Goal: Task Accomplishment & Management: Manage account settings

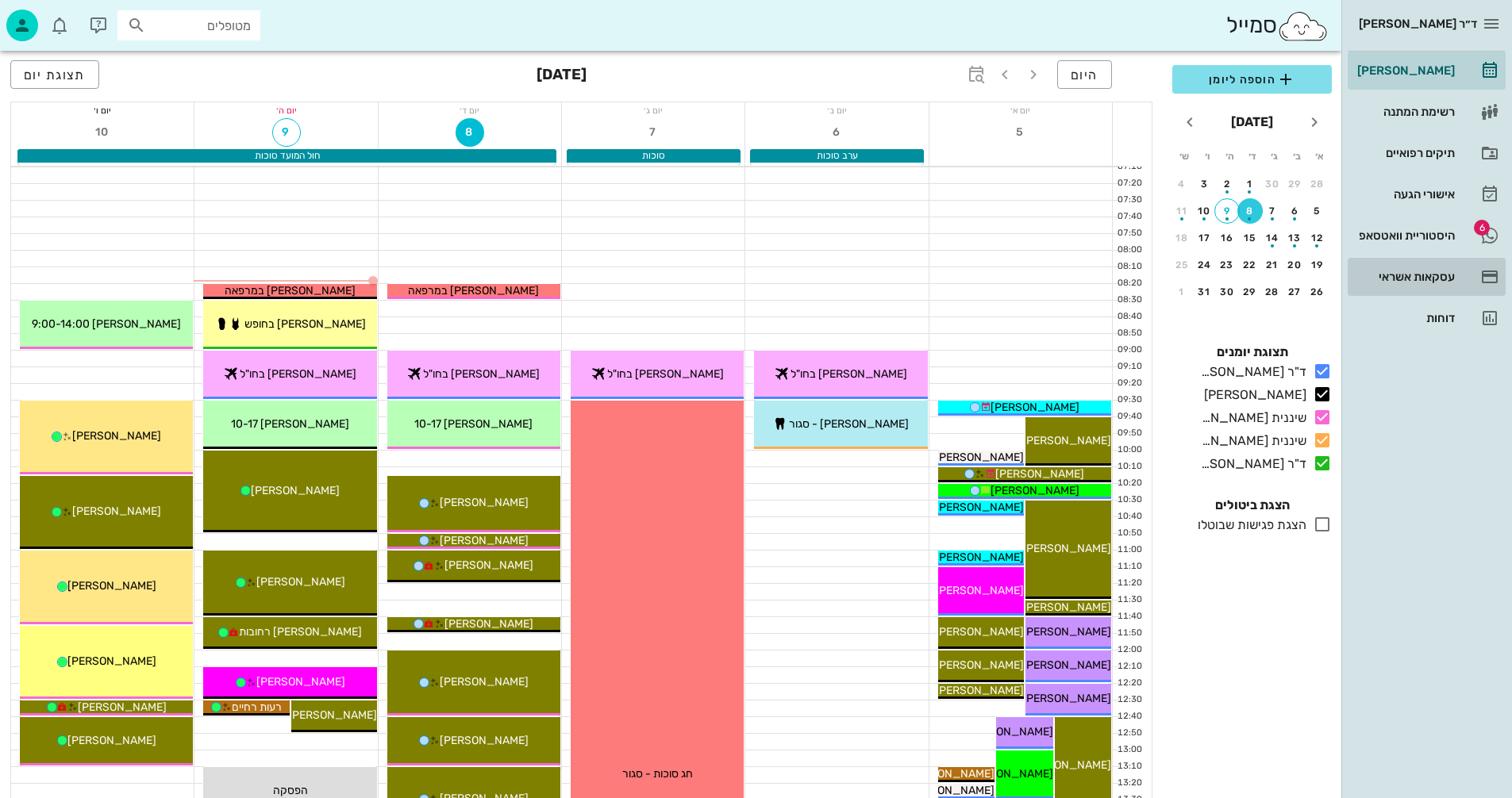
click at [1406, 270] on div "עסקאות אשראי" at bounding box center [1404, 276] width 101 height 25
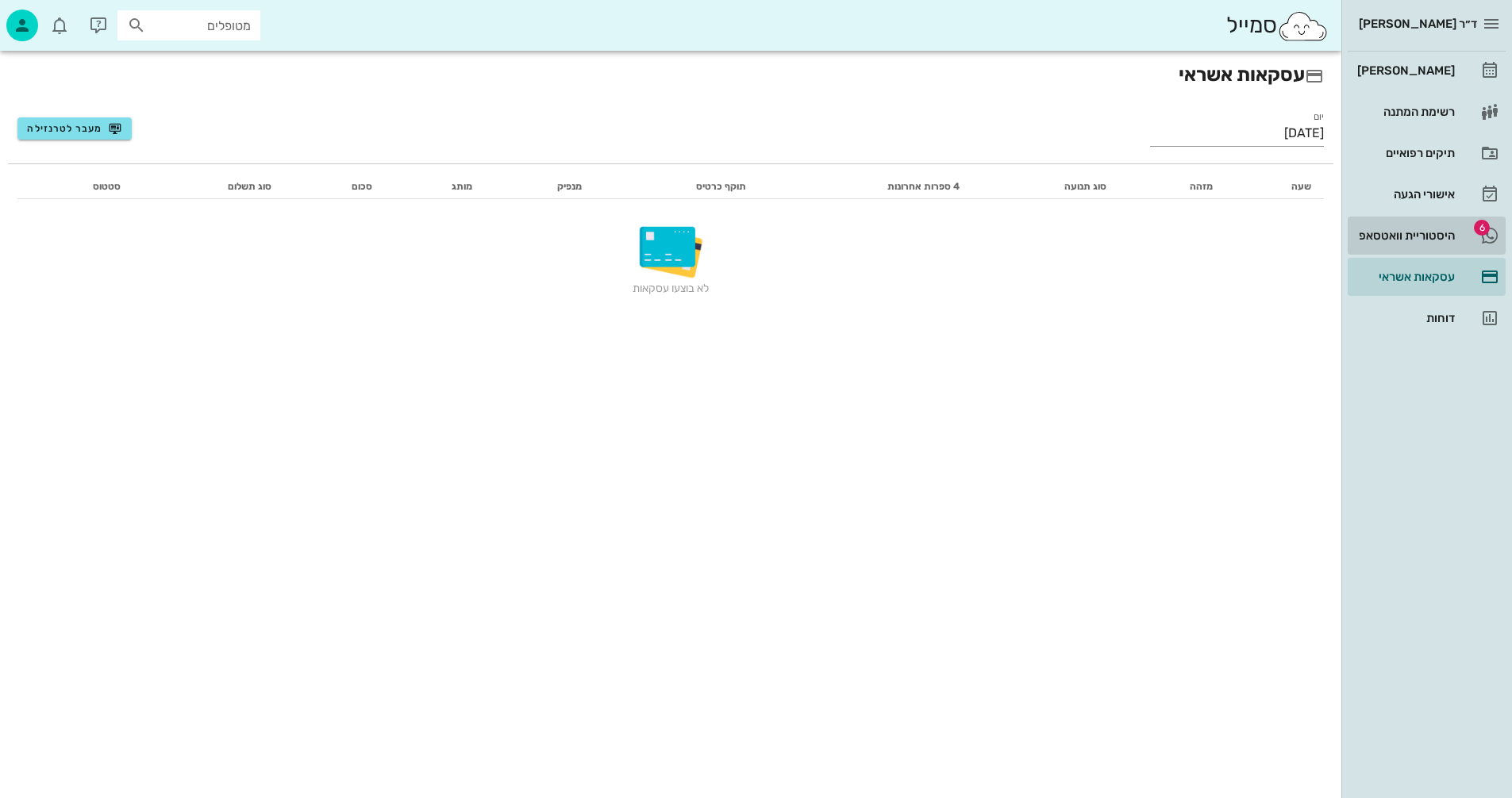
click at [1419, 230] on div "היסטוריית וואטסאפ" at bounding box center [1404, 235] width 101 height 13
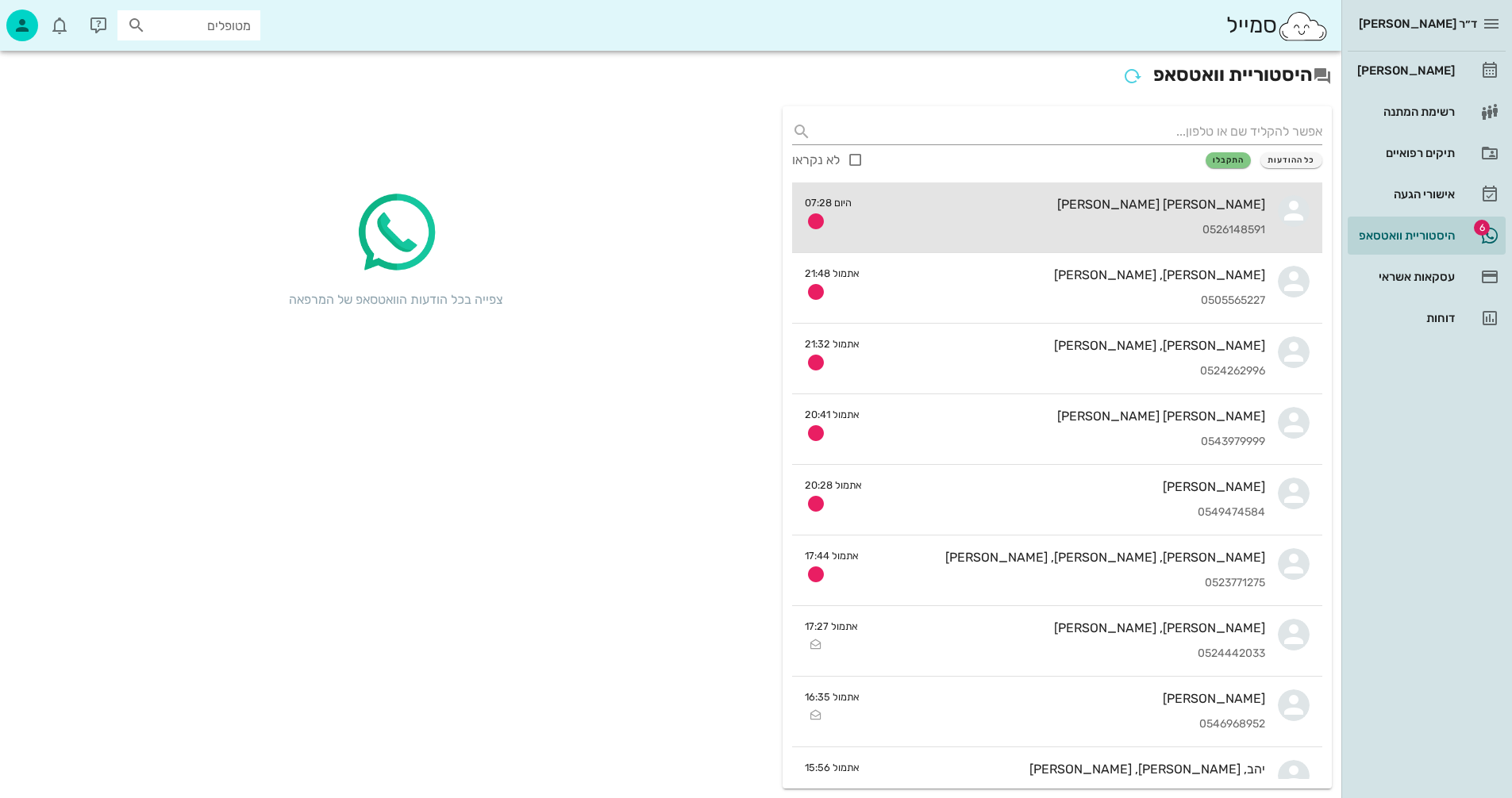
click at [979, 204] on div "[PERSON_NAME] [PERSON_NAME]" at bounding box center [1065, 204] width 401 height 15
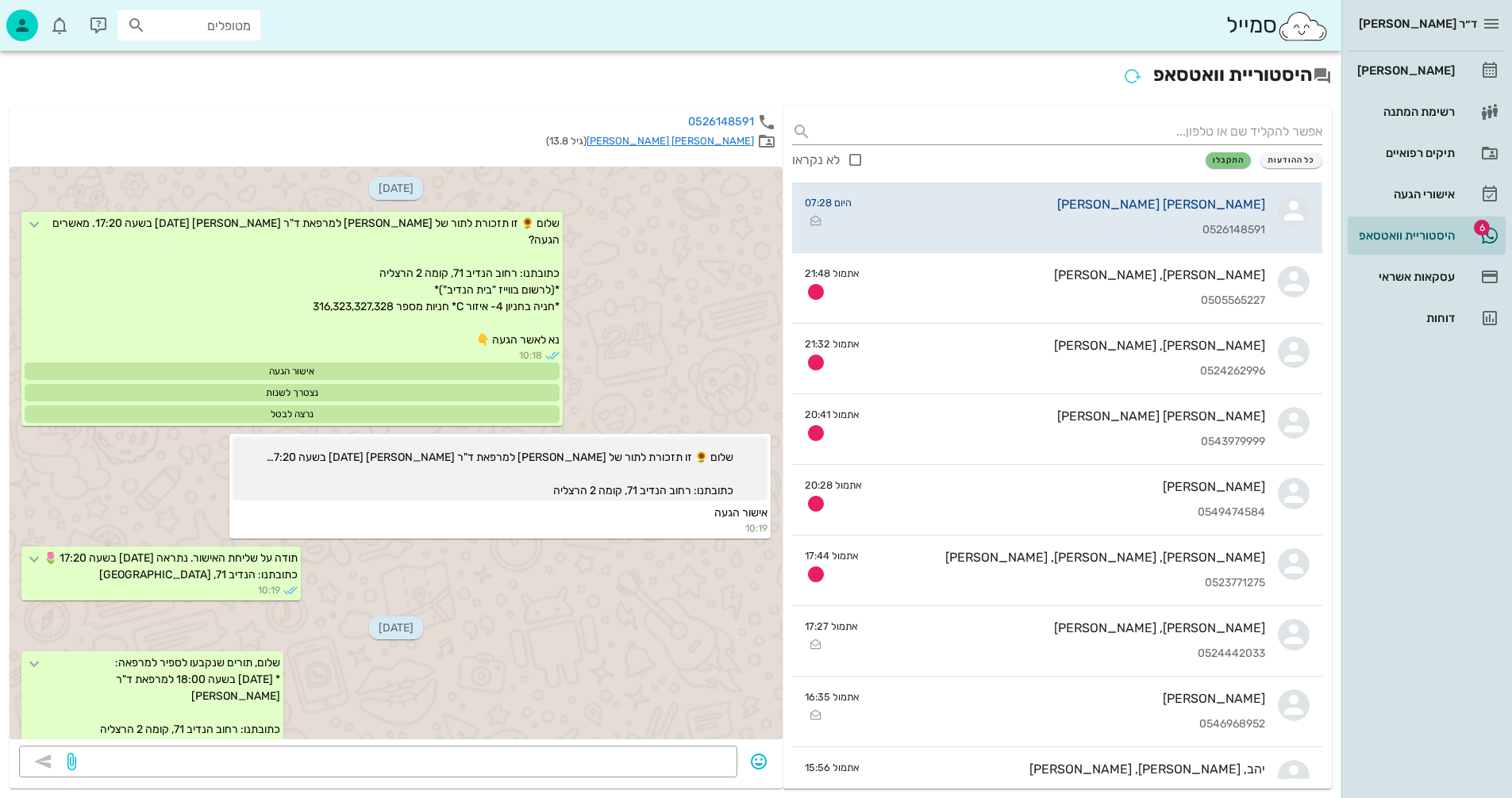
scroll to position [143, 0]
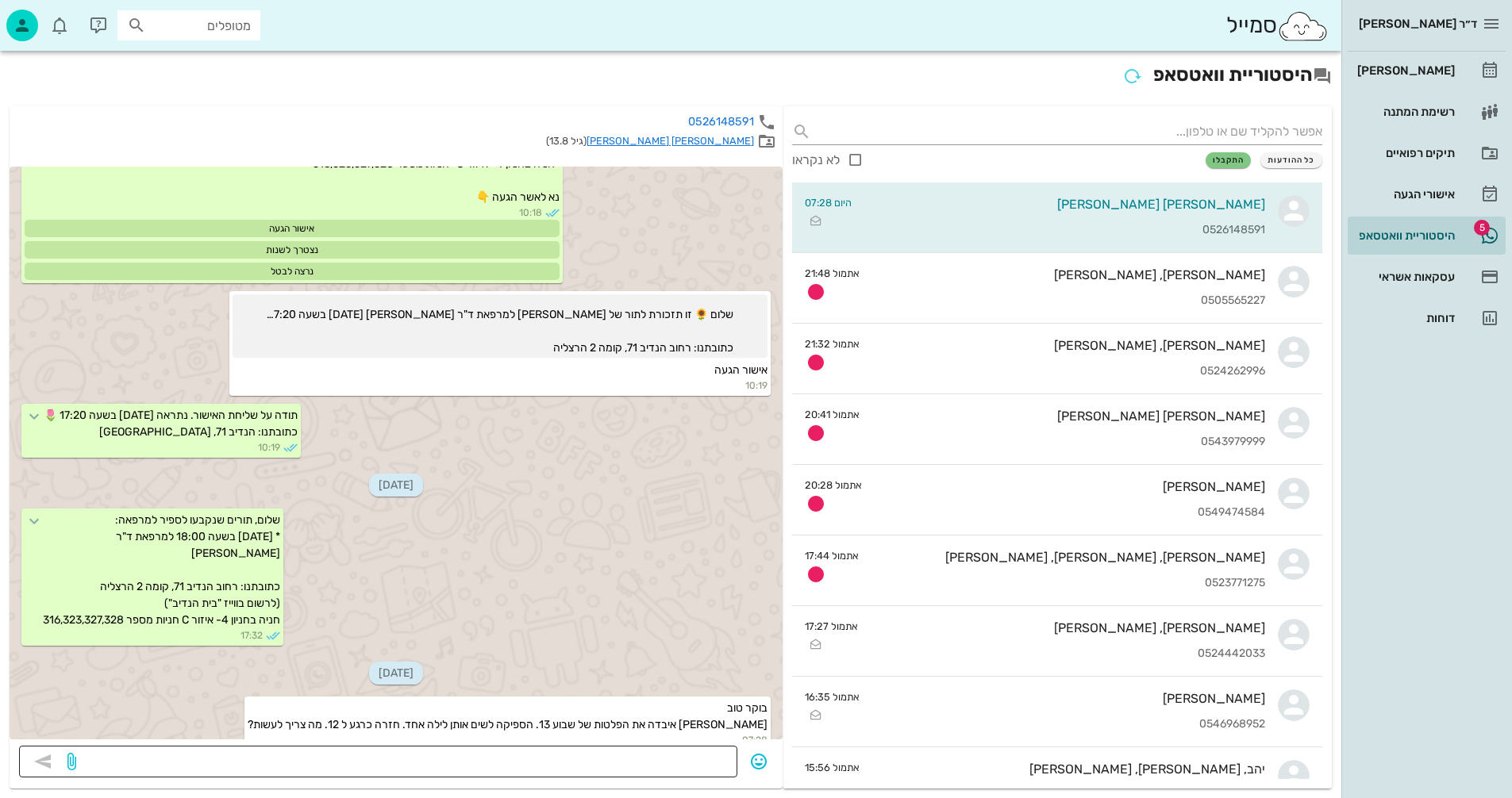
click at [670, 768] on textarea at bounding box center [403, 763] width 649 height 25
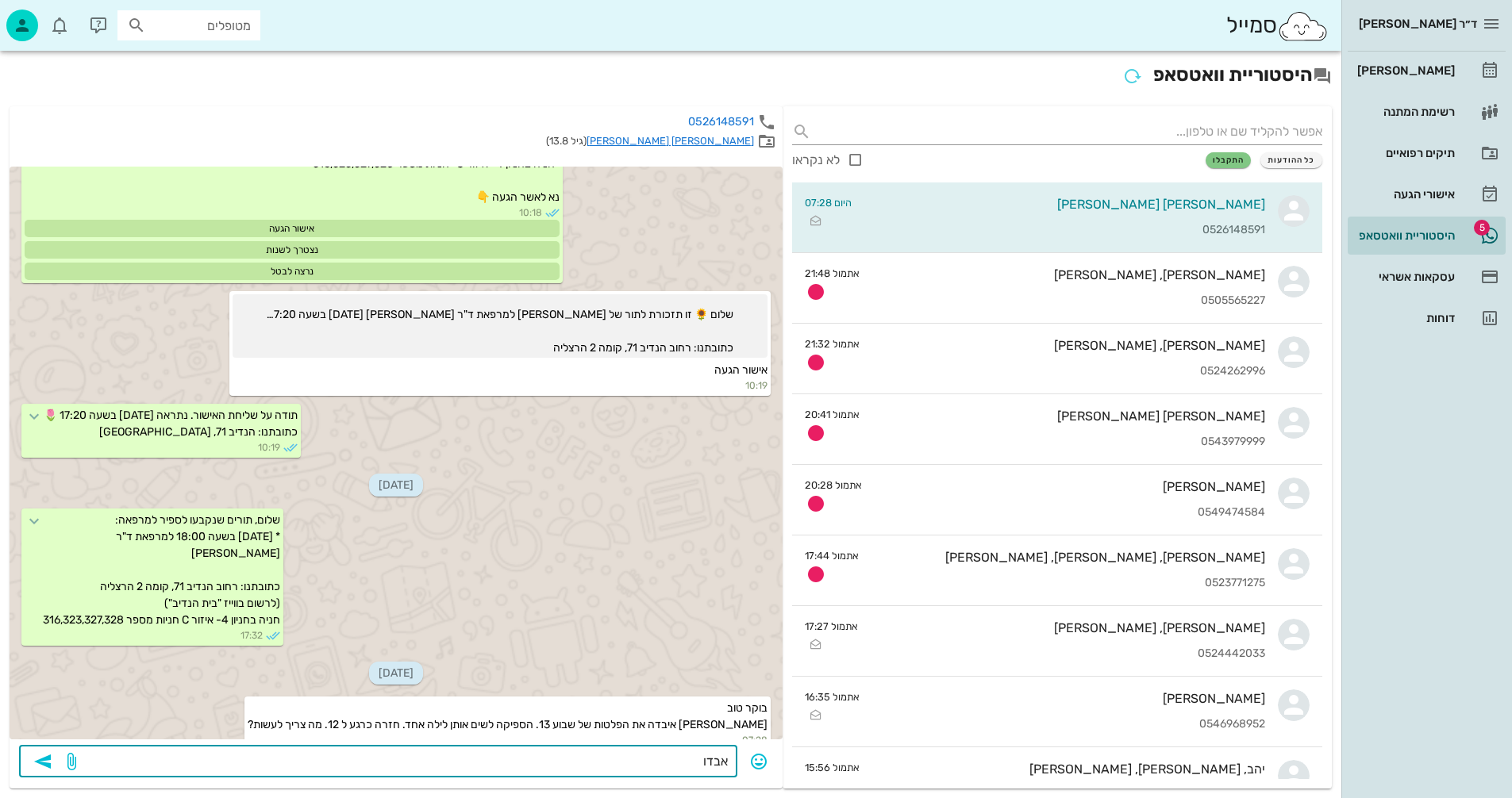
type textarea "אבדוק"
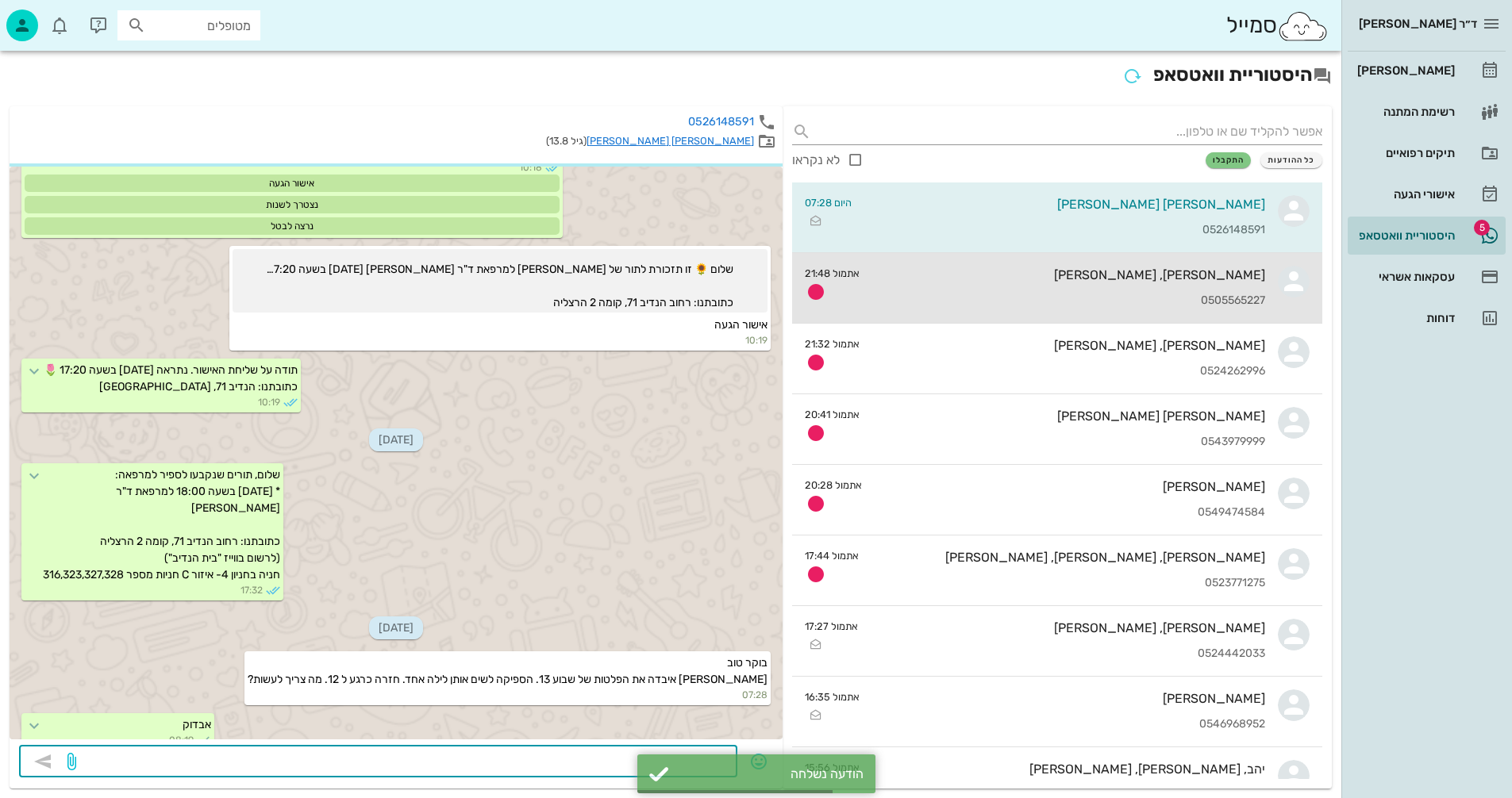
click at [1148, 277] on div "[PERSON_NAME], [PERSON_NAME]" at bounding box center [1068, 275] width 393 height 15
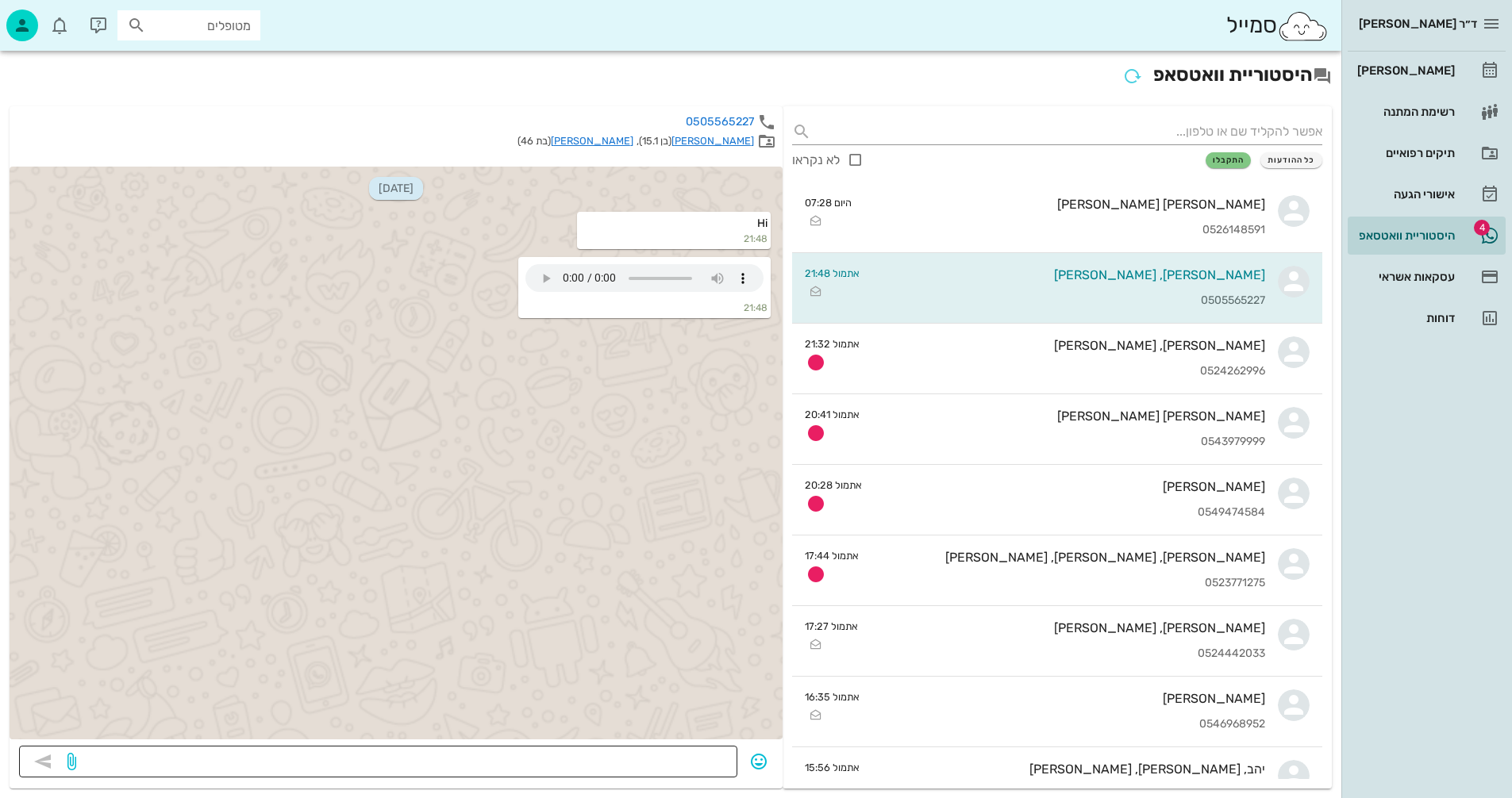
click at [683, 758] on textarea at bounding box center [403, 763] width 649 height 25
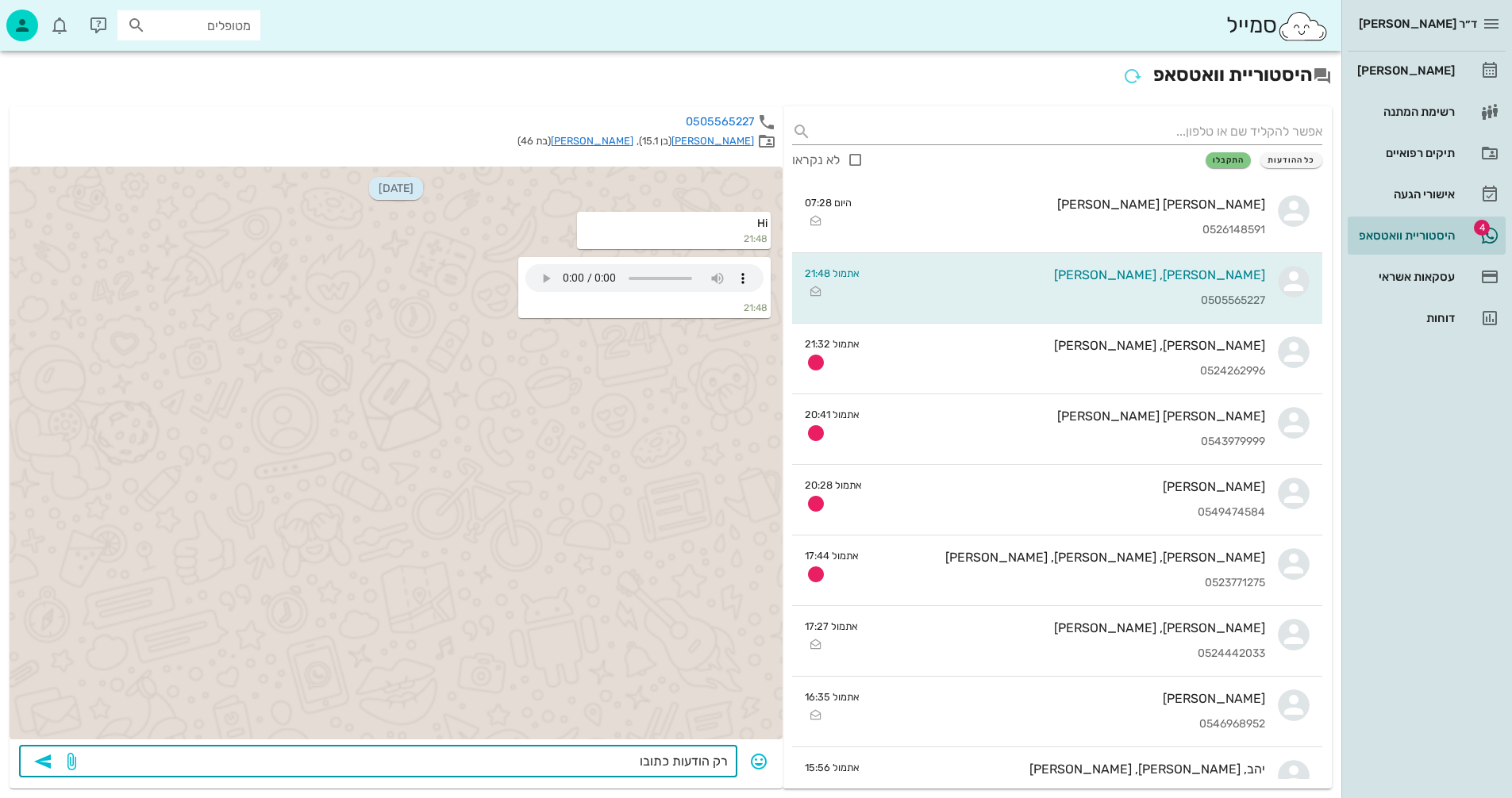
type textarea "רק הודעות כתובות"
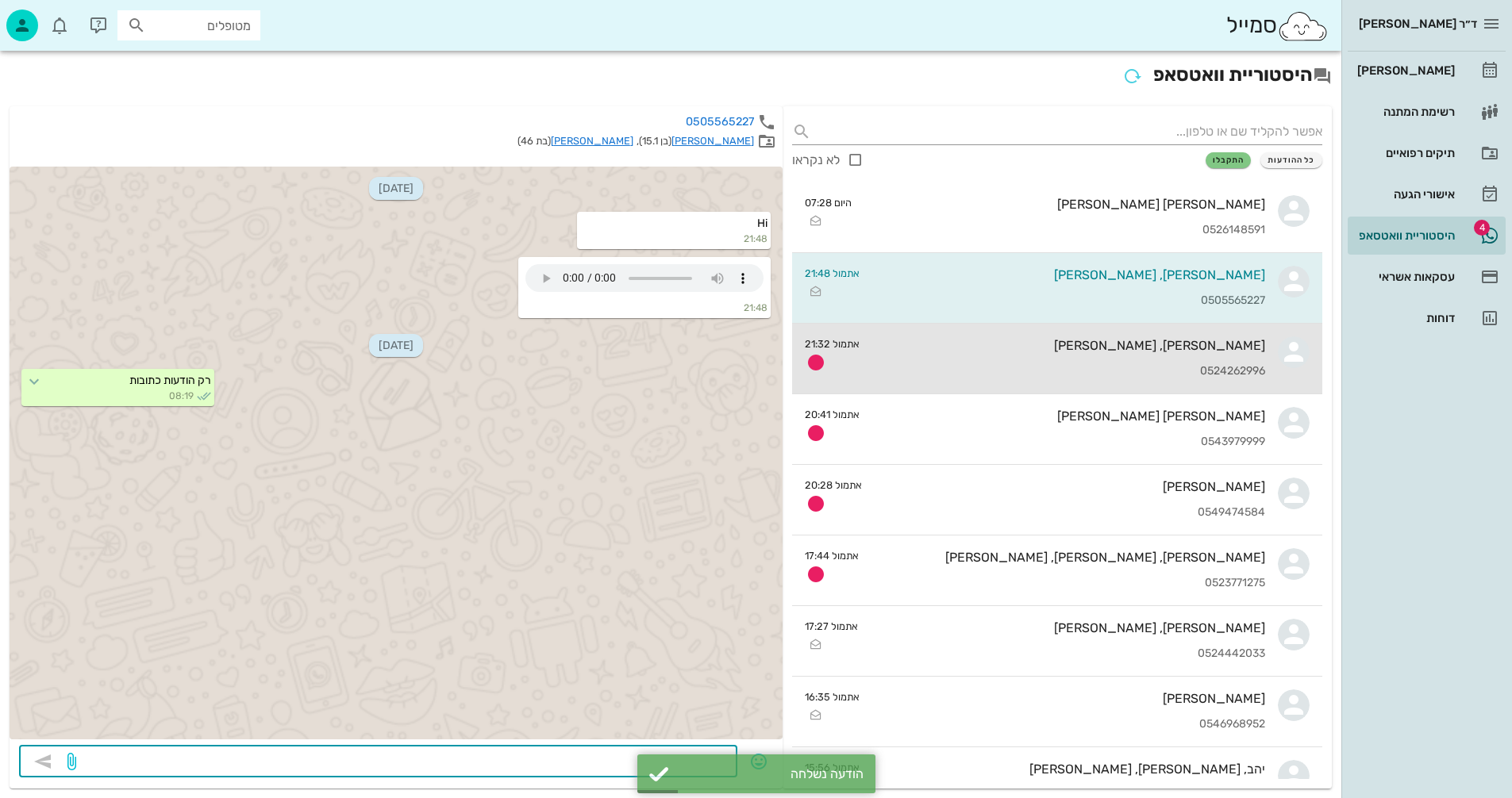
click at [993, 362] on div "[PERSON_NAME], [PERSON_NAME] 0524262996" at bounding box center [1068, 359] width 393 height 70
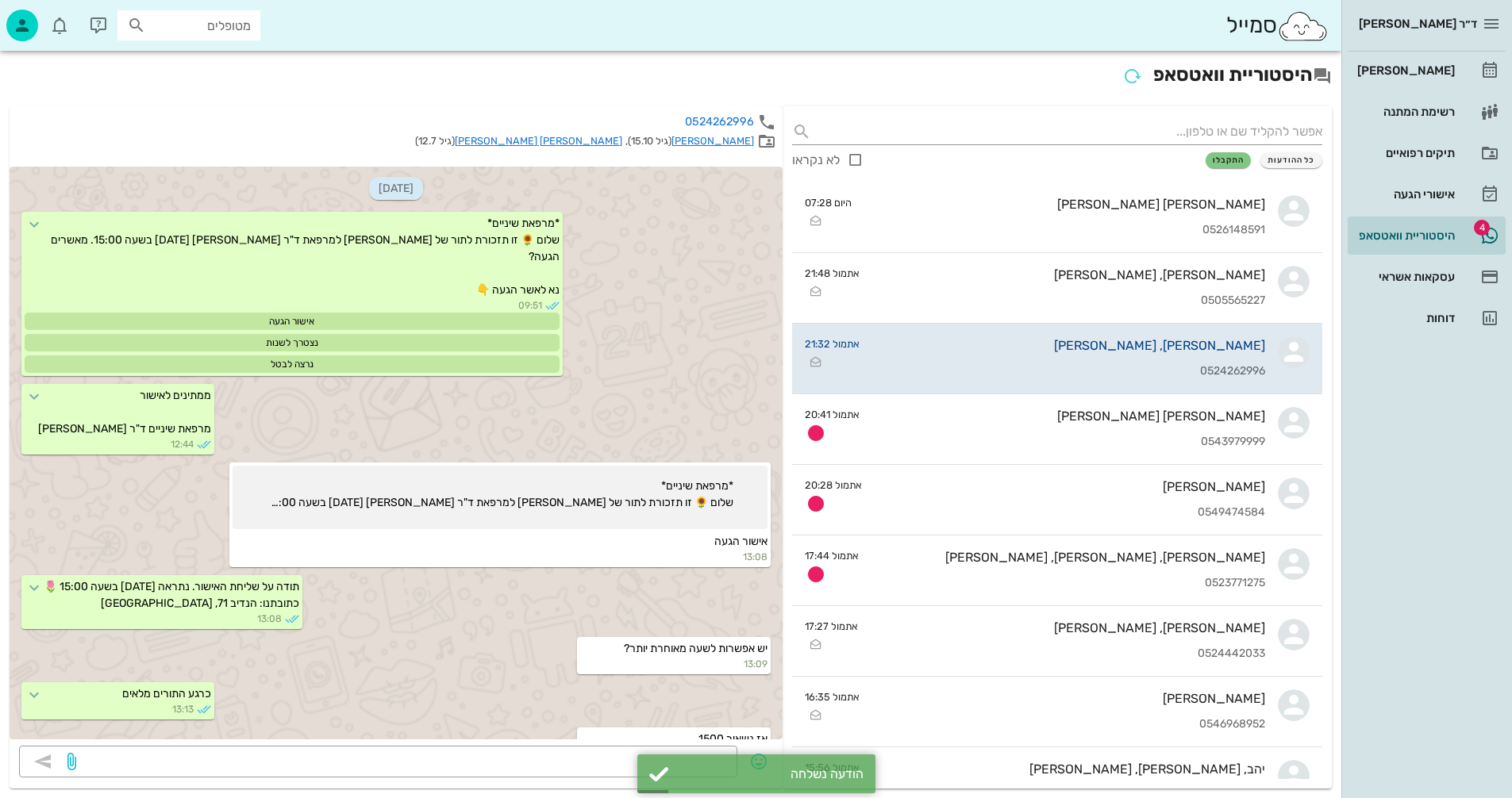
scroll to position [1705, 0]
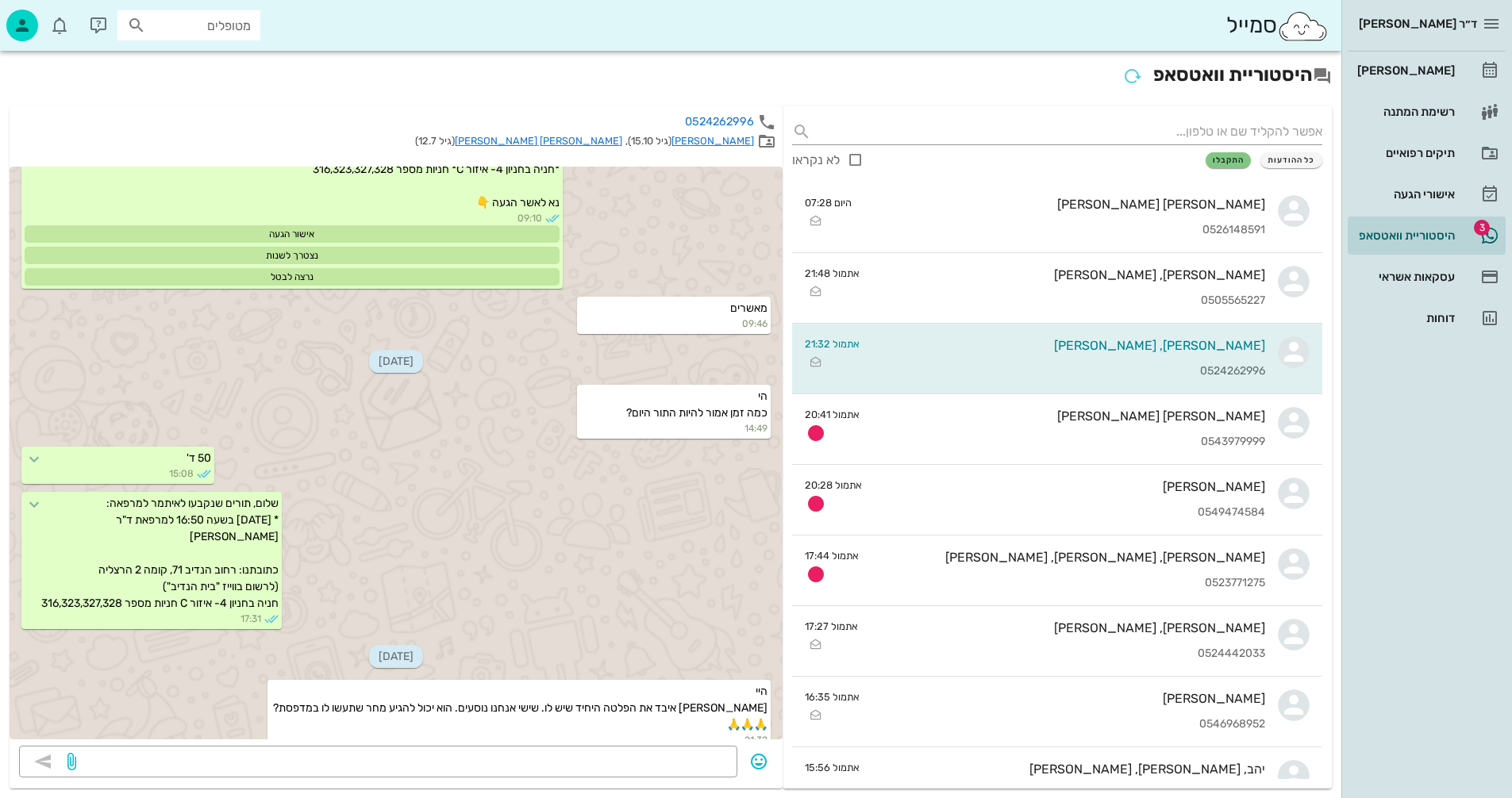
click at [735, 140] on link "[PERSON_NAME]" at bounding box center [712, 140] width 82 height 12
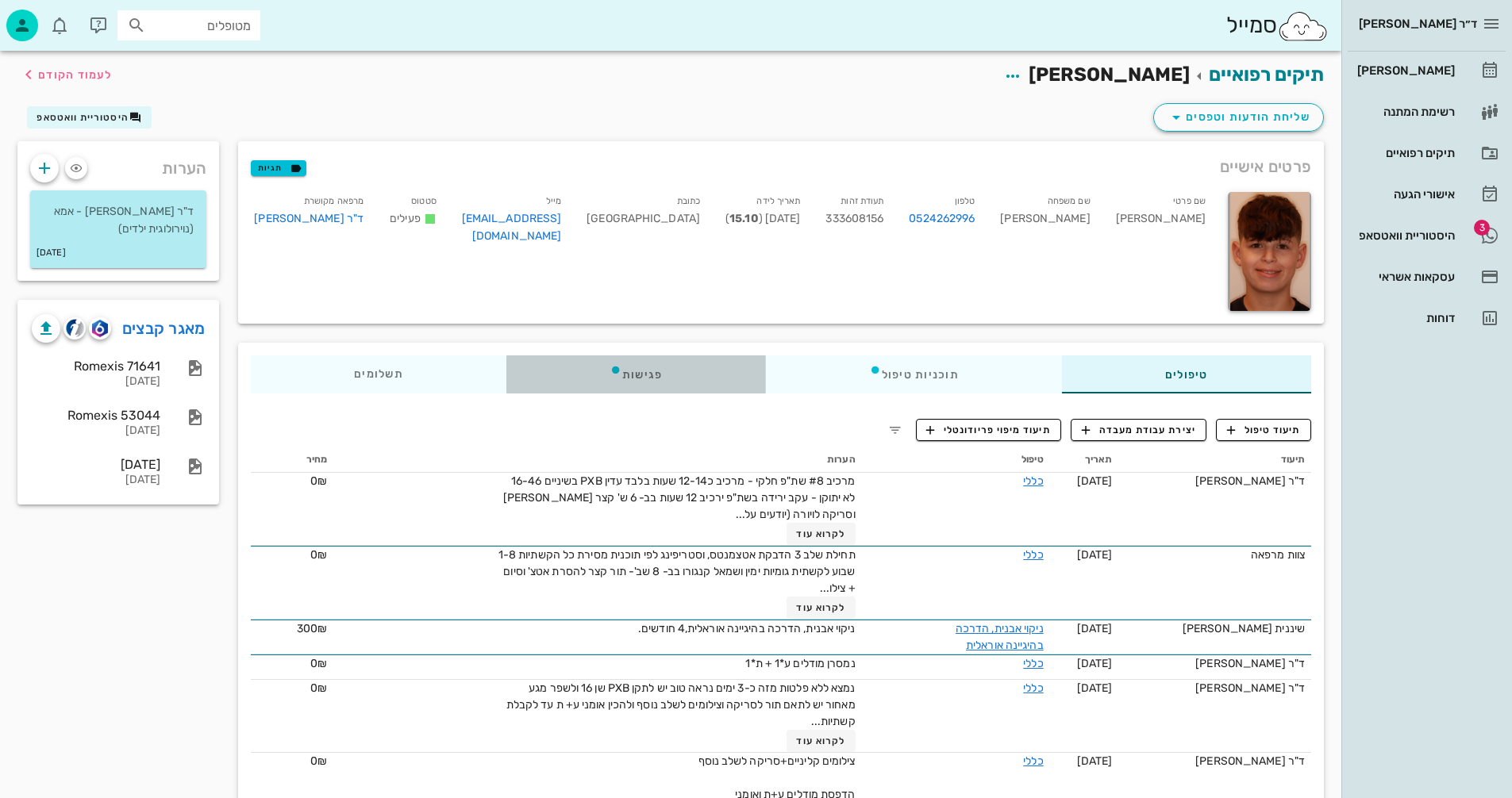
click at [641, 370] on div "פגישות" at bounding box center [636, 374] width 259 height 38
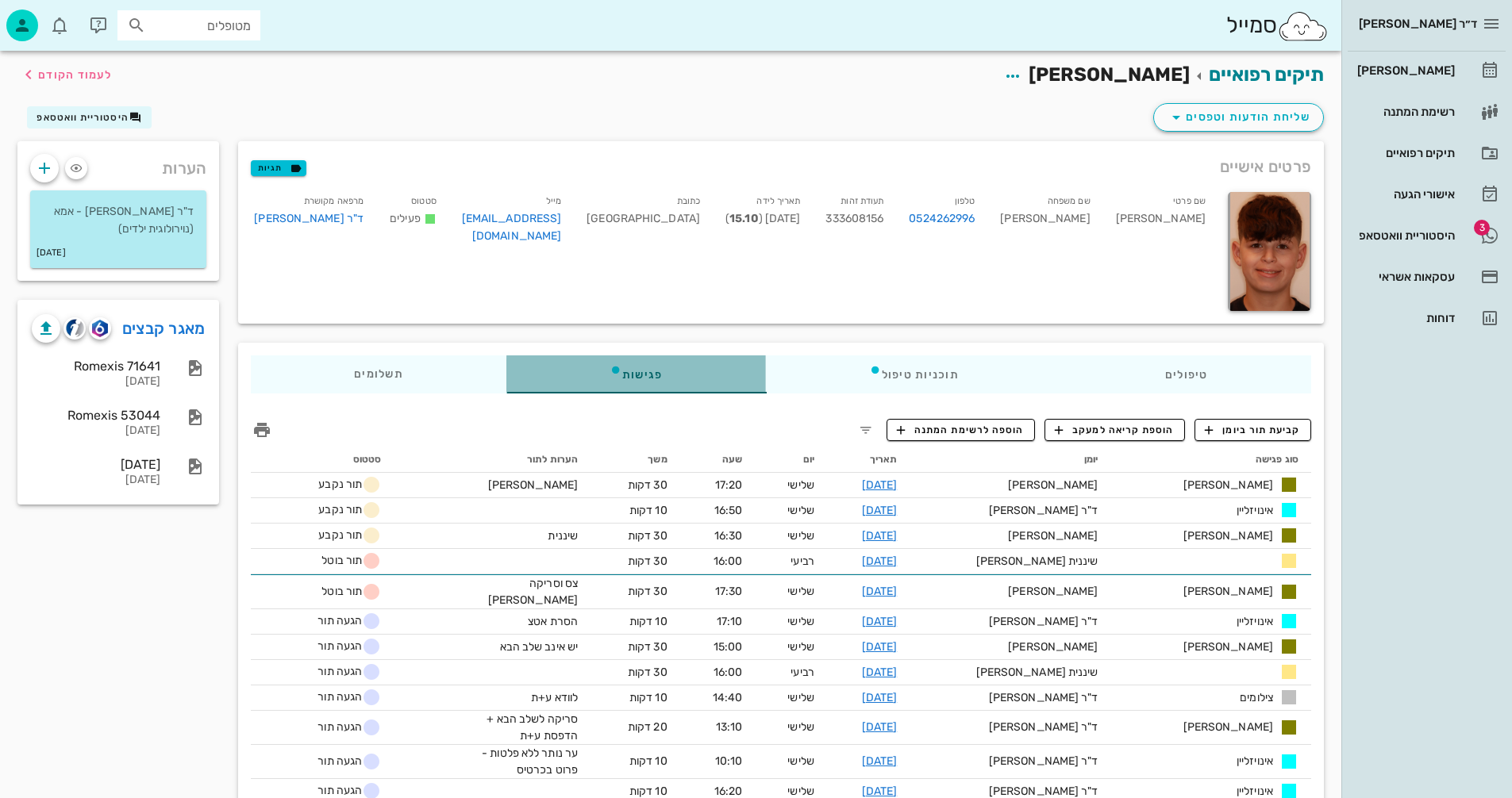
click at [641, 370] on div "פגישות" at bounding box center [636, 374] width 259 height 38
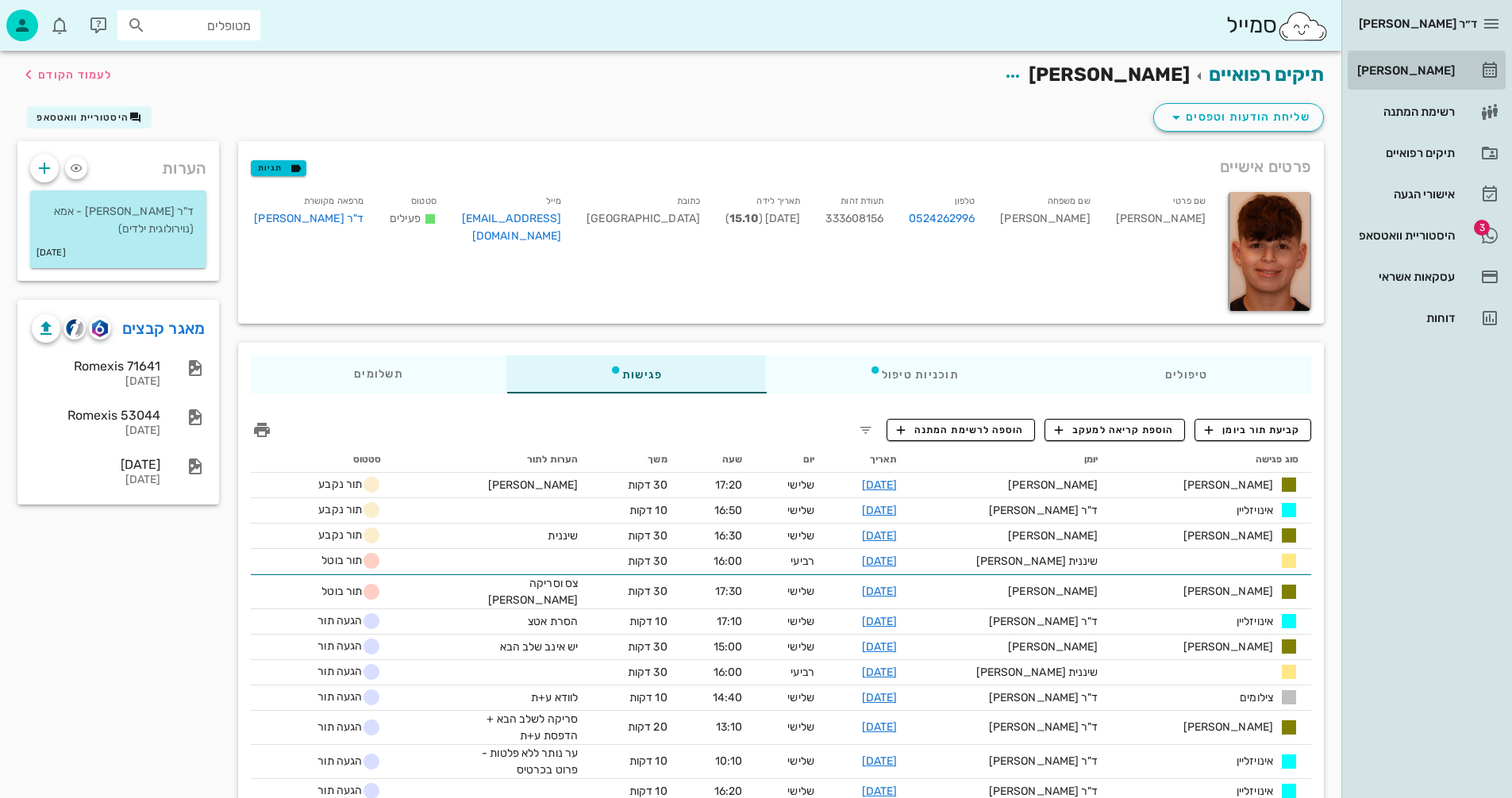
click at [1412, 71] on div "[PERSON_NAME]" at bounding box center [1404, 71] width 101 height 13
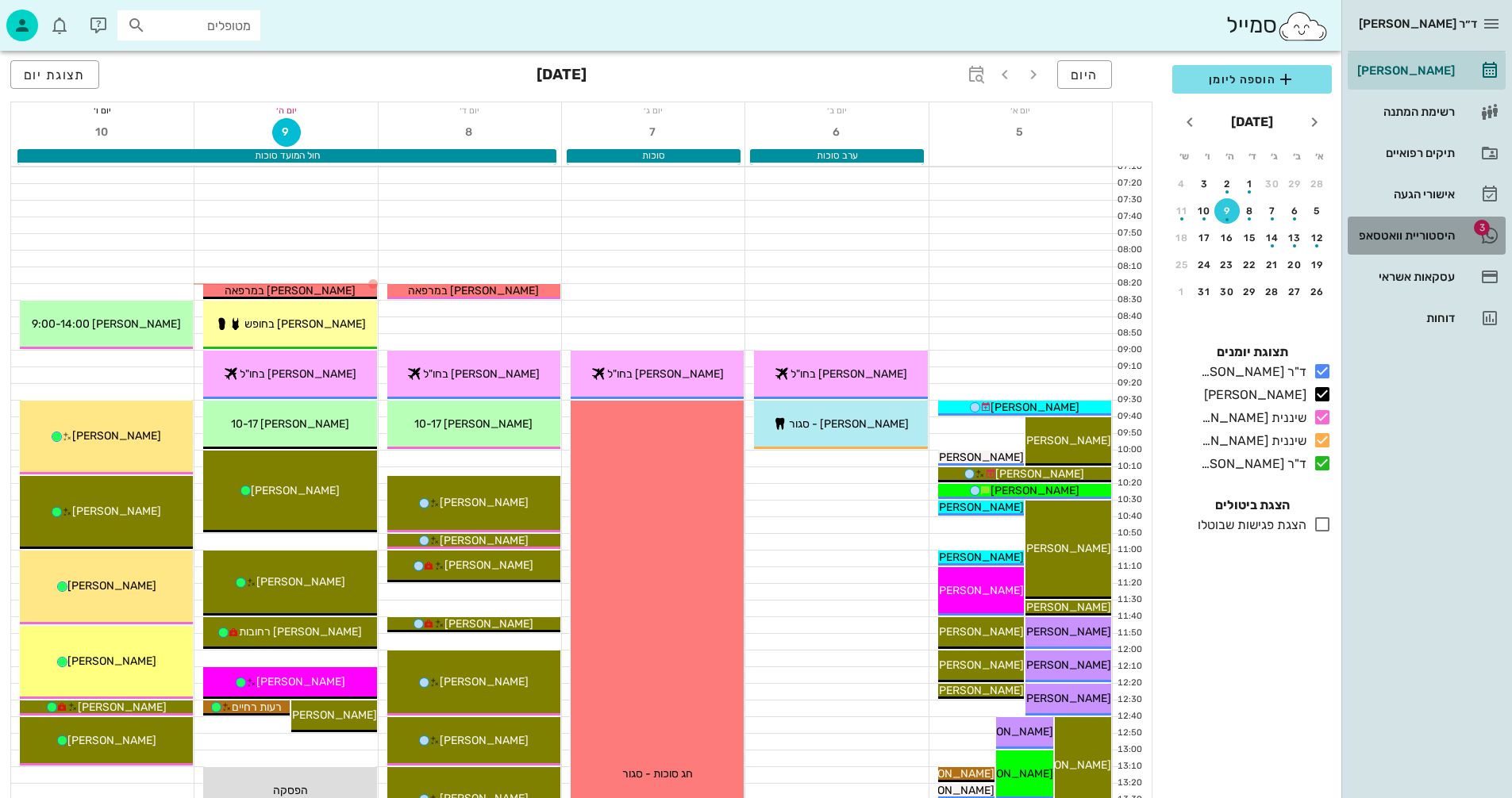
click at [1383, 240] on div "היסטוריית וואטסאפ" at bounding box center [1404, 235] width 101 height 13
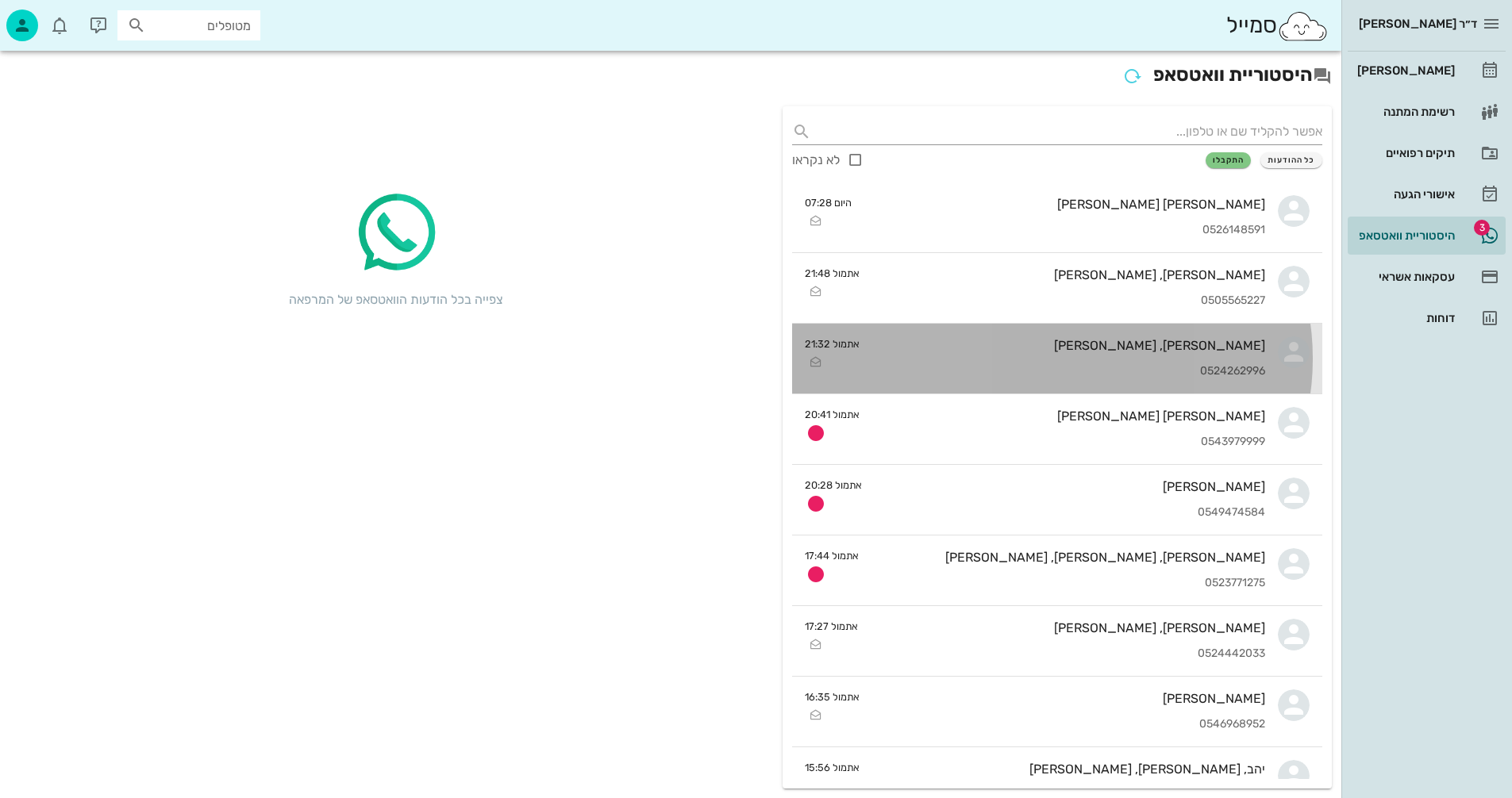
click at [957, 350] on div "[PERSON_NAME], [PERSON_NAME]" at bounding box center [1068, 345] width 393 height 15
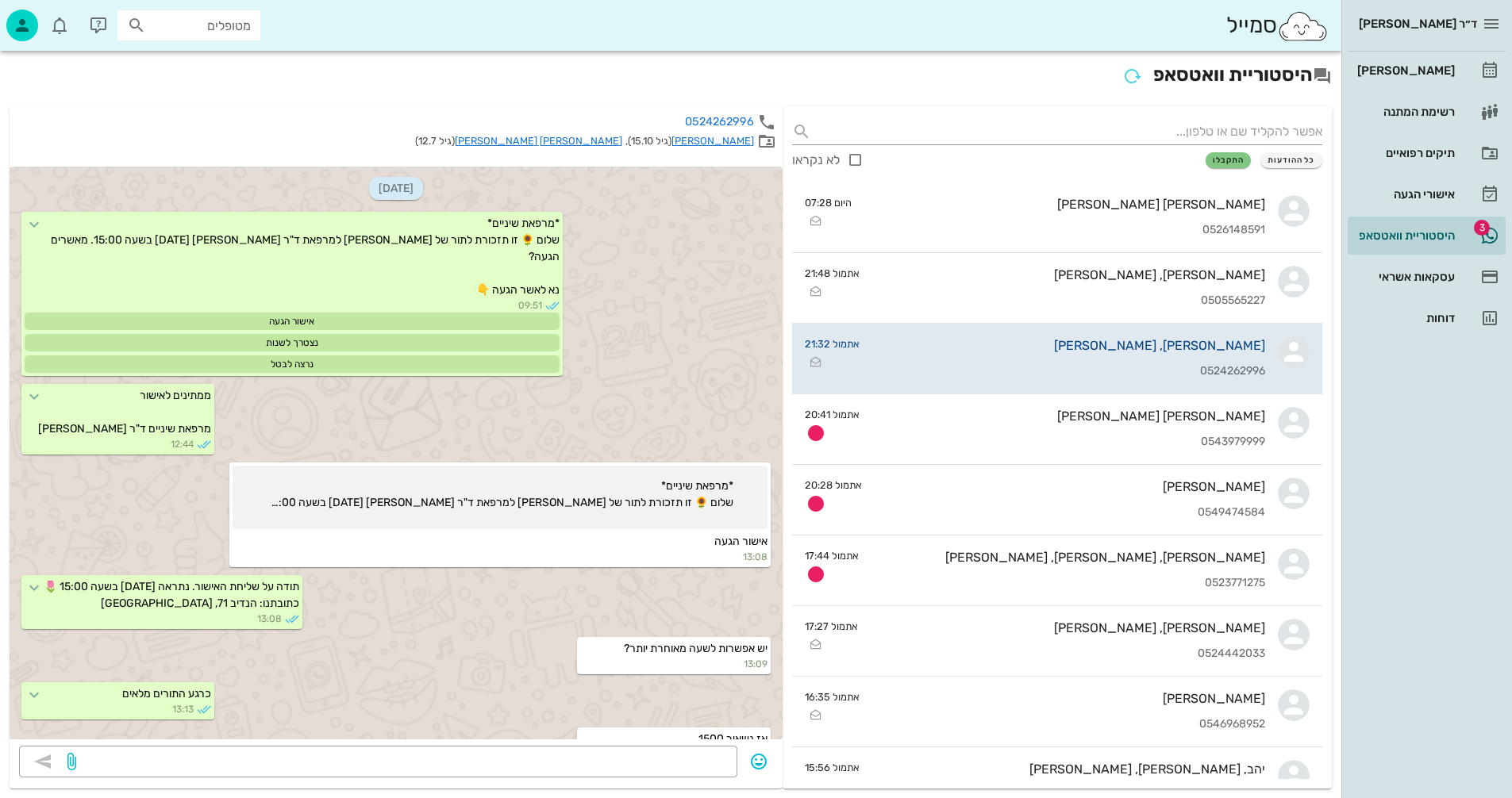
scroll to position [1705, 0]
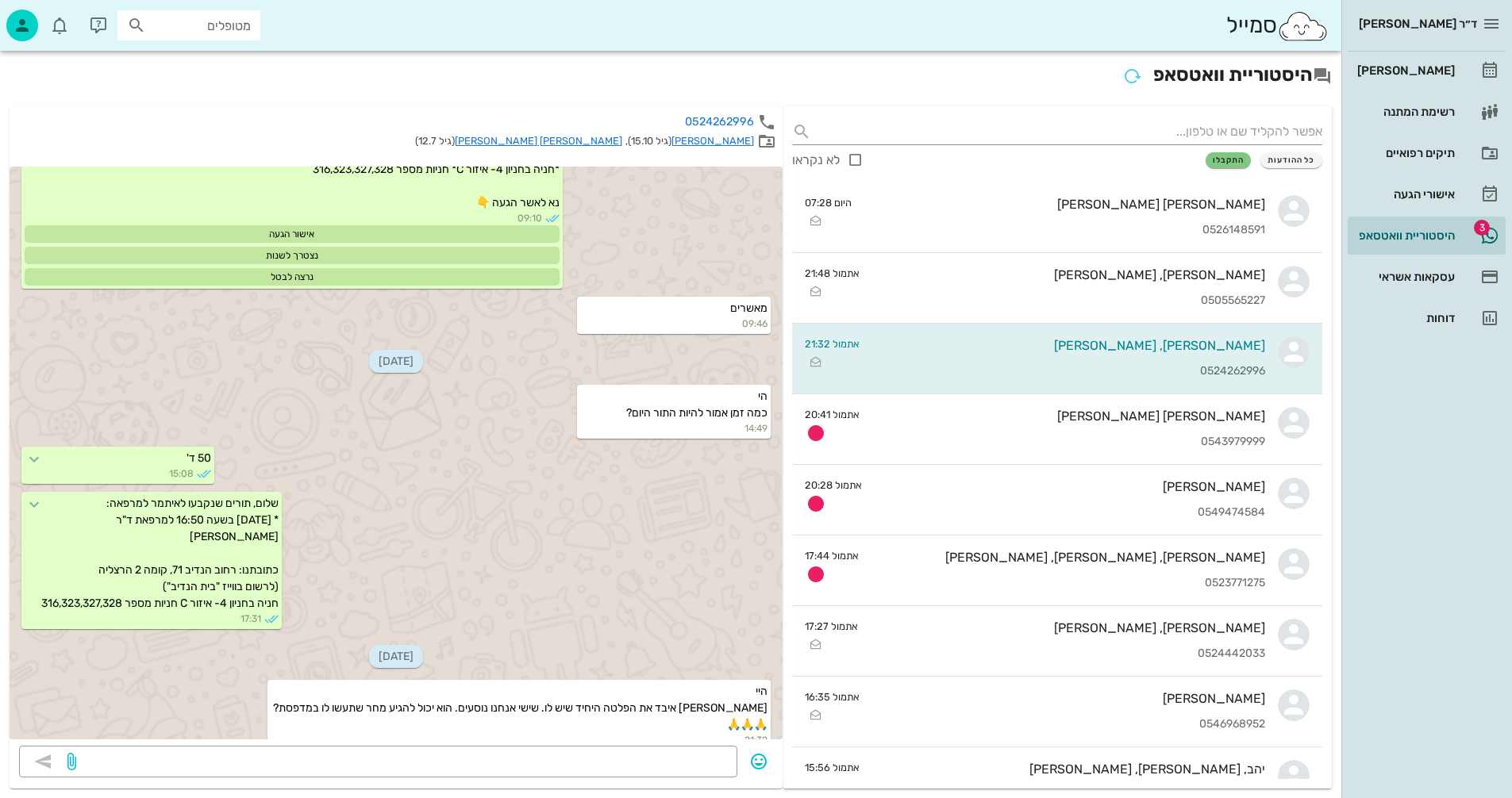
click at [734, 140] on link "[PERSON_NAME]" at bounding box center [712, 140] width 82 height 12
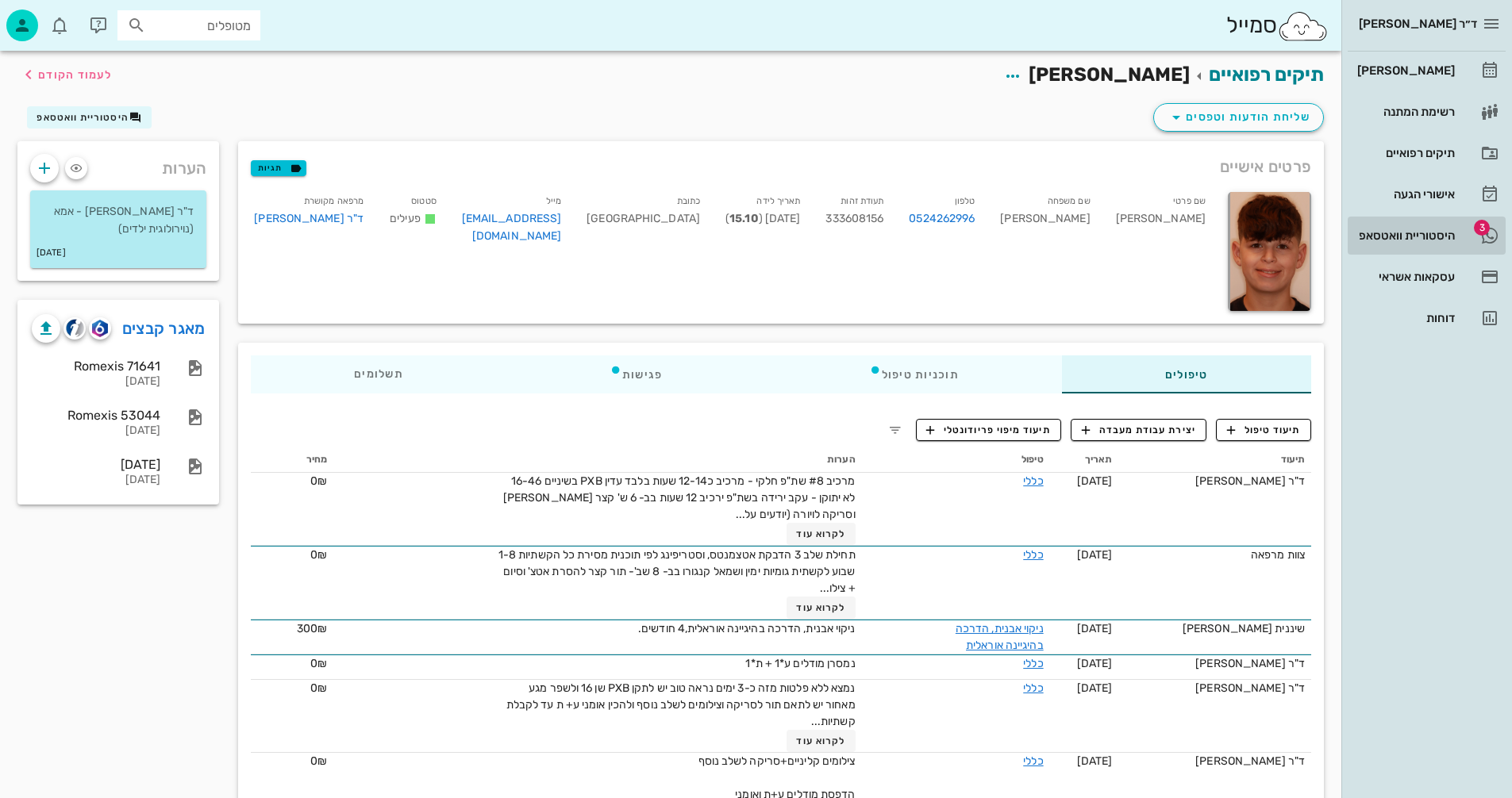
click at [1372, 230] on div "היסטוריית וואטסאפ" at bounding box center [1404, 235] width 101 height 13
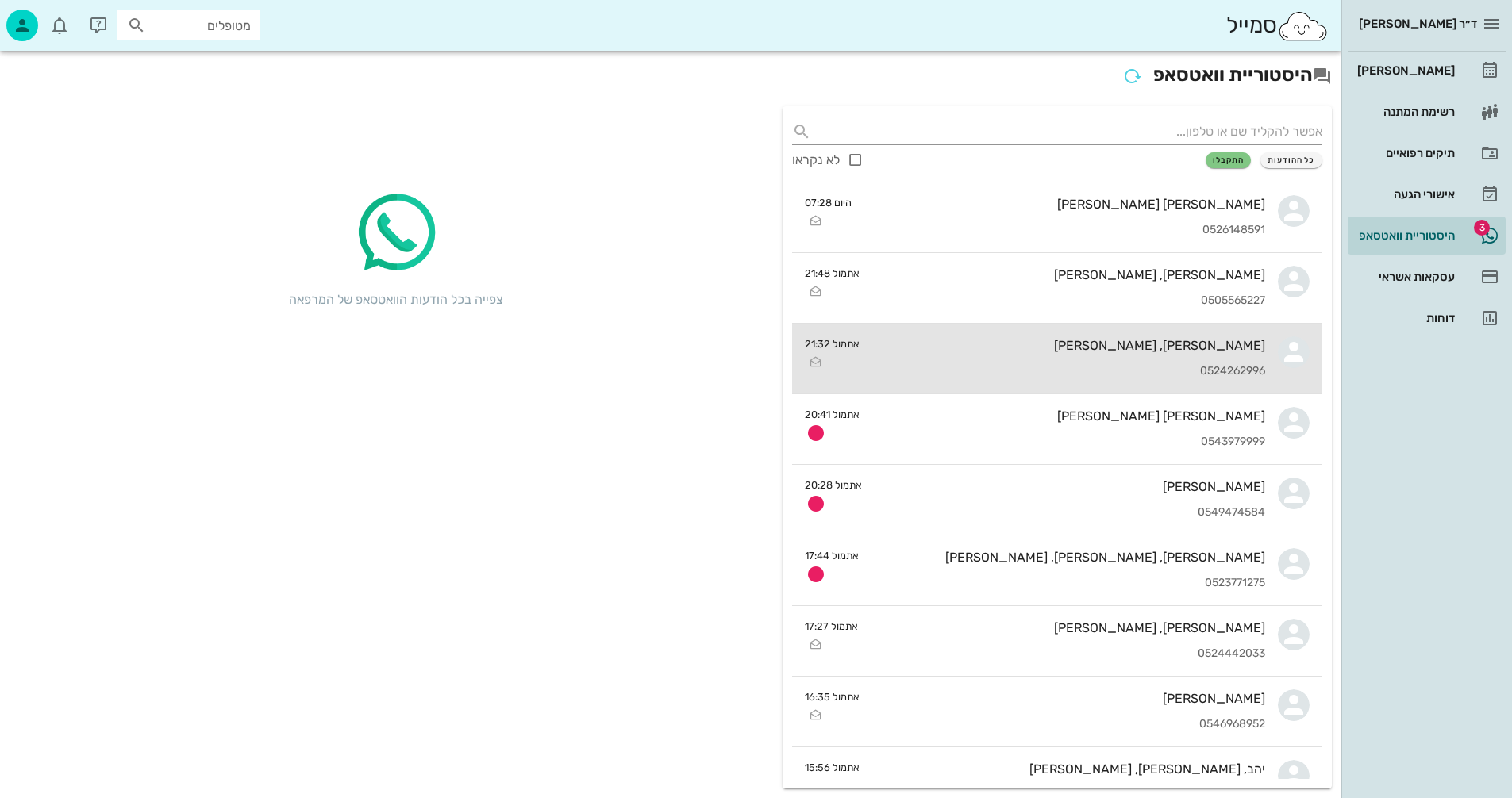
click at [1070, 363] on div "[PERSON_NAME], [PERSON_NAME] 0524262996" at bounding box center [1068, 359] width 393 height 70
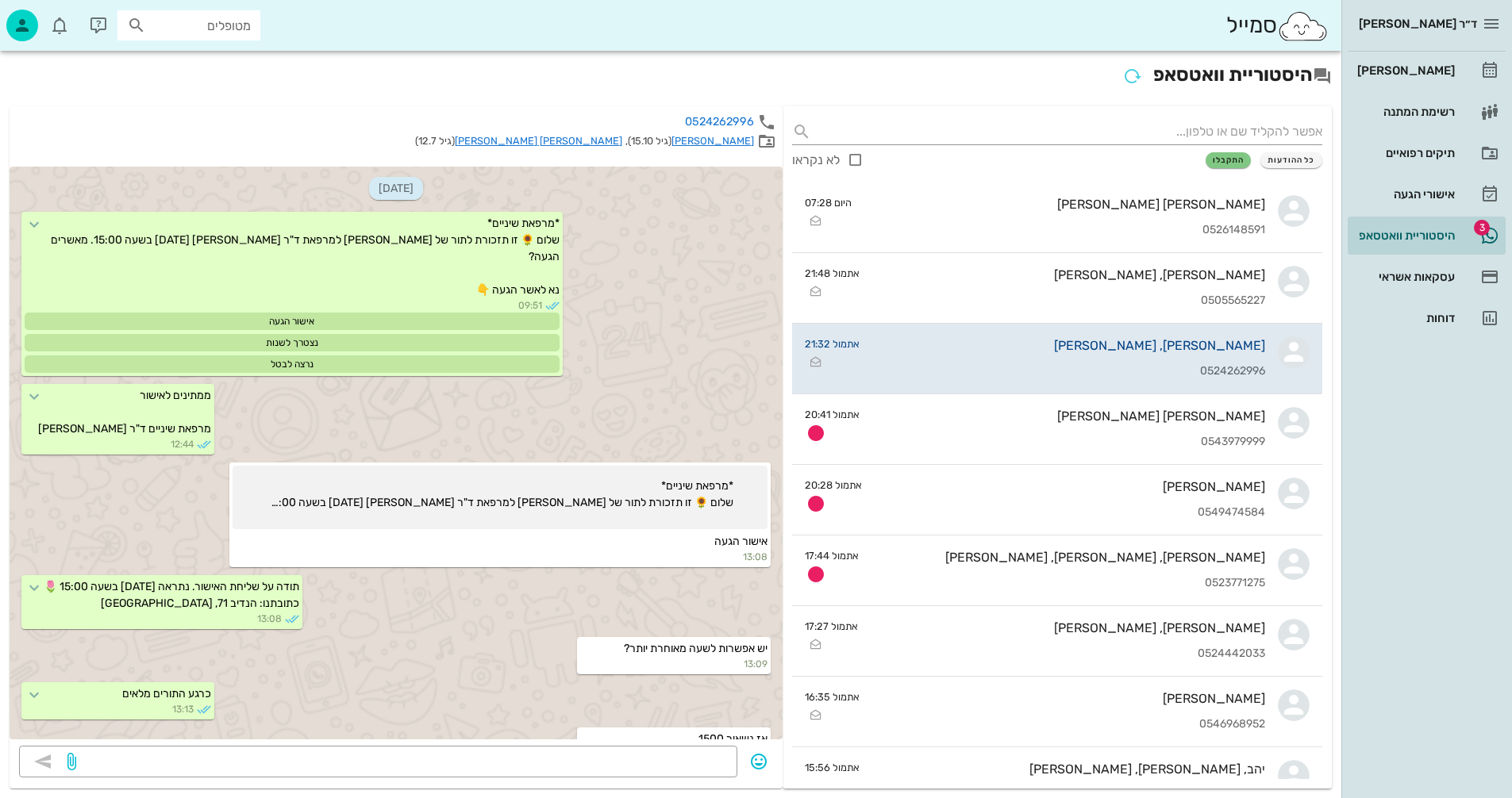
scroll to position [1705, 0]
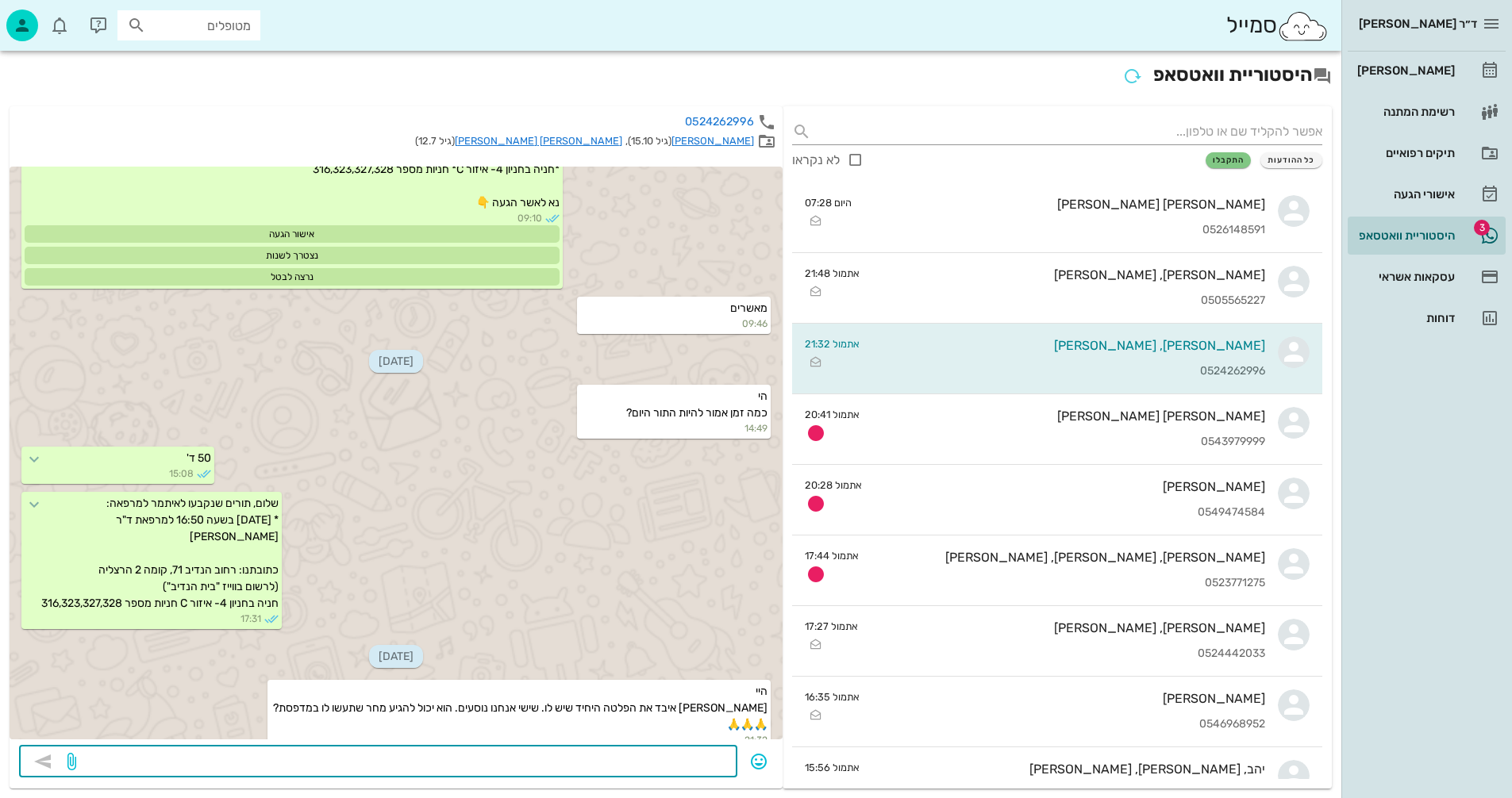
click at [583, 771] on textarea at bounding box center [403, 763] width 649 height 25
click at [683, 761] on textarea "יחזור קשית אחת אחורה." at bounding box center [403, 763] width 649 height 25
type textarea "יחזור קשתית אחת אחורה."
click at [46, 756] on icon "button" at bounding box center [42, 761] width 19 height 19
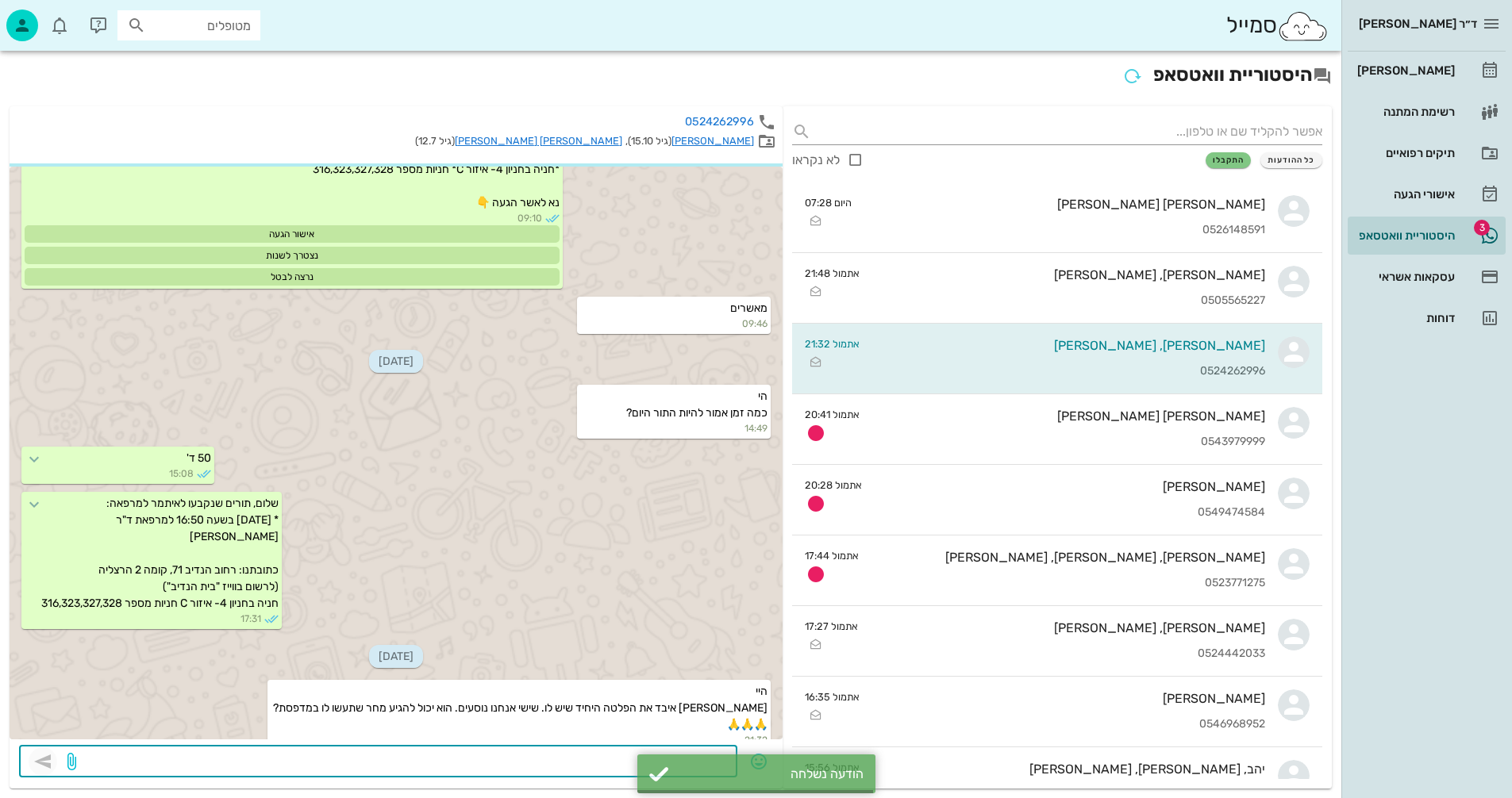
scroll to position [1793, 0]
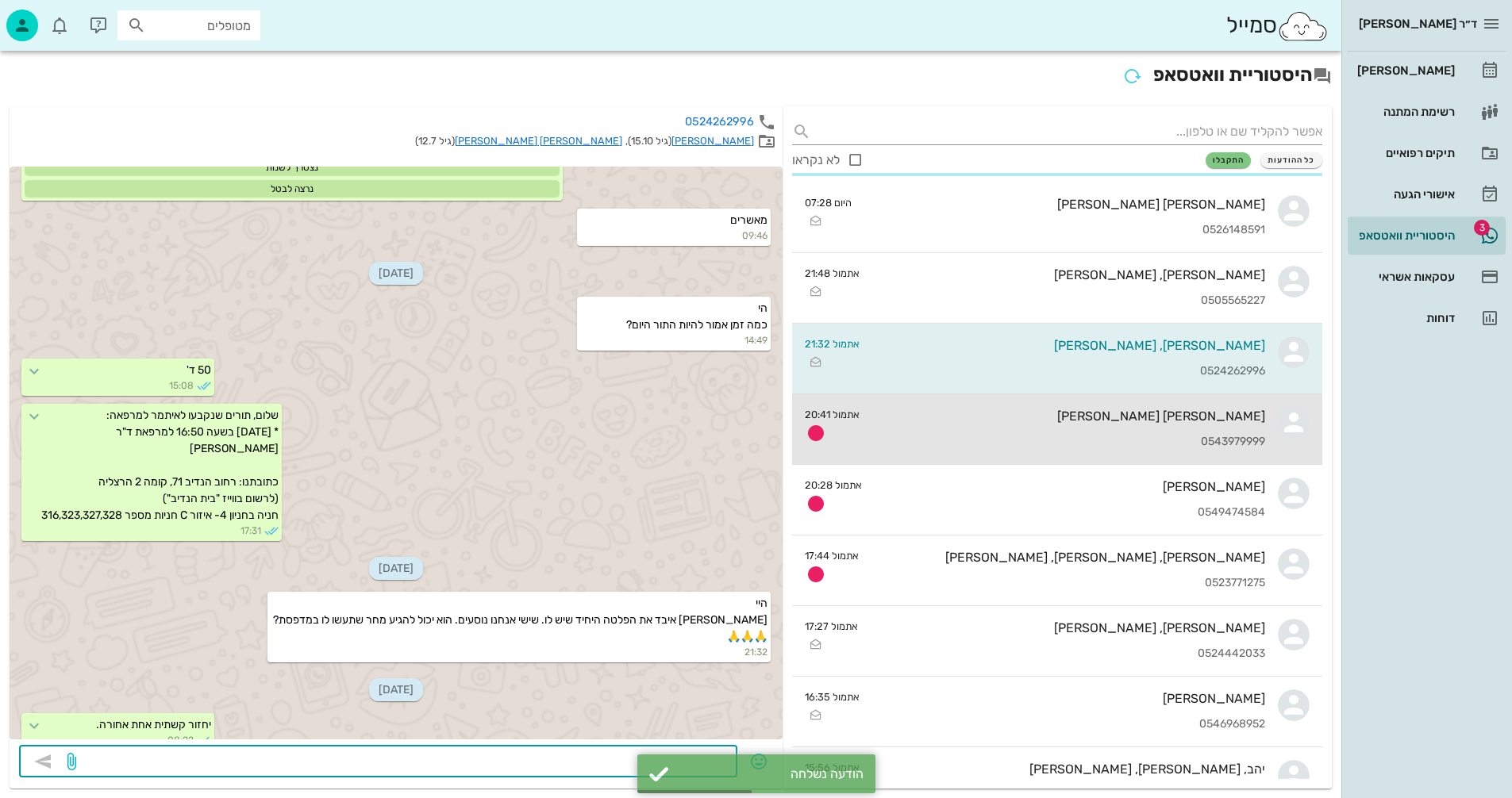
click at [1041, 428] on div "[PERSON_NAME] [PERSON_NAME] 0543979999" at bounding box center [1068, 429] width 393 height 70
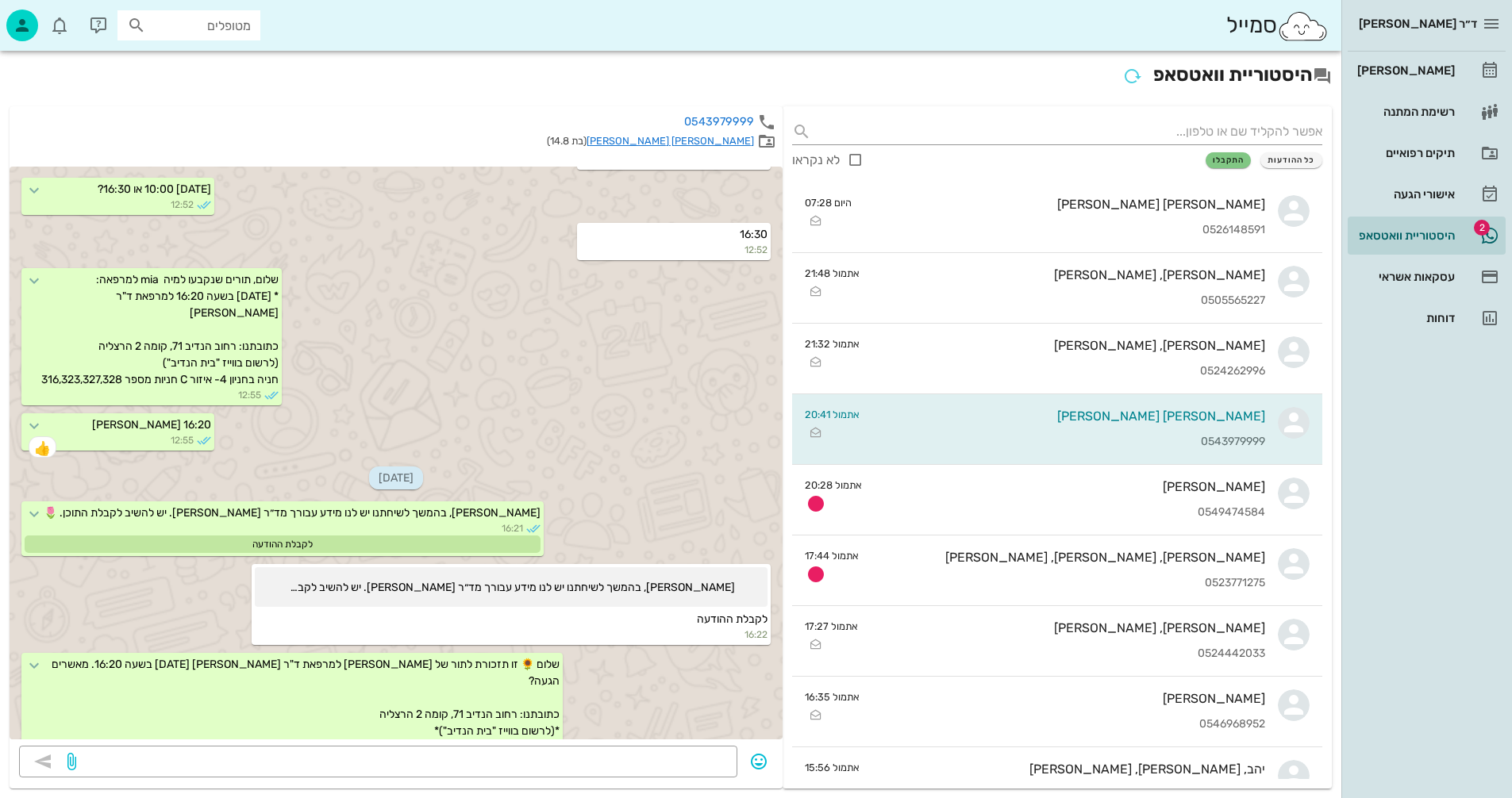
scroll to position [4008, 0]
click at [699, 139] on link "[PERSON_NAME] [PERSON_NAME]" at bounding box center [669, 140] width 167 height 12
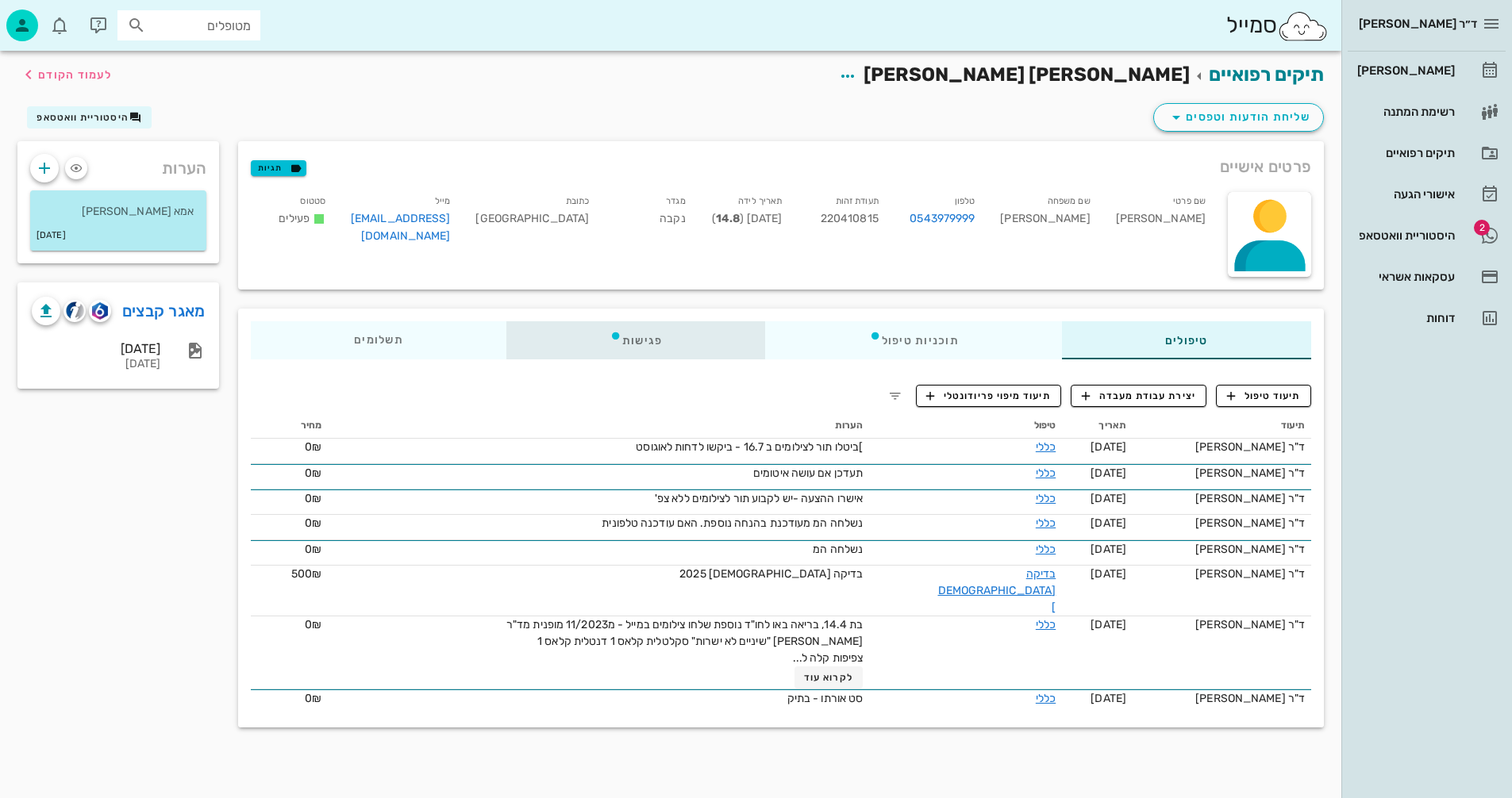
click at [636, 339] on div "פגישות" at bounding box center [636, 340] width 259 height 38
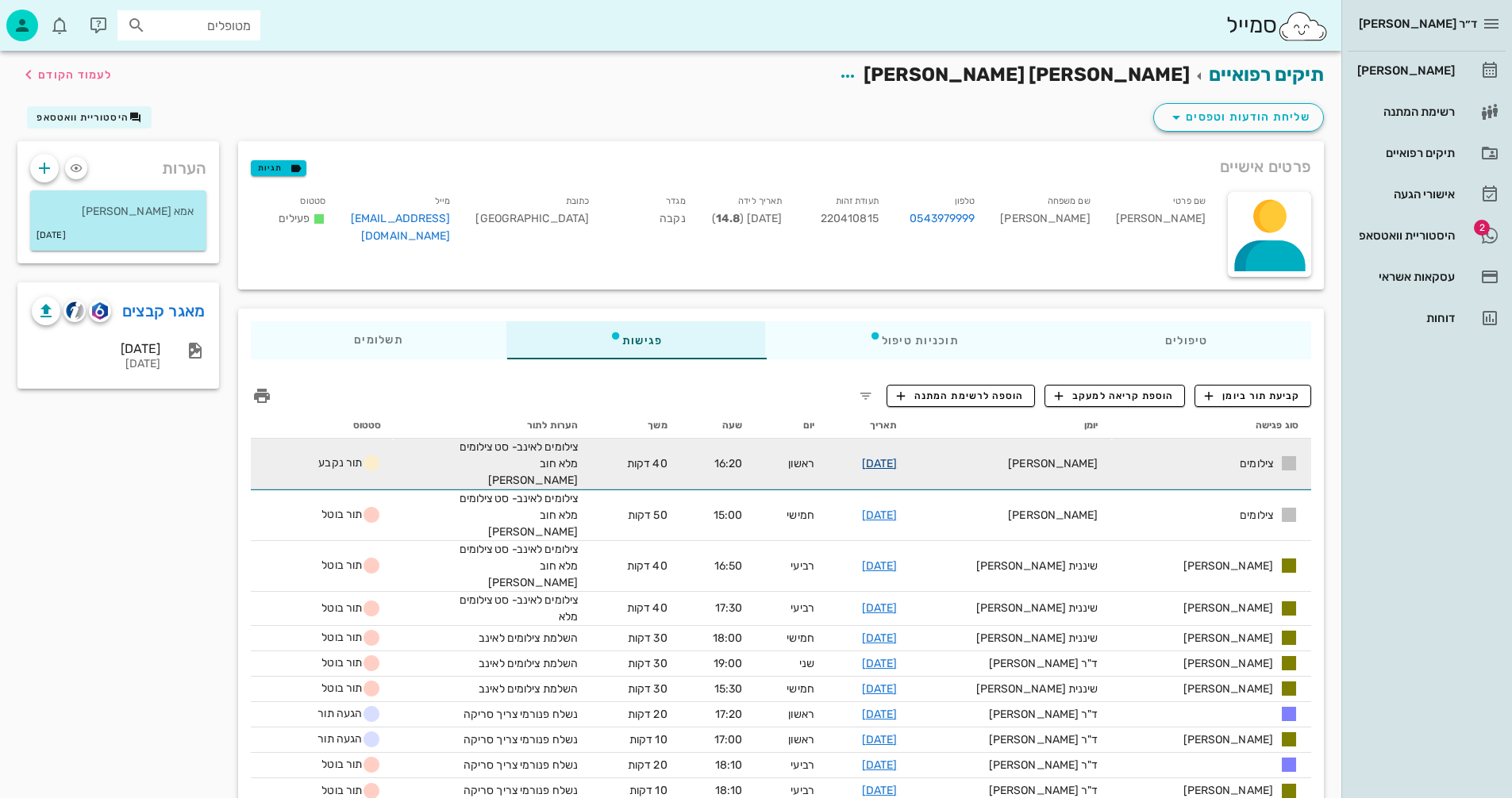
click at [897, 457] on link "[DATE]" at bounding box center [879, 463] width 36 height 13
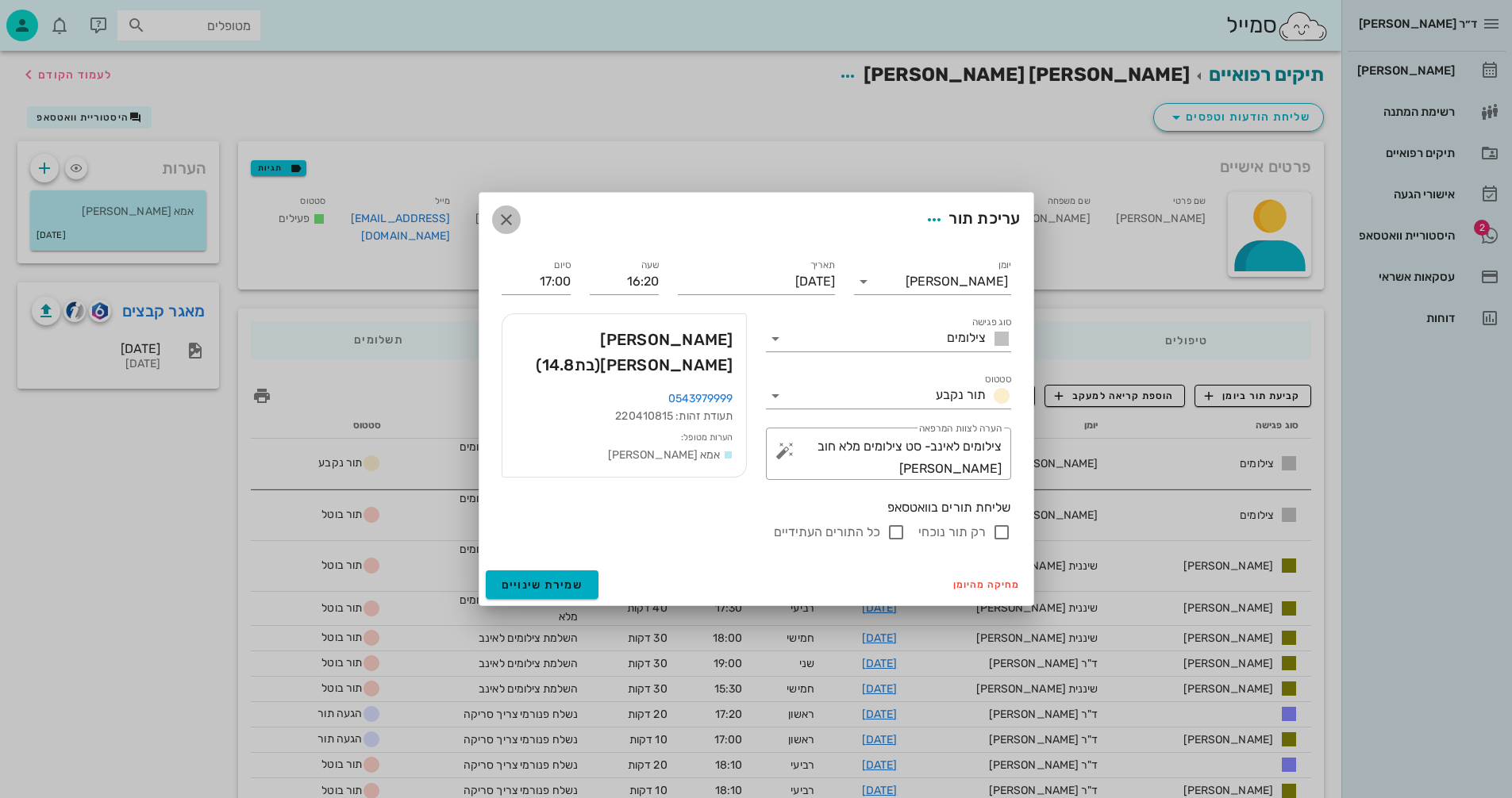
click at [499, 215] on icon "button" at bounding box center [505, 219] width 19 height 19
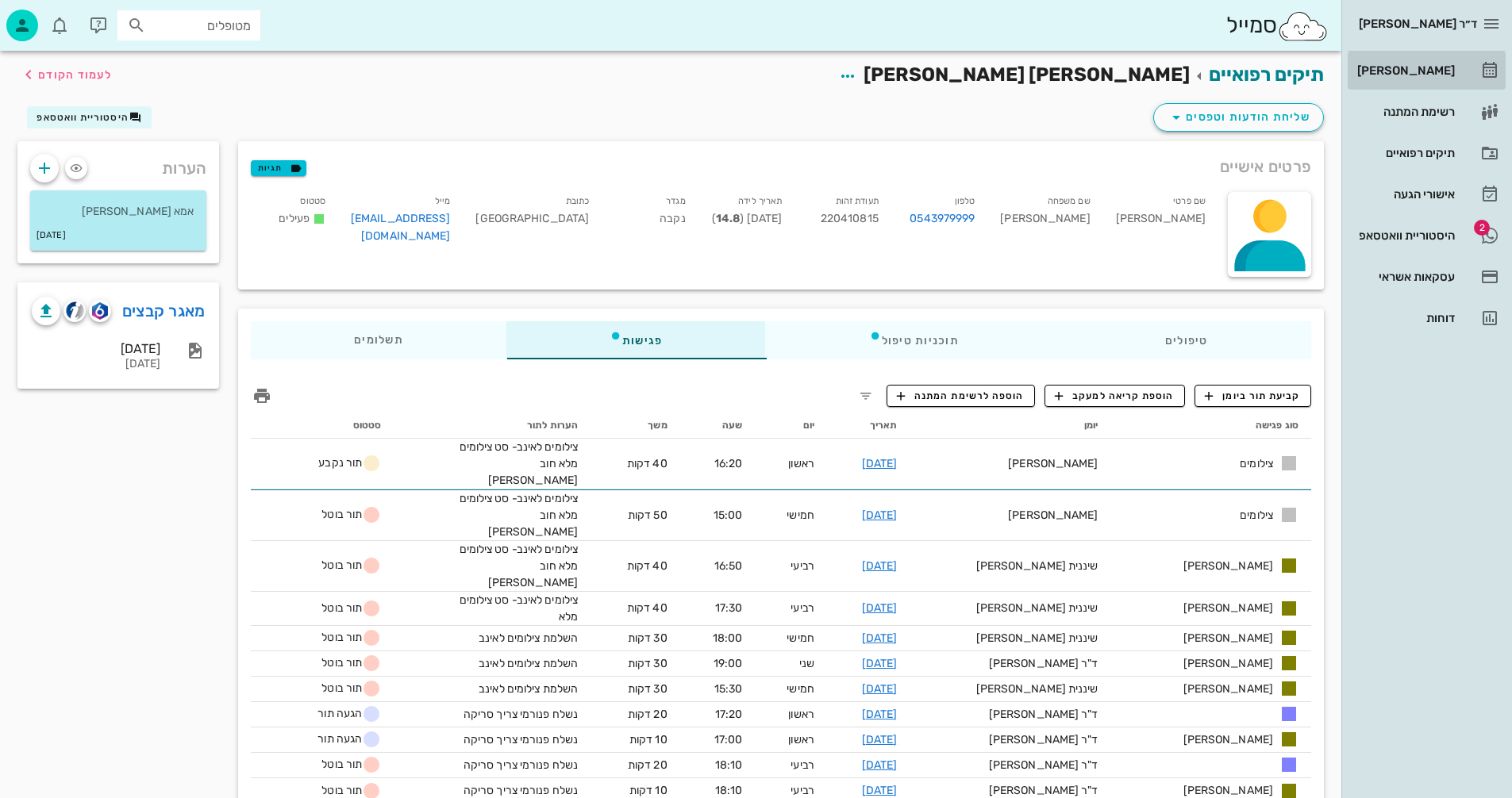
click at [1424, 67] on div "[PERSON_NAME]" at bounding box center [1404, 71] width 101 height 13
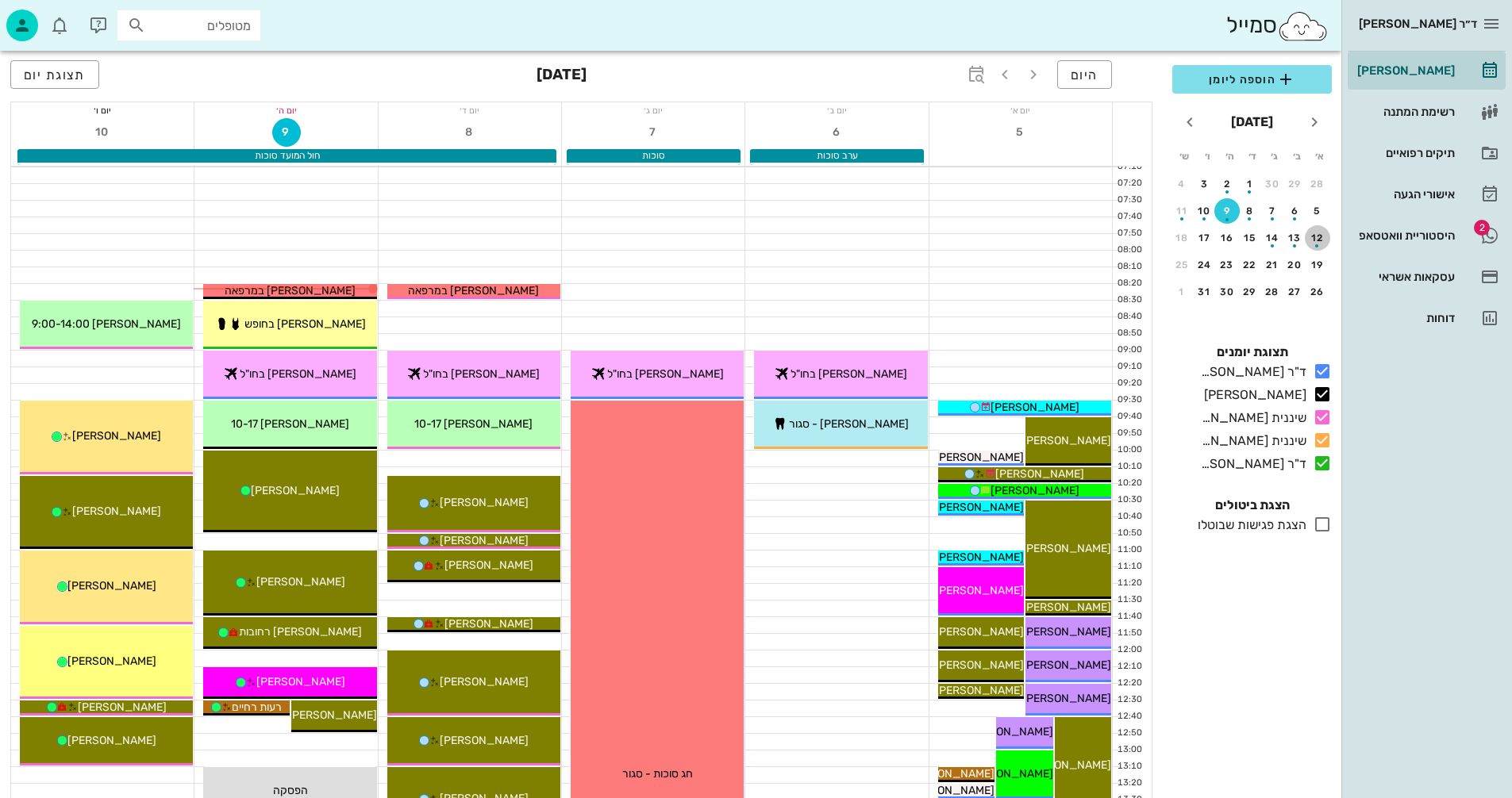
click at [1314, 237] on div "button" at bounding box center [1317, 242] width 25 height 9
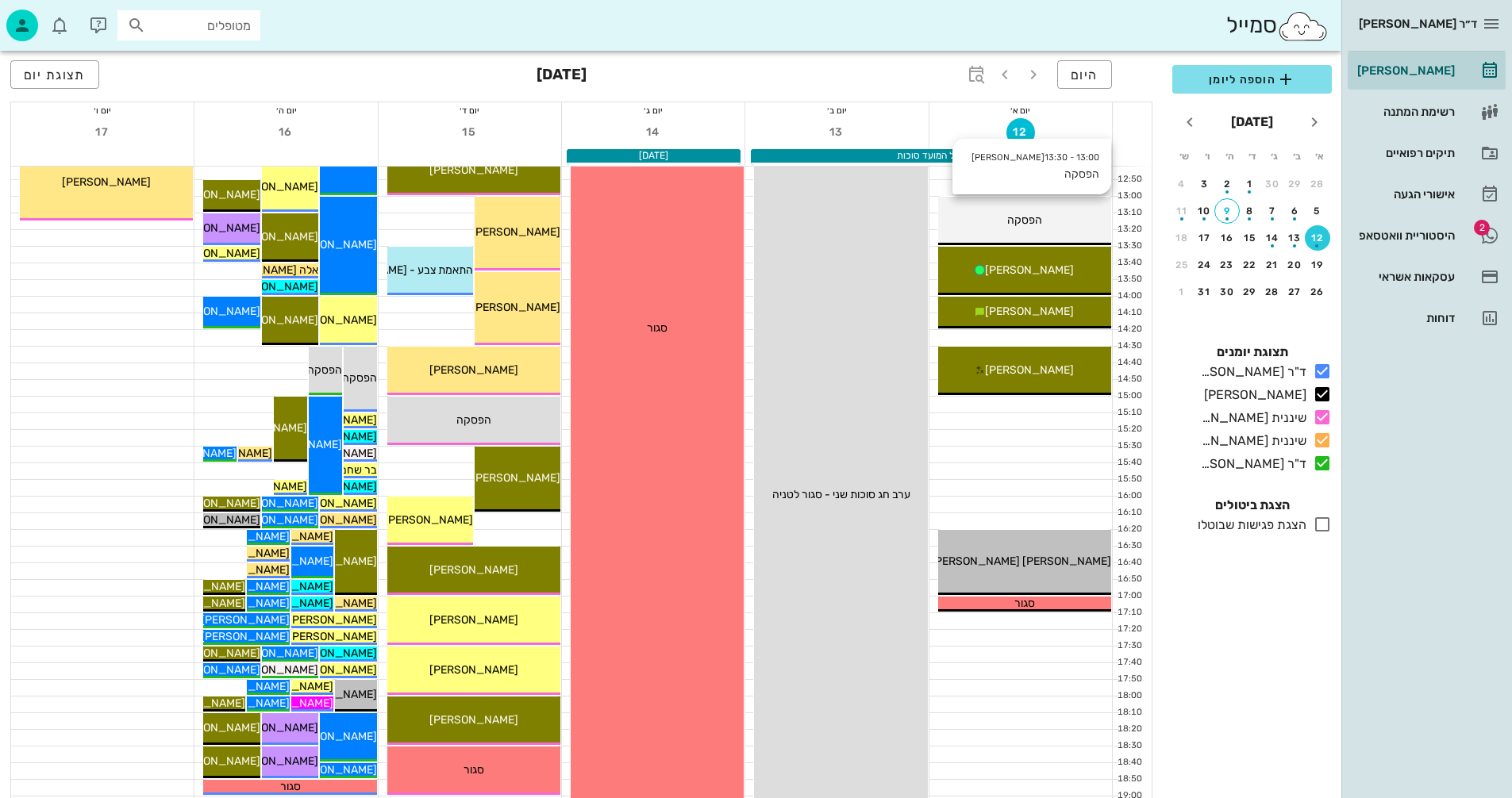
scroll to position [556, 0]
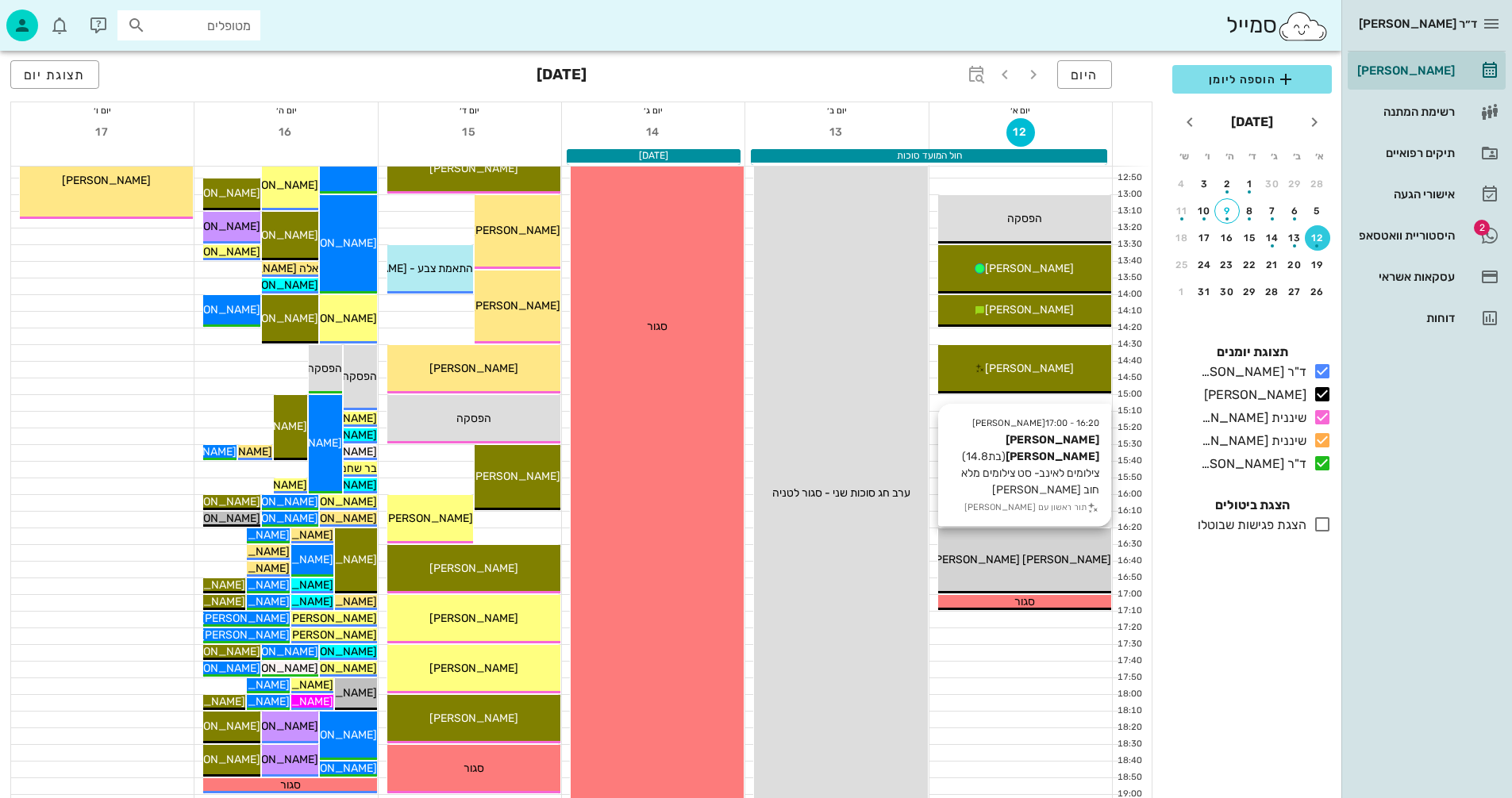
click at [1000, 557] on span "[PERSON_NAME] [PERSON_NAME]" at bounding box center [1020, 559] width 180 height 13
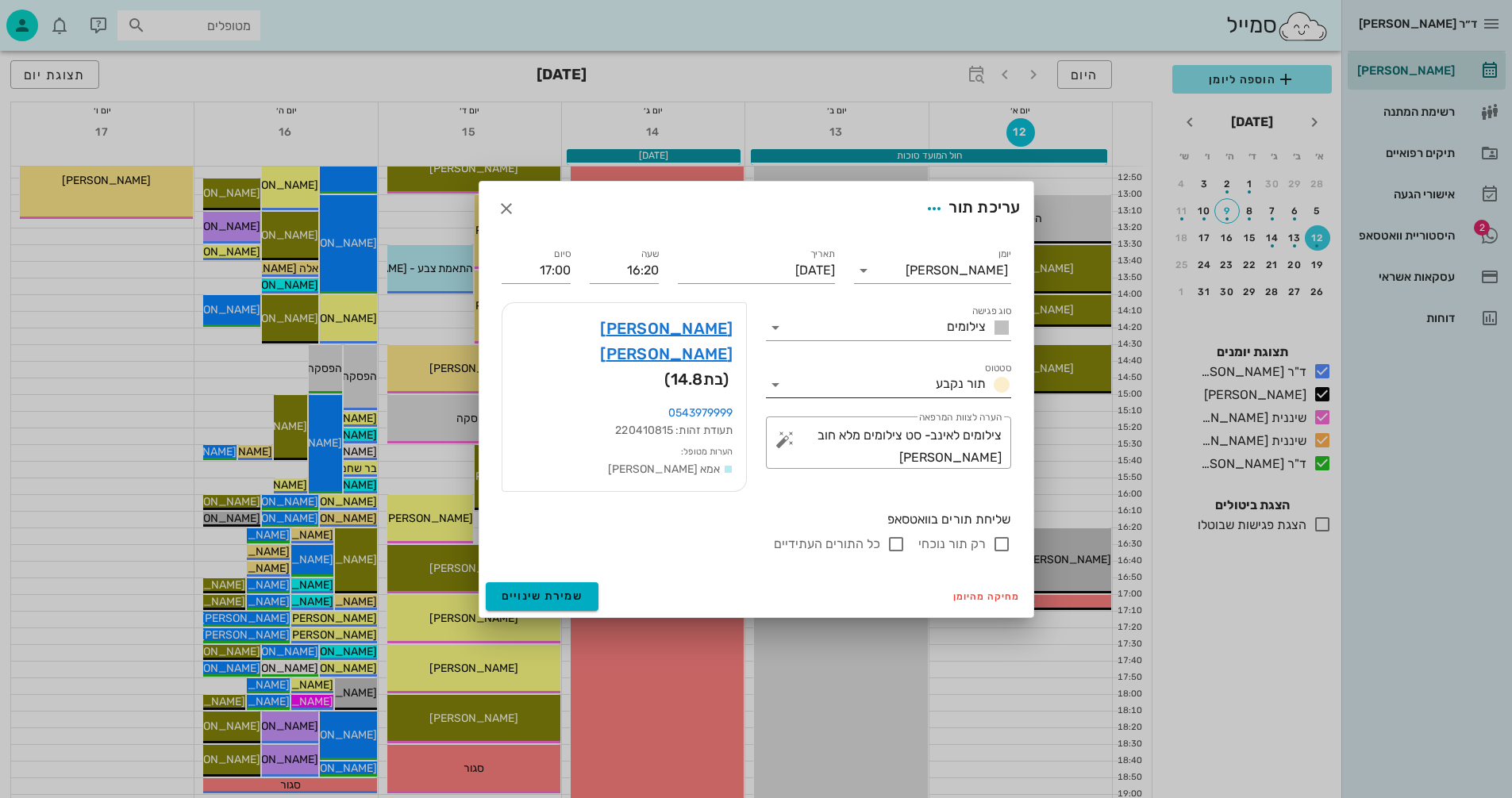
click at [770, 395] on icon at bounding box center [775, 384] width 19 height 19
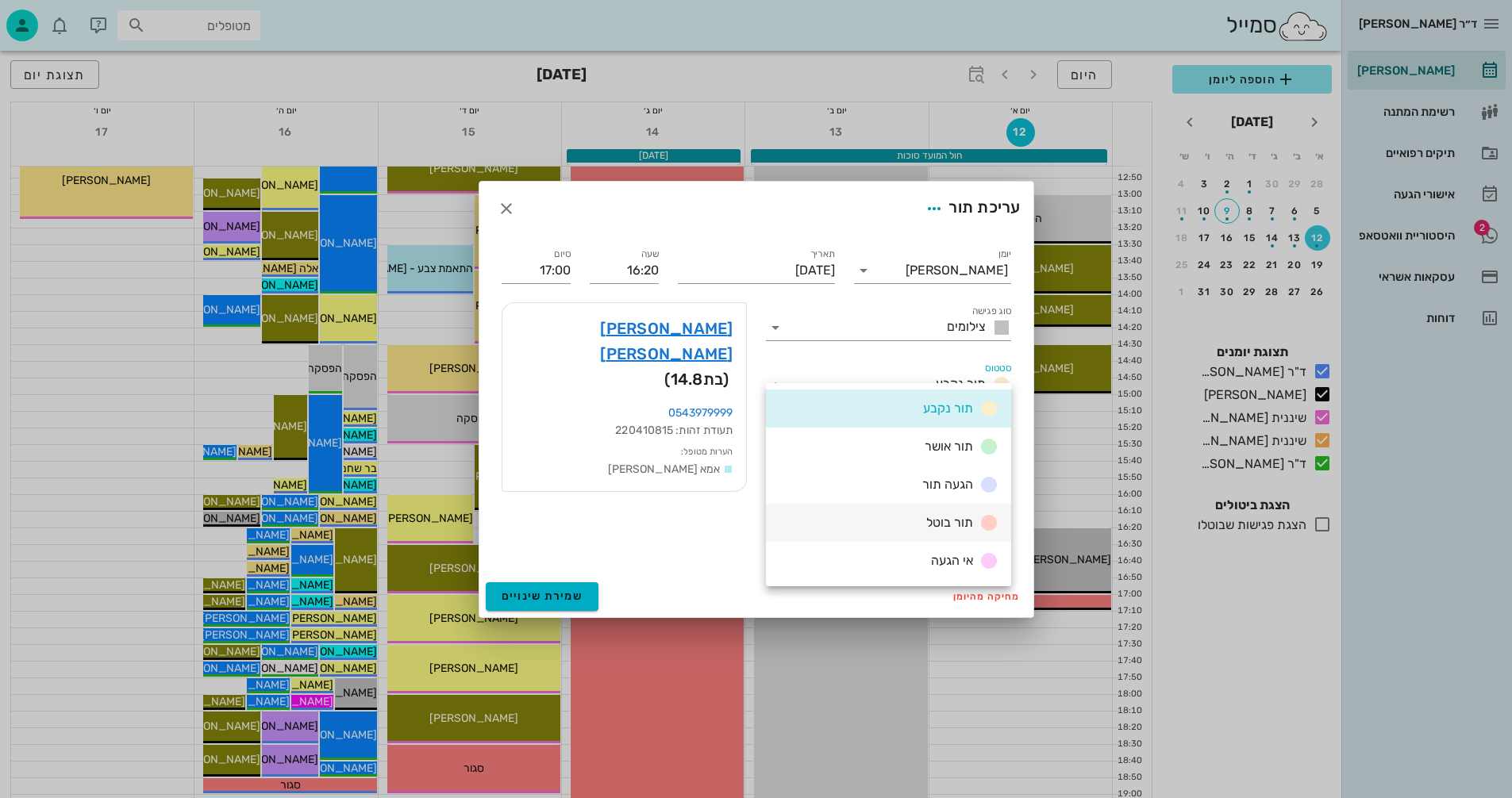
click at [908, 522] on div "תור בוטל" at bounding box center [888, 522] width 245 height 38
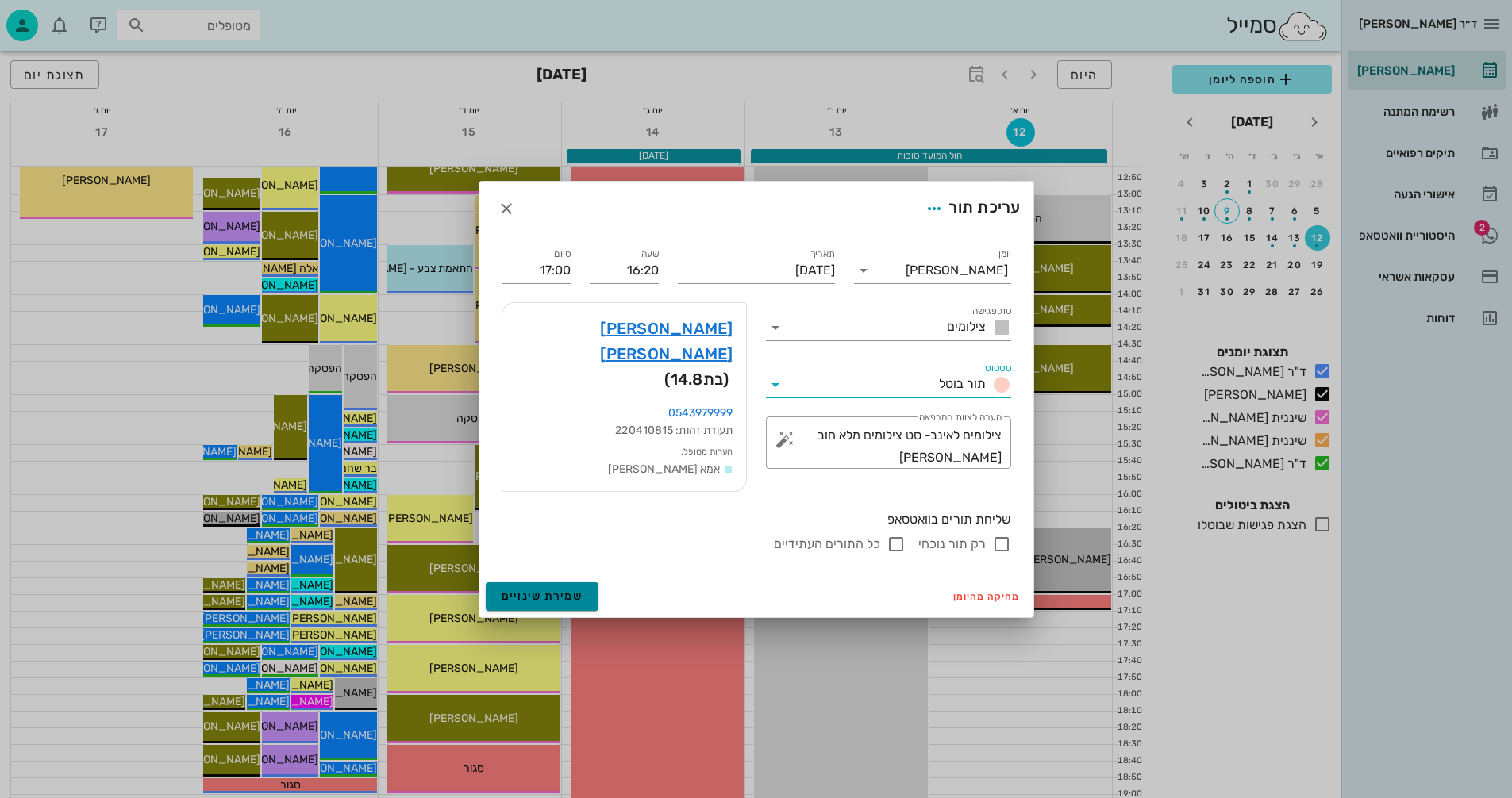
drag, startPoint x: 531, startPoint y: 585, endPoint x: 522, endPoint y: 577, distance: 12.0
click at [529, 590] on span "שמירת שינויים" at bounding box center [542, 596] width 81 height 13
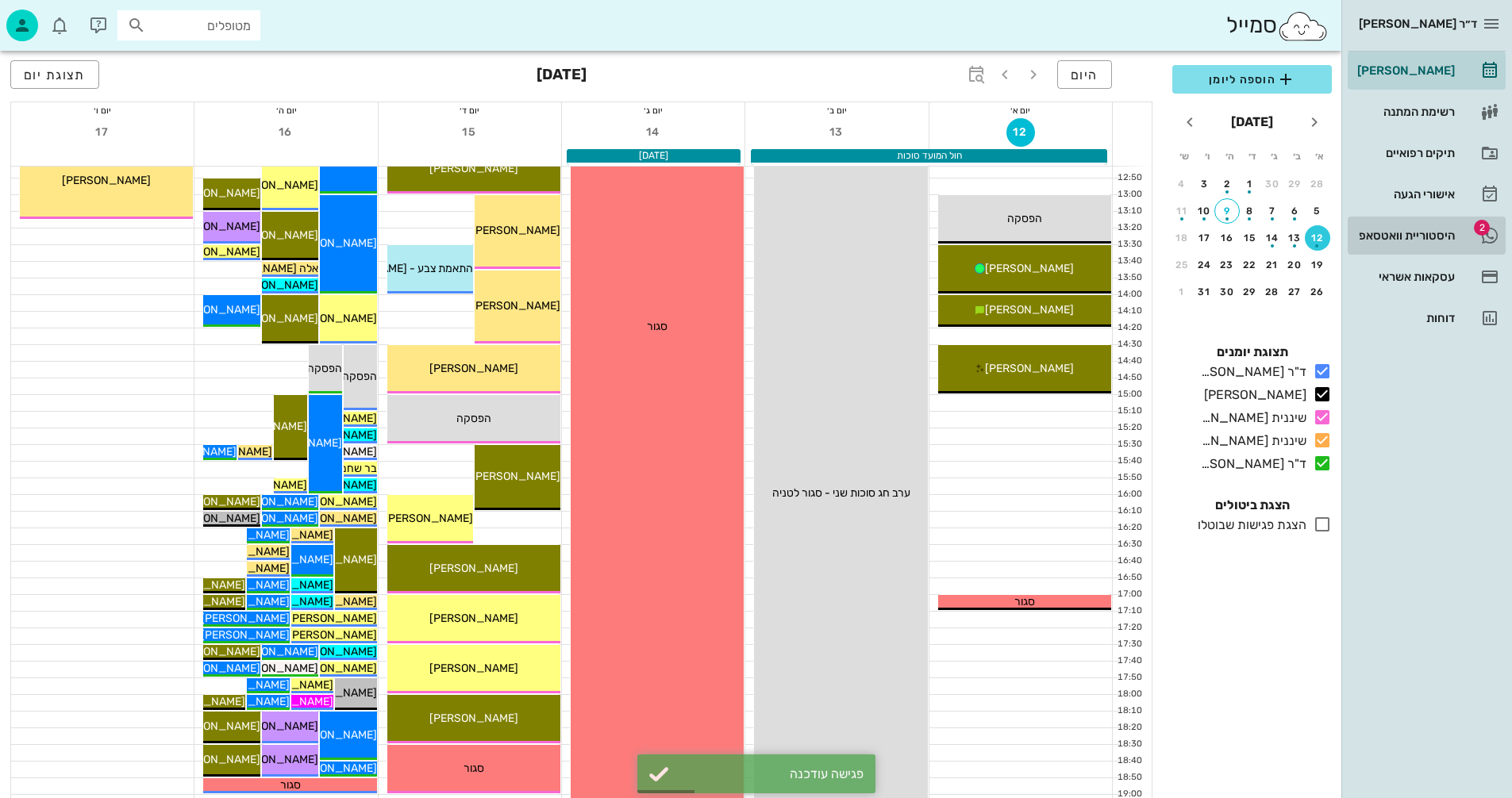
click at [1390, 239] on div "היסטוריית וואטסאפ" at bounding box center [1404, 235] width 101 height 13
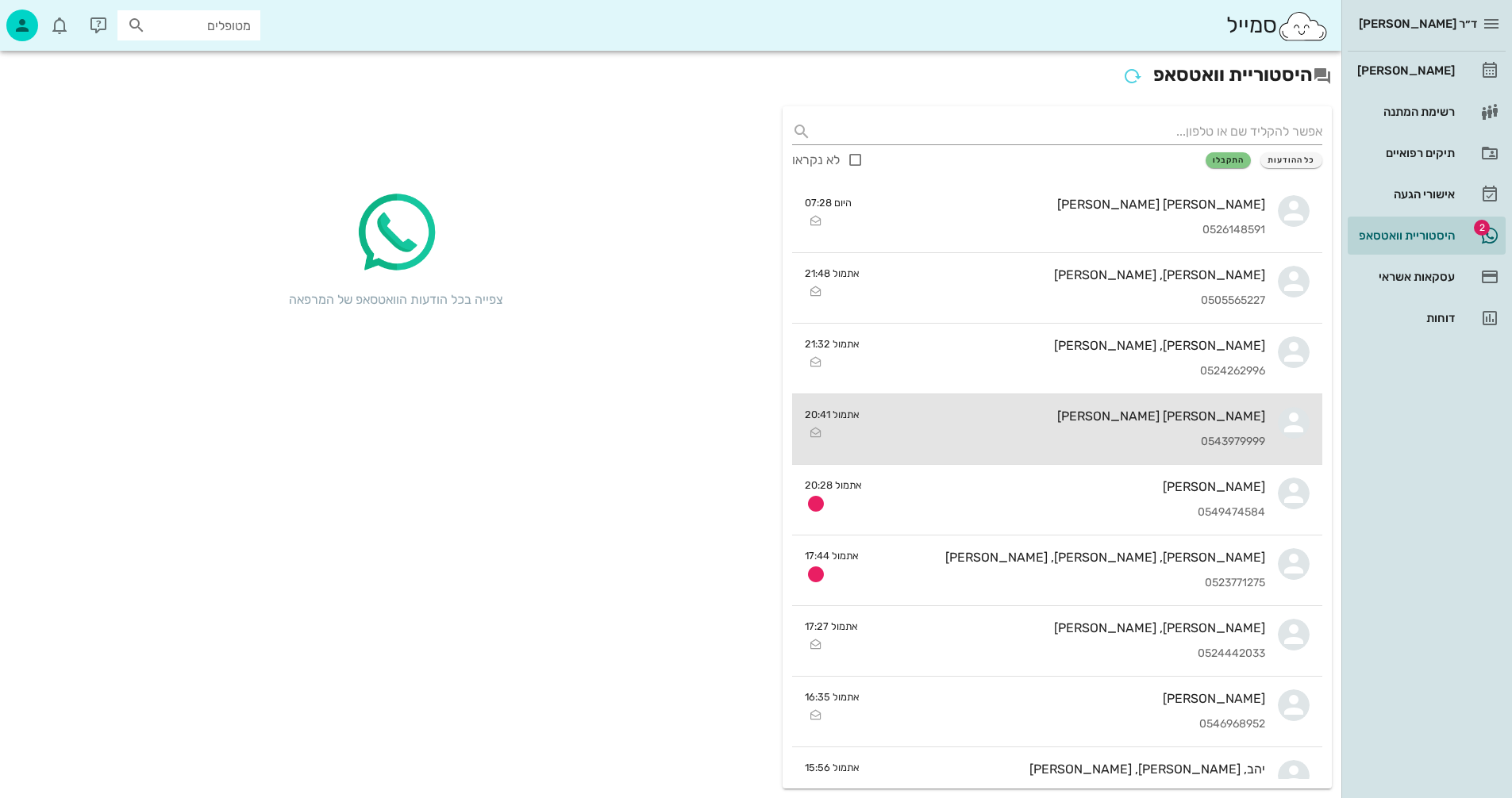
click at [939, 438] on div "0543979999" at bounding box center [1068, 442] width 393 height 13
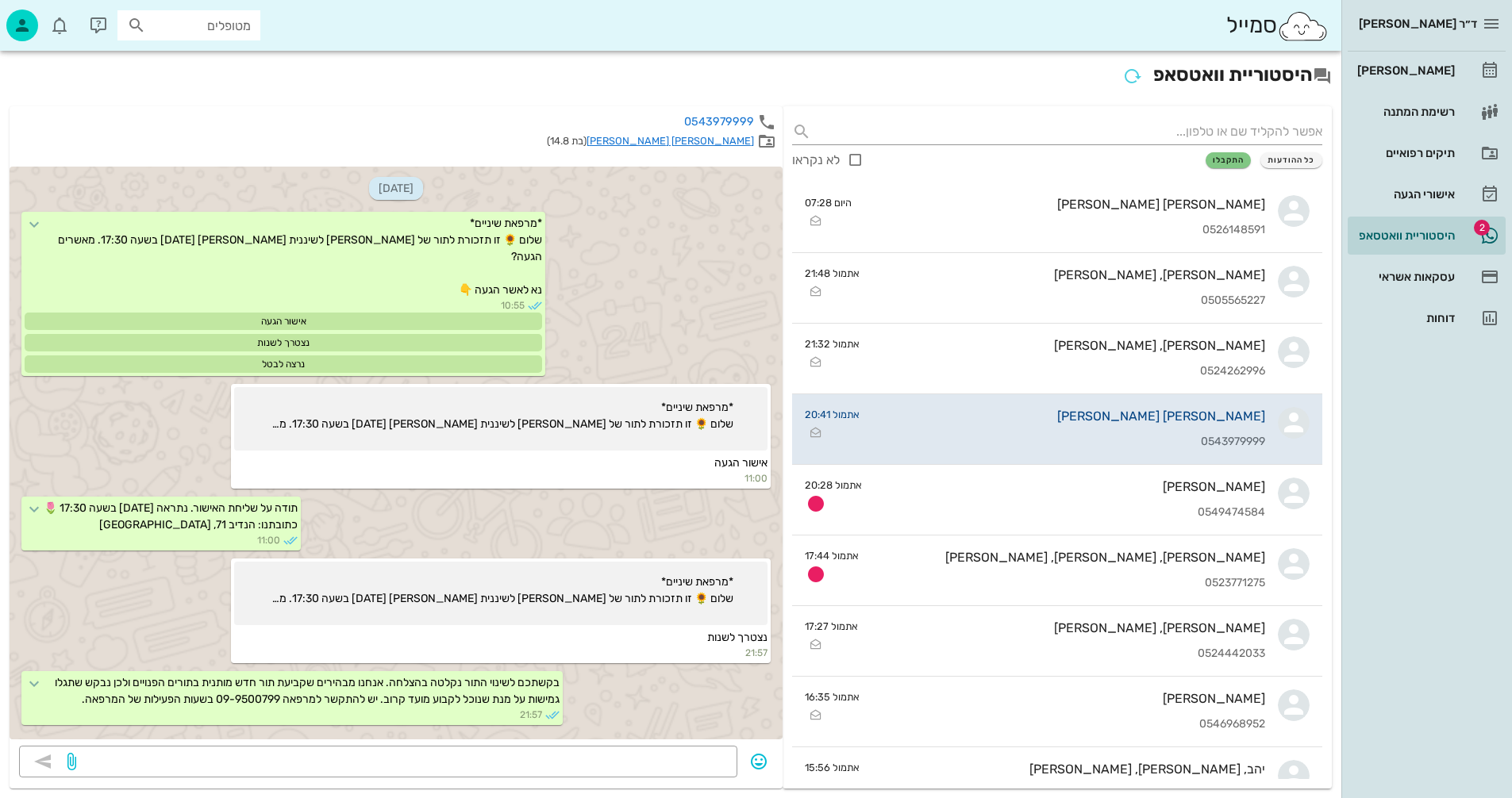
scroll to position [4404, 0]
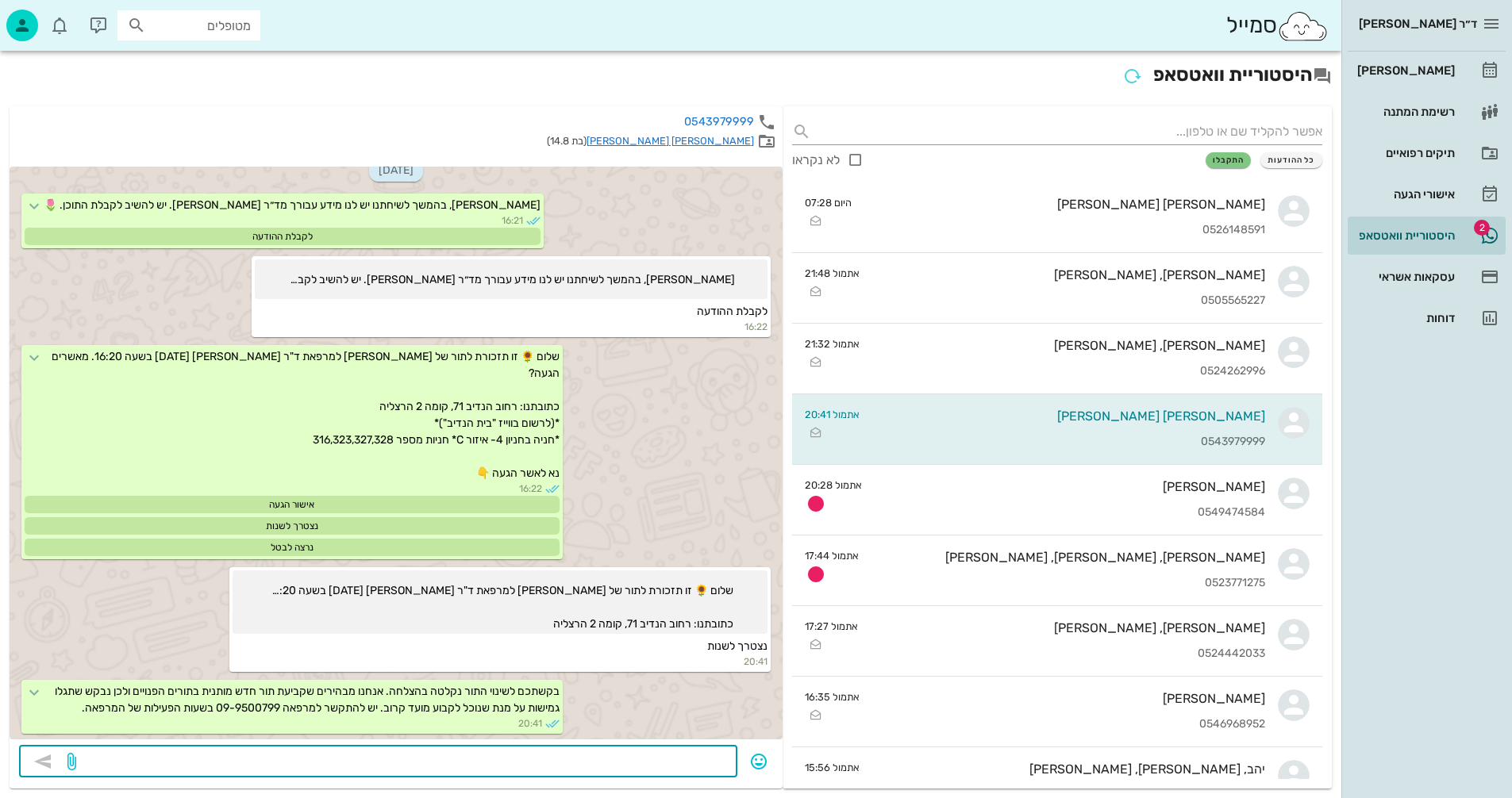
click at [590, 759] on textarea at bounding box center [403, 763] width 649 height 25
type textarea "התור בוטל"
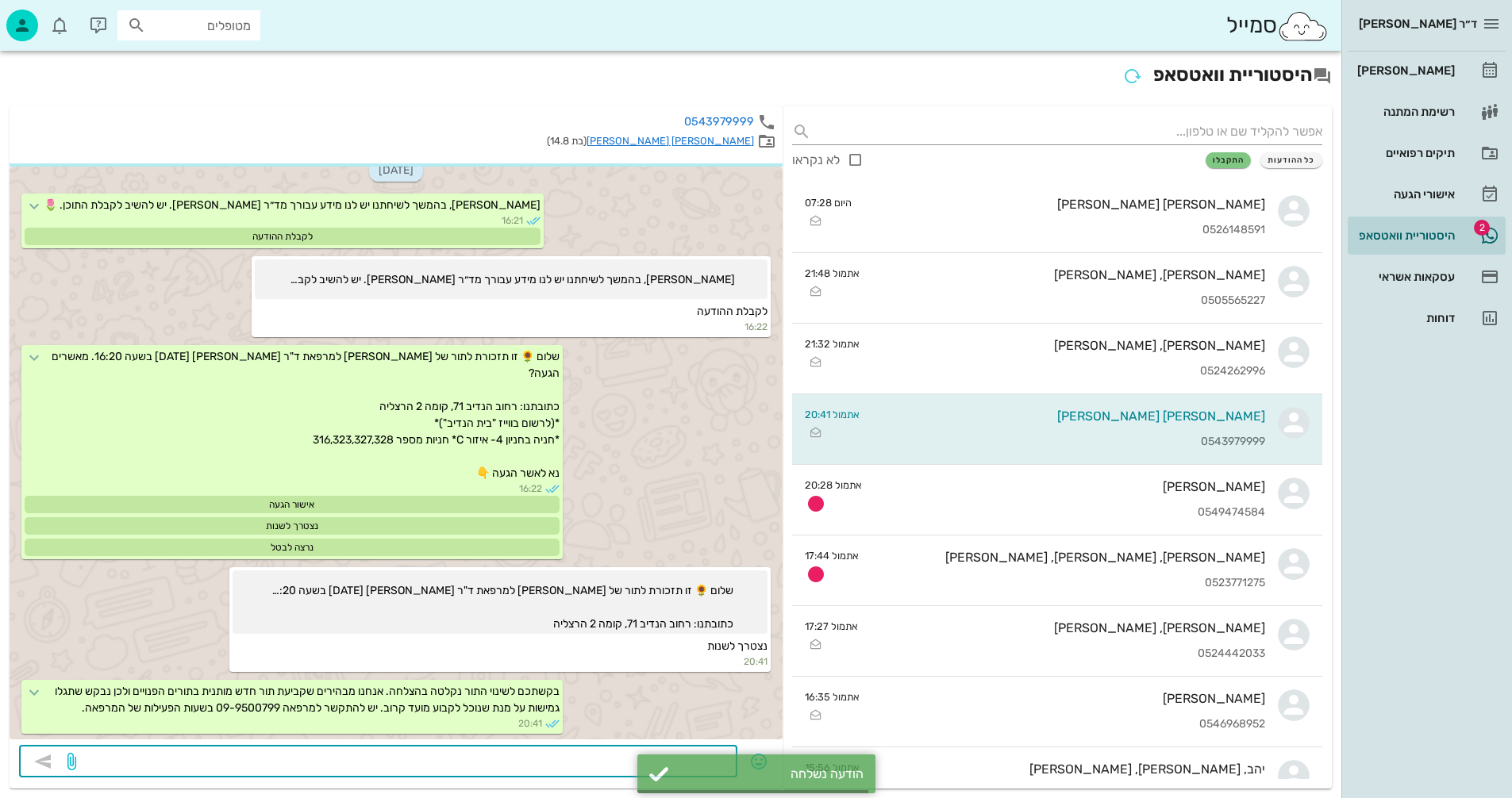
scroll to position [4493, 0]
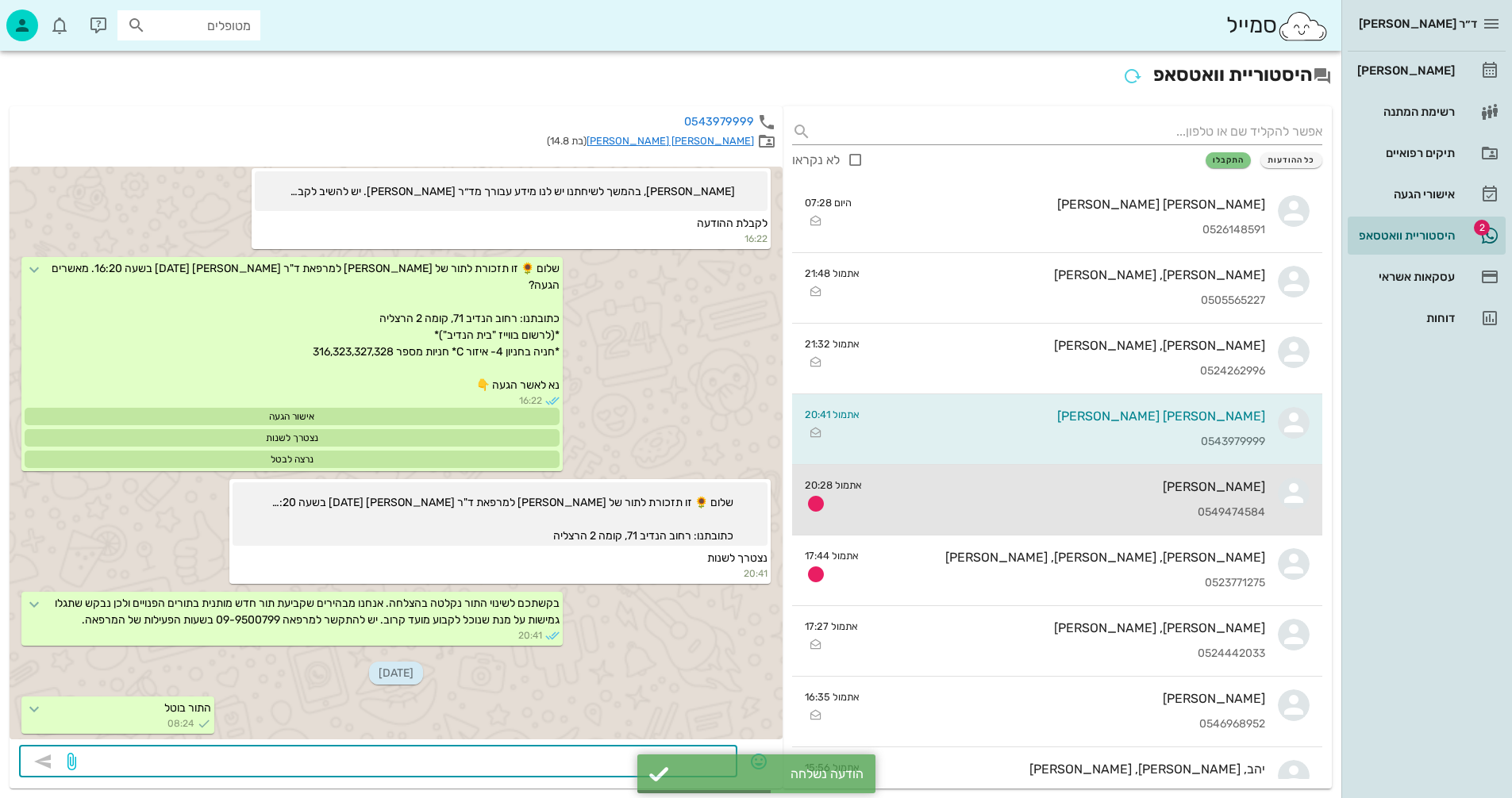
click at [977, 496] on div "[PERSON_NAME] 0549474584" at bounding box center [1069, 500] width 390 height 70
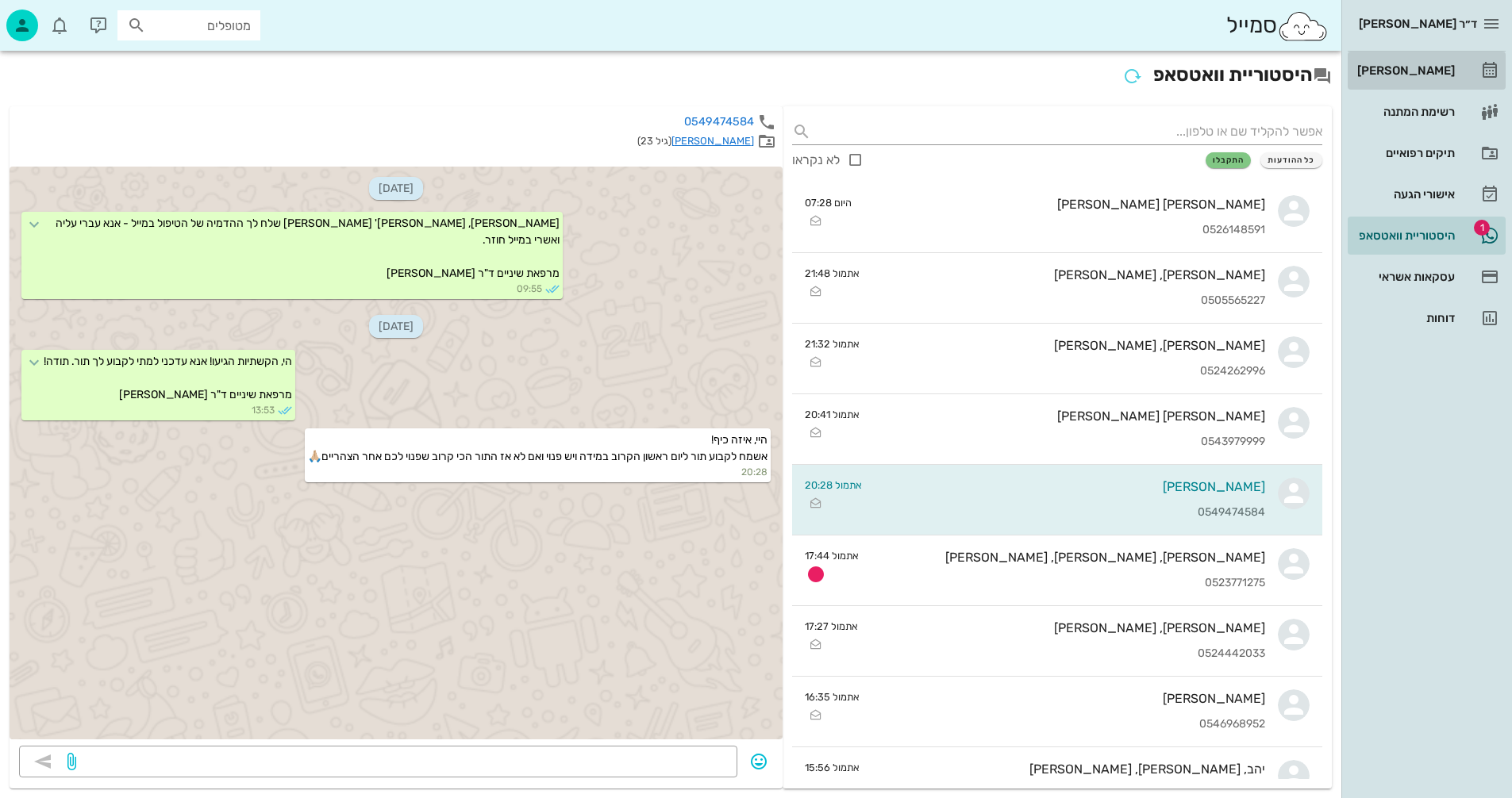
click at [1424, 65] on div "[PERSON_NAME]" at bounding box center [1404, 71] width 101 height 13
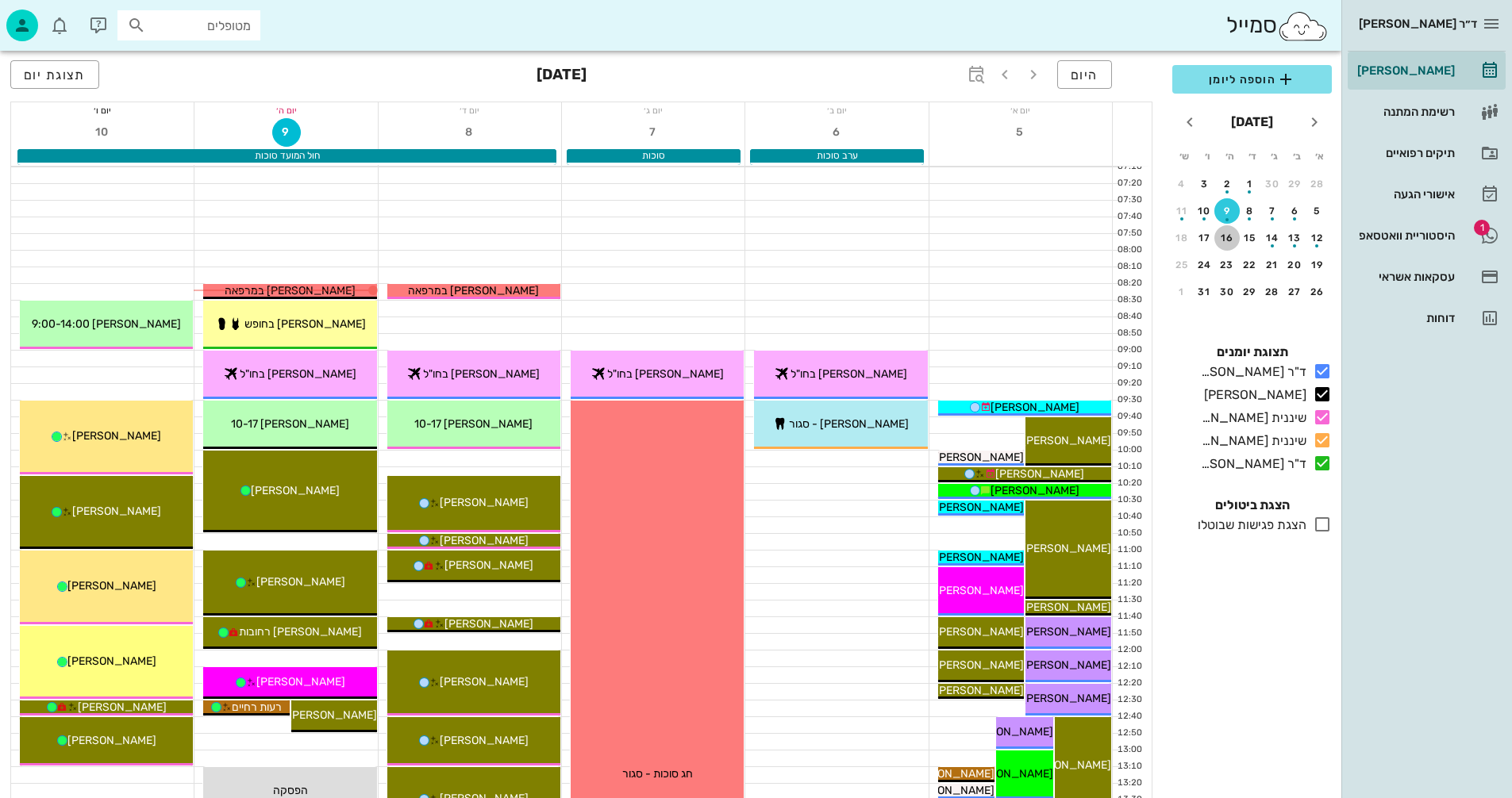
click at [1223, 236] on div "16" at bounding box center [1227, 238] width 25 height 11
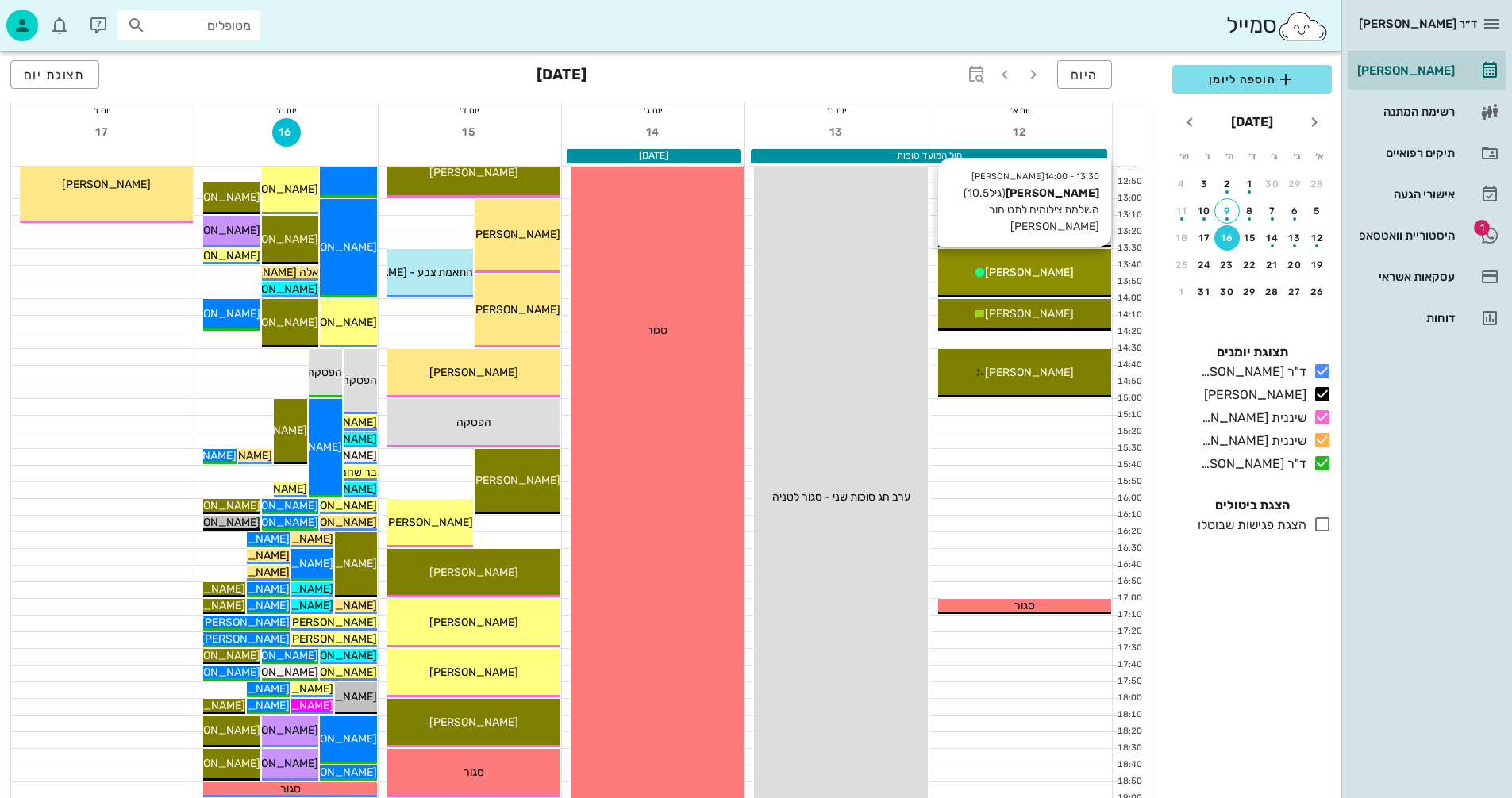
scroll to position [635, 0]
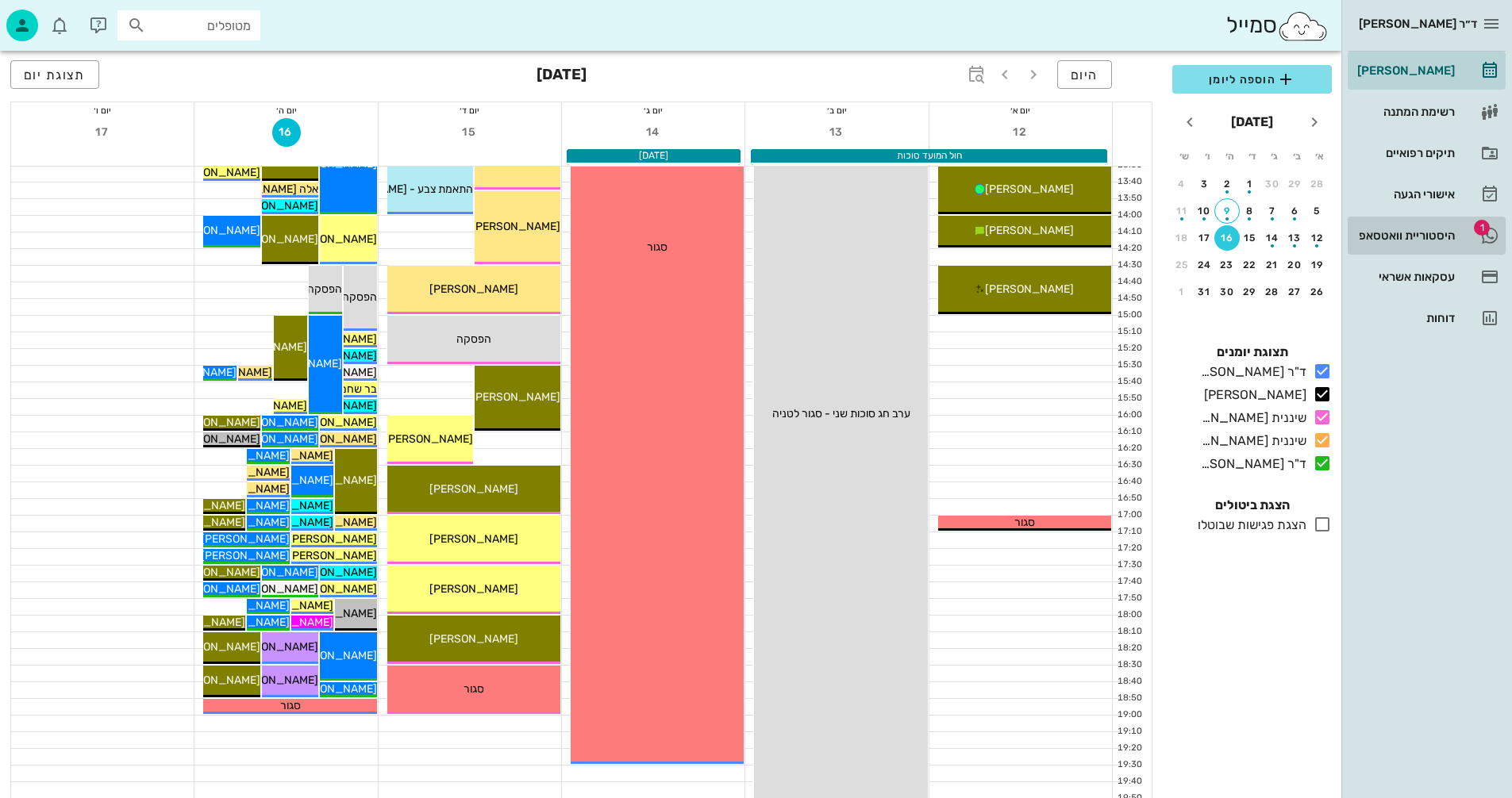
click at [1386, 232] on div "היסטוריית וואטסאפ" at bounding box center [1404, 235] width 101 height 13
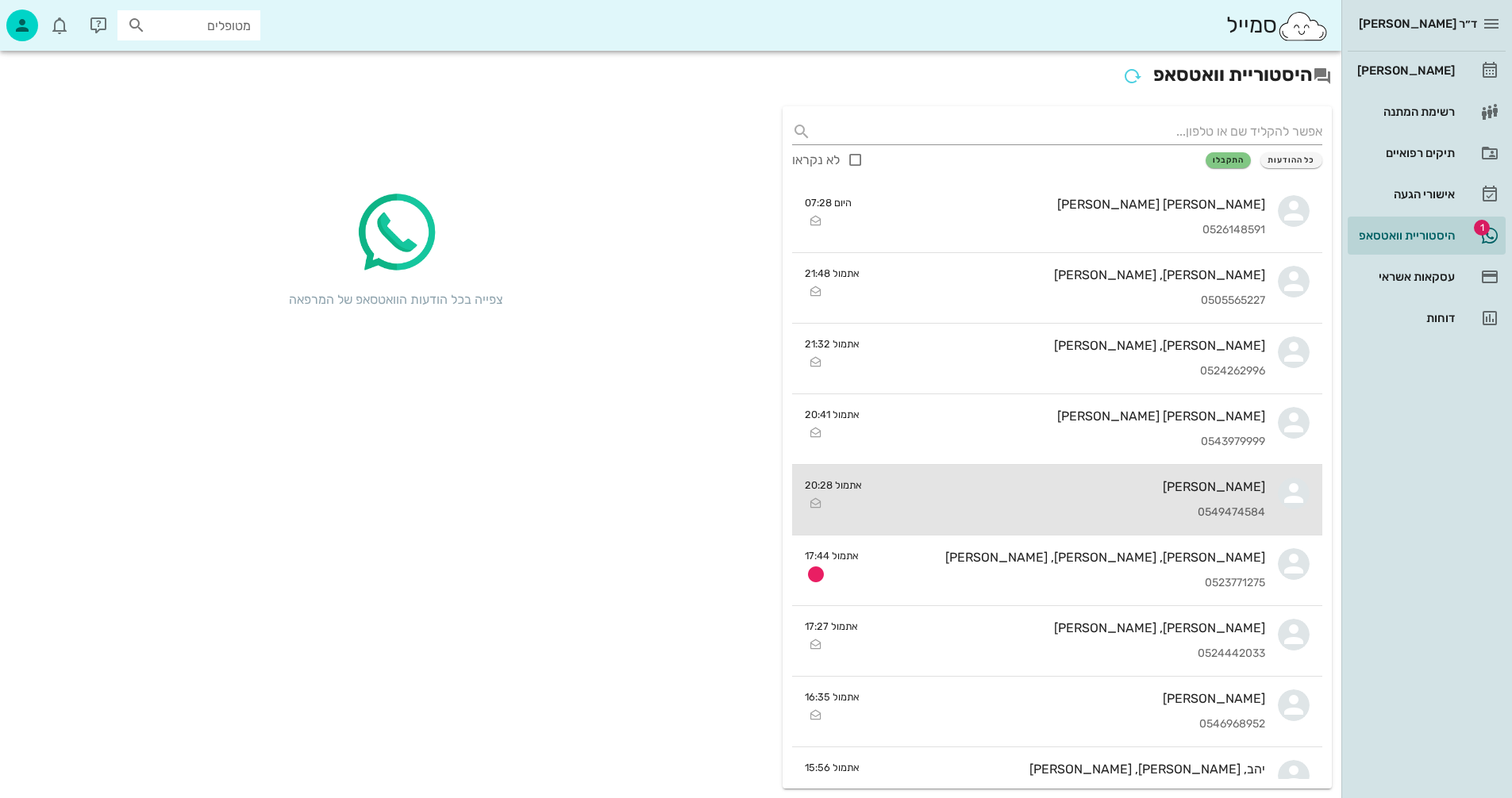
click at [1035, 487] on div "[PERSON_NAME]" at bounding box center [1069, 487] width 390 height 15
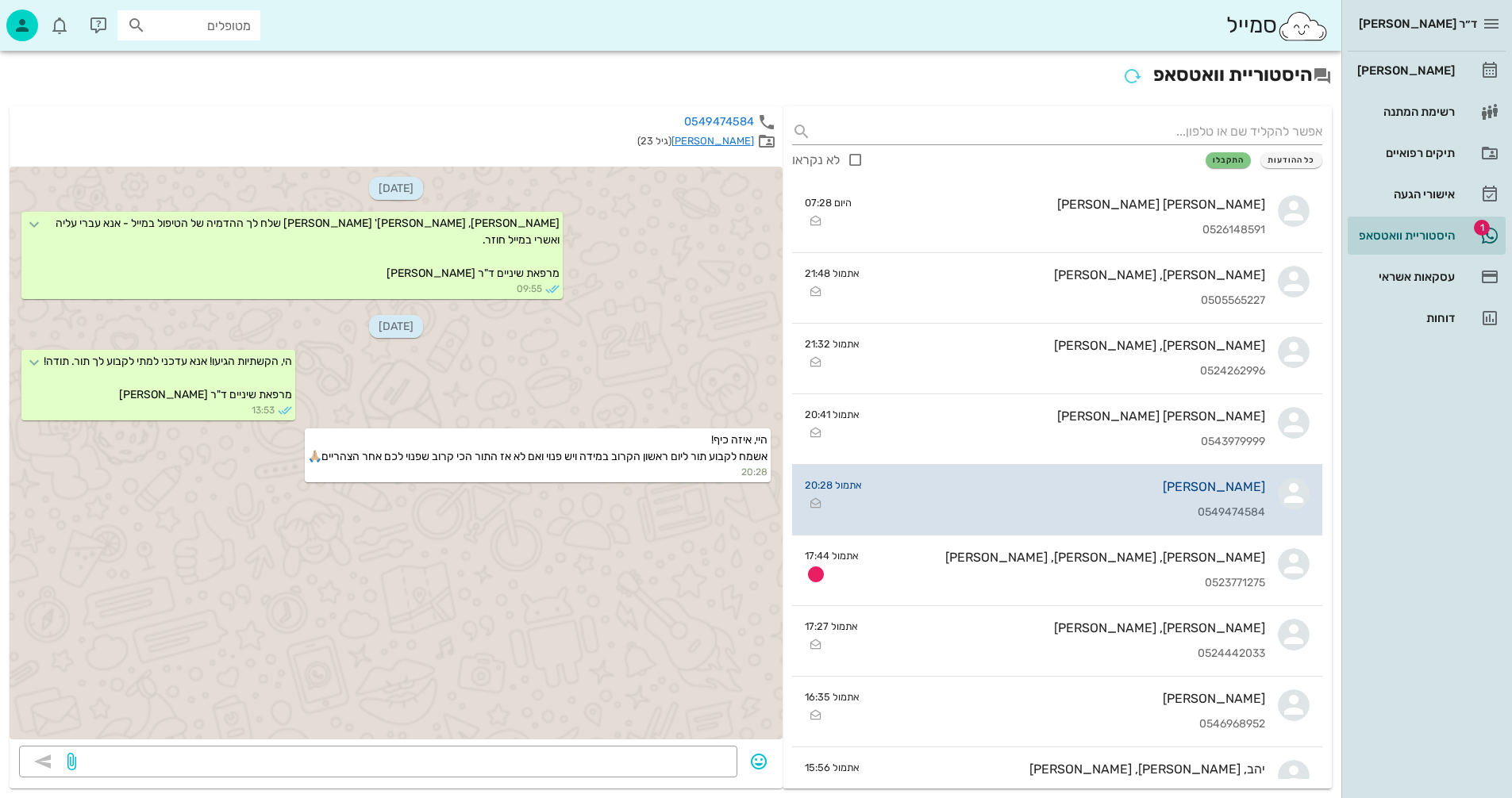
click at [1035, 487] on div "[PERSON_NAME]" at bounding box center [1069, 487] width 390 height 15
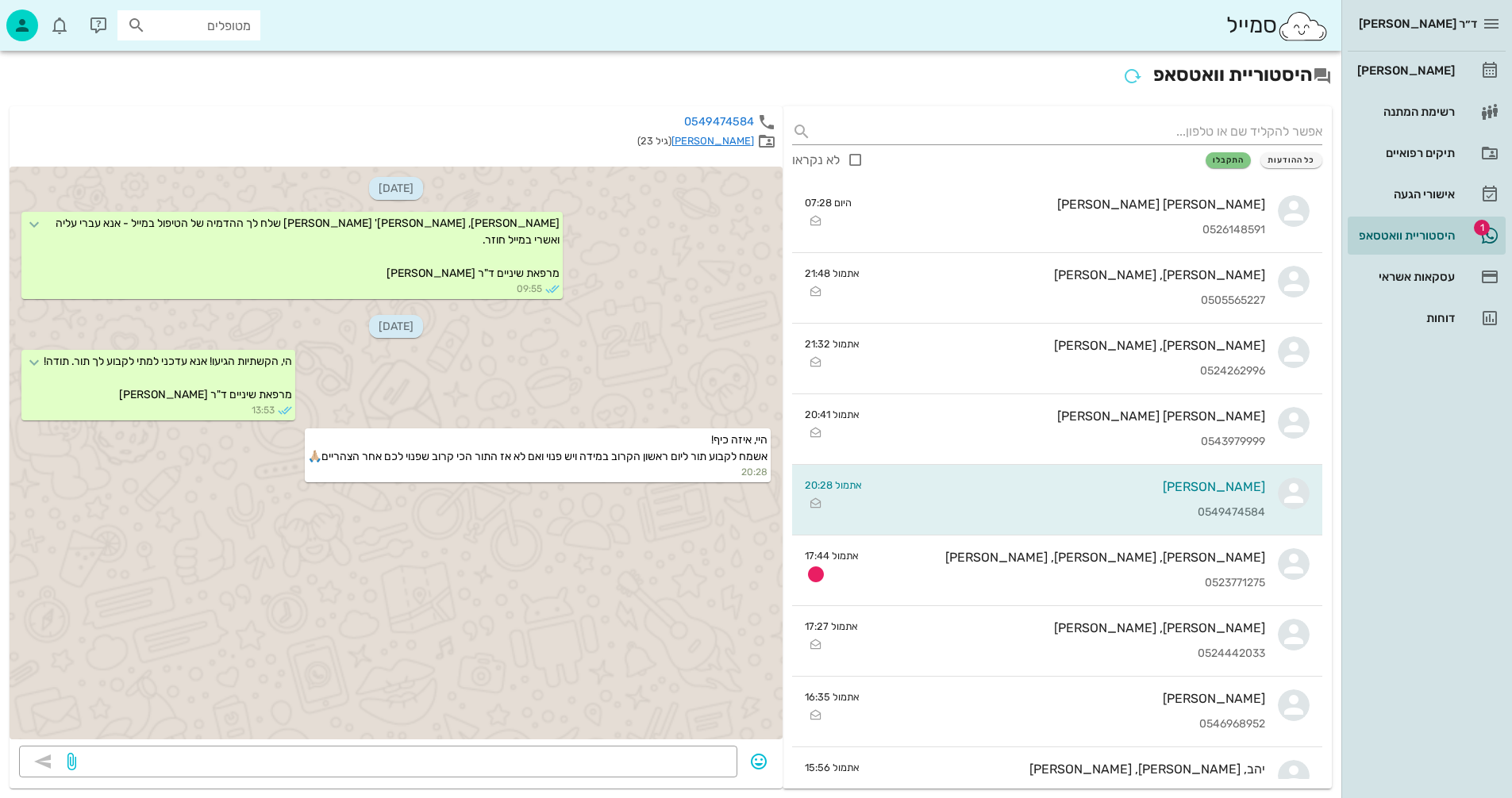
click at [733, 136] on link "[PERSON_NAME]" at bounding box center [712, 140] width 82 height 12
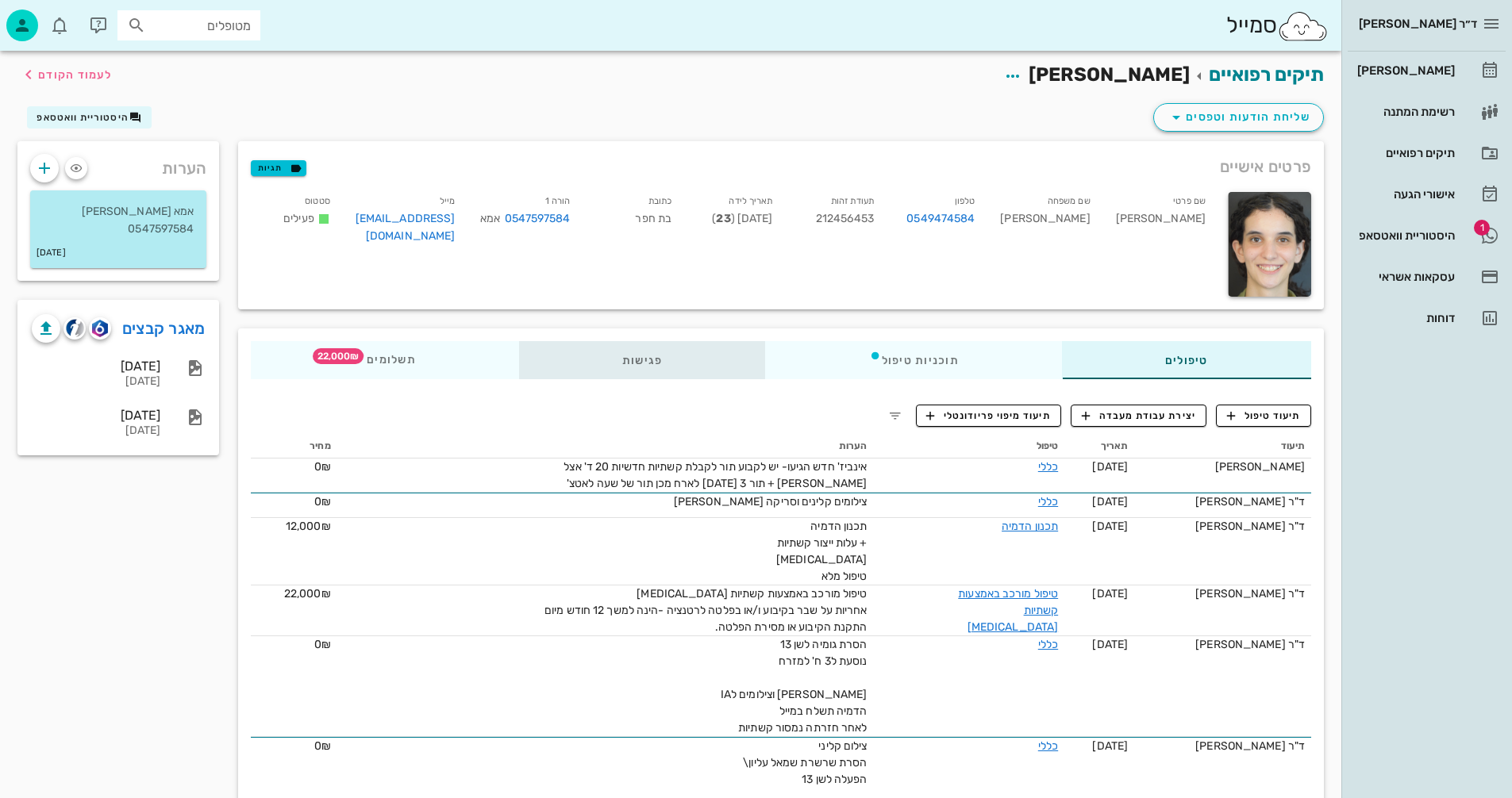
click at [634, 358] on div "פגישות" at bounding box center [642, 360] width 247 height 38
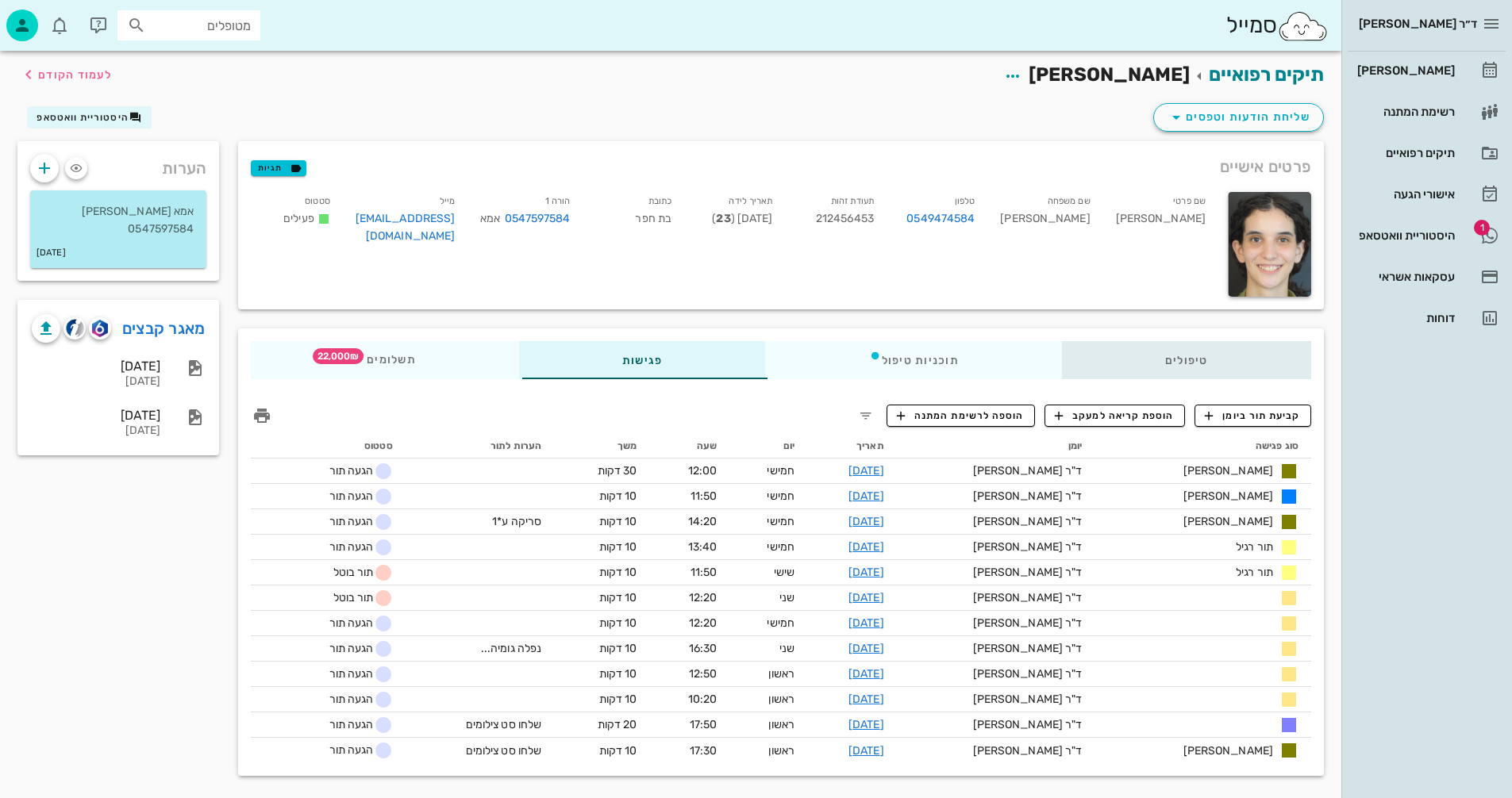
click at [1189, 361] on div "טיפולים" at bounding box center [1186, 360] width 249 height 38
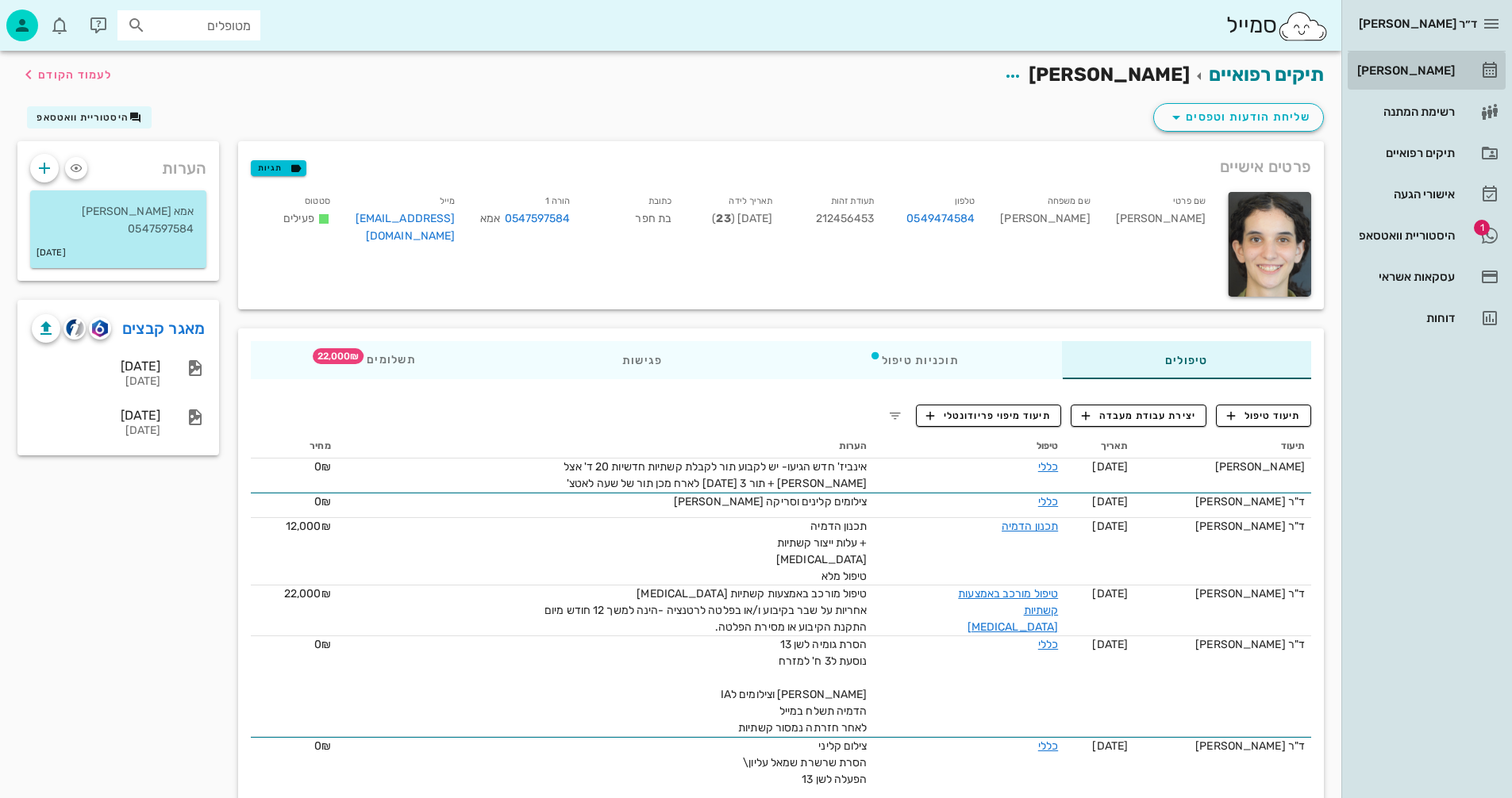
click at [1424, 73] on div "[PERSON_NAME]" at bounding box center [1404, 71] width 101 height 13
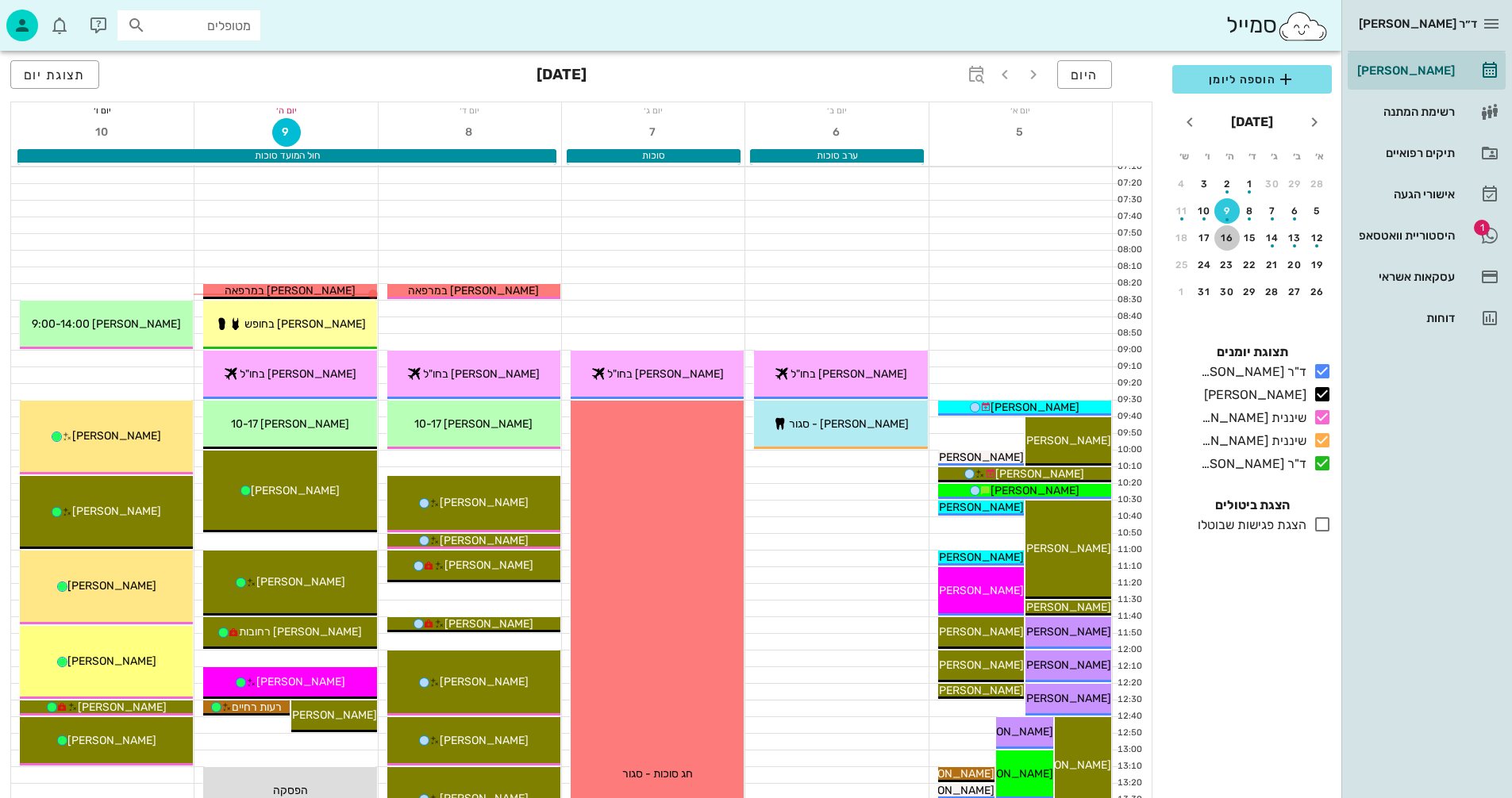
click at [1222, 237] on div "16" at bounding box center [1227, 238] width 25 height 11
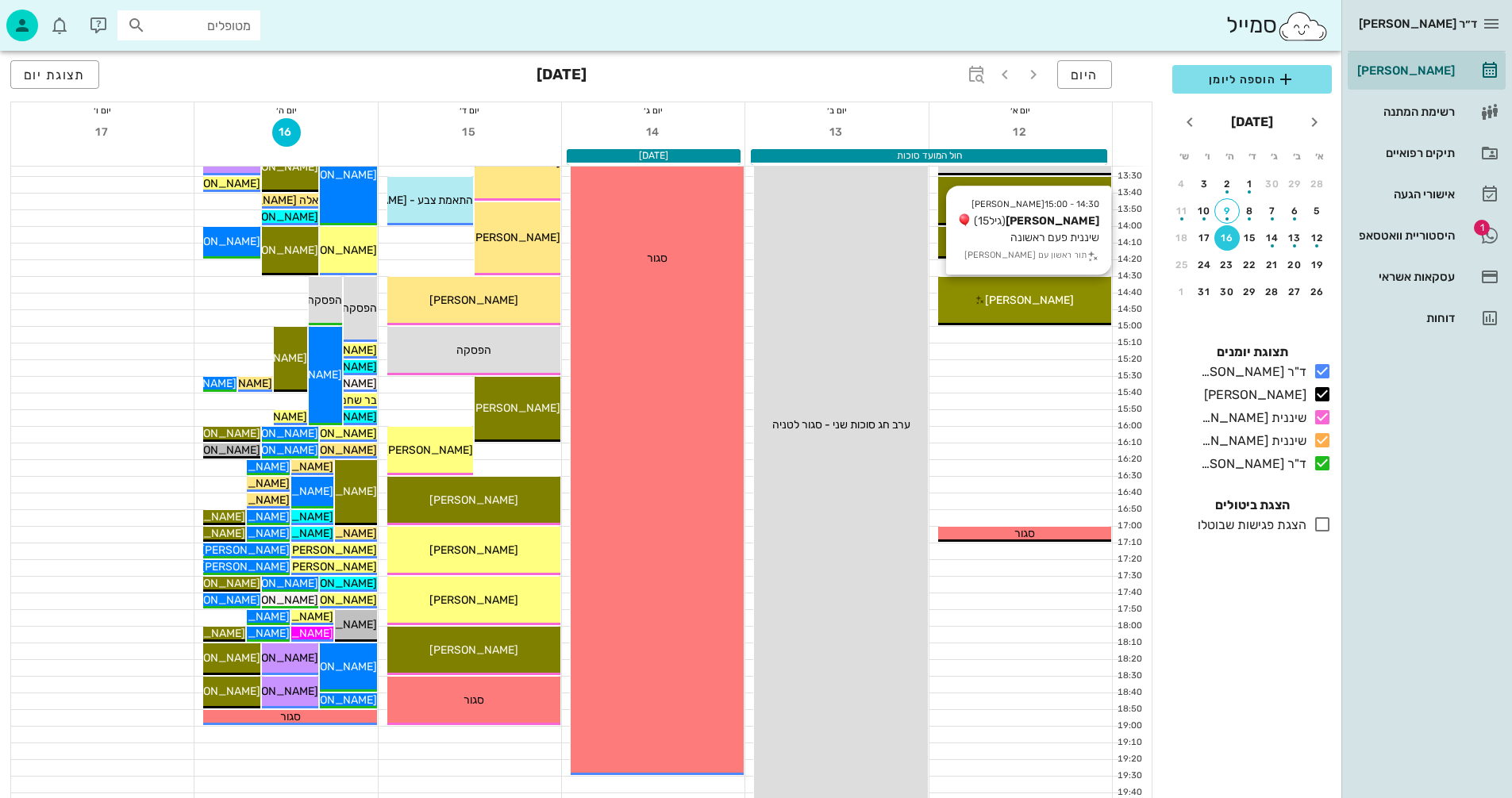
scroll to position [635, 0]
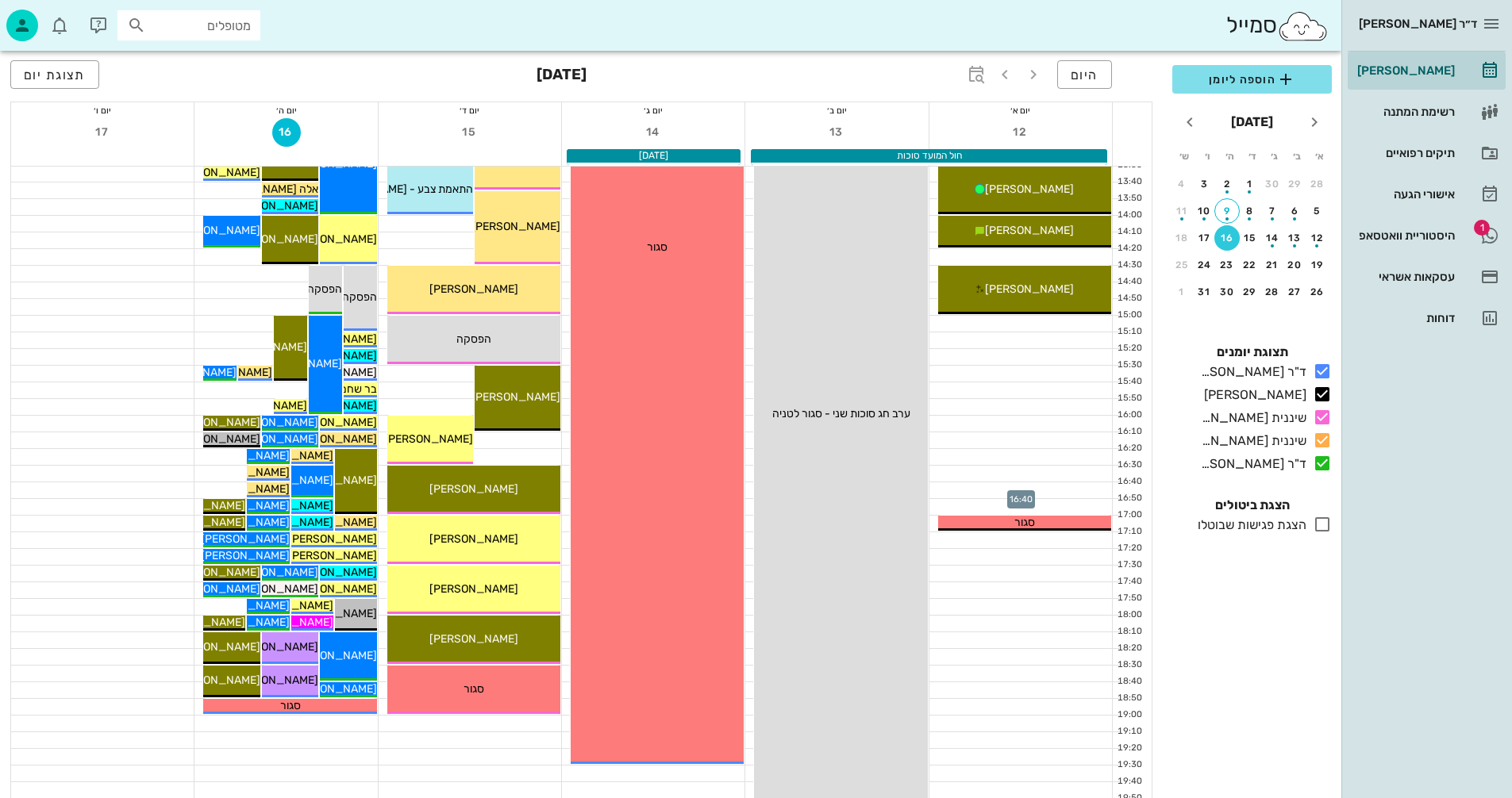
click at [994, 486] on div at bounding box center [1021, 490] width 183 height 16
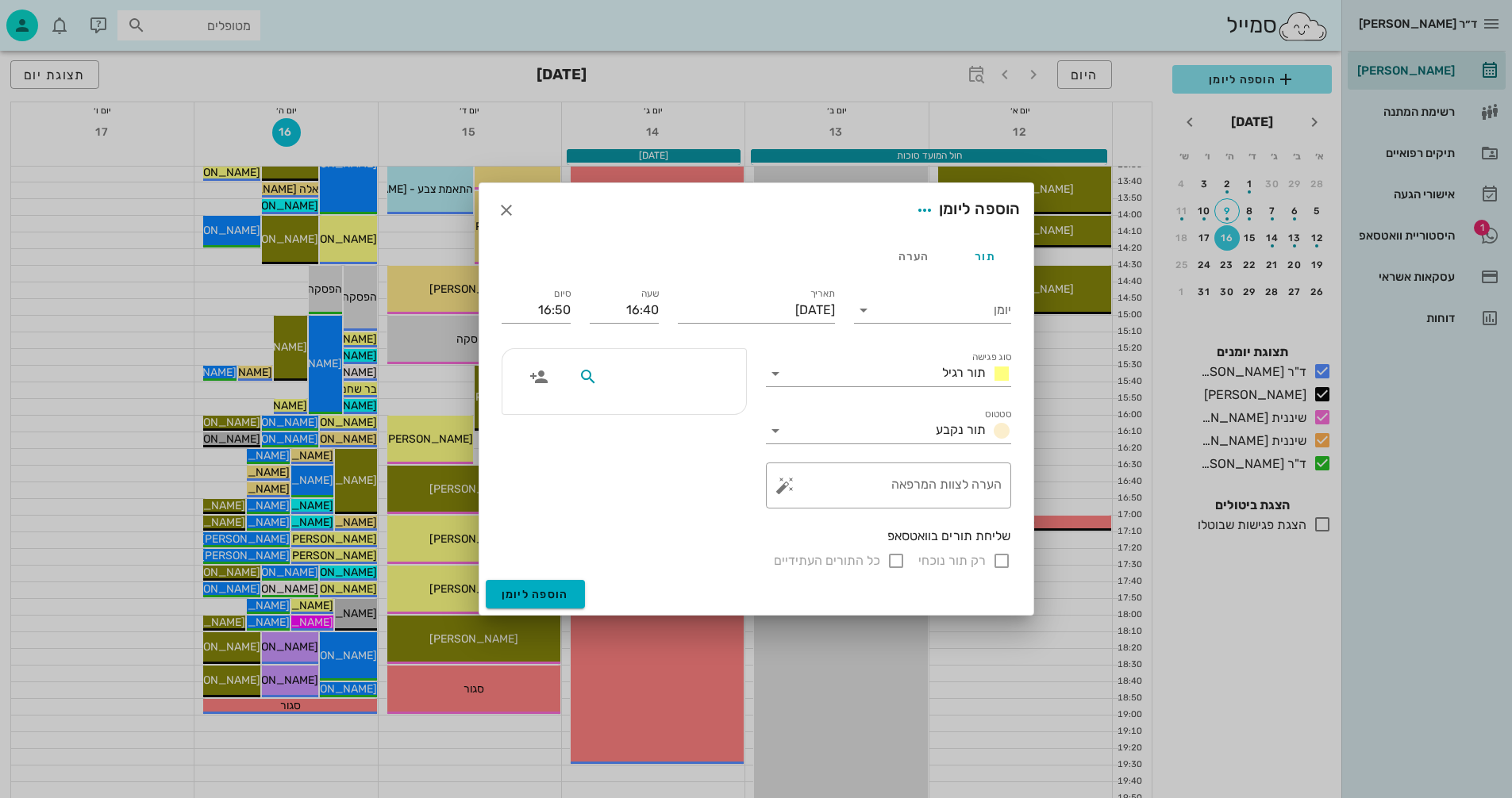
click at [699, 372] on input "text" at bounding box center [661, 377] width 123 height 21
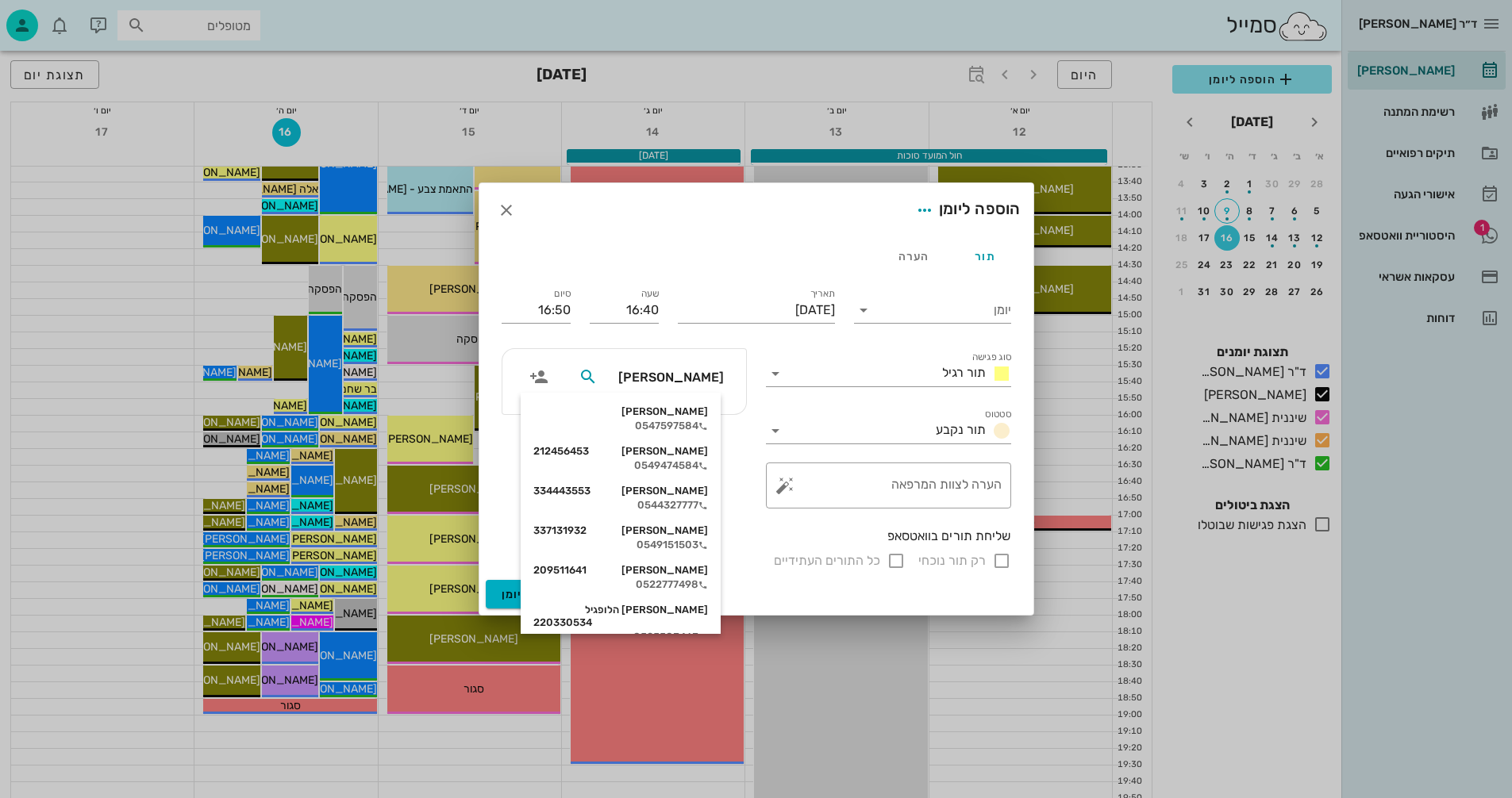
type input "[PERSON_NAME]"
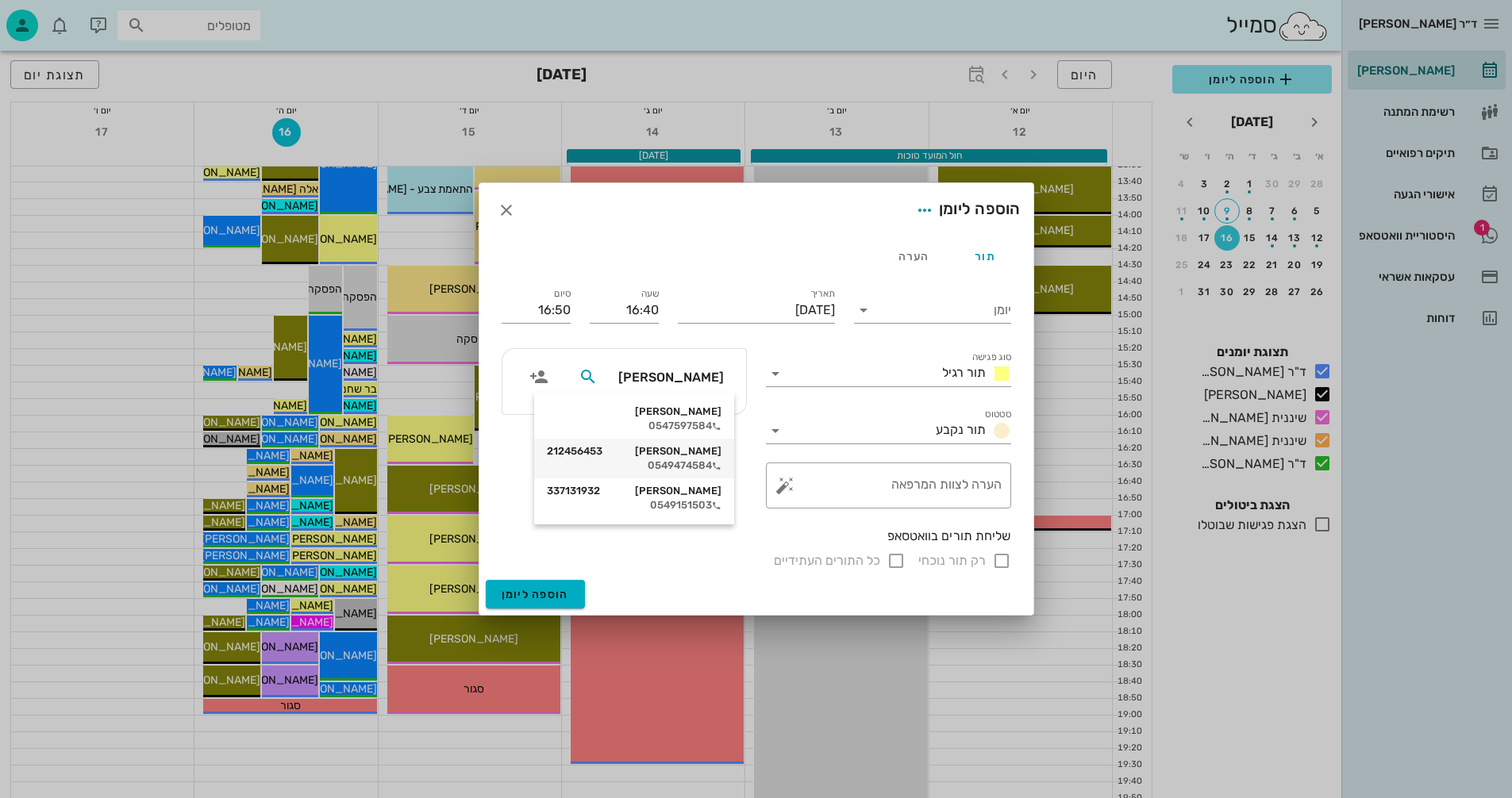
click at [682, 451] on div "[PERSON_NAME] 212456453" at bounding box center [633, 452] width 174 height 13
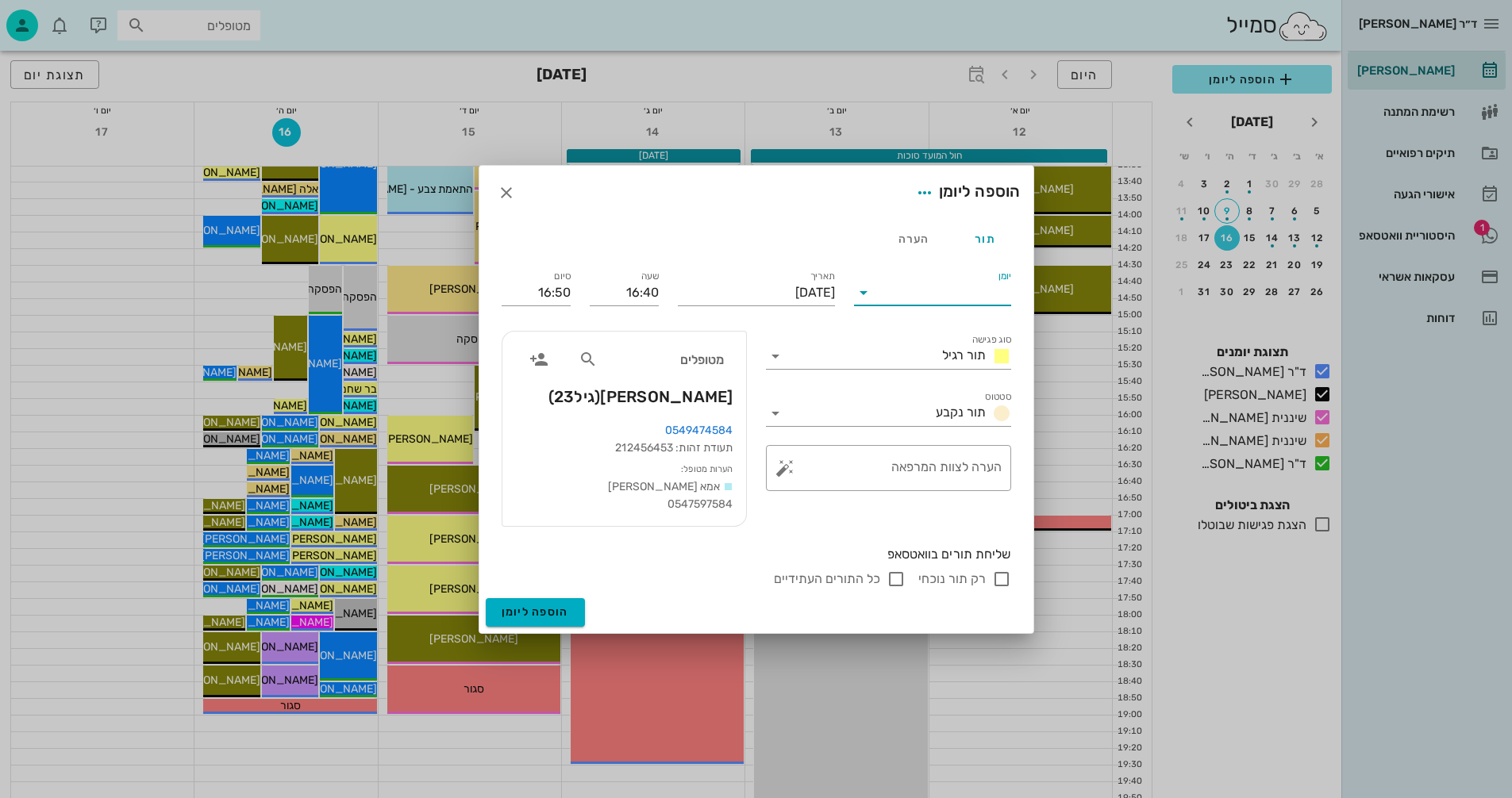
click at [954, 282] on input "יומן" at bounding box center [943, 293] width 135 height 25
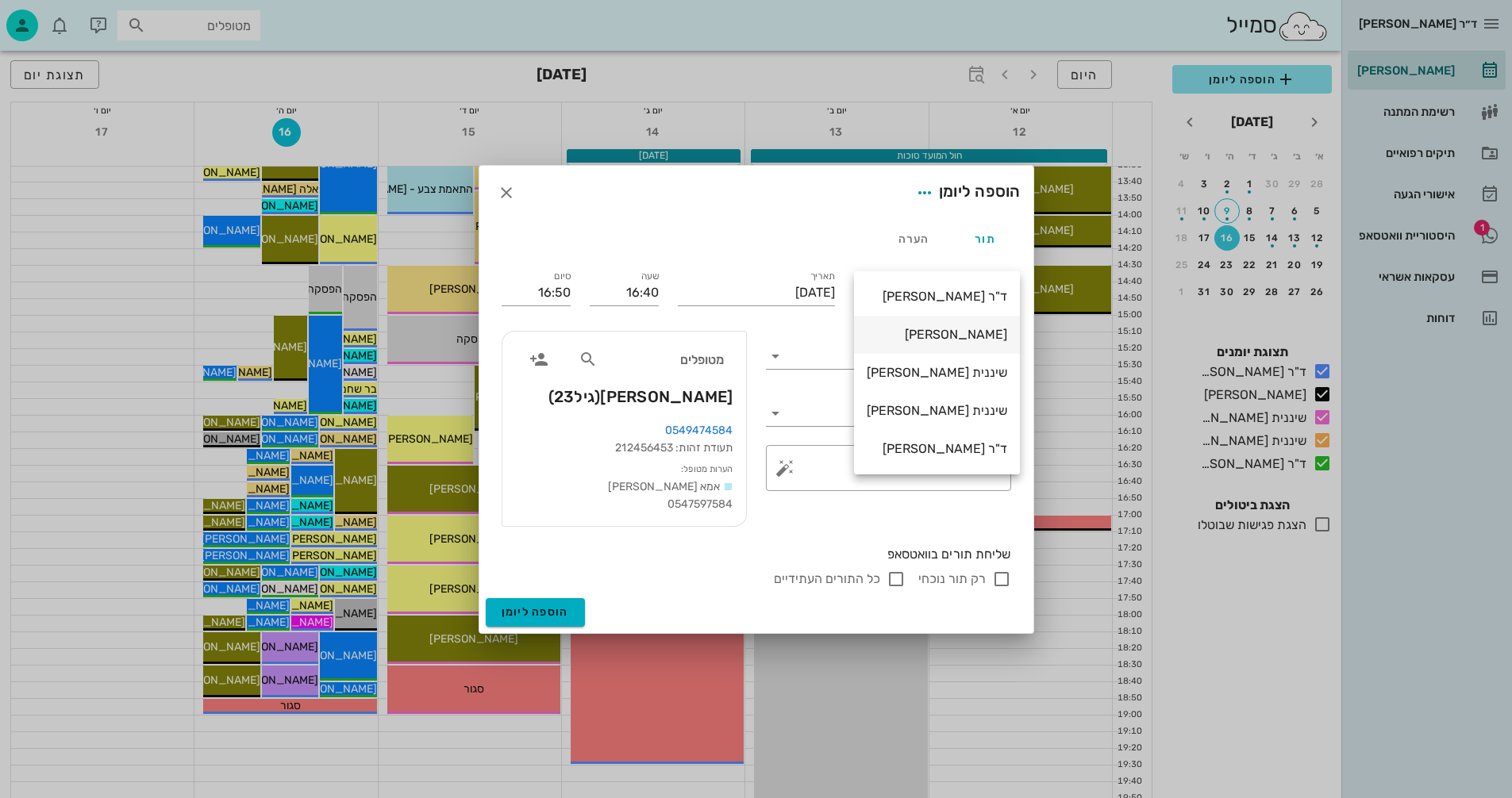
click at [957, 333] on div "[PERSON_NAME]" at bounding box center [936, 334] width 140 height 15
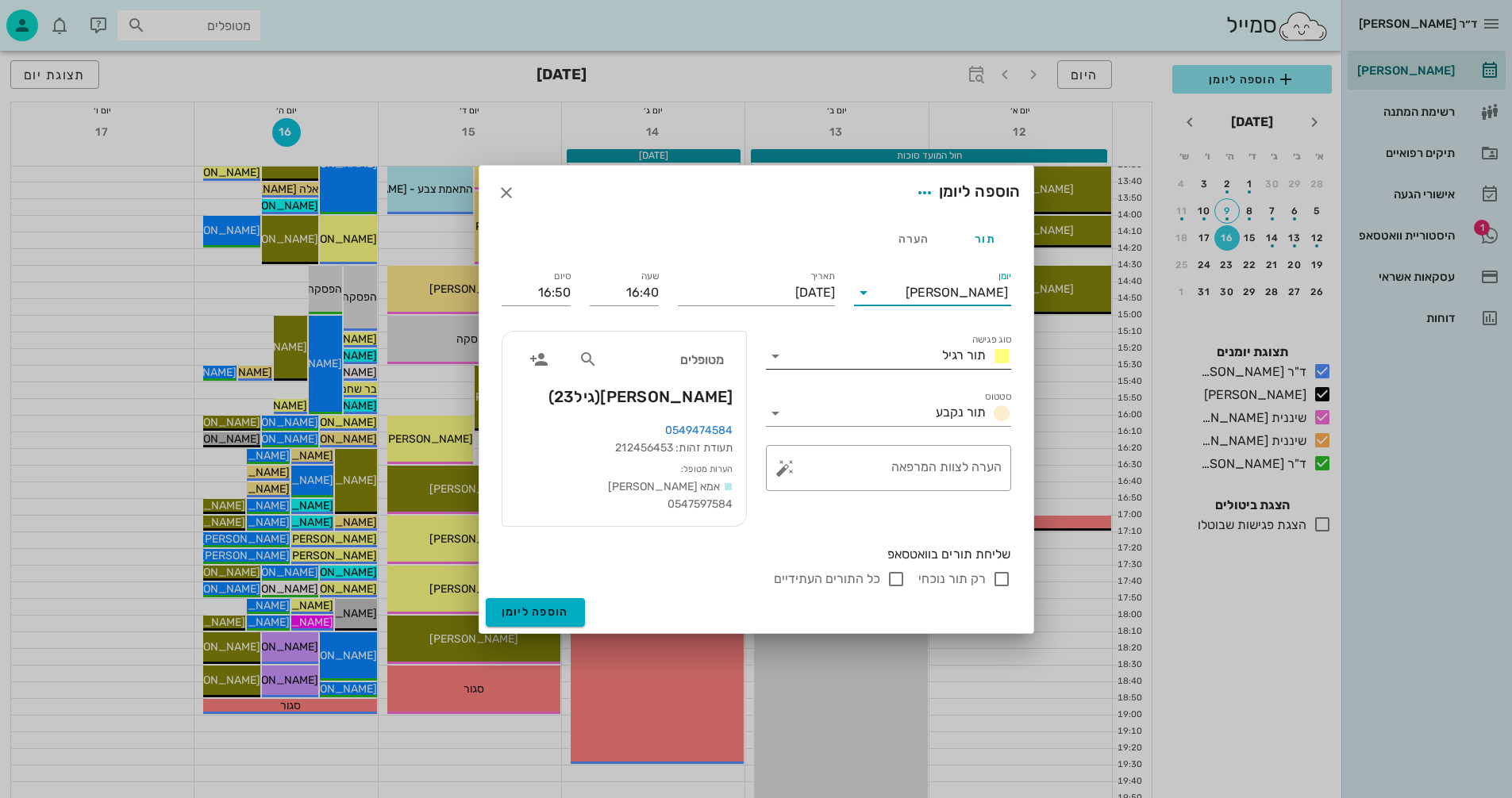
click at [902, 350] on input "סוג פגישה" at bounding box center [862, 356] width 148 height 25
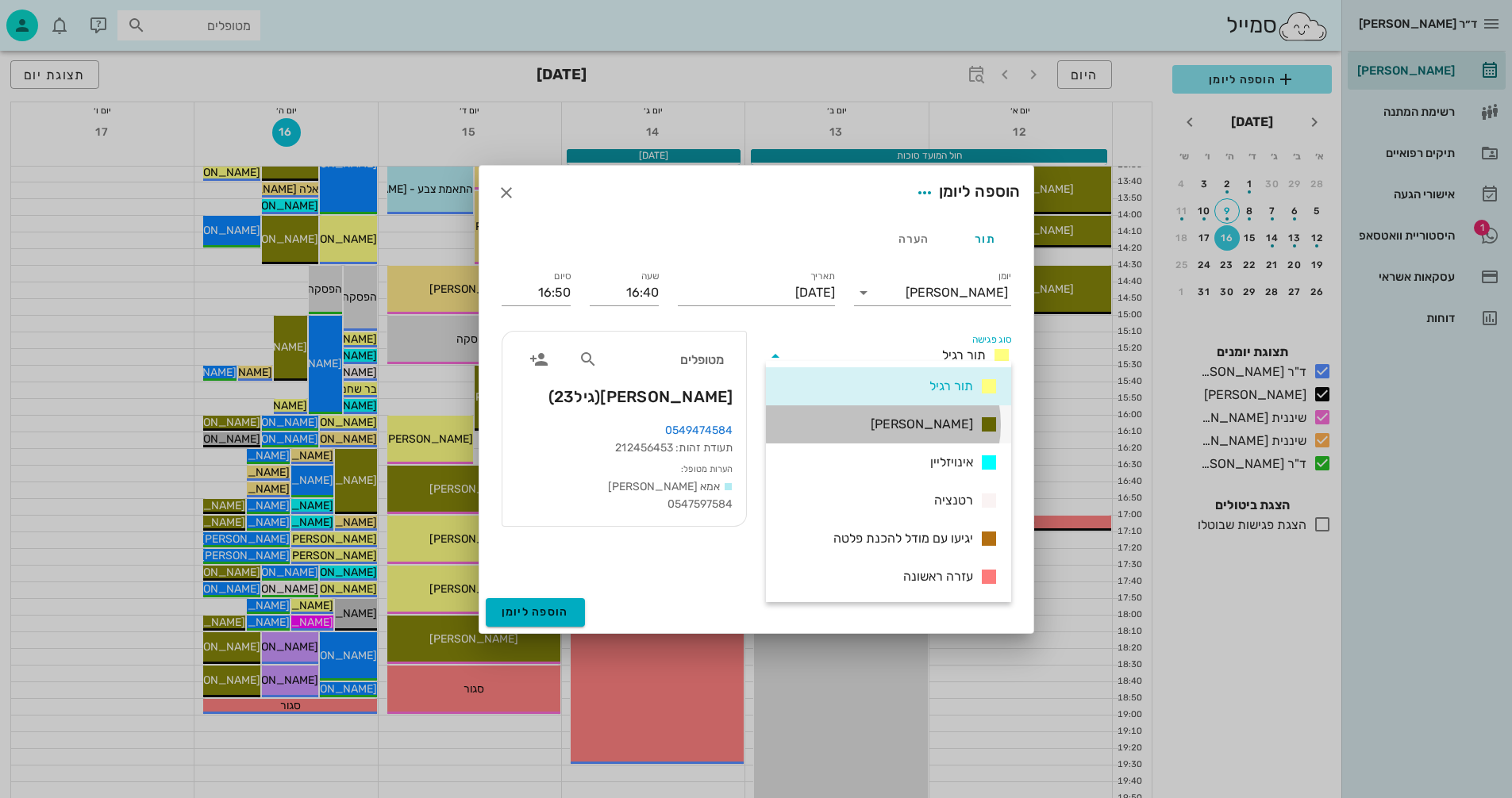
click at [959, 422] on span "[PERSON_NAME]" at bounding box center [922, 424] width 102 height 19
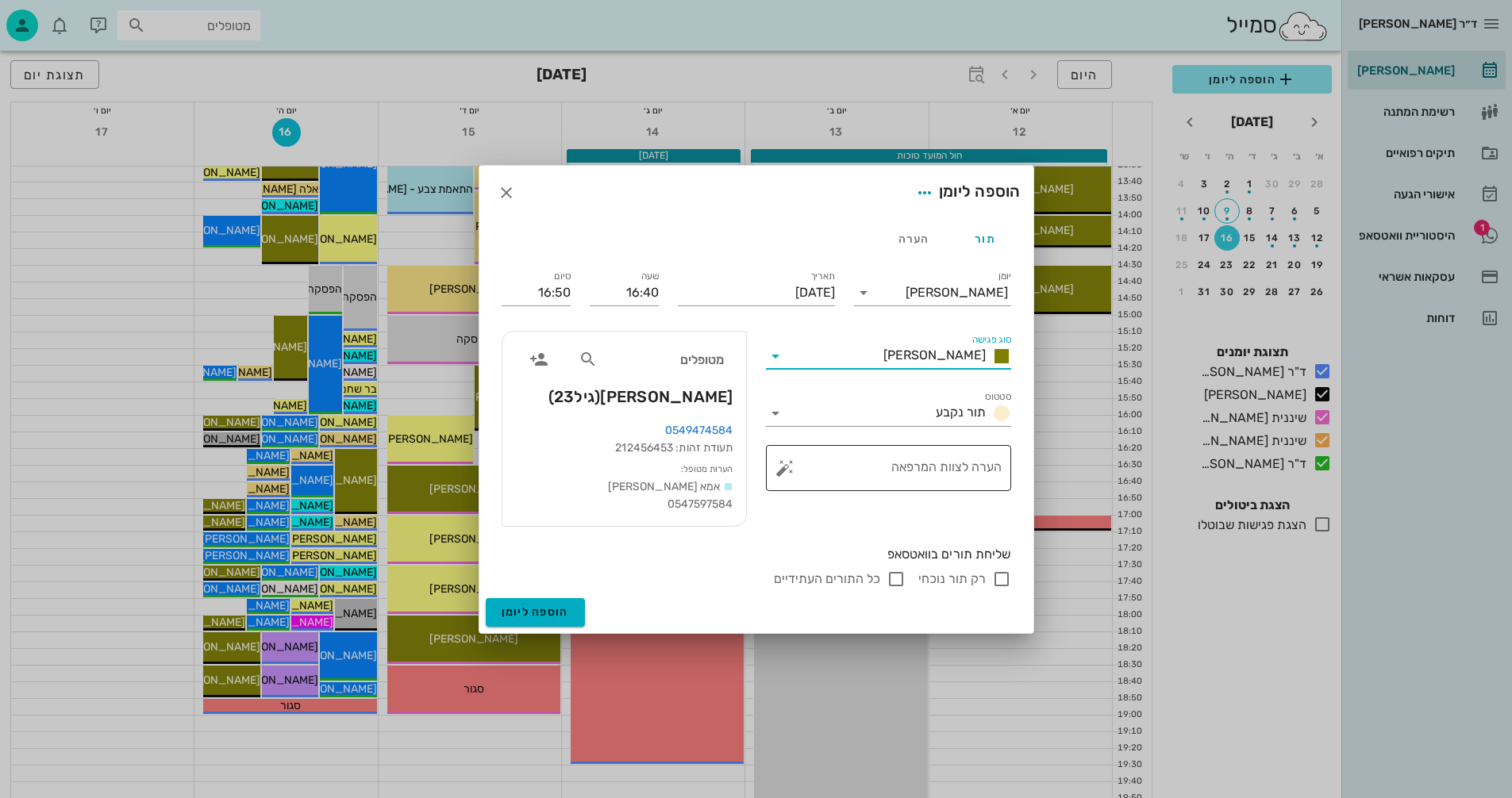
click at [788, 459] on button "button" at bounding box center [784, 468] width 19 height 19
click at [796, 426] on div "הערות לפגישה" at bounding box center [815, 427] width 81 height 31
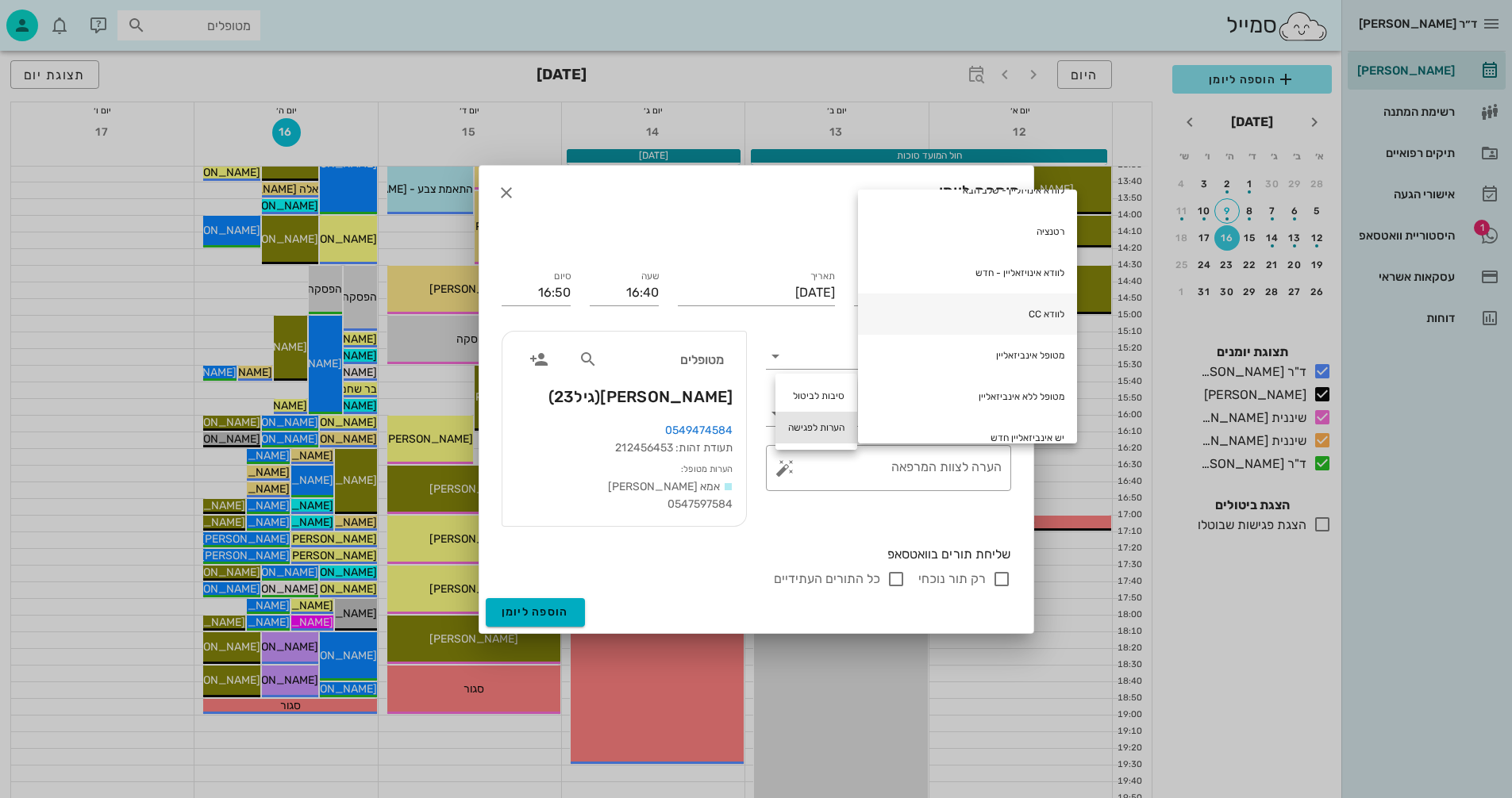
scroll to position [238, 0]
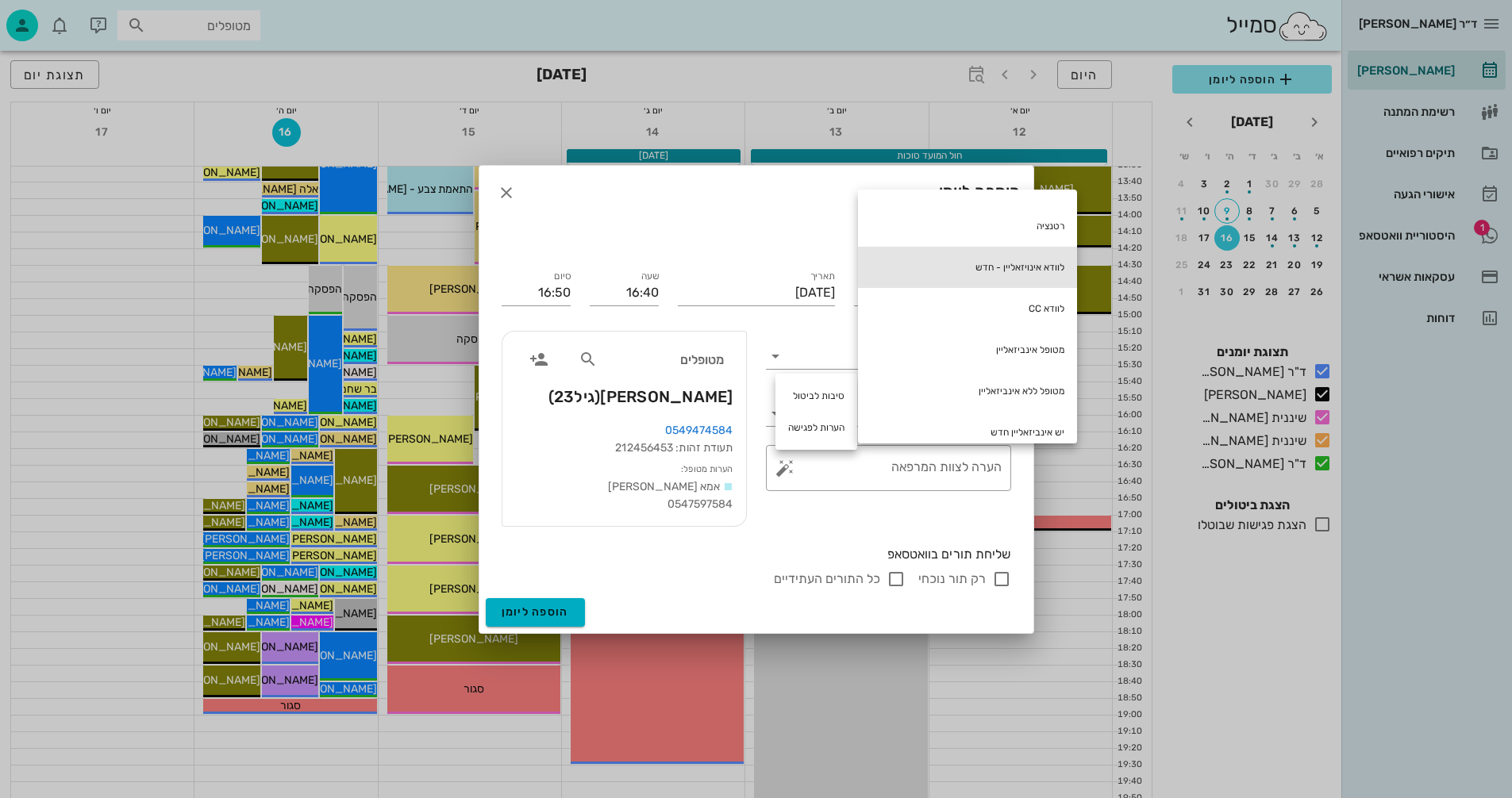
click at [994, 265] on div "לוודא אינויזאליין - חדש" at bounding box center [967, 267] width 219 height 41
type textarea "לוודא אינויזאליין - חדש"
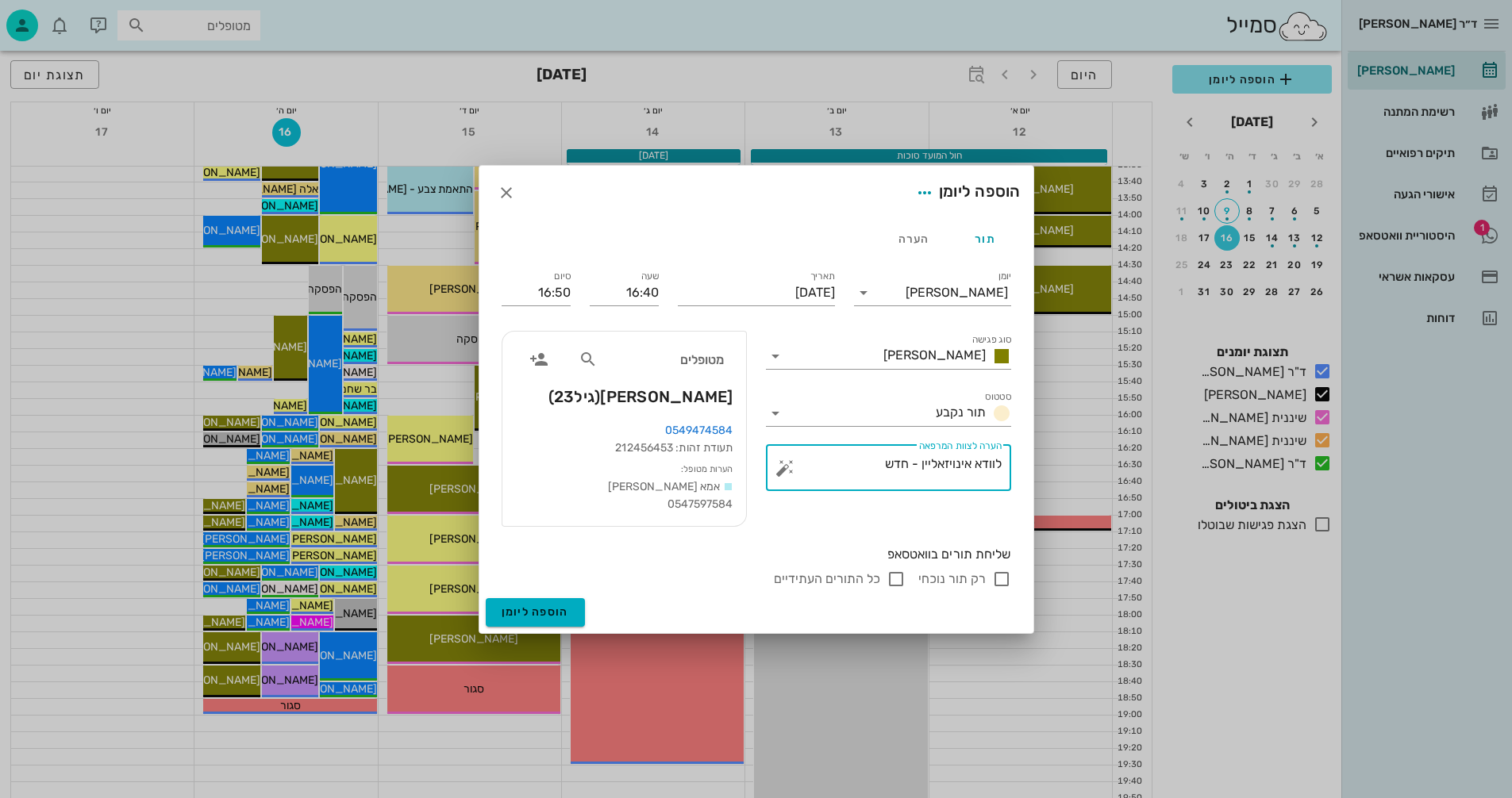
drag, startPoint x: 881, startPoint y: 449, endPoint x: 1070, endPoint y: 453, distance: 189.0
click at [1070, 453] on div "ד״ר [PERSON_NAME] [PERSON_NAME] רשימת המתנה תיקים רפואיים אישורי הגעה 1 היסטורי…" at bounding box center [756, 140] width 1512 height 1549
click at [787, 461] on button "button" at bounding box center [784, 468] width 19 height 19
click at [817, 422] on div "הערות לפגישה" at bounding box center [815, 427] width 81 height 31
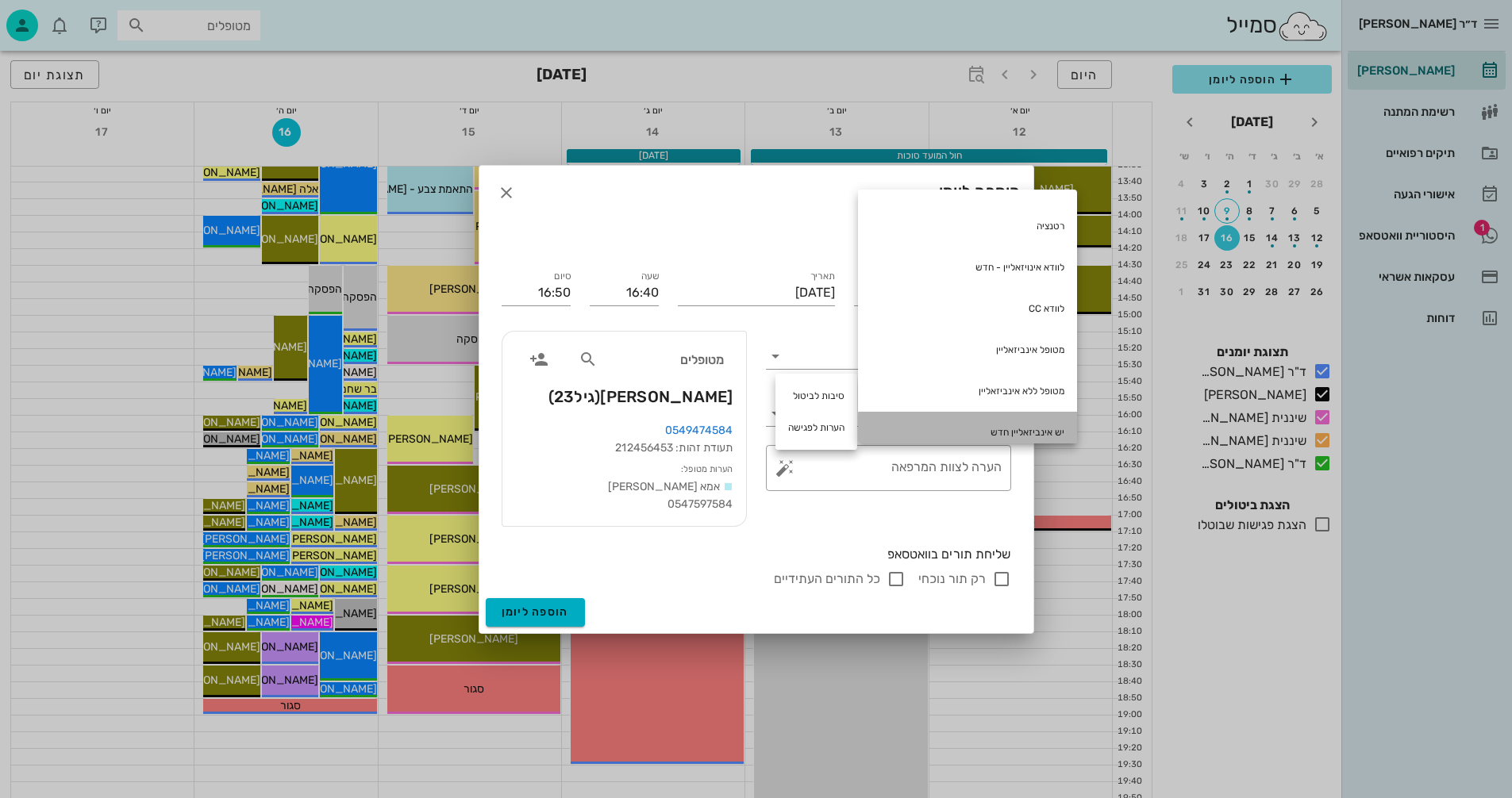
click at [1026, 429] on div "יש אינביזאליין חדש" at bounding box center [967, 432] width 219 height 41
type textarea "יש אינביזאליין חדש"
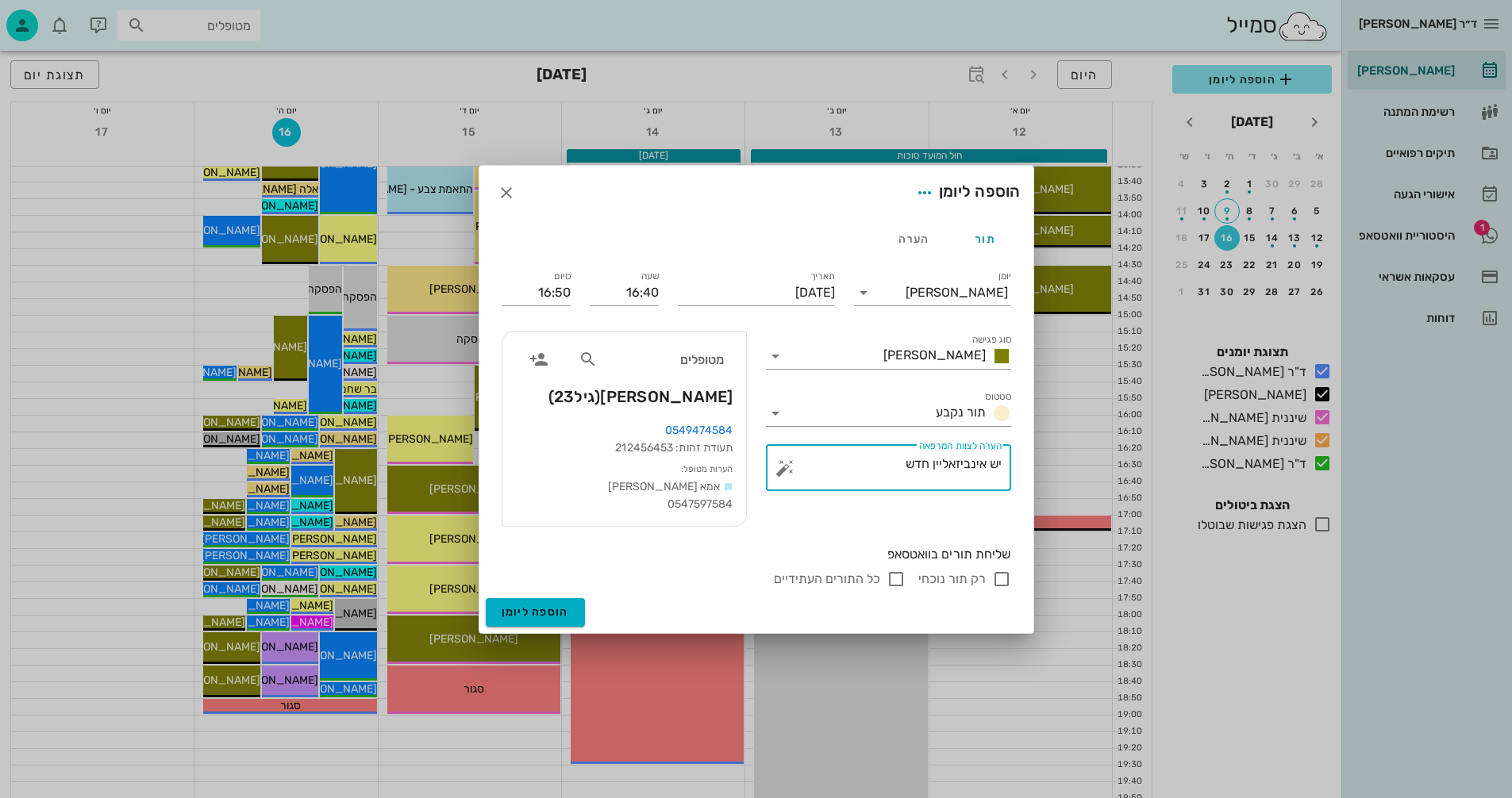
click at [999, 589] on input "רק תור נוכחי" at bounding box center [1001, 579] width 19 height 19
checkbox input "false"
click at [528, 617] on span "הוספה ליומן" at bounding box center [535, 612] width 67 height 13
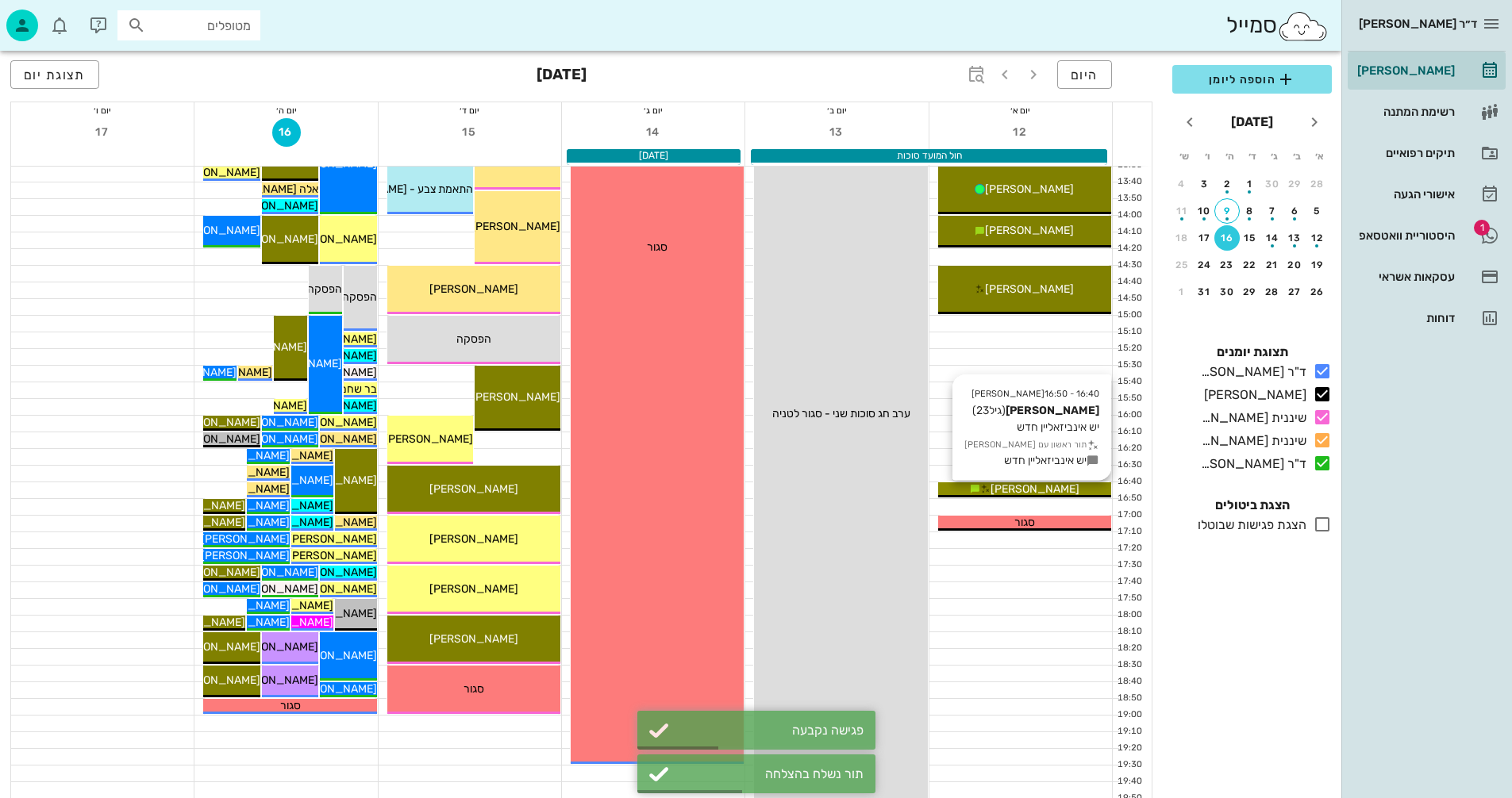
click at [1038, 488] on span "[PERSON_NAME]" at bounding box center [1034, 488] width 89 height 13
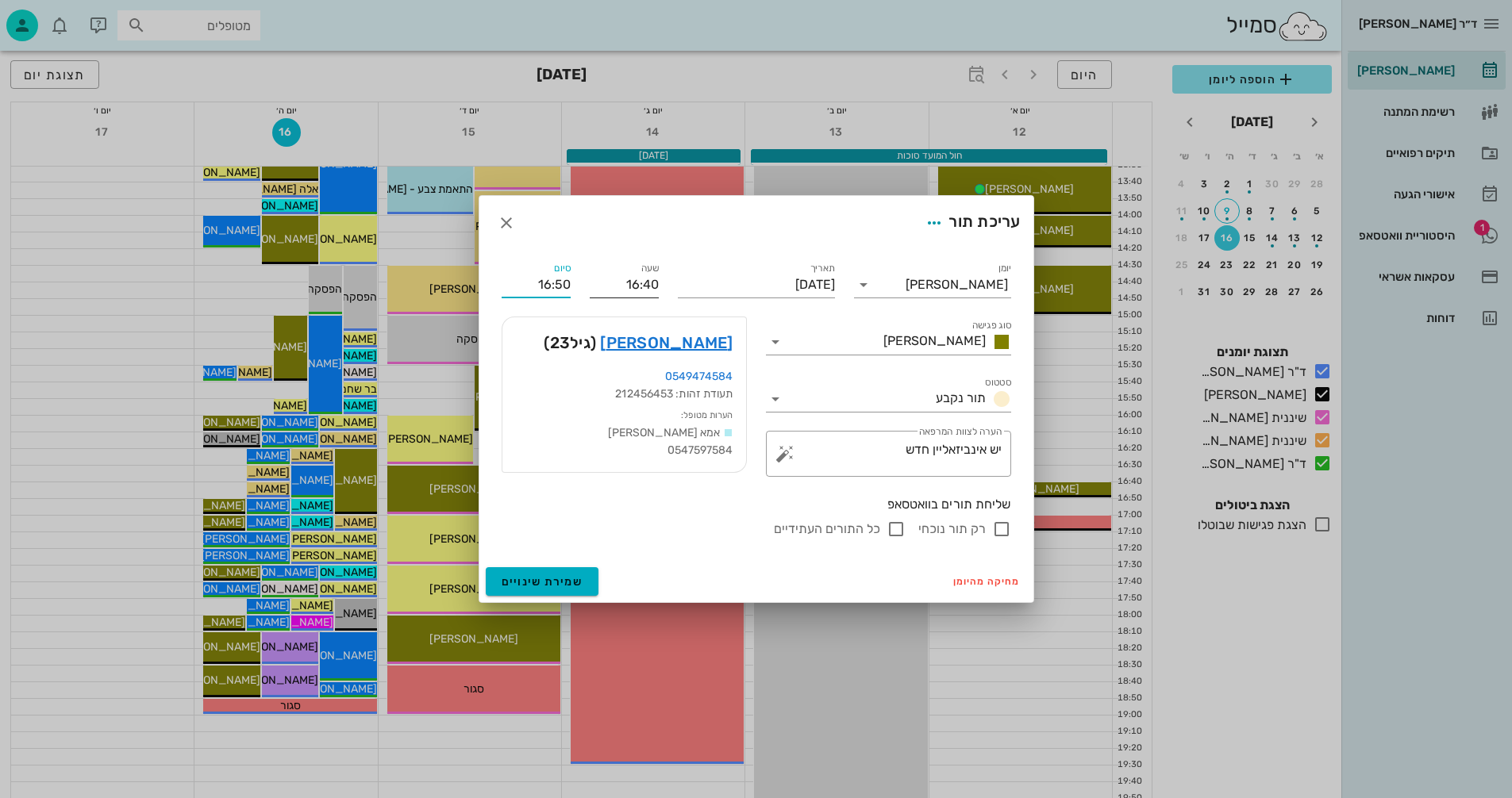
drag, startPoint x: 530, startPoint y: 271, endPoint x: 593, endPoint y: 283, distance: 64.1
click at [593, 283] on div "יומן יומן מרפאה סוג פגישה [PERSON_NAME] סטטוס תור נקבע תאריך [DATE] שעה 16:40 ס…" at bounding box center [756, 398] width 529 height 298
type input "17:00"
click at [593, 283] on input "16:40" at bounding box center [624, 284] width 69 height 25
click at [522, 586] on span "שמירת שינויים" at bounding box center [542, 582] width 81 height 13
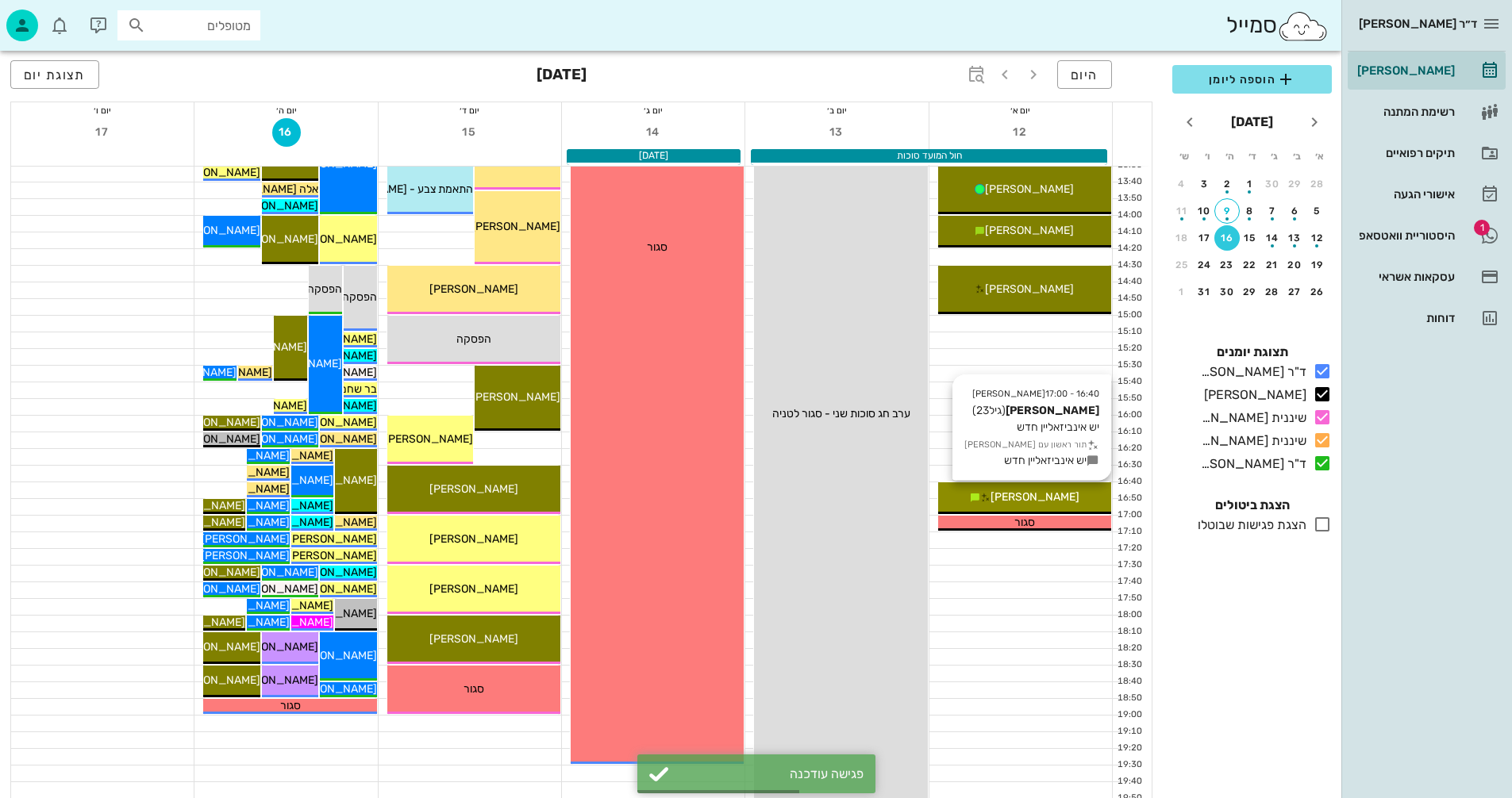
click at [1023, 498] on span "[PERSON_NAME]" at bounding box center [1034, 497] width 89 height 13
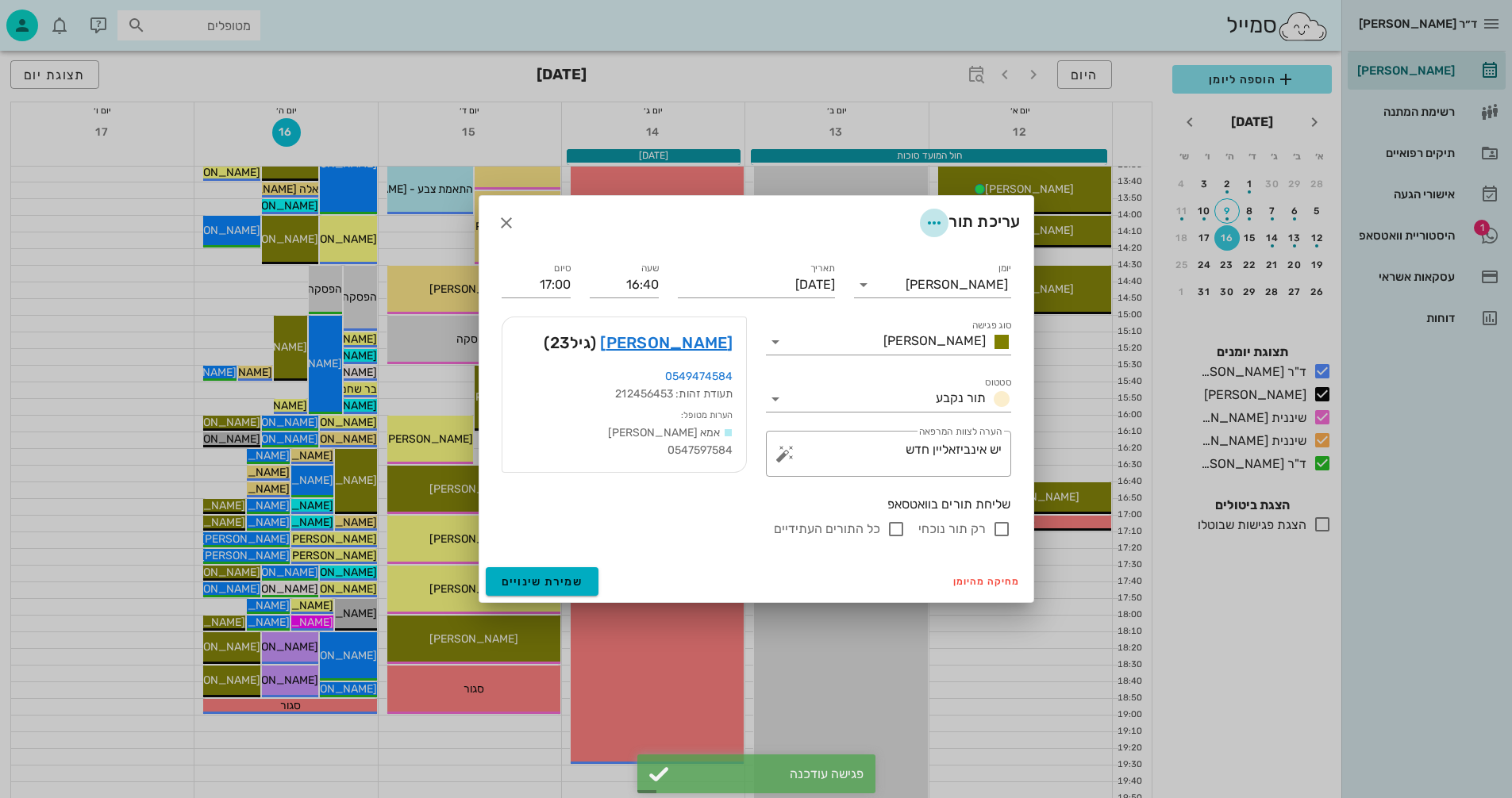
click at [930, 216] on icon "button" at bounding box center [933, 223] width 19 height 19
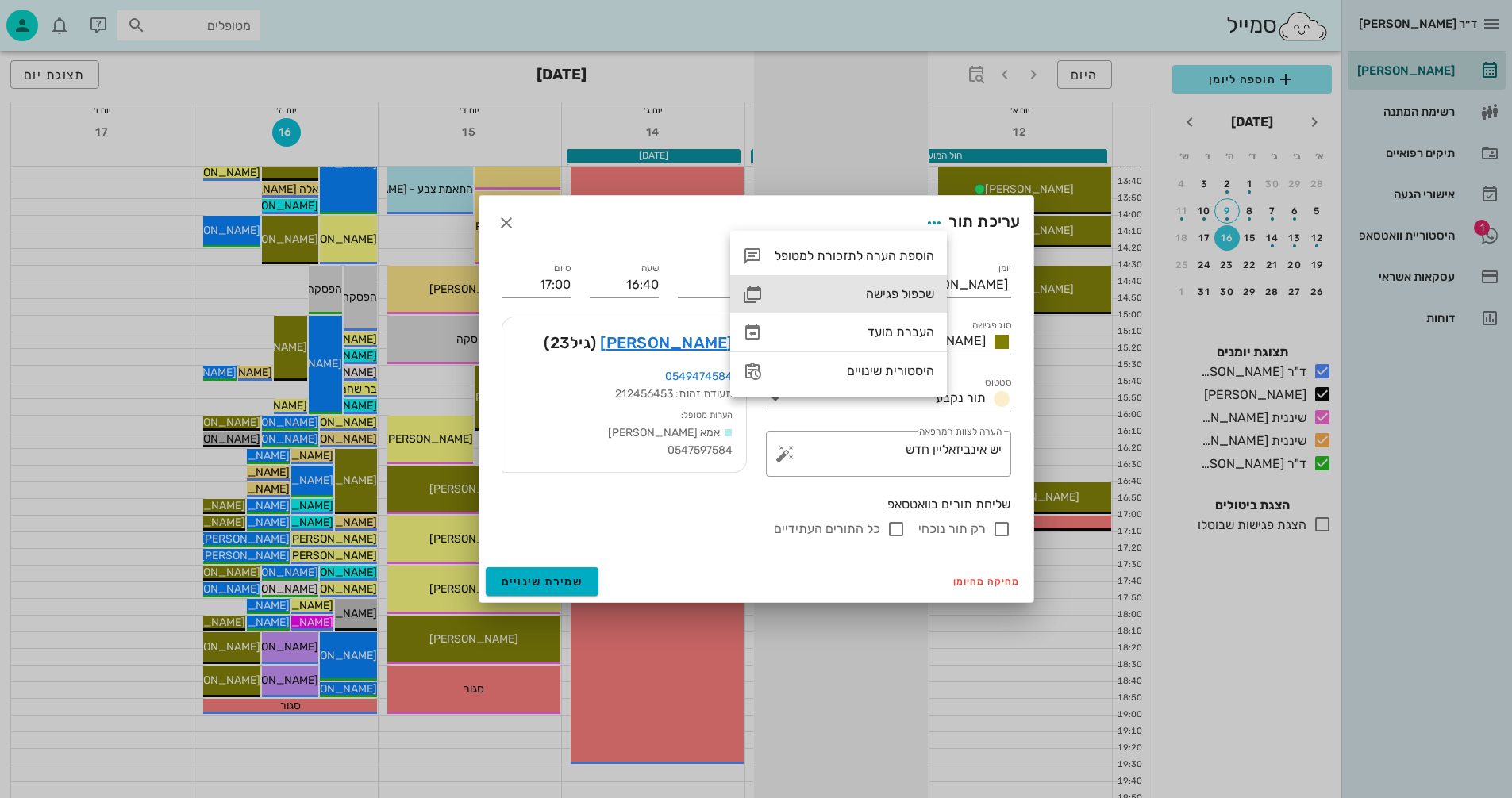
click at [880, 292] on div "שכפול פגישה" at bounding box center [854, 293] width 159 height 15
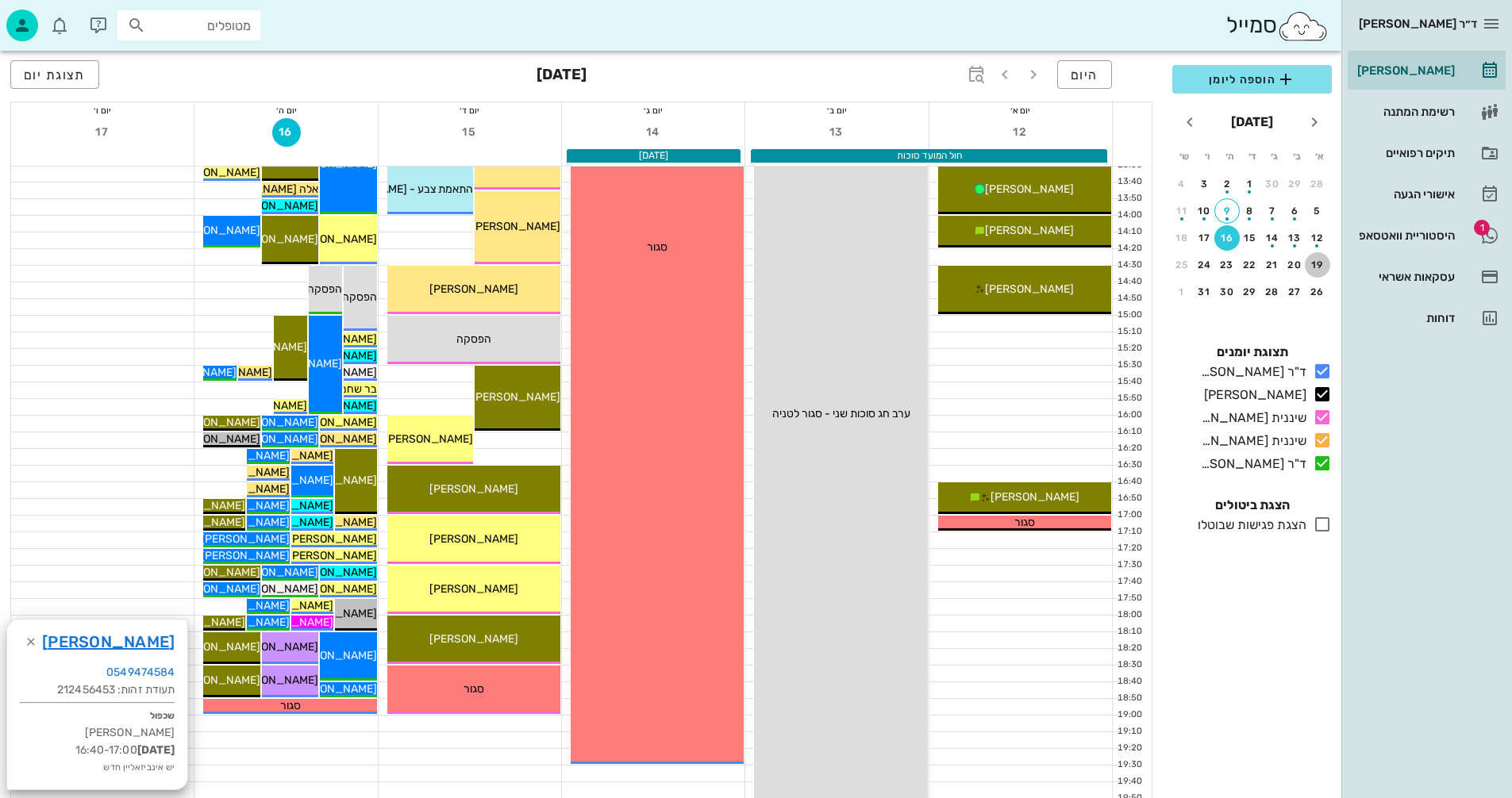
click at [1316, 267] on div "19" at bounding box center [1317, 265] width 25 height 11
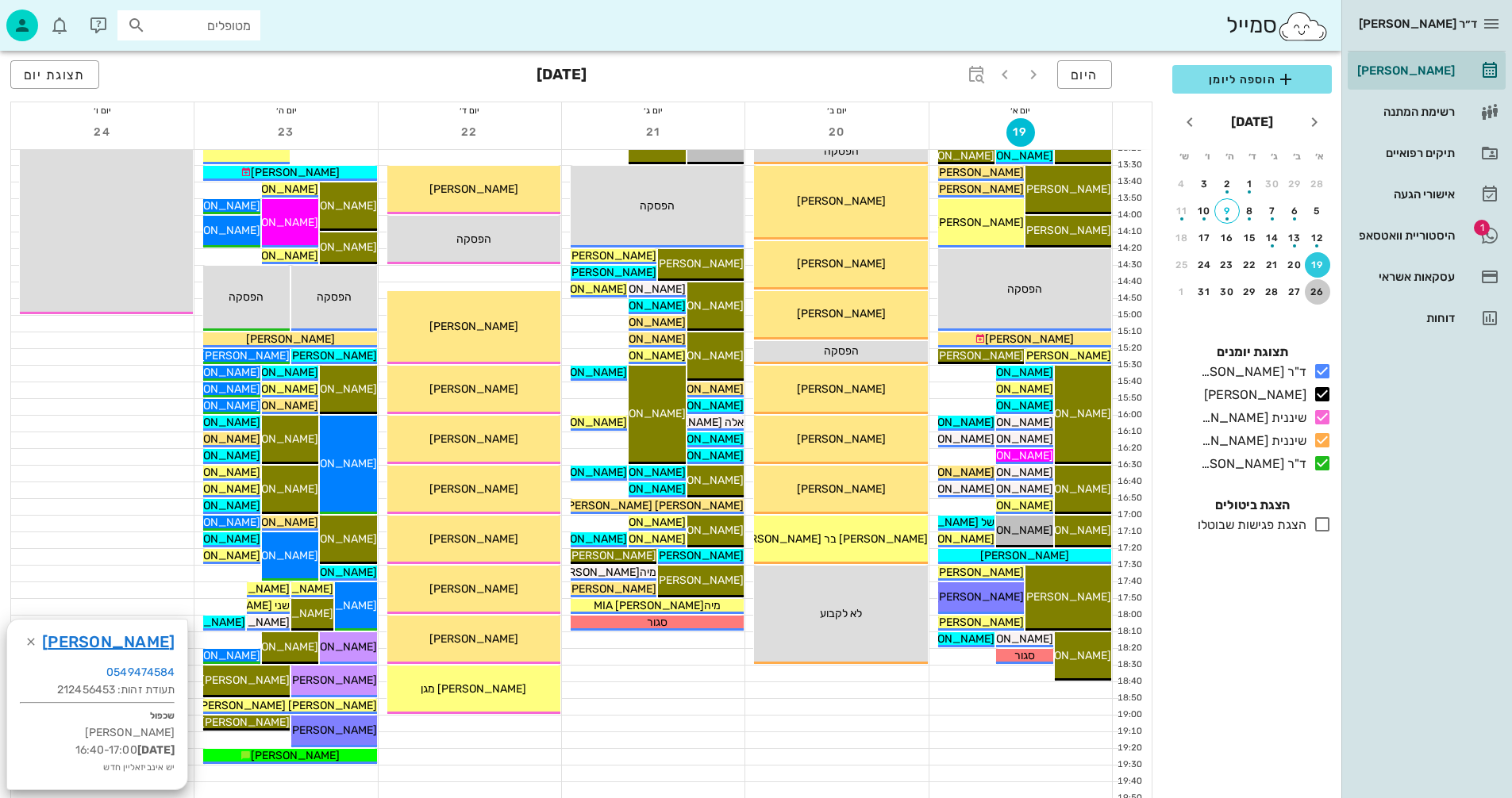
click at [1315, 293] on div "26" at bounding box center [1317, 292] width 25 height 11
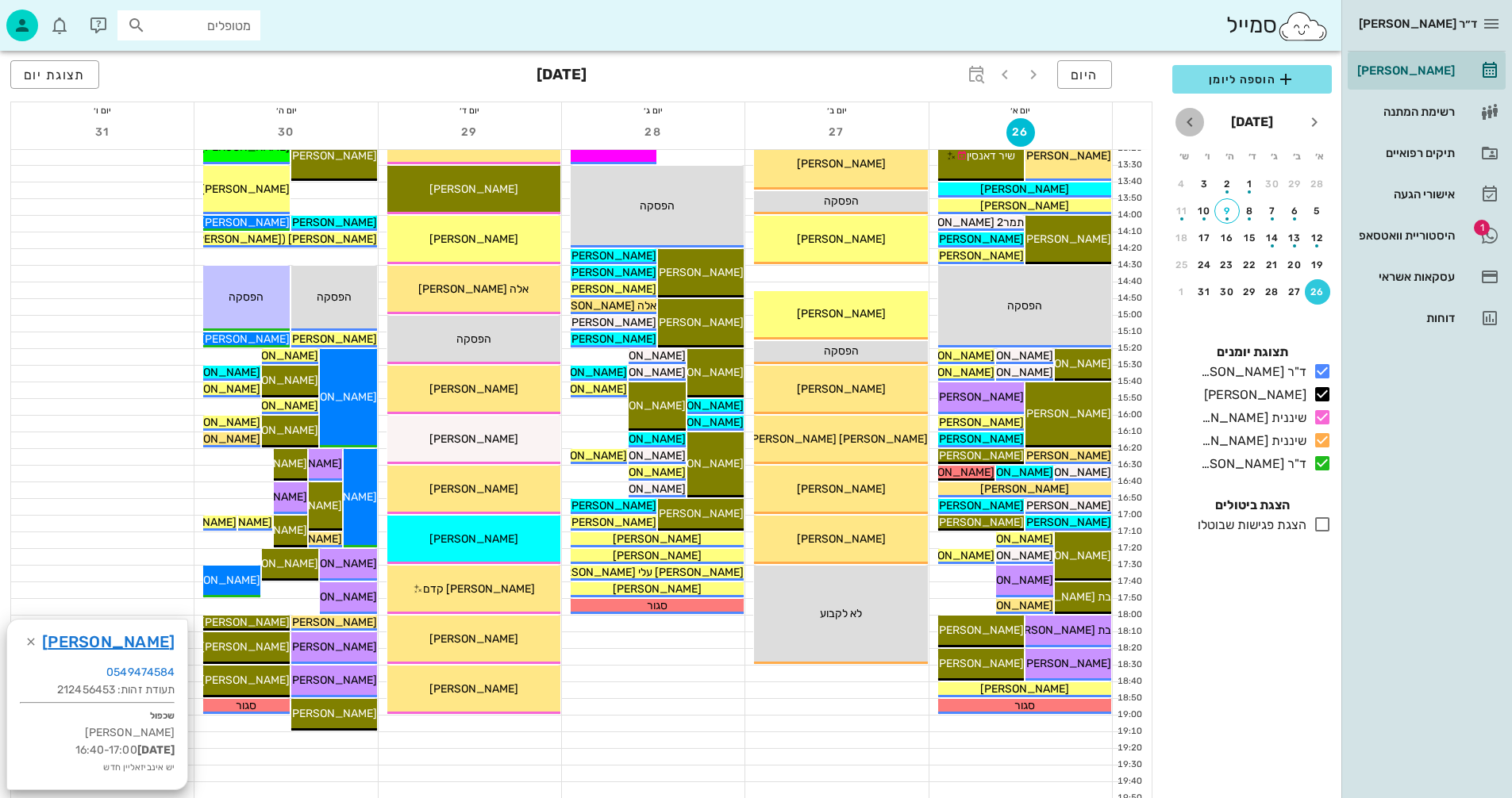
click at [1187, 122] on icon "חודש הבא" at bounding box center [1189, 122] width 19 height 19
click at [1318, 207] on div "2" at bounding box center [1317, 211] width 25 height 11
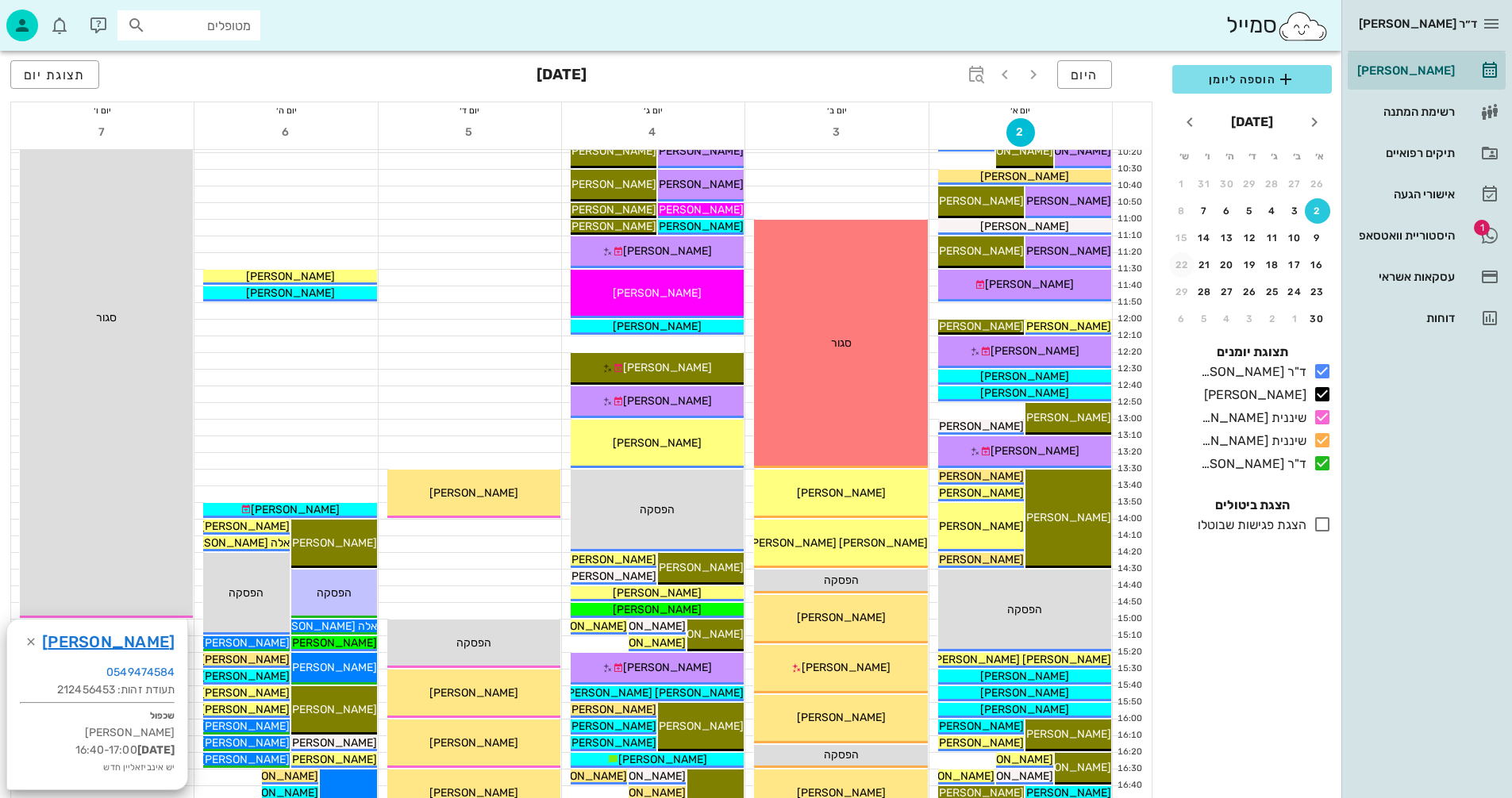
scroll to position [238, 0]
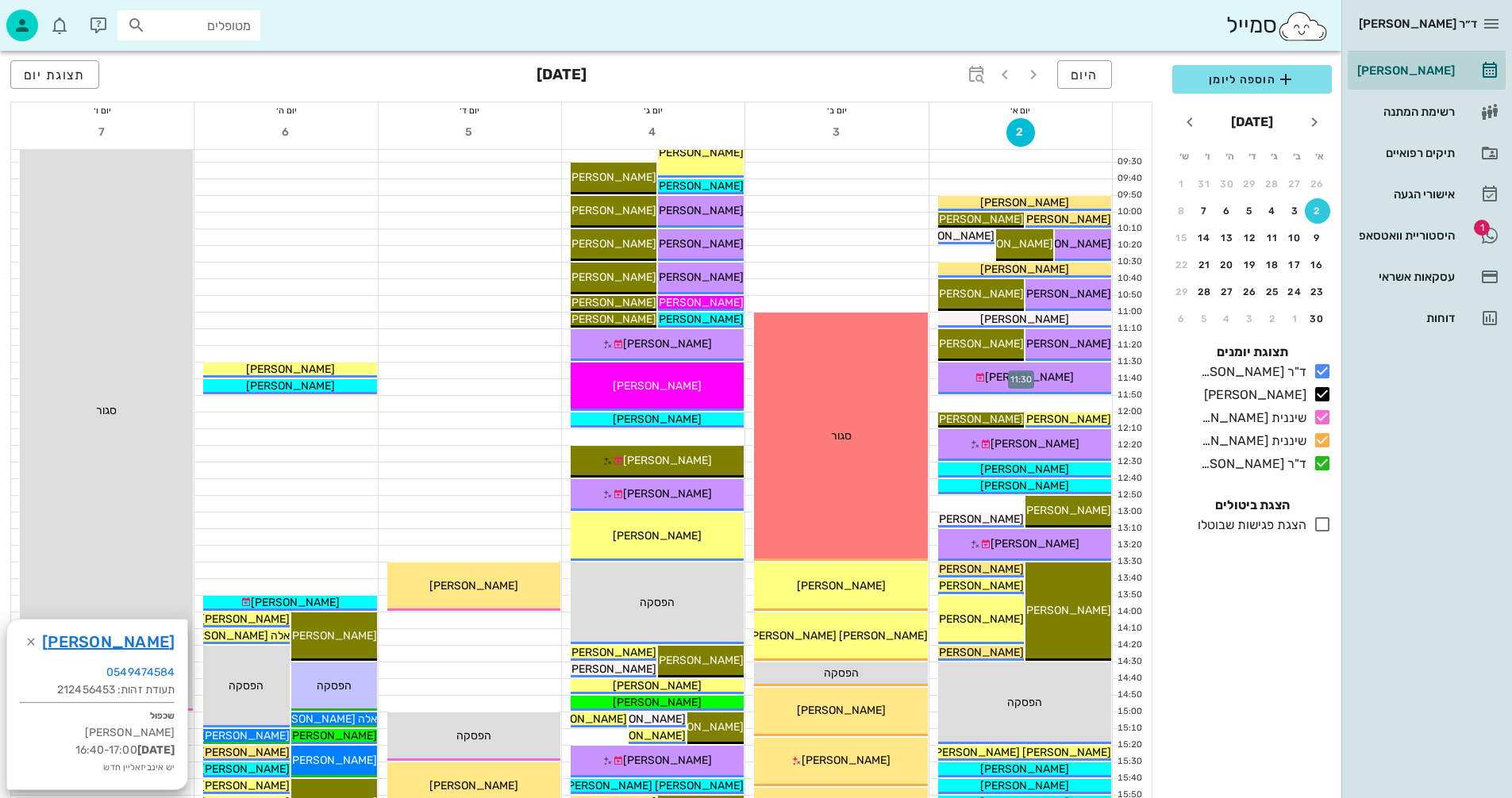
click at [931, 371] on div at bounding box center [1021, 370] width 183 height 16
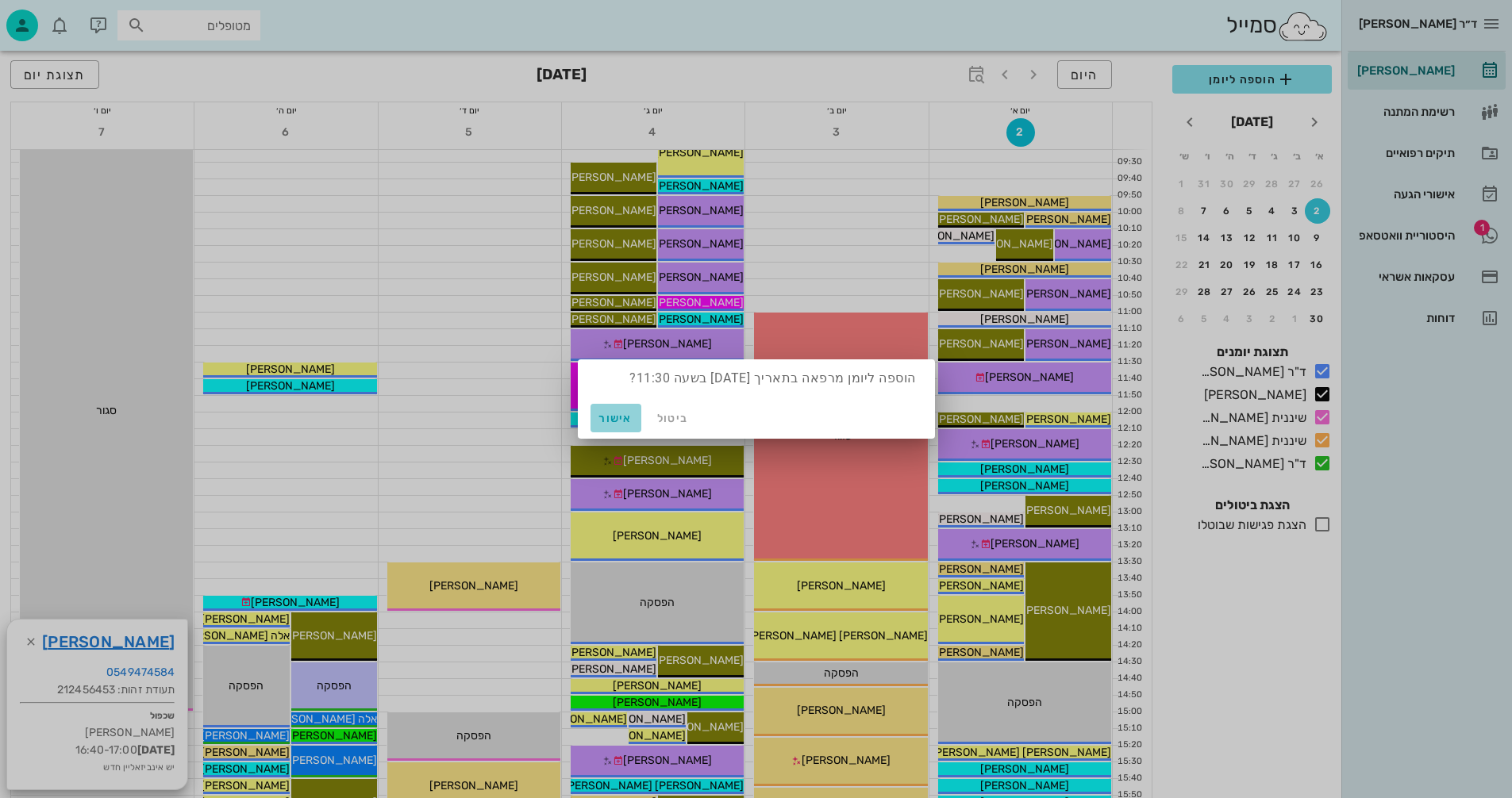
click at [607, 415] on span "אישור" at bounding box center [616, 418] width 38 height 13
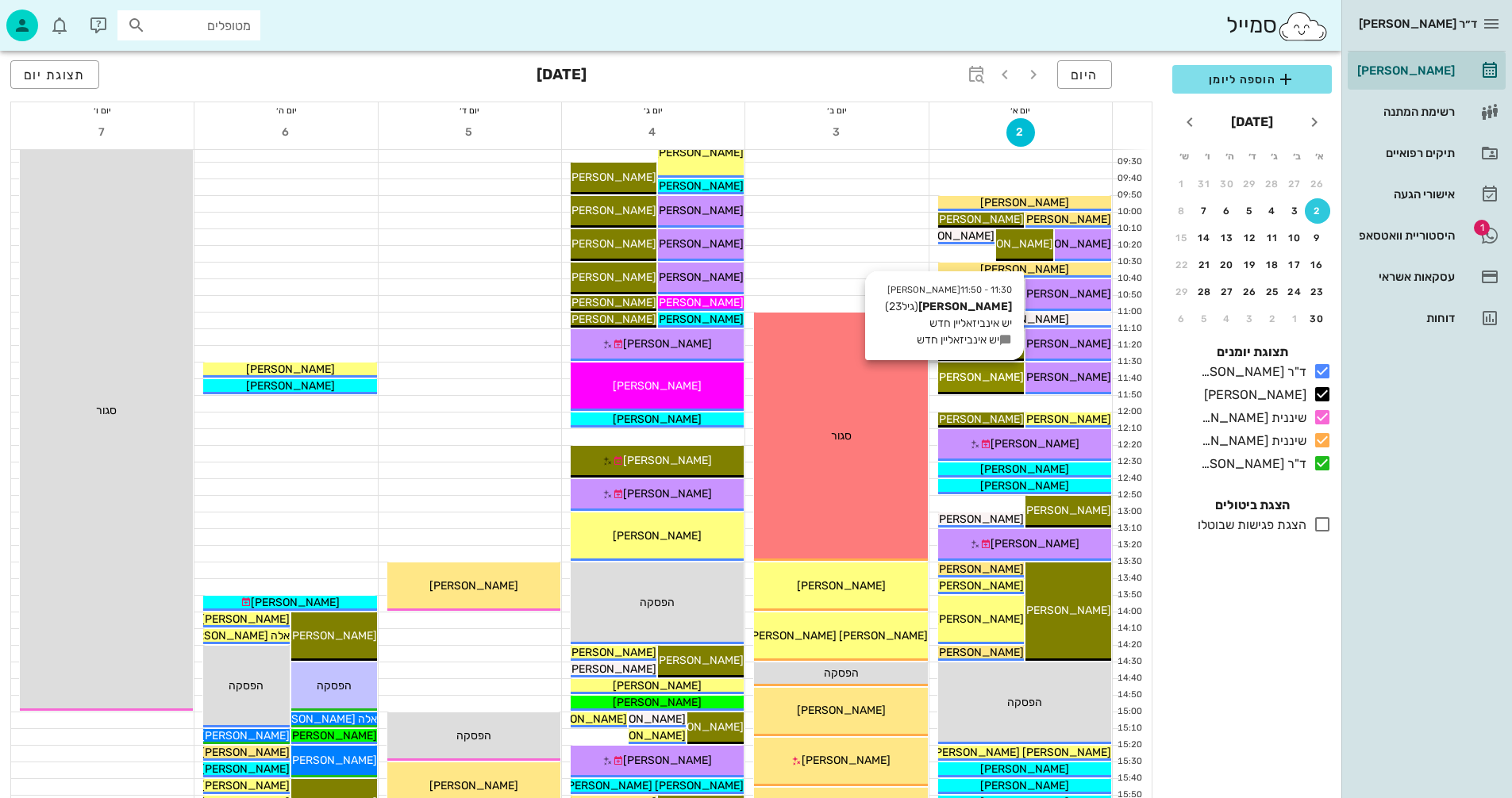
click at [1007, 376] on div "[PERSON_NAME]" at bounding box center [981, 377] width 86 height 17
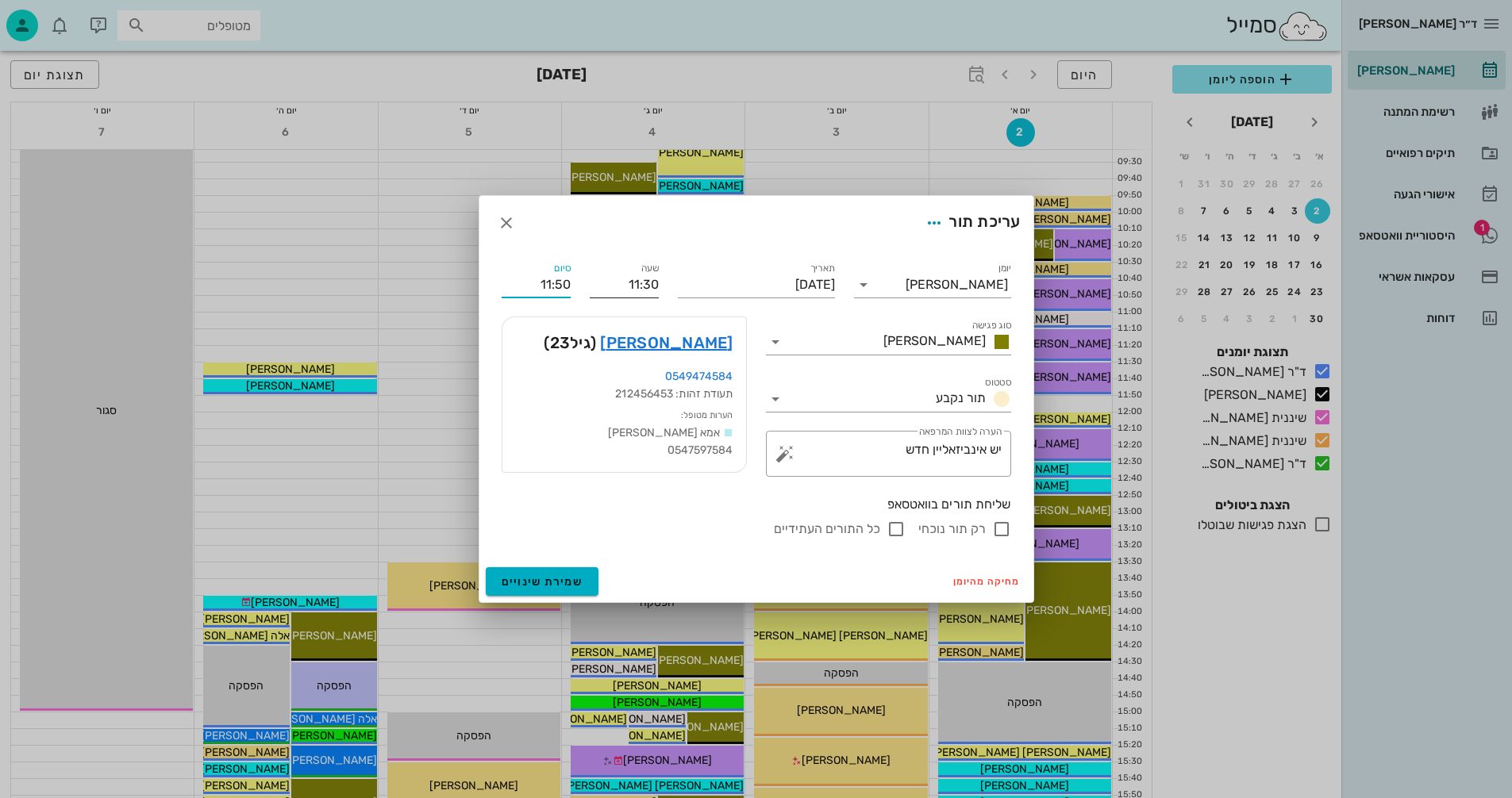
drag, startPoint x: 546, startPoint y: 276, endPoint x: 607, endPoint y: 273, distance: 61.1
click at [607, 273] on div "יומן יומן מרפאה סוג פגישה [PERSON_NAME] סטטוס תור נקבע תאריך [DATE] שעה 11:30 ס…" at bounding box center [756, 398] width 529 height 298
click at [530, 279] on input "1230" at bounding box center [536, 284] width 69 height 25
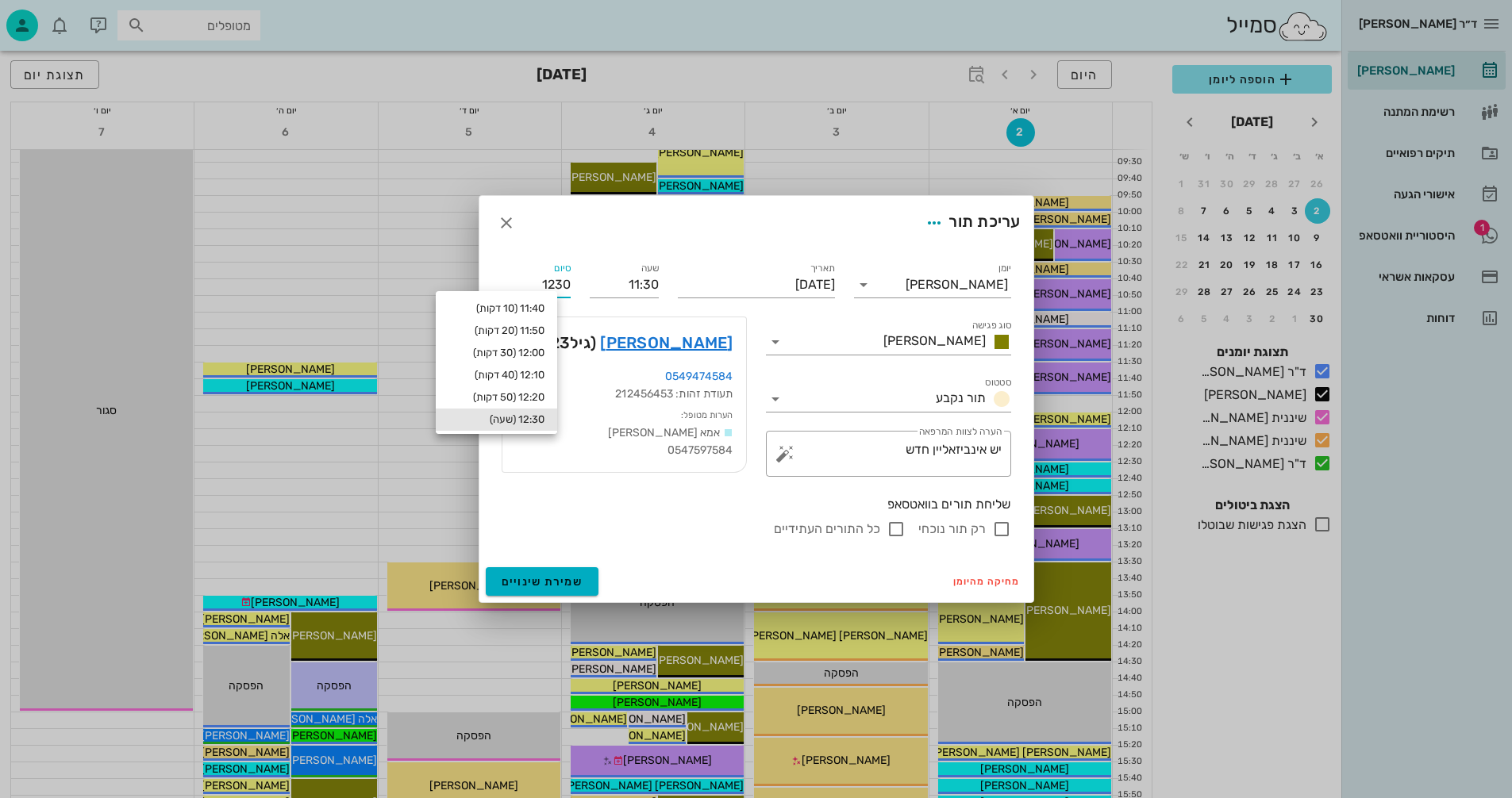
type input "12:30"
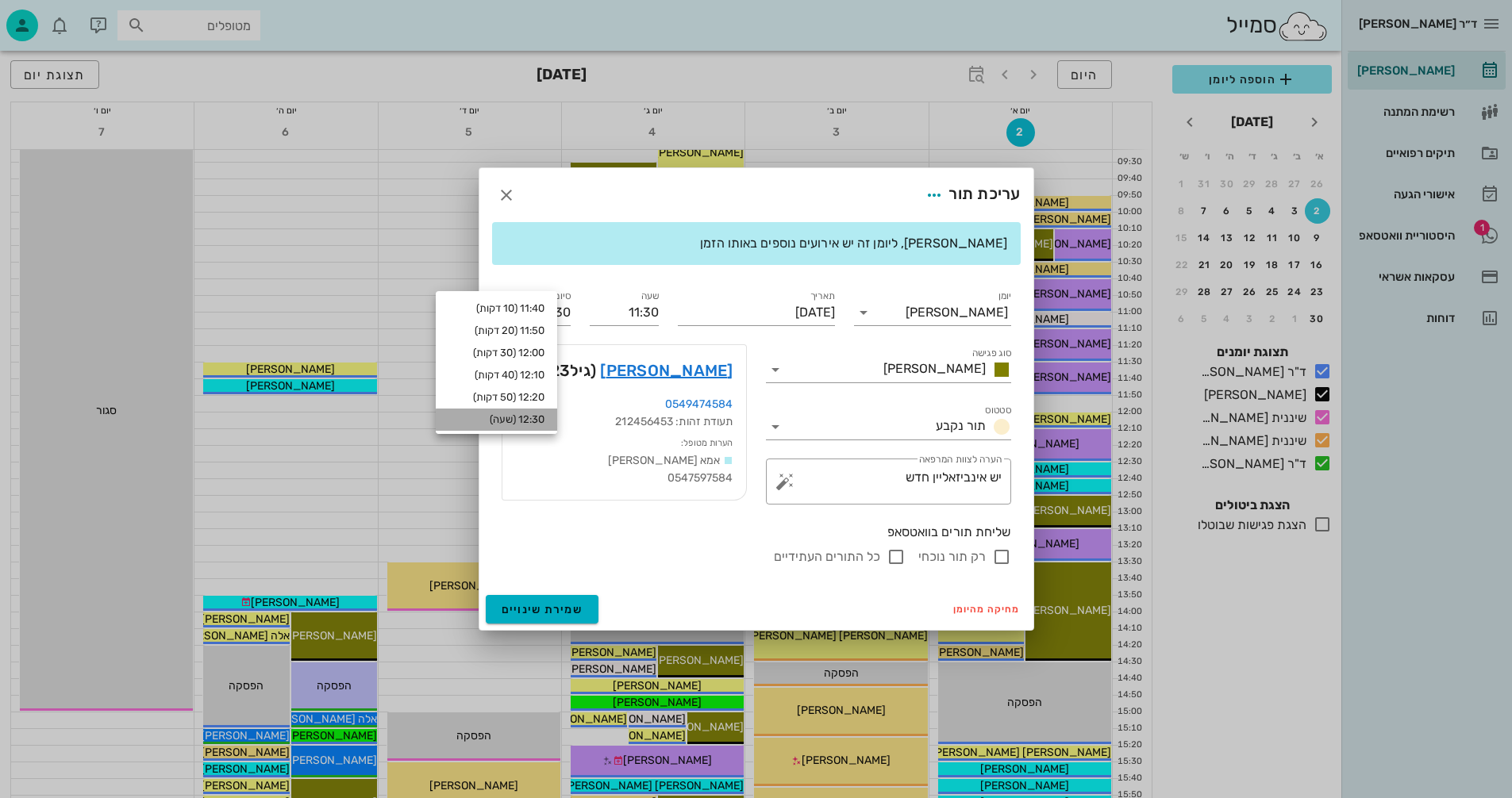
click at [537, 415] on div "12:30 (שעה)" at bounding box center [496, 420] width 96 height 13
type input "12:30"
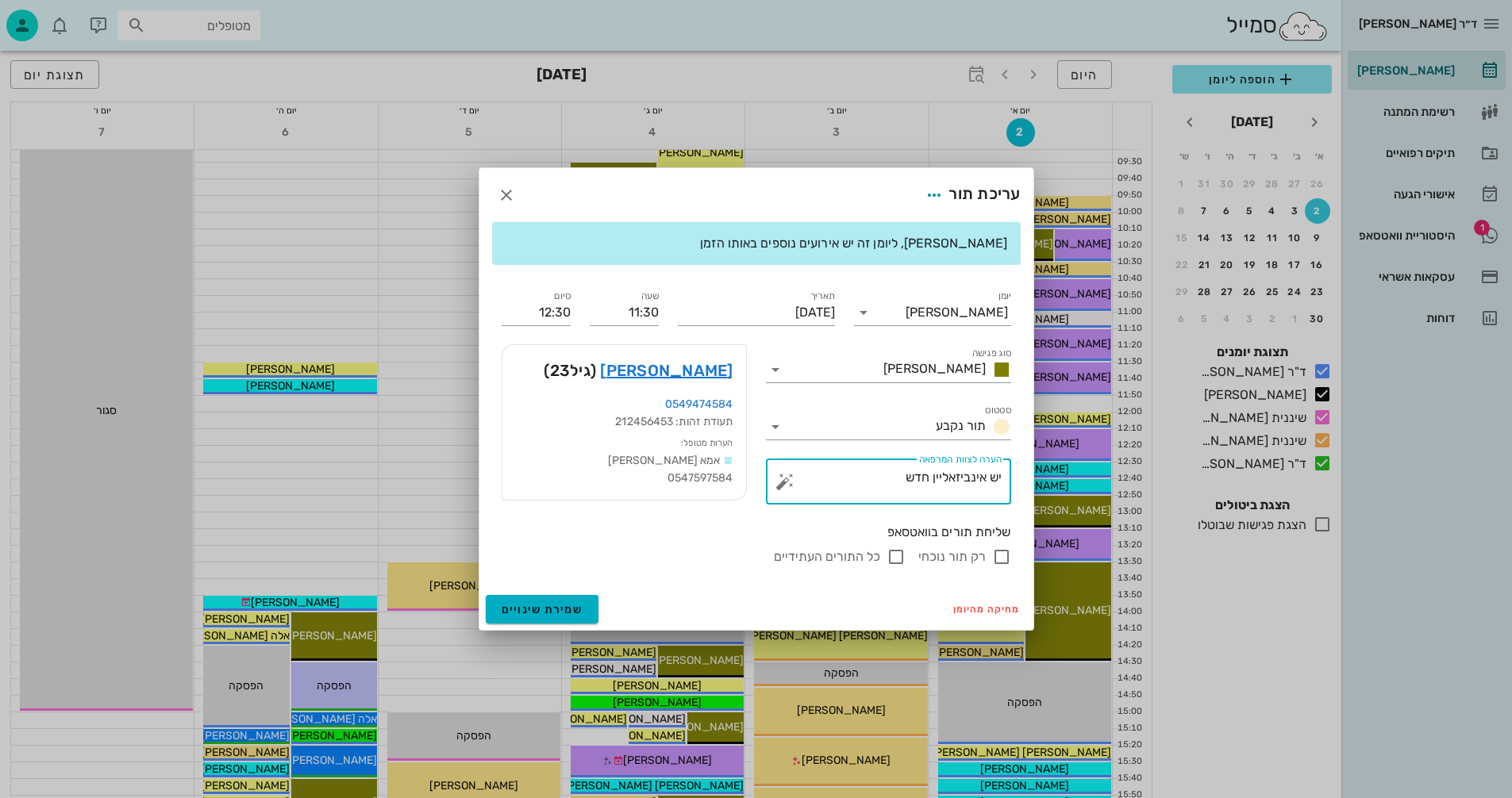
drag, startPoint x: 996, startPoint y: 470, endPoint x: 1065, endPoint y: 471, distance: 69.0
click at [1065, 471] on div "ד״ר [PERSON_NAME] [PERSON_NAME] רשימת המתנה תיקים רפואיים אישורי הגעה 1 היסטורי…" at bounding box center [756, 537] width 1512 height 1549
type textarea "אטצ"
click at [999, 565] on input "רק תור נוכחי" at bounding box center [1001, 556] width 19 height 19
checkbox input "false"
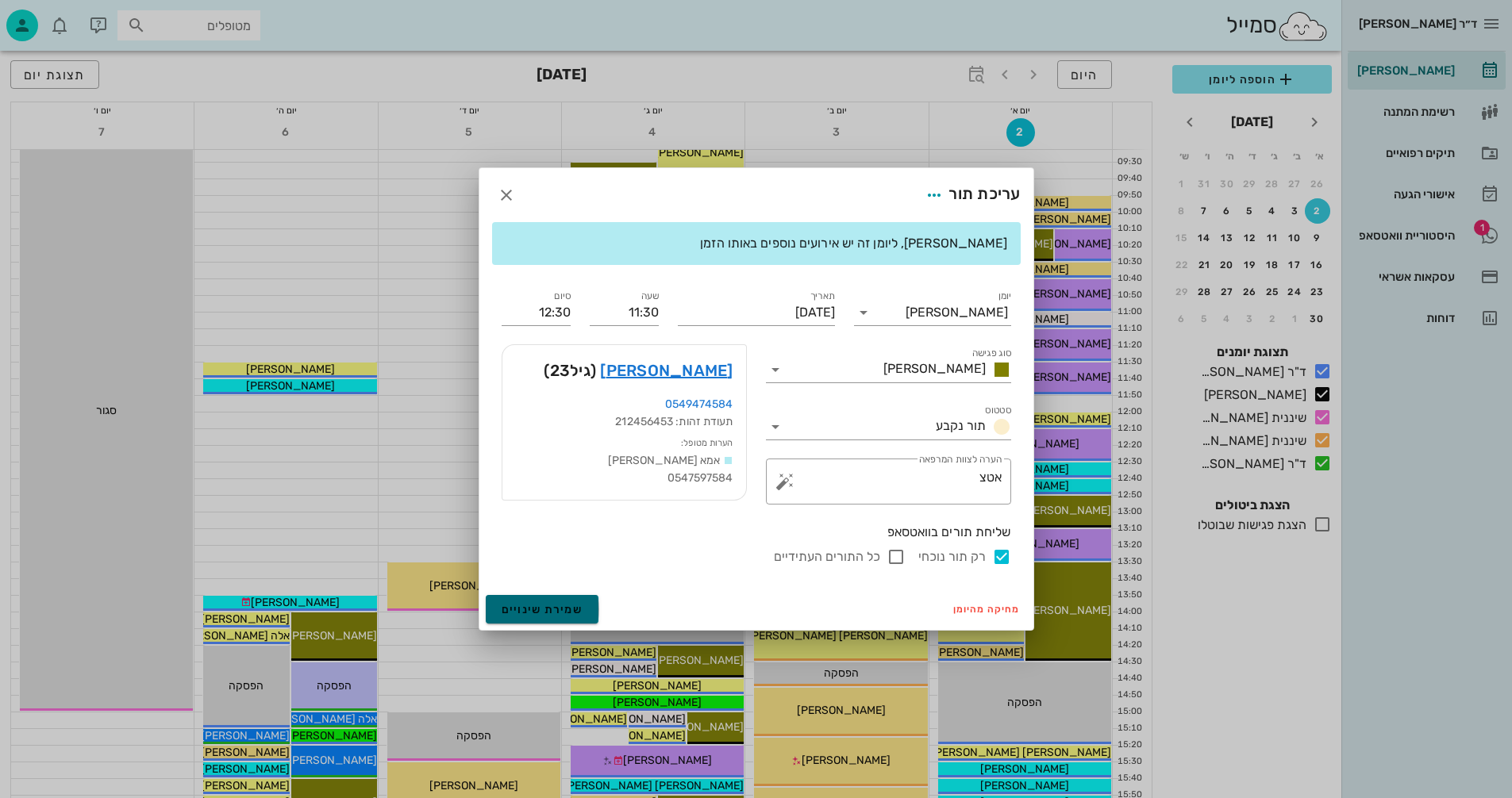
click at [530, 616] on span "שמירת שינויים" at bounding box center [542, 609] width 81 height 13
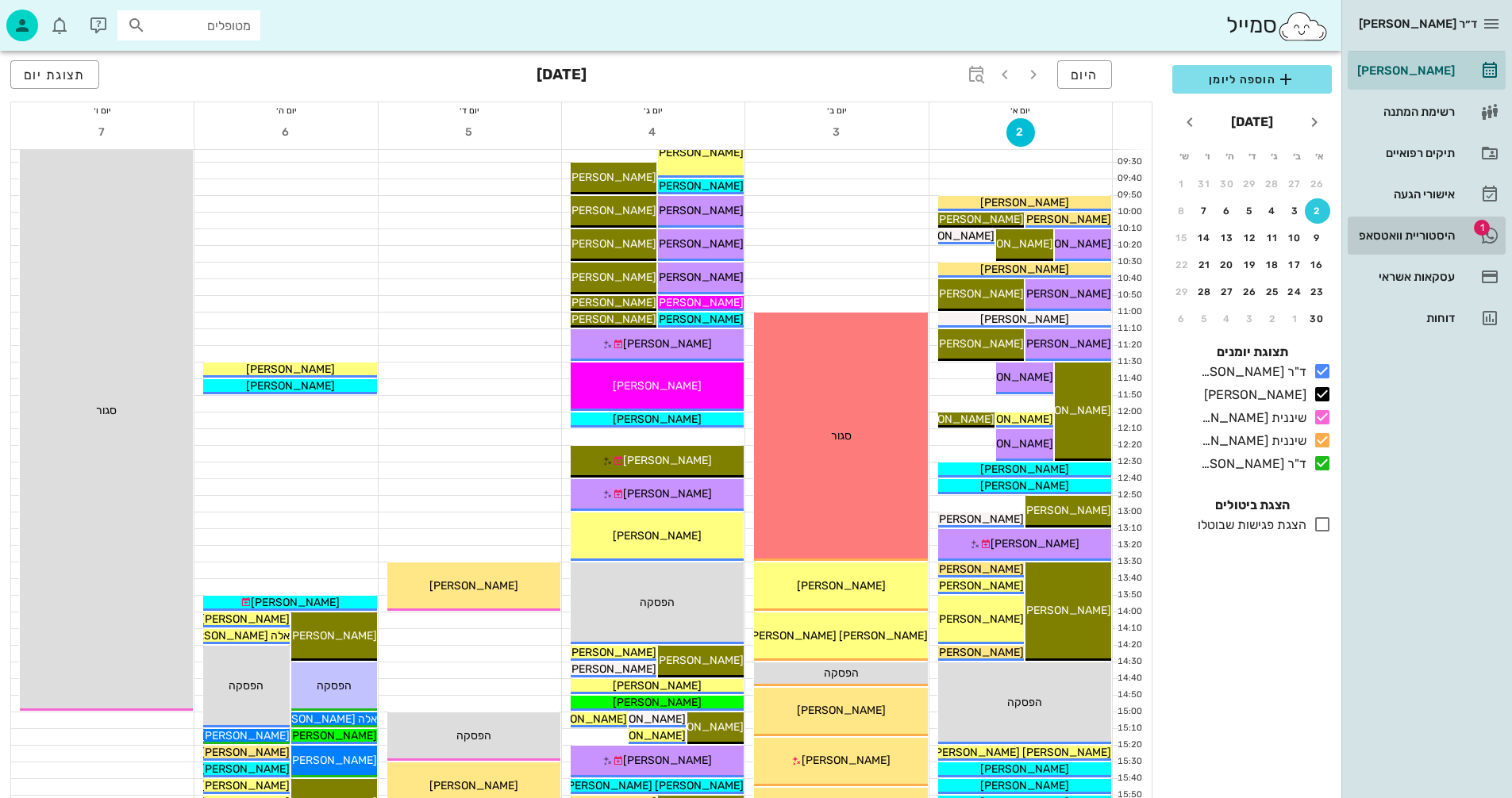
click at [1416, 233] on div "היסטוריית וואטסאפ" at bounding box center [1404, 235] width 101 height 13
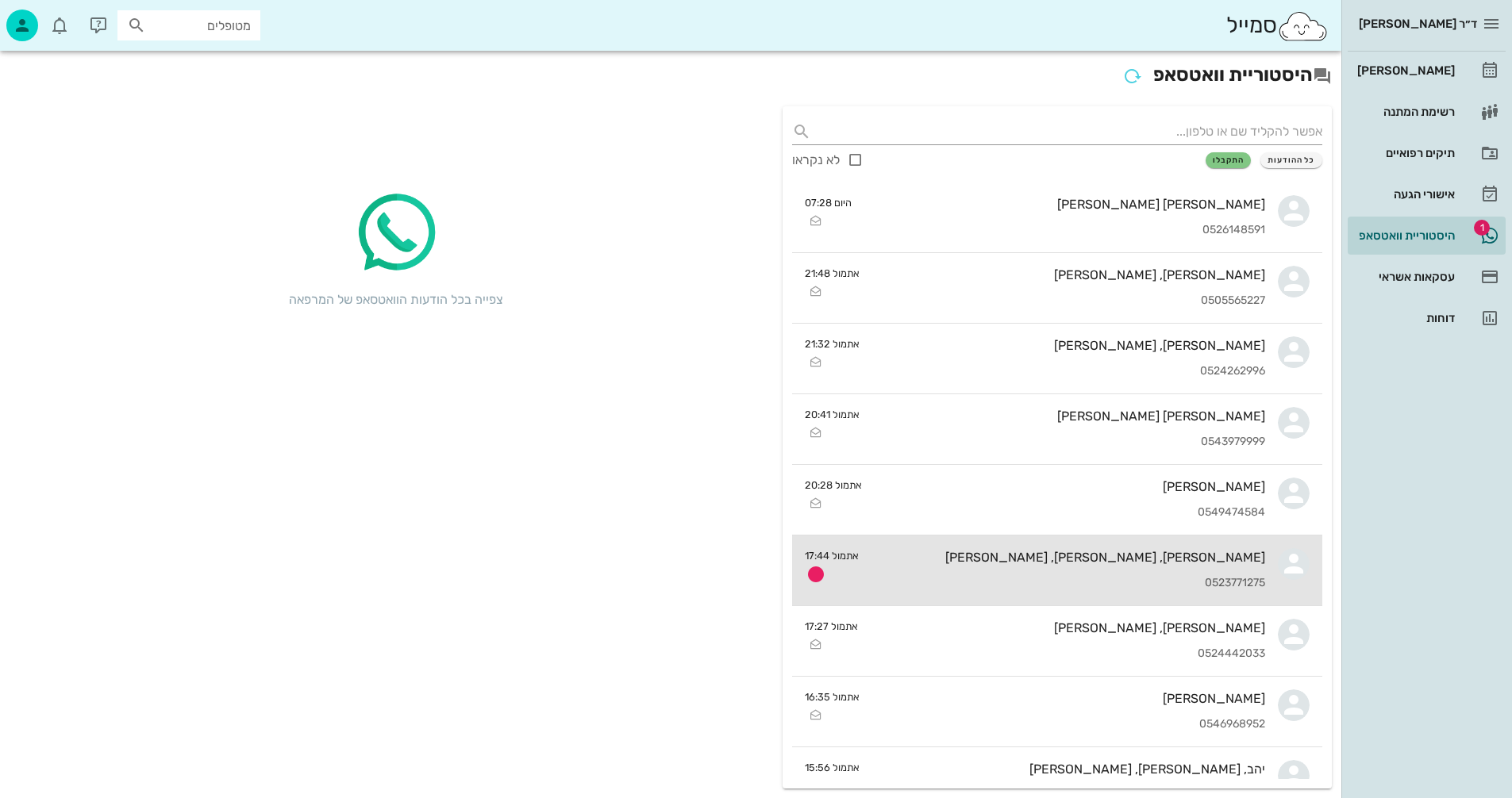
click at [1011, 574] on div "[PERSON_NAME], [PERSON_NAME], [PERSON_NAME] 0523771275" at bounding box center [1068, 571] width 394 height 70
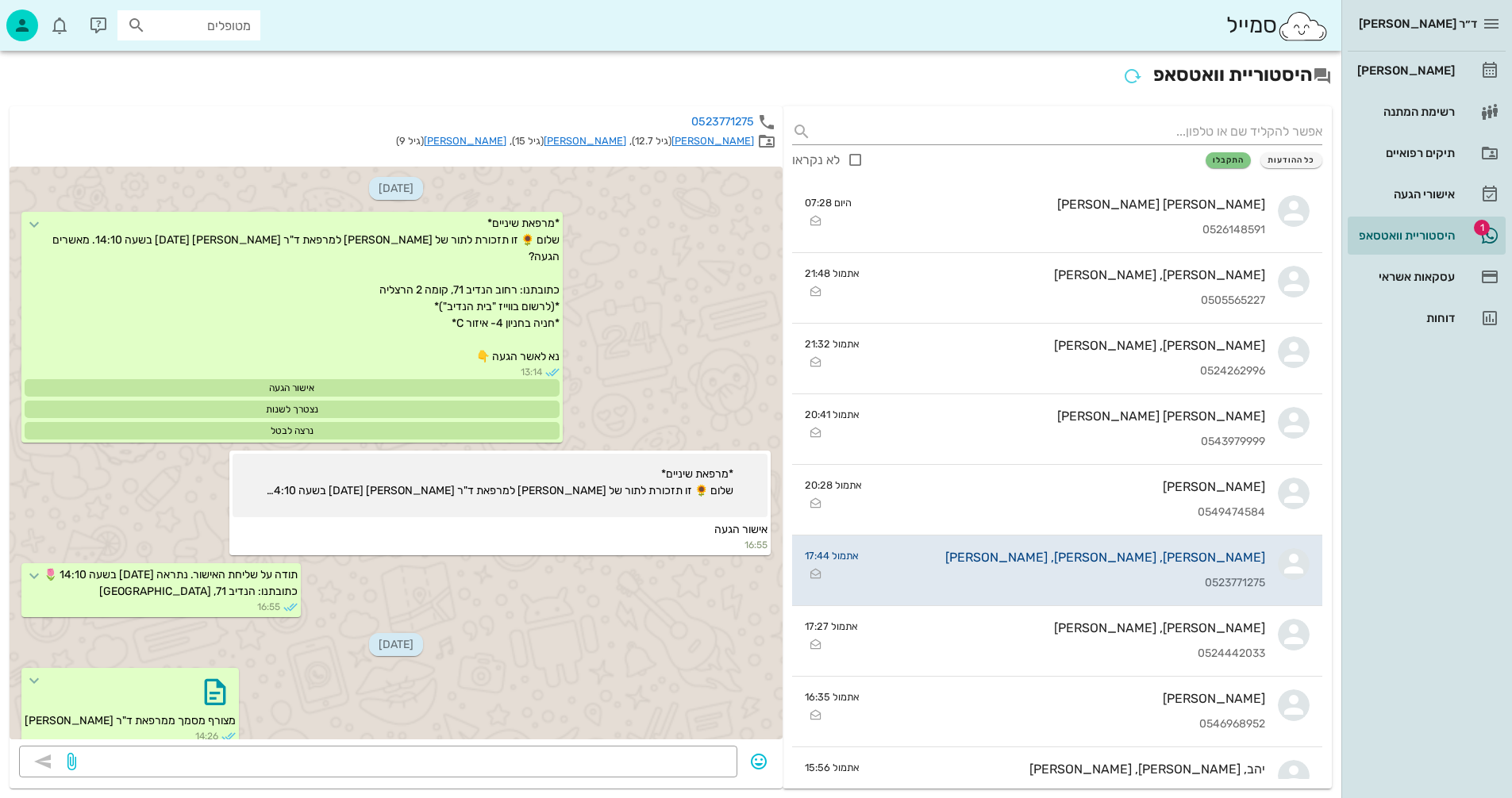
scroll to position [2205, 0]
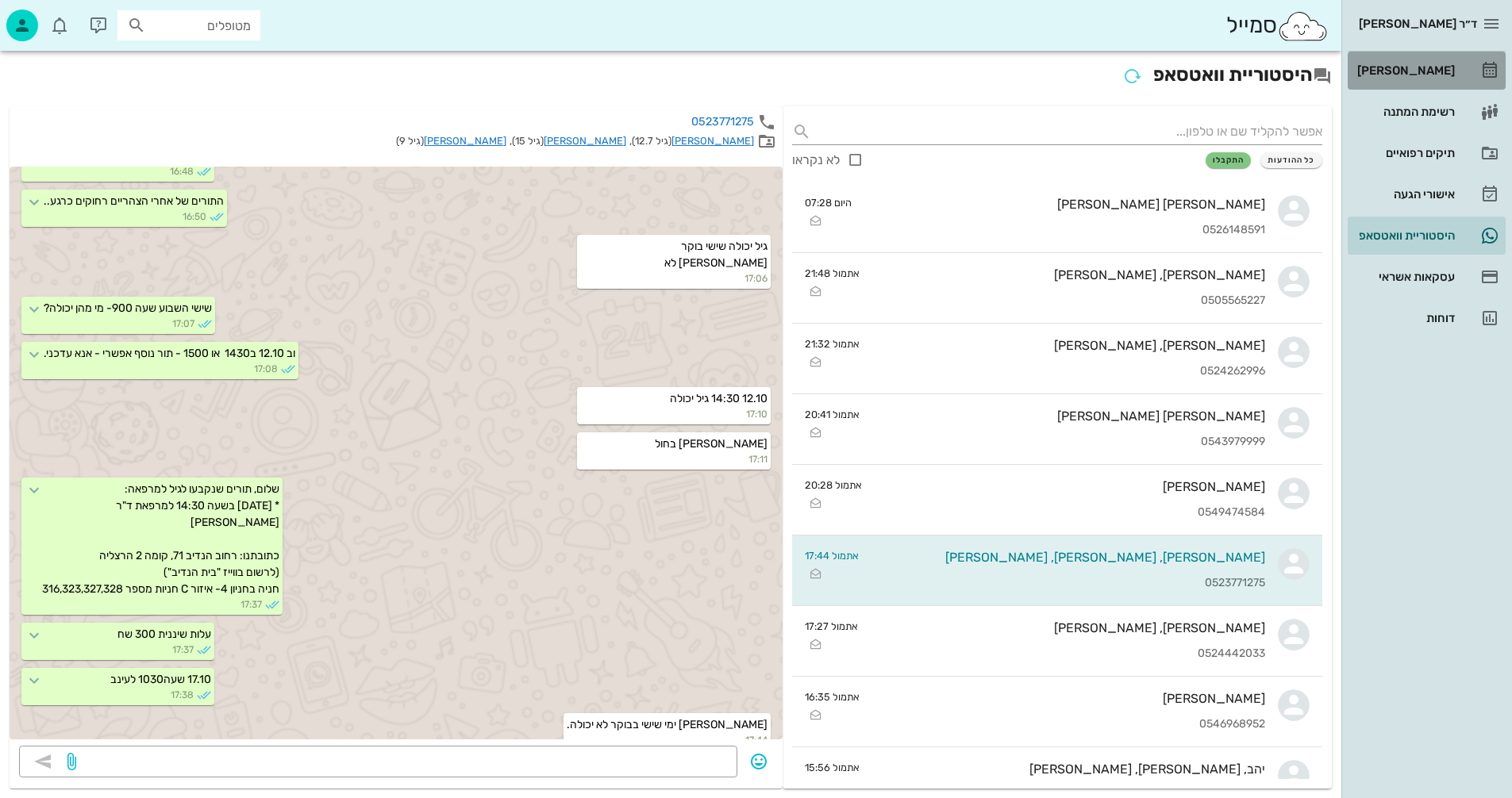
click at [1411, 69] on div "[PERSON_NAME]" at bounding box center [1404, 71] width 101 height 13
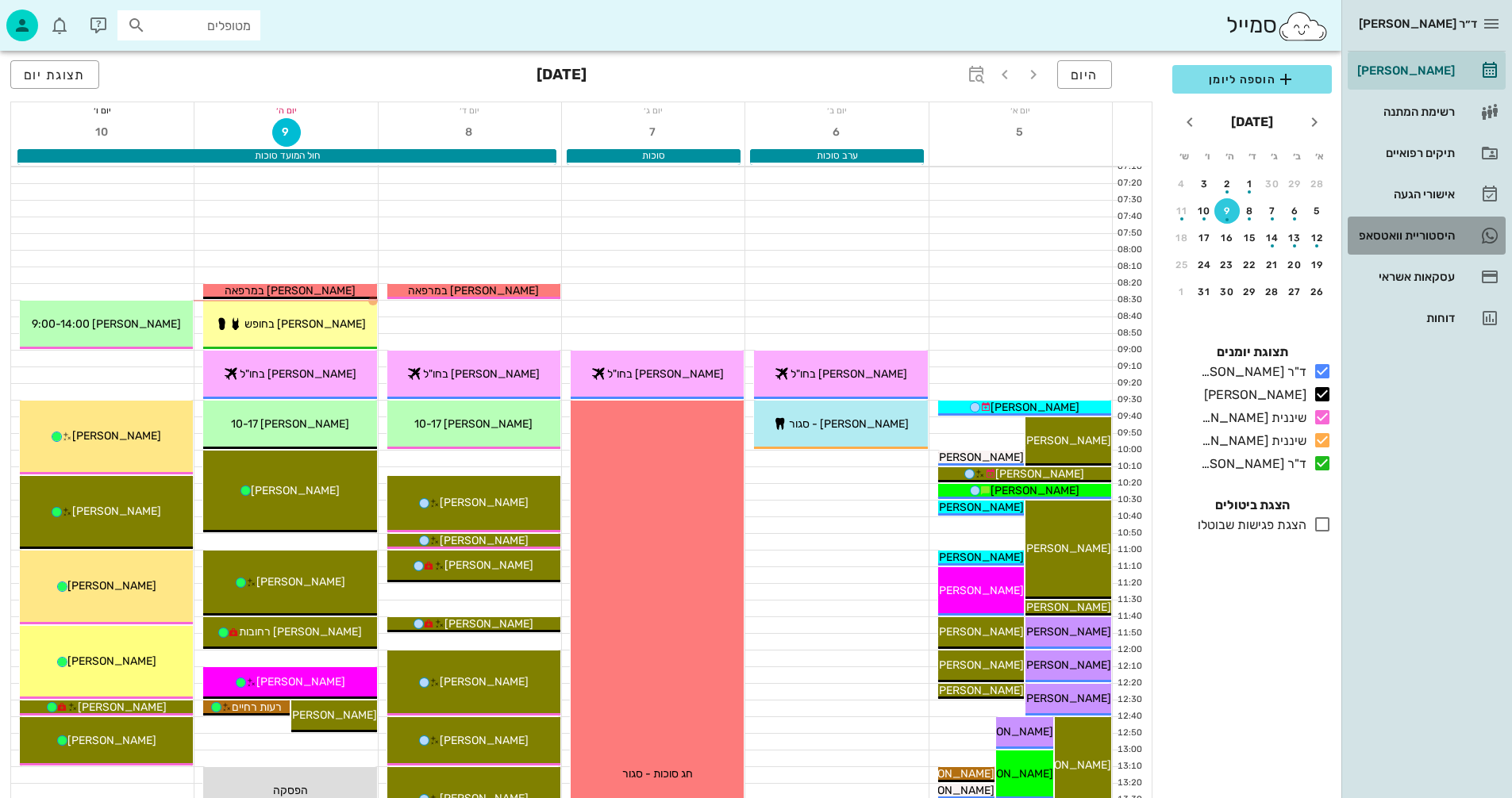
click at [1386, 233] on div "היסטוריית וואטסאפ" at bounding box center [1404, 235] width 101 height 13
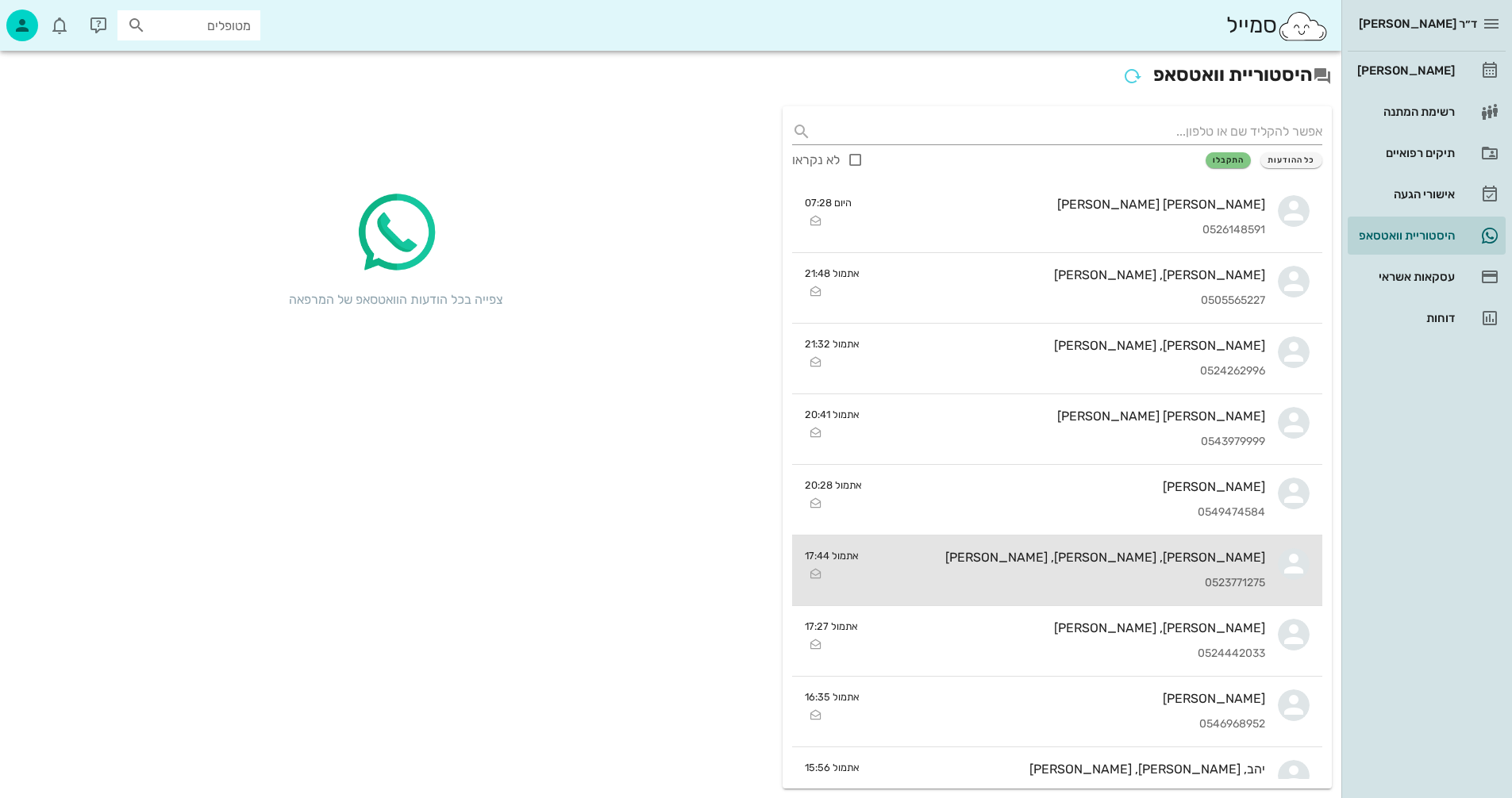
click at [1104, 571] on div "[PERSON_NAME], [PERSON_NAME], [PERSON_NAME] 0523771275" at bounding box center [1068, 571] width 394 height 70
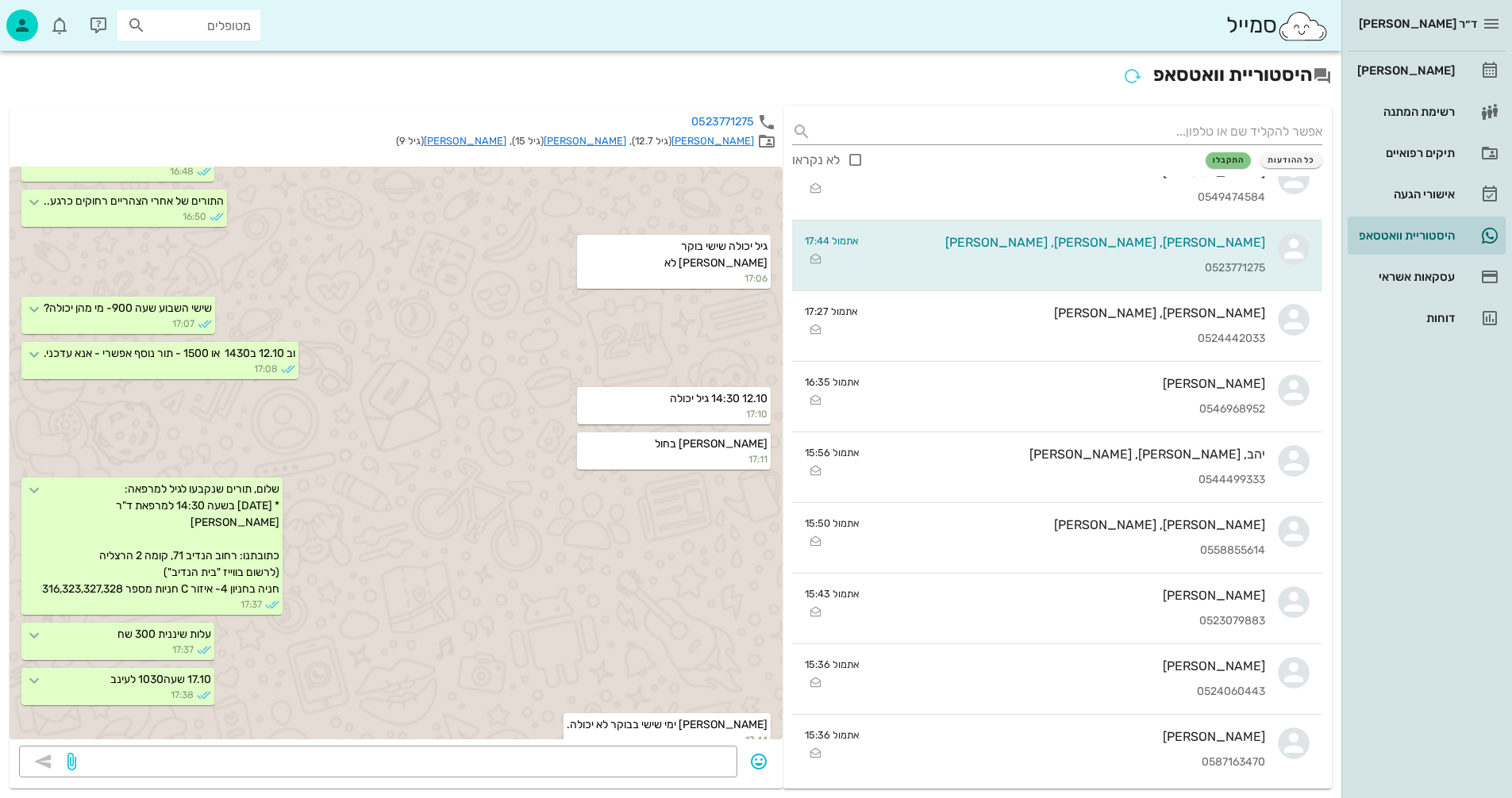
scroll to position [318, 0]
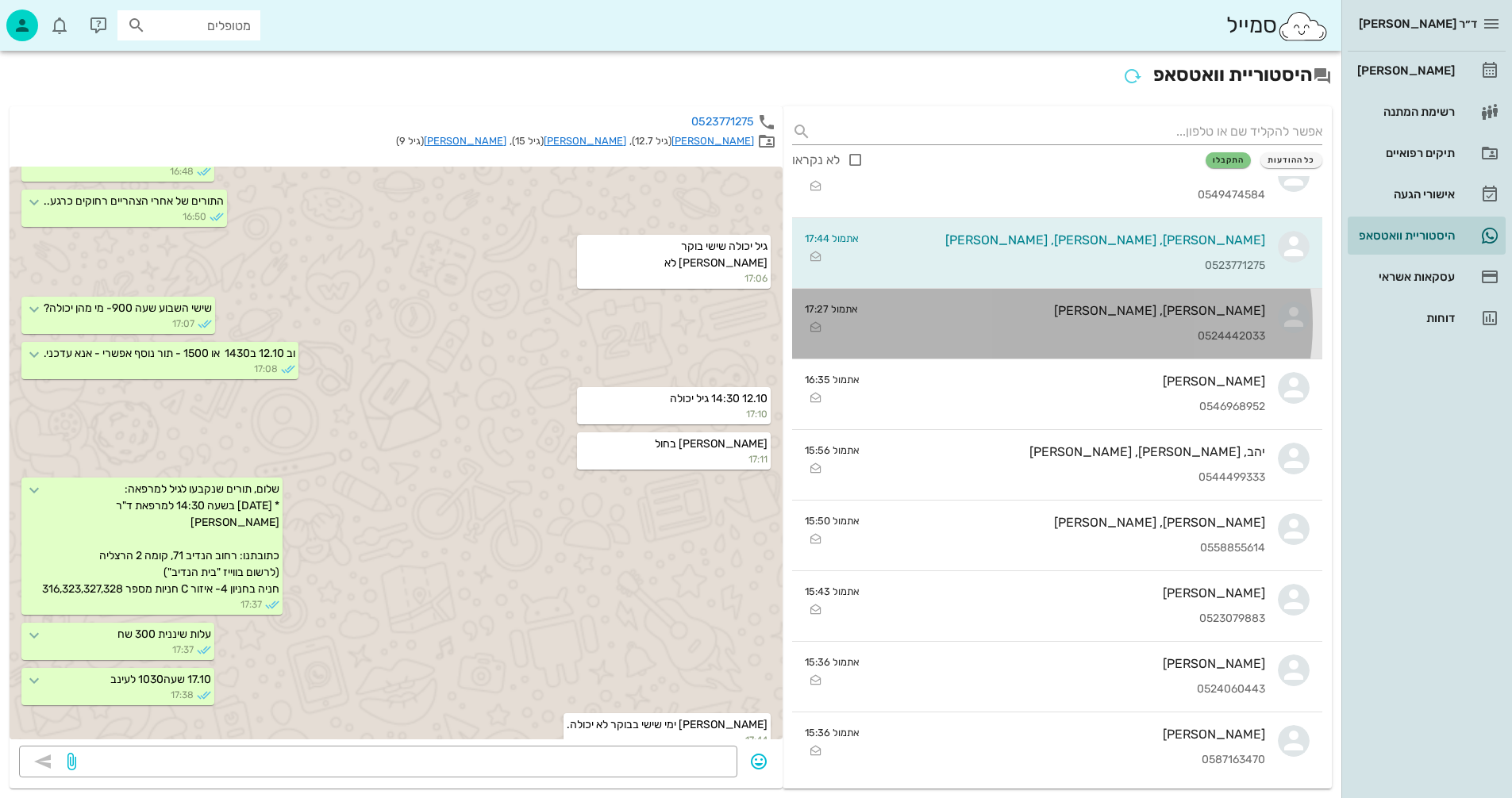
click at [1091, 327] on div "[PERSON_NAME], [PERSON_NAME] 0524442033" at bounding box center [1067, 324] width 395 height 70
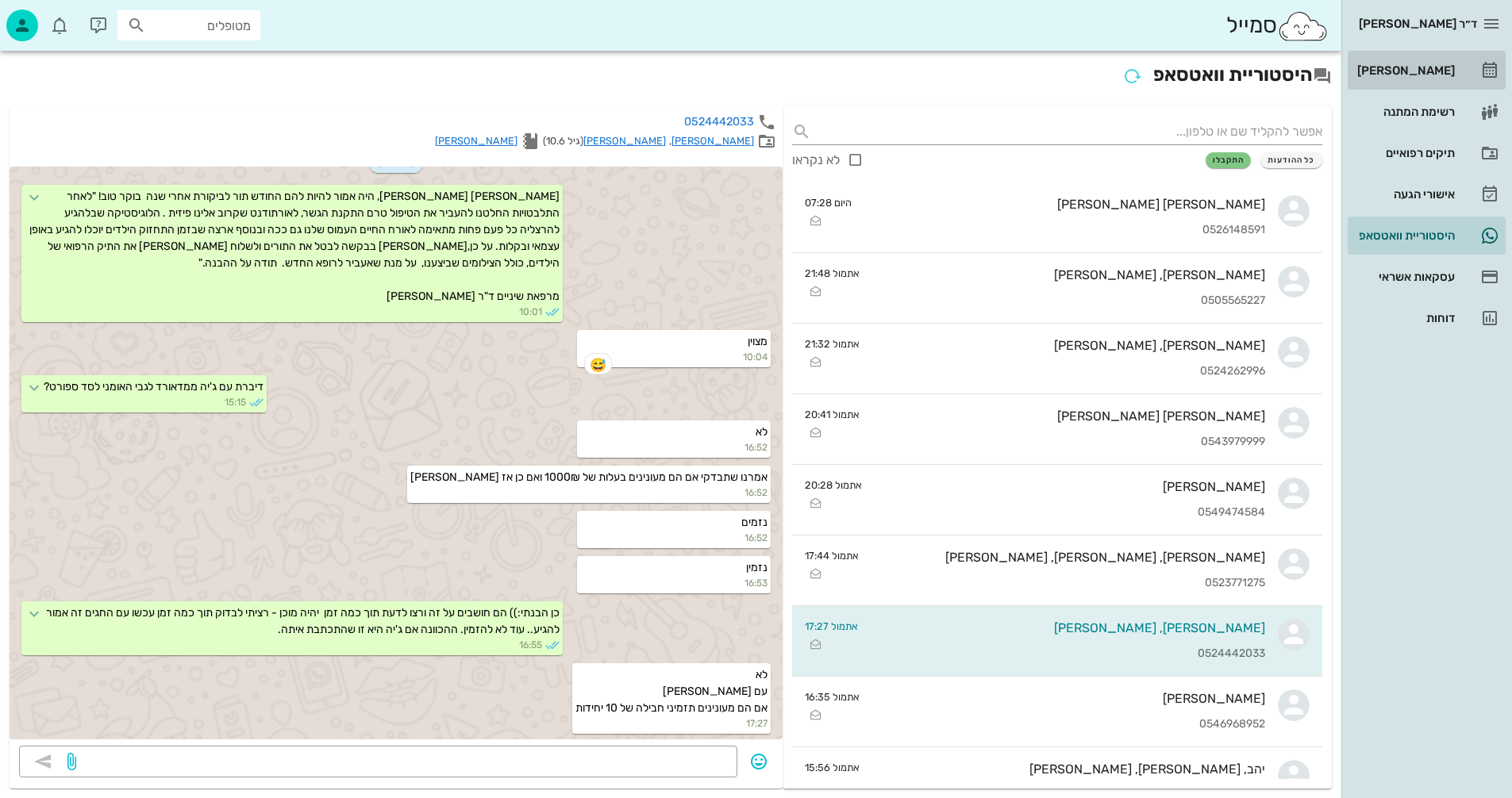
click at [1429, 71] on div "[PERSON_NAME]" at bounding box center [1404, 71] width 101 height 13
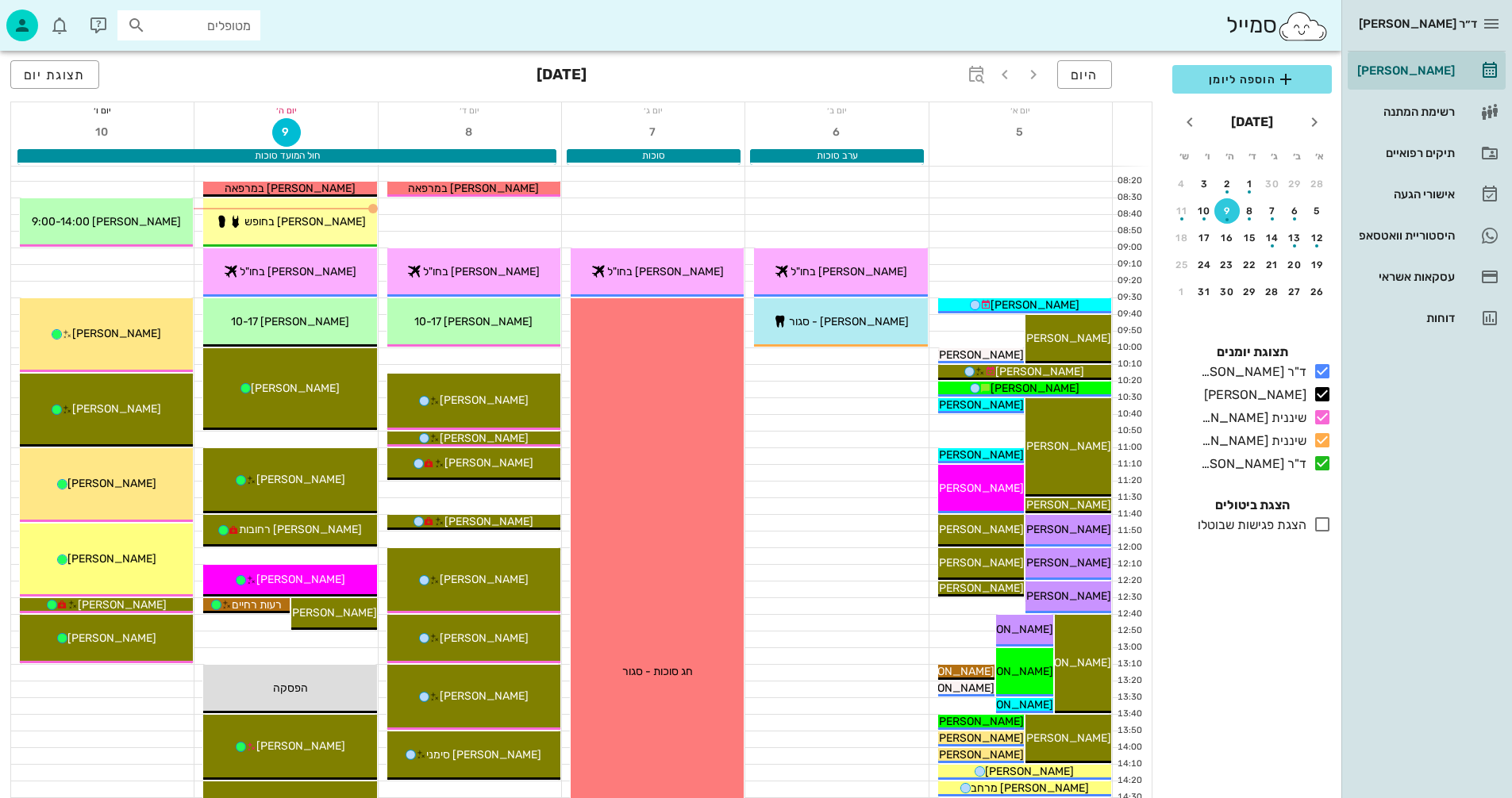
scroll to position [158, 0]
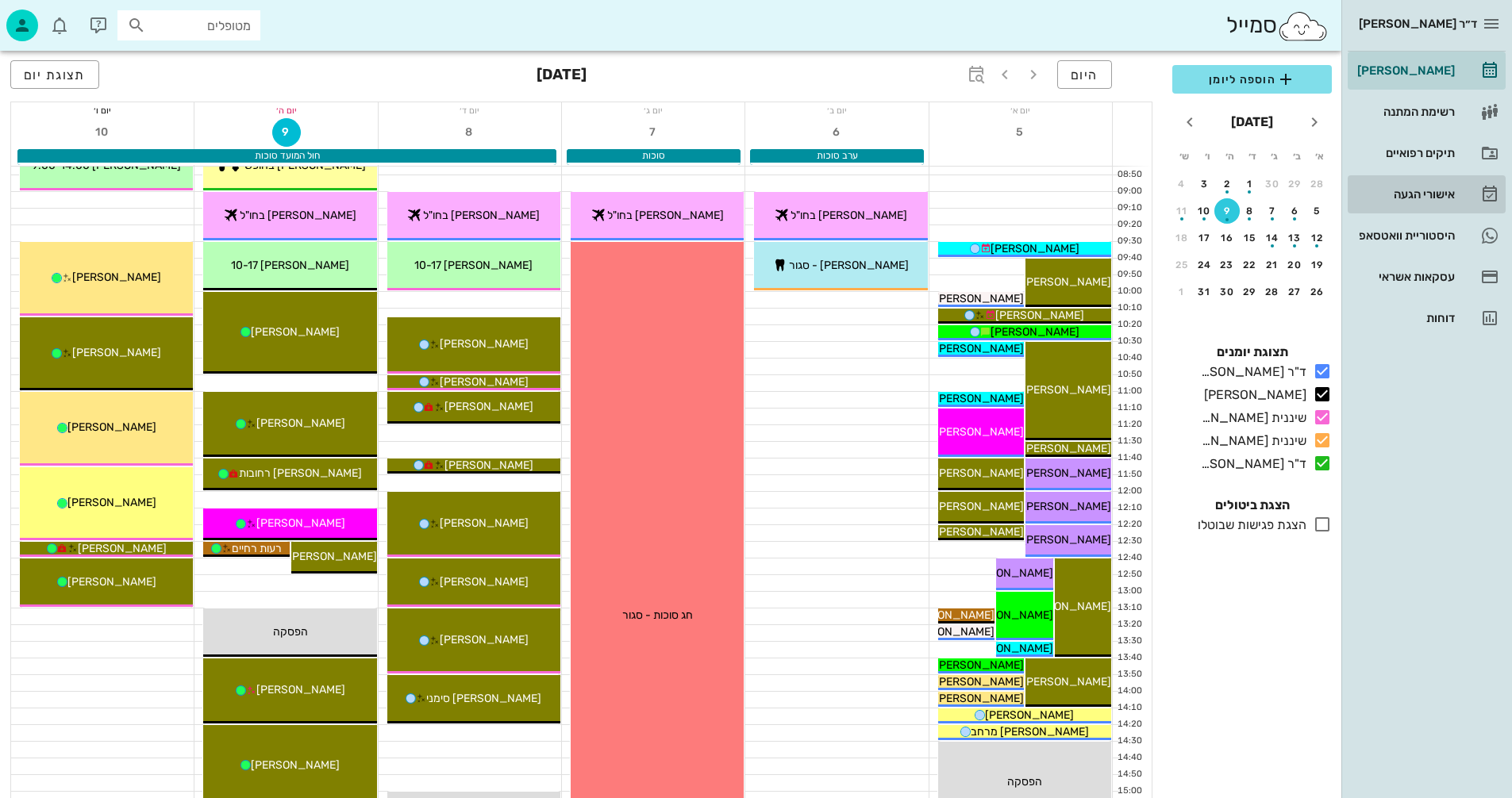
click at [1412, 194] on div "אישורי הגעה" at bounding box center [1404, 194] width 101 height 13
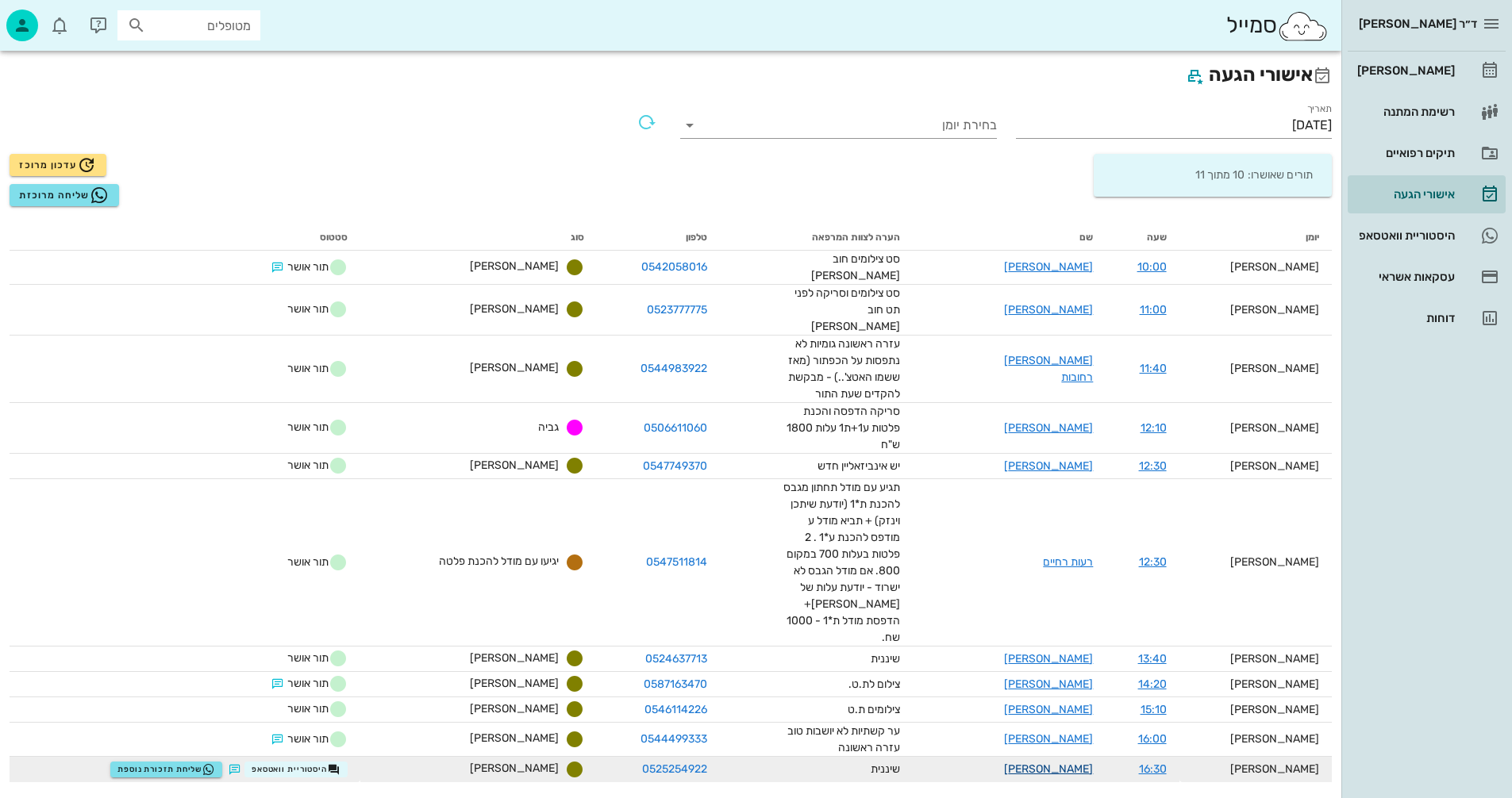
click at [1092, 762] on link "[PERSON_NAME]" at bounding box center [1048, 768] width 89 height 13
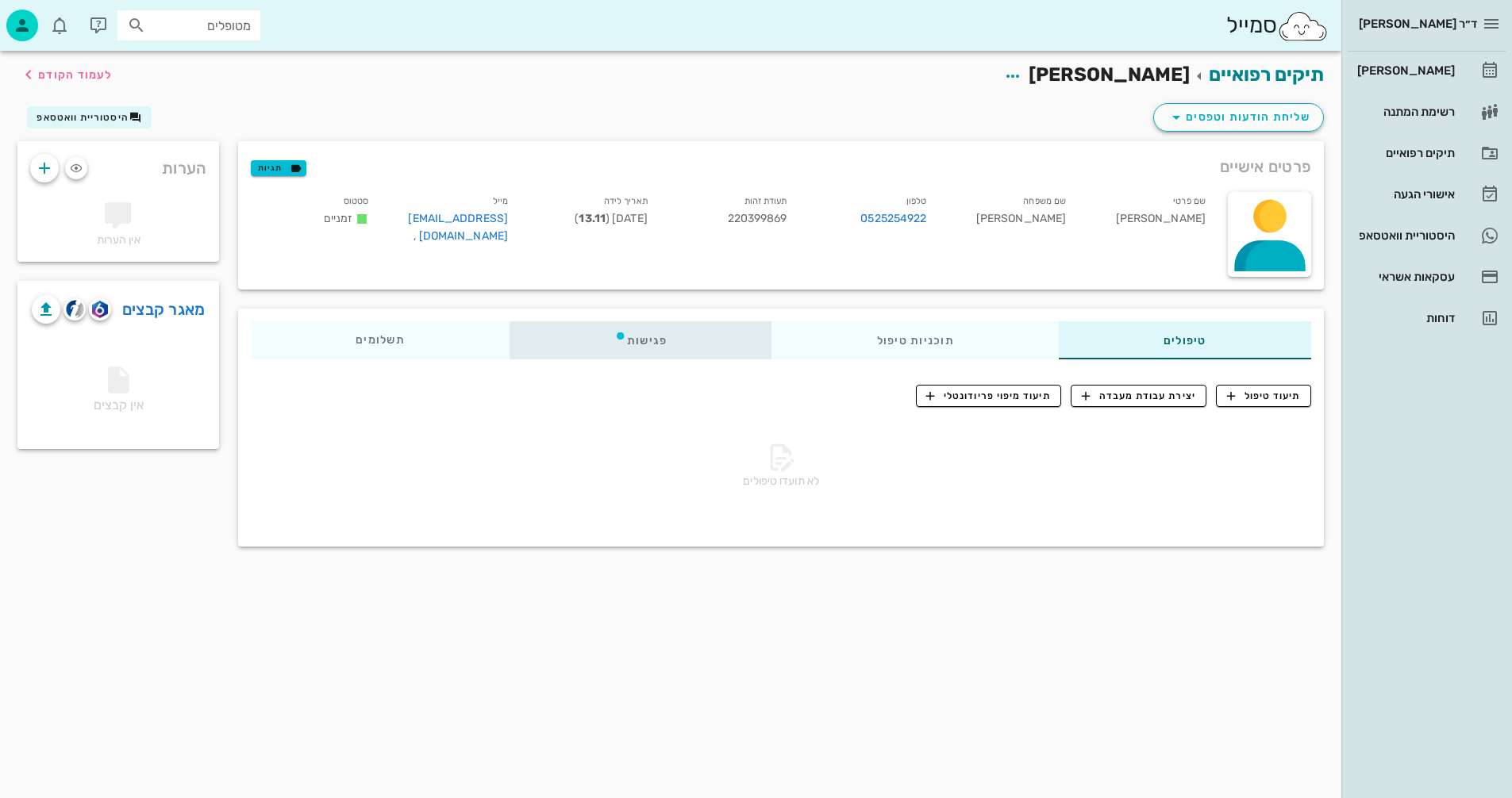
click at [641, 338] on div "פגישות" at bounding box center [641, 340] width 263 height 38
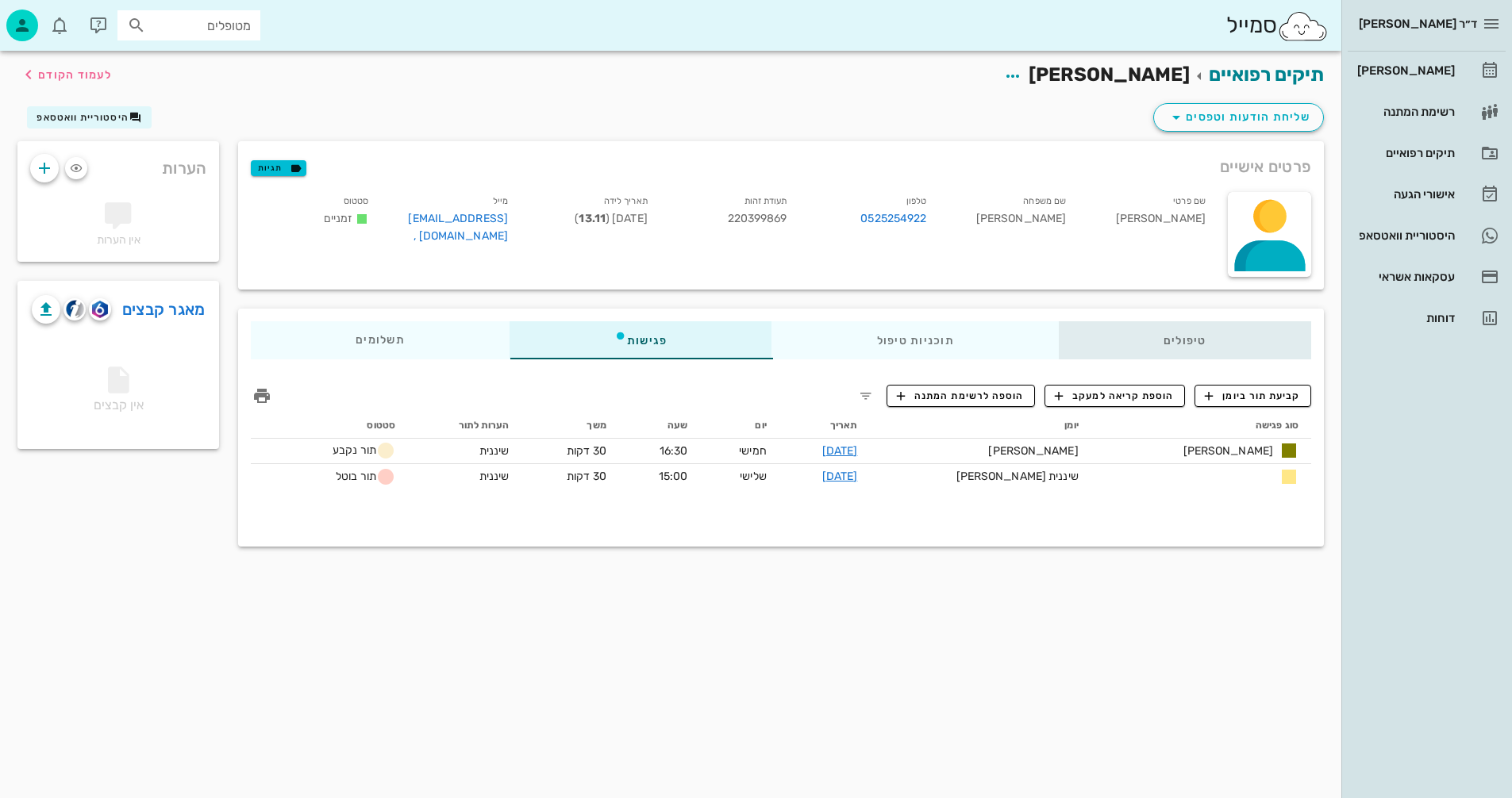
click at [1189, 337] on div "טיפולים" at bounding box center [1185, 340] width 252 height 38
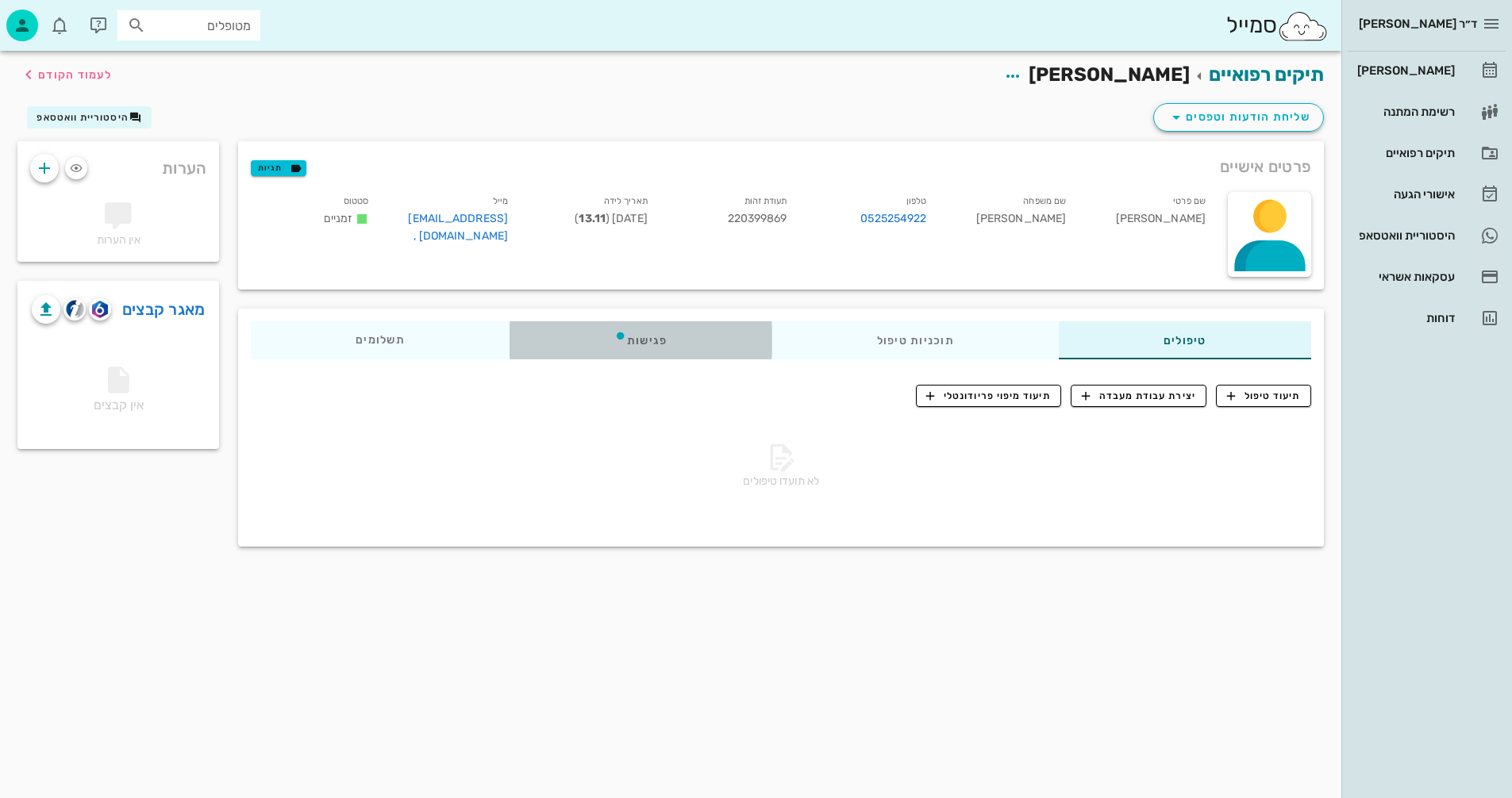
click at [640, 340] on div "פגישות" at bounding box center [641, 340] width 263 height 38
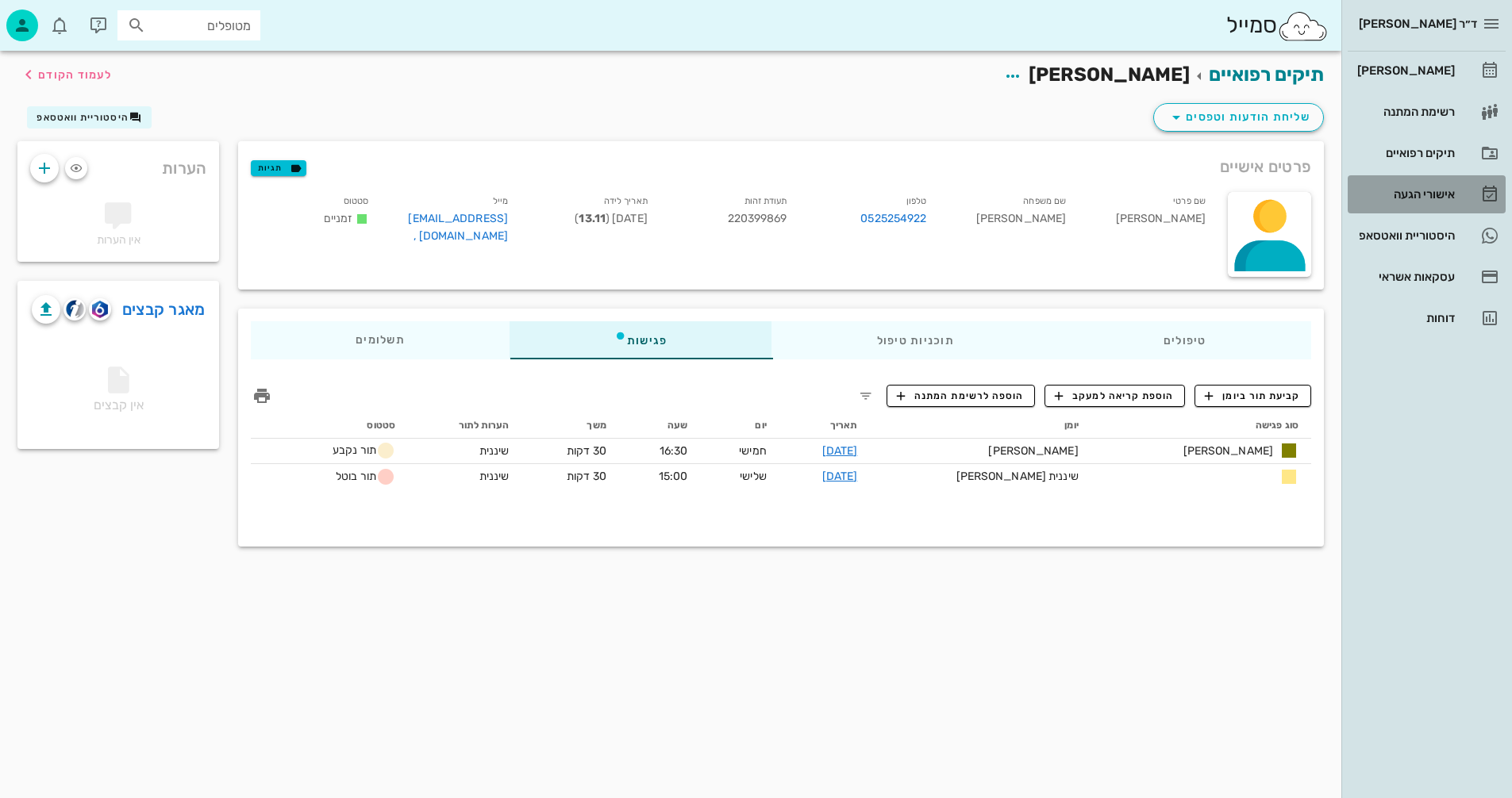
click at [1414, 191] on div "אישורי הגעה" at bounding box center [1404, 194] width 101 height 13
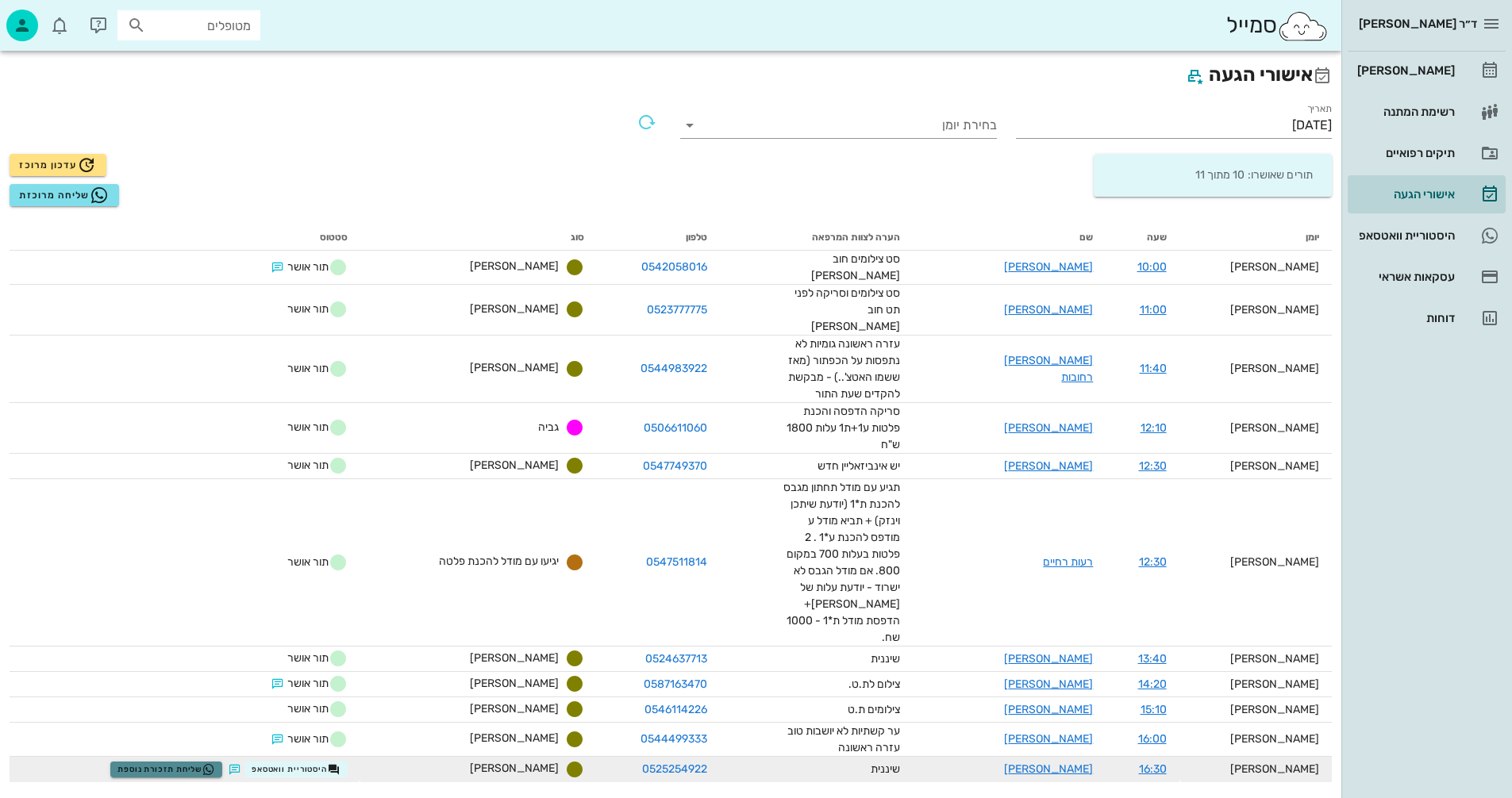
click at [186, 761] on button "שליחת תזכורת נוספת" at bounding box center [166, 769] width 112 height 16
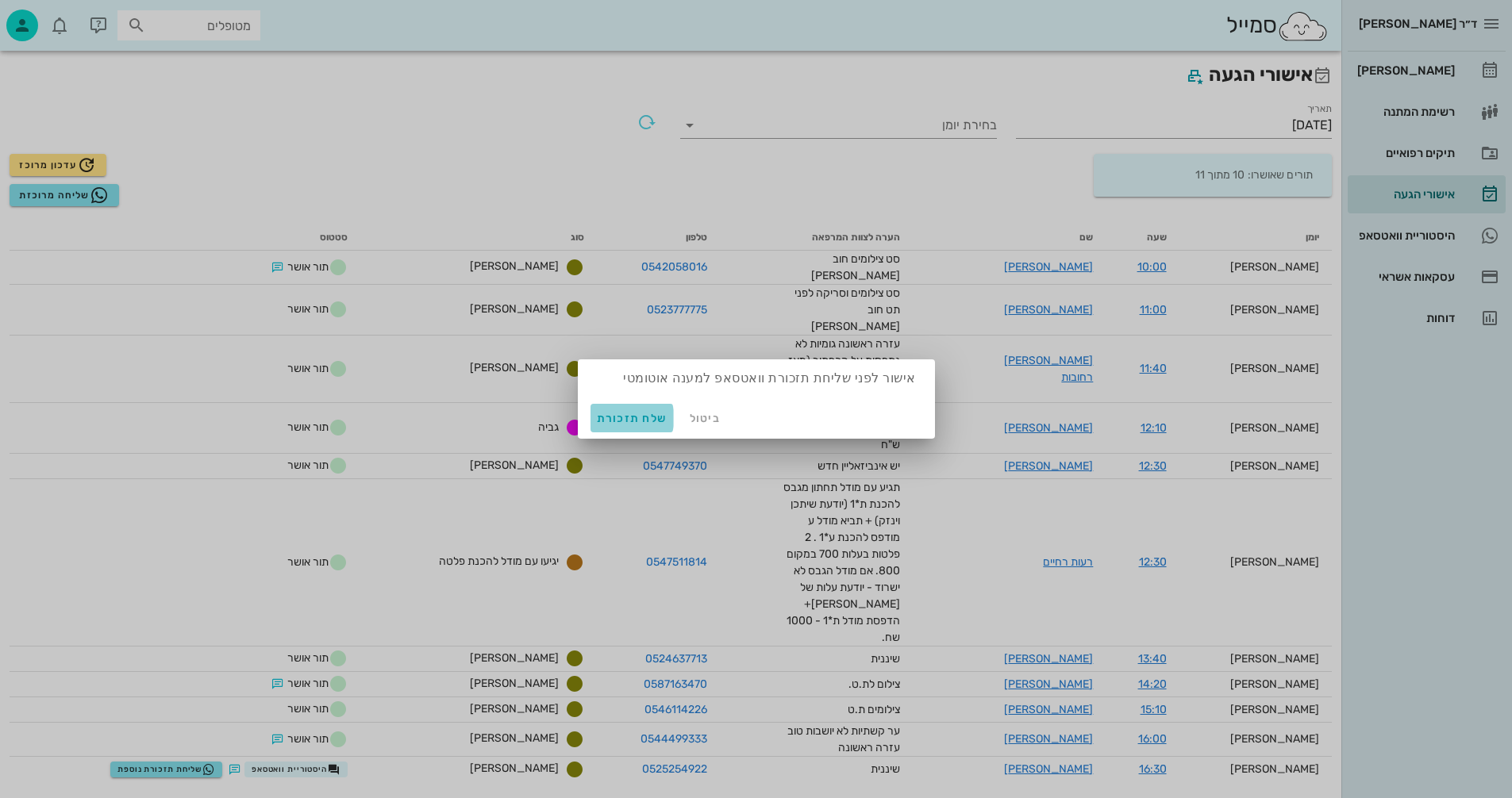
click at [628, 419] on span "שלח תזכורת" at bounding box center [632, 418] width 71 height 13
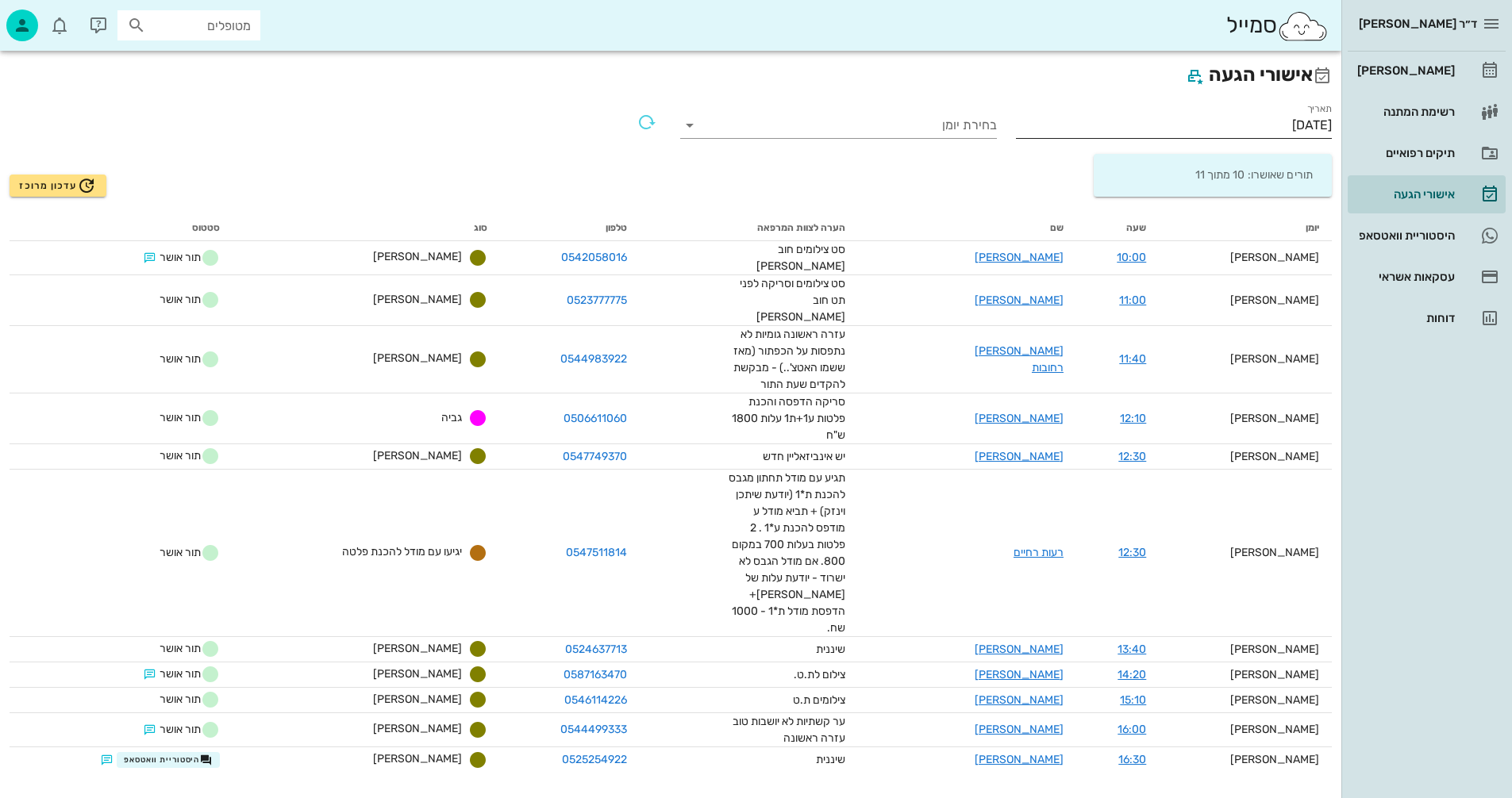
click at [1238, 124] on input "[DATE]" at bounding box center [1174, 125] width 317 height 25
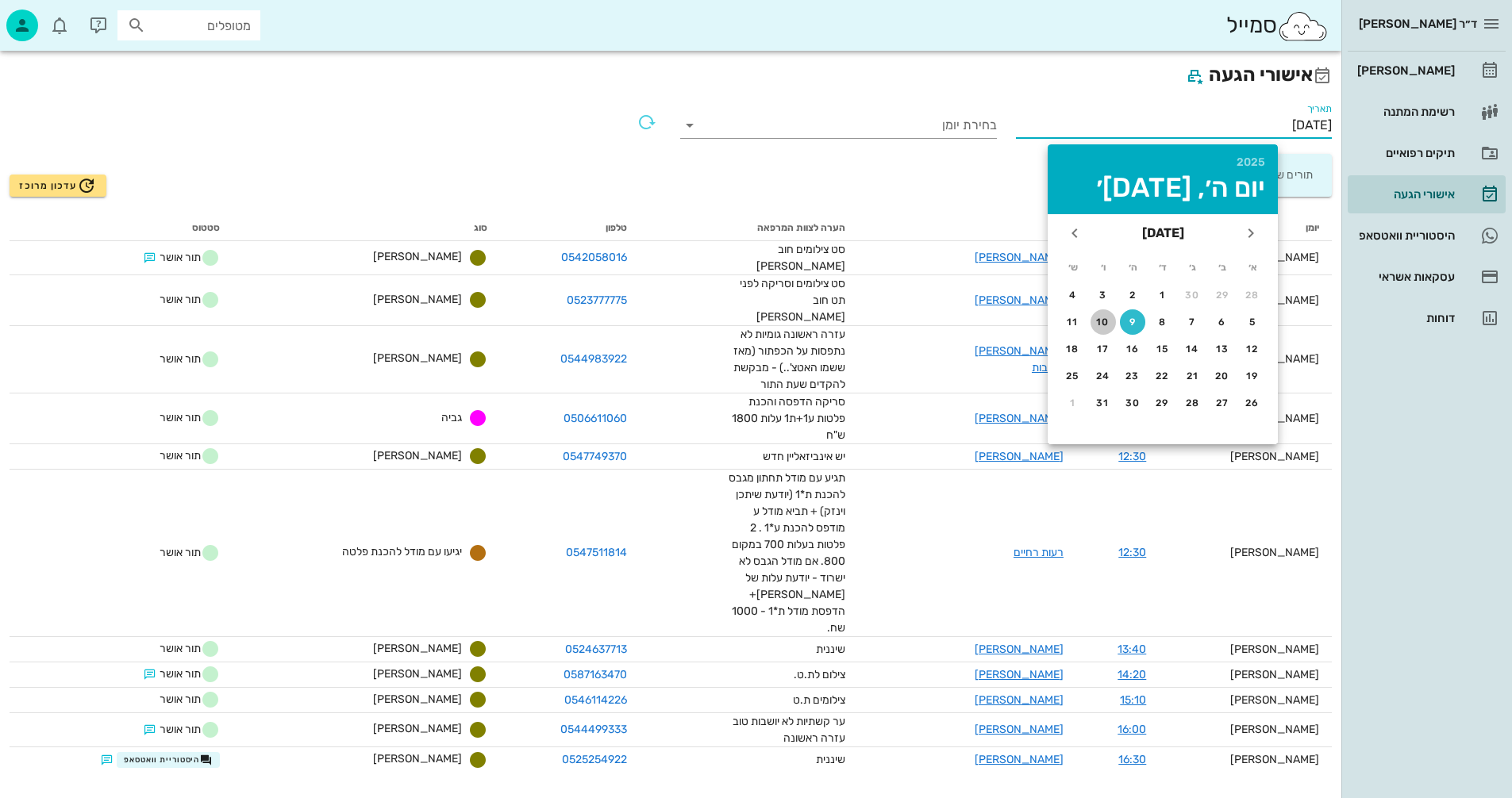
click at [1103, 318] on div "10" at bounding box center [1103, 322] width 25 height 11
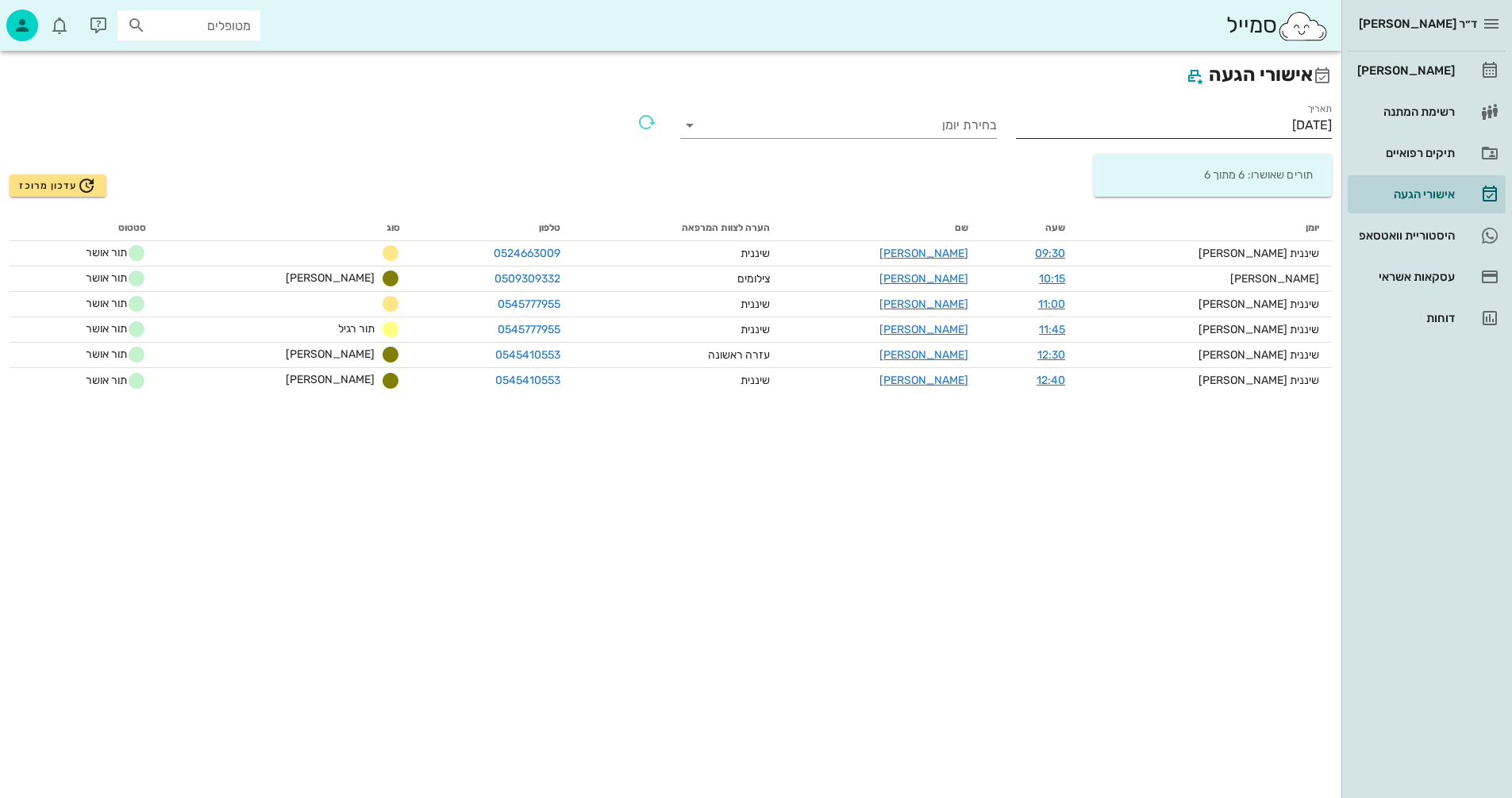
click at [1242, 123] on input "[DATE]" at bounding box center [1174, 125] width 317 height 25
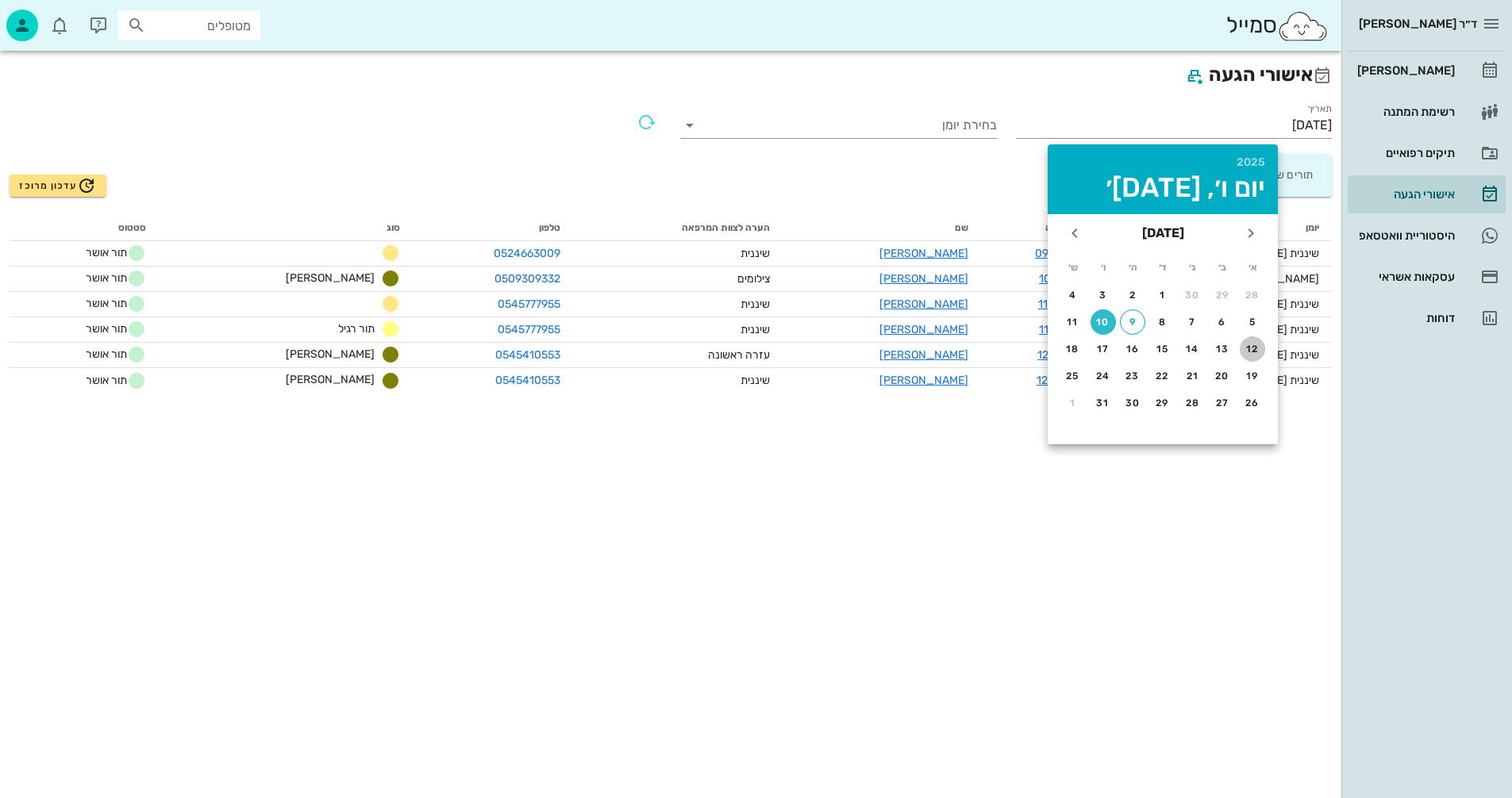
click at [1253, 346] on div "12" at bounding box center [1252, 349] width 25 height 11
type input "[DATE]"
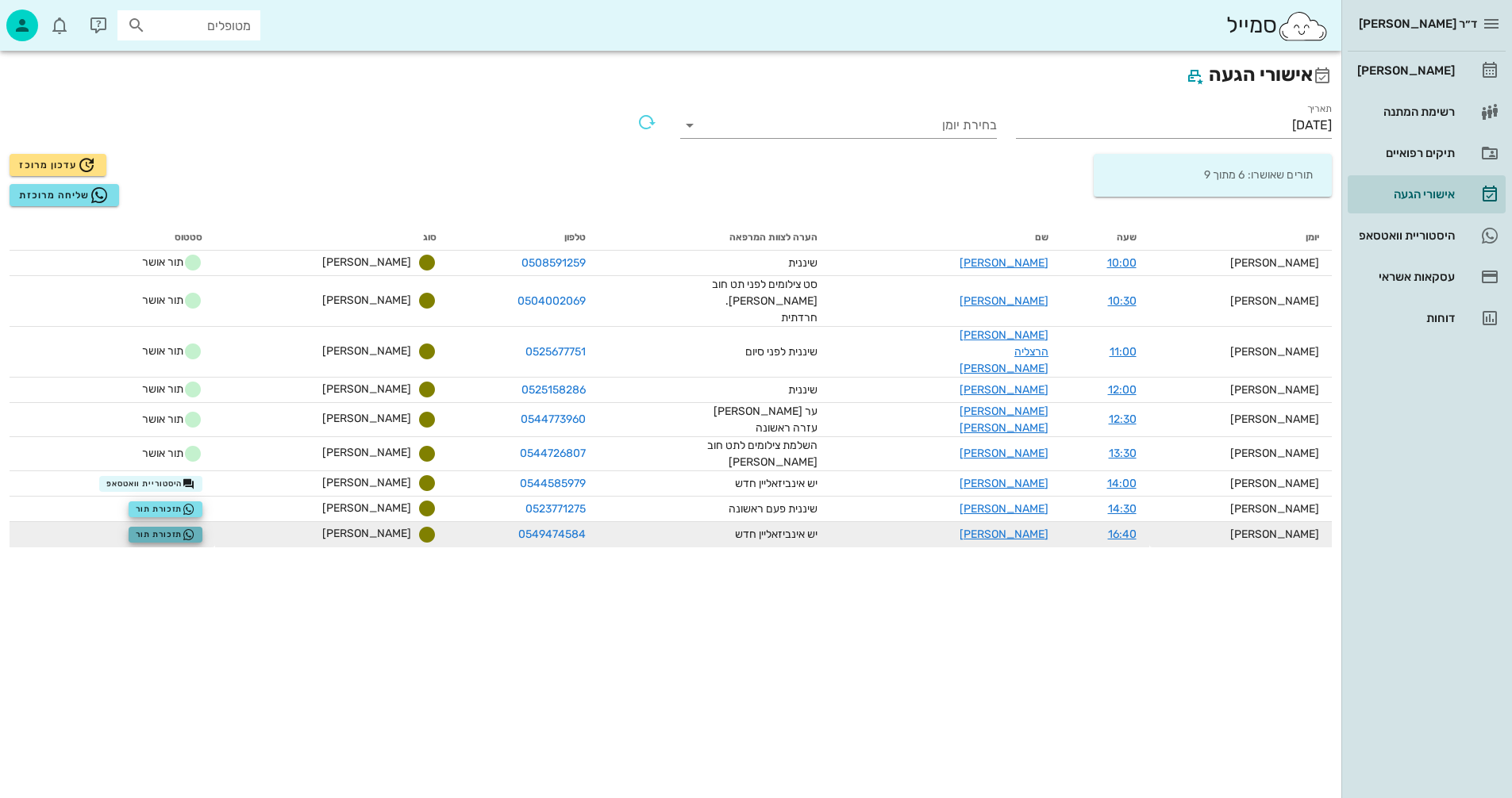
click at [195, 529] on span "תזכורת תור" at bounding box center [166, 535] width 60 height 13
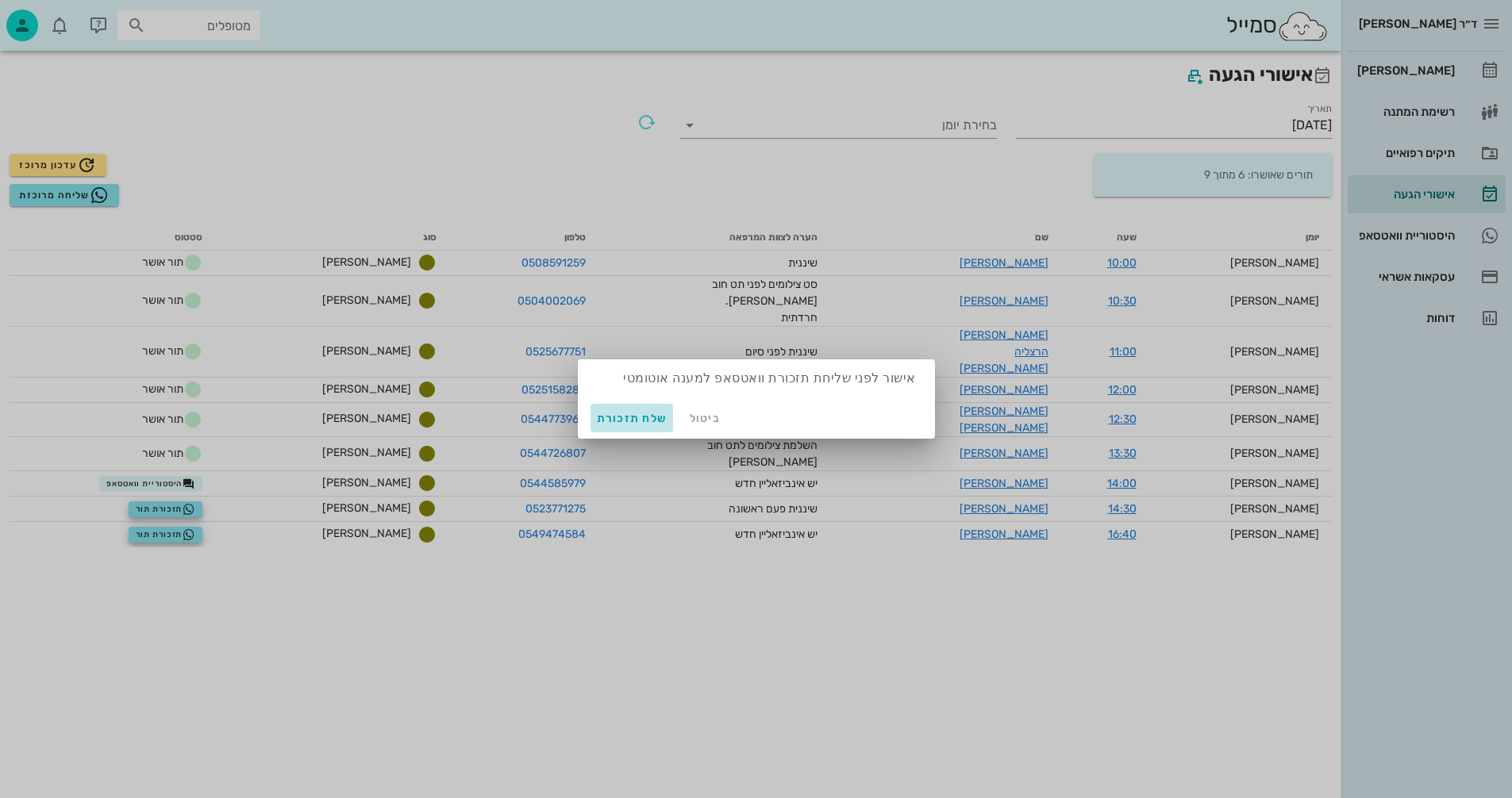
click at [630, 418] on span "שלח תזכורת" at bounding box center [632, 418] width 71 height 13
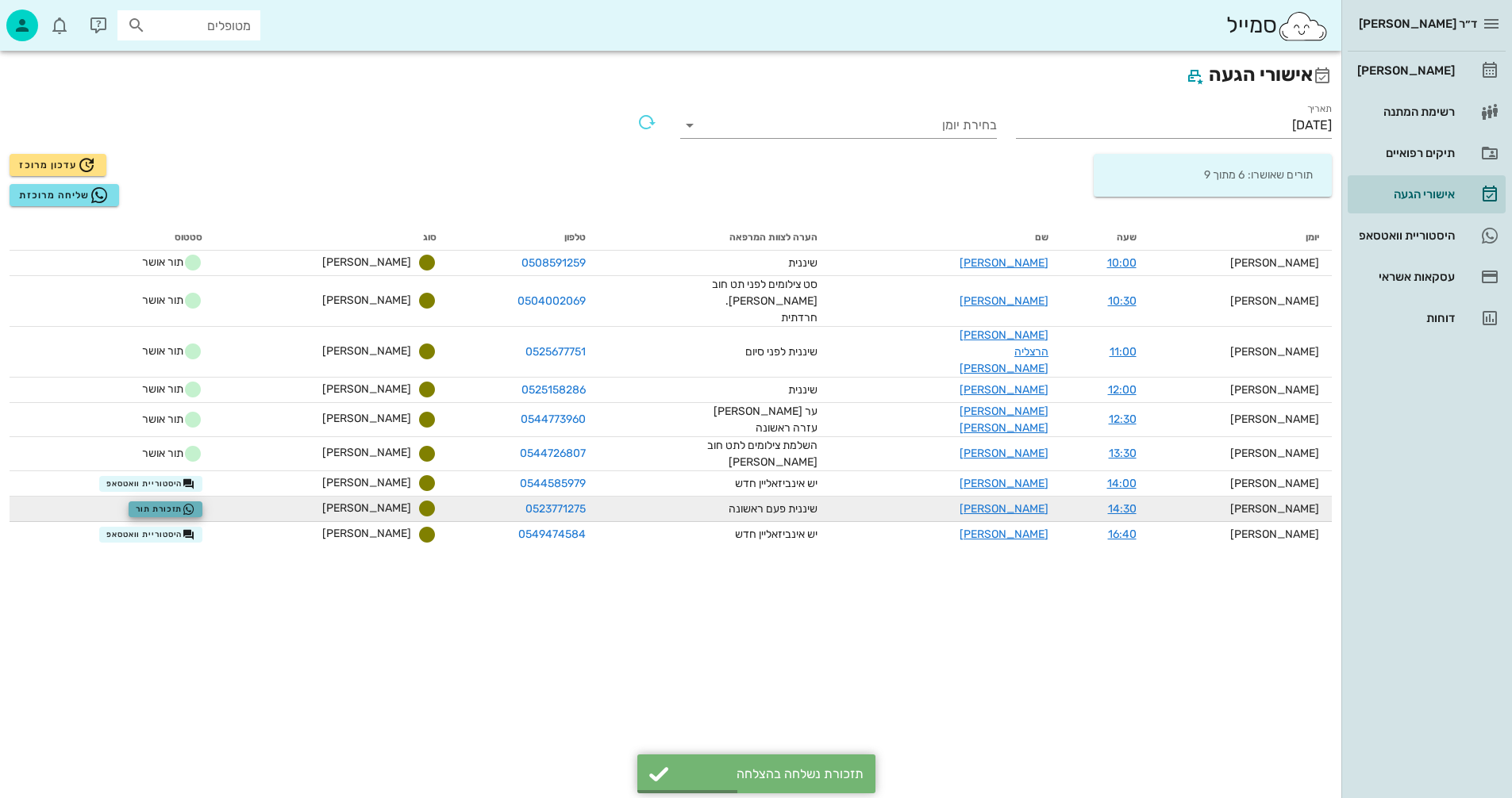
click at [186, 503] on span "תזכורת תור" at bounding box center [166, 509] width 60 height 13
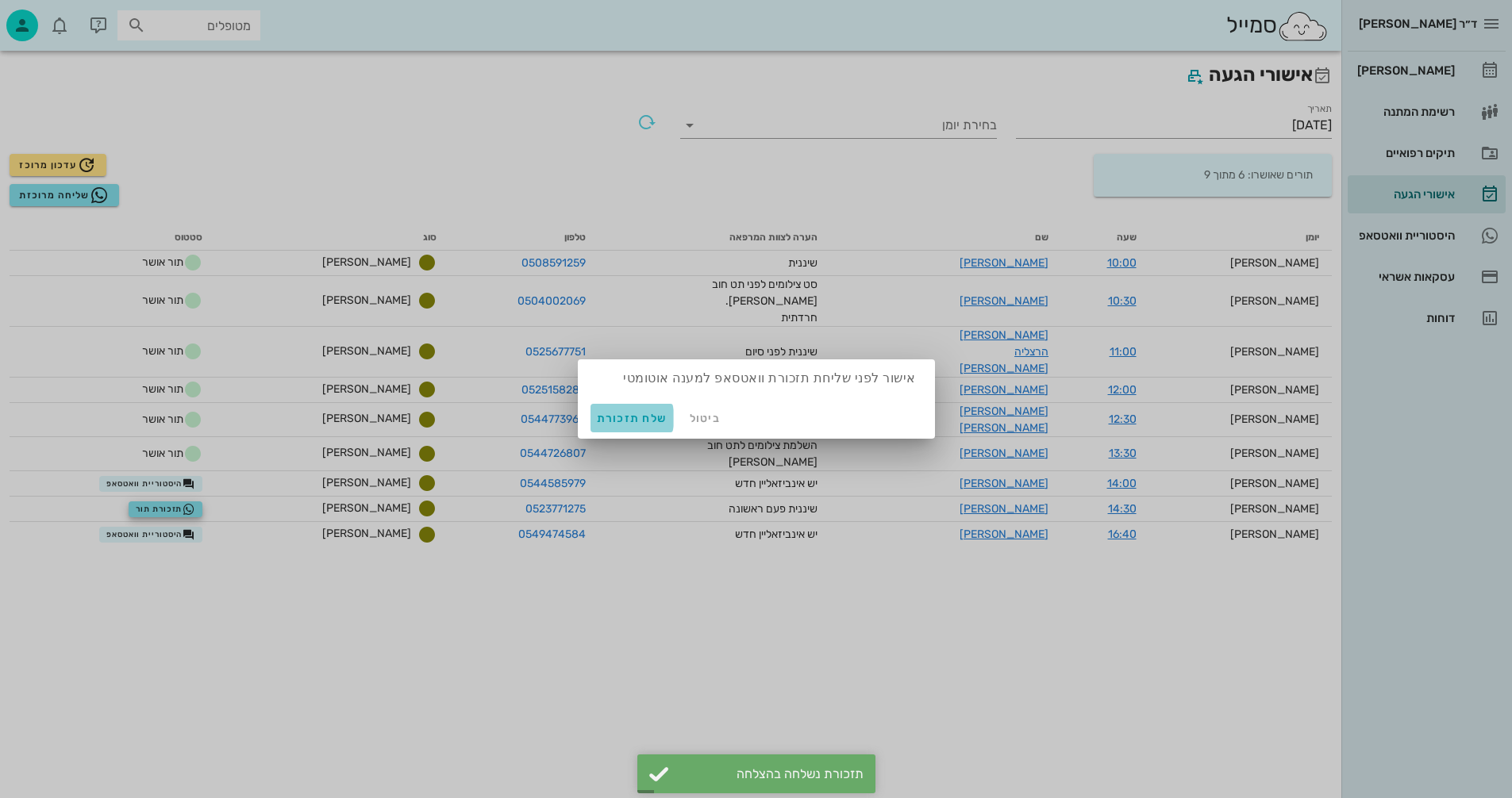
click at [628, 418] on span "שלח תזכורת" at bounding box center [632, 418] width 71 height 13
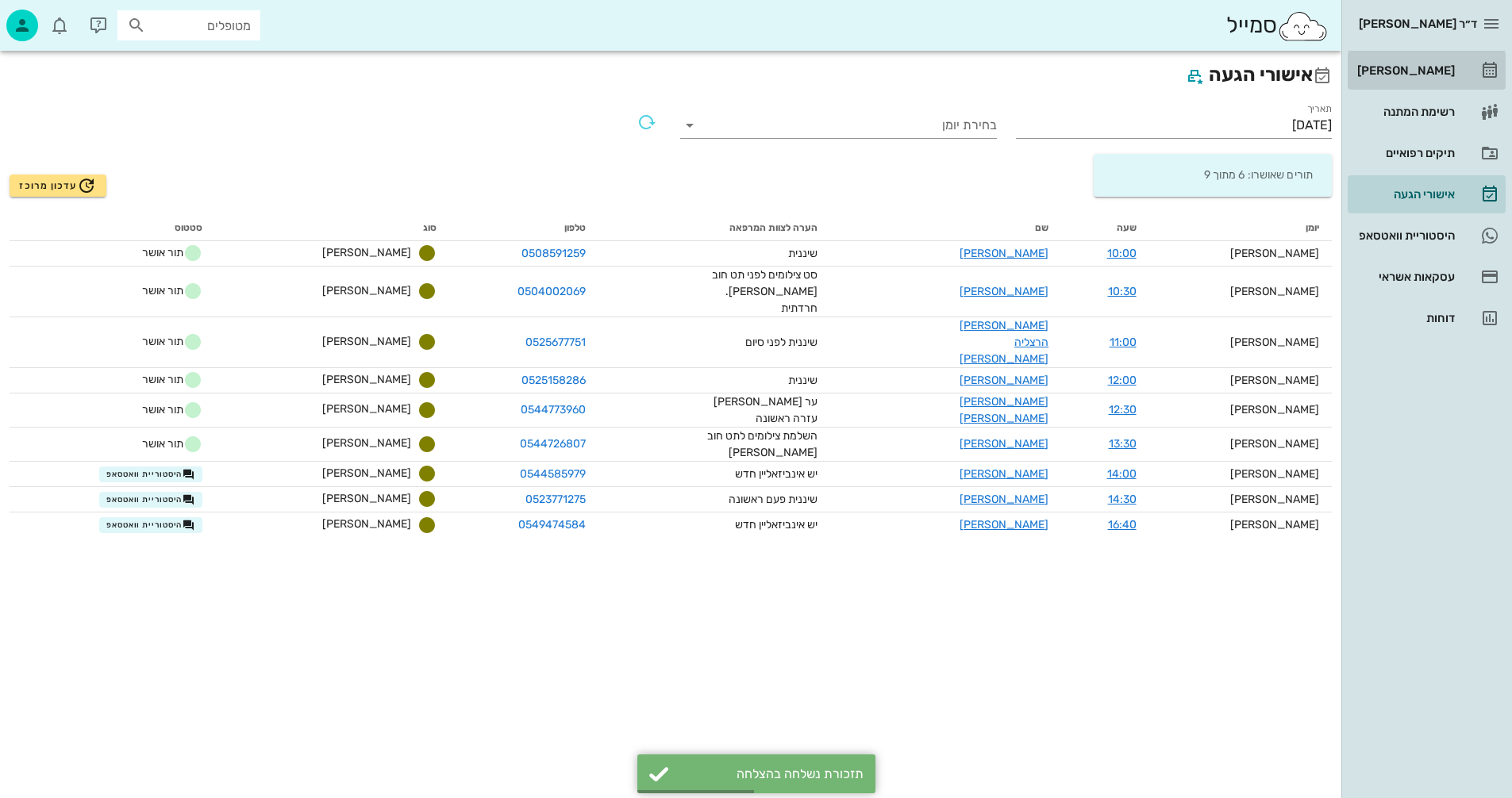
click at [1420, 75] on div "[PERSON_NAME]" at bounding box center [1404, 71] width 101 height 13
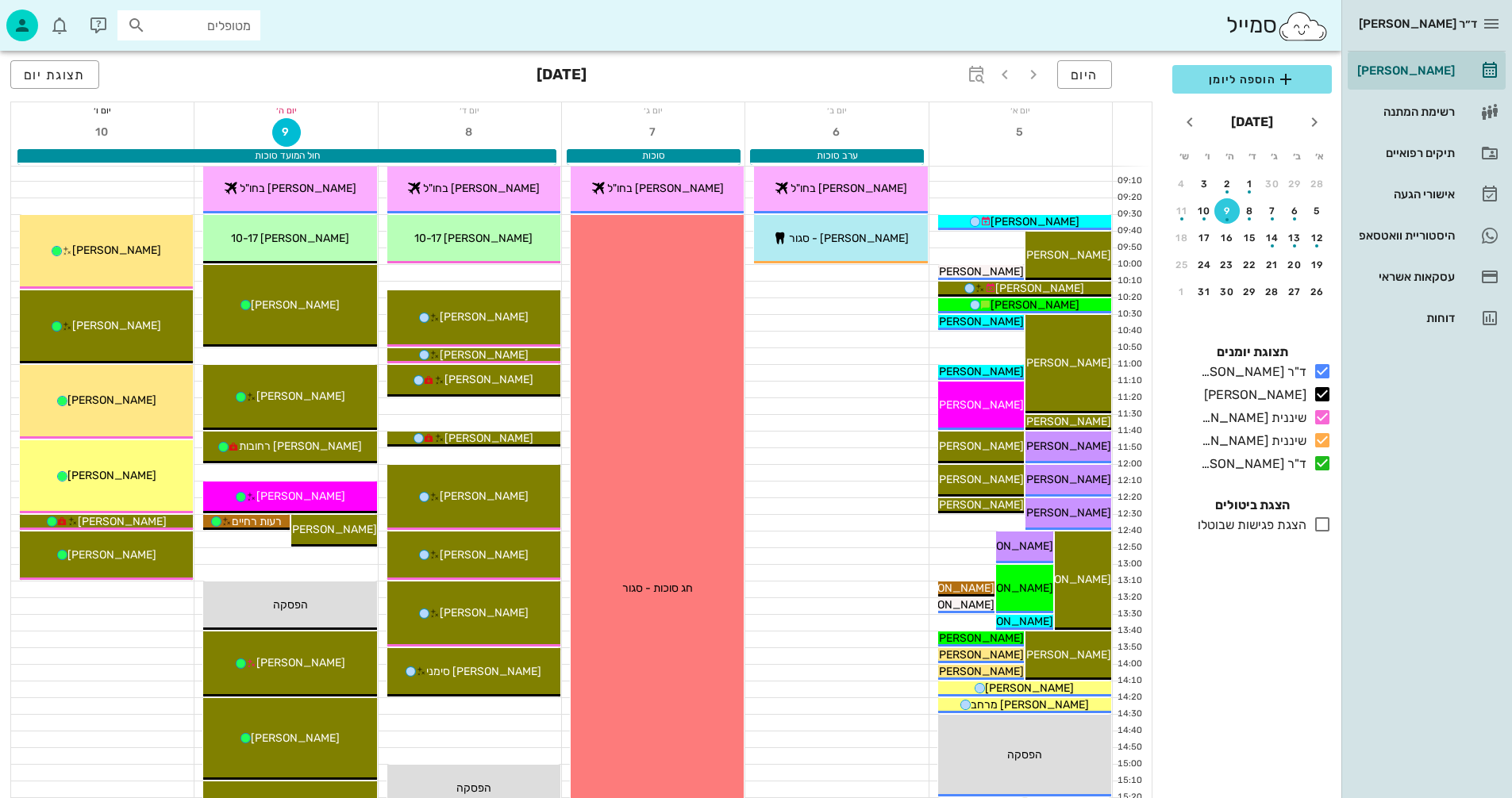
scroll to position [238, 0]
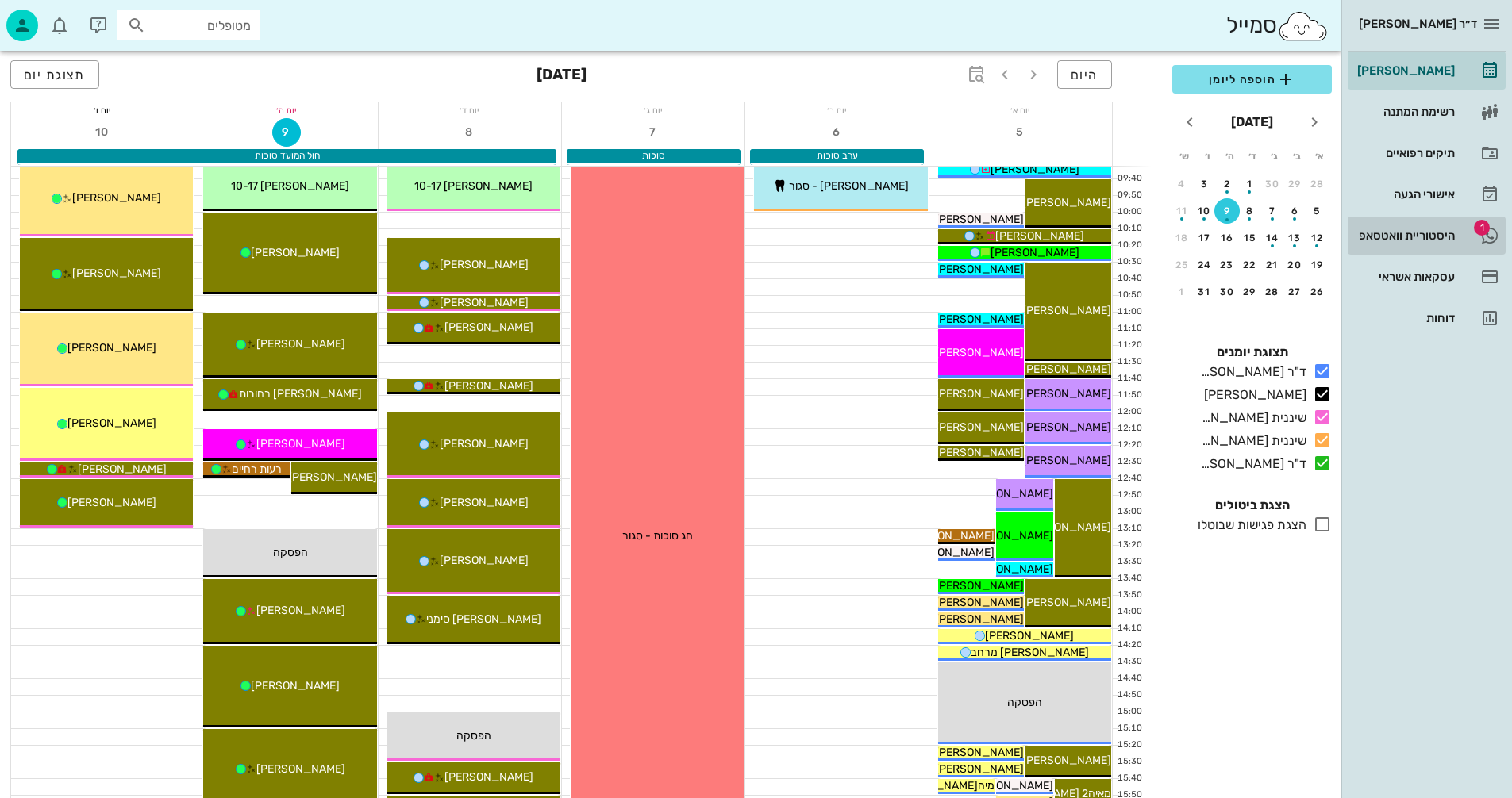
click at [1392, 232] on div "היסטוריית וואטסאפ" at bounding box center [1404, 235] width 101 height 13
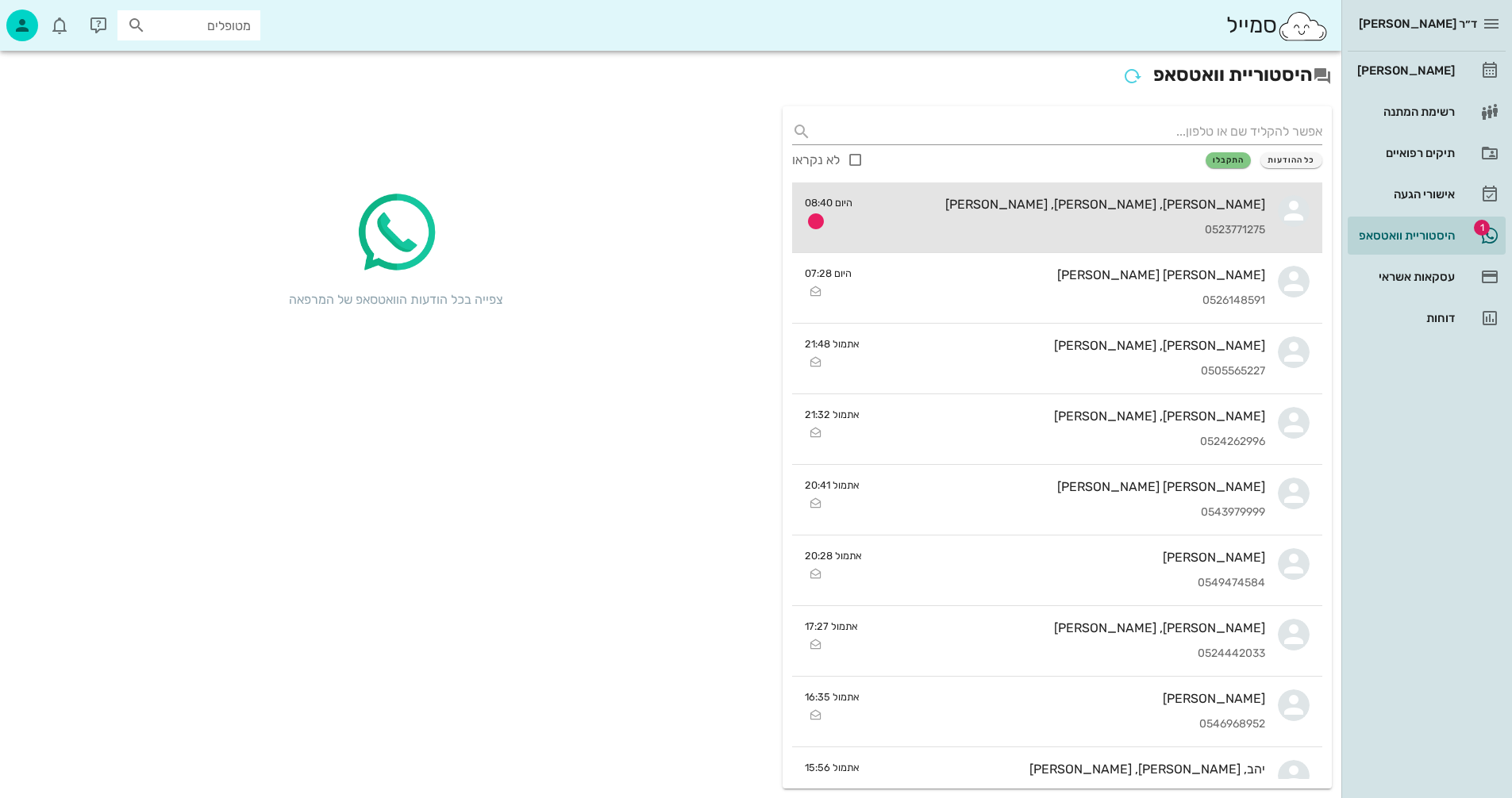
click at [1062, 215] on div "[PERSON_NAME], [PERSON_NAME], [PERSON_NAME] 0523771275" at bounding box center [1065, 217] width 400 height 70
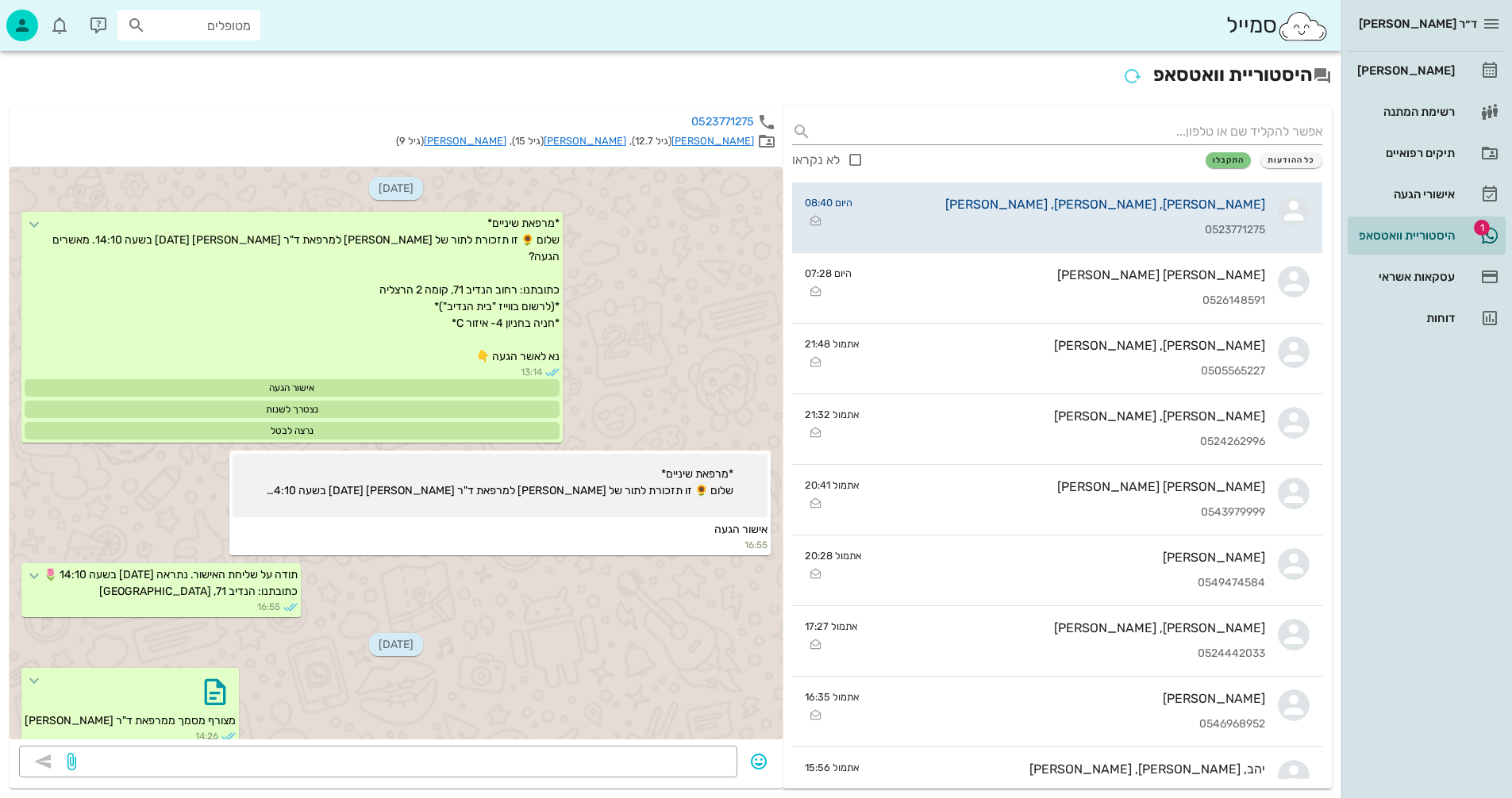
scroll to position [2673, 0]
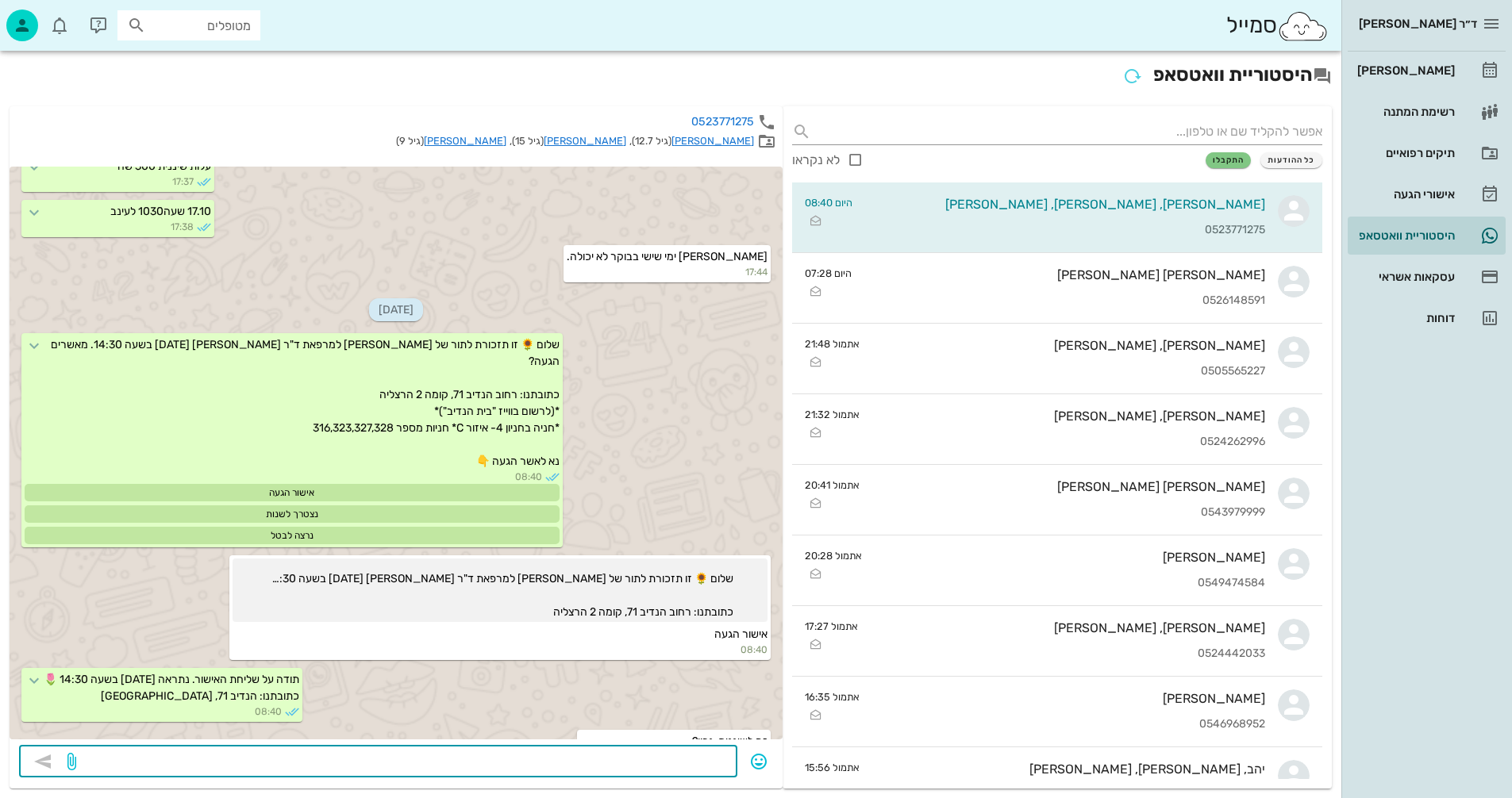
click at [676, 757] on textarea at bounding box center [403, 763] width 649 height 25
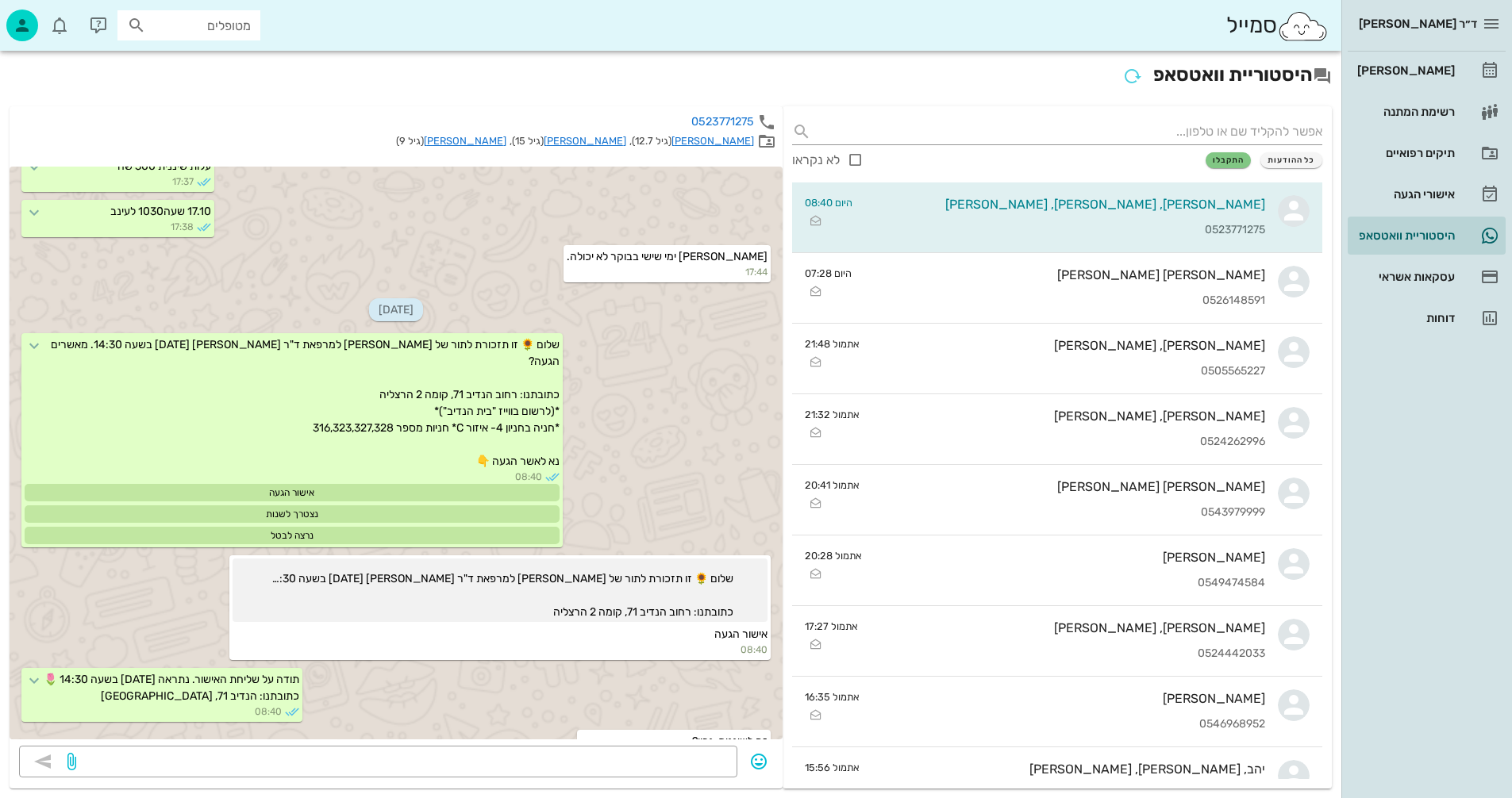
click at [626, 137] on link "[PERSON_NAME]" at bounding box center [585, 140] width 82 height 12
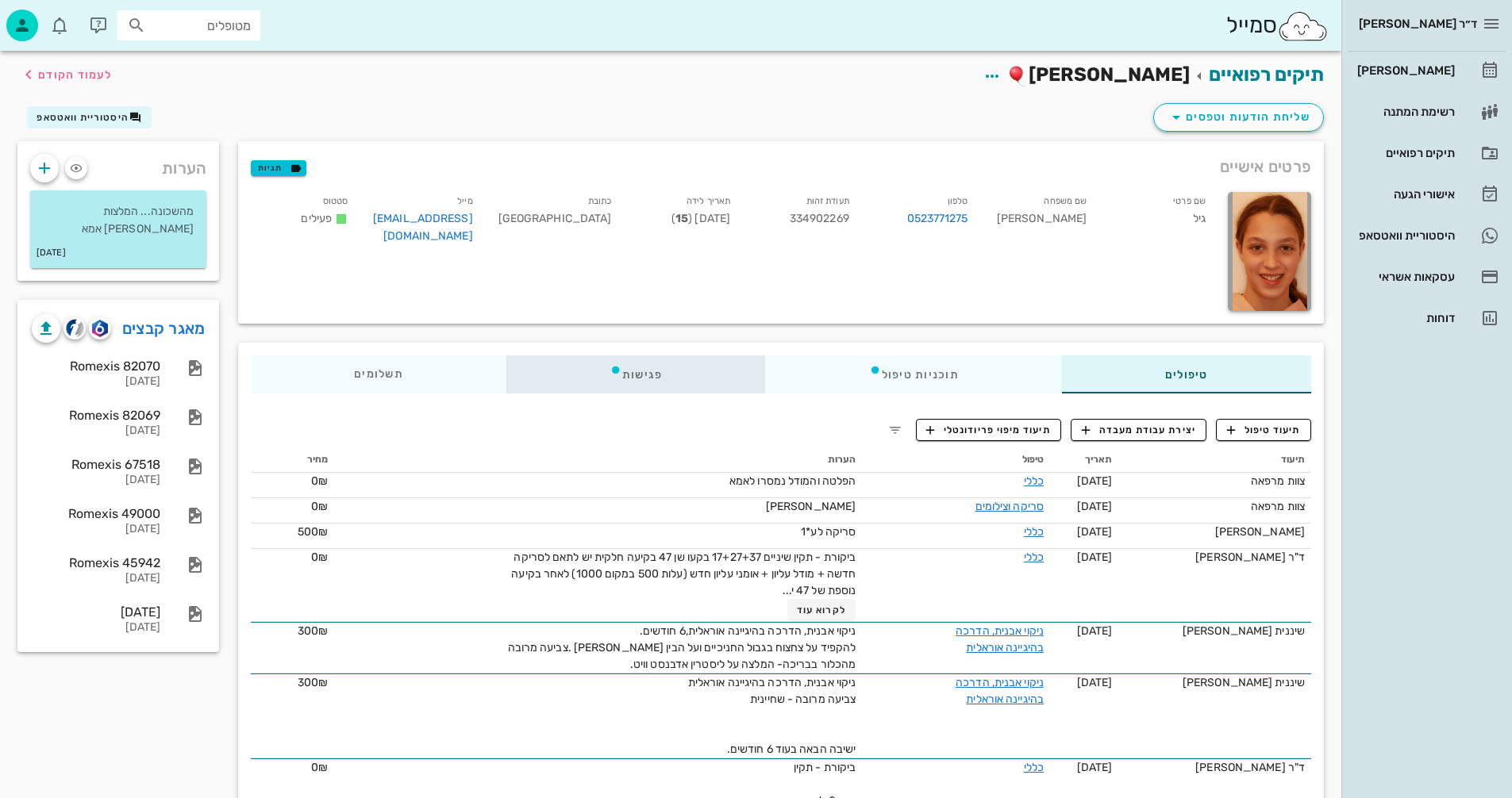
click at [641, 374] on div "פגישות" at bounding box center [636, 374] width 259 height 38
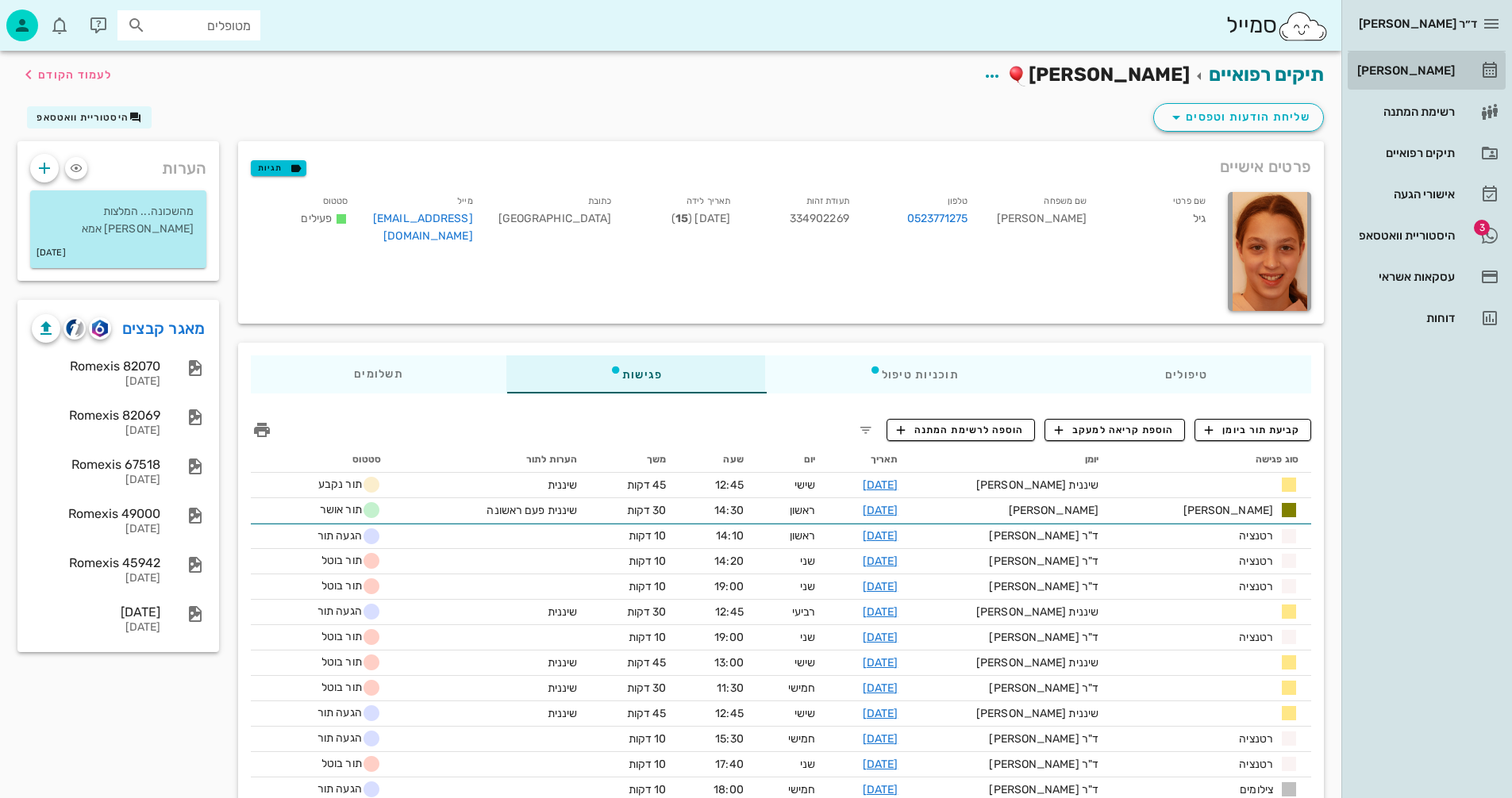
click at [1417, 78] on div "[PERSON_NAME]" at bounding box center [1404, 71] width 101 height 25
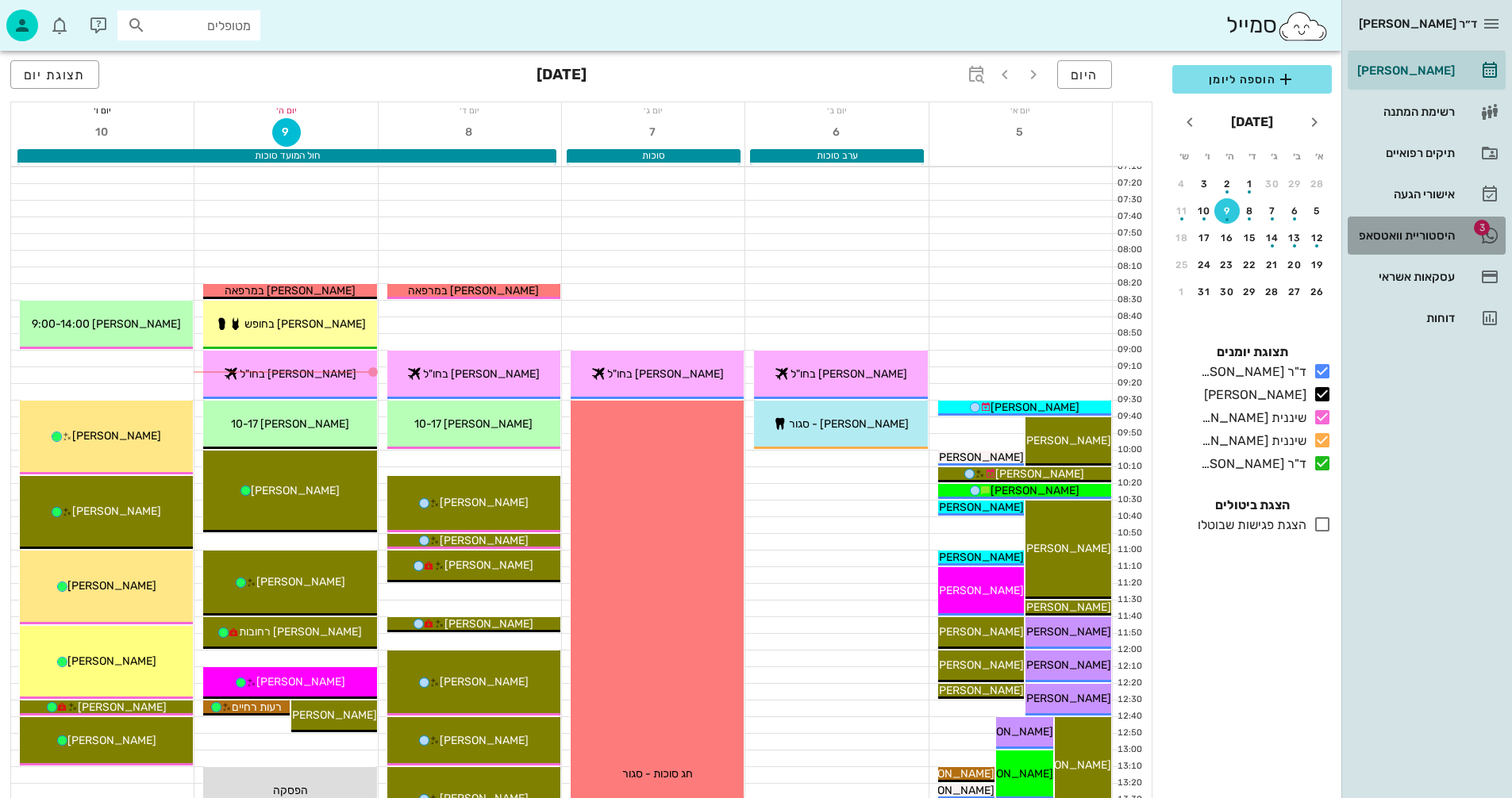
click at [1383, 235] on div "היסטוריית וואטסאפ" at bounding box center [1404, 235] width 101 height 13
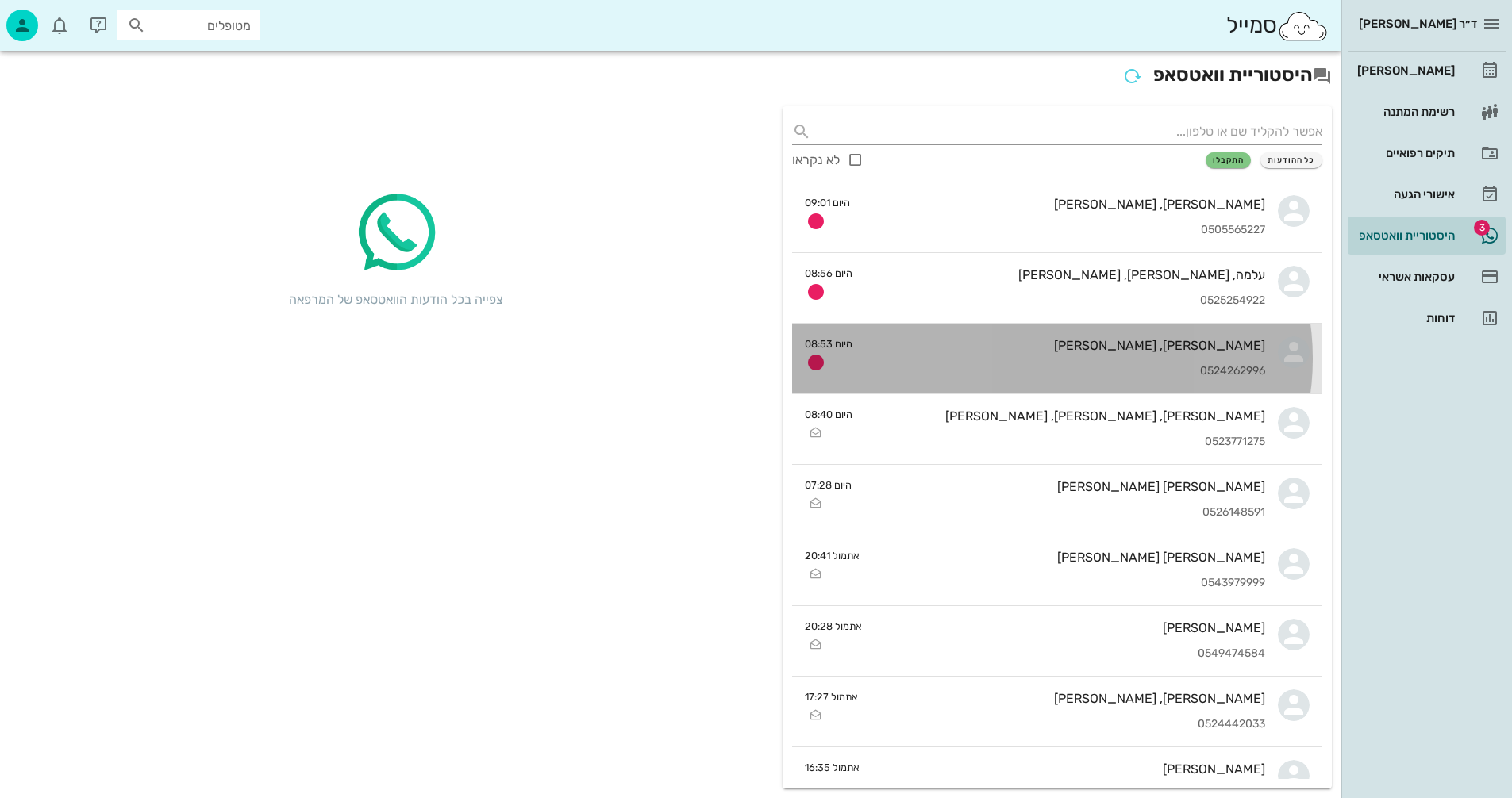
click at [991, 369] on div "0524262996" at bounding box center [1065, 371] width 400 height 13
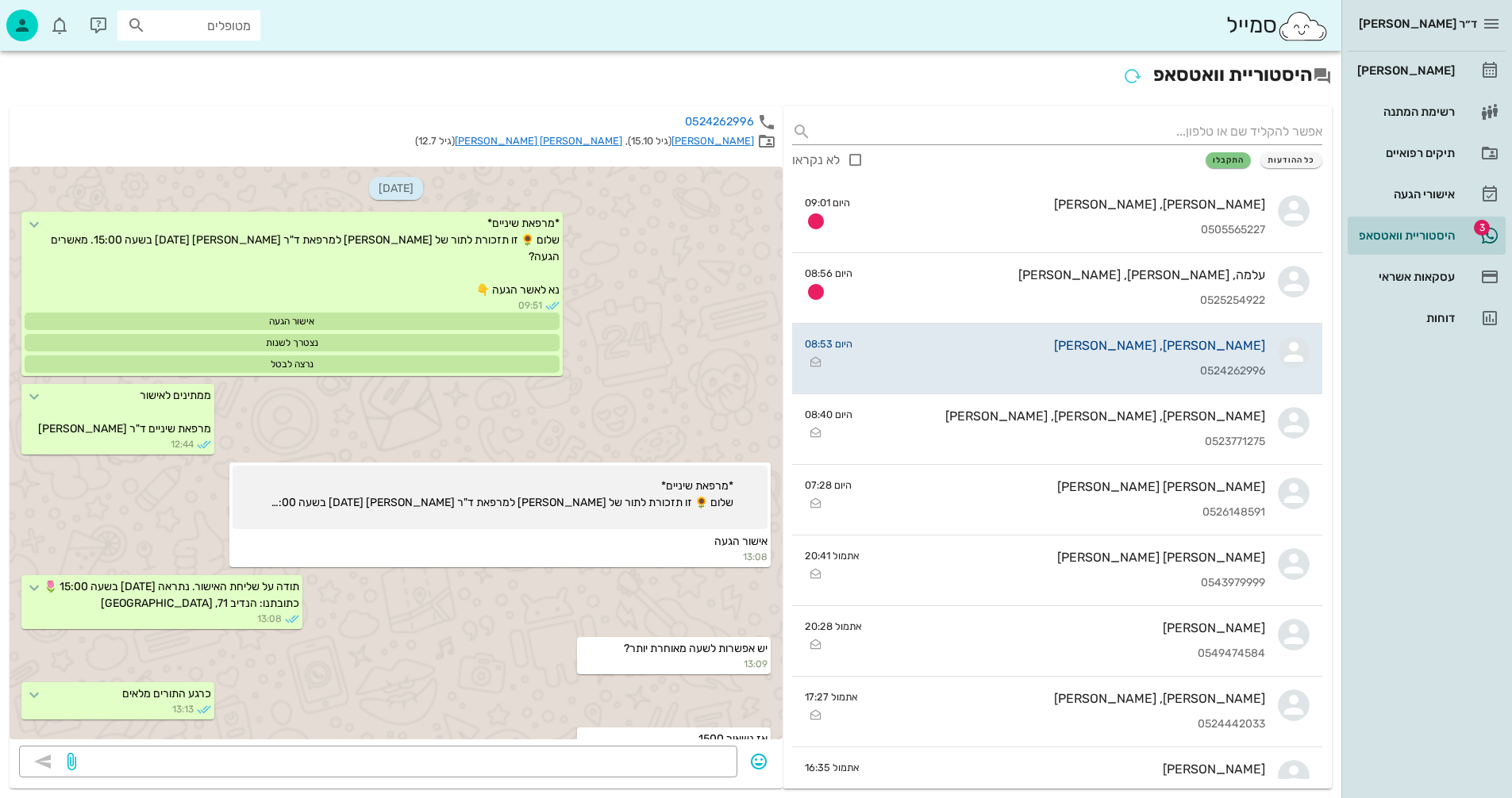
scroll to position [1974, 0]
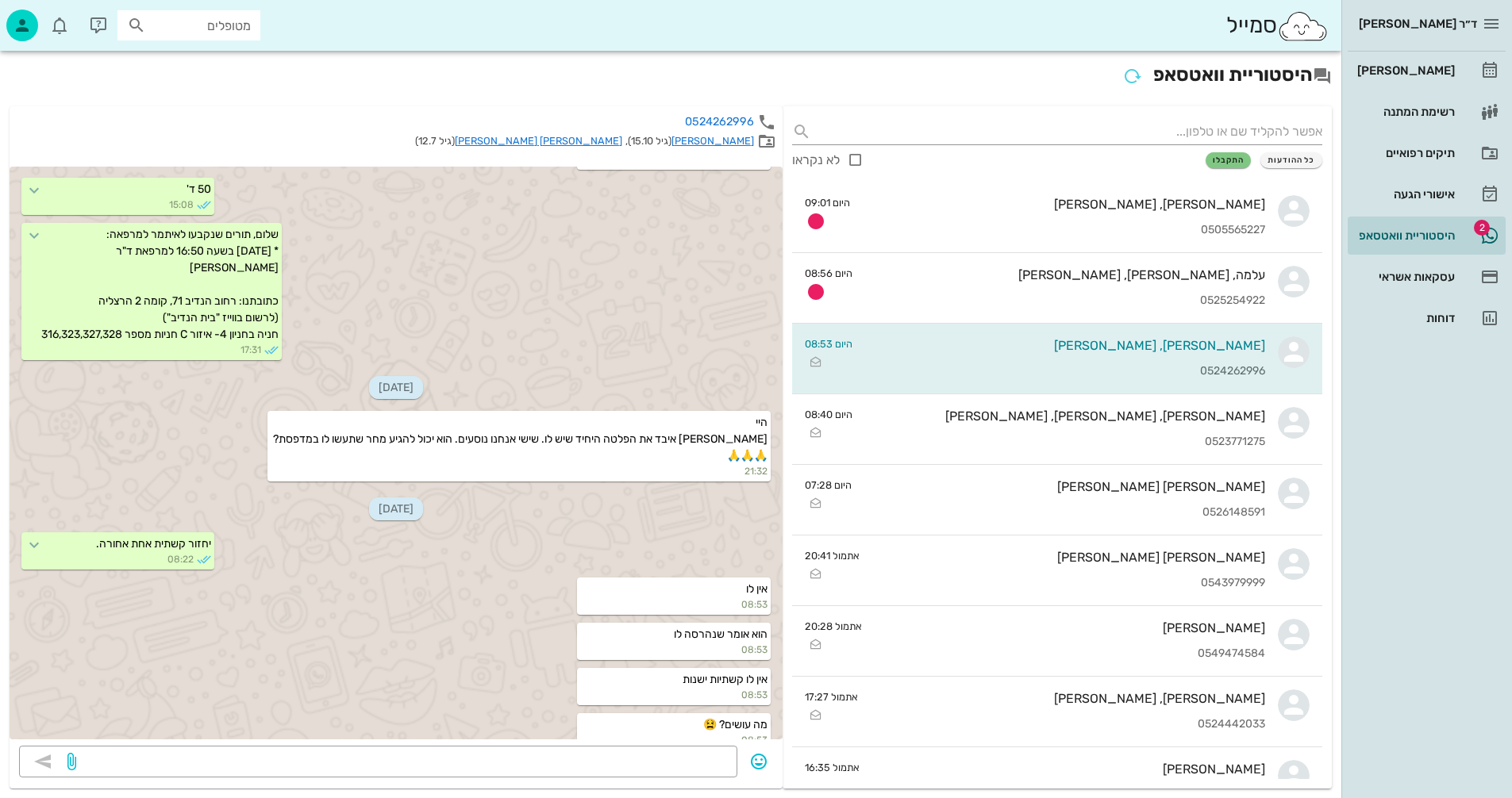
click at [740, 142] on link "[PERSON_NAME]" at bounding box center [712, 140] width 82 height 12
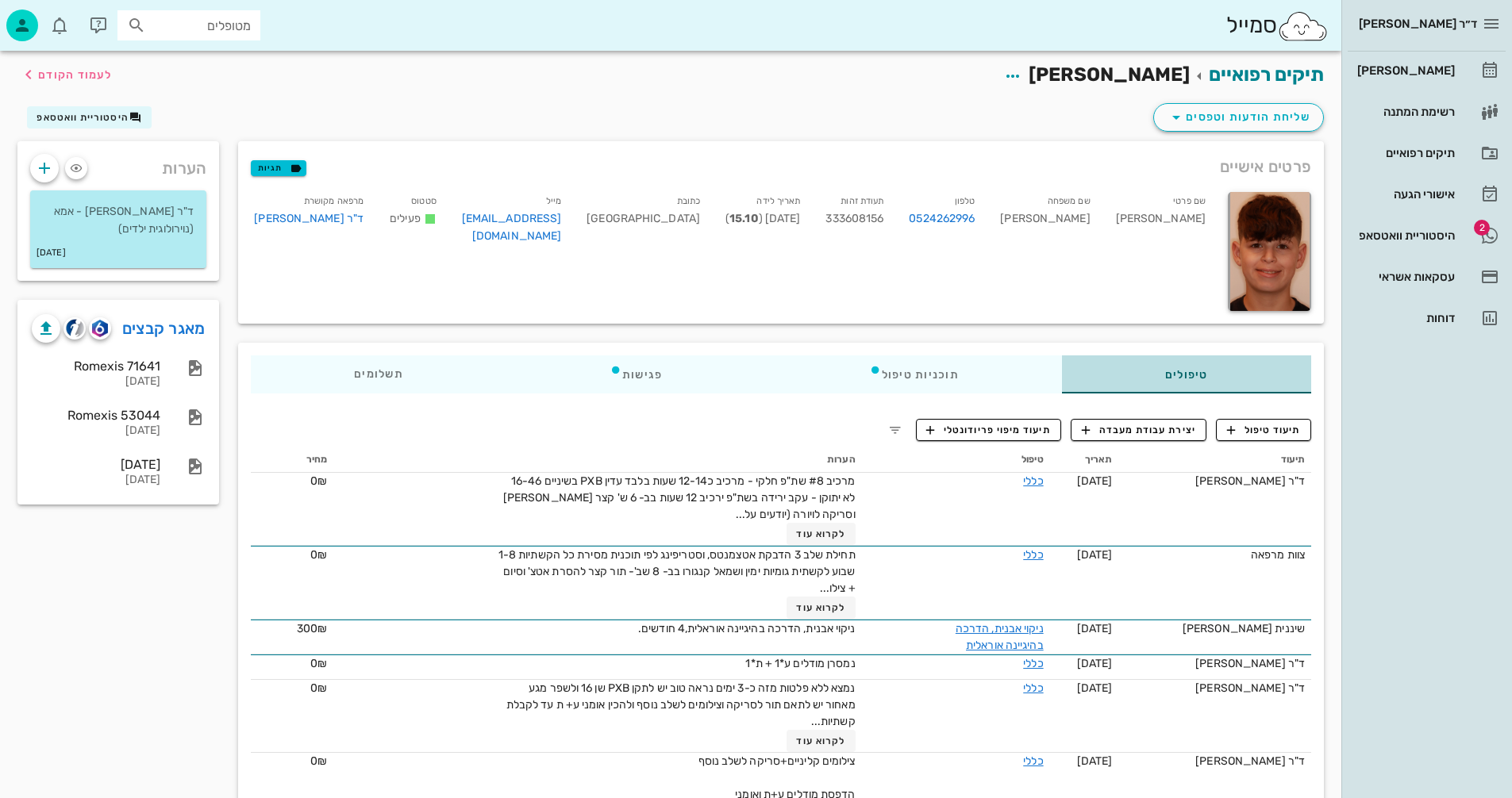
click at [1179, 375] on div "טיפולים" at bounding box center [1186, 374] width 249 height 38
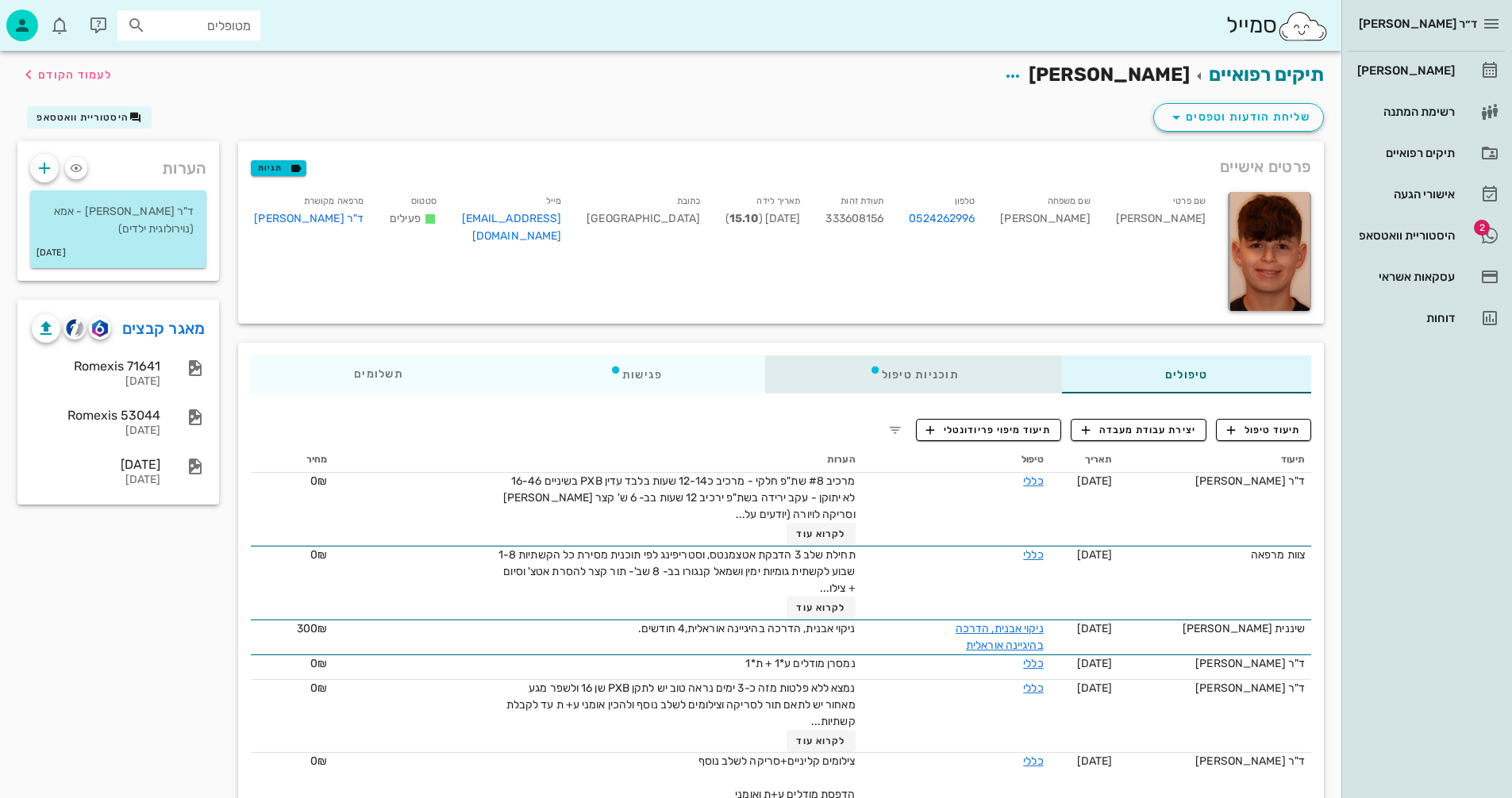
click at [907, 375] on div "תוכניות טיפול" at bounding box center [913, 374] width 296 height 38
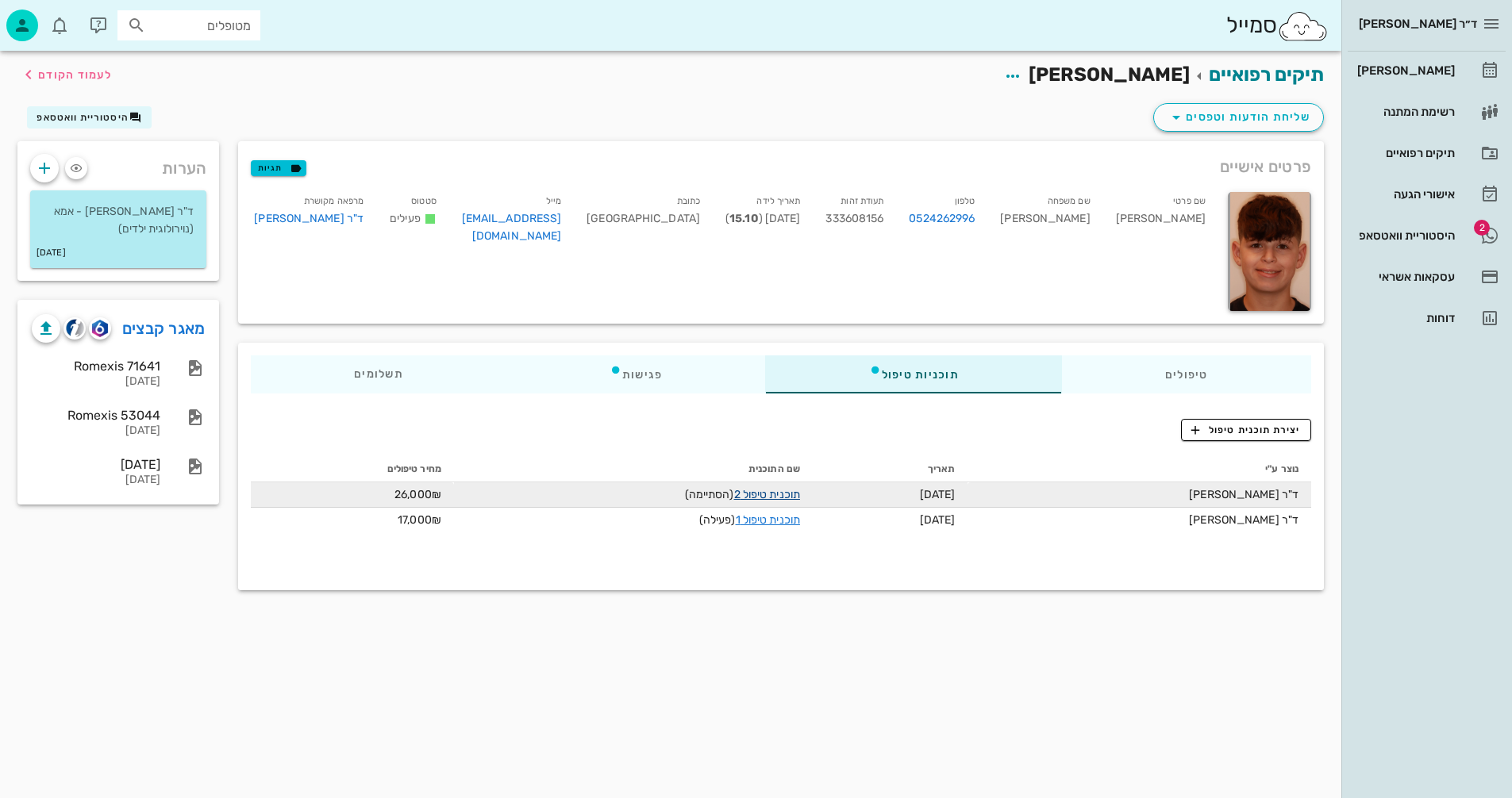
click at [761, 491] on link "תוכנית טיפול 2" at bounding box center [767, 494] width 66 height 13
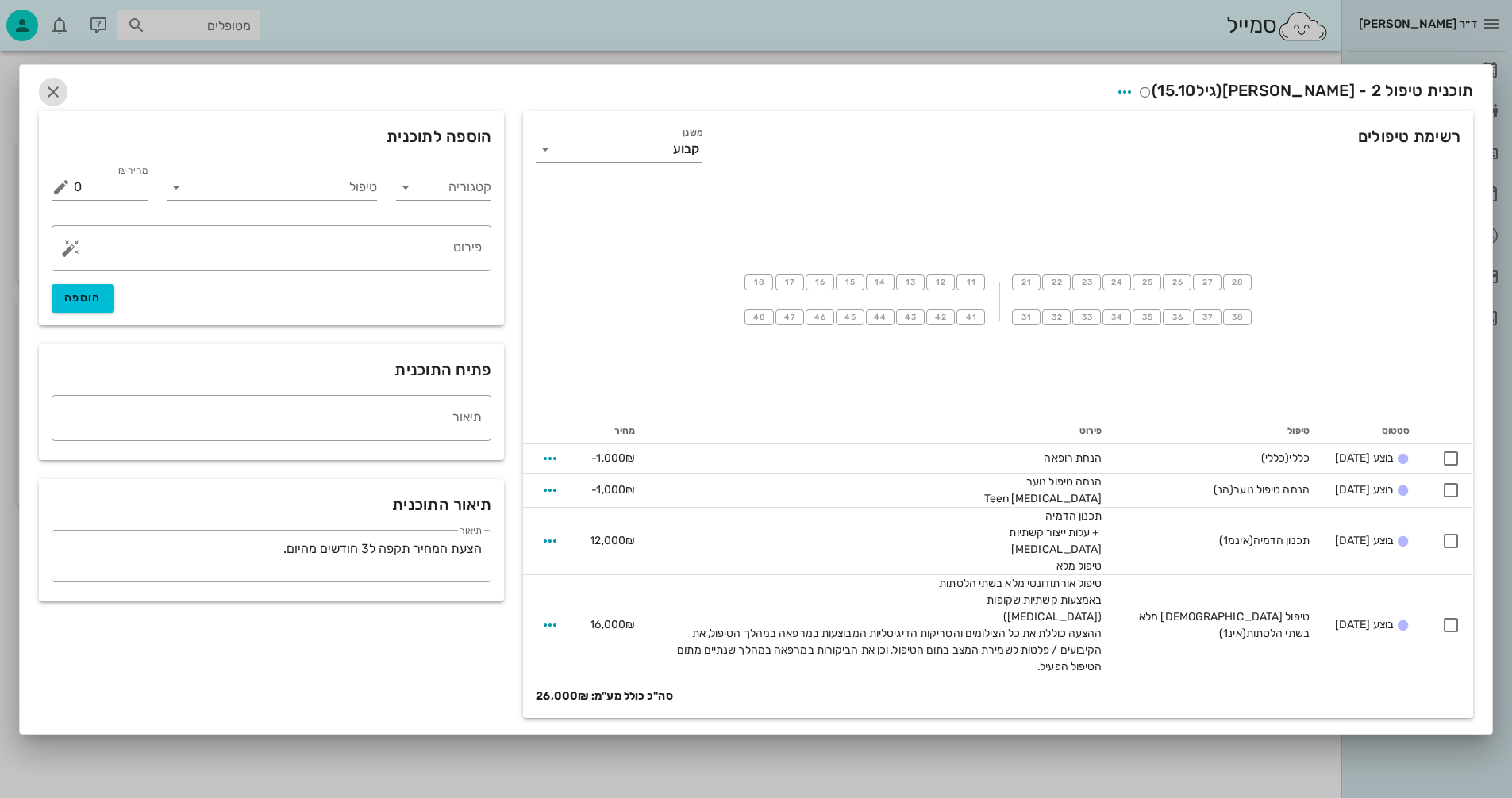
click at [55, 89] on icon "button" at bounding box center [53, 91] width 19 height 19
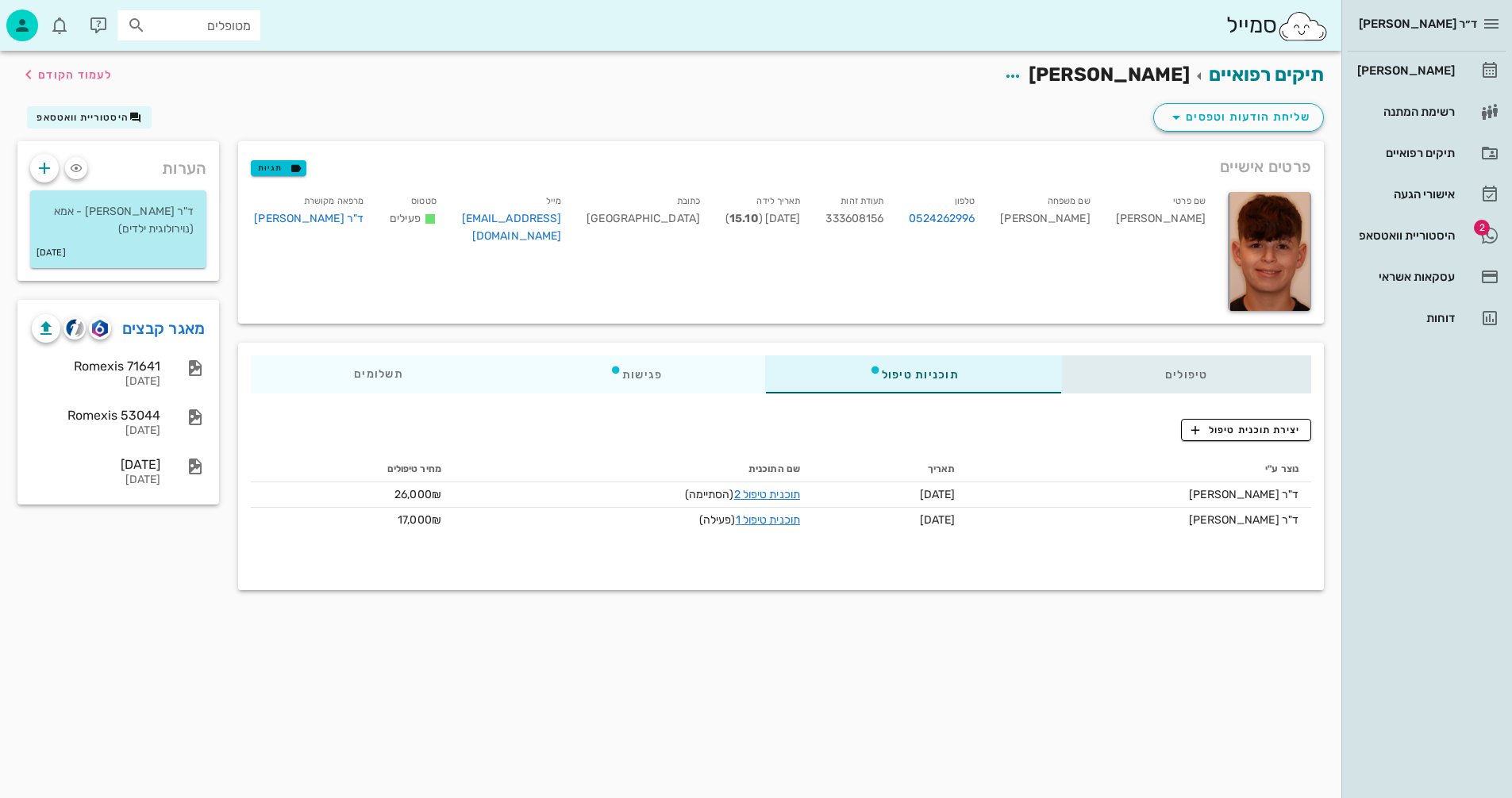
click at [1184, 373] on div "טיפולים" at bounding box center [1186, 374] width 249 height 38
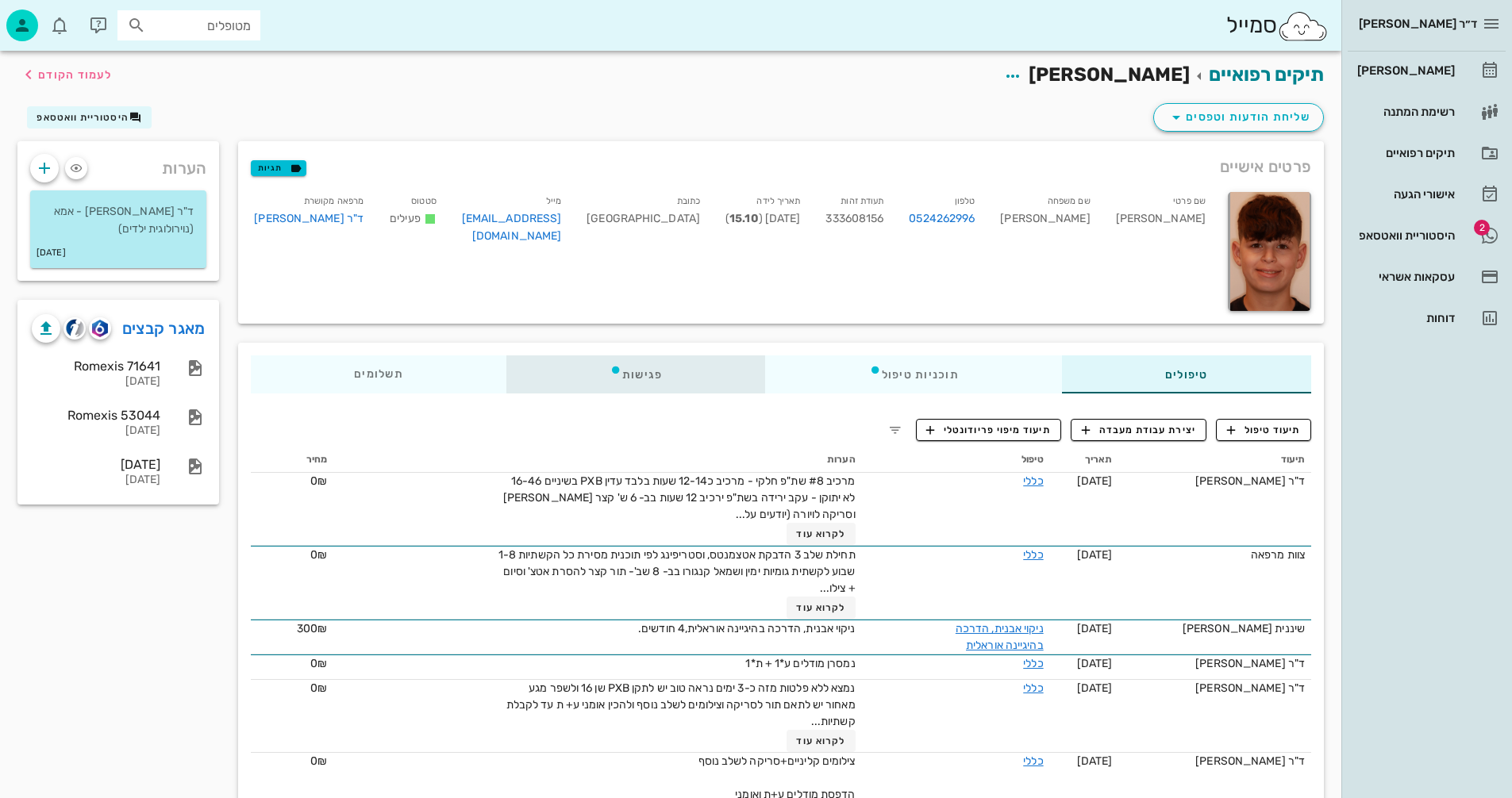
click at [640, 373] on div "פגישות" at bounding box center [636, 374] width 259 height 38
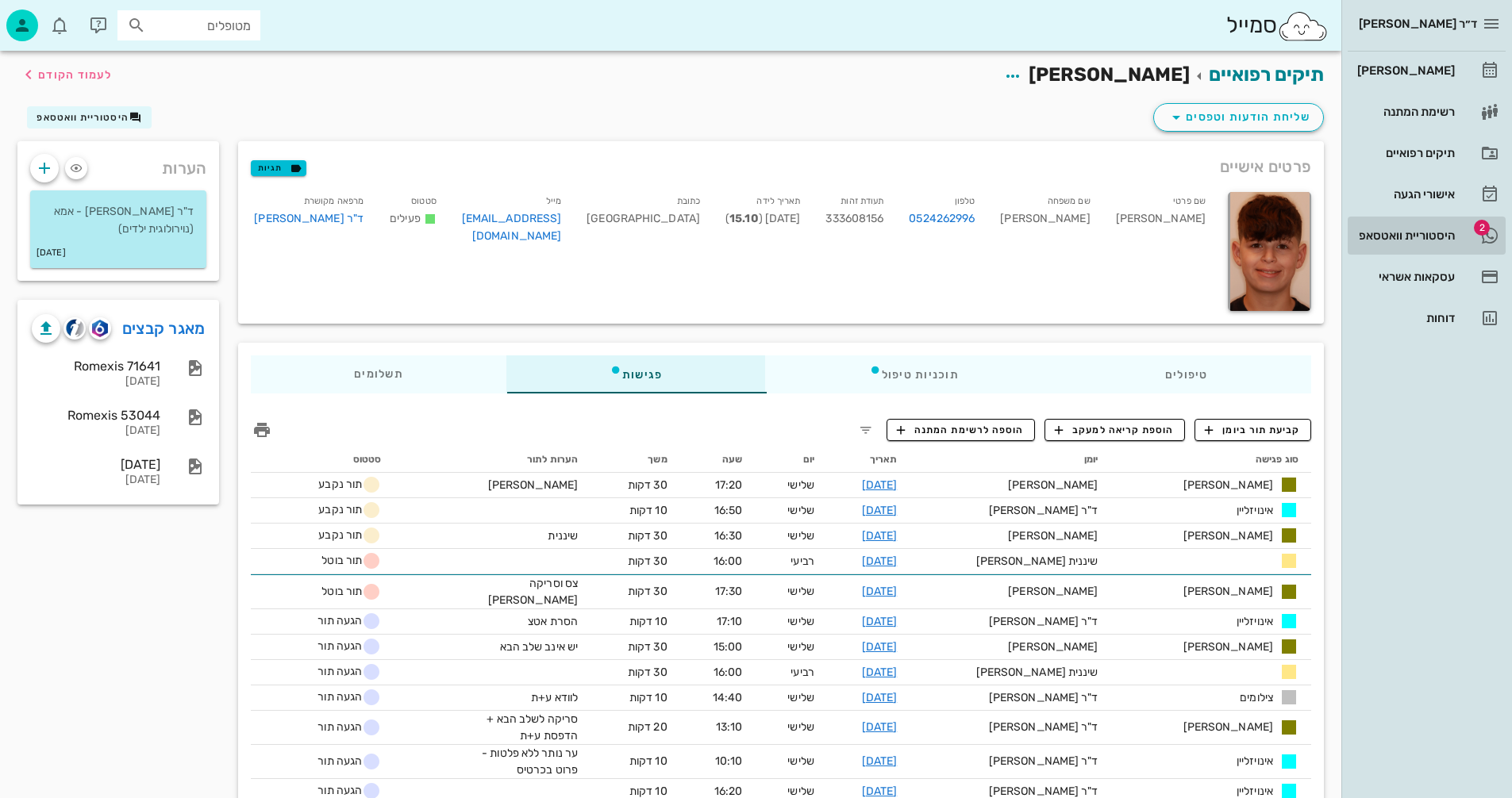
click at [1399, 233] on div "היסטוריית וואטסאפ" at bounding box center [1404, 235] width 101 height 13
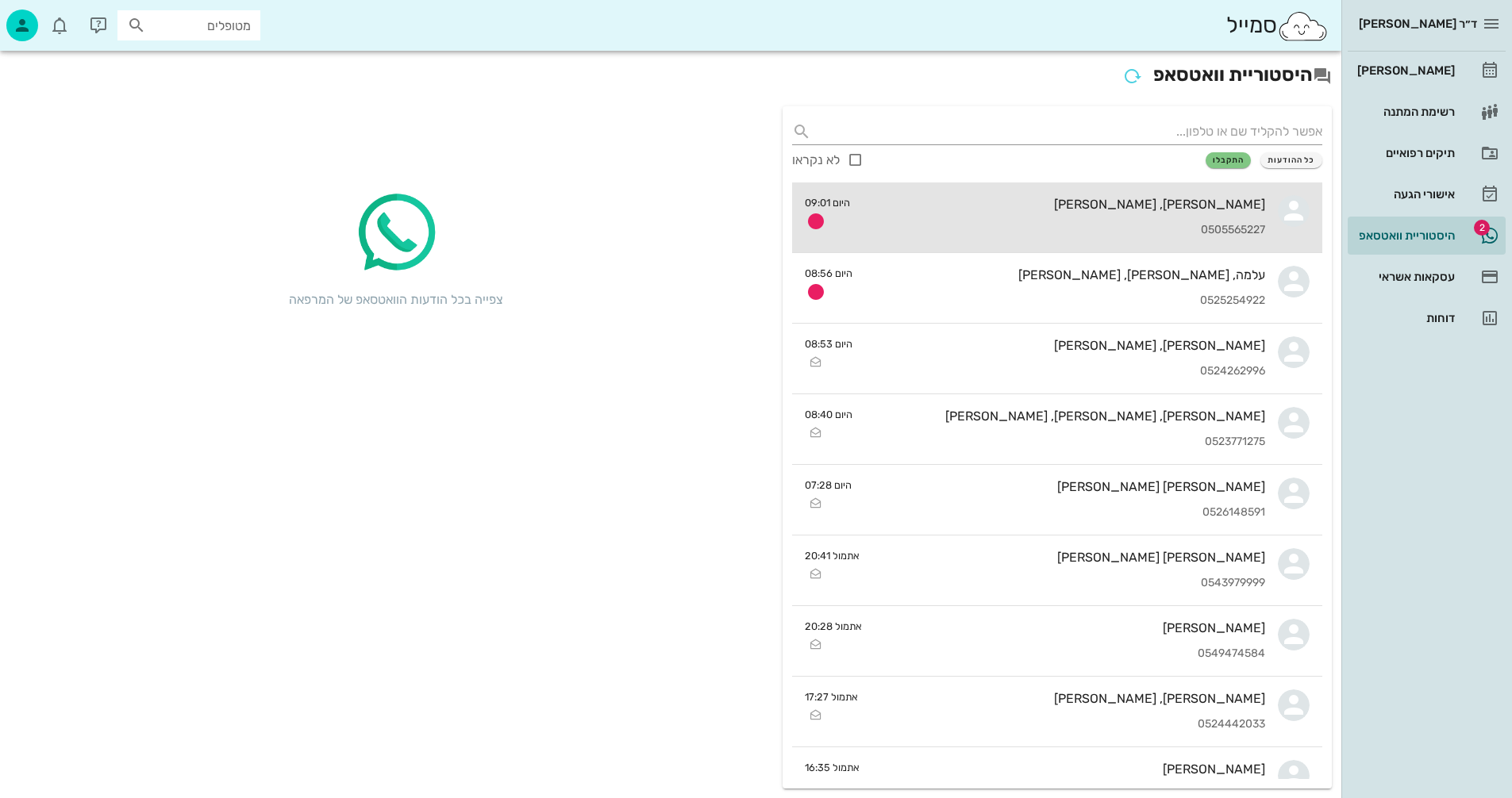
click at [1014, 225] on div "0505565227" at bounding box center [1064, 230] width 403 height 13
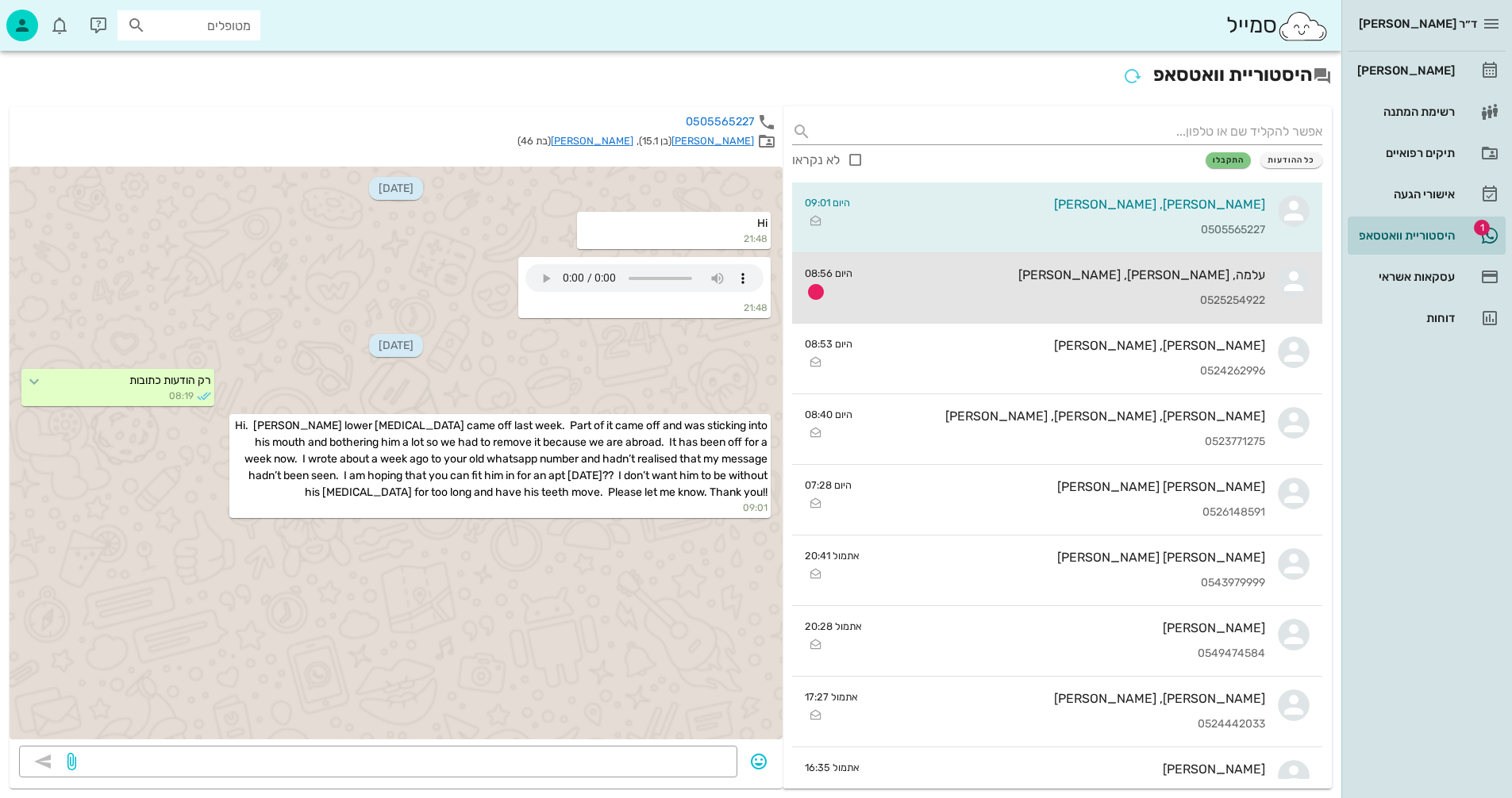
click at [1091, 270] on div "עלמה, [PERSON_NAME], [PERSON_NAME]" at bounding box center [1065, 275] width 400 height 15
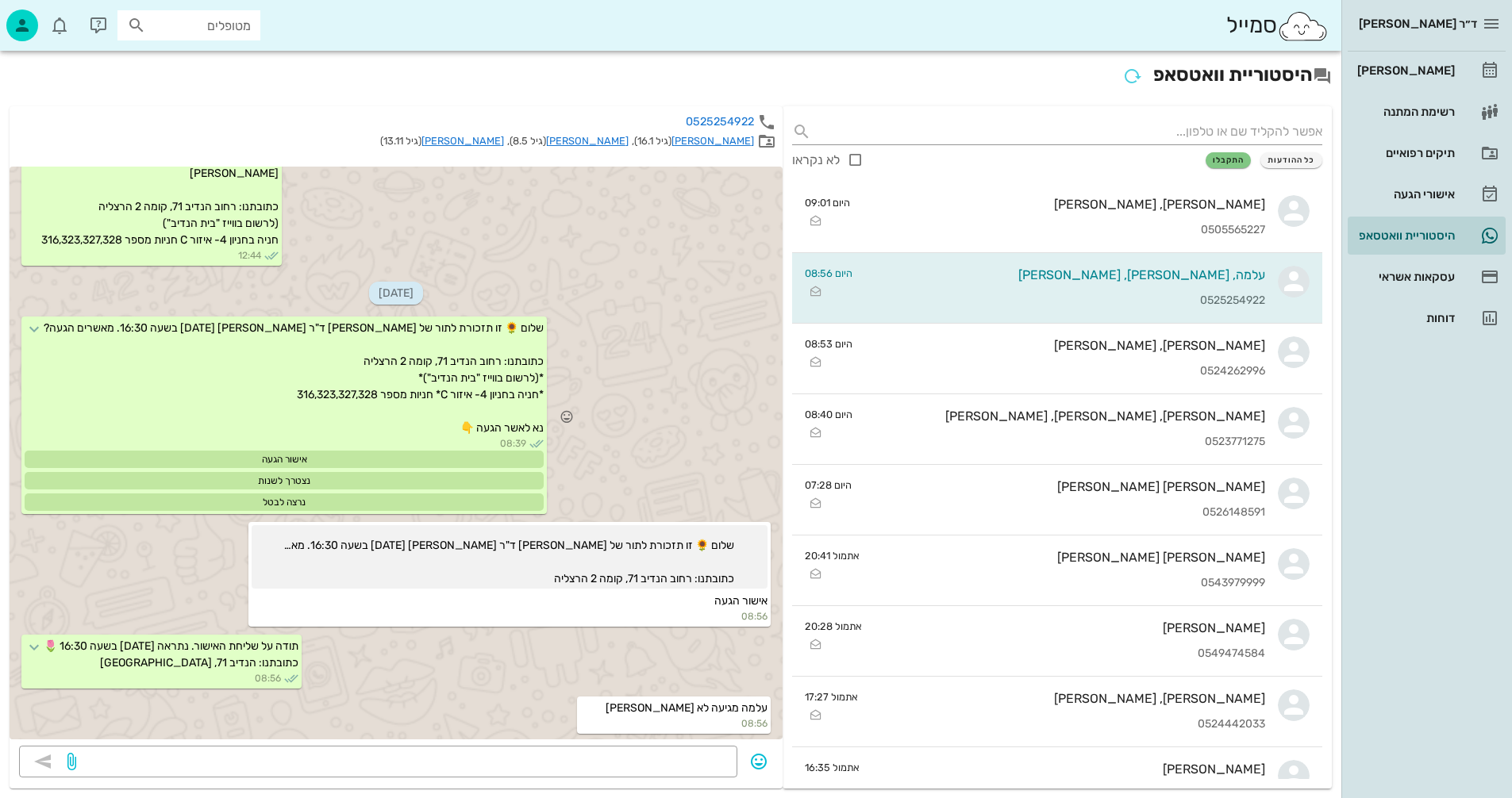
scroll to position [2806, 0]
click at [1414, 70] on div "[PERSON_NAME]" at bounding box center [1404, 71] width 101 height 13
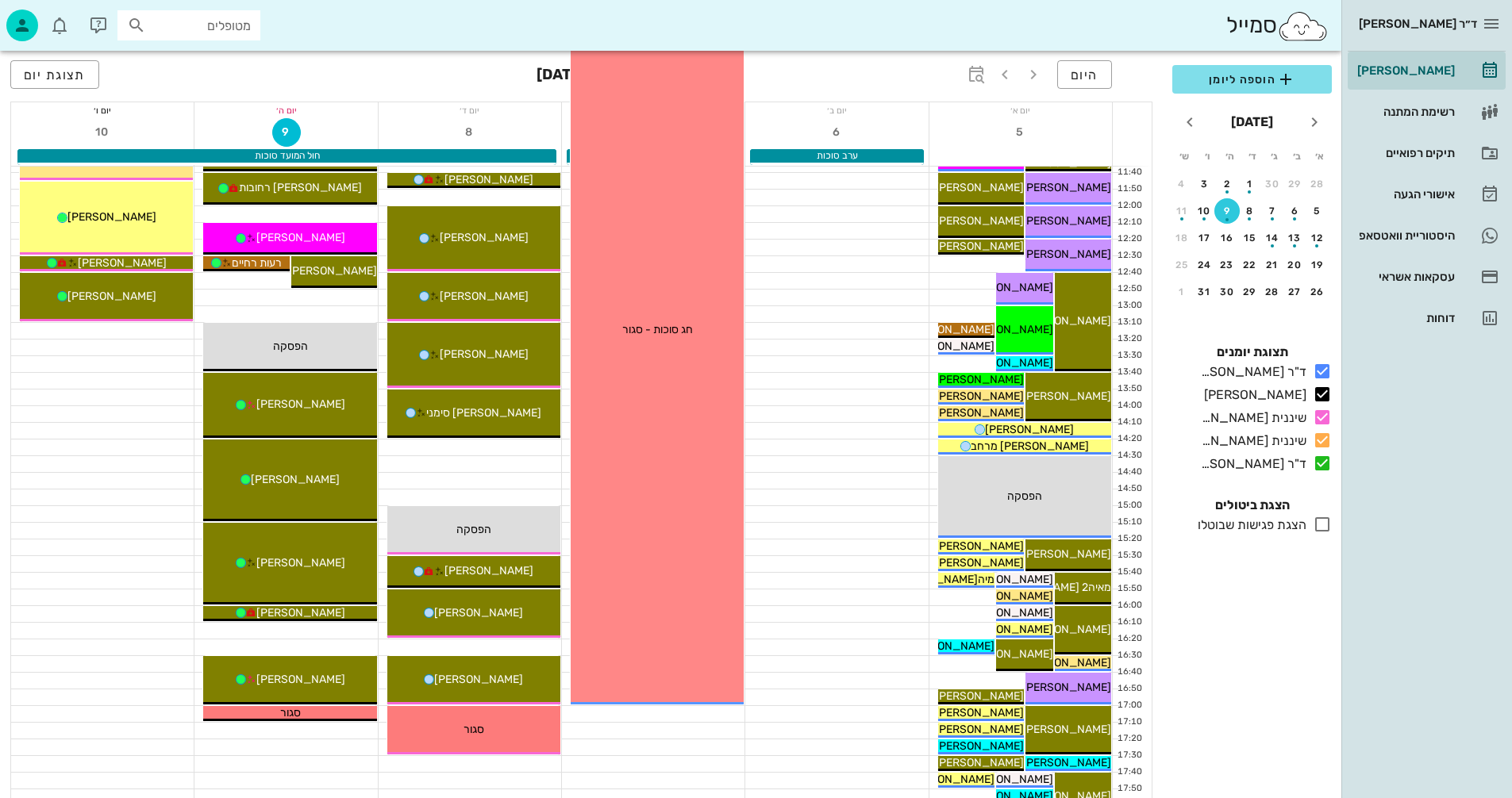
scroll to position [476, 0]
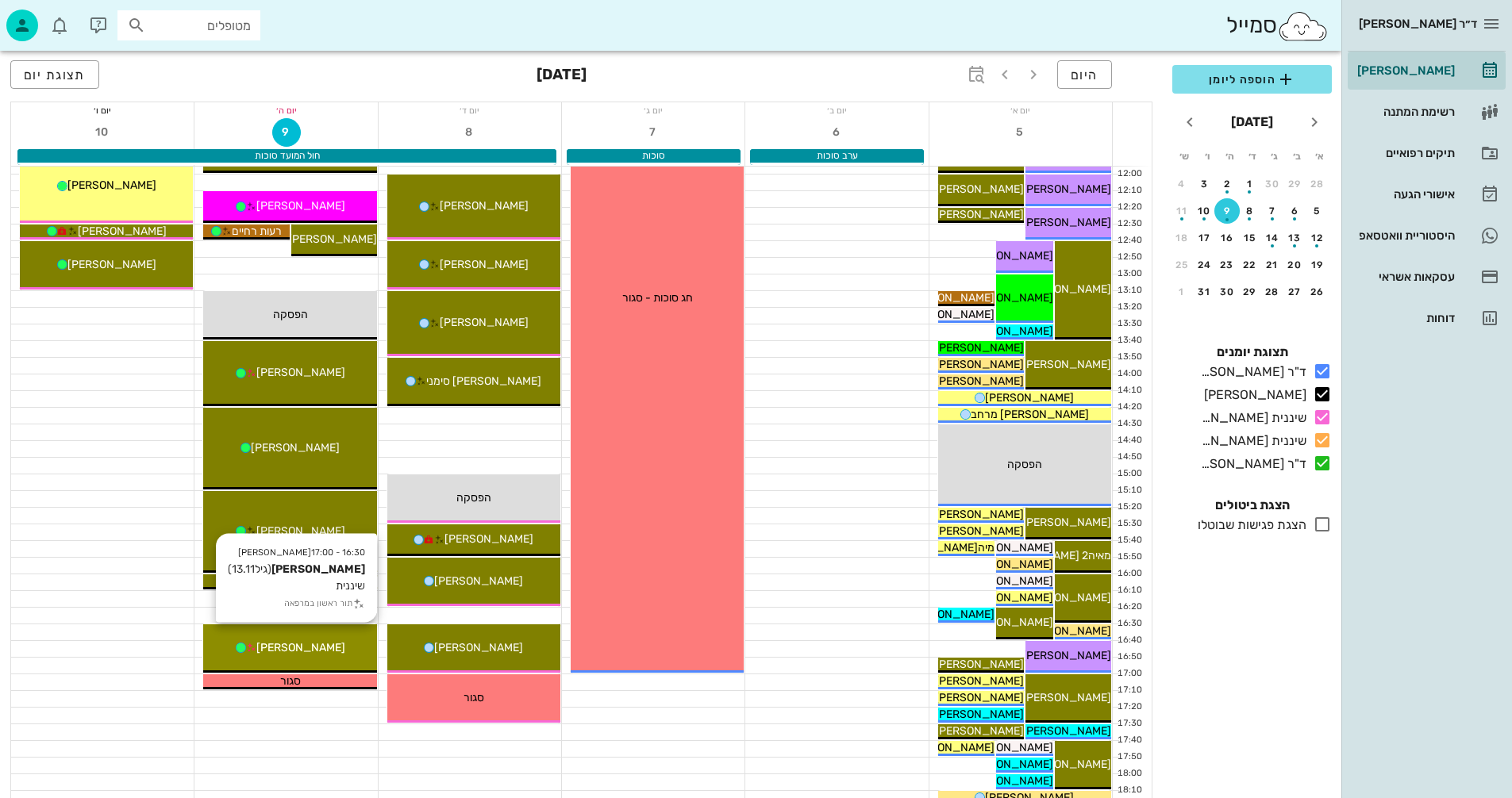
click at [332, 640] on div "[PERSON_NAME]" at bounding box center [289, 648] width 173 height 17
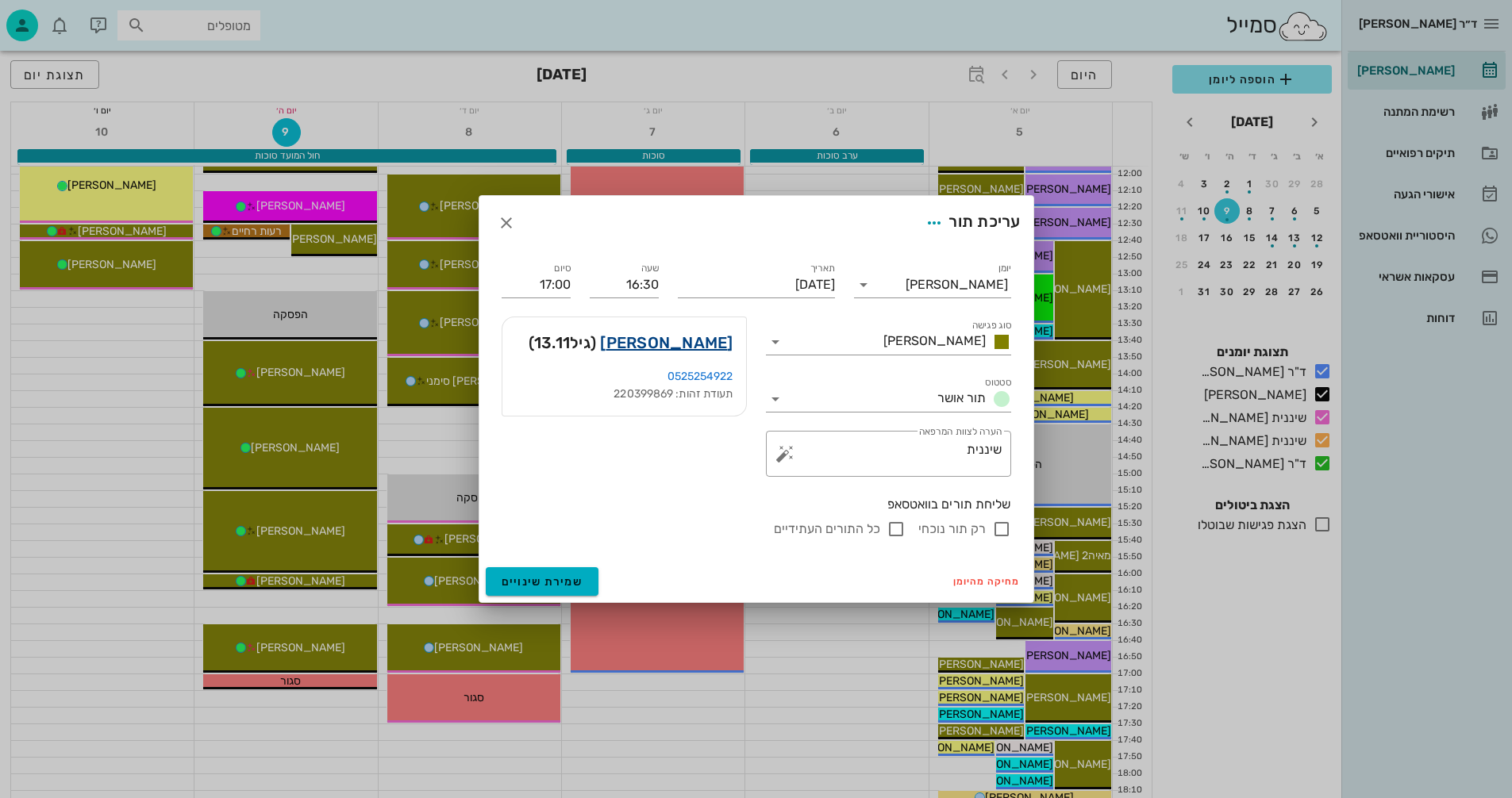
click at [701, 344] on link "[PERSON_NAME]" at bounding box center [666, 343] width 132 height 25
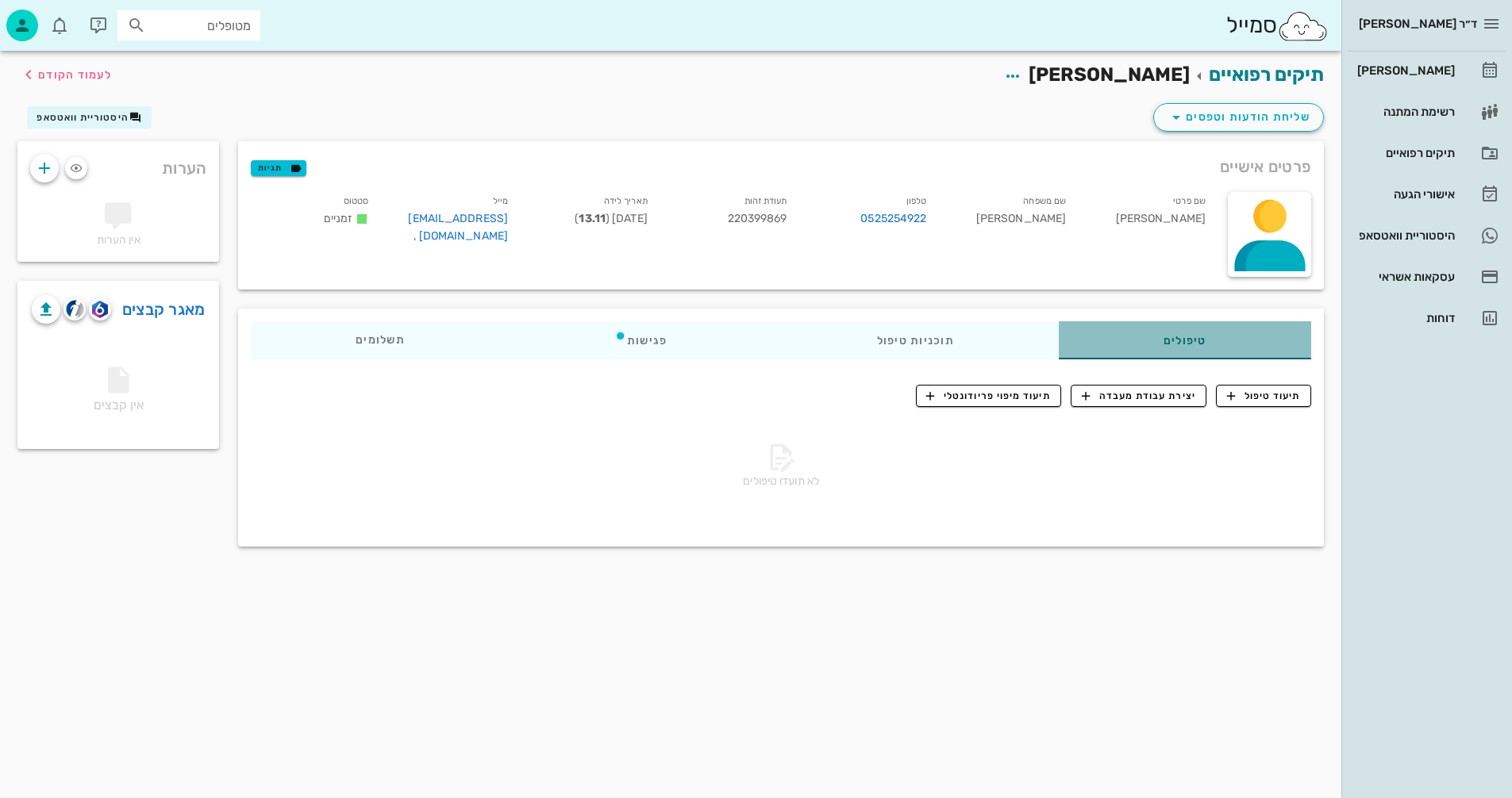
click at [1185, 340] on div "טיפולים" at bounding box center [1185, 340] width 252 height 38
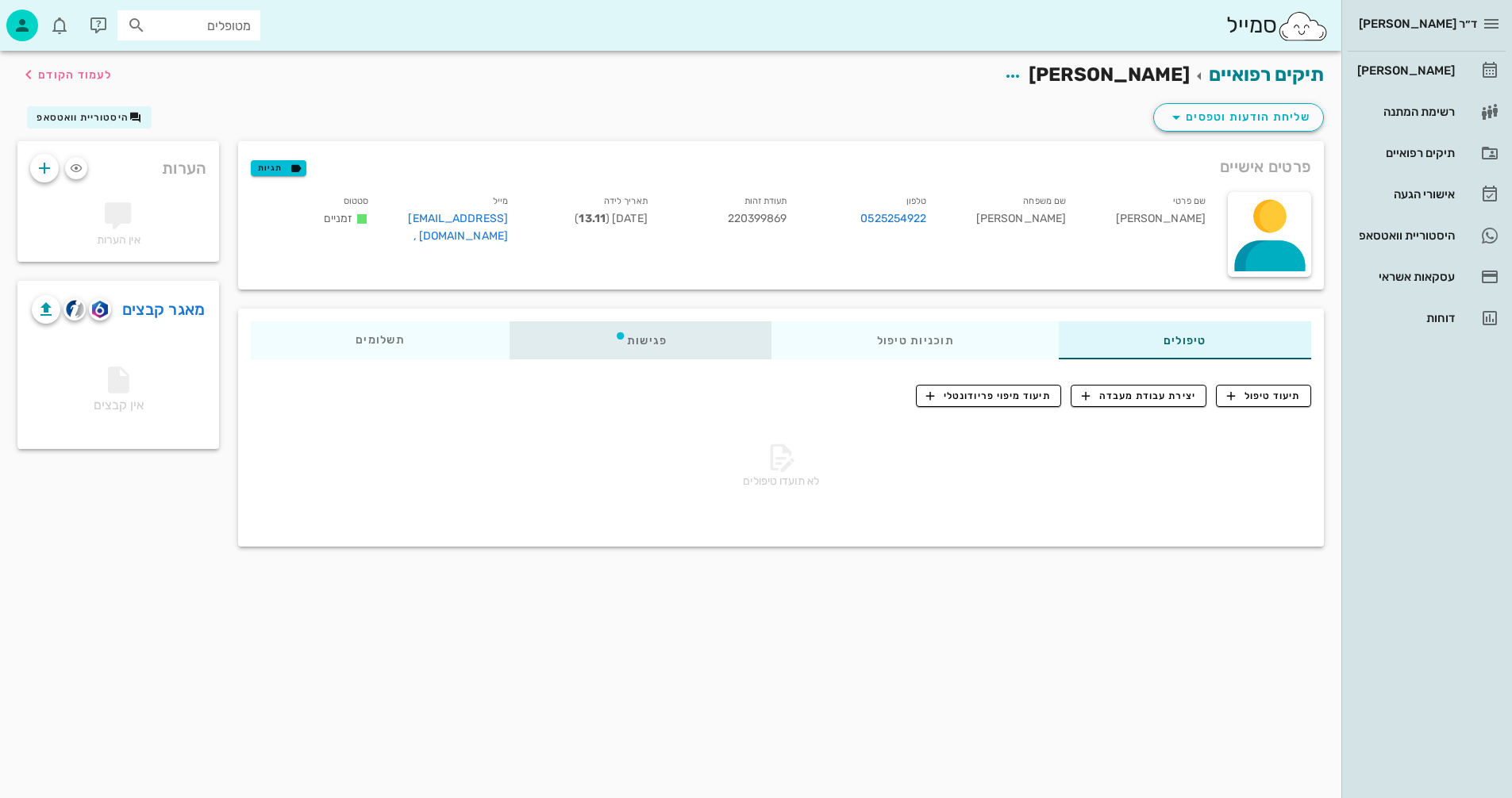
click at [647, 339] on div "פגישות" at bounding box center [641, 340] width 263 height 38
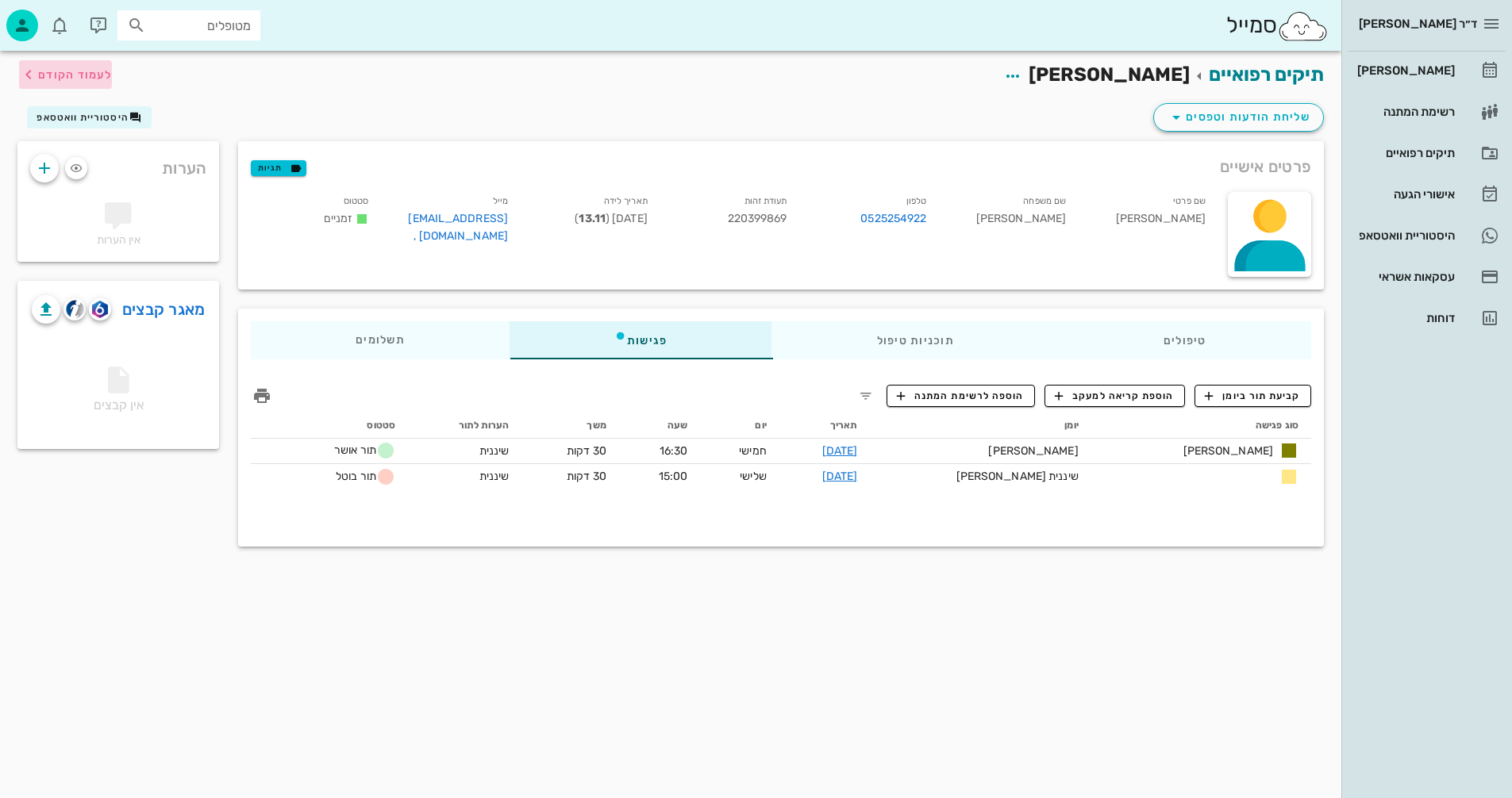
click at [78, 72] on span "לעמוד הקודם" at bounding box center [75, 74] width 73 height 13
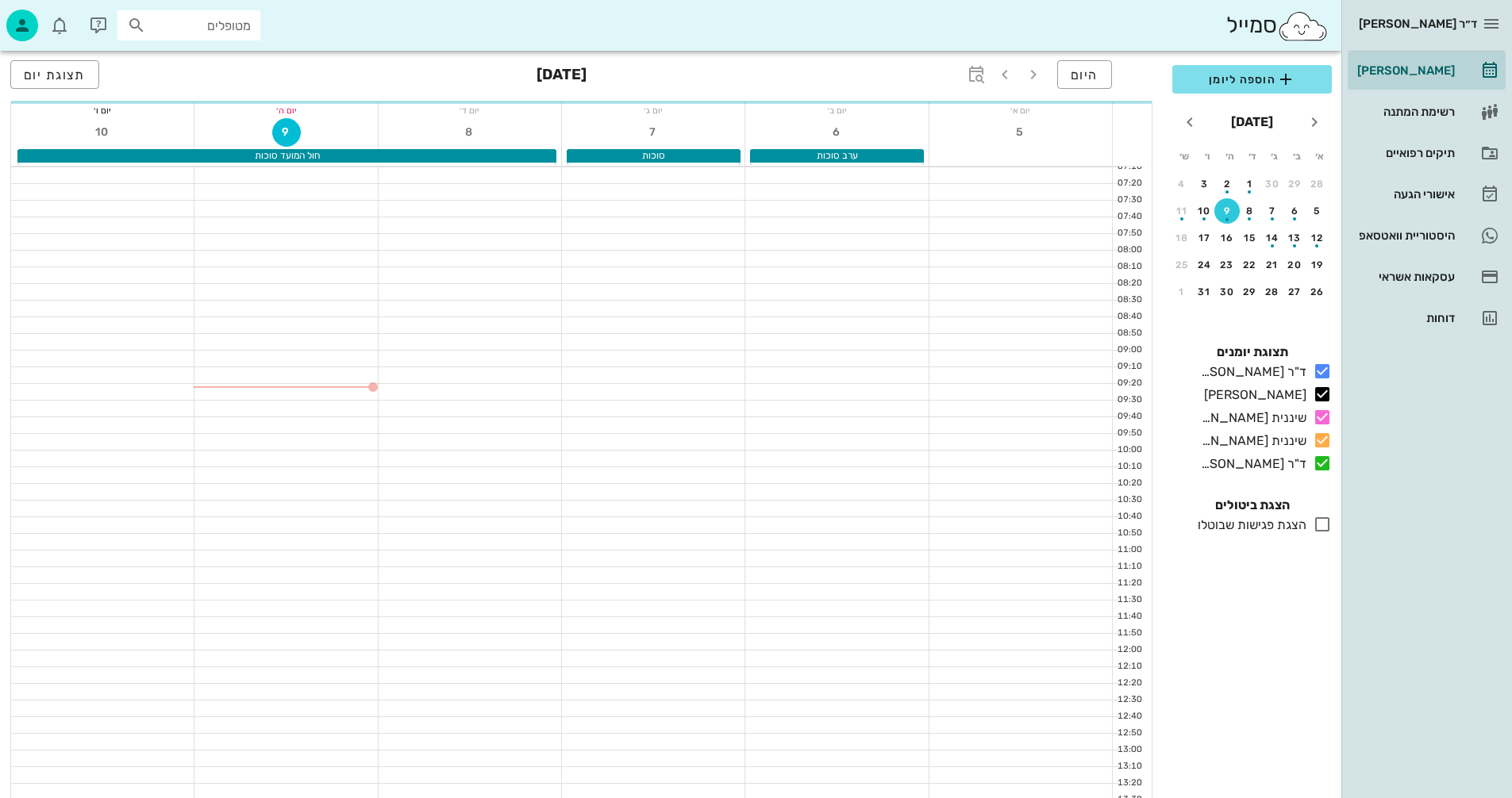
scroll to position [476, 0]
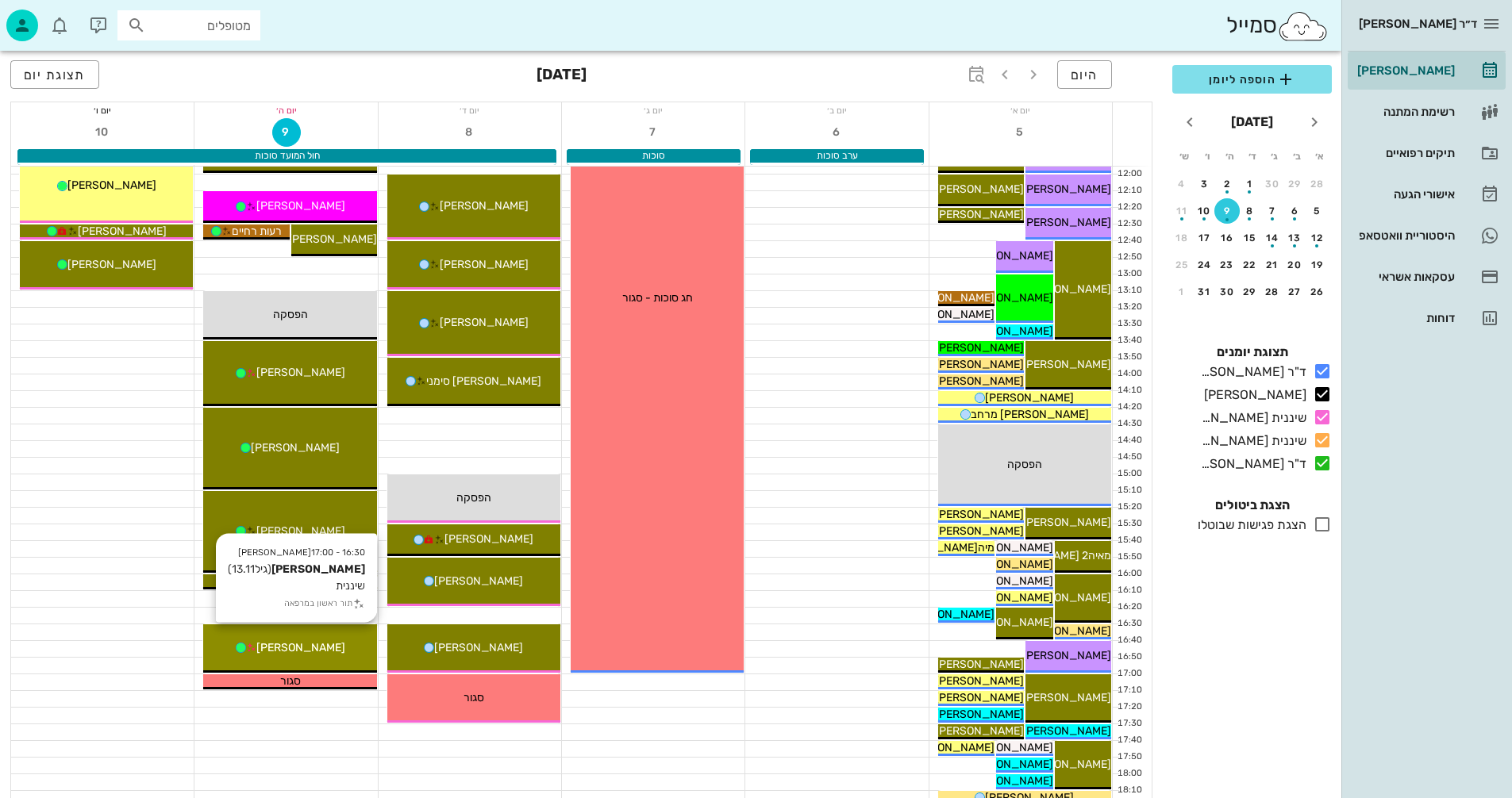
click at [327, 640] on div "[PERSON_NAME]" at bounding box center [289, 648] width 173 height 17
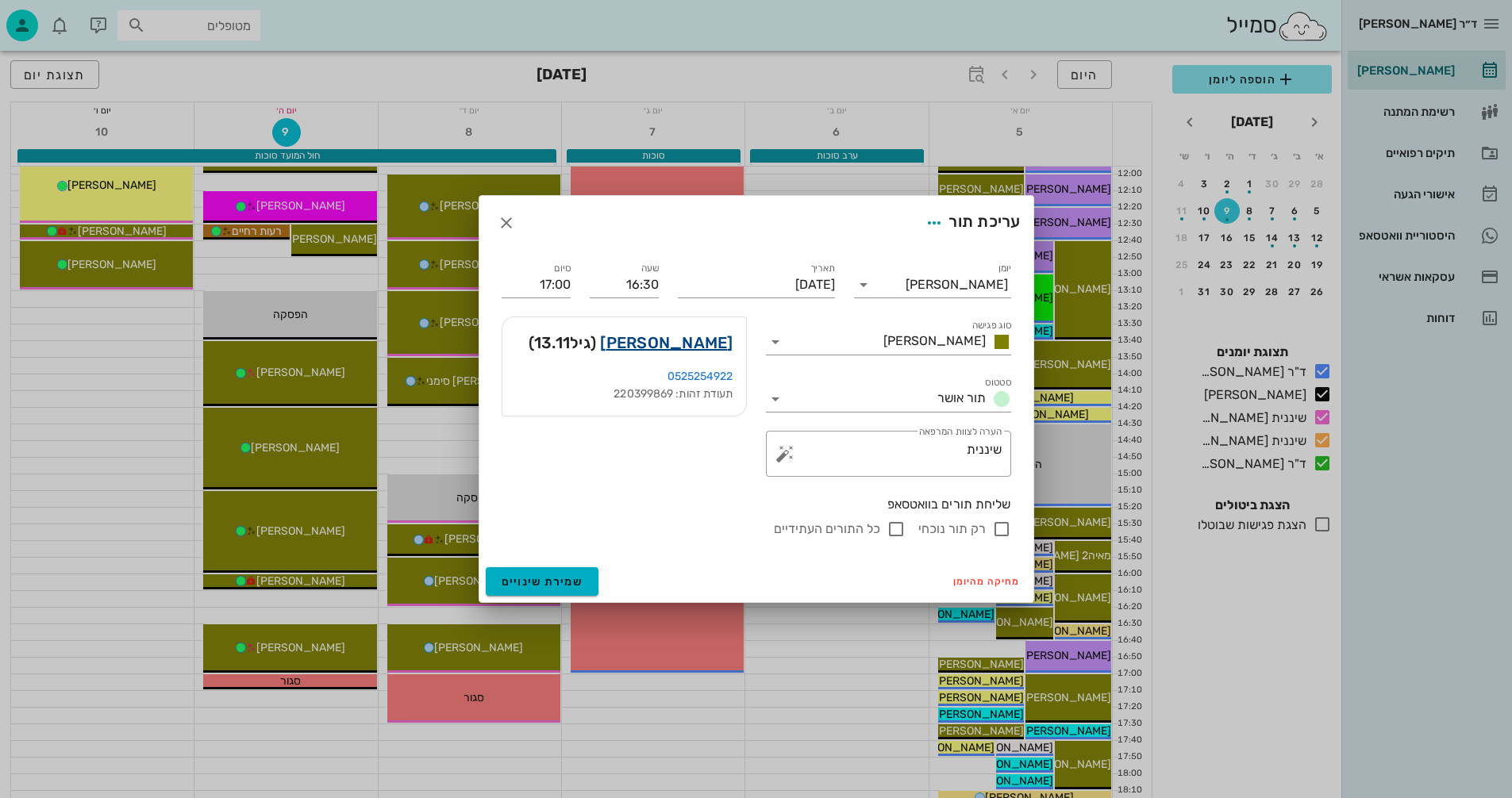
click at [697, 342] on link "[PERSON_NAME]" at bounding box center [666, 343] width 132 height 25
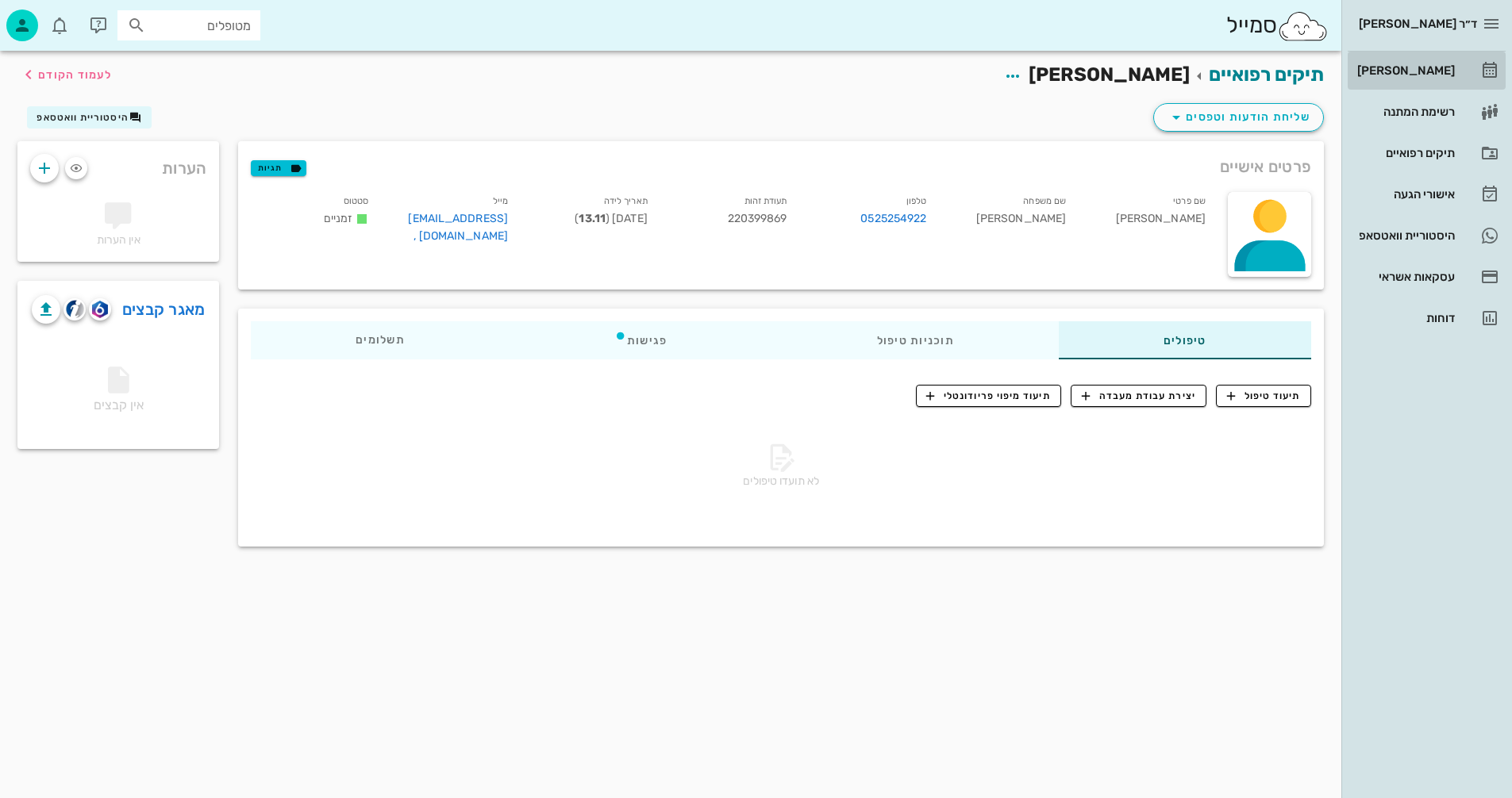
click at [1427, 65] on div "[PERSON_NAME]" at bounding box center [1404, 71] width 101 height 13
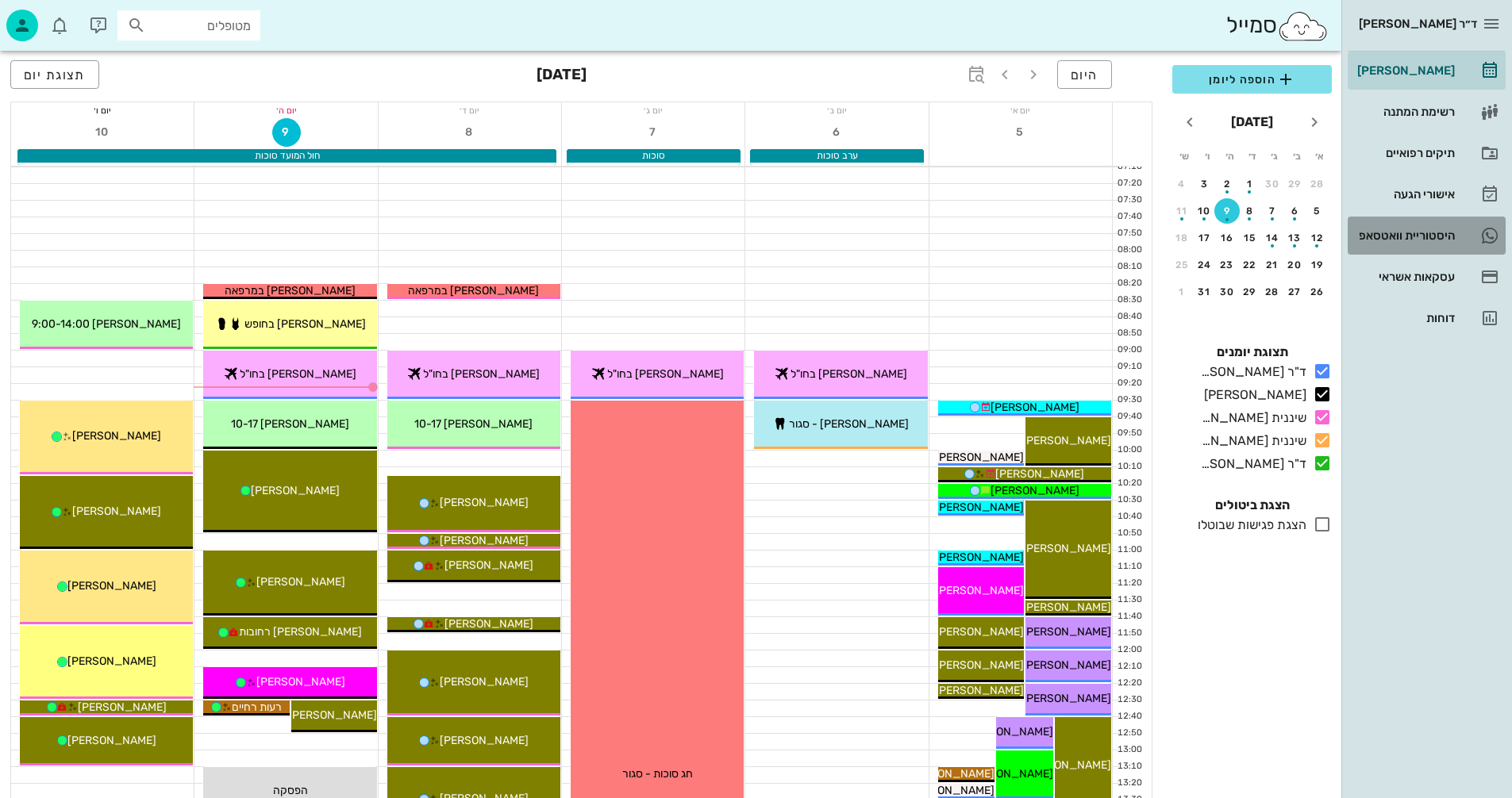
click at [1392, 229] on div "היסטוריית וואטסאפ" at bounding box center [1404, 235] width 101 height 13
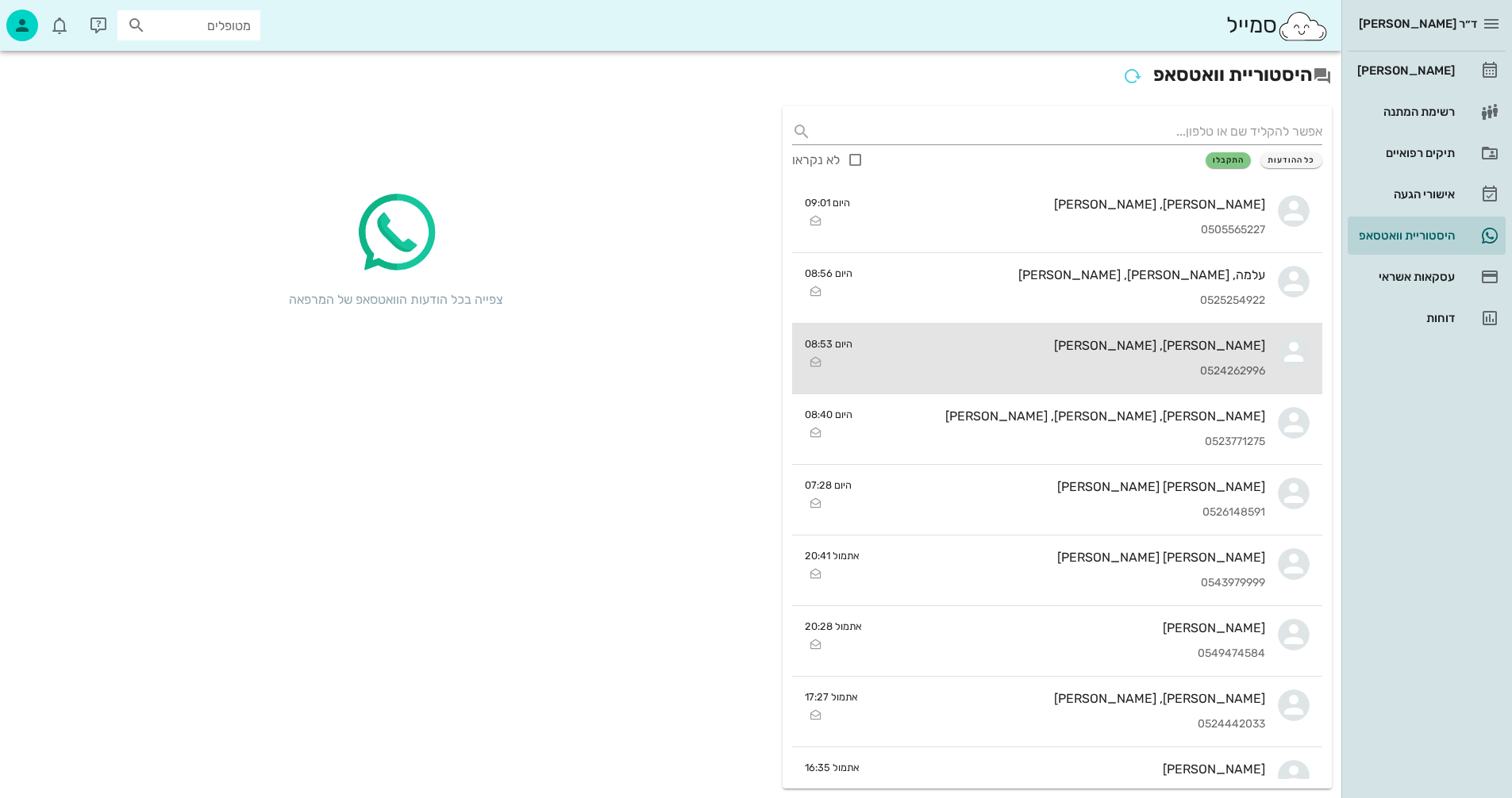
click at [981, 362] on div "[PERSON_NAME], [PERSON_NAME] 0524262996" at bounding box center [1065, 359] width 400 height 70
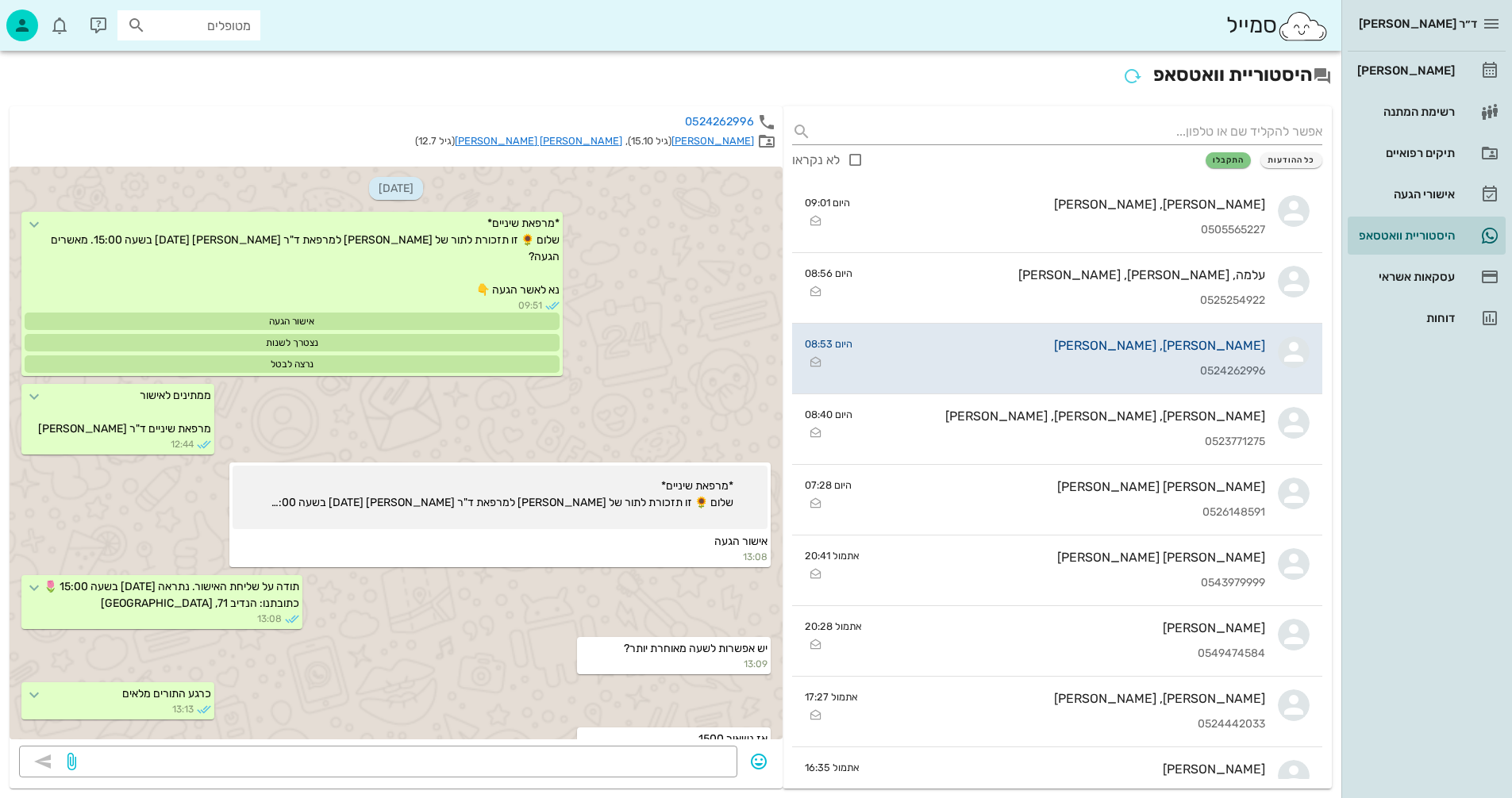
scroll to position [1974, 0]
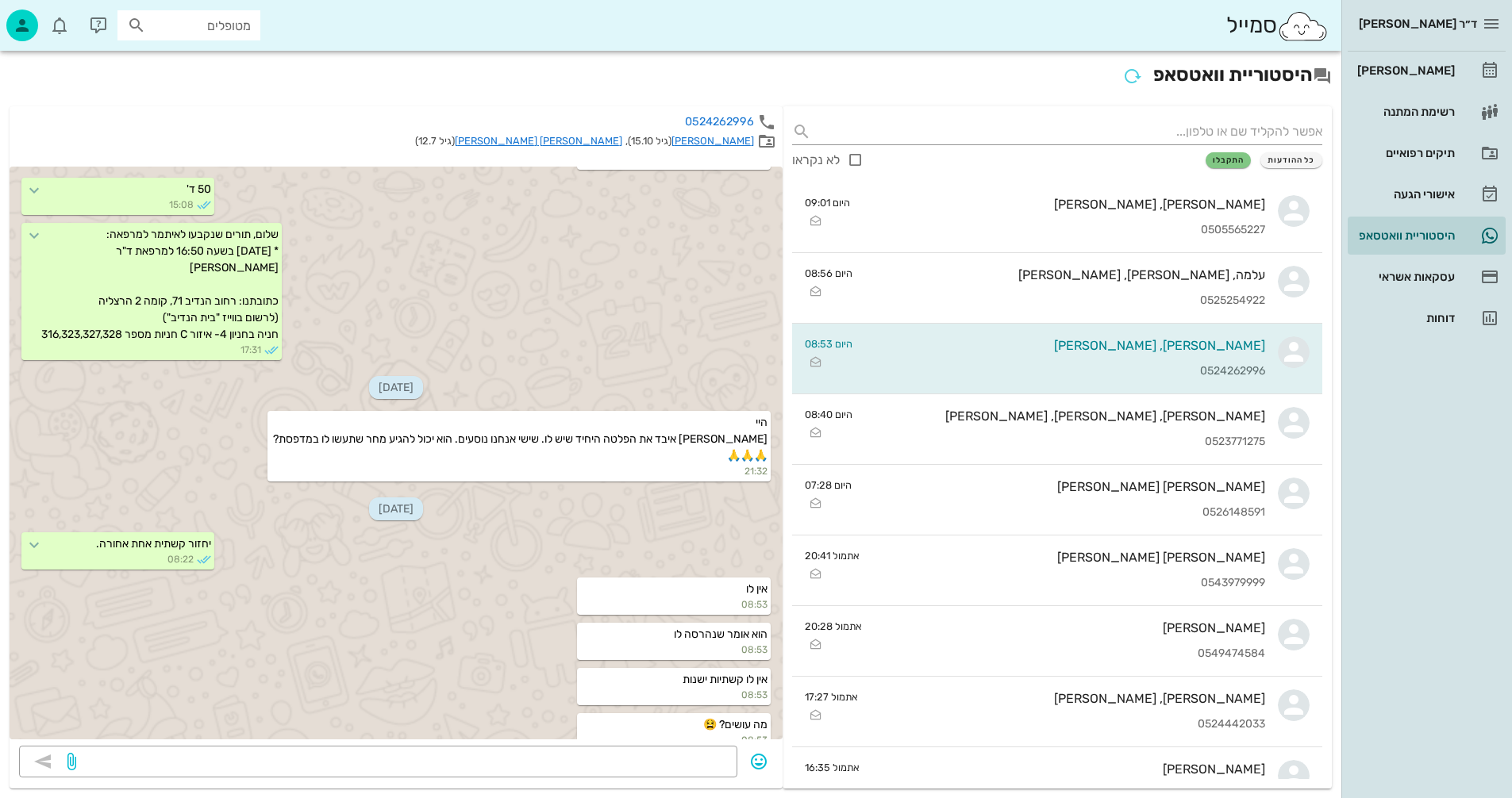
click at [726, 140] on link "[PERSON_NAME]" at bounding box center [712, 140] width 82 height 12
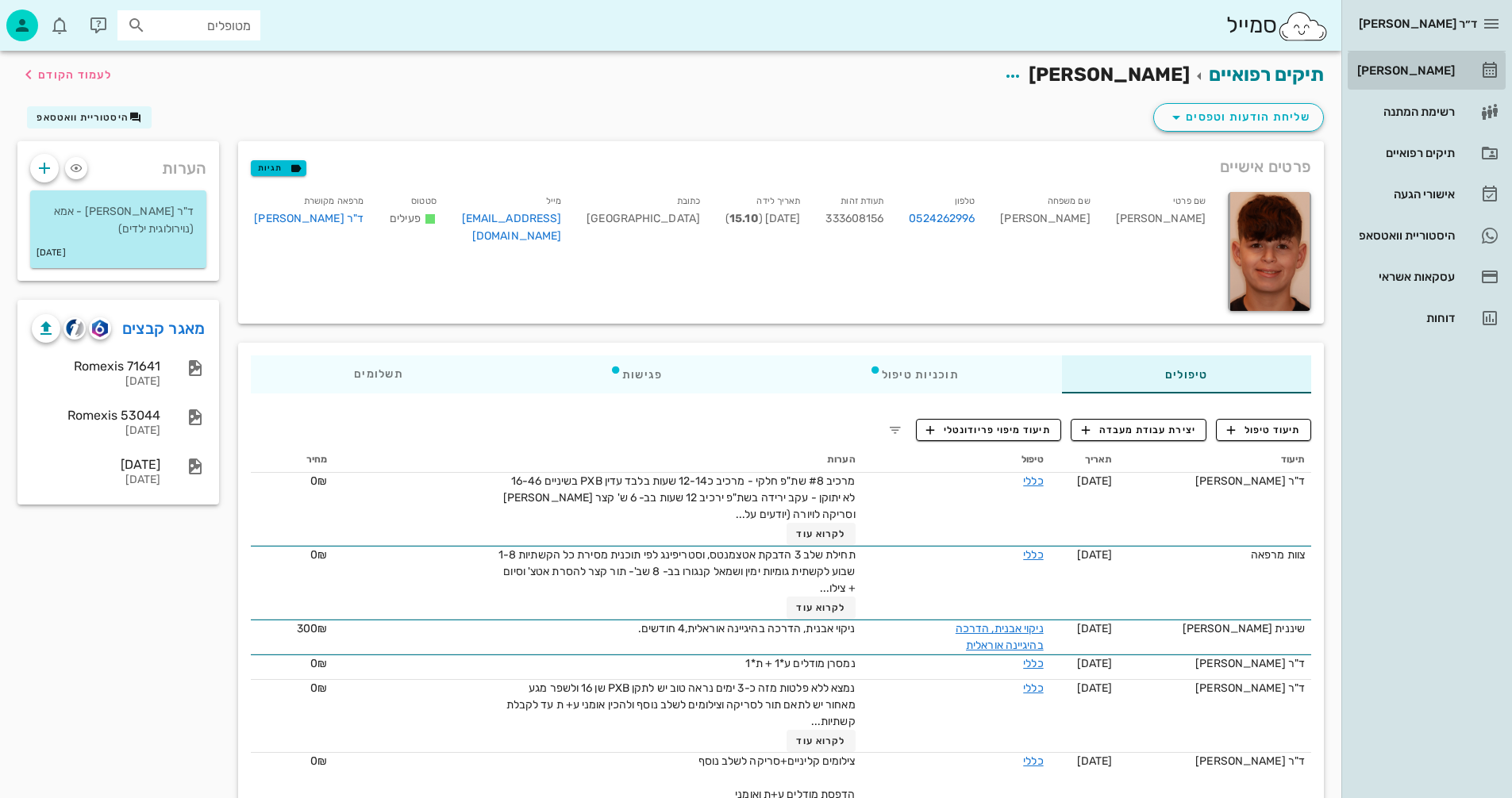
click at [1434, 67] on div "[PERSON_NAME]" at bounding box center [1404, 71] width 101 height 13
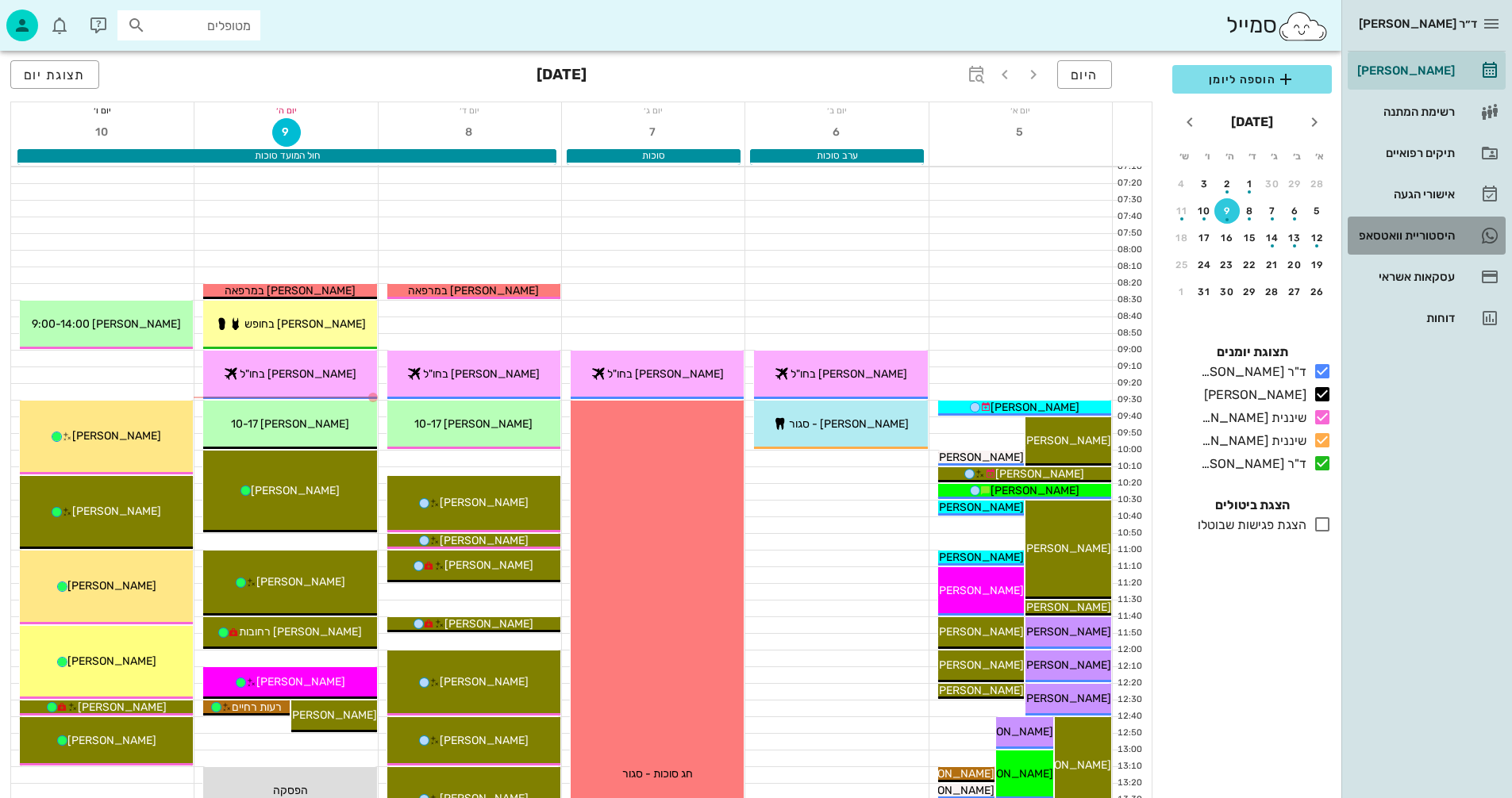
click at [1396, 230] on div "היסטוריית וואטסאפ" at bounding box center [1404, 235] width 101 height 13
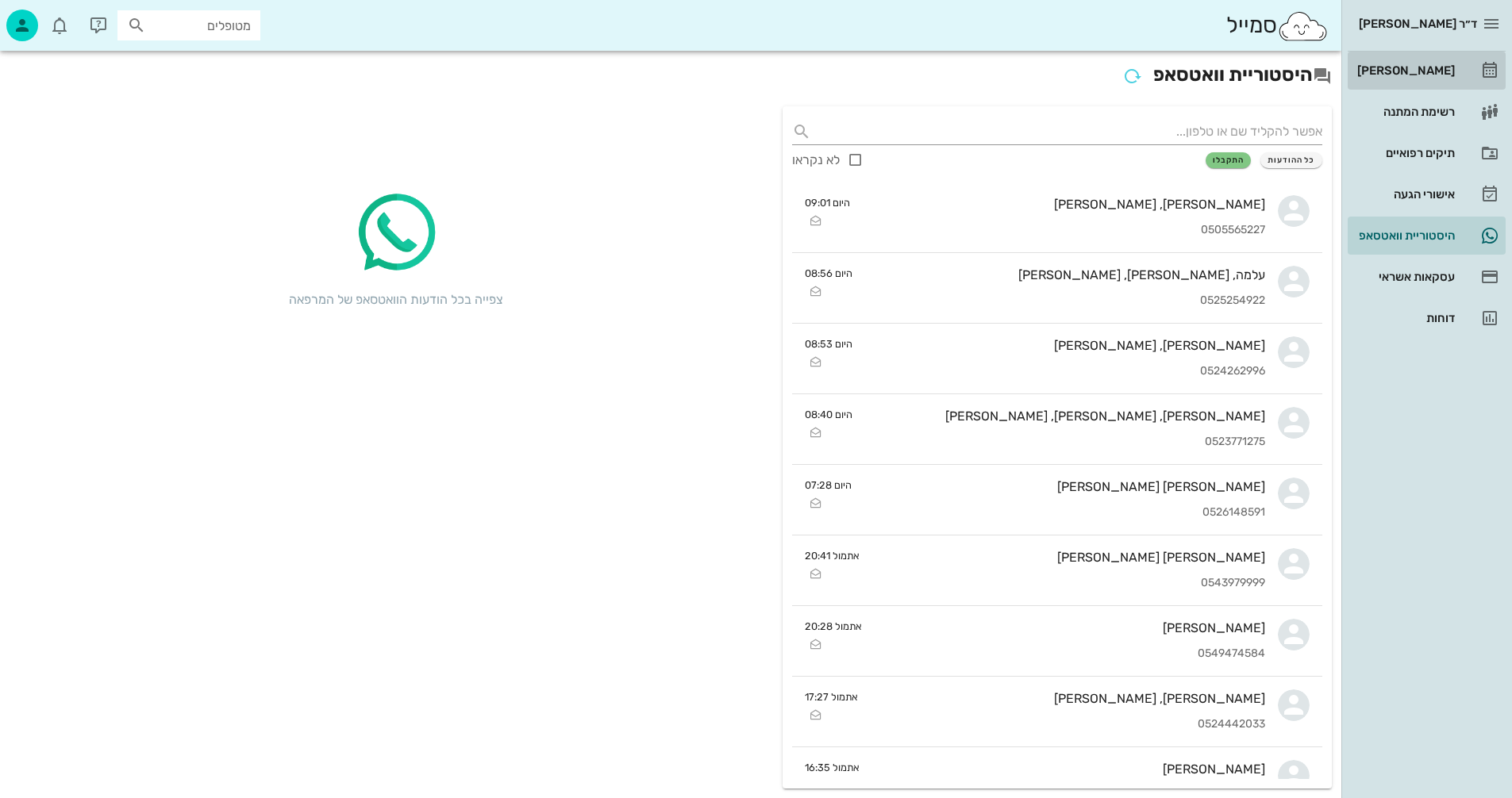
click at [1423, 67] on div "[PERSON_NAME]" at bounding box center [1404, 71] width 101 height 13
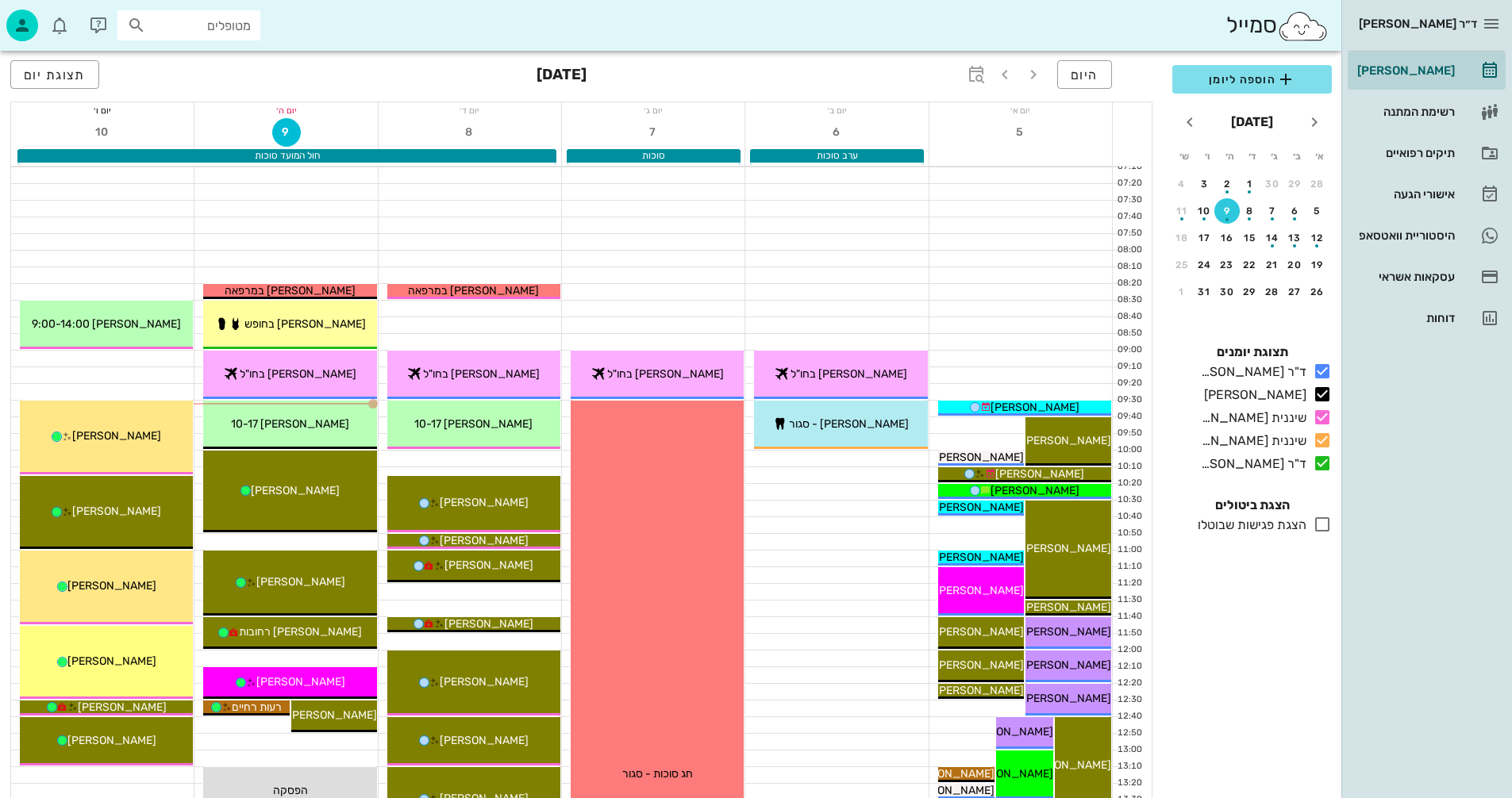
click at [213, 21] on input "מטופלים" at bounding box center [200, 25] width 102 height 21
type input "[PERSON_NAME]"
click at [214, 110] on div "0543030279" at bounding box center [203, 115] width 164 height 13
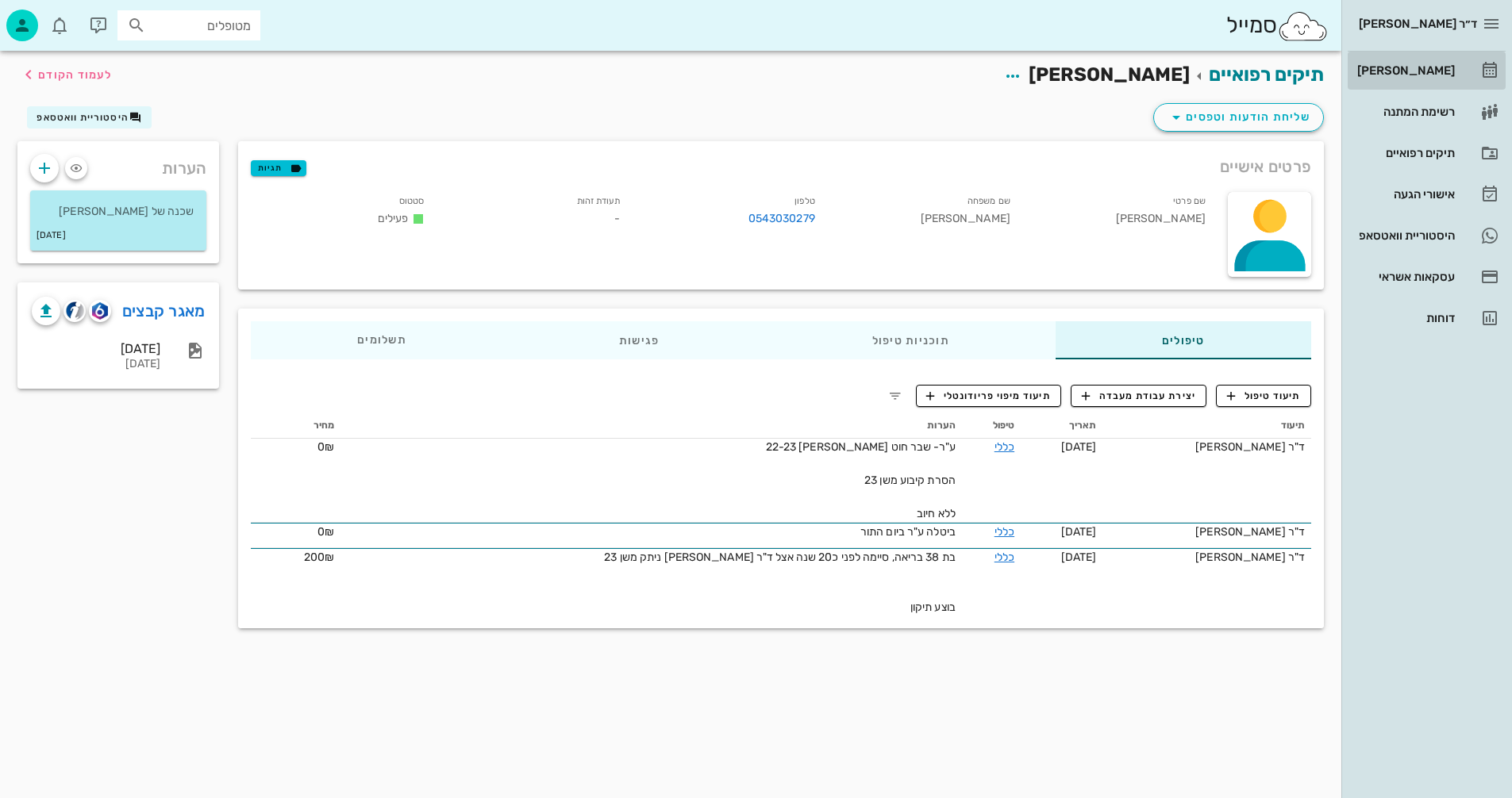
click at [1406, 72] on div "[PERSON_NAME]" at bounding box center [1404, 71] width 101 height 13
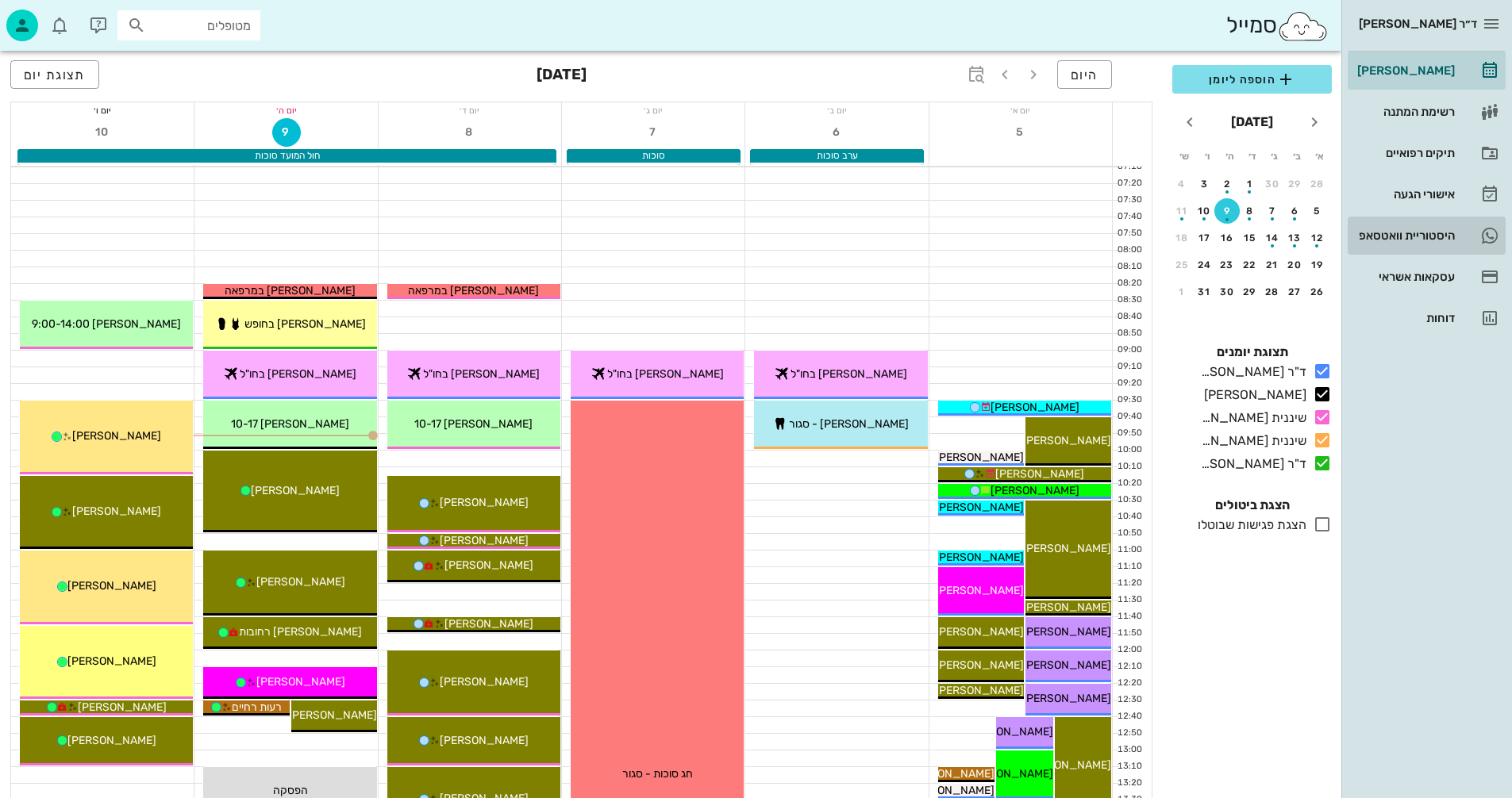
click at [1398, 235] on div "היסטוריית וואטסאפ" at bounding box center [1404, 235] width 101 height 13
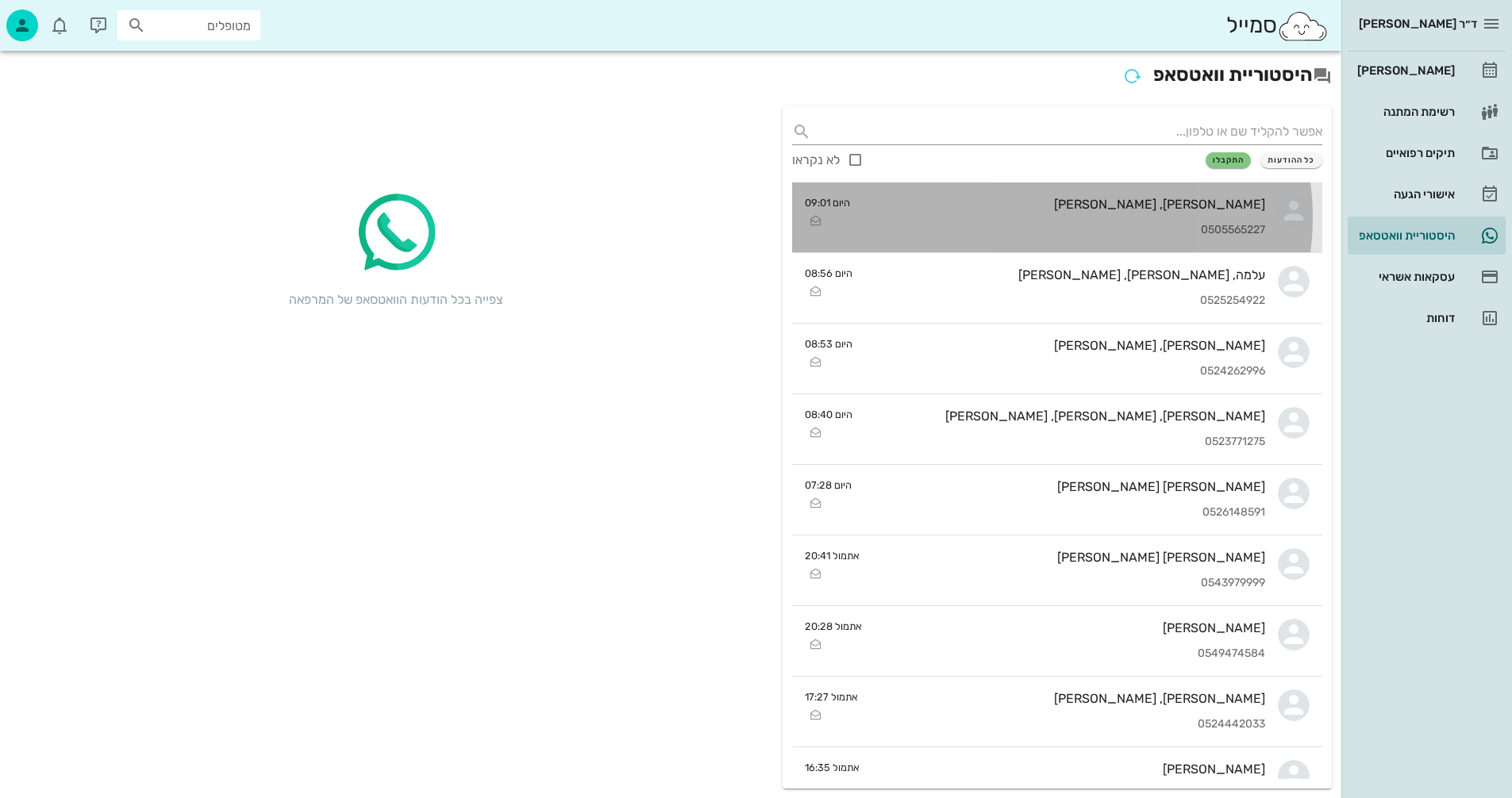
click at [1105, 205] on div "[PERSON_NAME], [PERSON_NAME]" at bounding box center [1064, 204] width 403 height 15
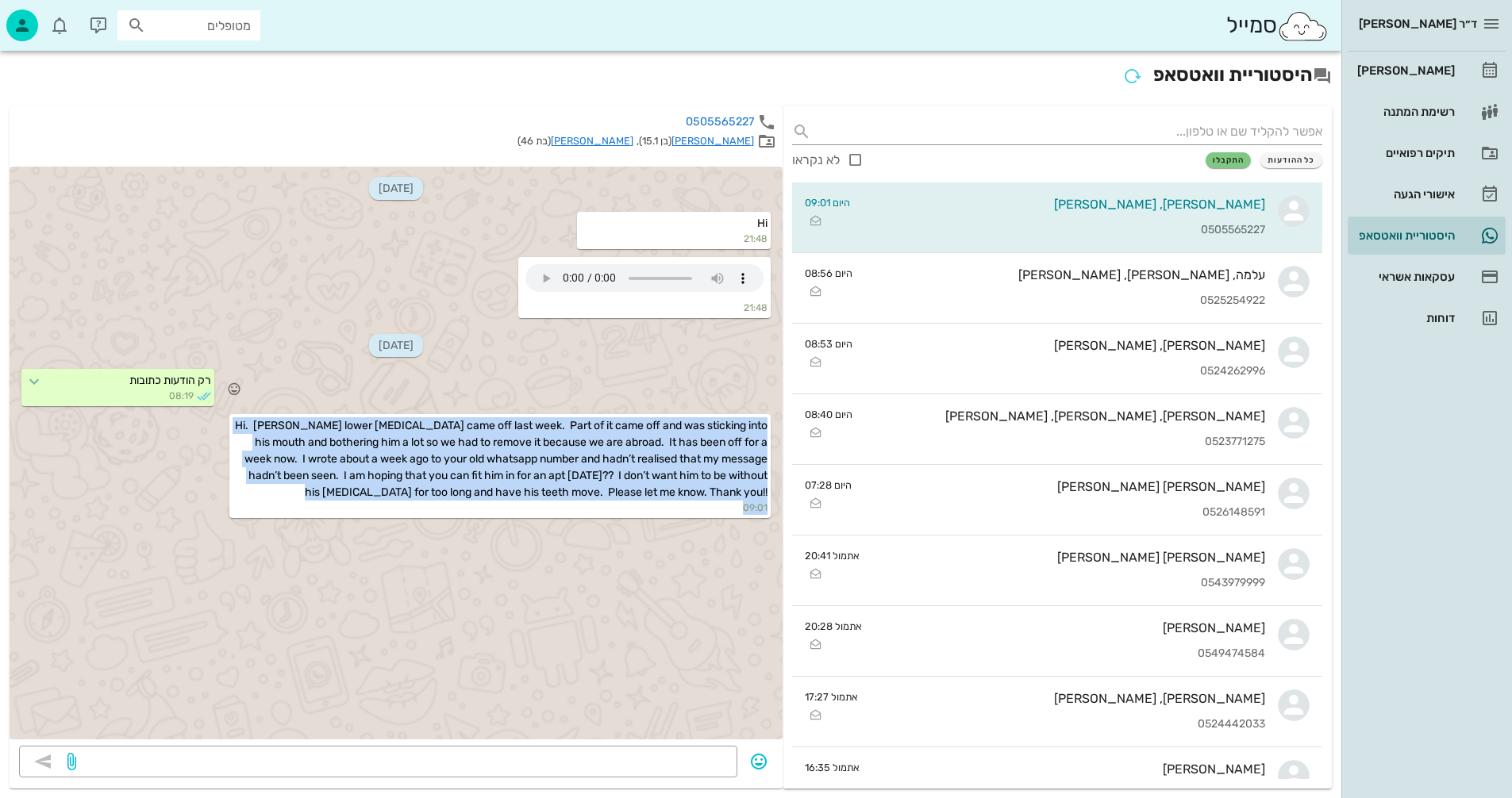
drag, startPoint x: 262, startPoint y: 504, endPoint x: 329, endPoint y: 402, distance: 122.0
click at [329, 402] on div "[DATE] Hi 21:48 21:48 [DATE] רק הודעות כתובות 08:19 Hi. [PERSON_NAME] lower [ME…" at bounding box center [396, 453] width 773 height 573
copy div "Hi. [PERSON_NAME] lower [MEDICAL_DATA] came off last week. Part of it came off …"
click at [1453, 69] on div "[PERSON_NAME]" at bounding box center [1404, 71] width 101 height 13
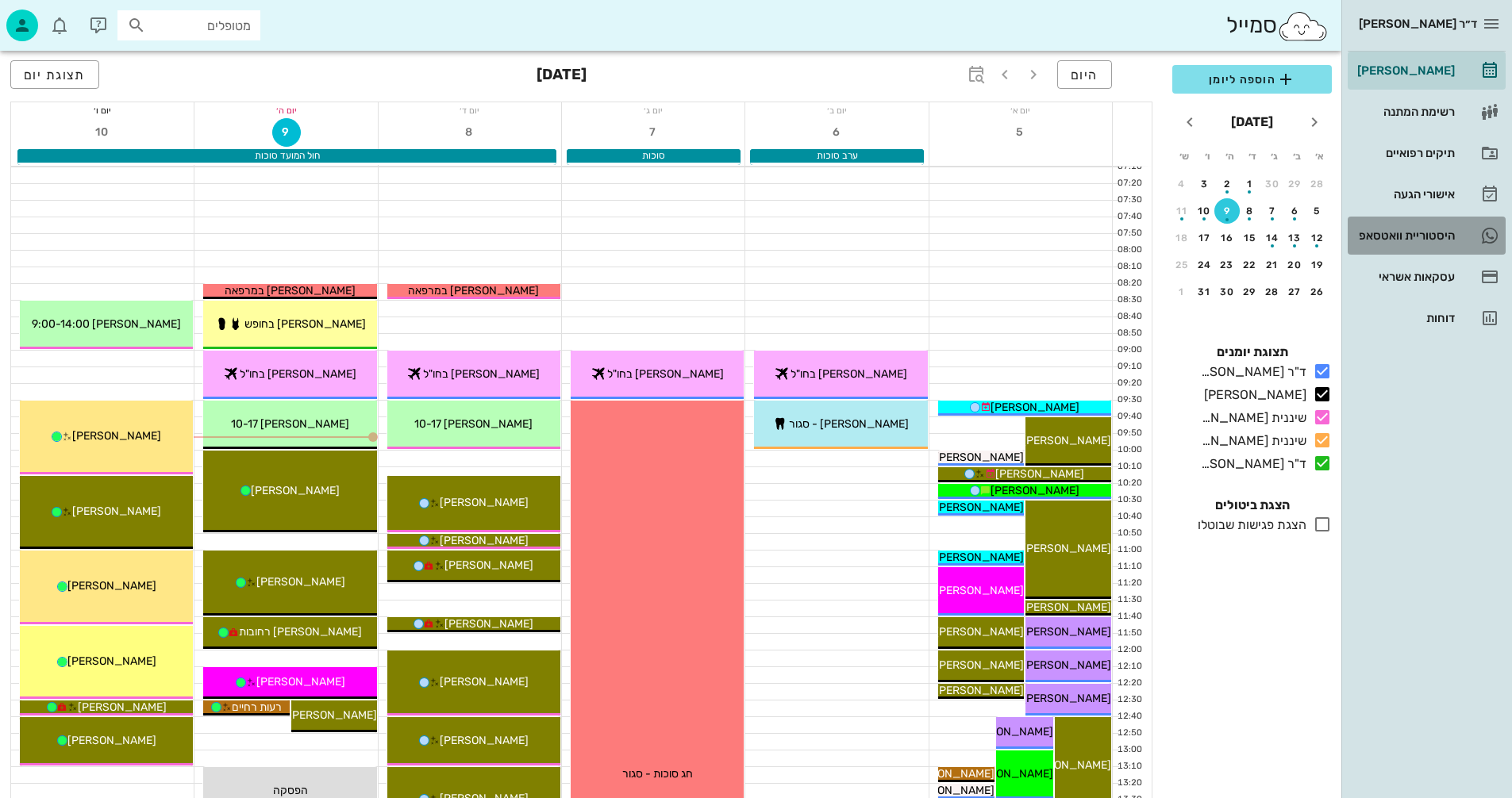
click at [1371, 234] on div "היסטוריית וואטסאפ" at bounding box center [1404, 235] width 101 height 13
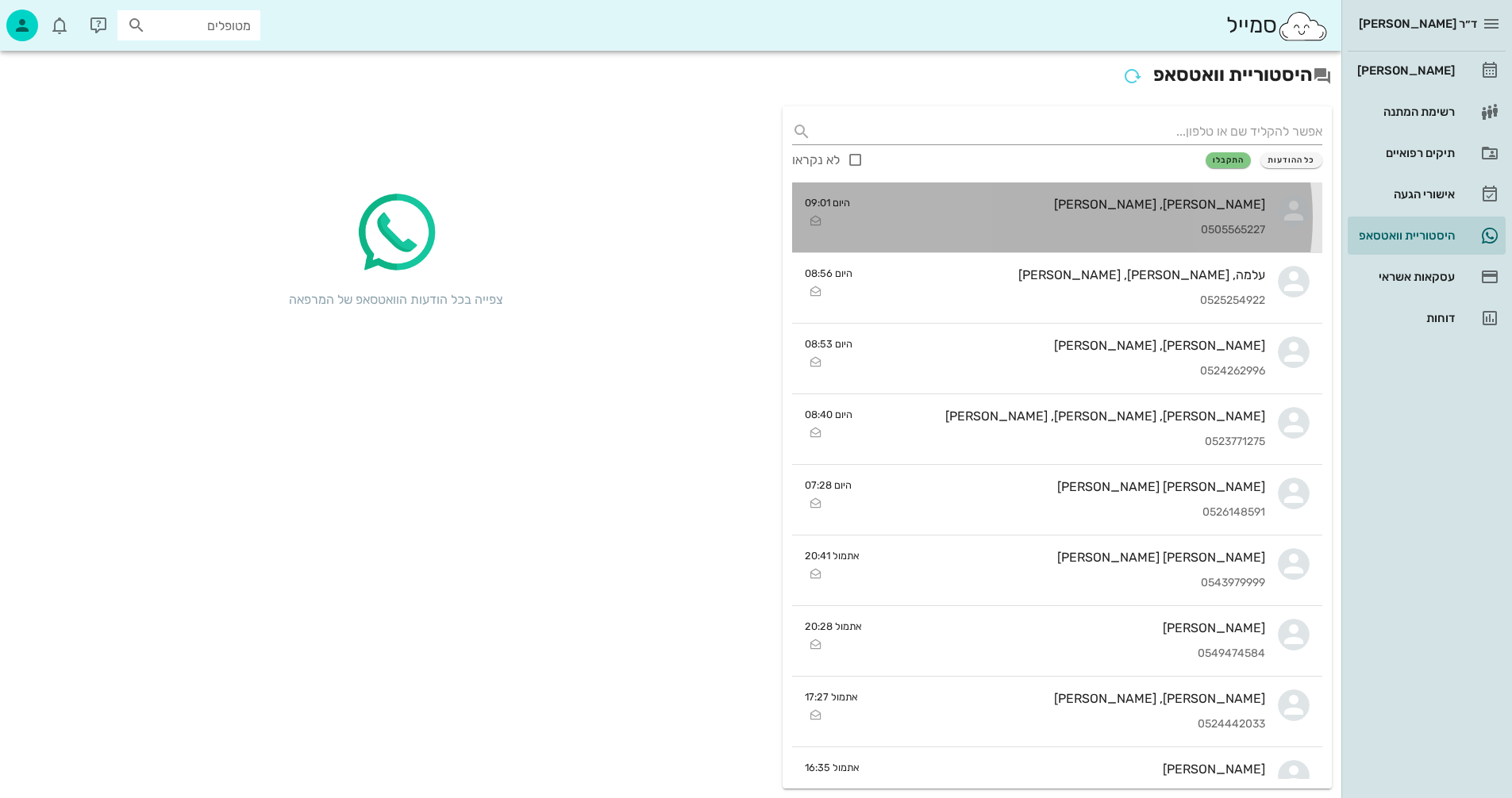
click at [1070, 207] on div "[PERSON_NAME], [PERSON_NAME]" at bounding box center [1064, 204] width 403 height 15
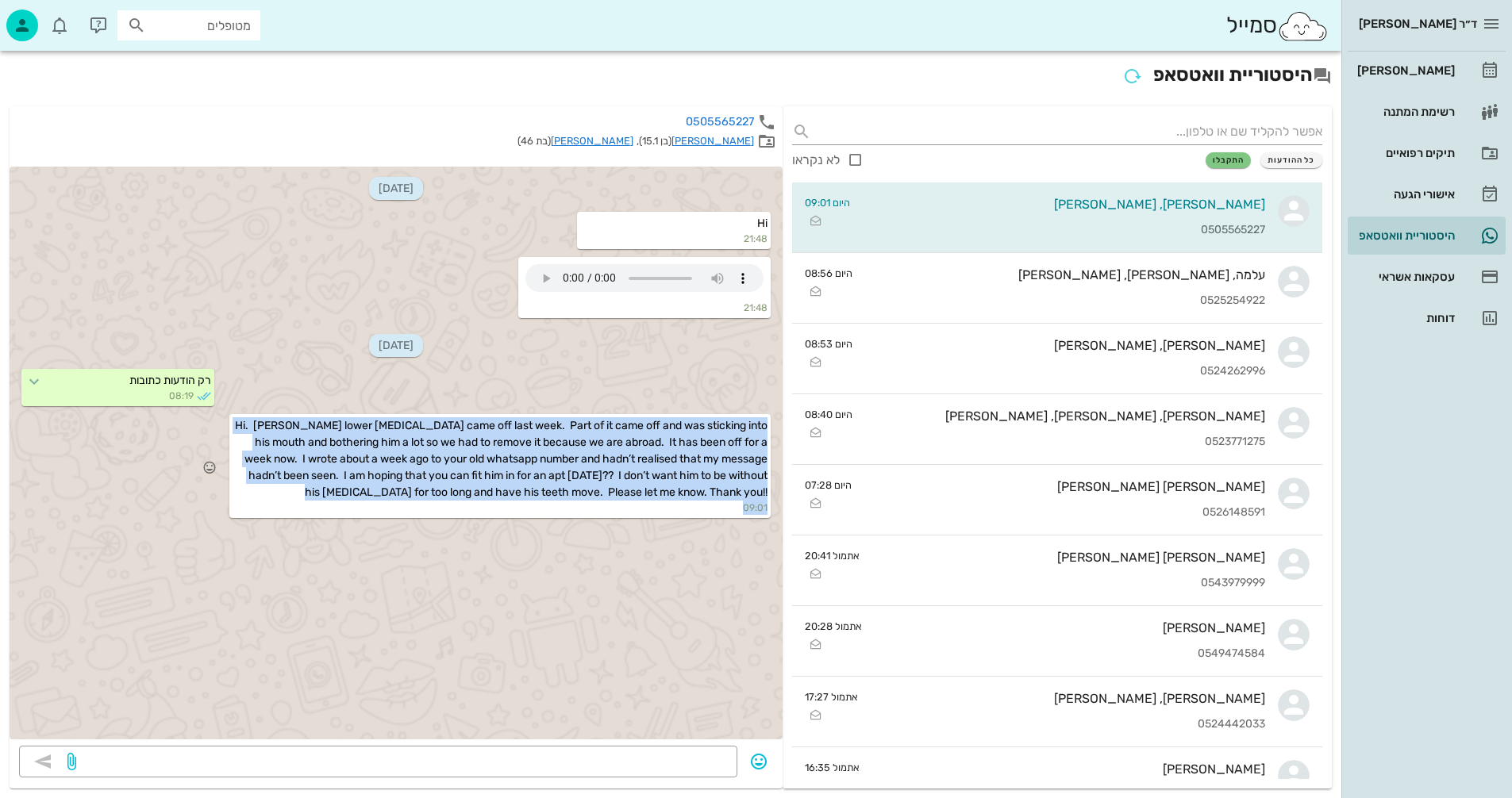
drag, startPoint x: 360, startPoint y: 505, endPoint x: 245, endPoint y: 429, distance: 137.8
click at [245, 429] on div "Hi. [PERSON_NAME] lower [MEDICAL_DATA] came off last week. Part of it came off …" at bounding box center [499, 466] width 541 height 104
copy div "i. [PERSON_NAME] lower [MEDICAL_DATA] came off last week. Part of it came off a…"
click at [1415, 67] on div "[PERSON_NAME]" at bounding box center [1404, 71] width 101 height 13
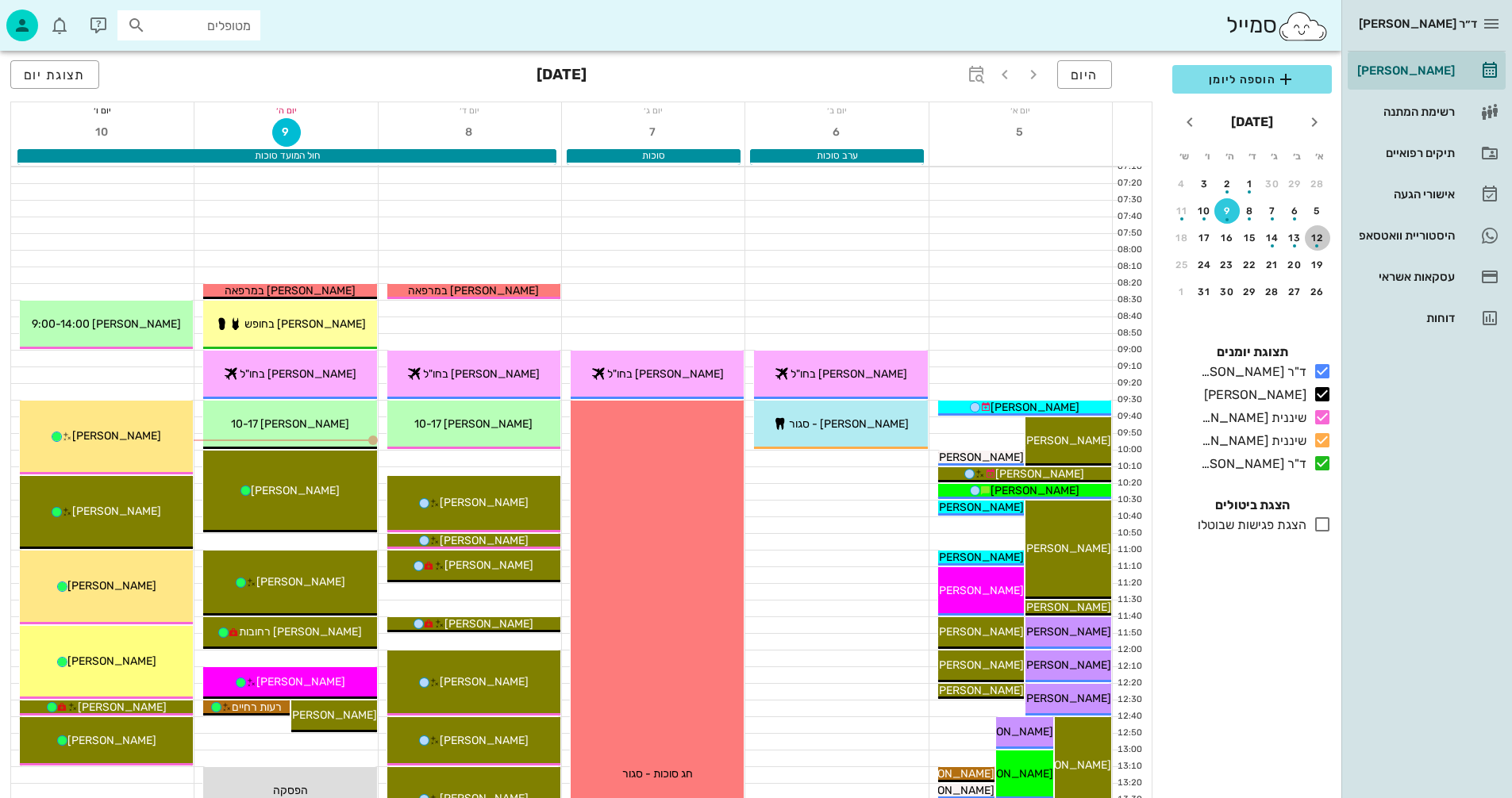
click at [1312, 242] on div "button" at bounding box center [1317, 242] width 25 height 9
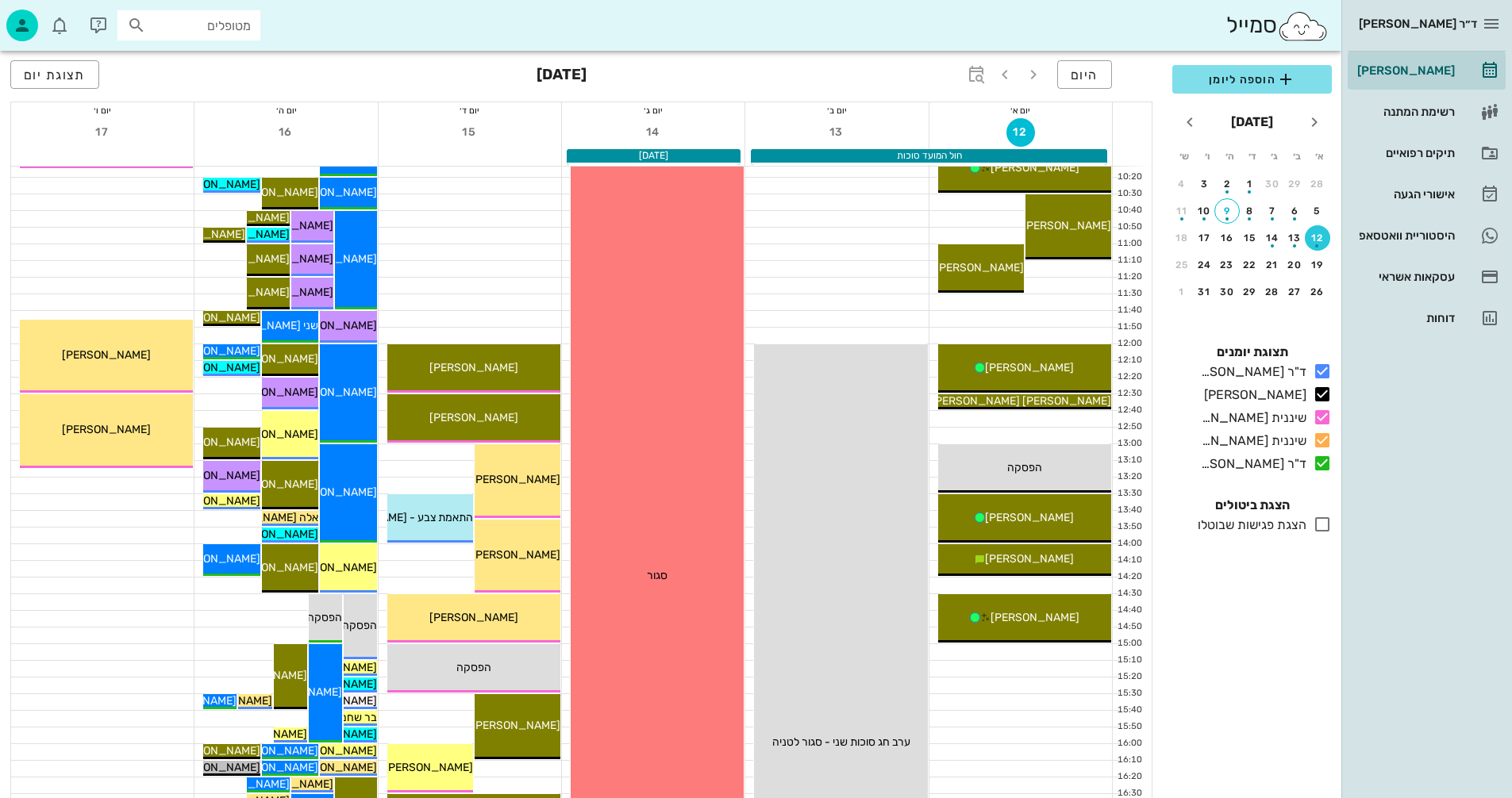
scroll to position [318, 0]
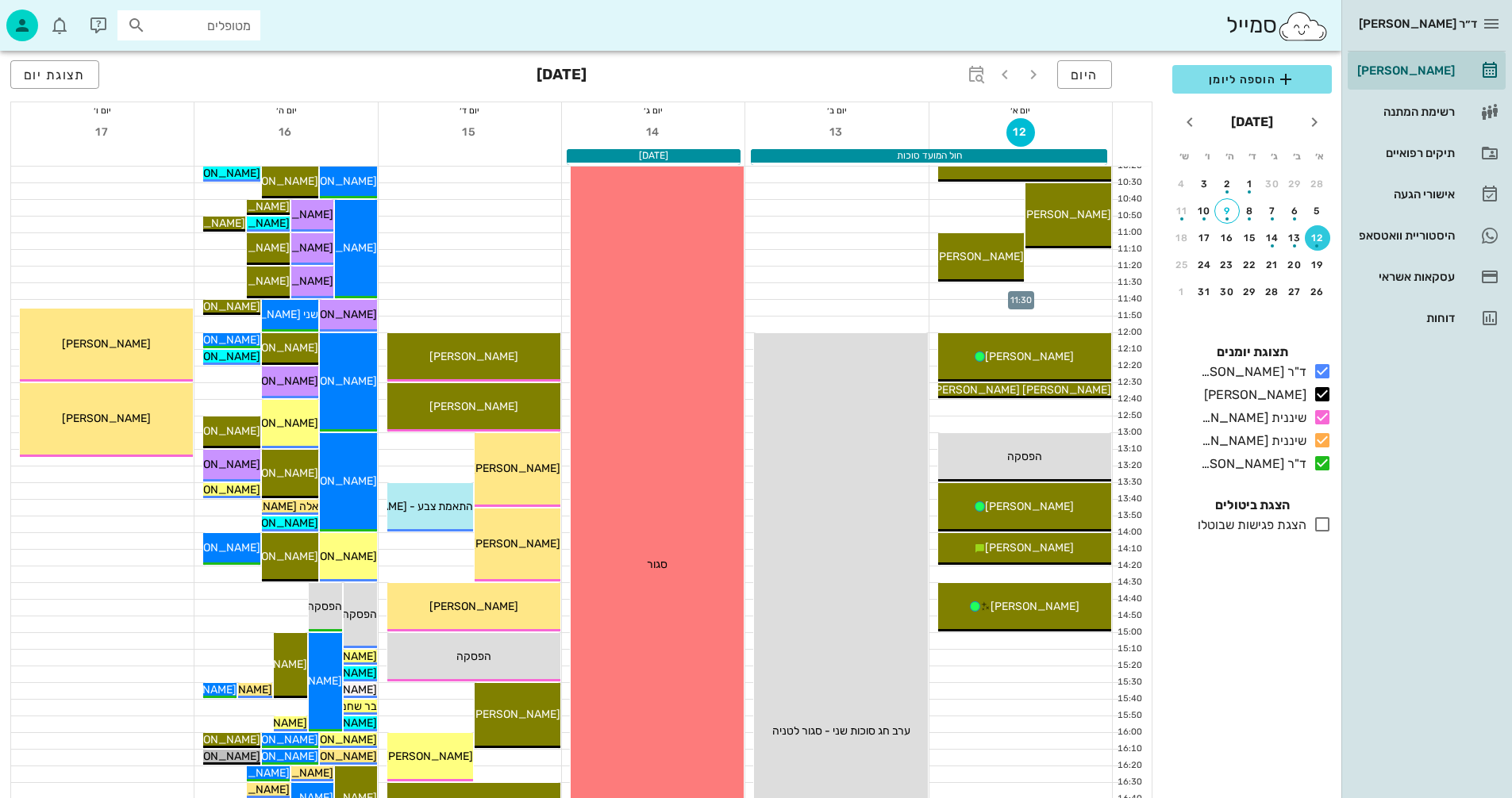
click at [1025, 290] on div at bounding box center [1021, 292] width 183 height 16
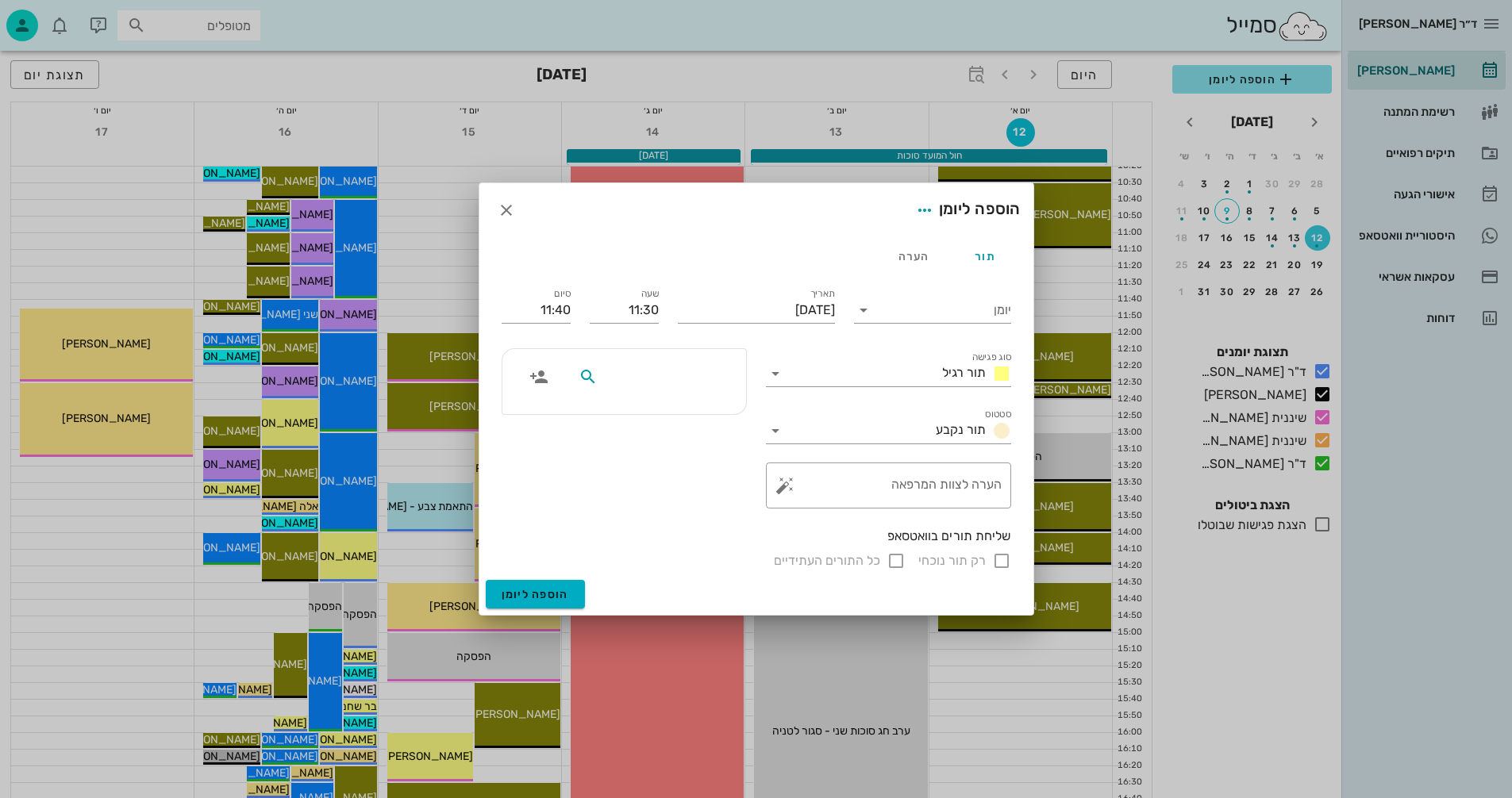
click at [695, 372] on input "text" at bounding box center [661, 377] width 123 height 21
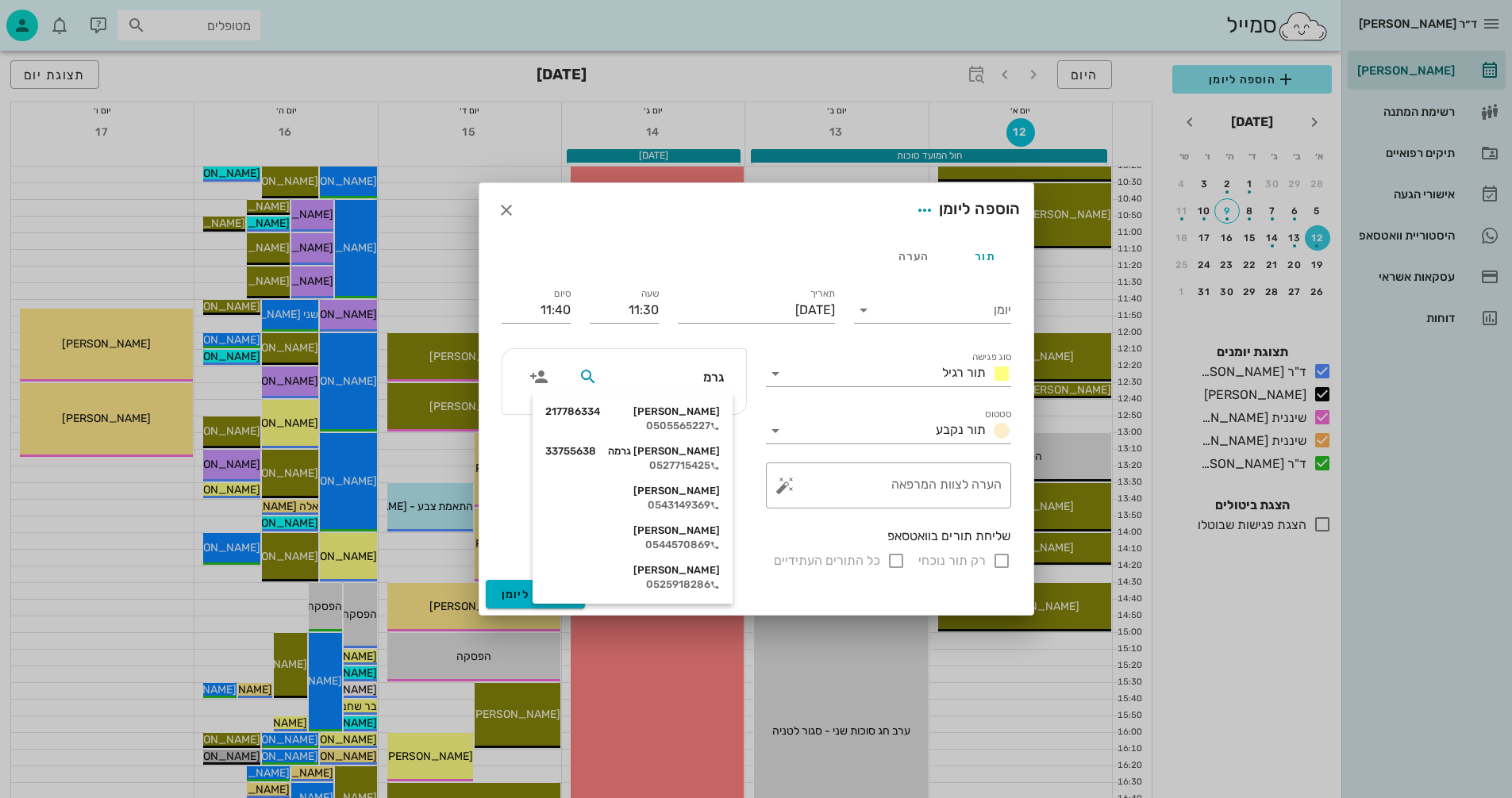
type input "גרמי"
click at [684, 407] on div "[PERSON_NAME] 217786334" at bounding box center [632, 412] width 174 height 13
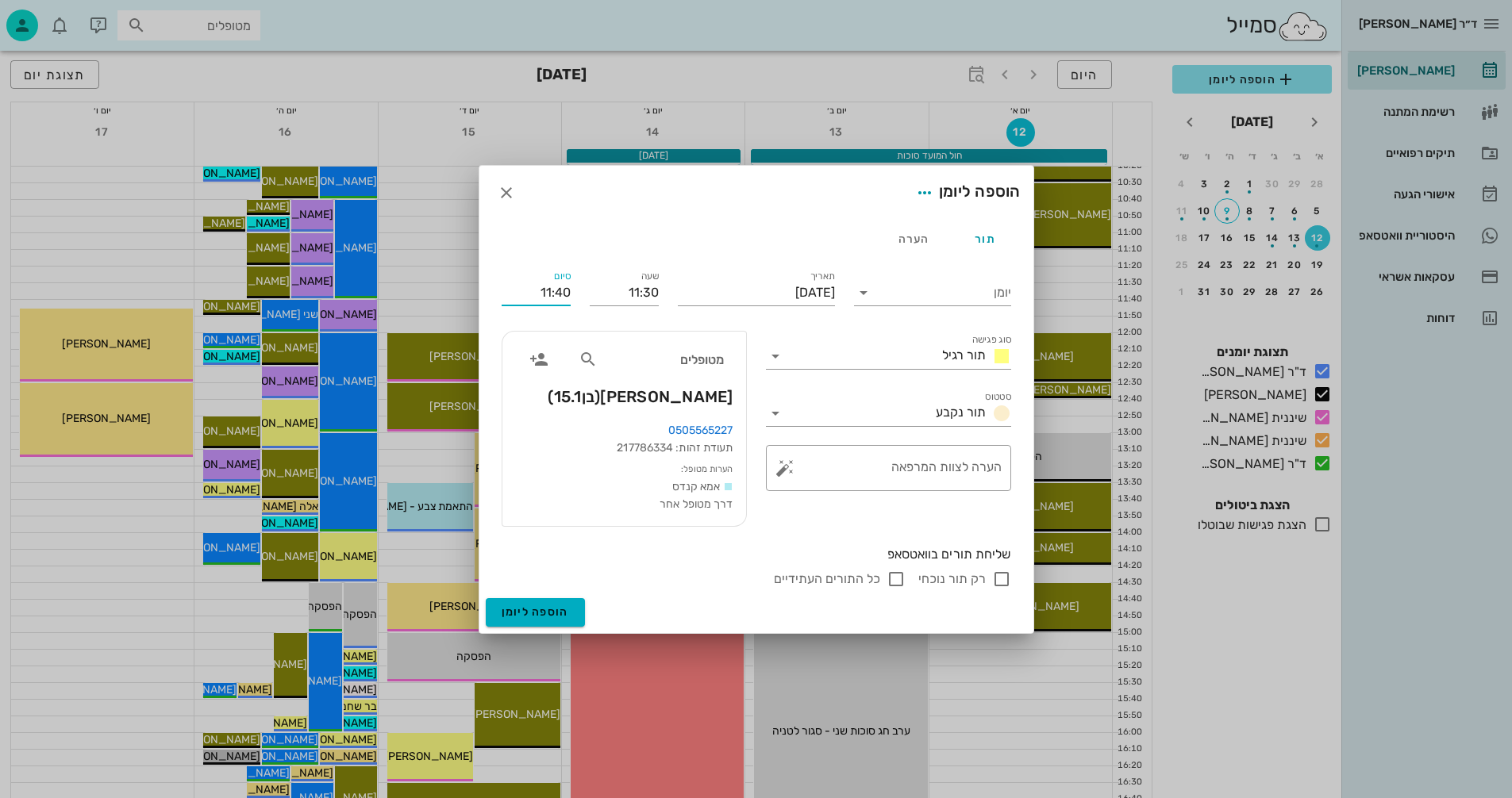
click at [561, 293] on input "11:40" at bounding box center [536, 293] width 69 height 25
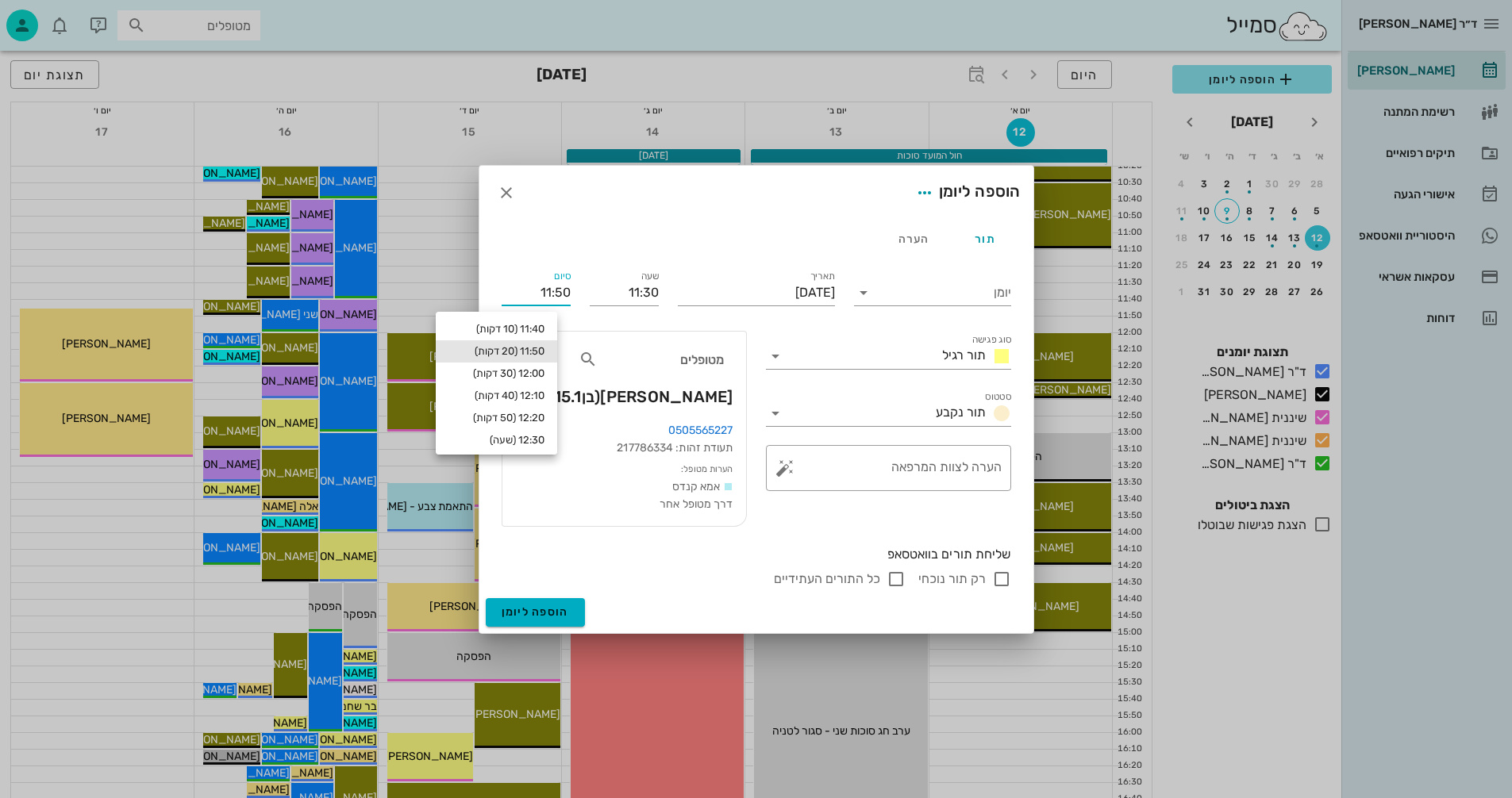
type input "11:50"
click at [514, 347] on div "11:50 (20 דקות)" at bounding box center [496, 352] width 96 height 13
type input "11:50"
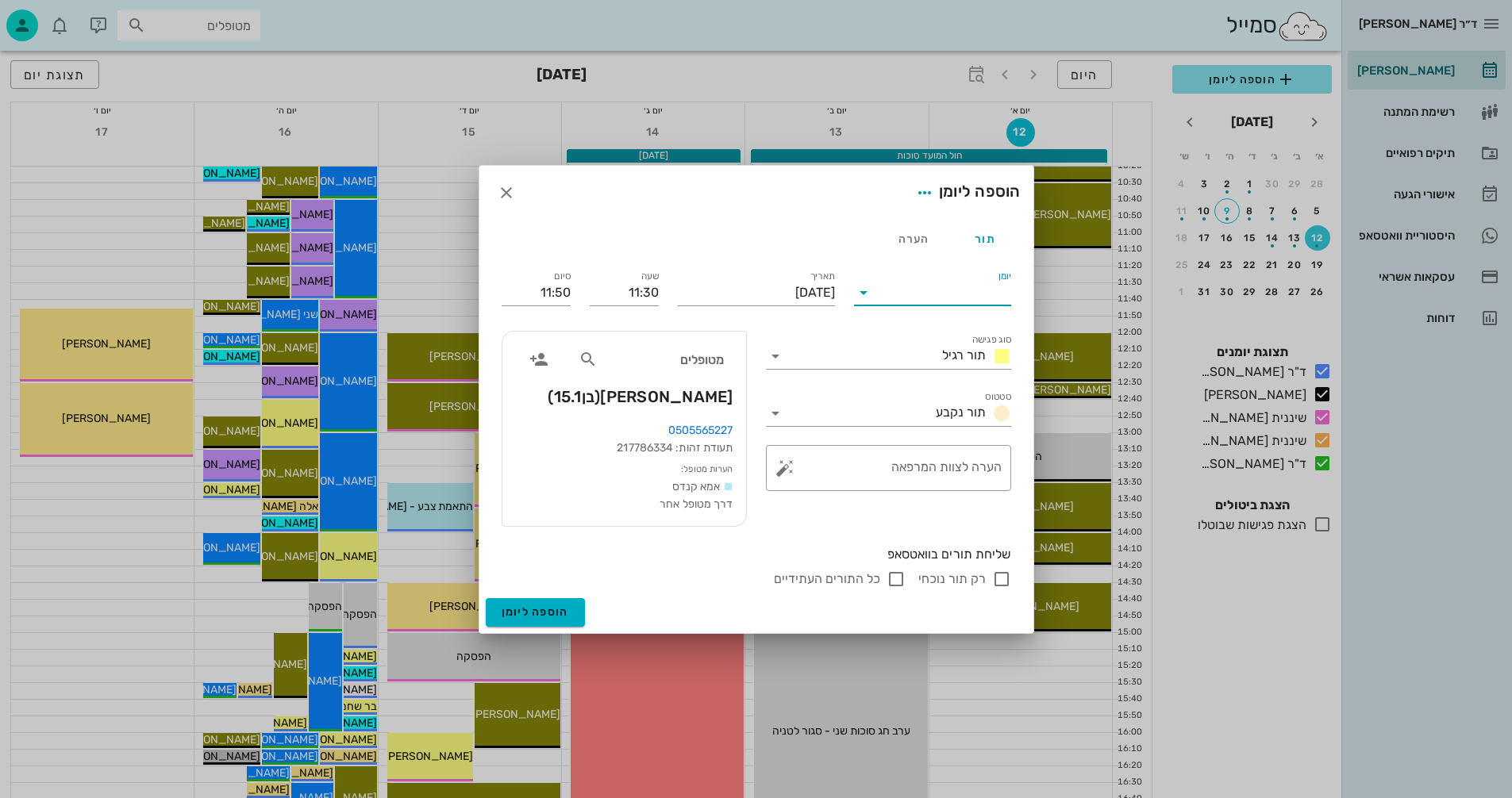
click at [939, 287] on input "יומן" at bounding box center [943, 293] width 135 height 25
click at [950, 335] on div "[PERSON_NAME]" at bounding box center [936, 343] width 140 height 15
click at [892, 344] on input "סוג פגישה" at bounding box center [862, 356] width 148 height 25
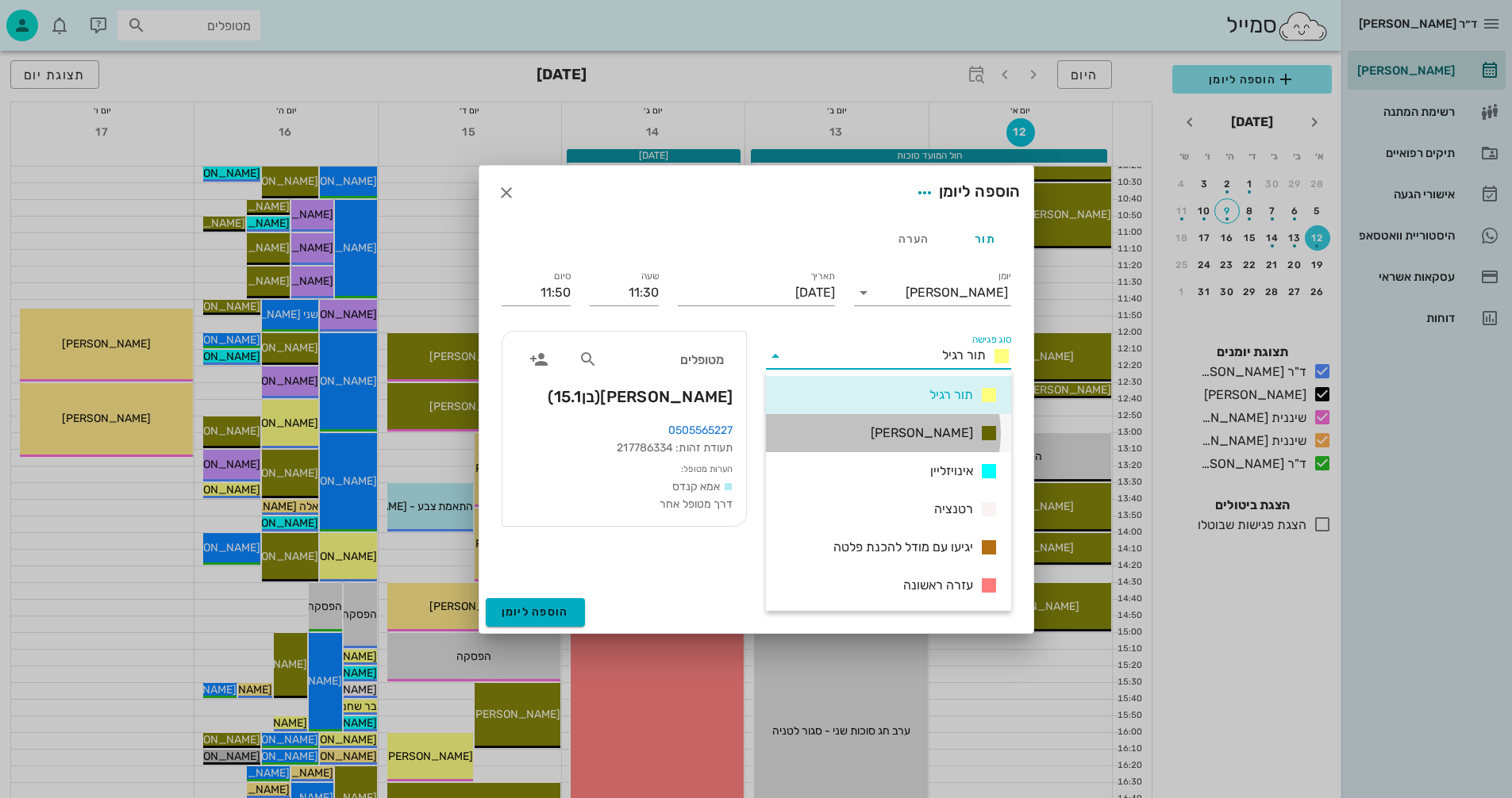
click at [932, 432] on span "[PERSON_NAME]" at bounding box center [922, 433] width 102 height 19
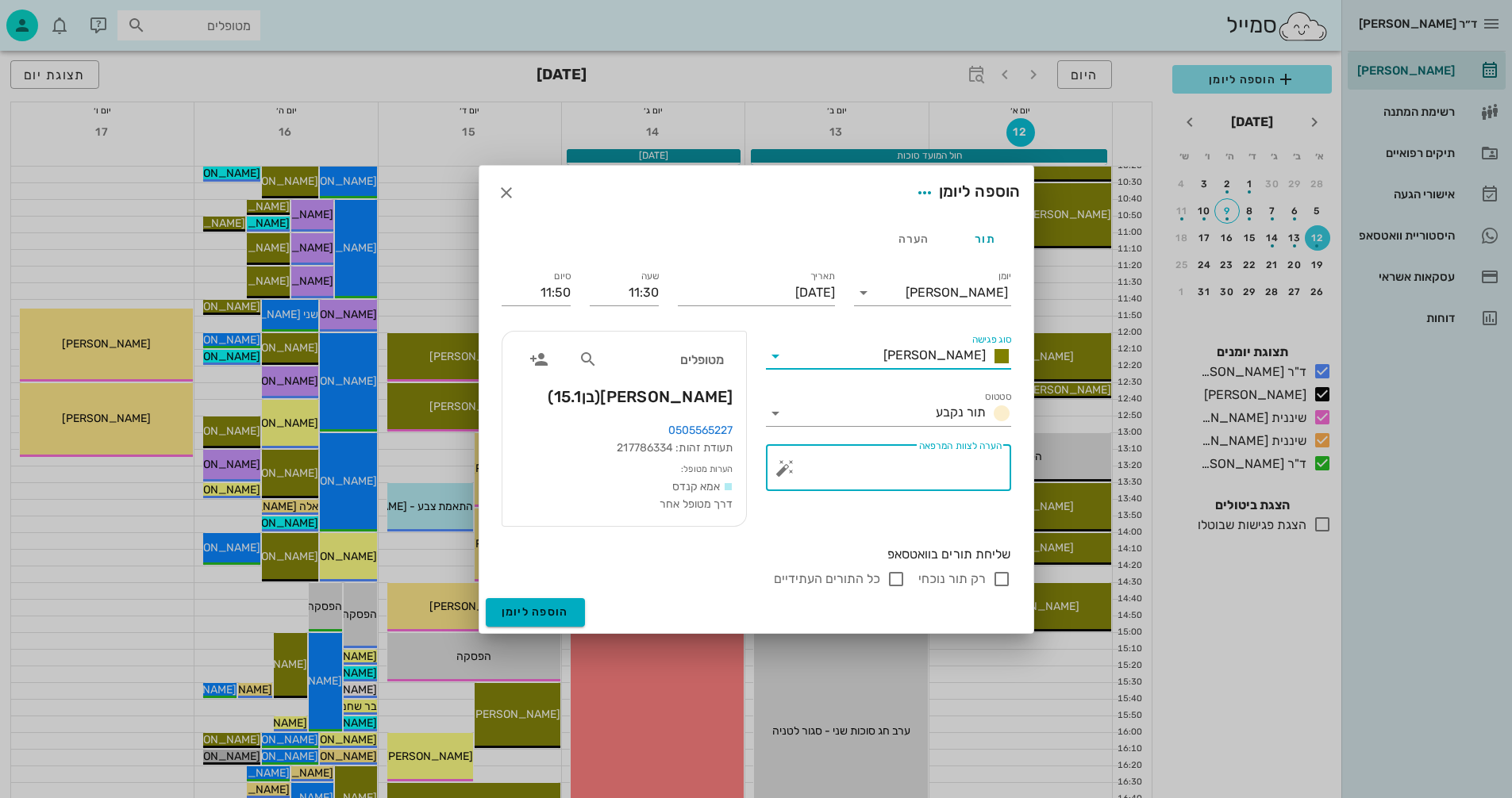
click at [906, 463] on textarea "הערה לצוות המרפאה" at bounding box center [895, 471] width 214 height 38
click at [784, 471] on button "button" at bounding box center [784, 468] width 19 height 19
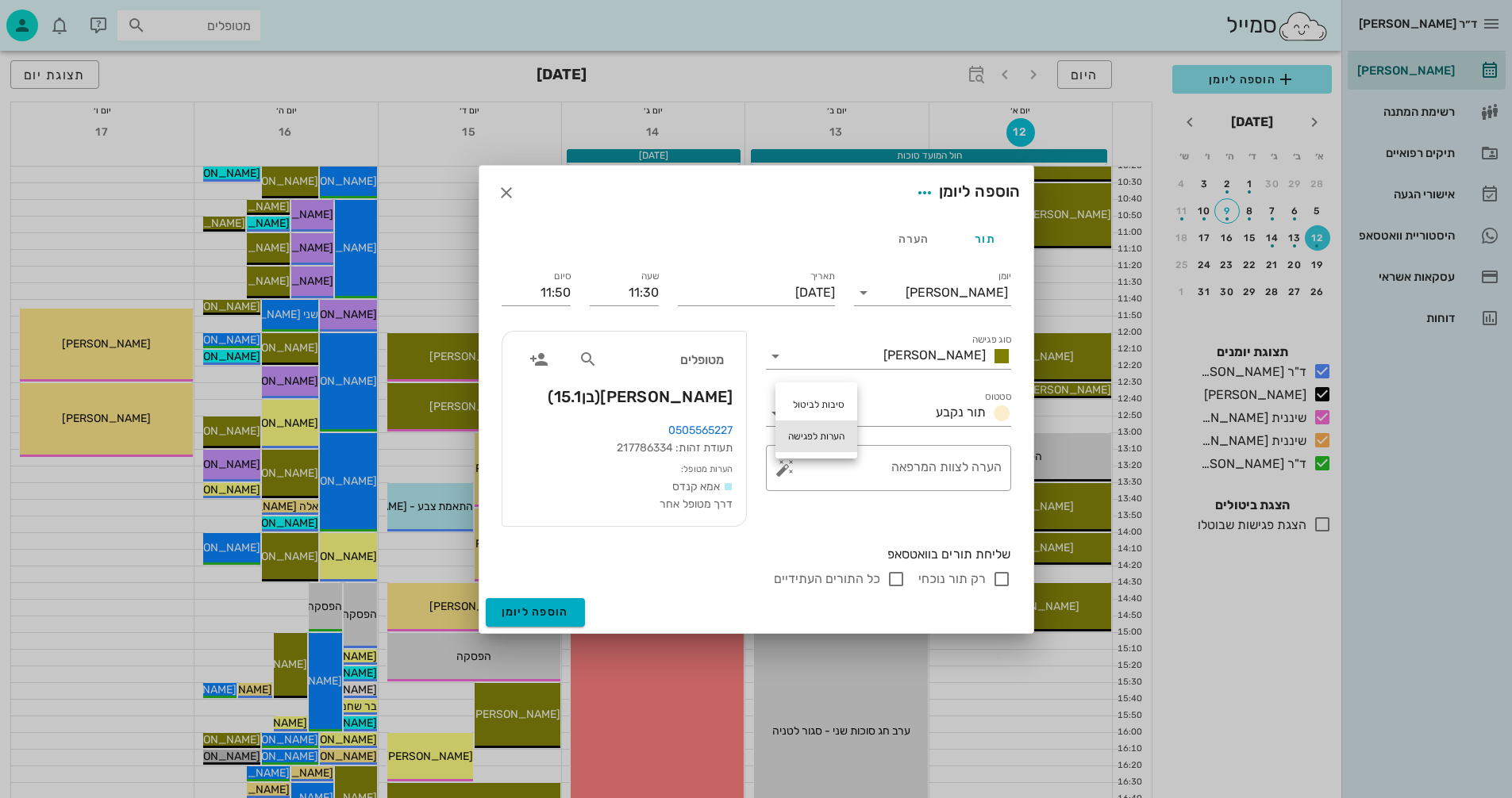
click at [821, 437] on div "הערות לפגישה" at bounding box center [815, 436] width 81 height 31
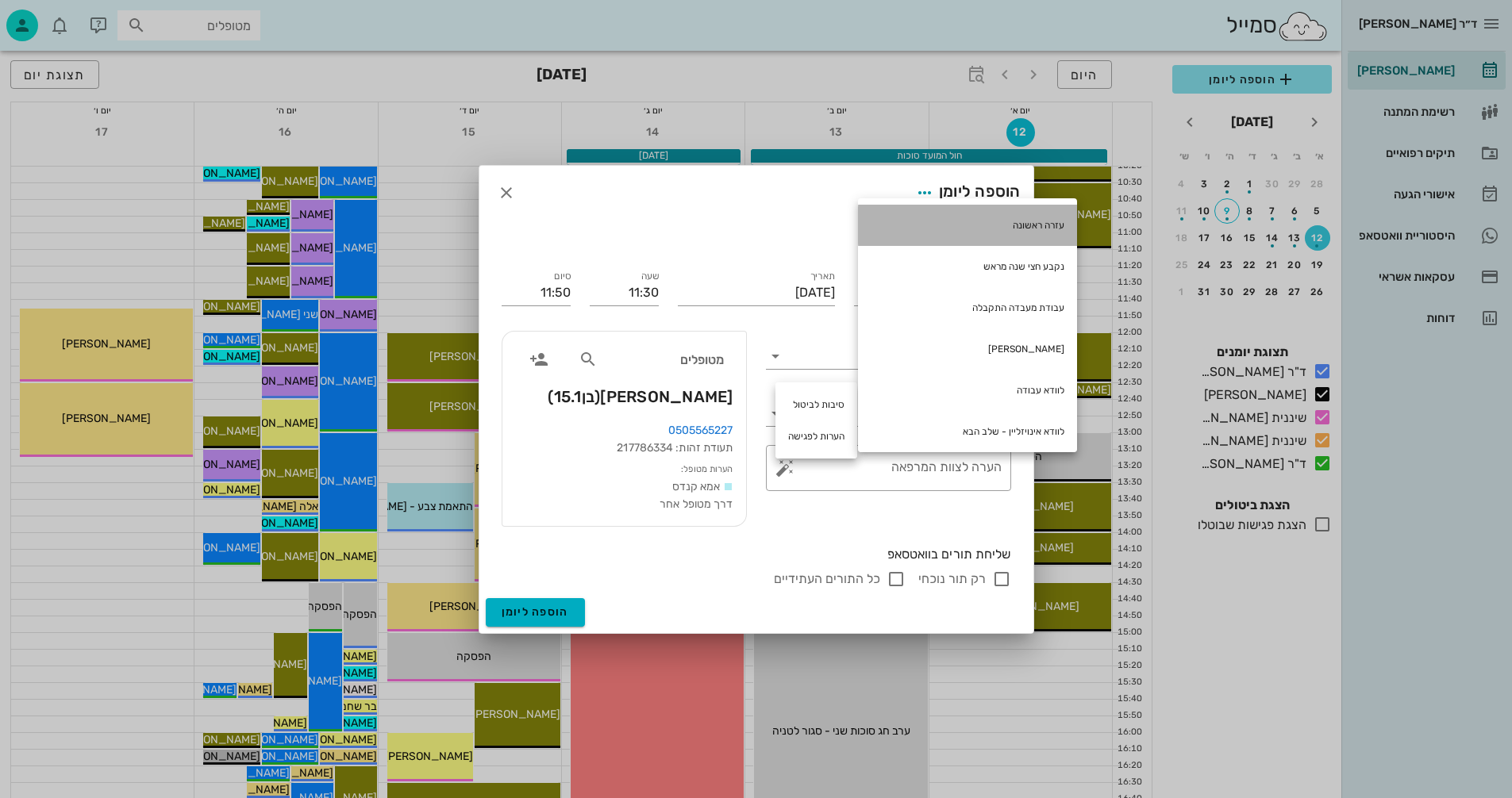
click at [1042, 221] on div "עזרה ראשונה" at bounding box center [967, 225] width 219 height 41
type textarea "עזרה ראשונה"
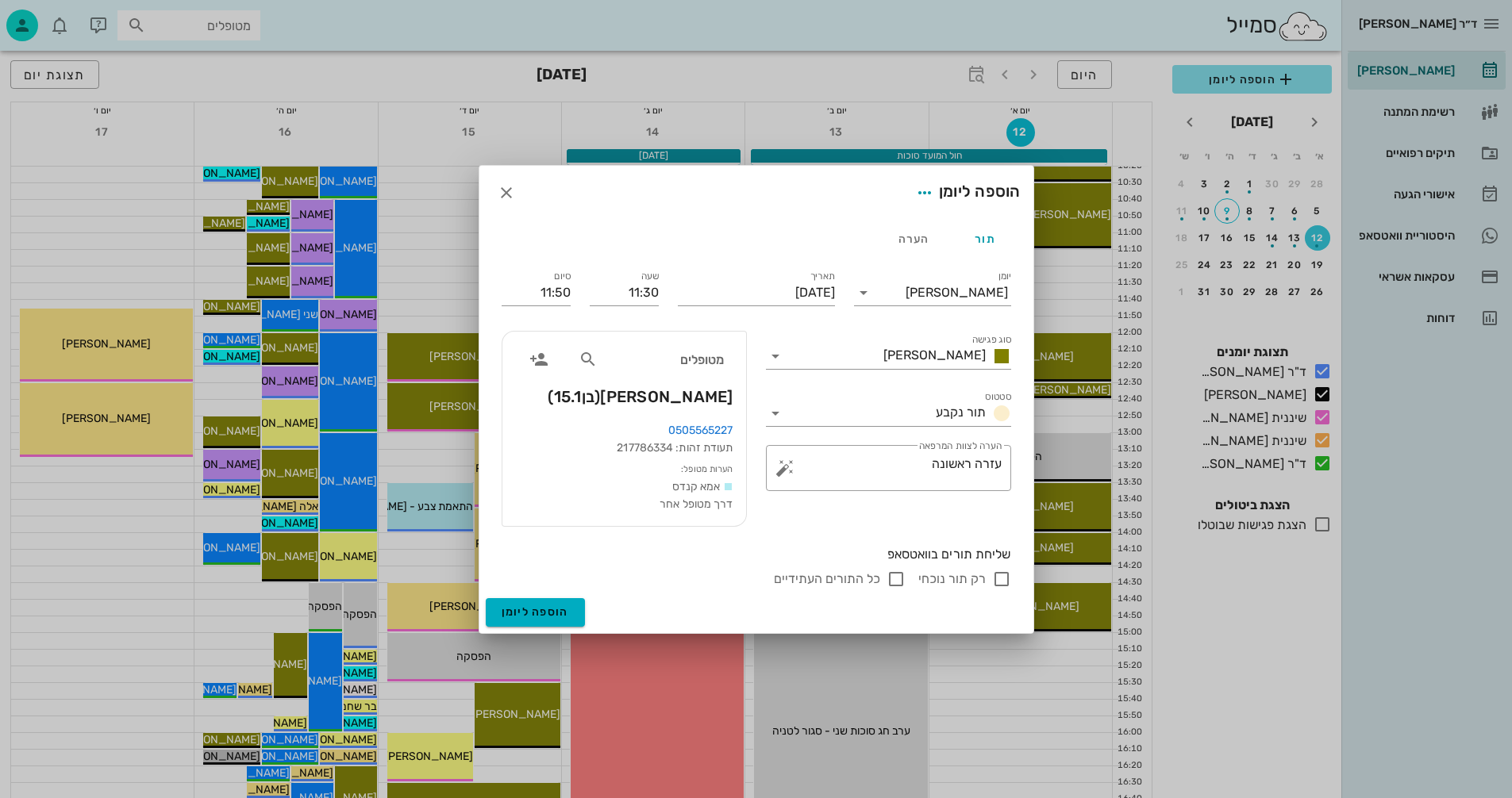
click at [1003, 579] on input "רק תור נוכחי" at bounding box center [1001, 579] width 19 height 19
checkbox input "false"
click at [510, 607] on span "הוספה ליומן" at bounding box center [535, 612] width 67 height 13
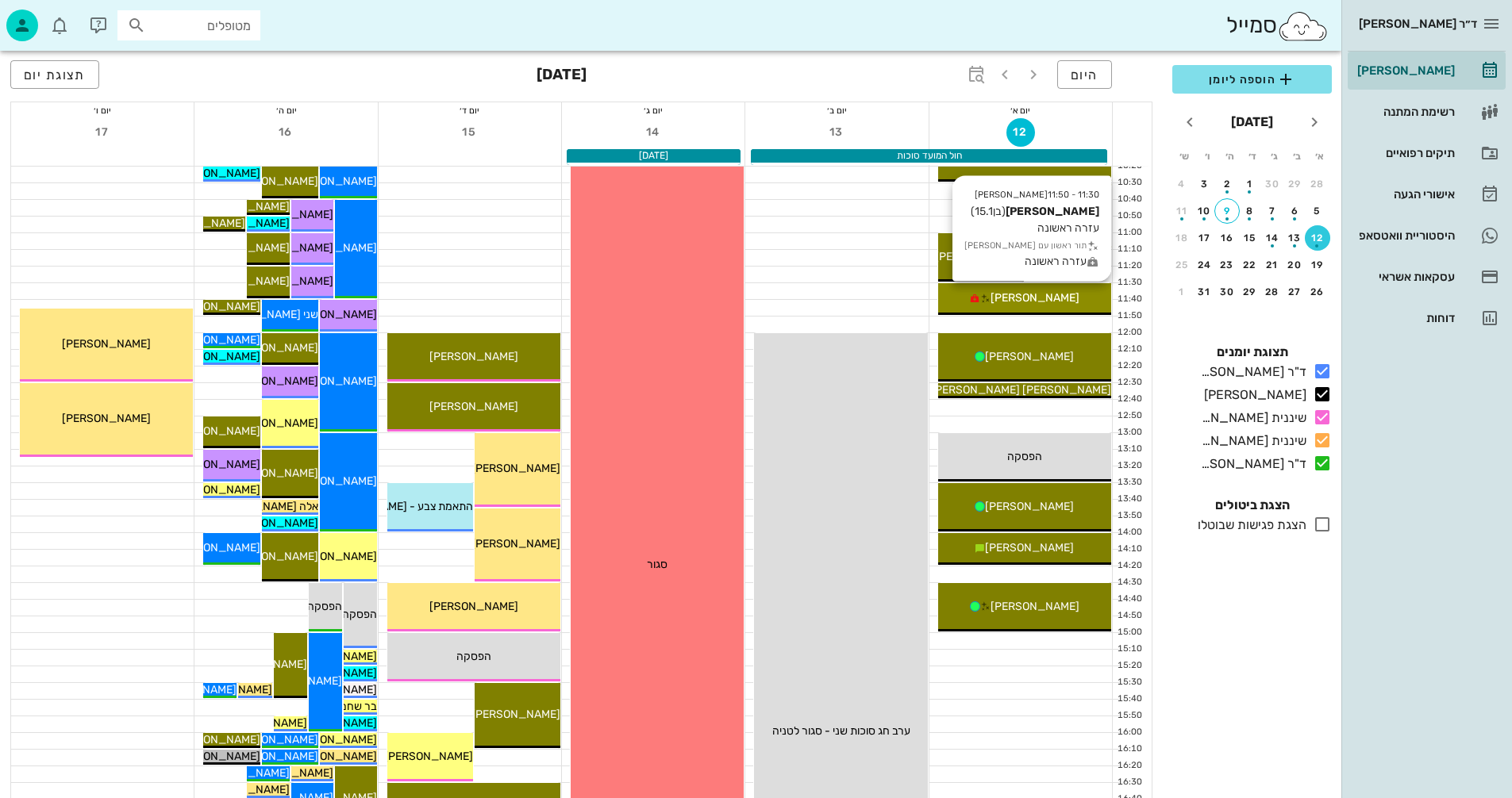
click at [1062, 297] on div "[PERSON_NAME]" at bounding box center [1024, 298] width 173 height 17
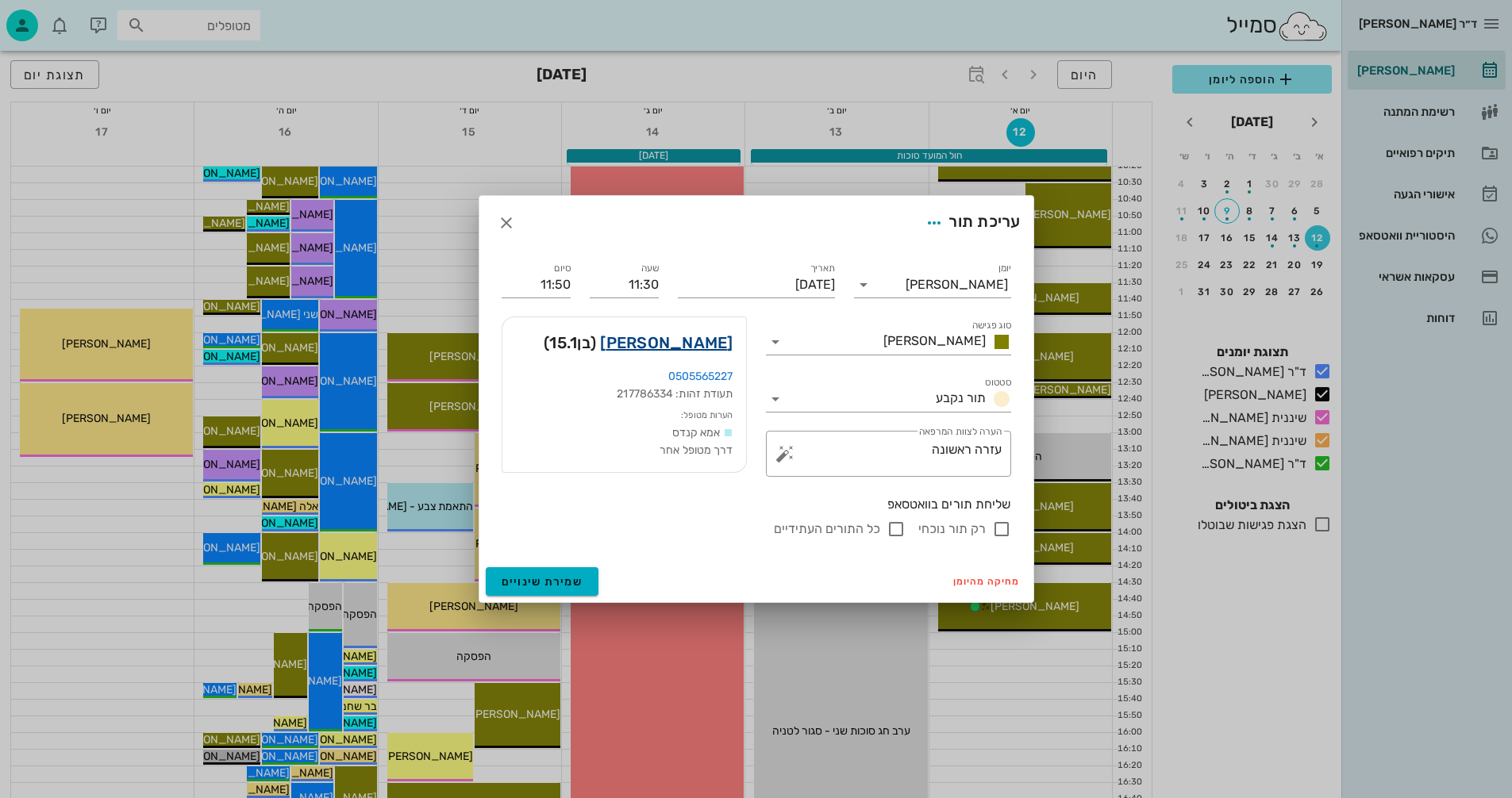
click at [707, 338] on link "[PERSON_NAME]" at bounding box center [666, 343] width 132 height 25
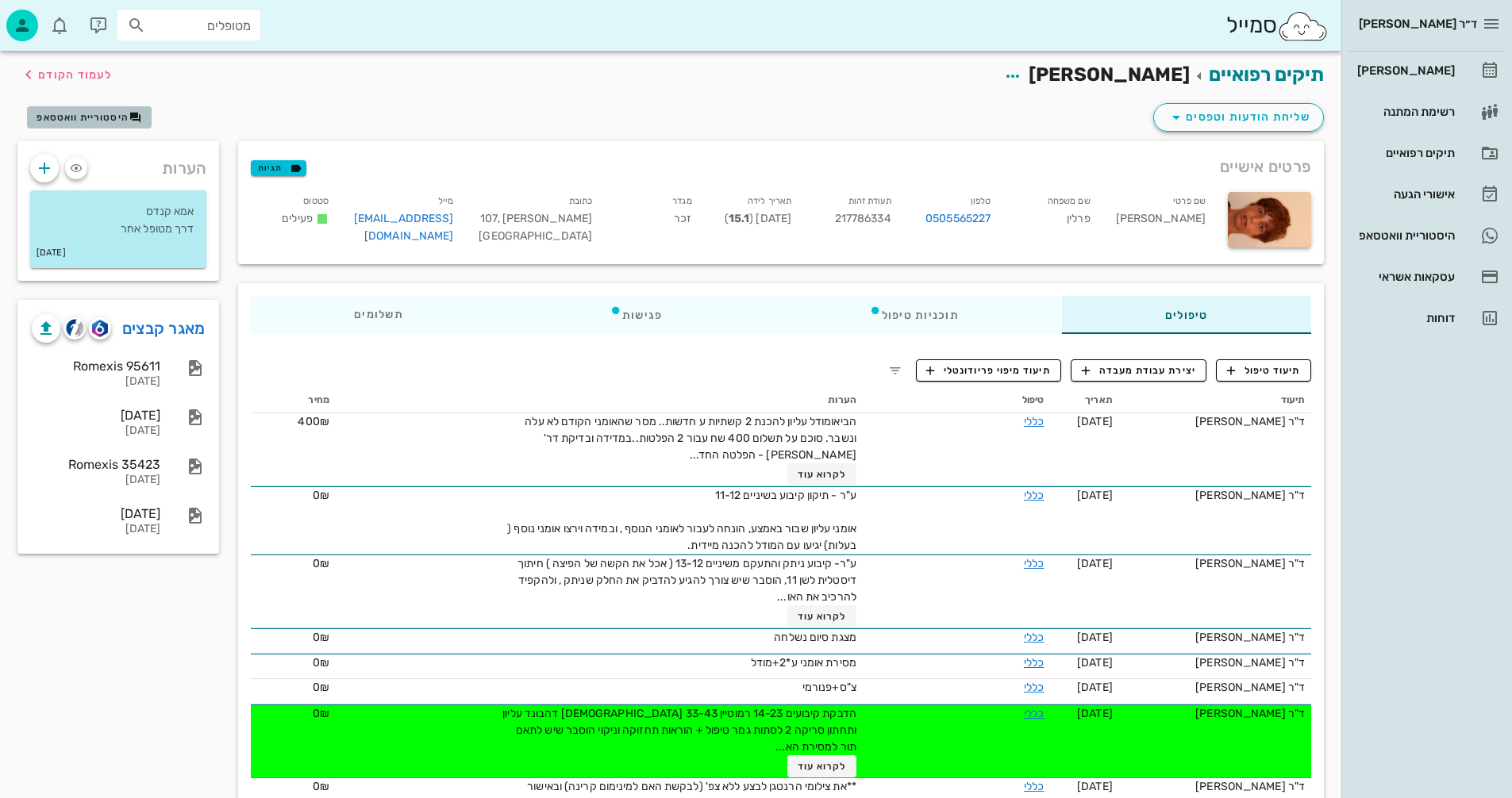
click at [100, 116] on span "היסטוריית וואטסאפ" at bounding box center [82, 117] width 92 height 11
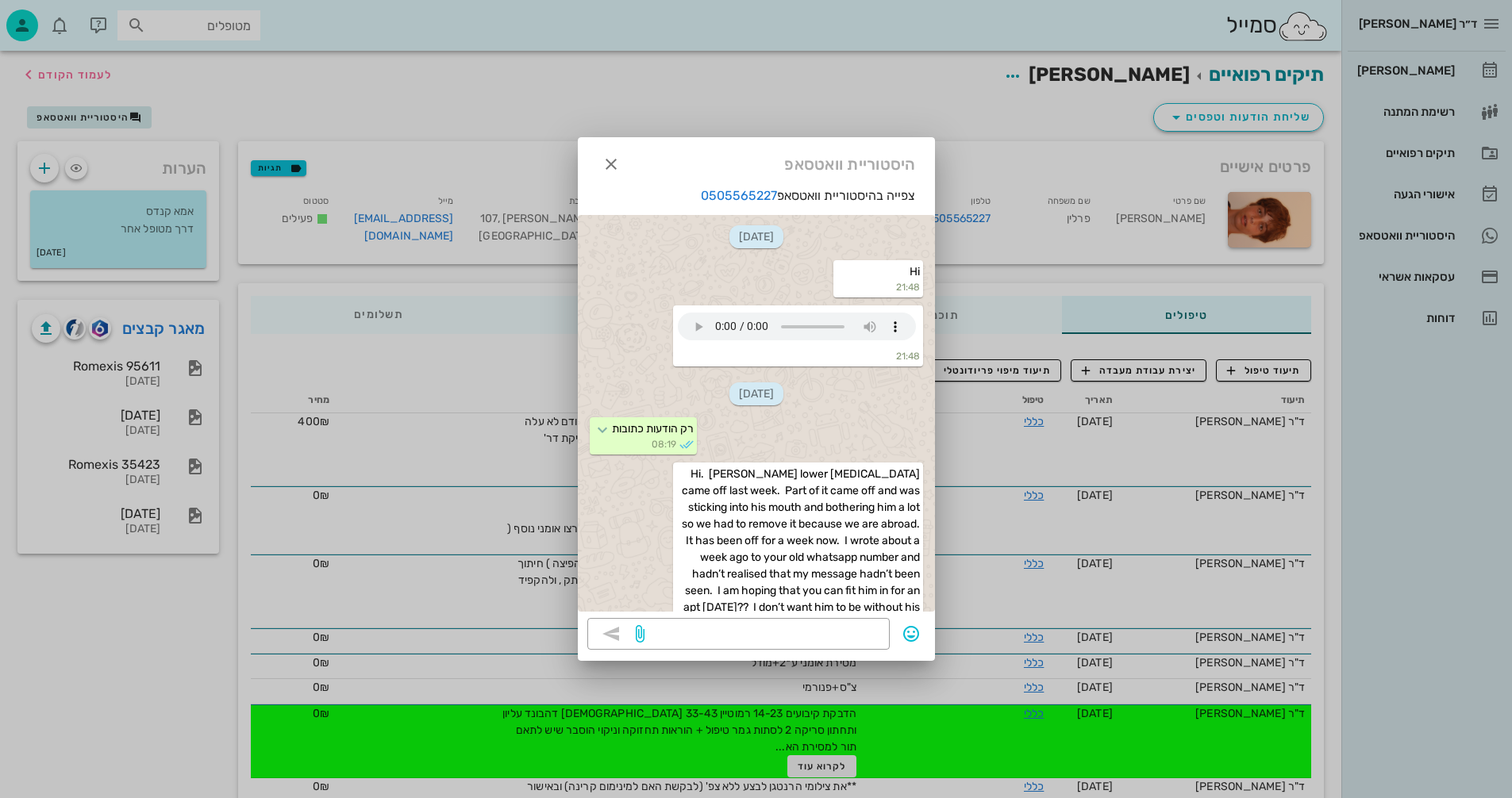
scroll to position [222, 0]
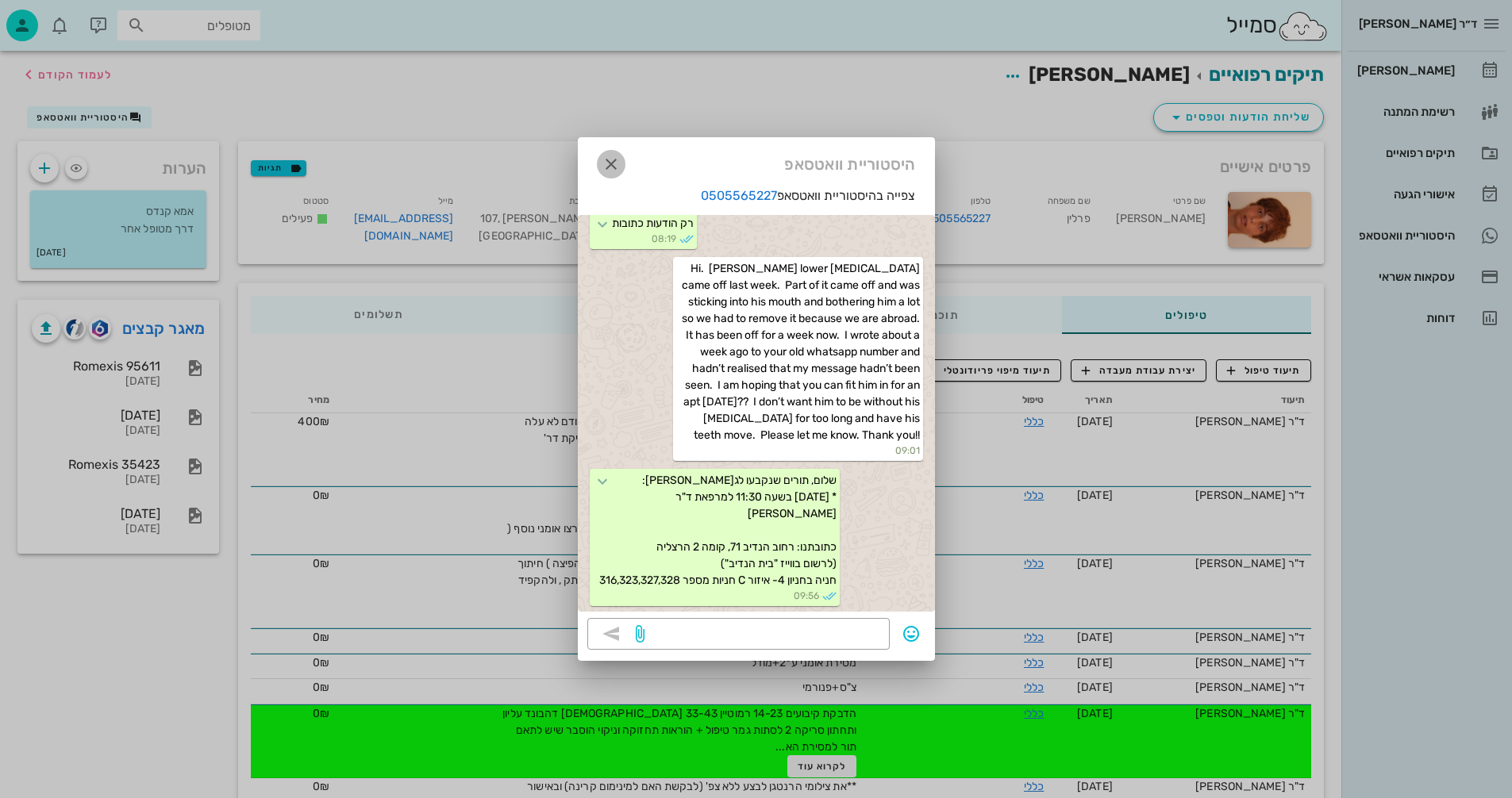
click at [614, 162] on icon "button" at bounding box center [610, 164] width 19 height 19
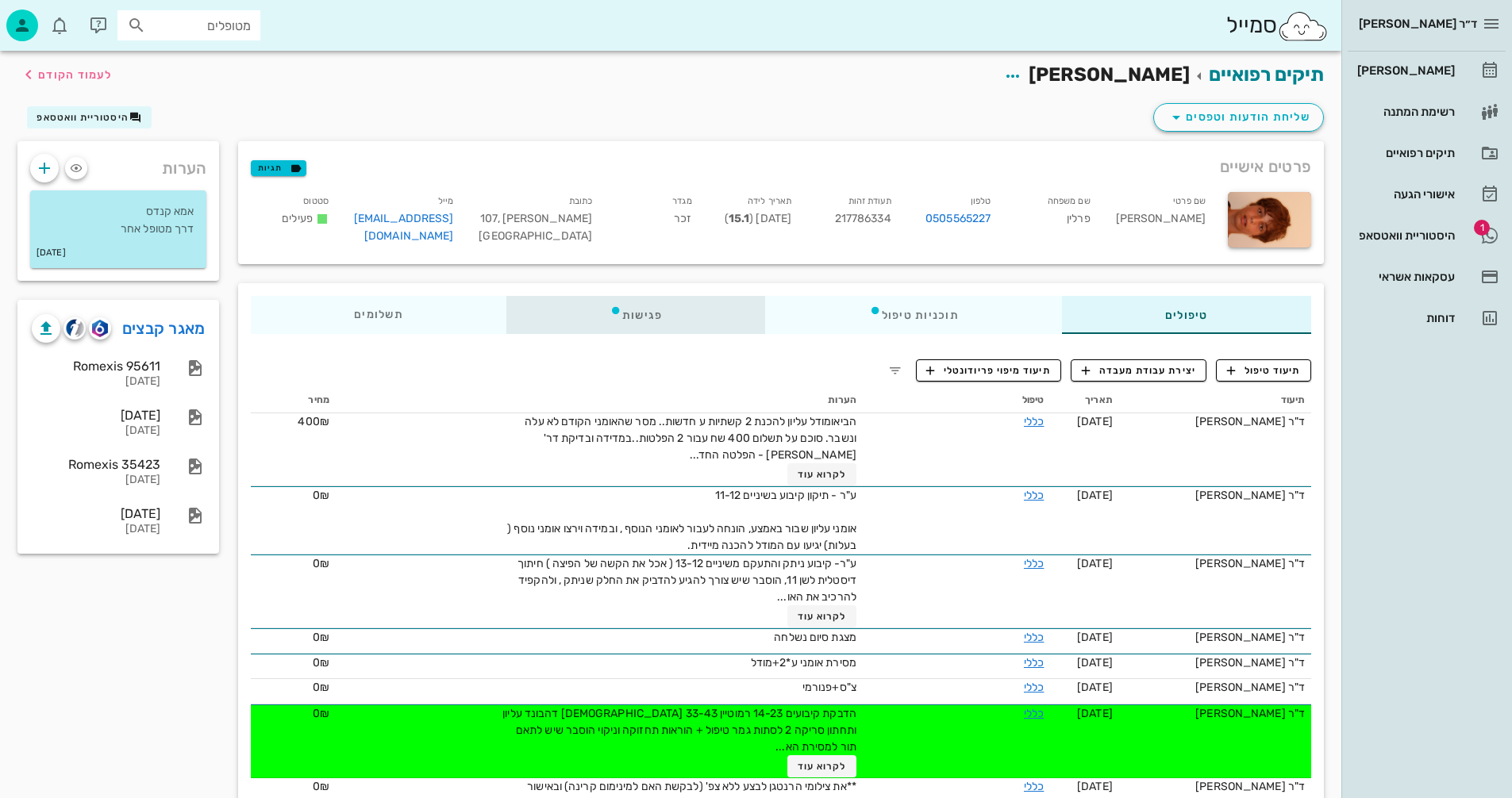
click at [638, 309] on div "פגישות" at bounding box center [636, 315] width 259 height 38
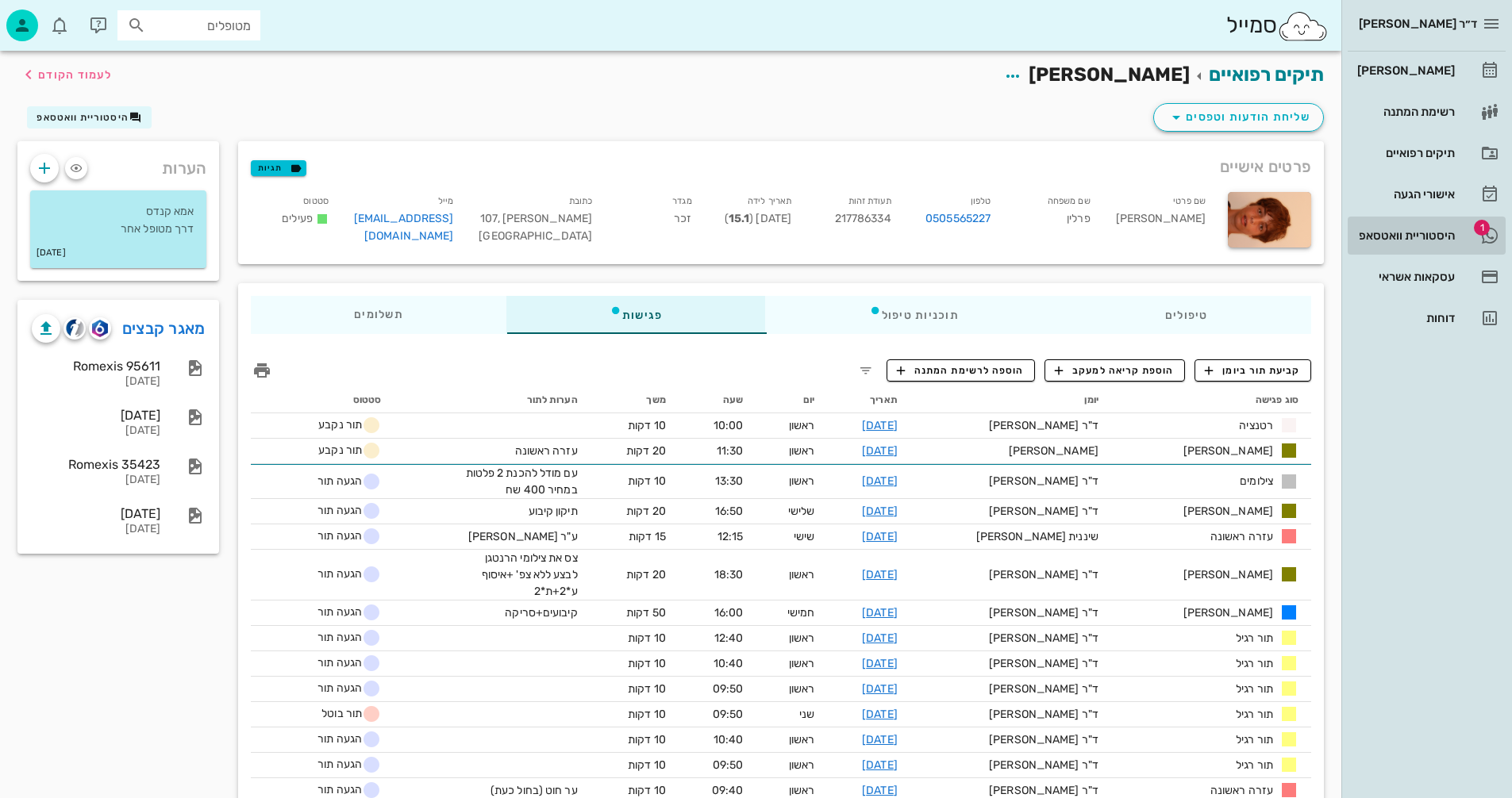
click at [1411, 235] on div "היסטוריית וואטסאפ" at bounding box center [1404, 235] width 101 height 13
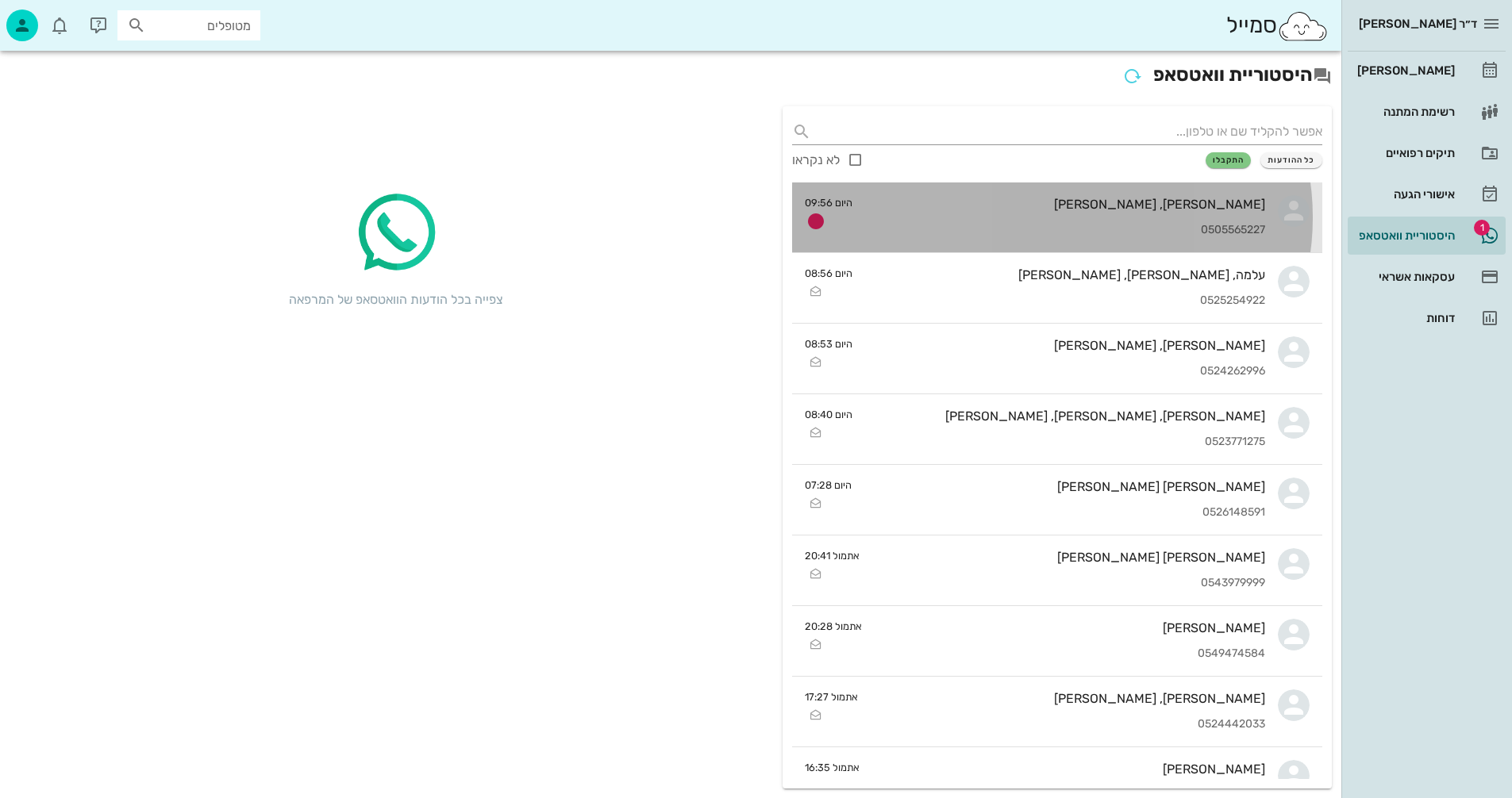
click at [1015, 201] on div "[PERSON_NAME], [PERSON_NAME]" at bounding box center [1065, 204] width 400 height 15
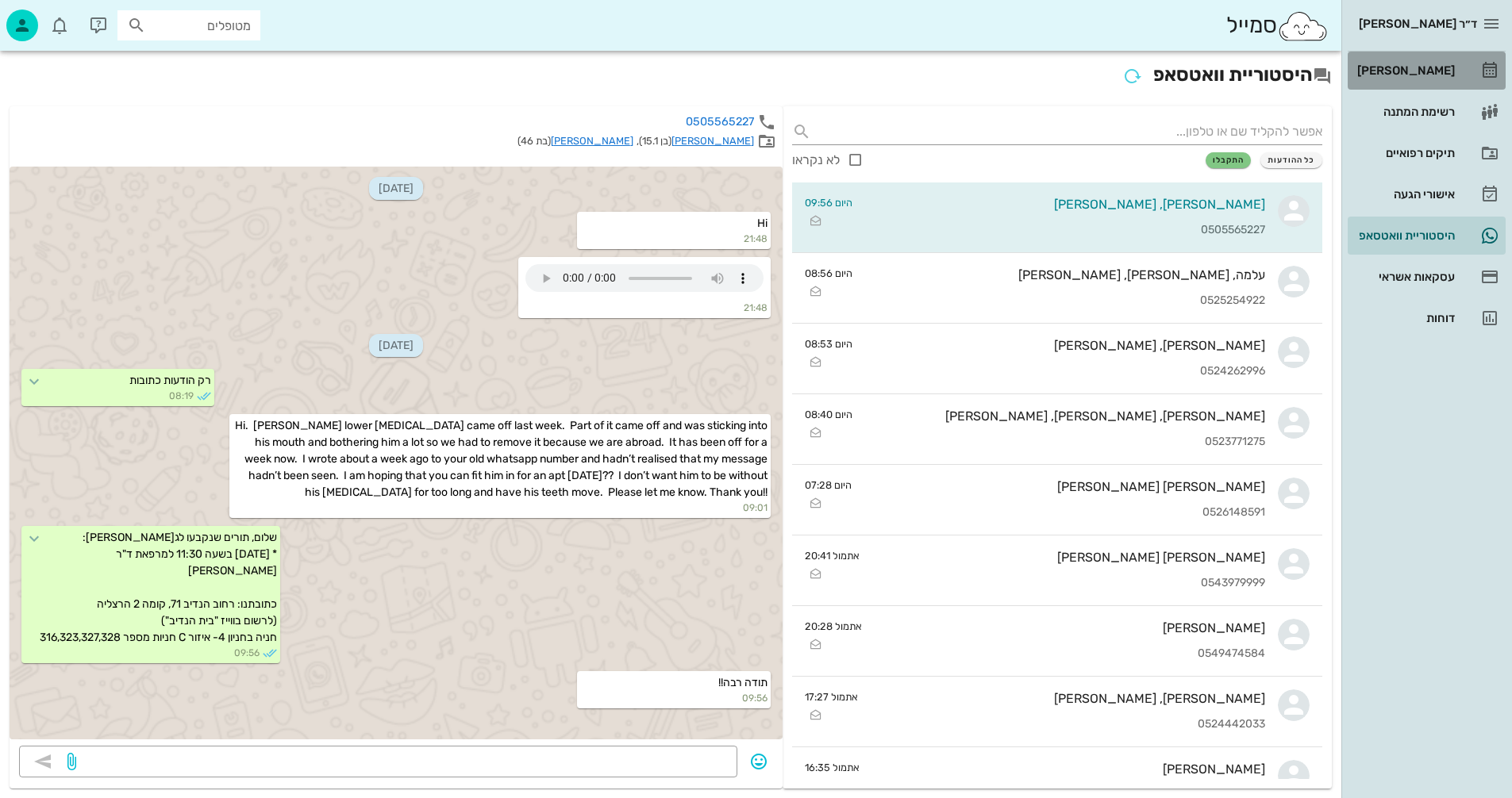
click at [1414, 72] on div "[PERSON_NAME]" at bounding box center [1404, 71] width 101 height 13
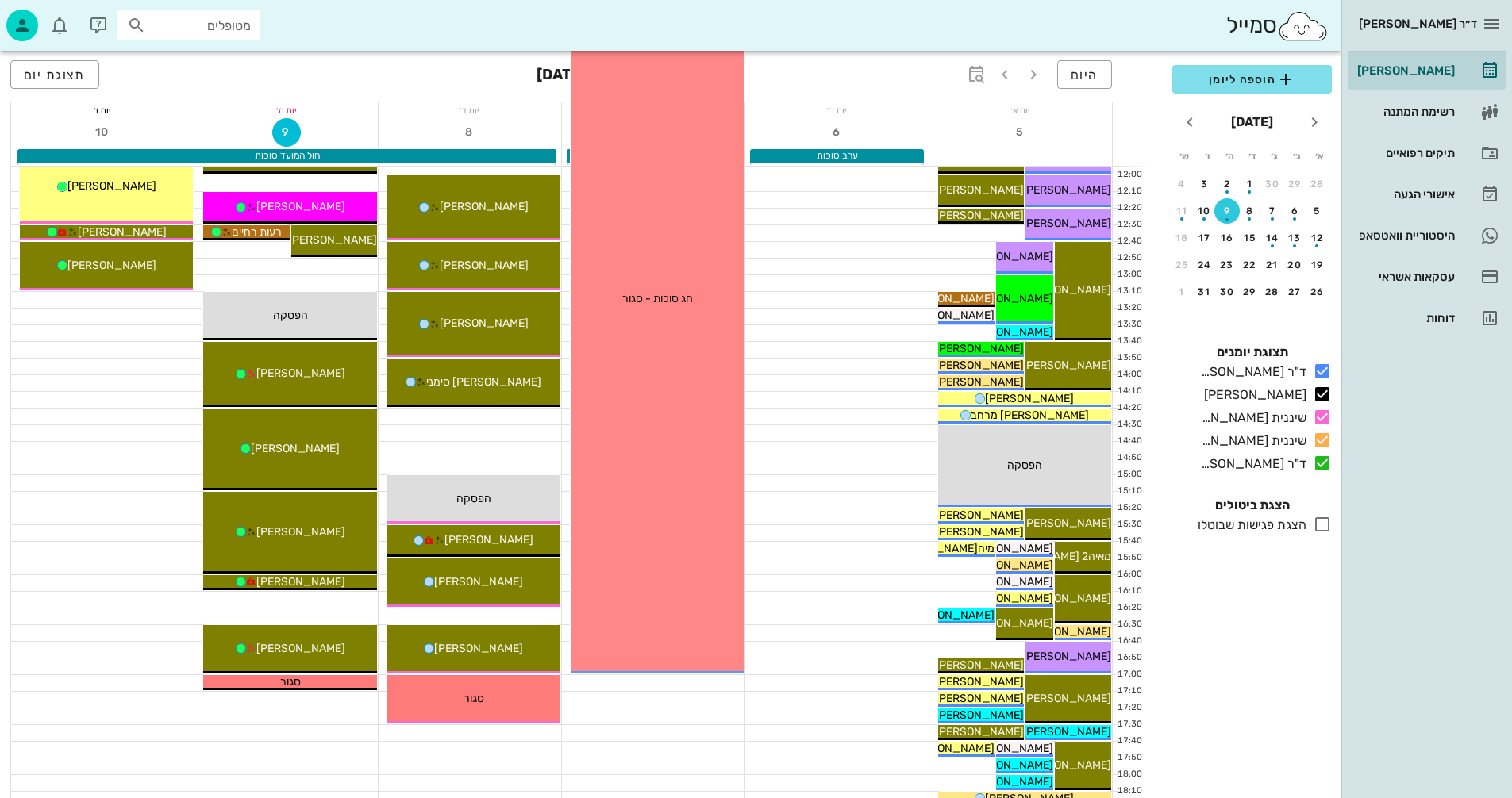
scroll to position [476, 0]
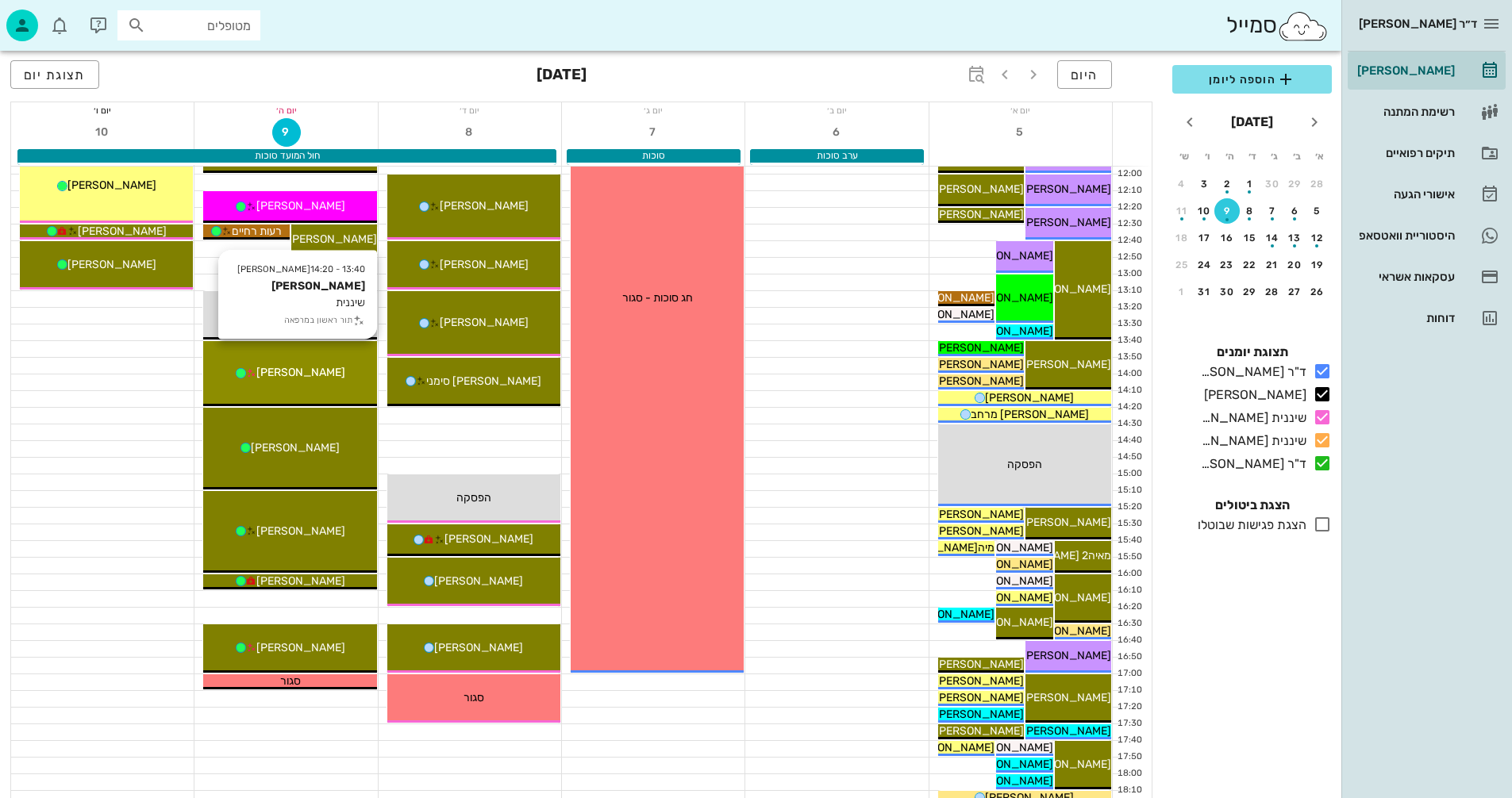
click at [308, 373] on span "[PERSON_NAME]" at bounding box center [300, 372] width 89 height 13
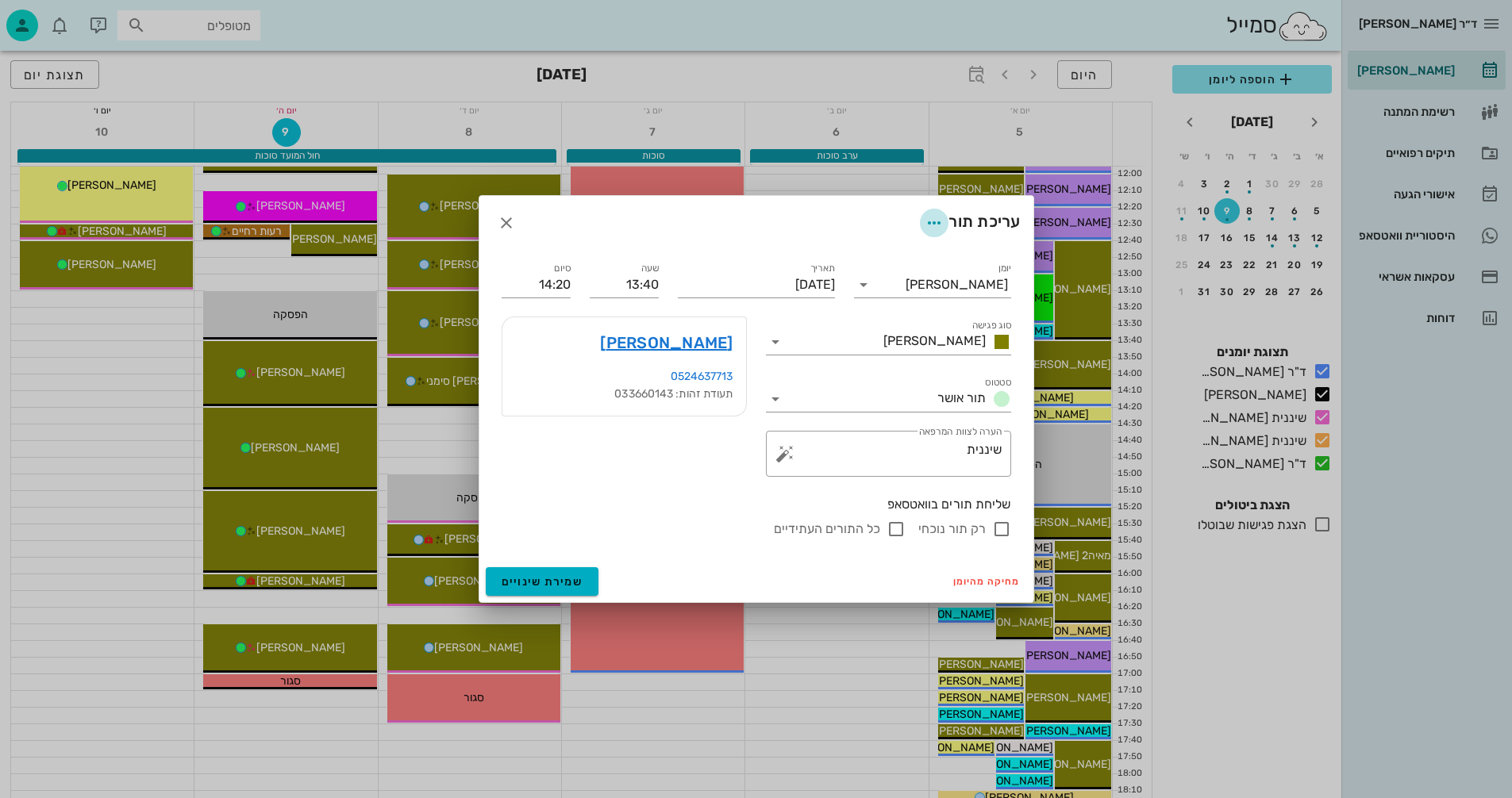
click at [932, 219] on icon "button" at bounding box center [933, 223] width 19 height 19
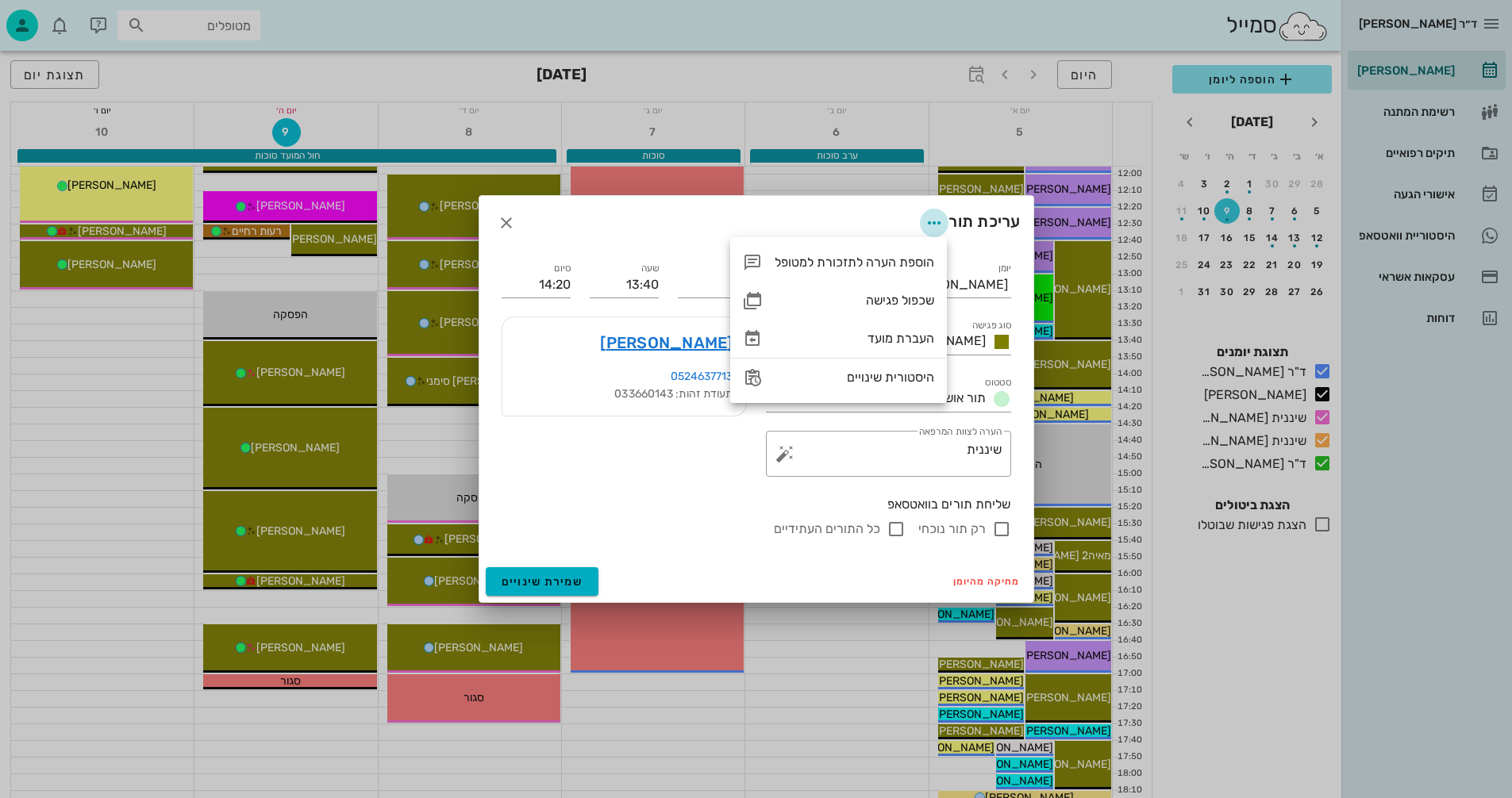
click at [932, 219] on icon "button" at bounding box center [933, 223] width 19 height 19
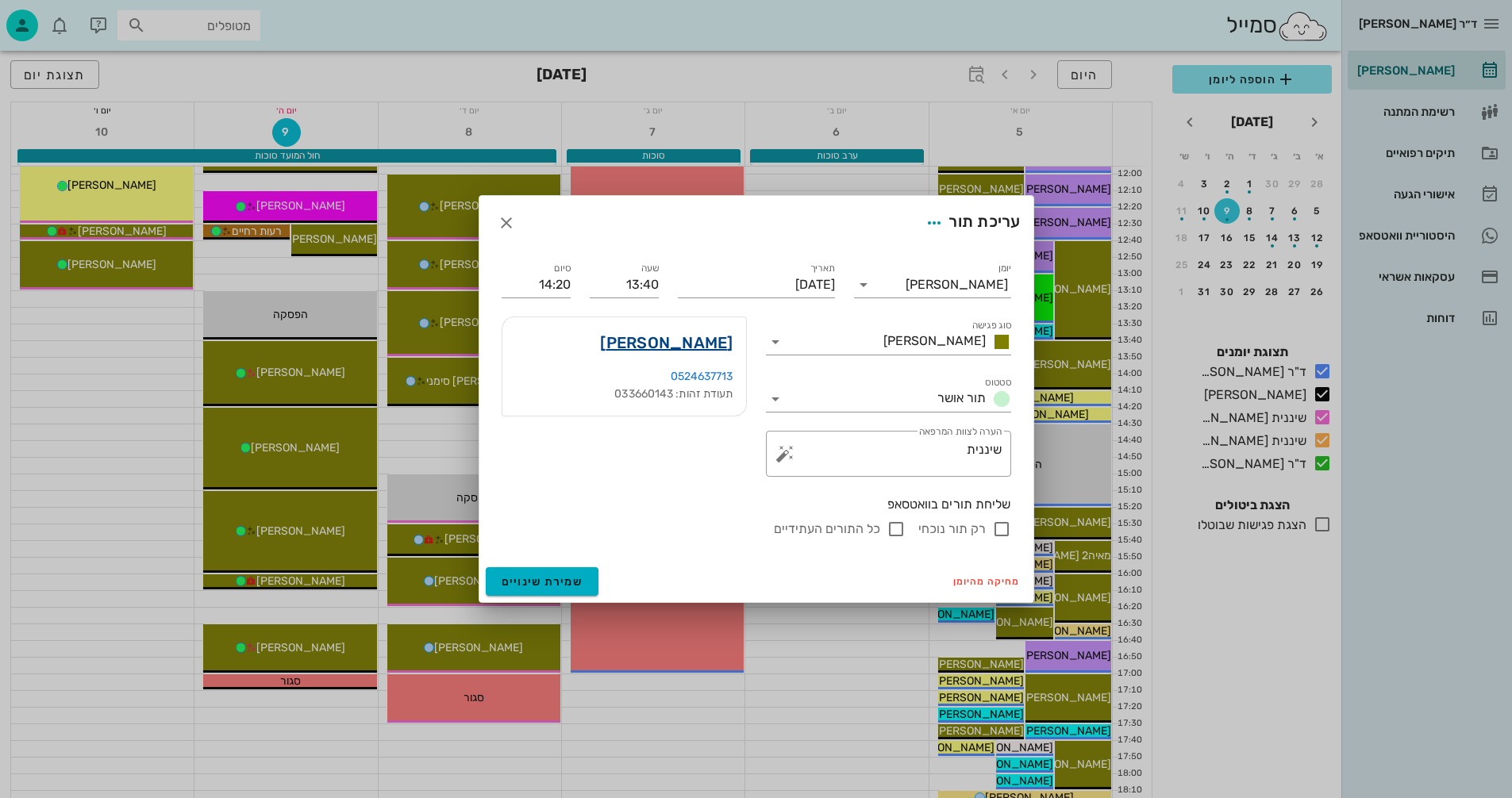
click at [714, 340] on link "[PERSON_NAME]" at bounding box center [666, 343] width 132 height 25
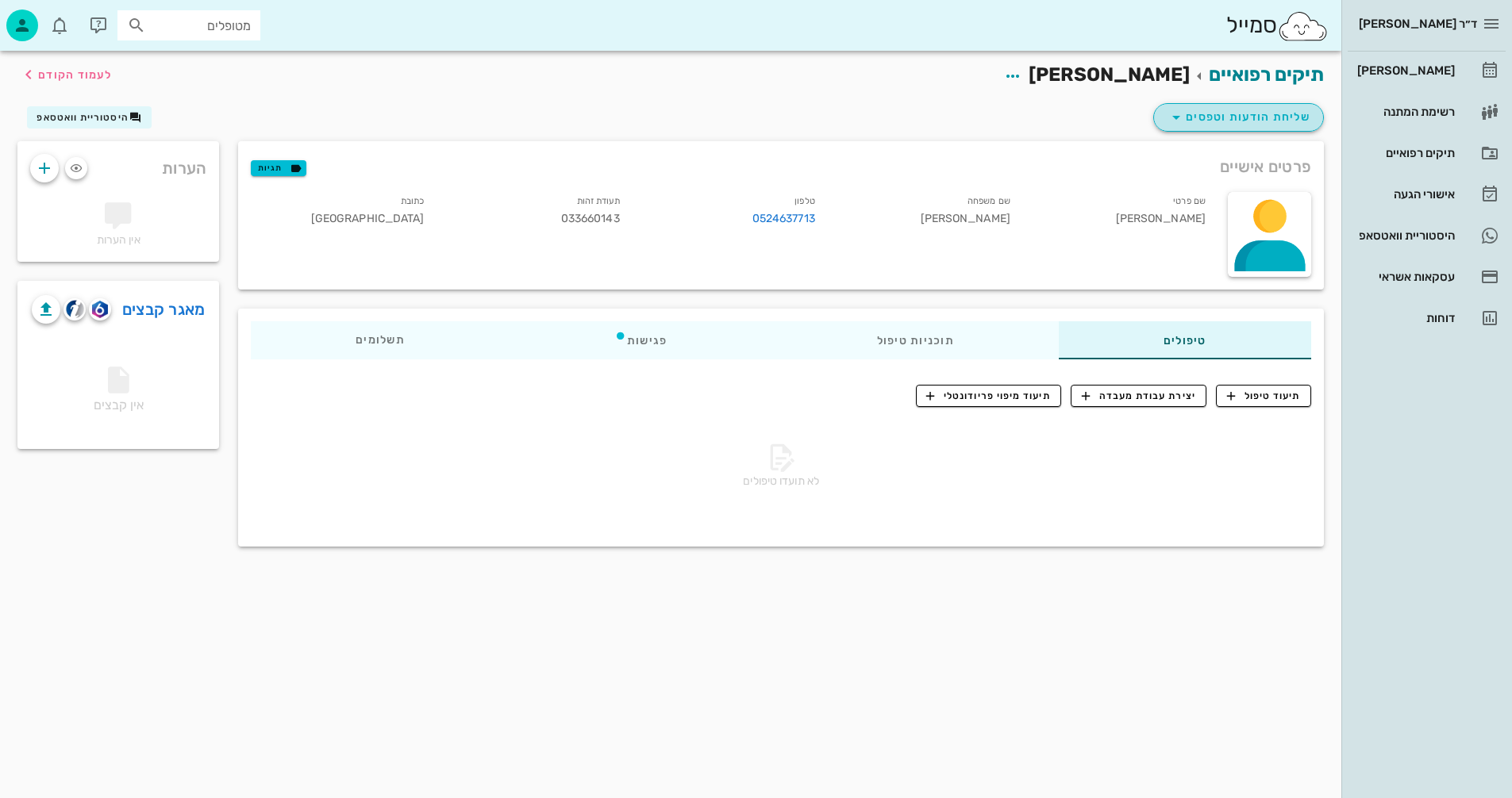
click at [1216, 120] on span "שליחת הודעות וטפסים" at bounding box center [1238, 117] width 144 height 19
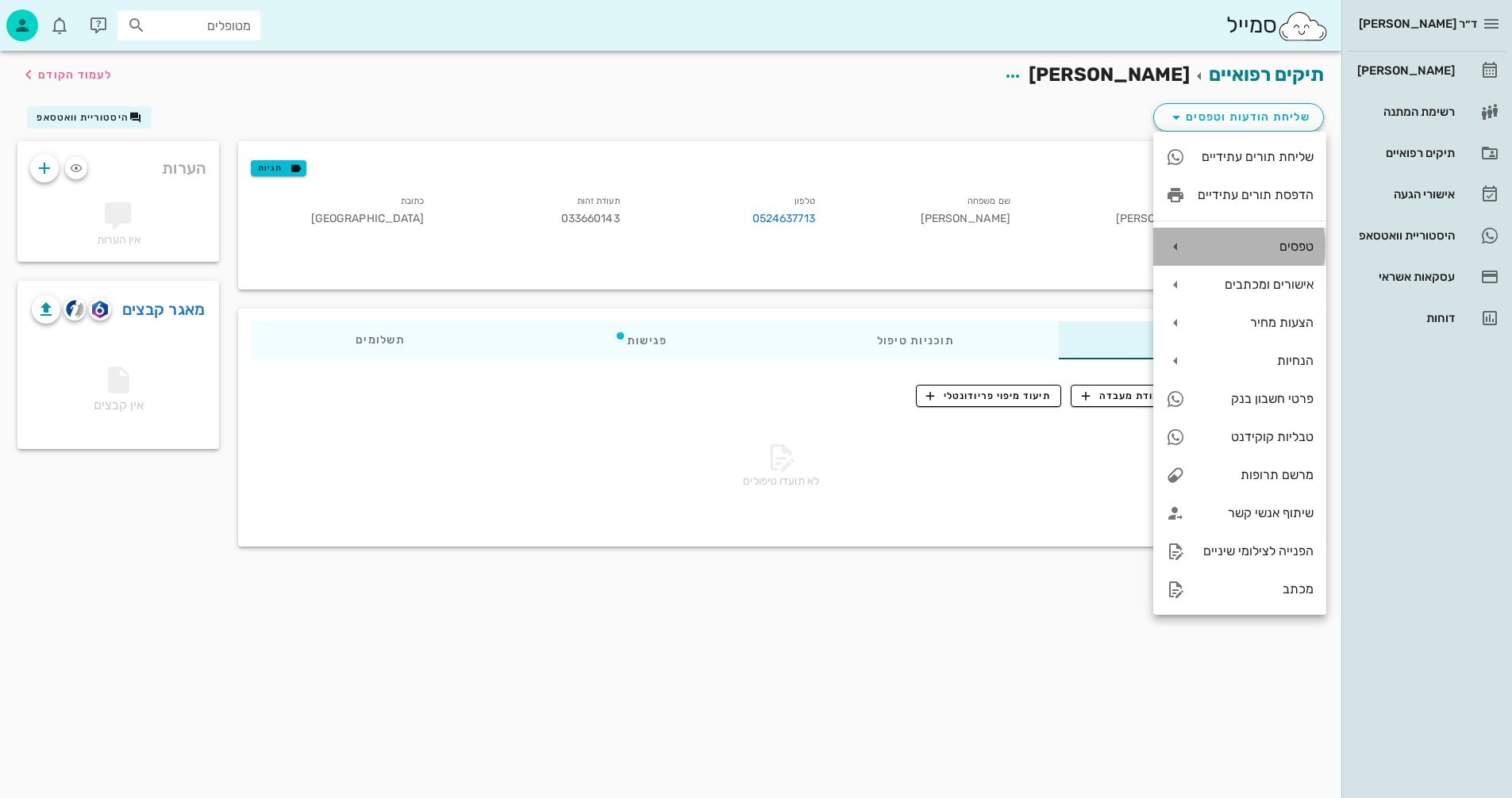
click at [1235, 248] on div "טפסים" at bounding box center [1254, 246] width 115 height 15
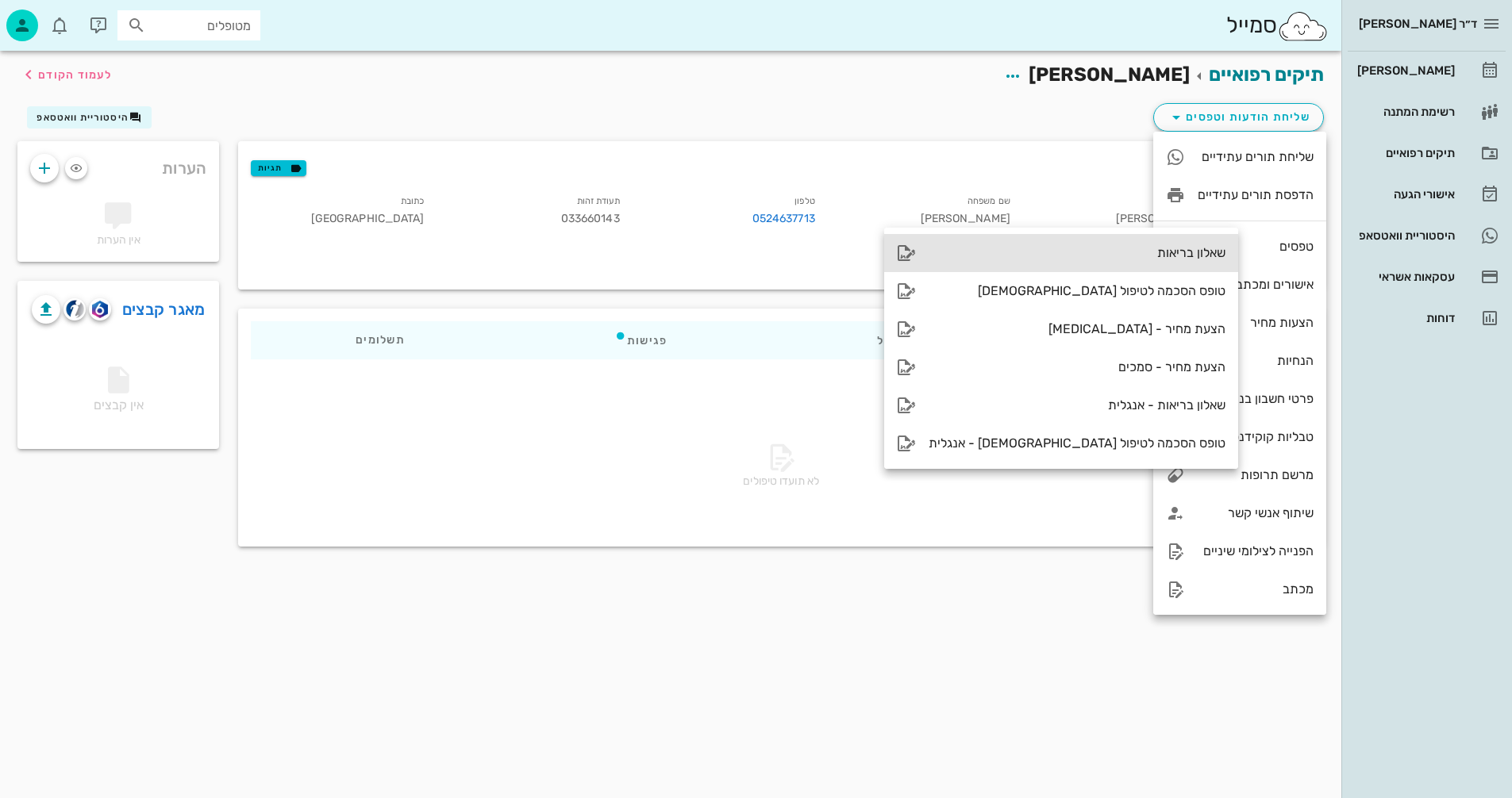
click at [1038, 250] on div "שאלון בריאות" at bounding box center [1077, 252] width 297 height 15
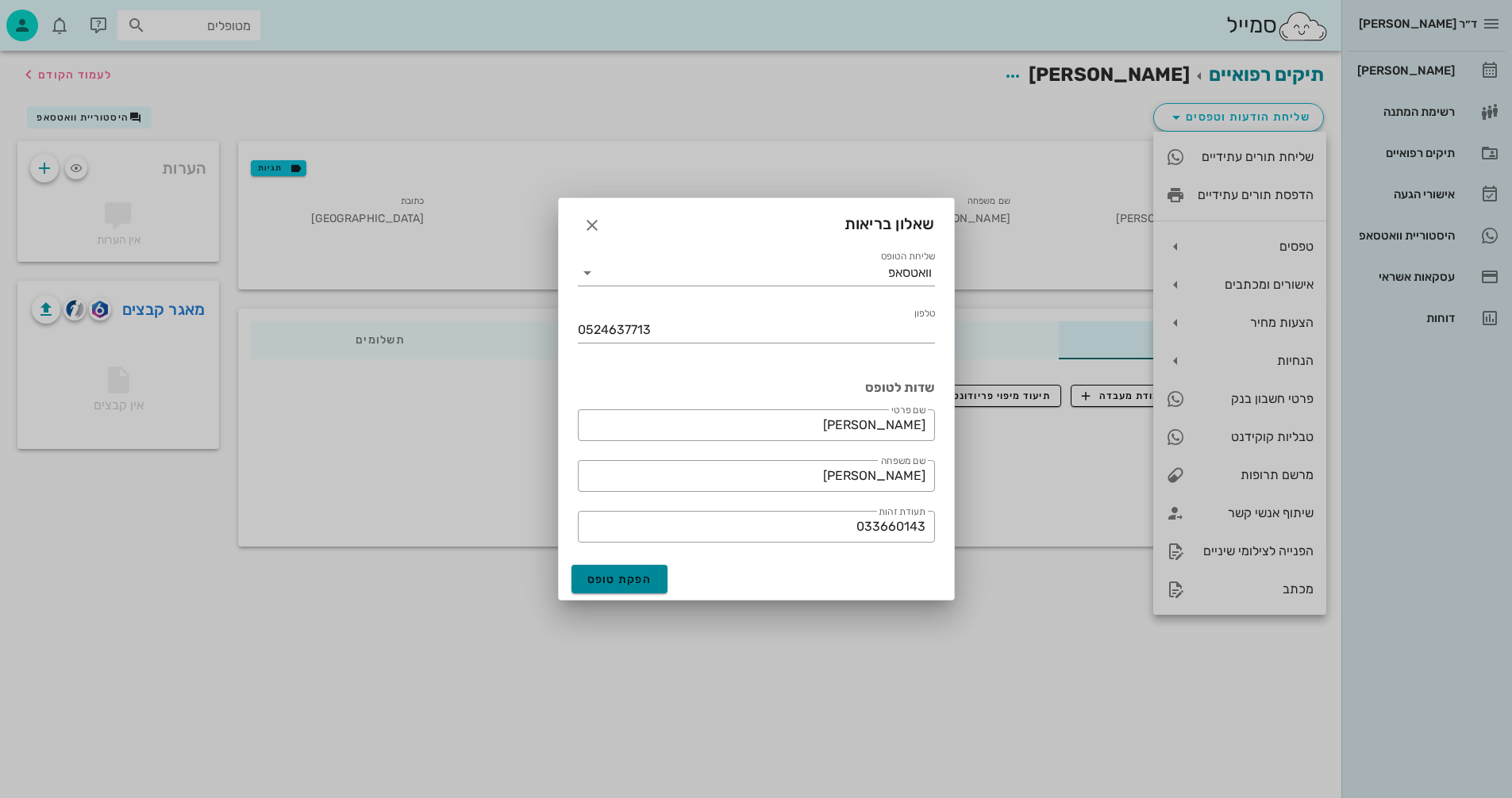
click at [593, 575] on span "הפקת טופס" at bounding box center [619, 579] width 65 height 13
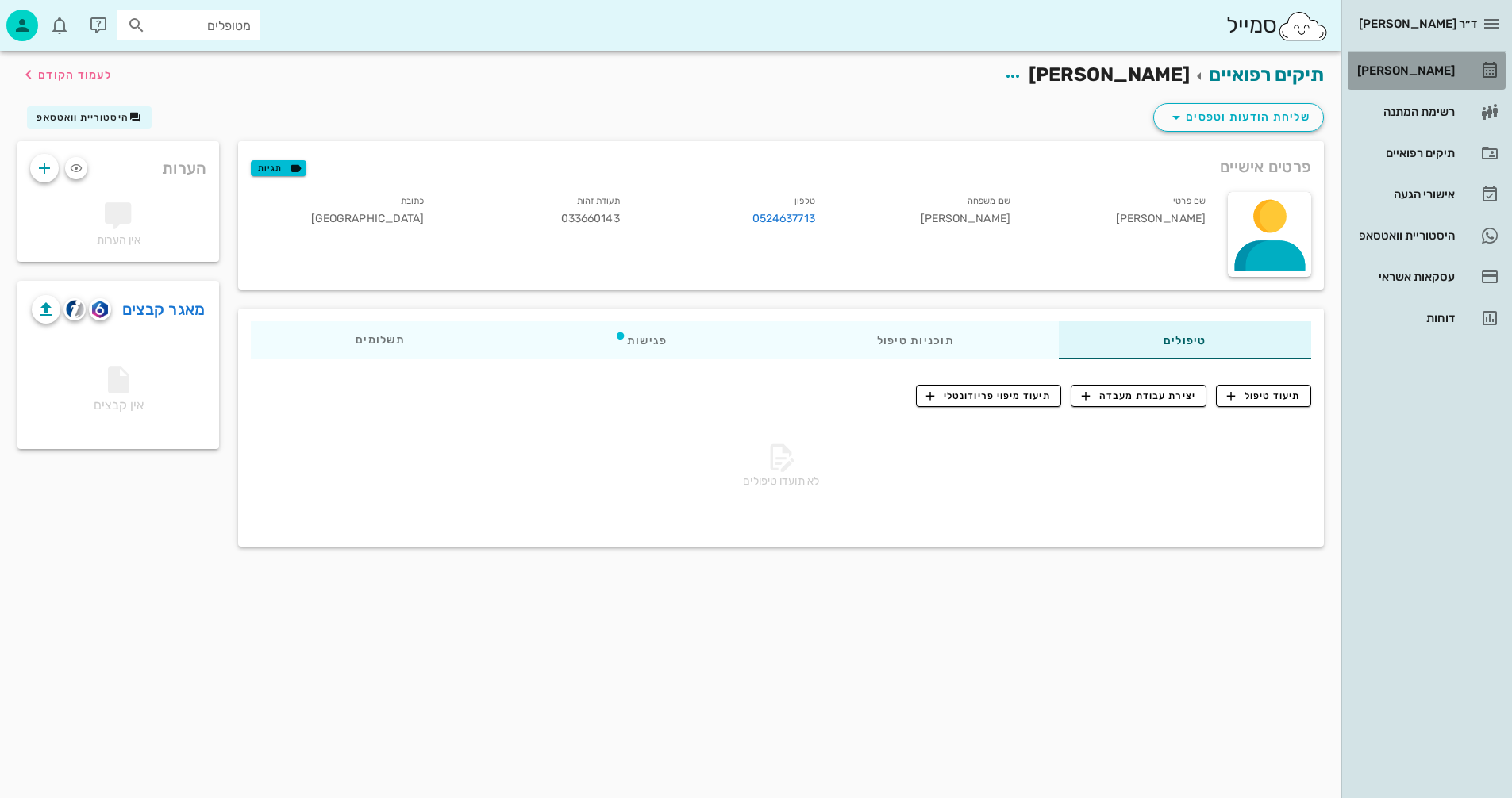
click at [1414, 71] on div "[PERSON_NAME]" at bounding box center [1404, 71] width 101 height 13
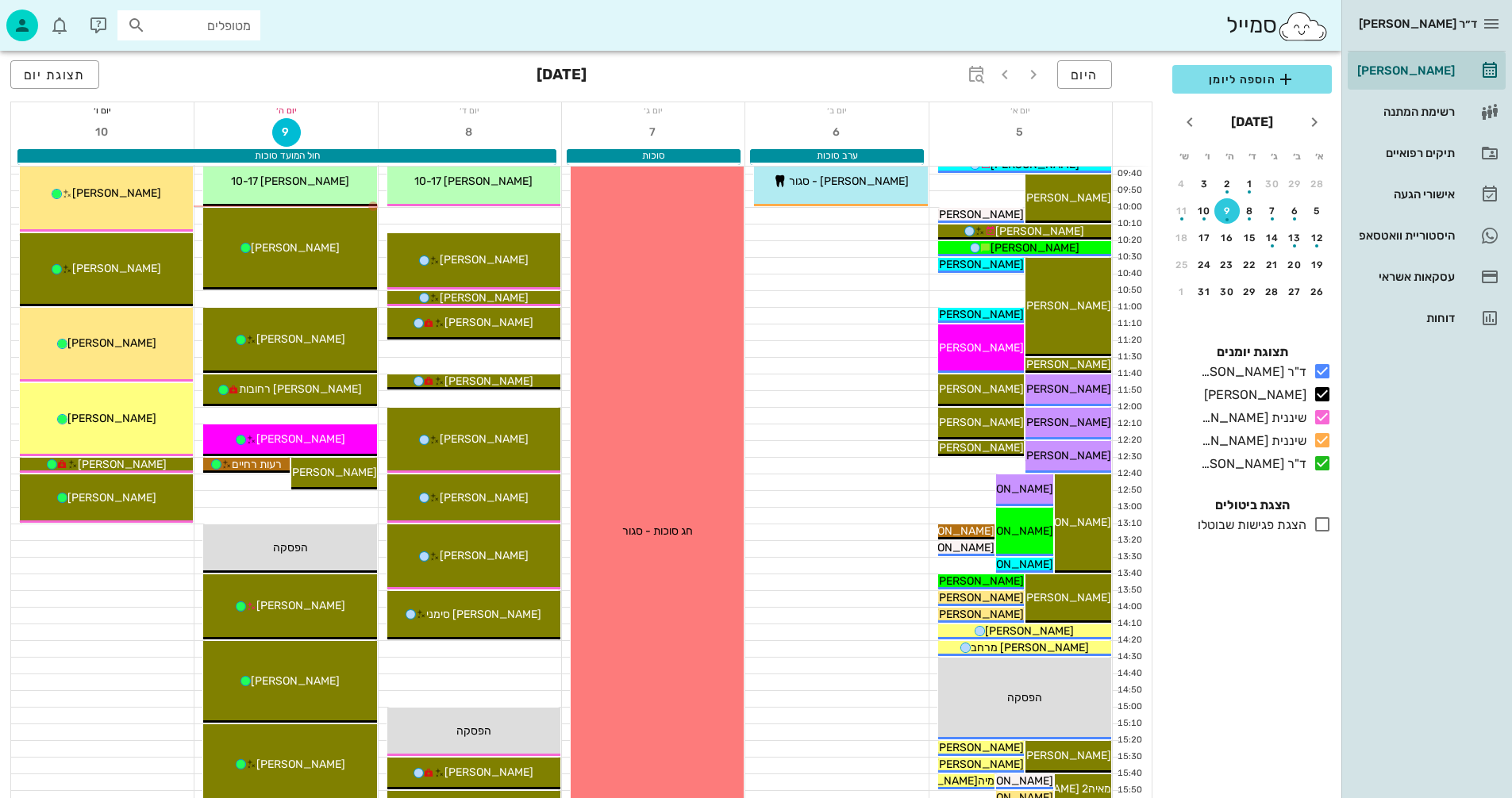
scroll to position [396, 0]
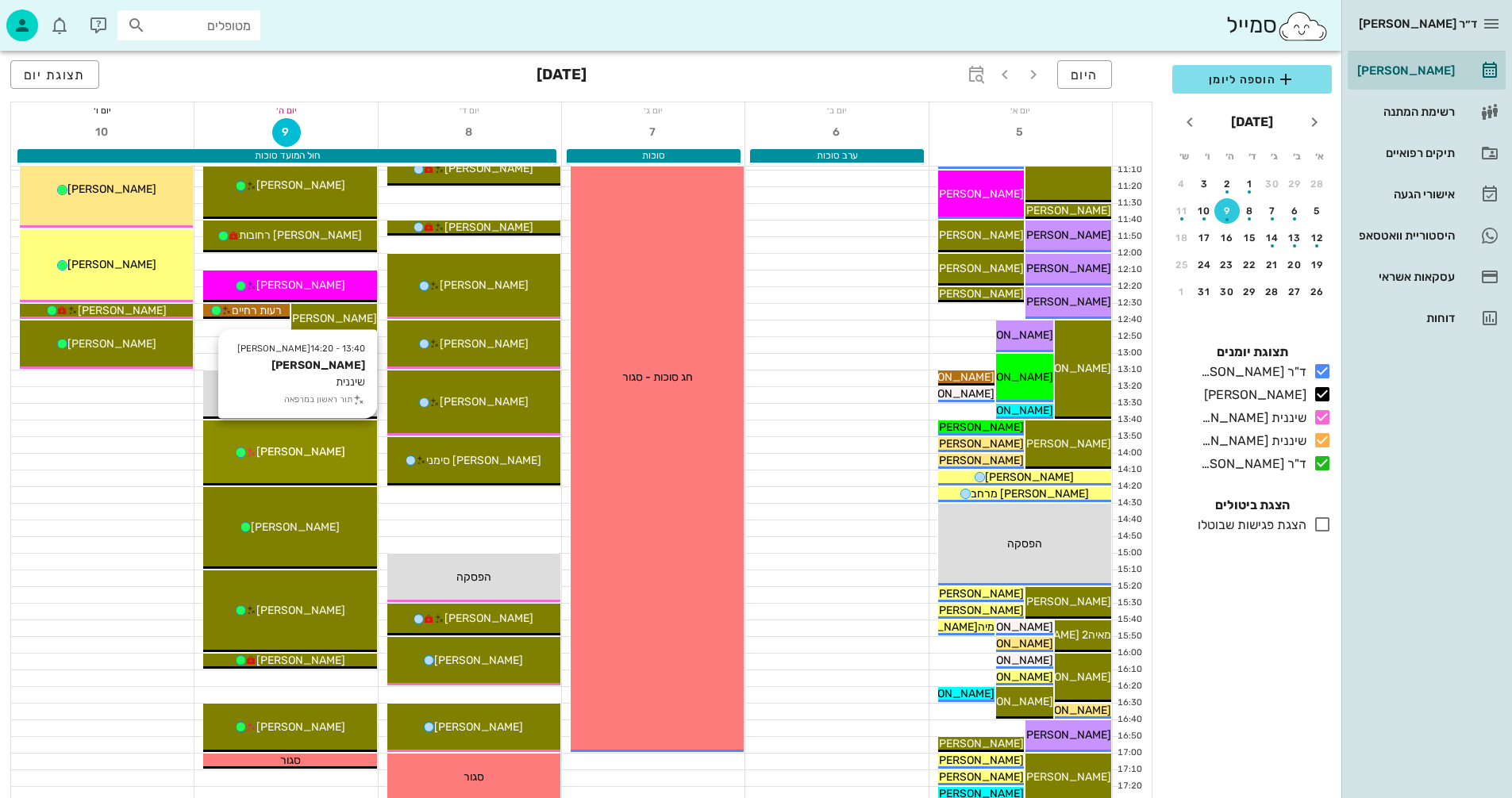
click at [318, 458] on span "[PERSON_NAME]" at bounding box center [300, 452] width 89 height 13
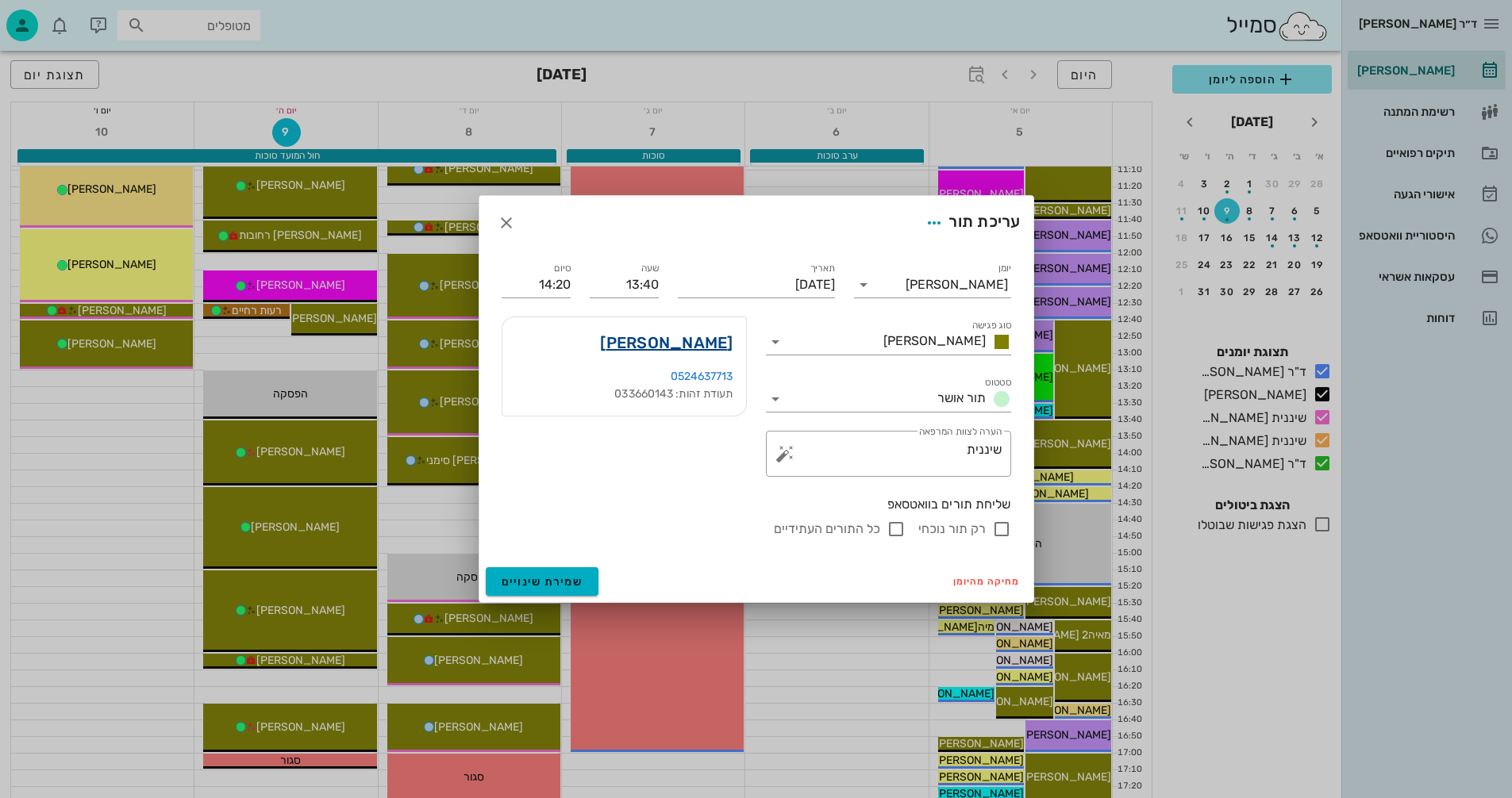
click at [712, 342] on link "[PERSON_NAME]" at bounding box center [666, 343] width 132 height 25
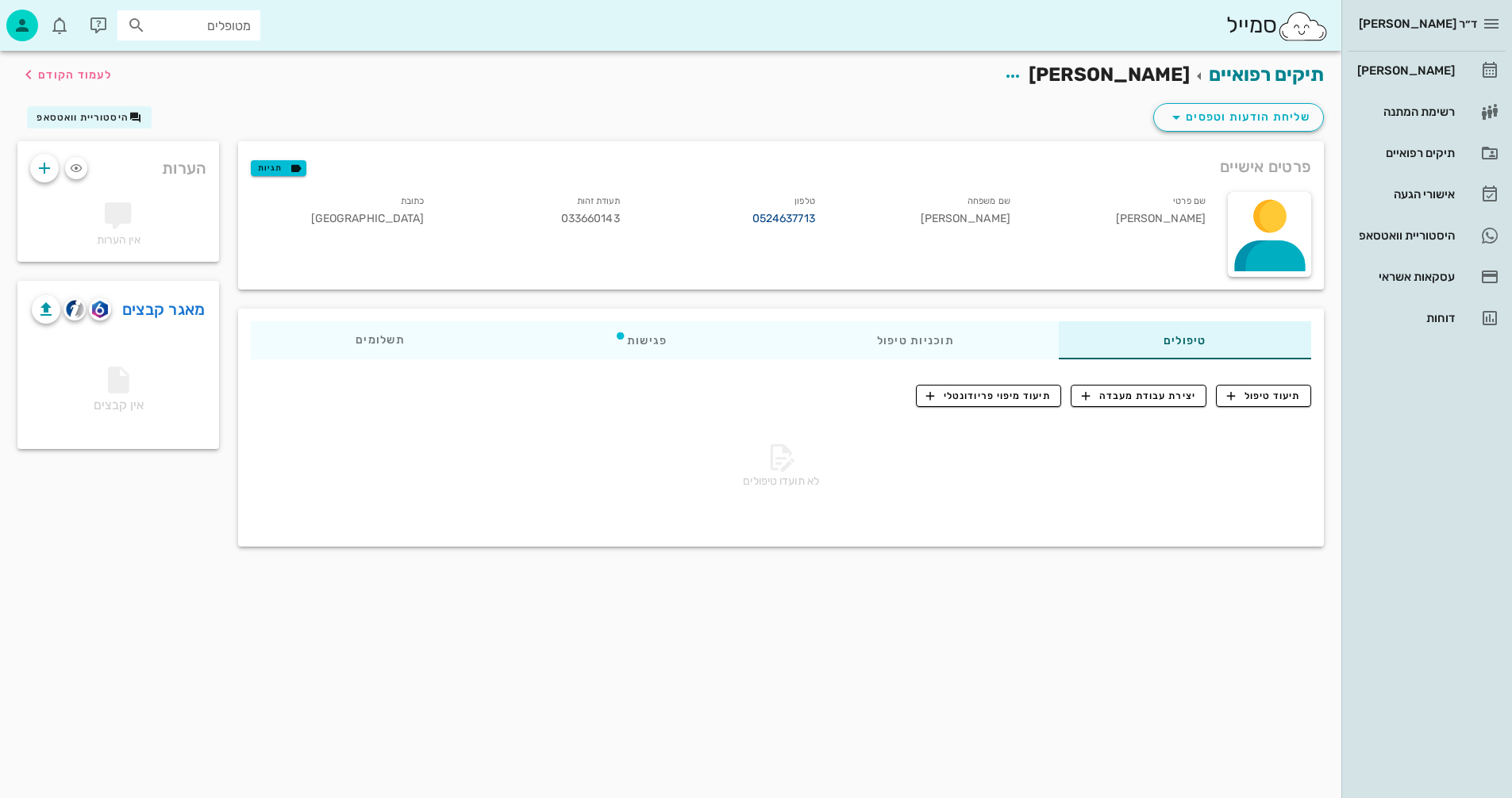
click at [759, 216] on link "0524637713" at bounding box center [784, 219] width 63 height 18
drag, startPoint x: 817, startPoint y: 216, endPoint x: 752, endPoint y: 222, distance: 65.3
click at [751, 221] on div "טלפון 0524637713" at bounding box center [730, 213] width 195 height 48
copy link "0524637713"
click at [1408, 72] on div "[PERSON_NAME]" at bounding box center [1404, 71] width 101 height 13
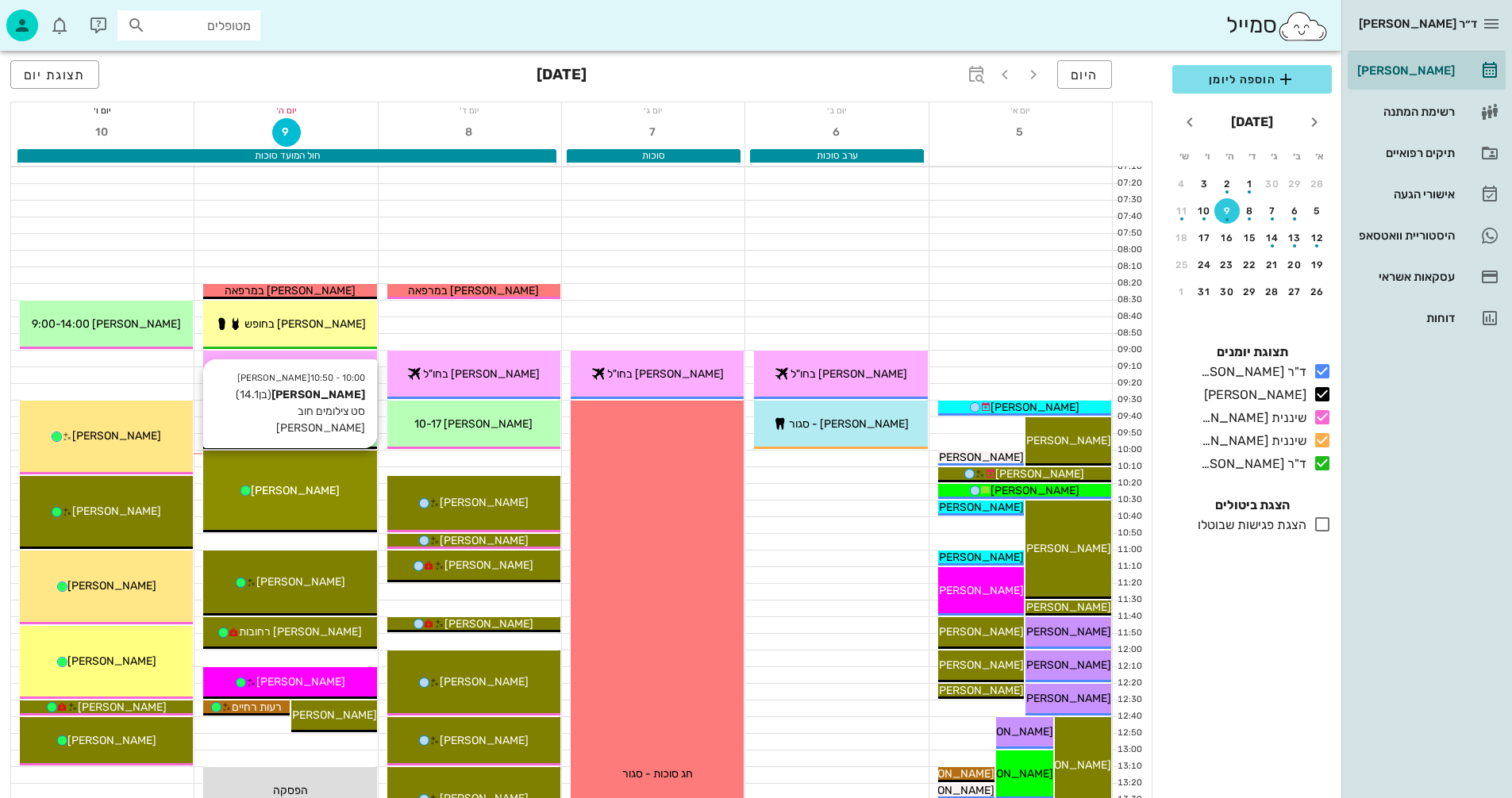
click at [315, 493] on span "[PERSON_NAME]" at bounding box center [294, 490] width 89 height 13
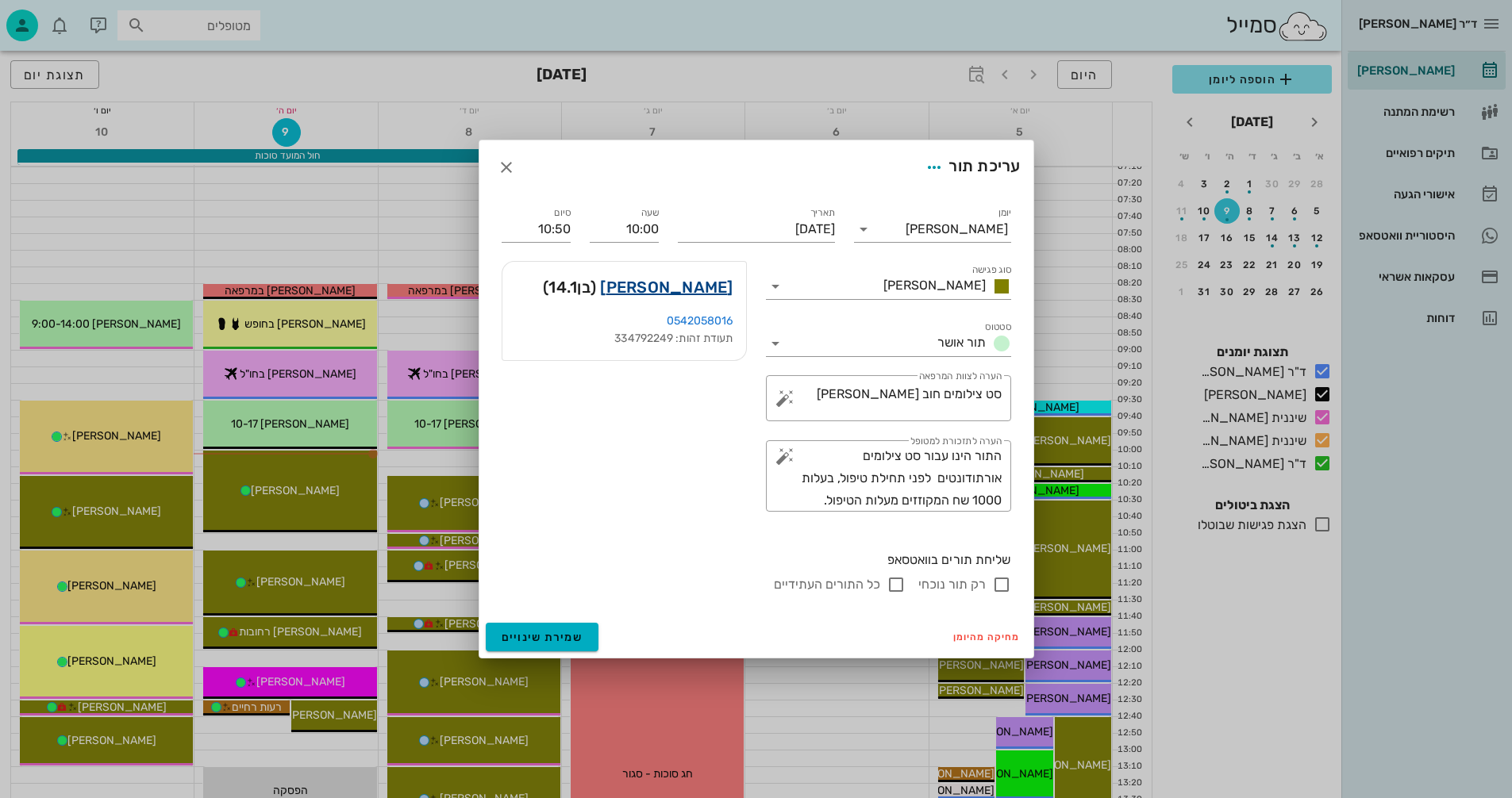
click at [679, 286] on link "[PERSON_NAME]" at bounding box center [666, 287] width 132 height 25
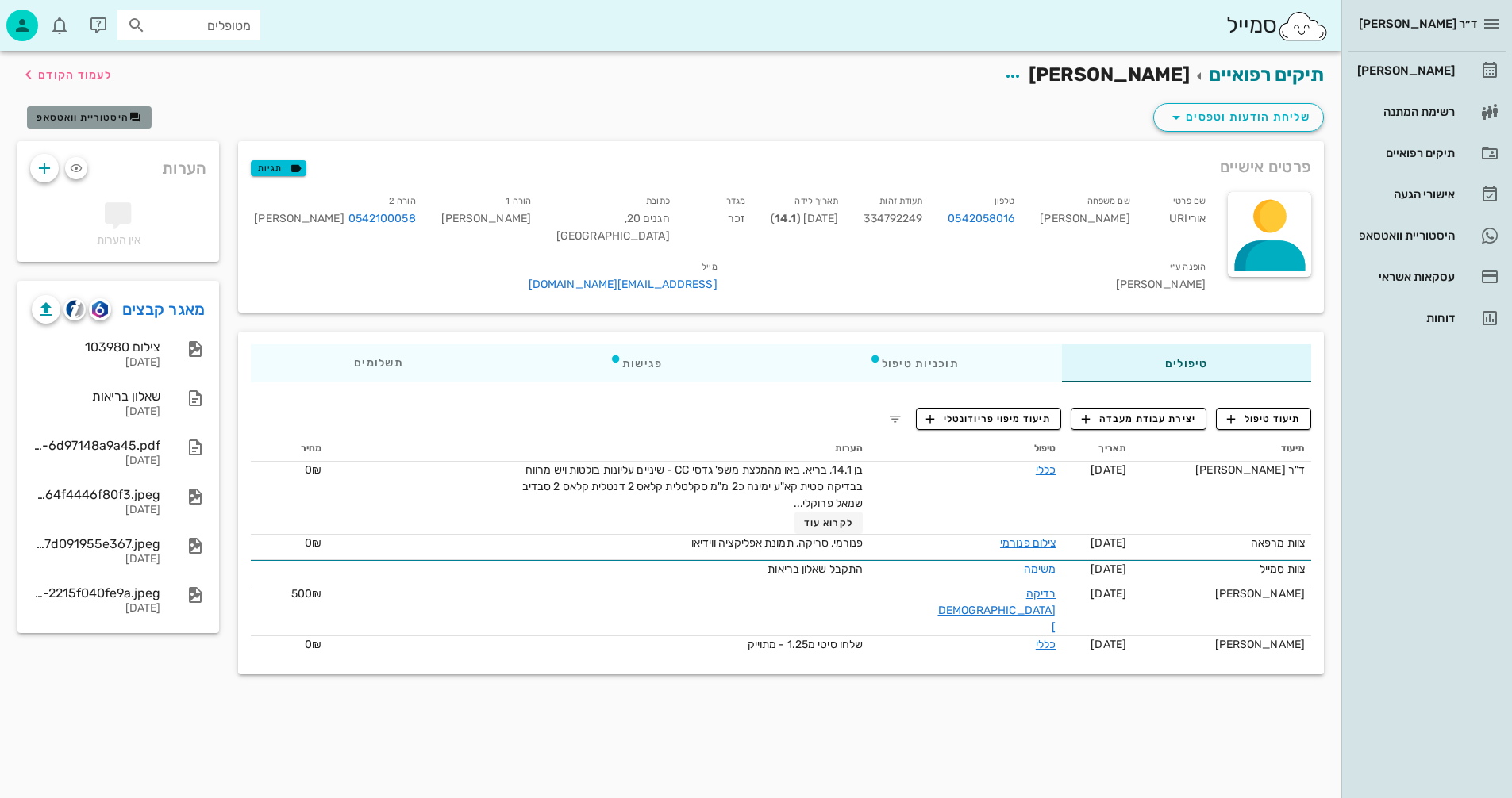
click at [104, 115] on span "היסטוריית וואטסאפ" at bounding box center [82, 117] width 92 height 11
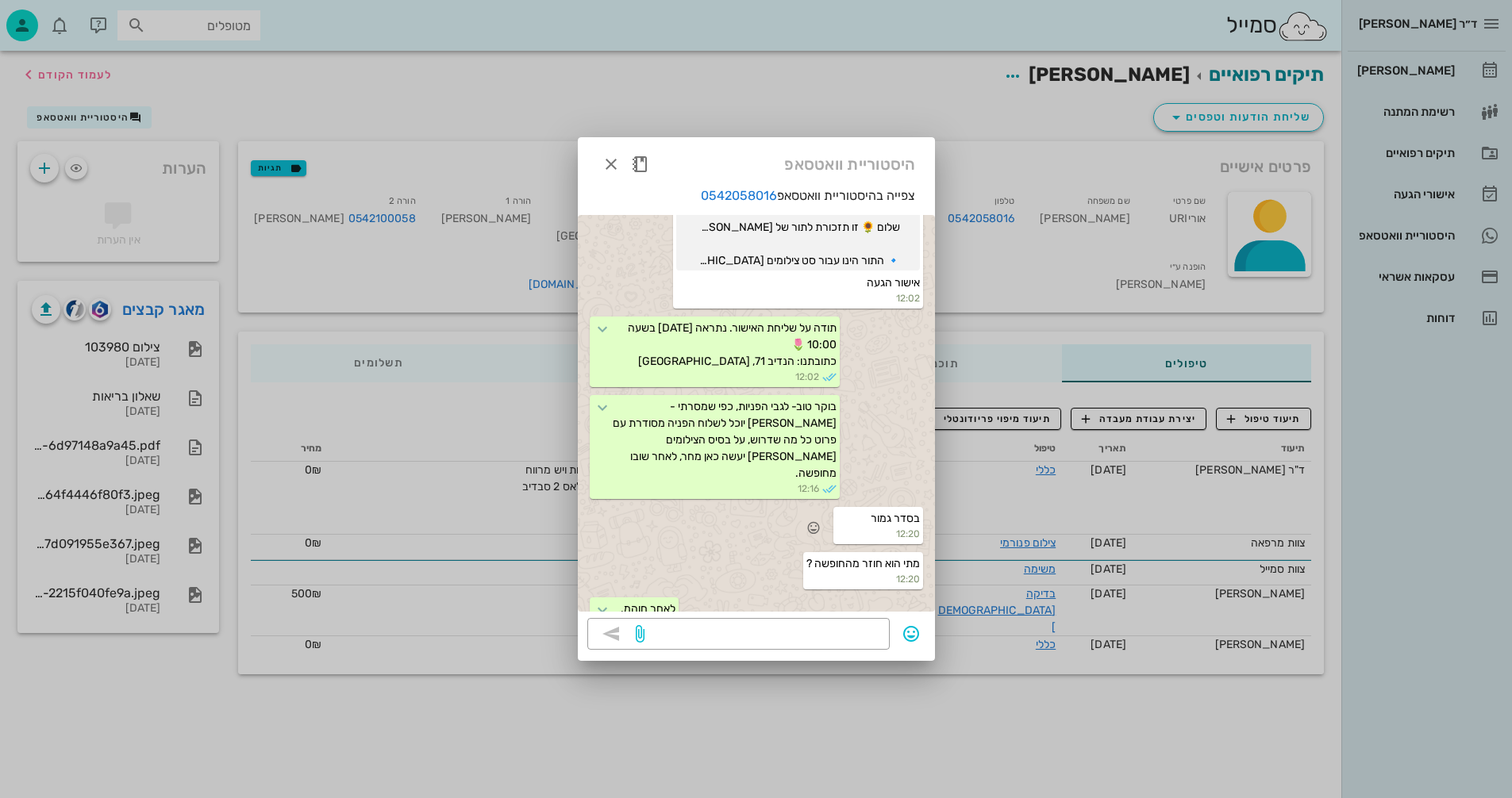
scroll to position [3970, 0]
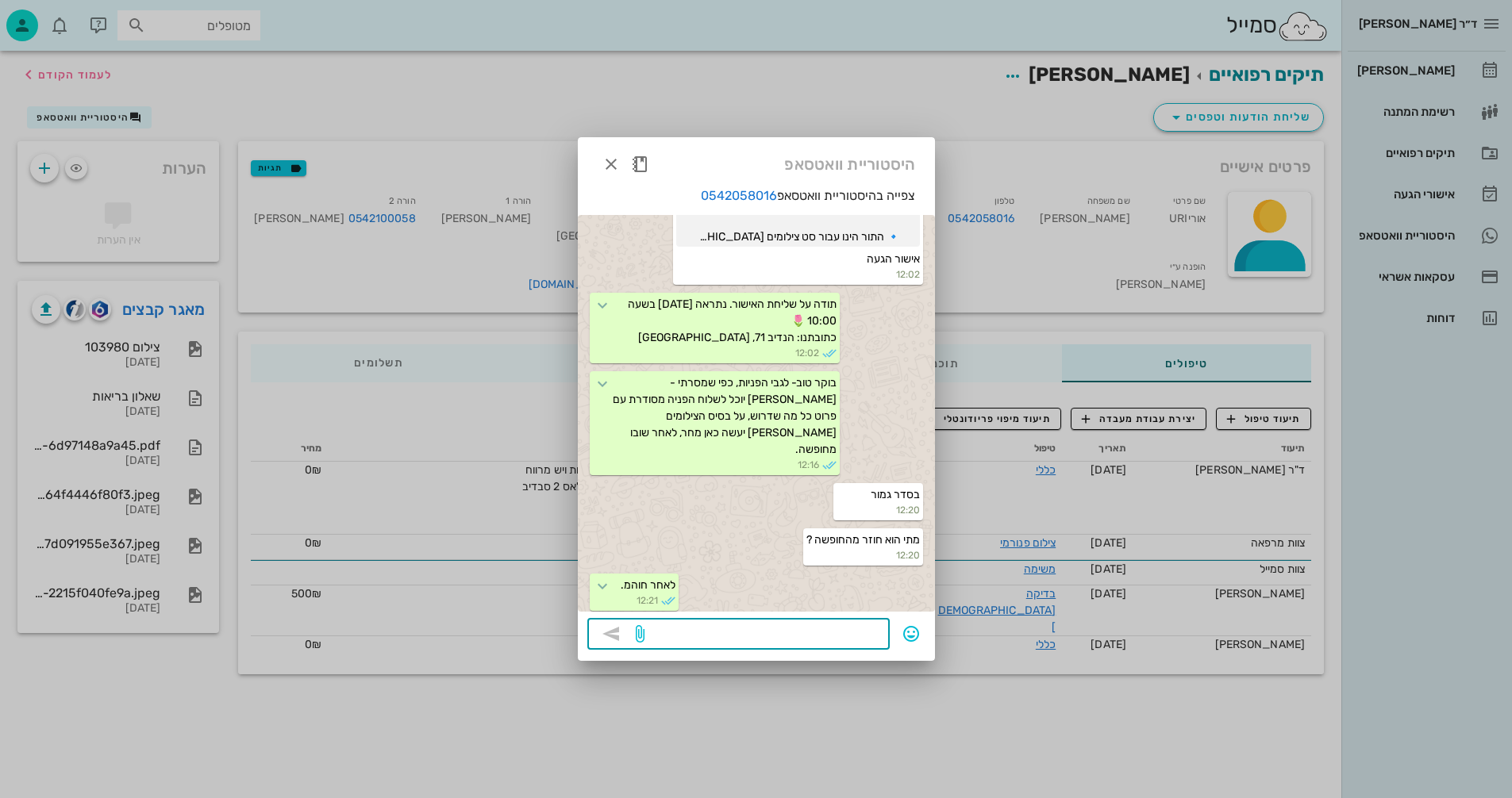
click at [819, 641] on textarea at bounding box center [764, 635] width 233 height 25
type textarea "מגיעים?"
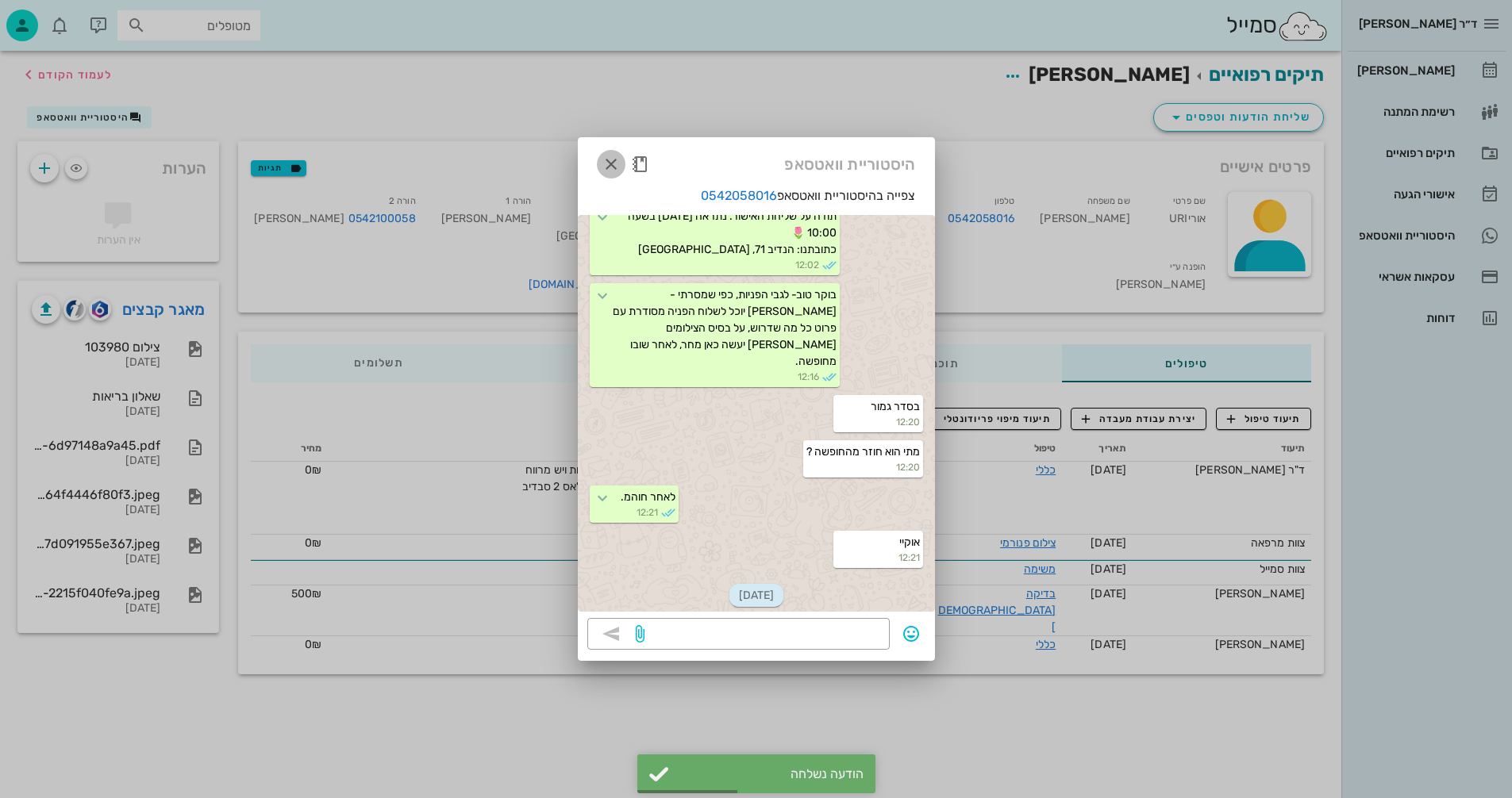
click at [612, 165] on icon "button" at bounding box center [610, 164] width 19 height 19
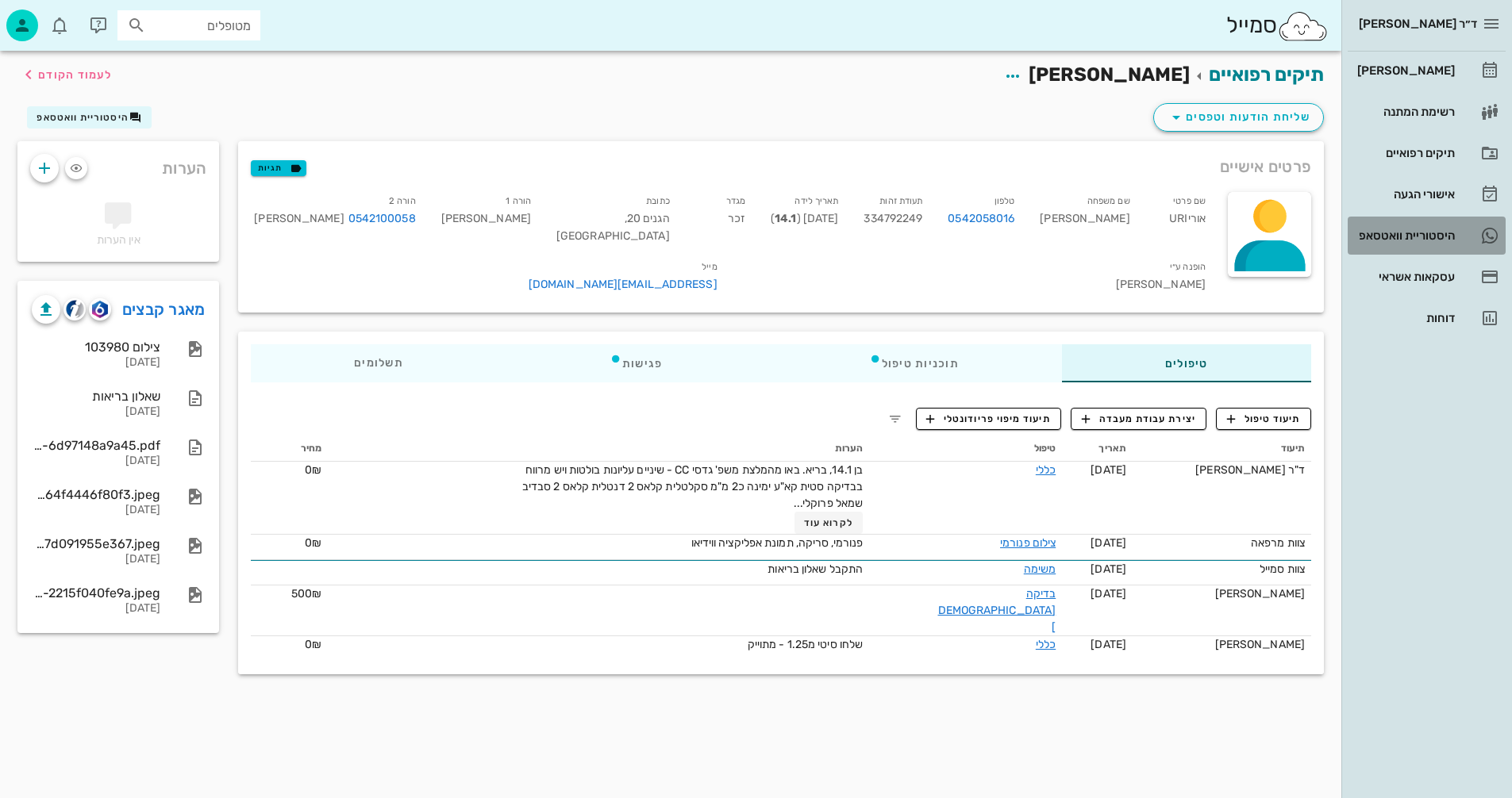
click at [1382, 232] on div "היסטוריית וואטסאפ" at bounding box center [1404, 235] width 101 height 13
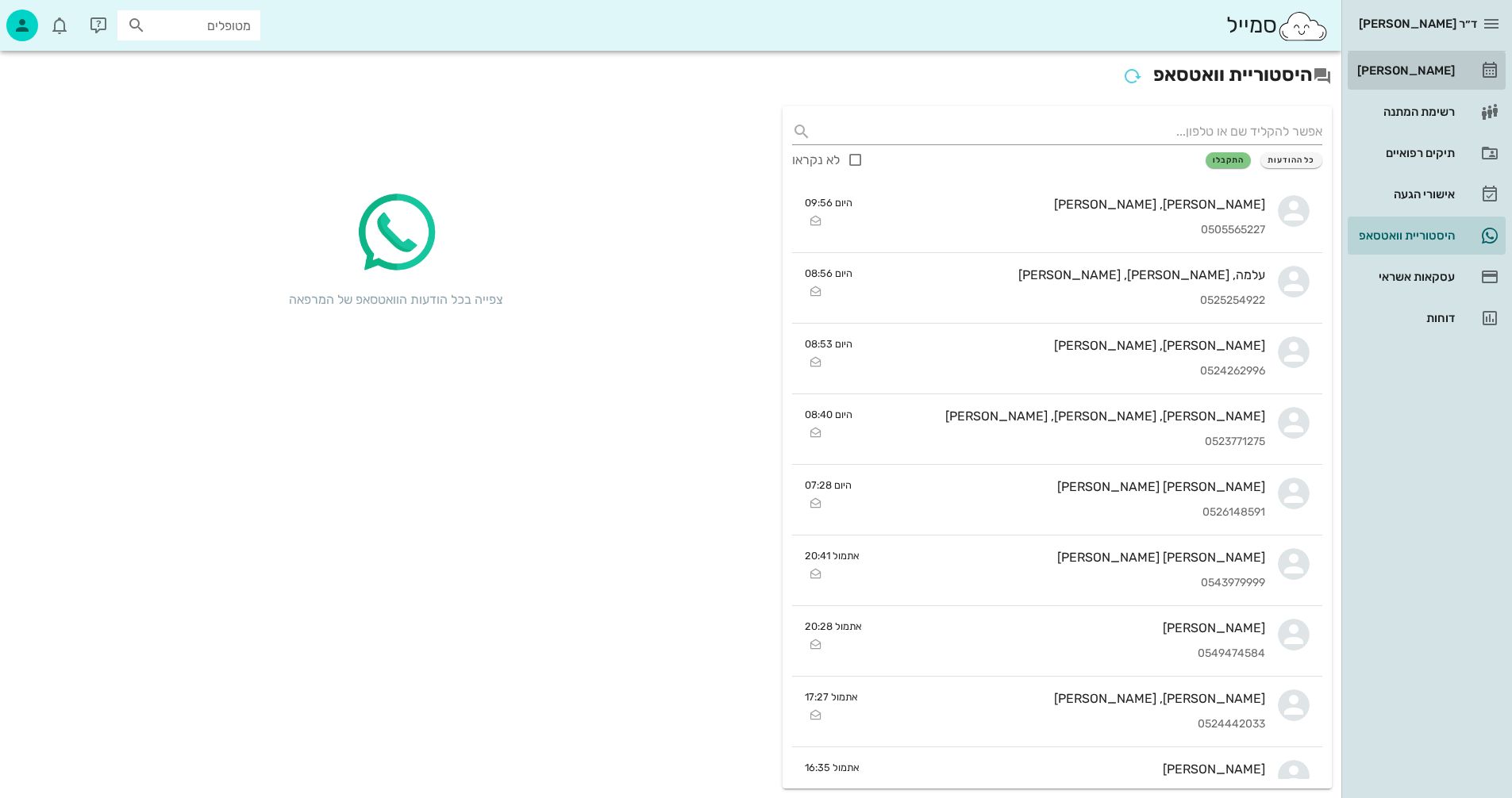
click at [1406, 71] on div "[PERSON_NAME]" at bounding box center [1404, 71] width 101 height 13
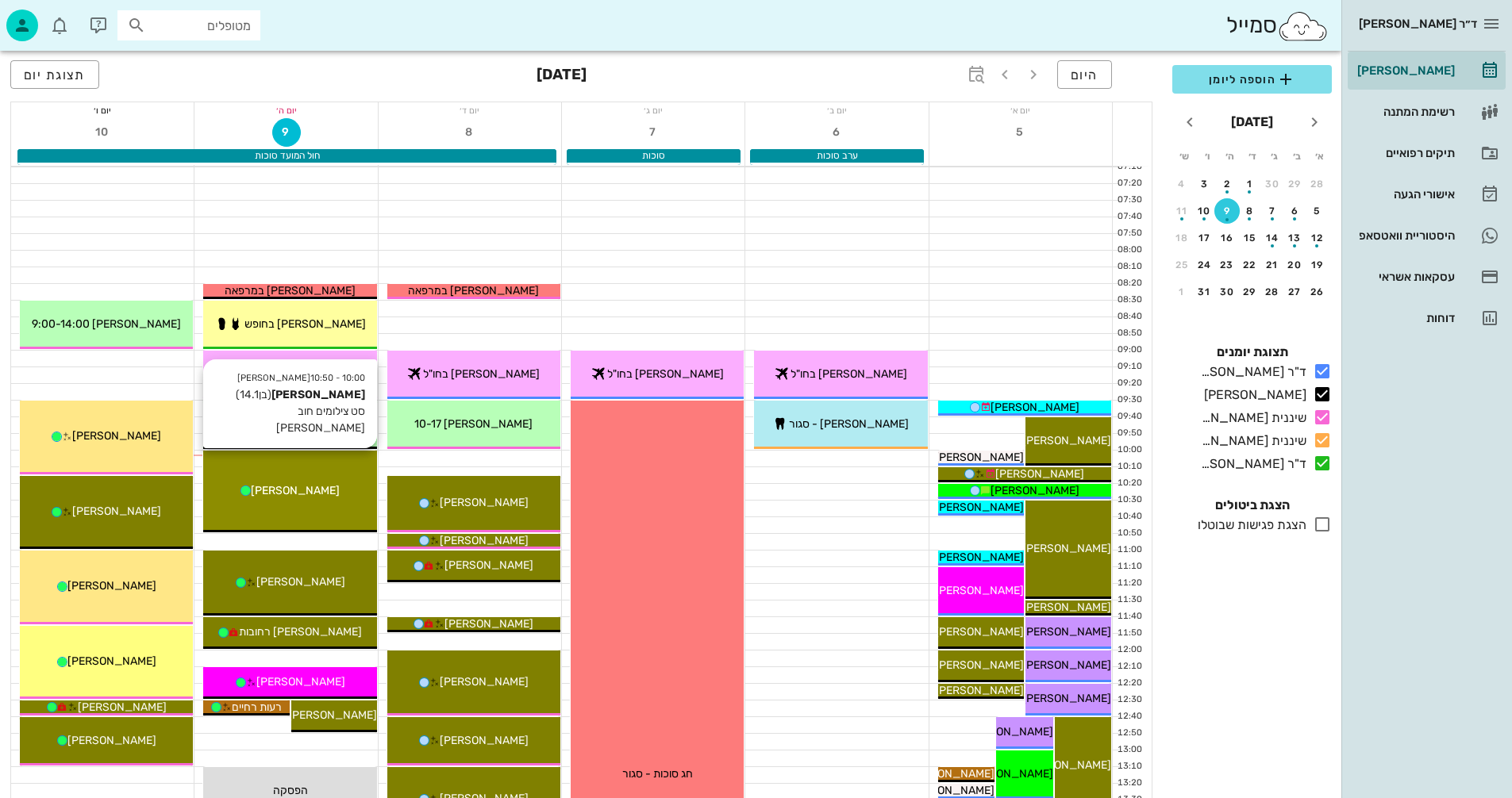
drag, startPoint x: 326, startPoint y: 491, endPoint x: 319, endPoint y: 488, distance: 7.6
click at [319, 488] on span "[PERSON_NAME]" at bounding box center [294, 490] width 89 height 13
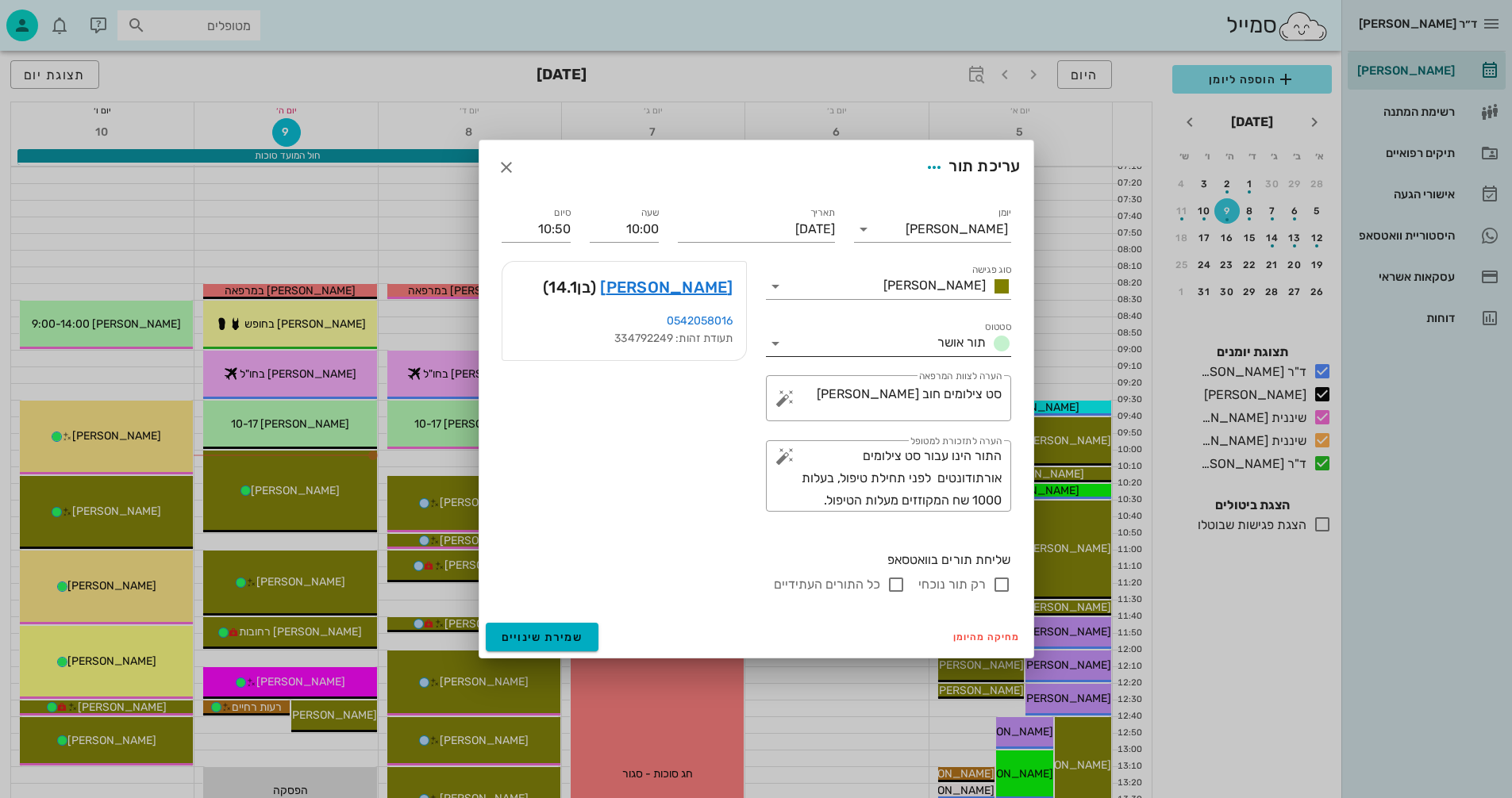
click at [770, 340] on icon at bounding box center [775, 343] width 19 height 19
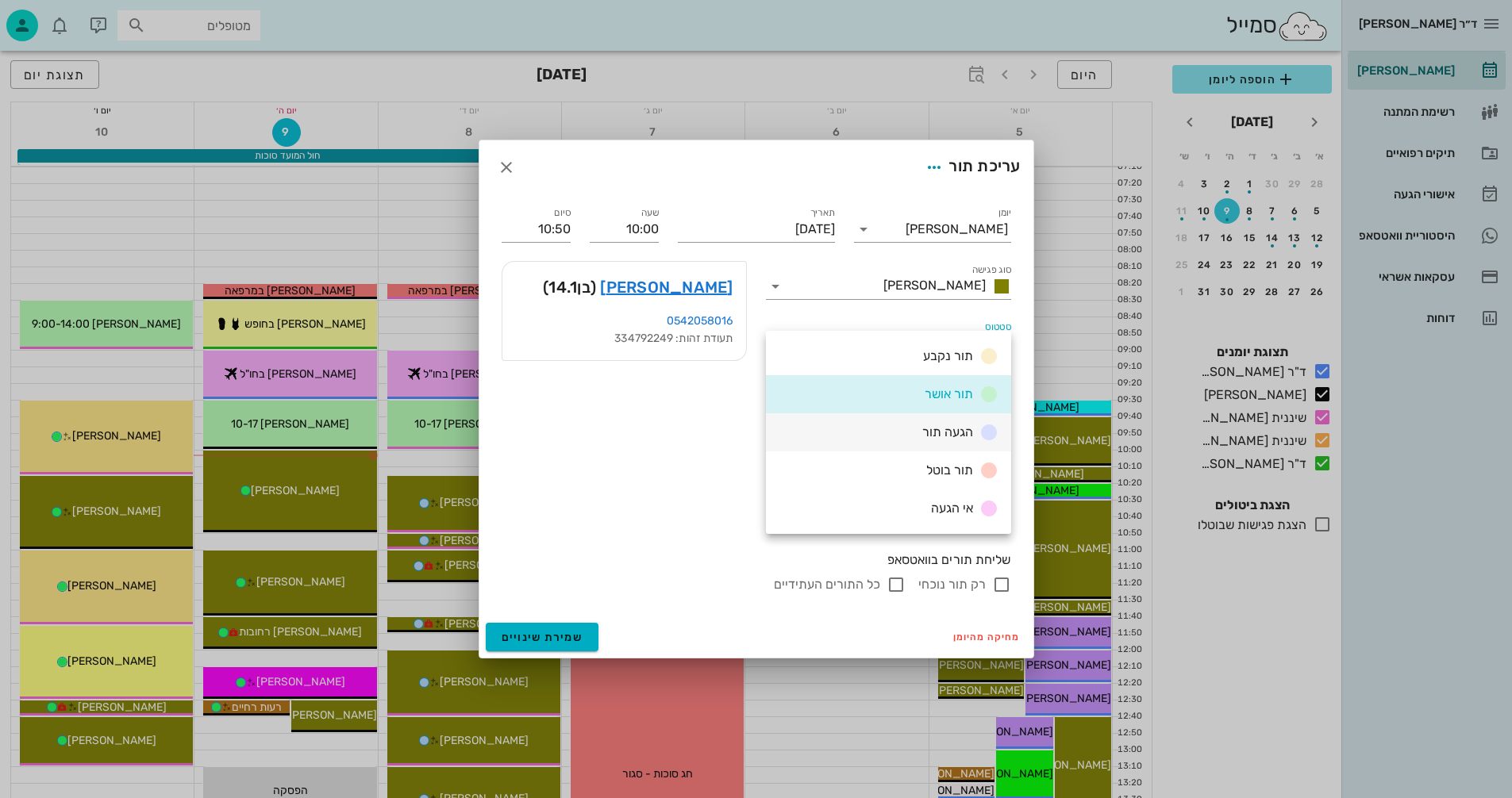
drag, startPoint x: 888, startPoint y: 431, endPoint x: 954, endPoint y: 414, distance: 68.2
click at [888, 431] on div "הגעה תור" at bounding box center [888, 432] width 245 height 38
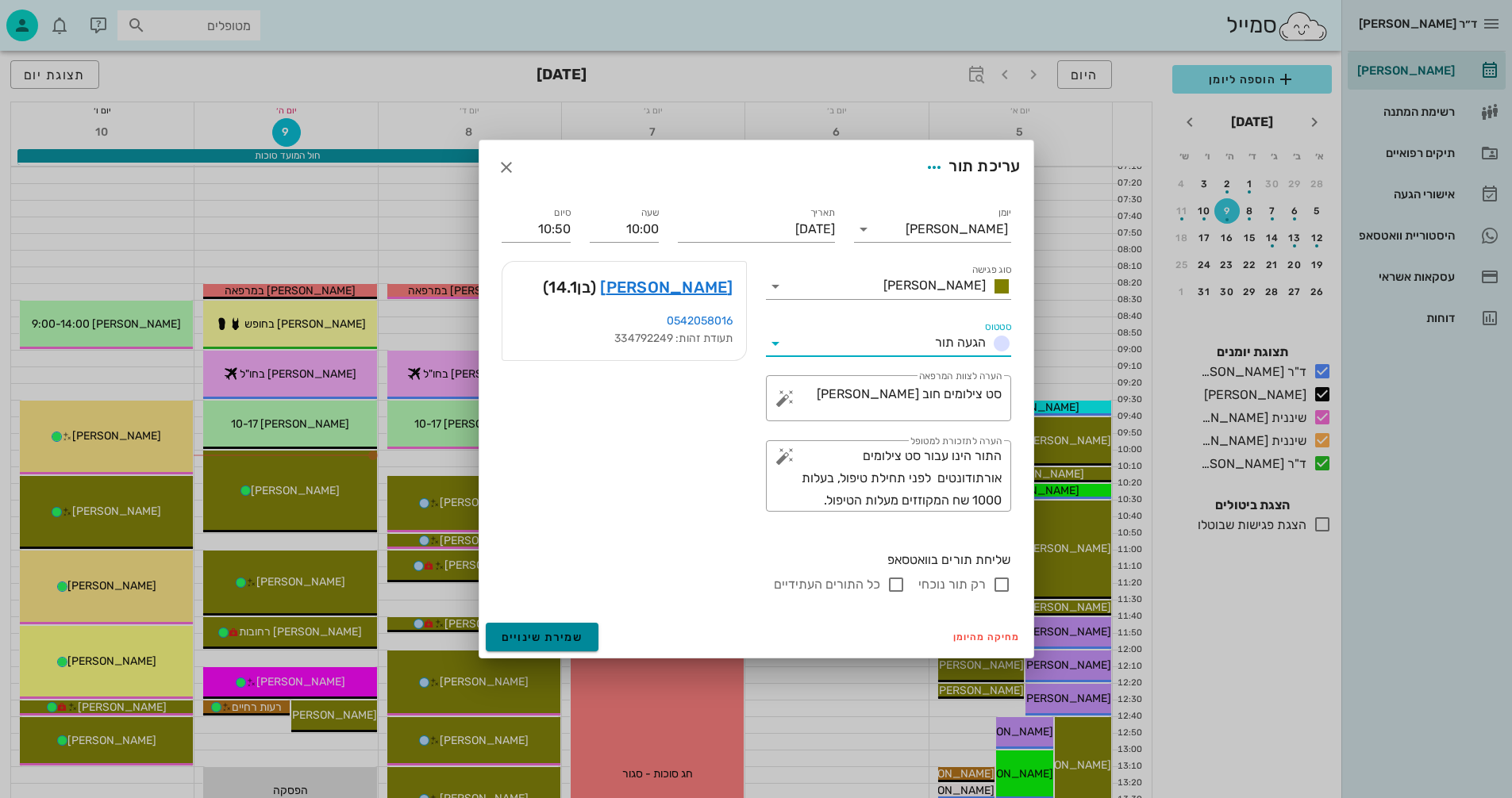
click at [521, 635] on span "שמירת שינויים" at bounding box center [542, 637] width 81 height 13
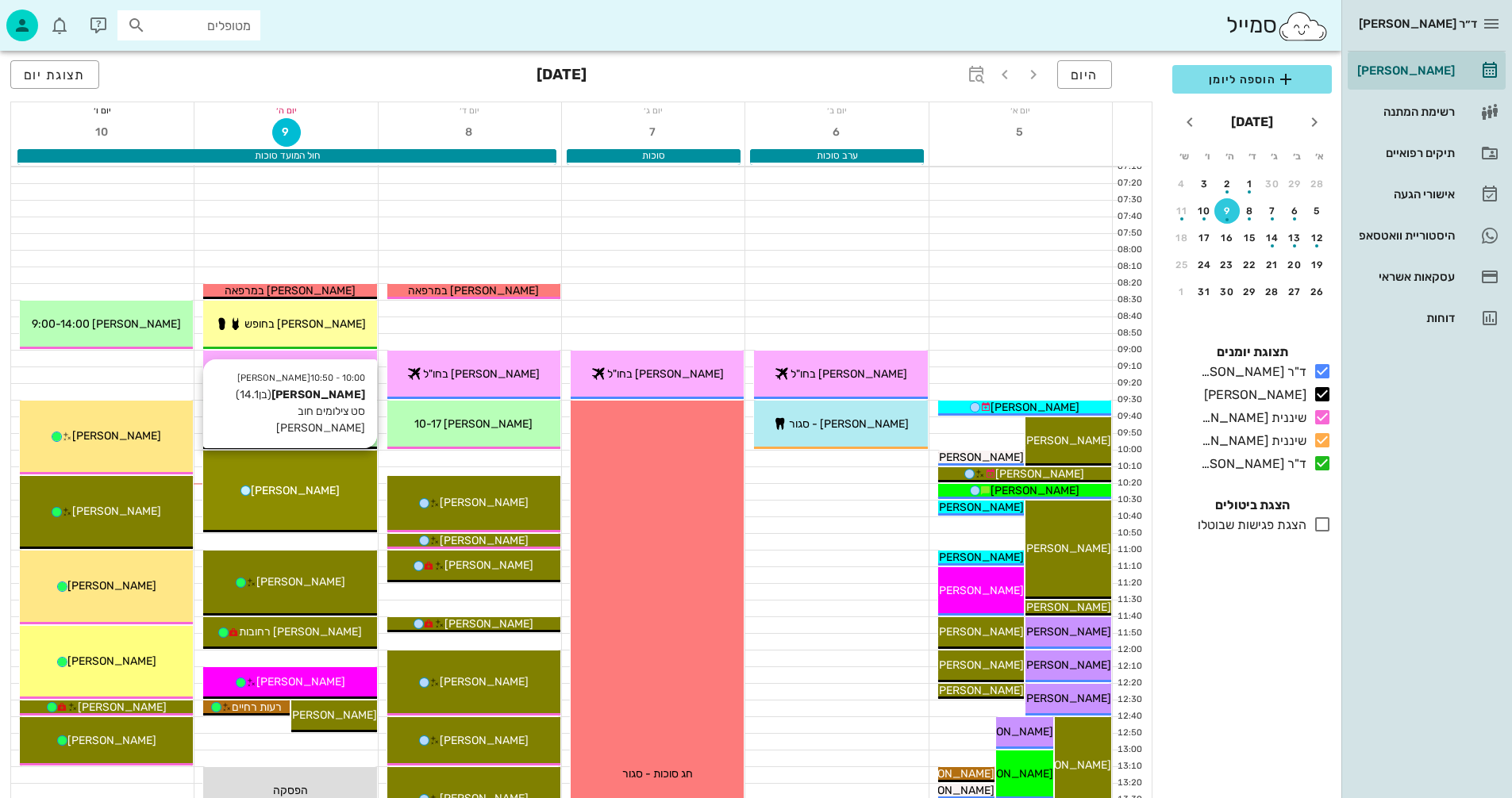
click at [343, 502] on div "10:00 - 10:50 [PERSON_NAME] (בן 14.1 ) סט צילומים חוב [PERSON_NAME] אוריURI [PE…" at bounding box center [289, 491] width 173 height 81
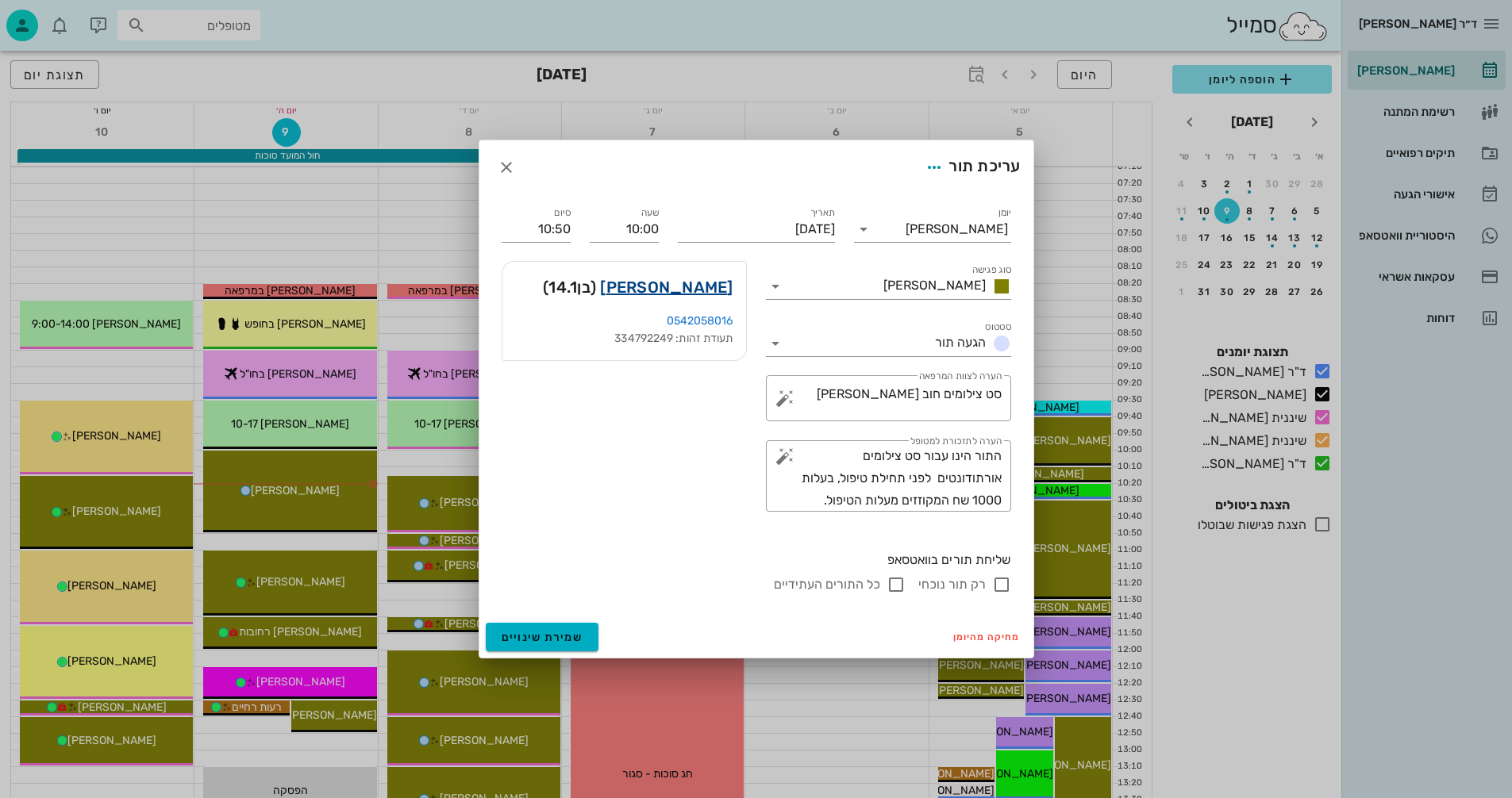
click at [698, 280] on link "[PERSON_NAME]" at bounding box center [666, 287] width 132 height 25
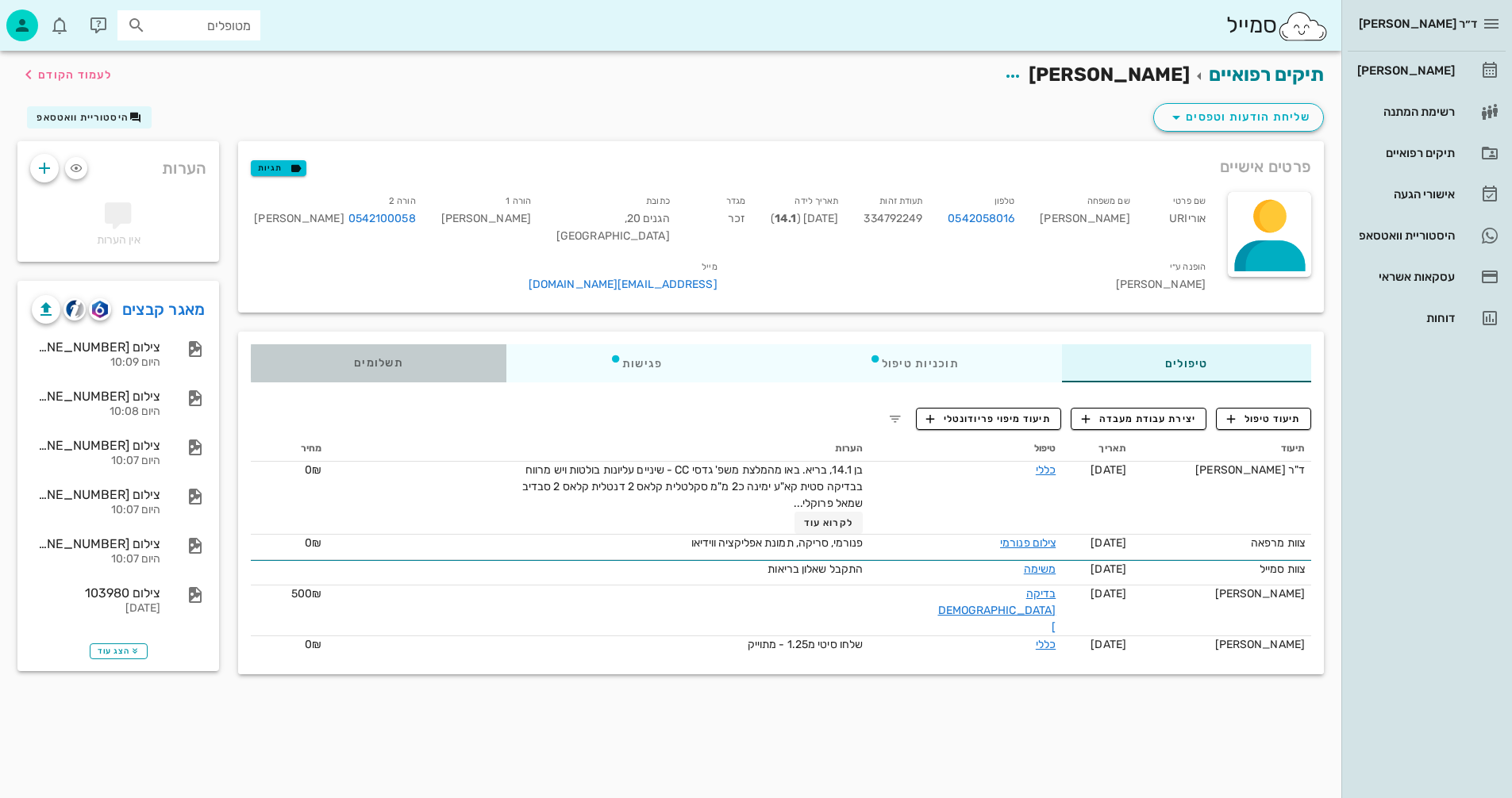
click at [375, 347] on div "תשלומים 0₪" at bounding box center [378, 363] width 256 height 38
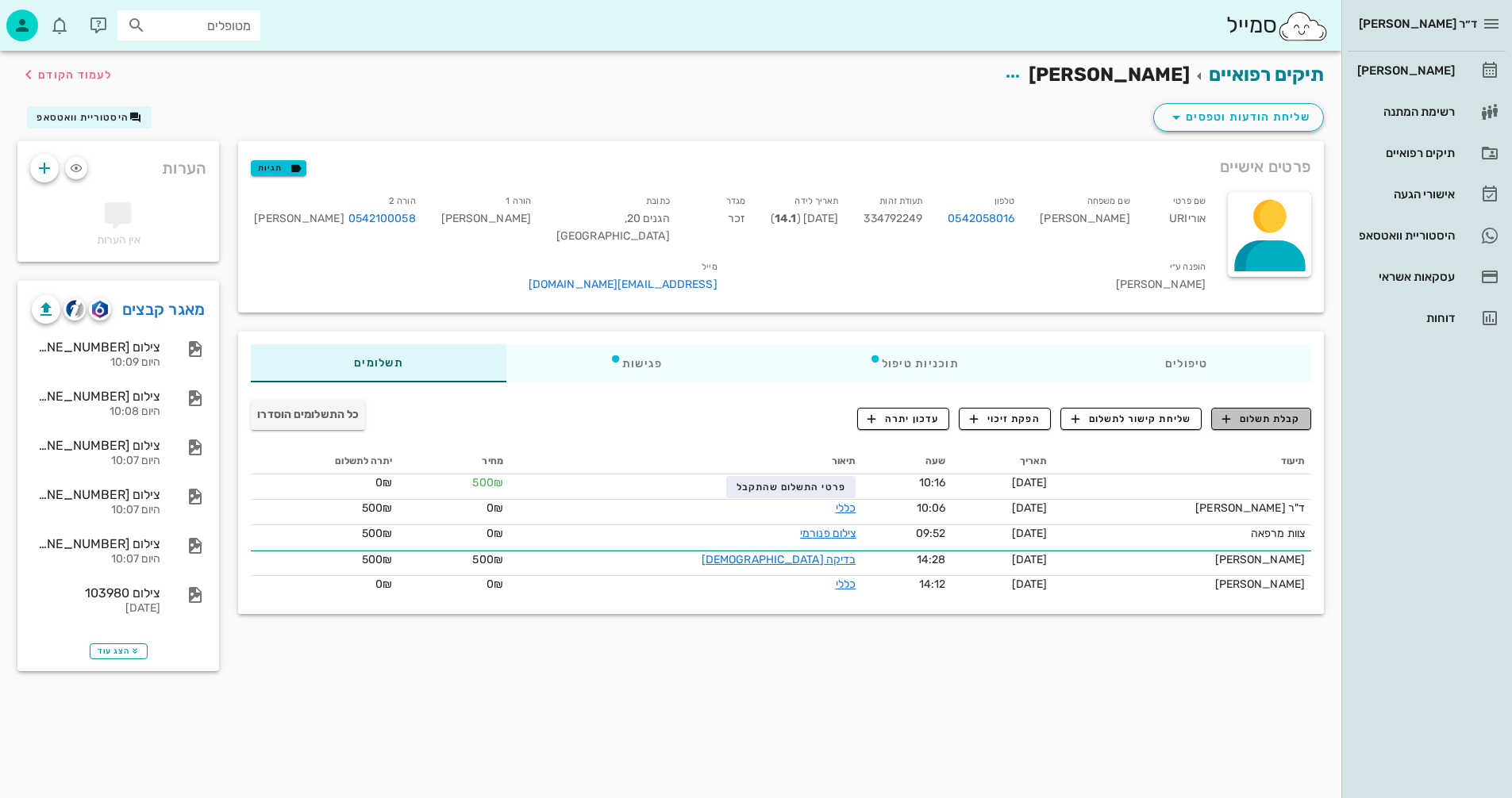
click at [1238, 412] on span "קבלת תשלום" at bounding box center [1261, 419] width 79 height 14
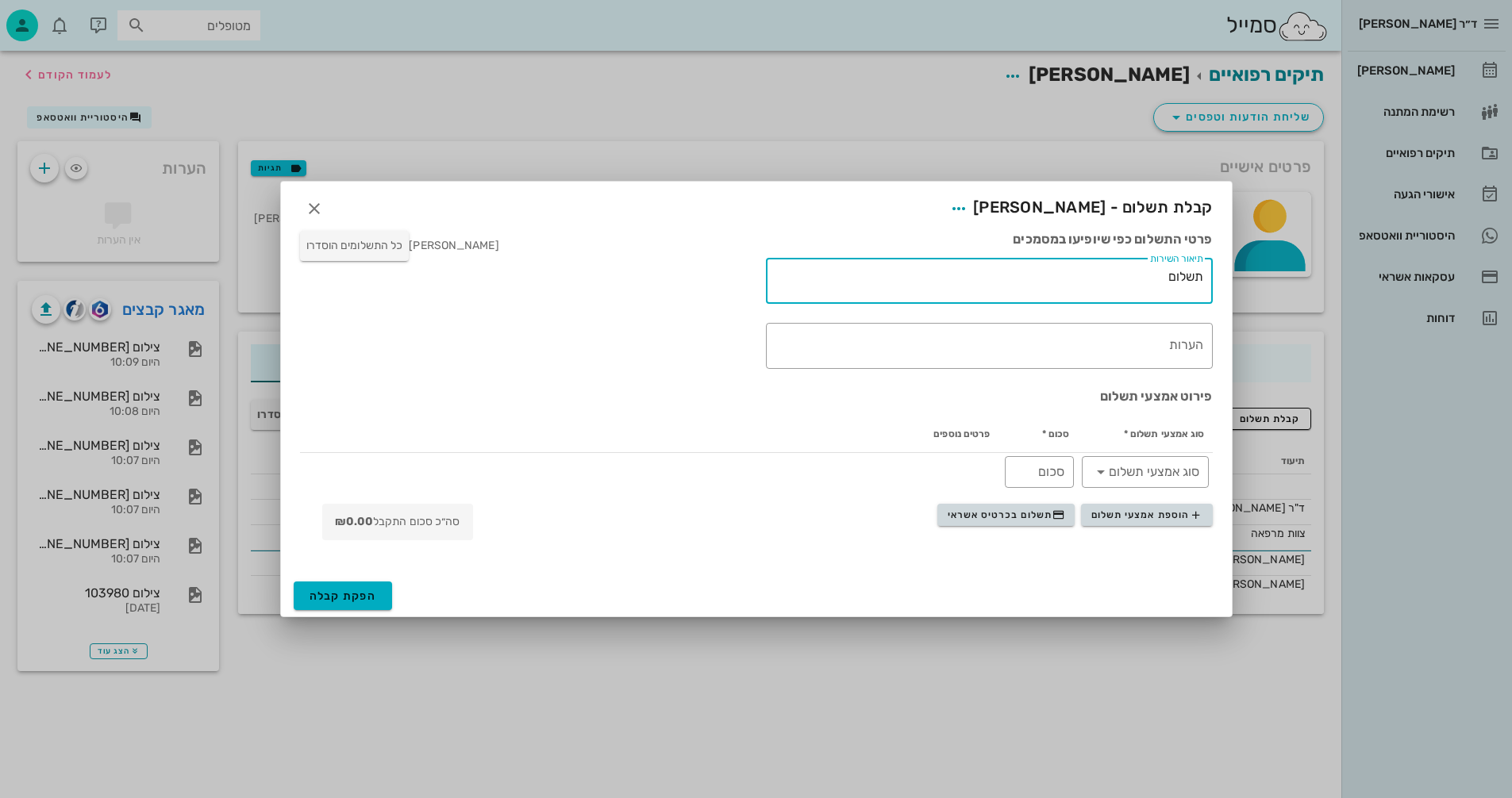
click at [1052, 269] on textarea "תשלום" at bounding box center [985, 284] width 434 height 38
click at [979, 513] on span "תשלום בכרטיס אשראי" at bounding box center [1006, 514] width 117 height 13
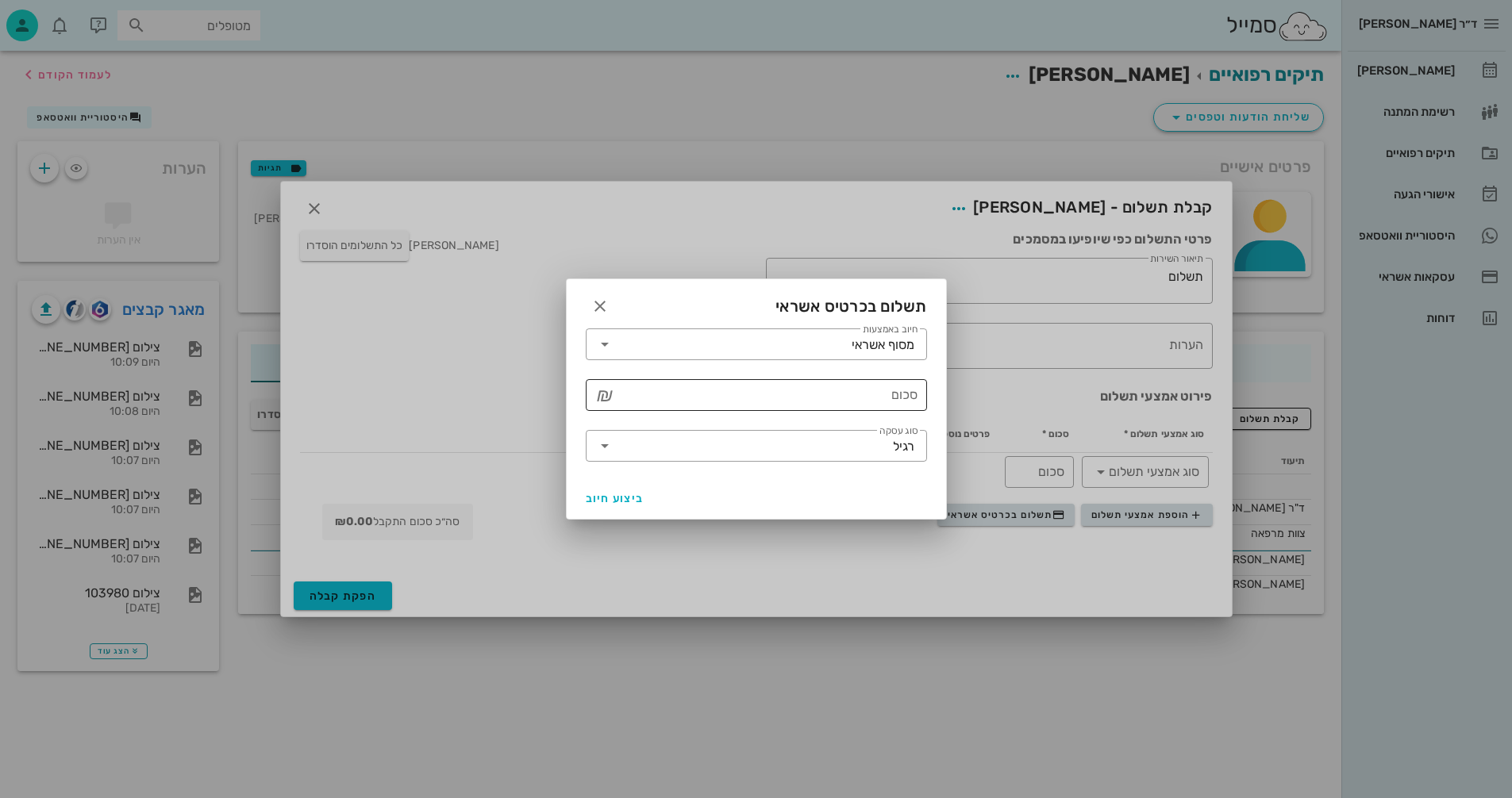
click at [840, 393] on input "סכום" at bounding box center [767, 395] width 300 height 25
type input "1000"
click at [591, 499] on span "ביצוע חיוב" at bounding box center [616, 498] width 59 height 13
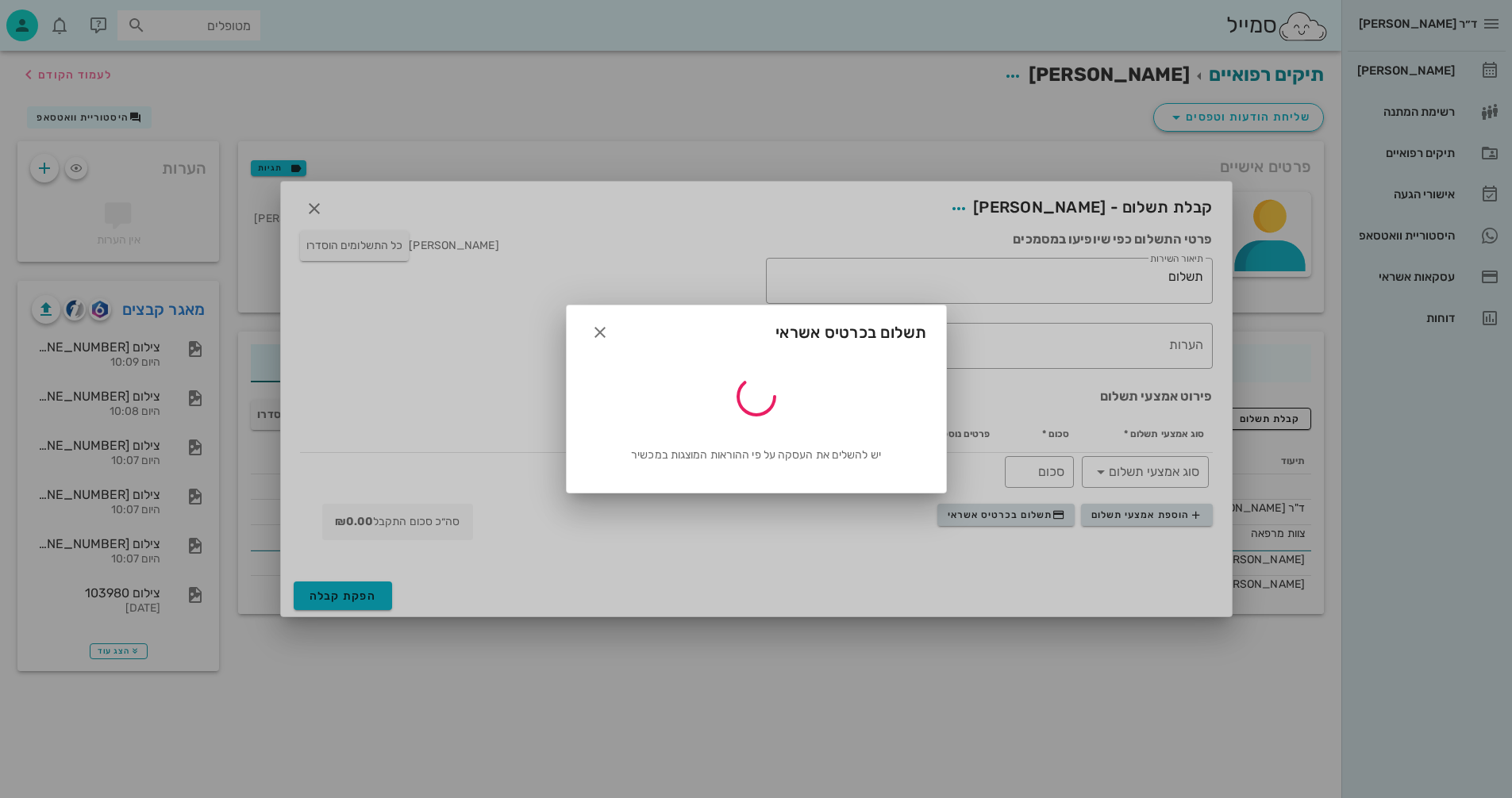
type input "1000"
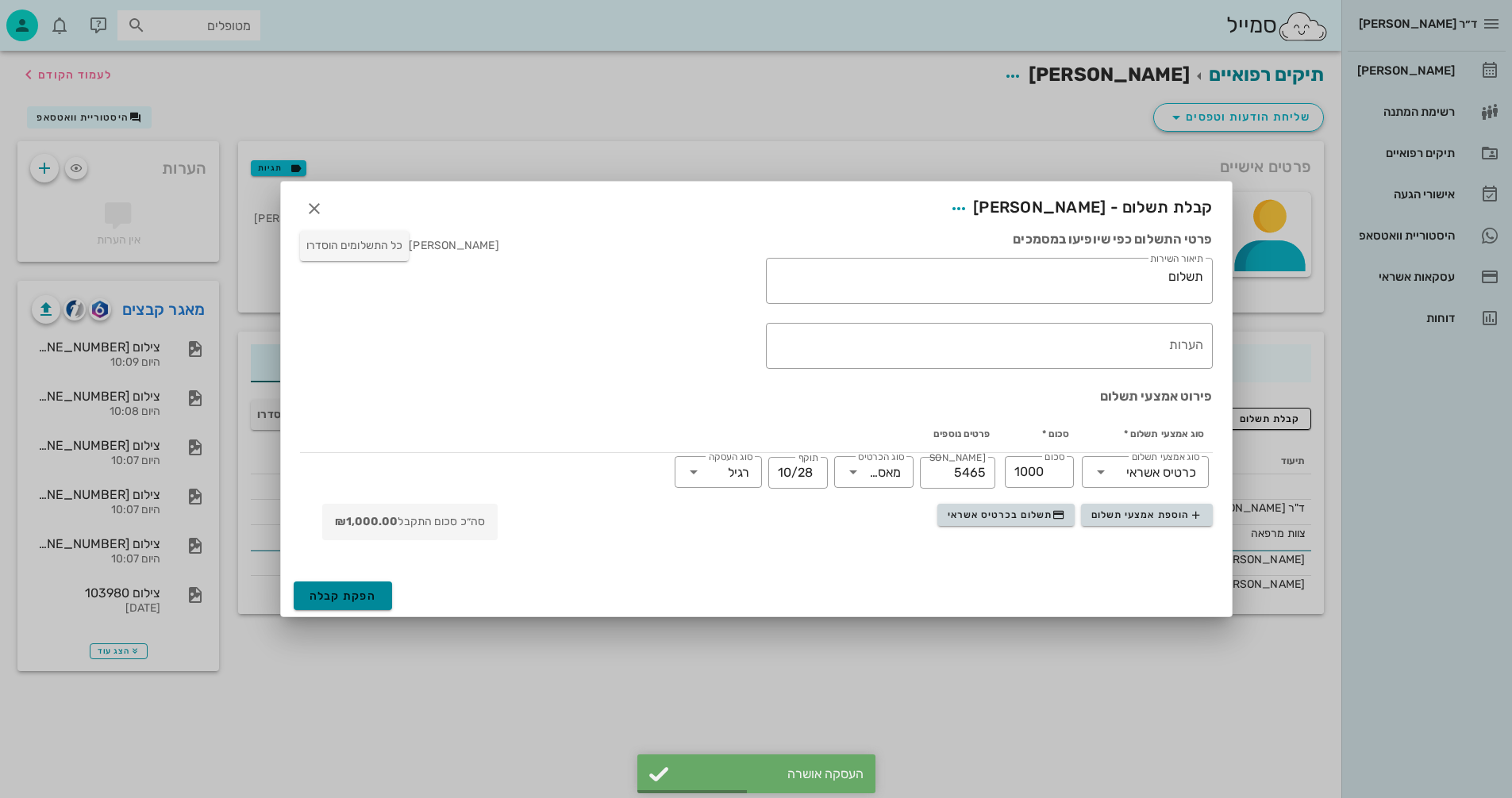
click at [344, 600] on span "הפקת קבלה" at bounding box center [343, 596] width 67 height 13
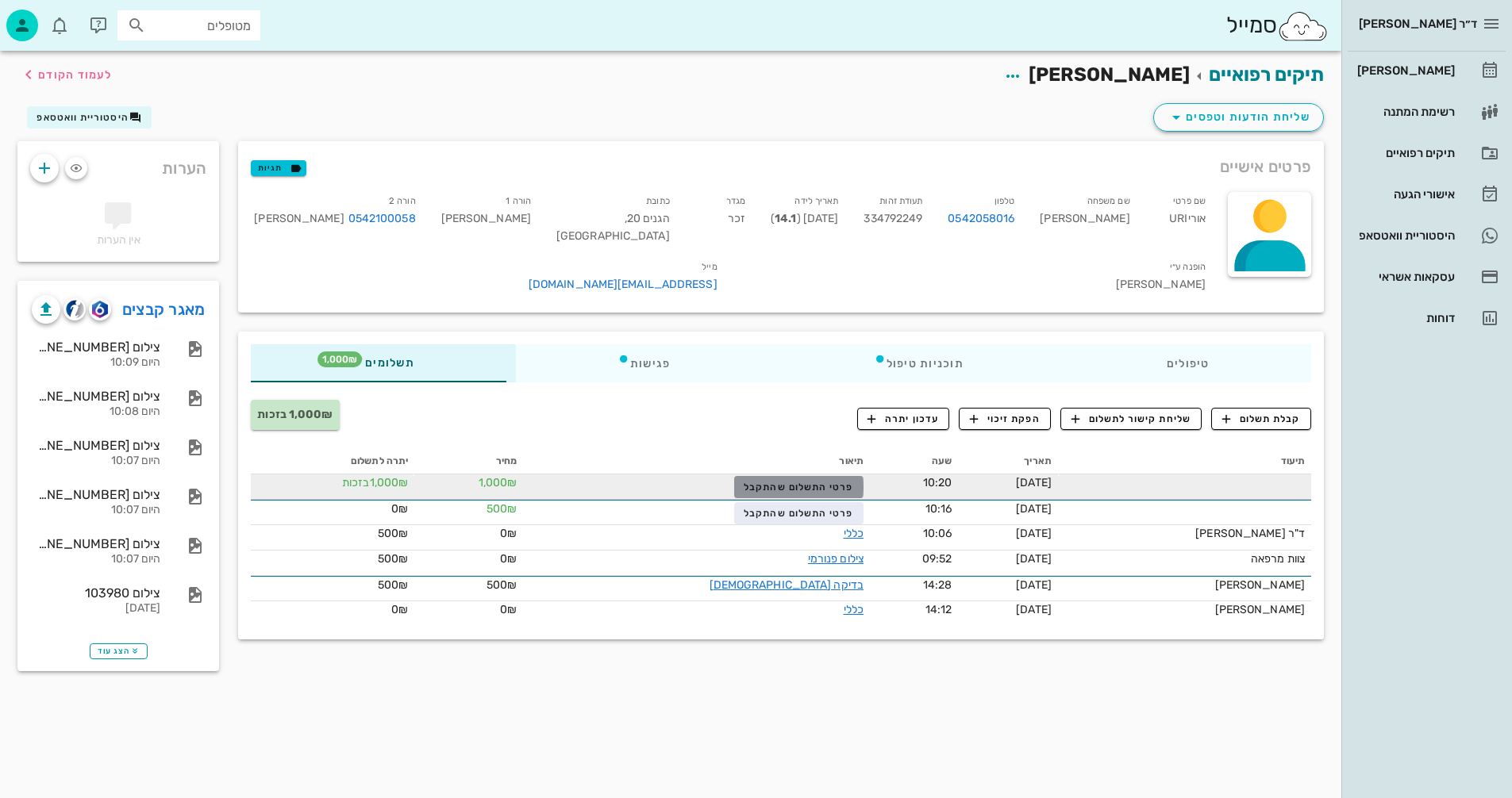
click at [771, 481] on span "פרטי התשלום שהתקבל" at bounding box center [798, 487] width 109 height 11
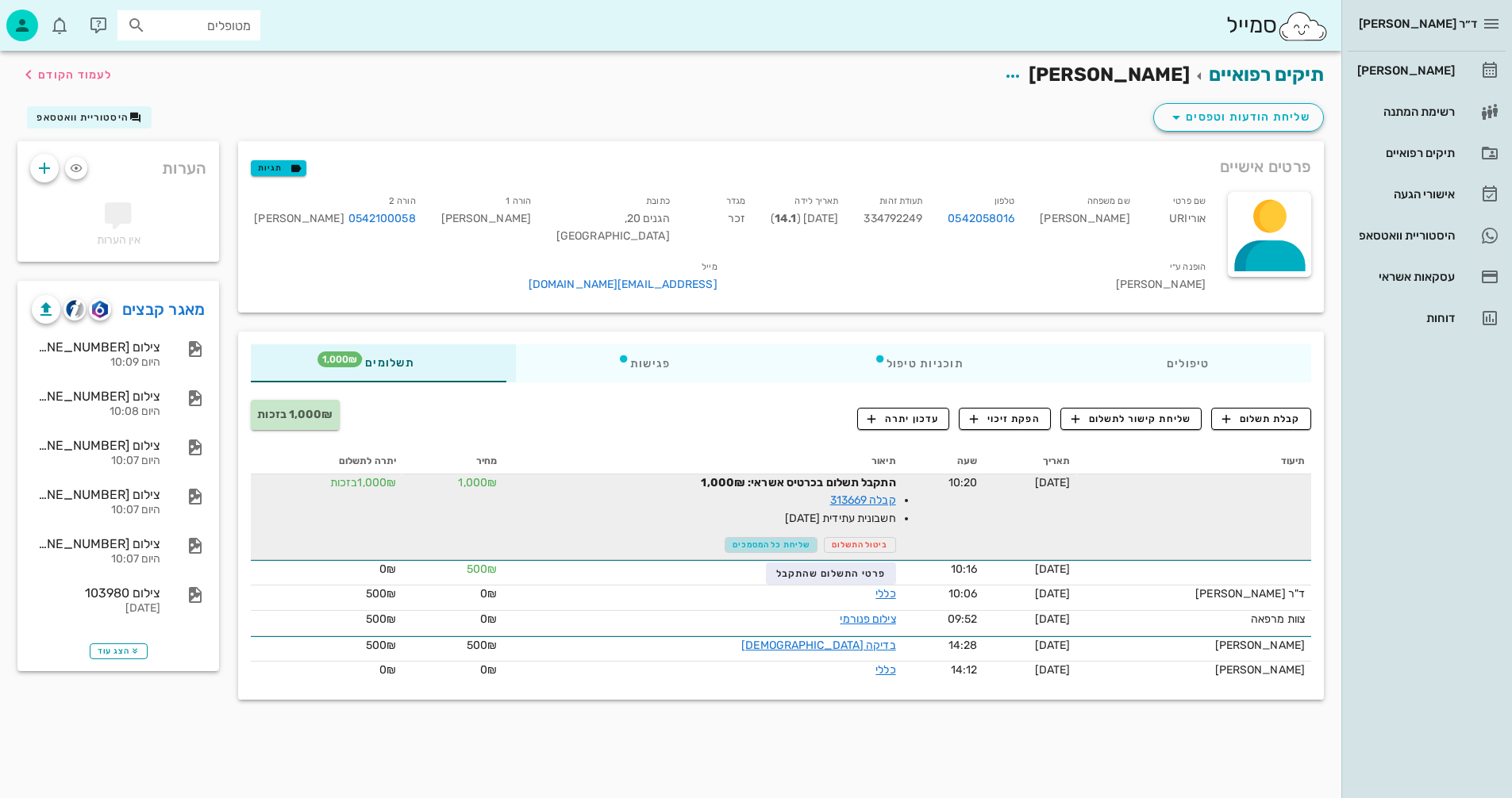
click at [733, 540] on span "שליחת כל המסמכים" at bounding box center [771, 545] width 77 height 10
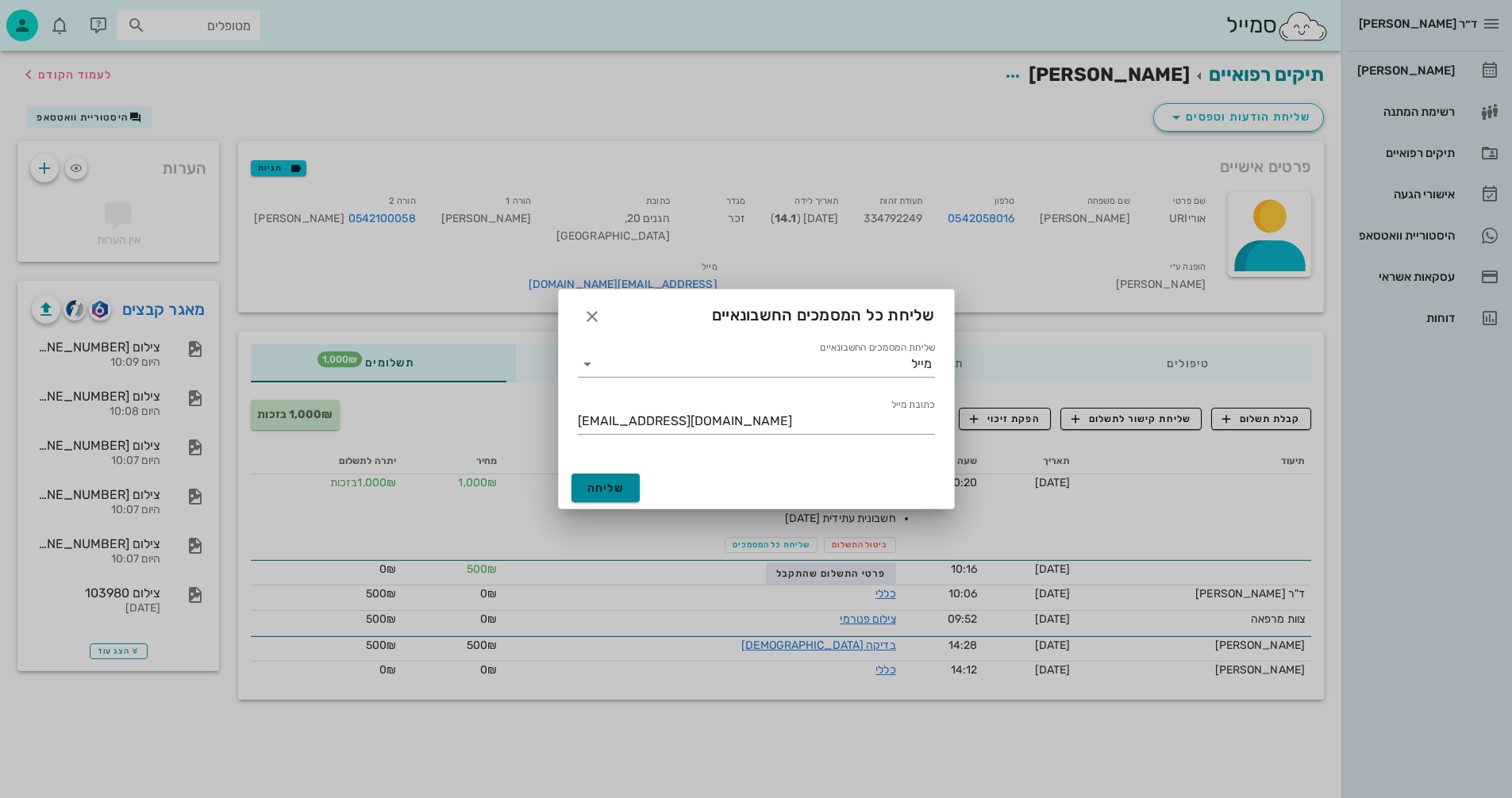
click at [585, 490] on button "שליחה" at bounding box center [606, 488] width 69 height 29
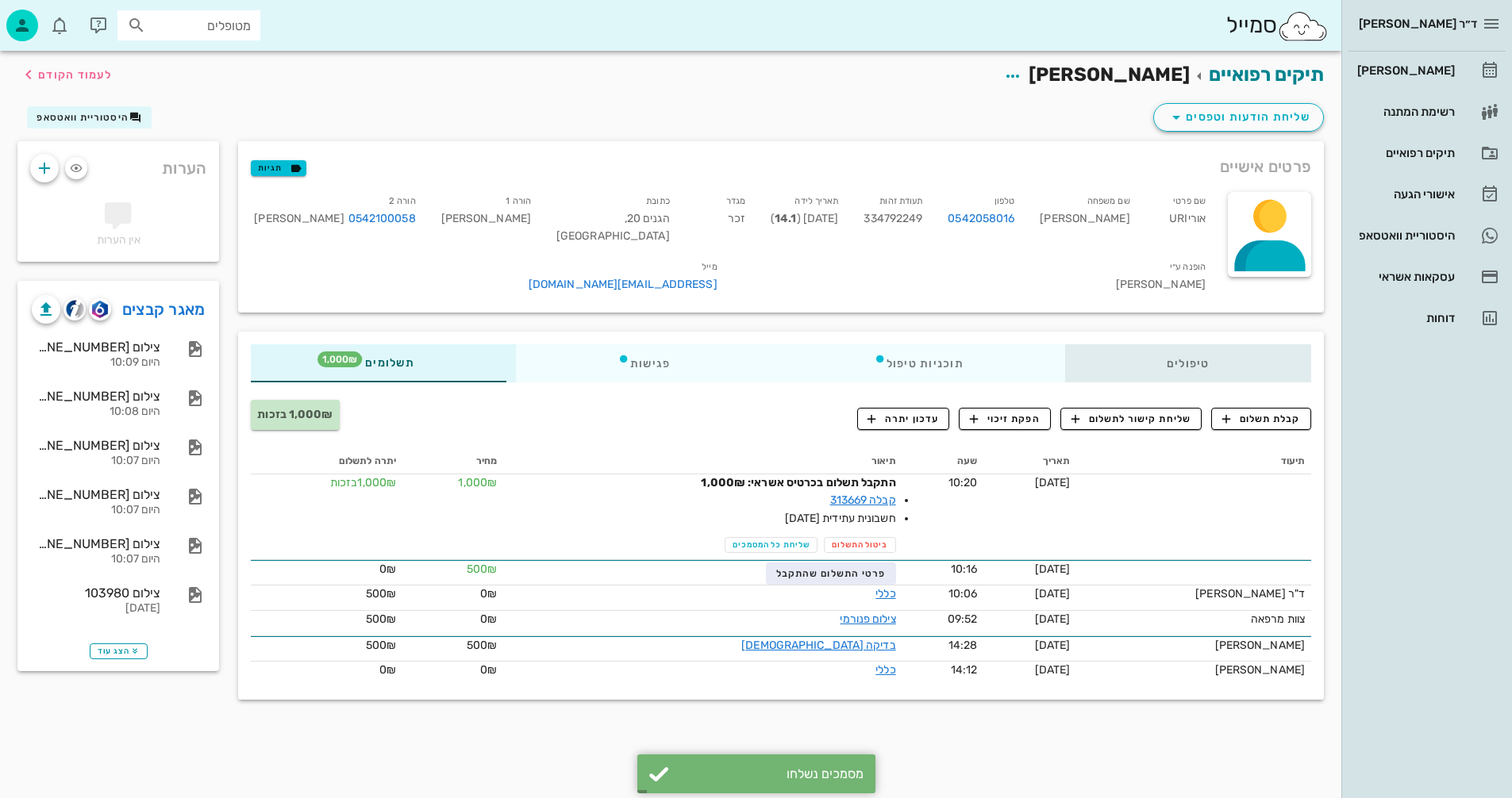
click at [1189, 344] on div "טיפולים" at bounding box center [1187, 363] width 246 height 38
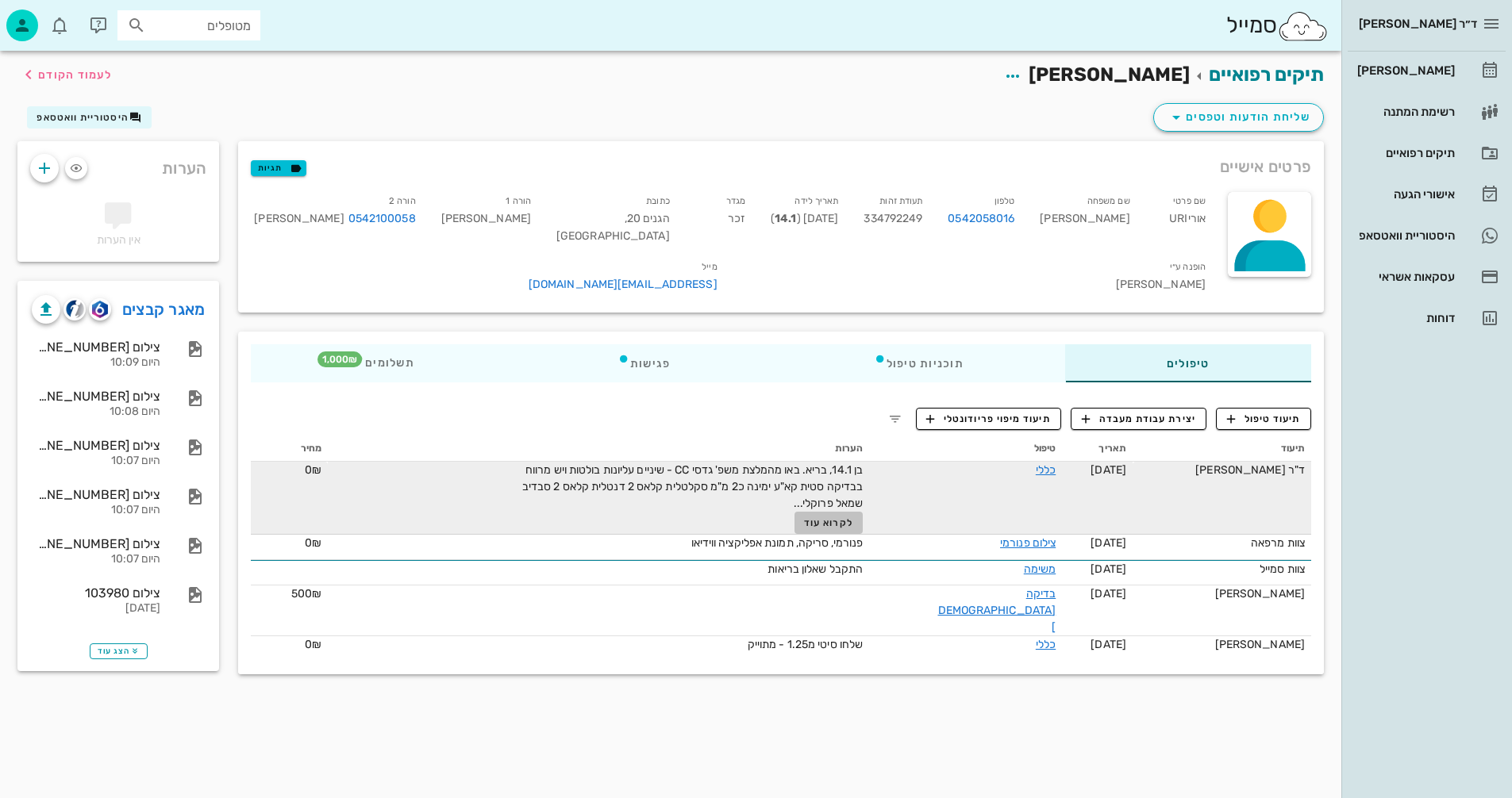
click at [835, 517] on span "לקרוא עוד" at bounding box center [828, 522] width 49 height 11
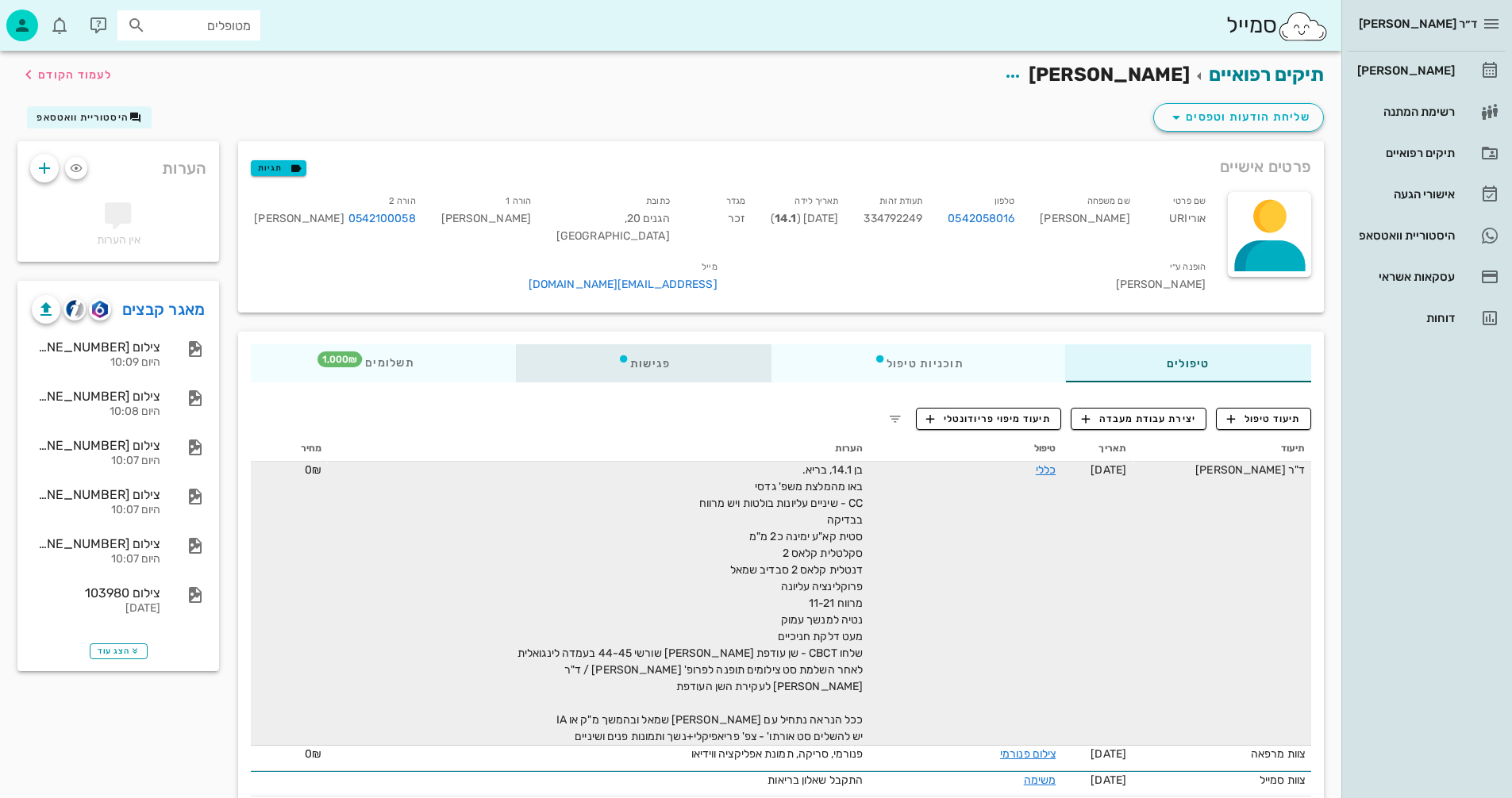
click at [650, 344] on div "פגישות" at bounding box center [643, 363] width 256 height 38
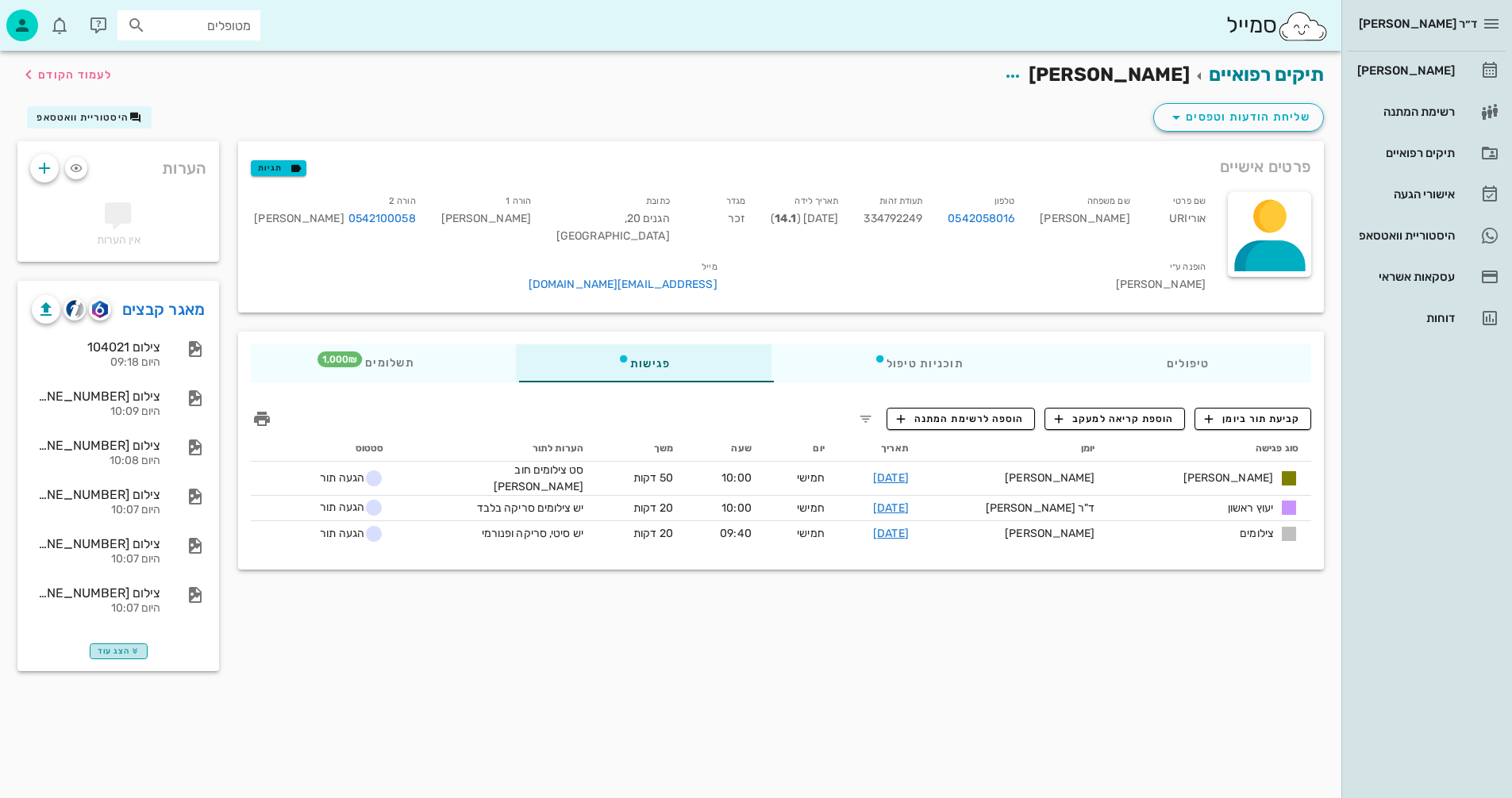
click at [127, 650] on span "הצג עוד" at bounding box center [118, 651] width 42 height 10
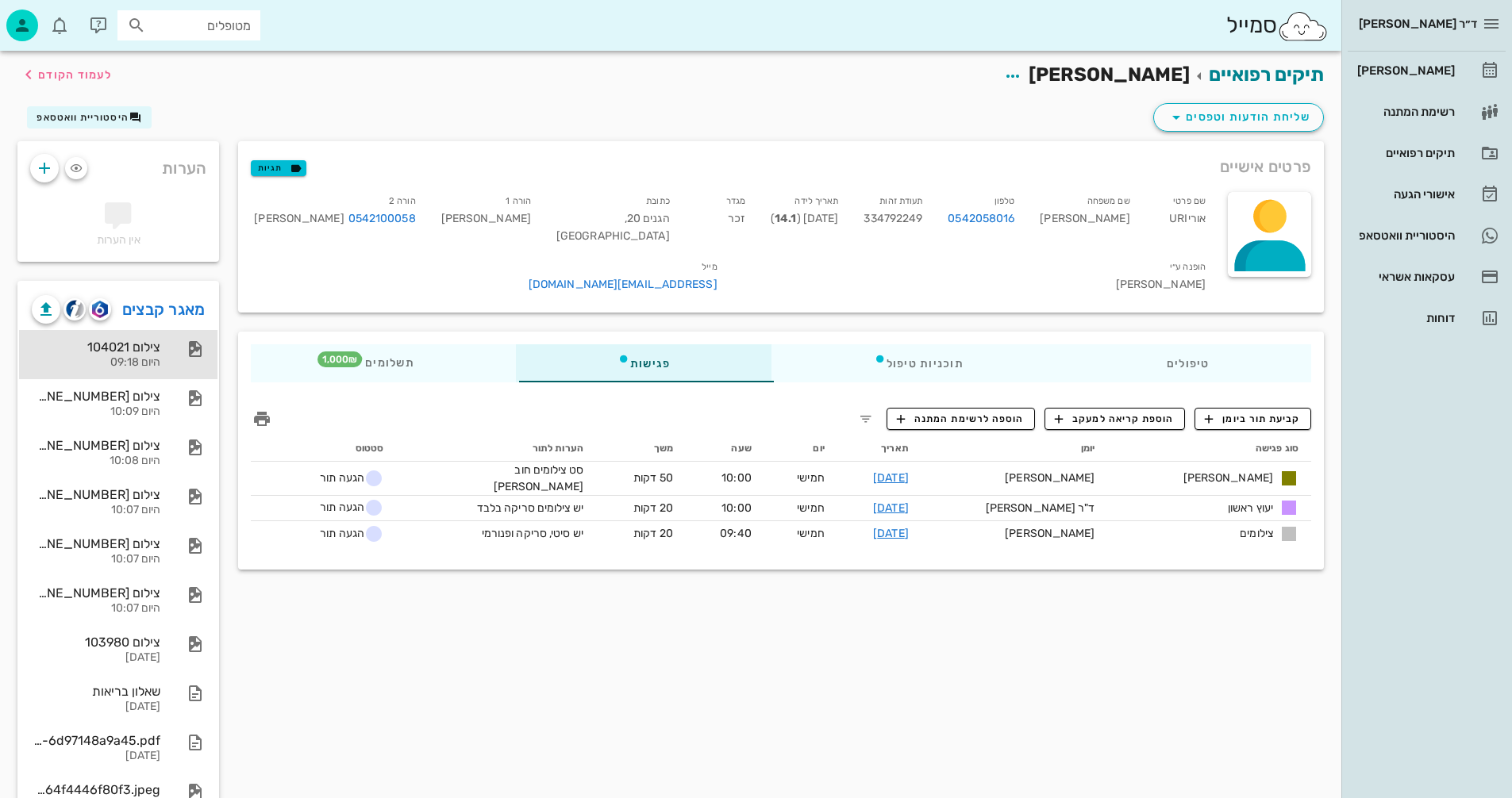
click at [132, 352] on div "צילום 104021" at bounding box center [96, 347] width 129 height 15
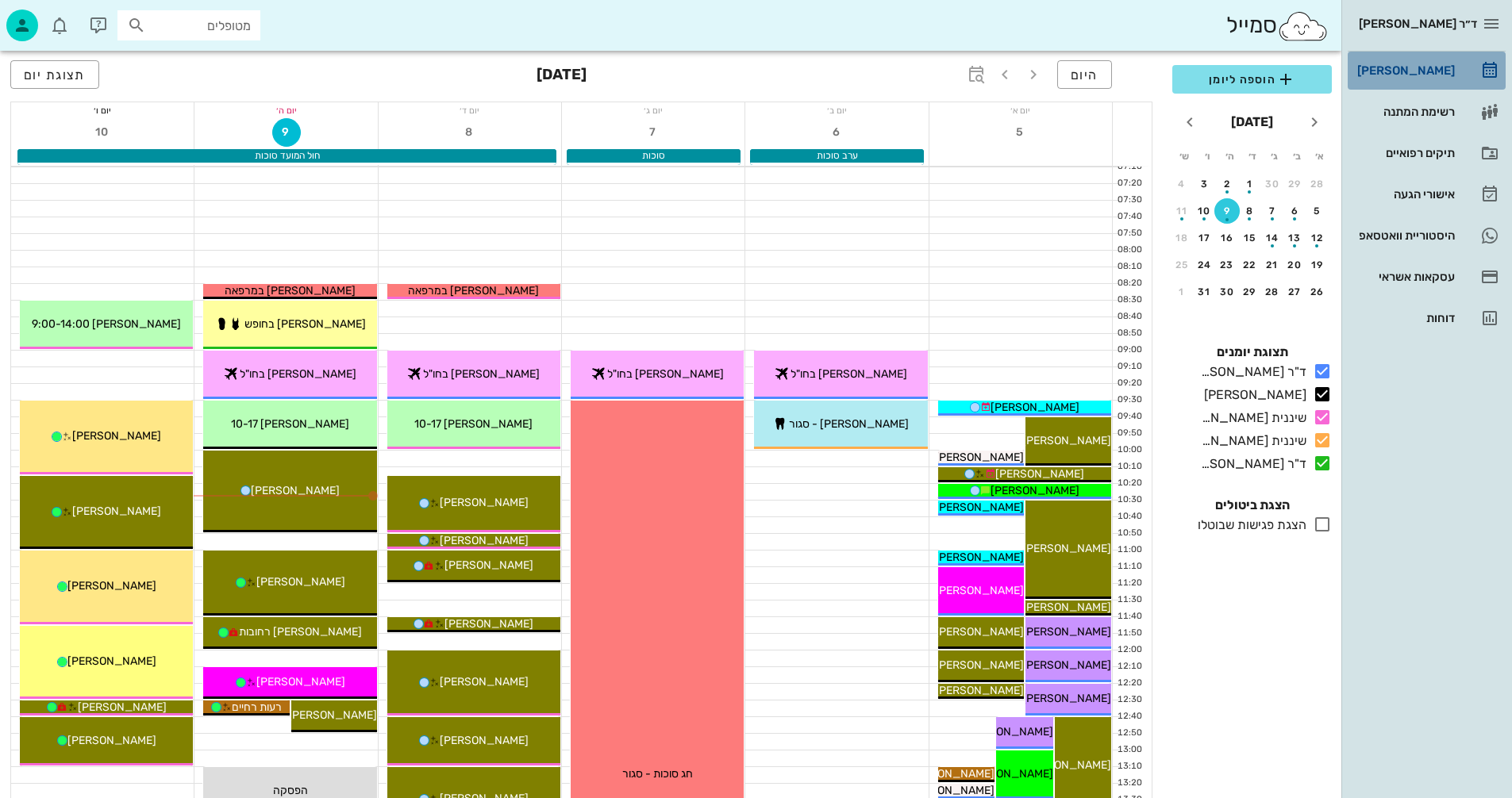
click at [1393, 72] on div "[PERSON_NAME]" at bounding box center [1404, 71] width 101 height 13
click at [1373, 233] on div "היסטוריית וואטסאפ" at bounding box center [1404, 235] width 101 height 13
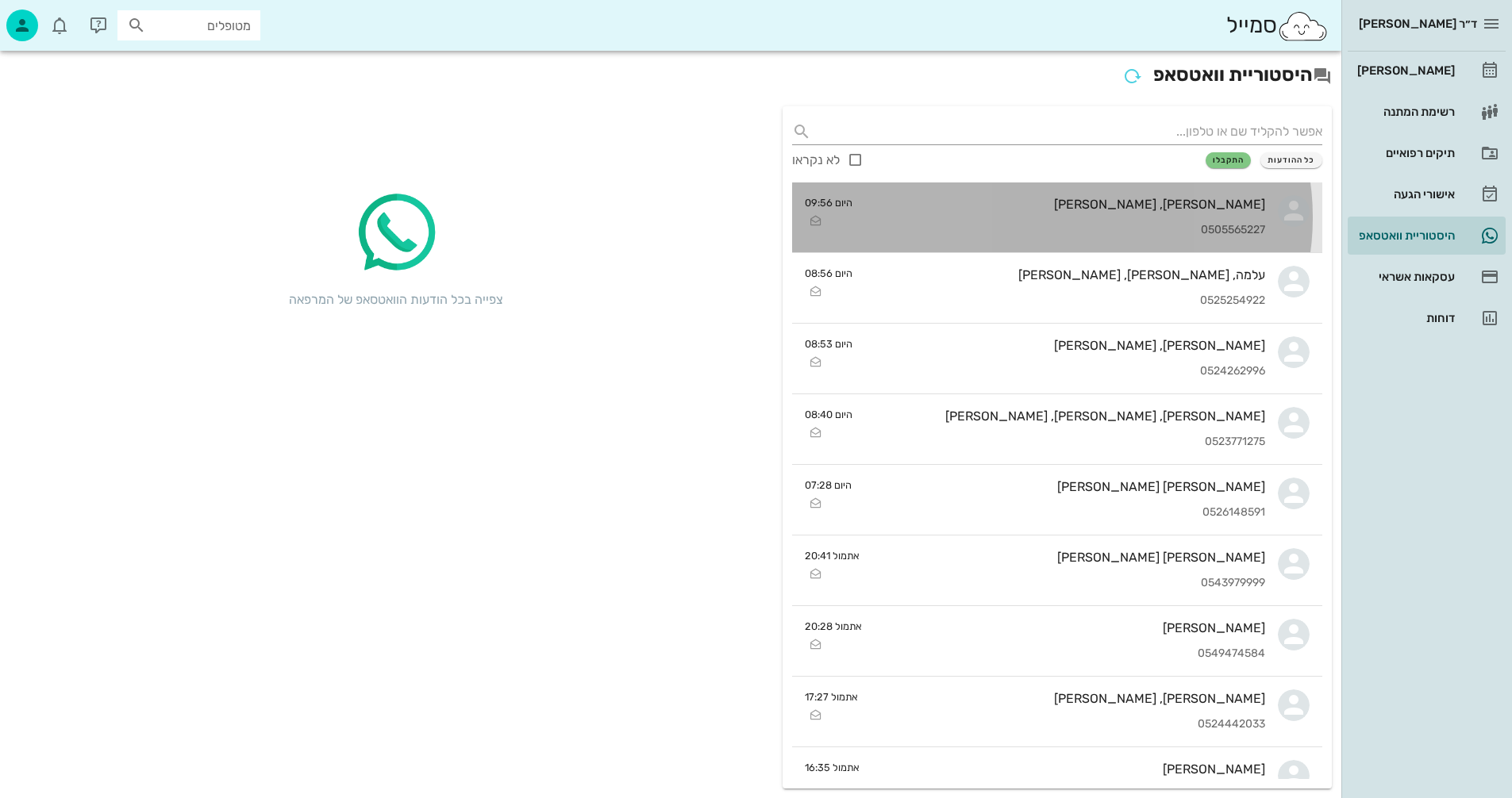
click at [987, 213] on div "ג'רמי, קנדיס פרלין 0505565227" at bounding box center [1065, 217] width 400 height 70
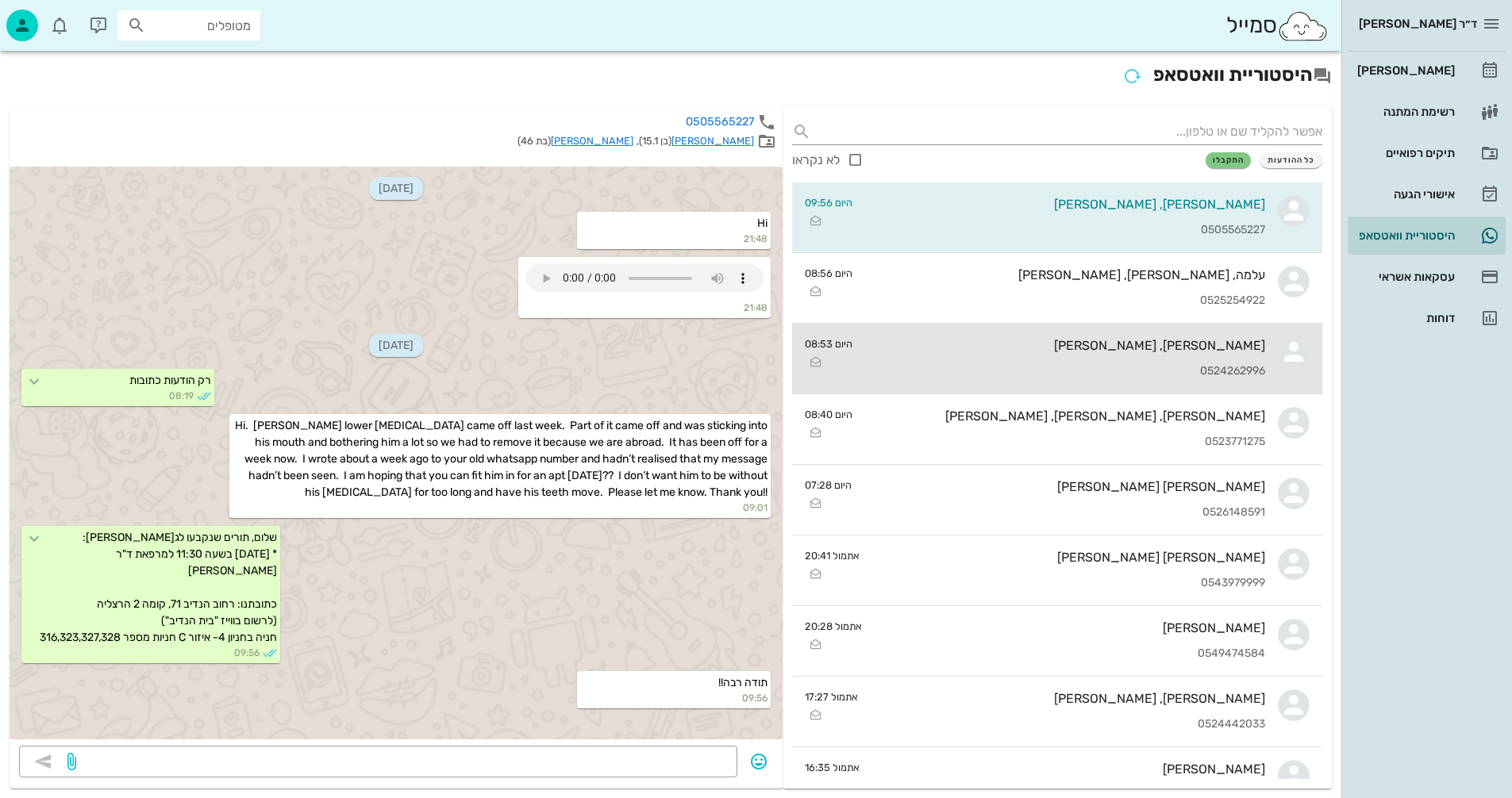
click at [982, 350] on div "[PERSON_NAME], [PERSON_NAME]" at bounding box center [1065, 345] width 400 height 15
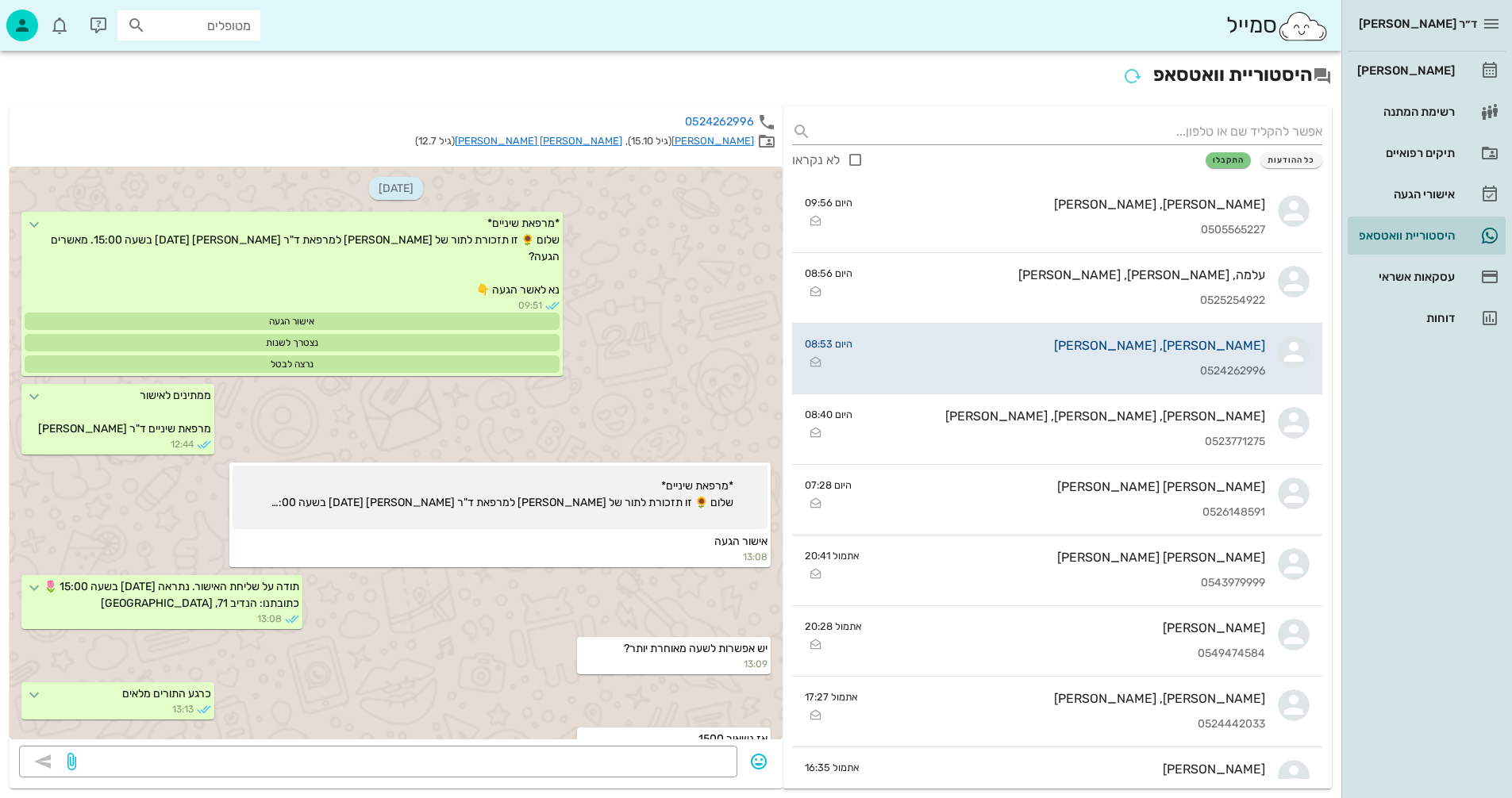
scroll to position [1974, 0]
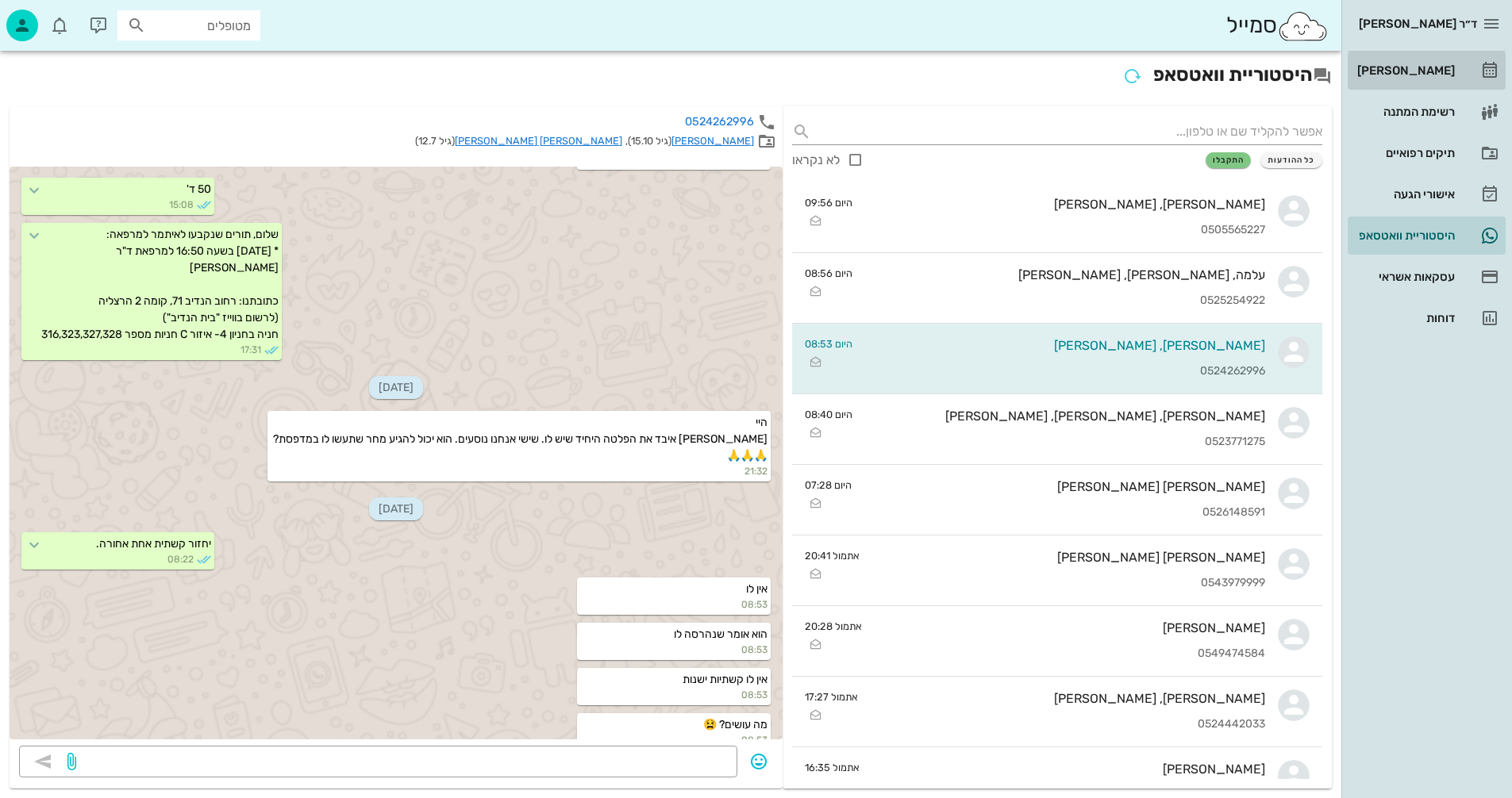
click at [1406, 72] on div "[PERSON_NAME]" at bounding box center [1404, 71] width 101 height 13
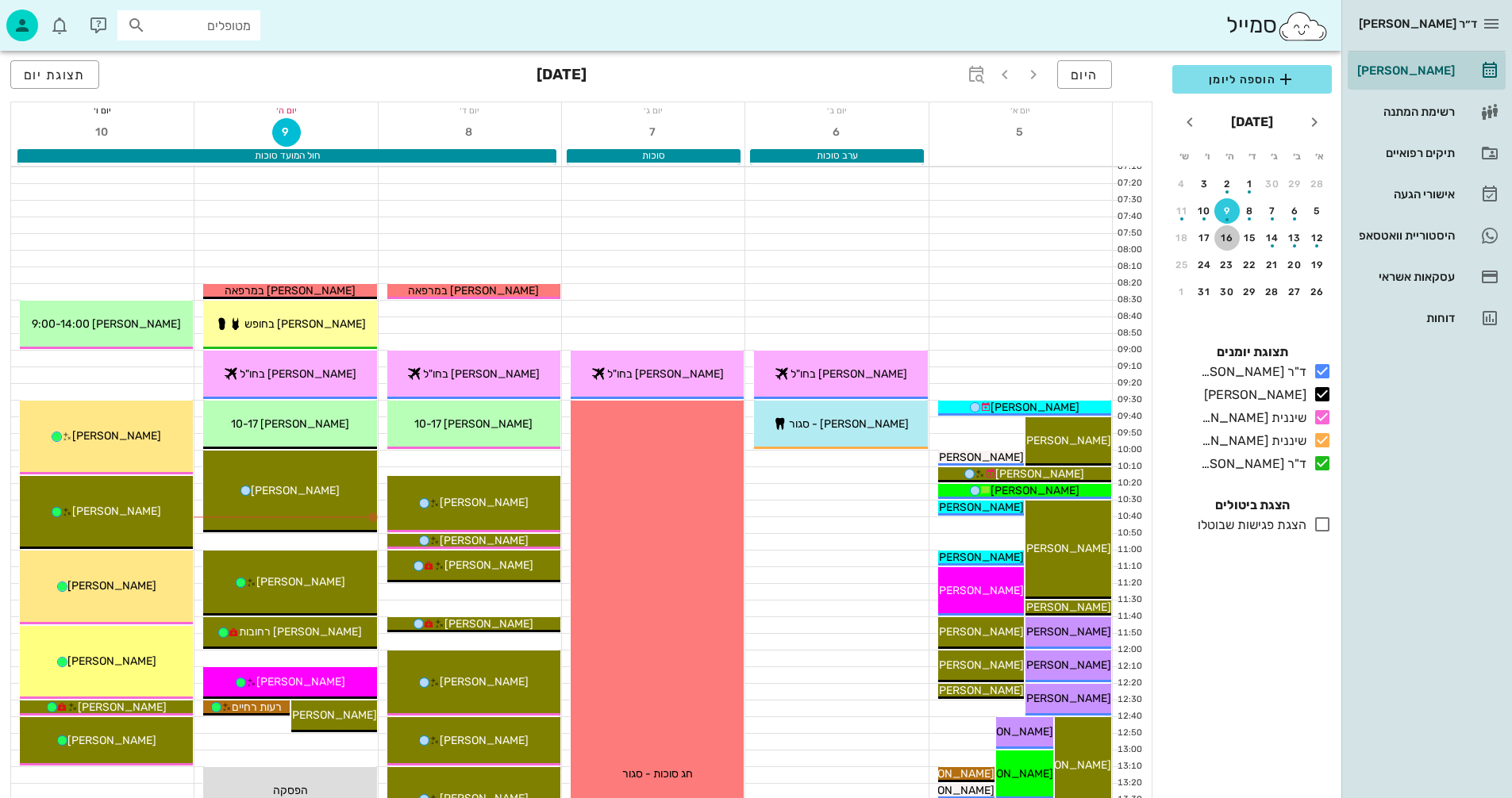
click at [1219, 240] on div "16" at bounding box center [1227, 238] width 25 height 11
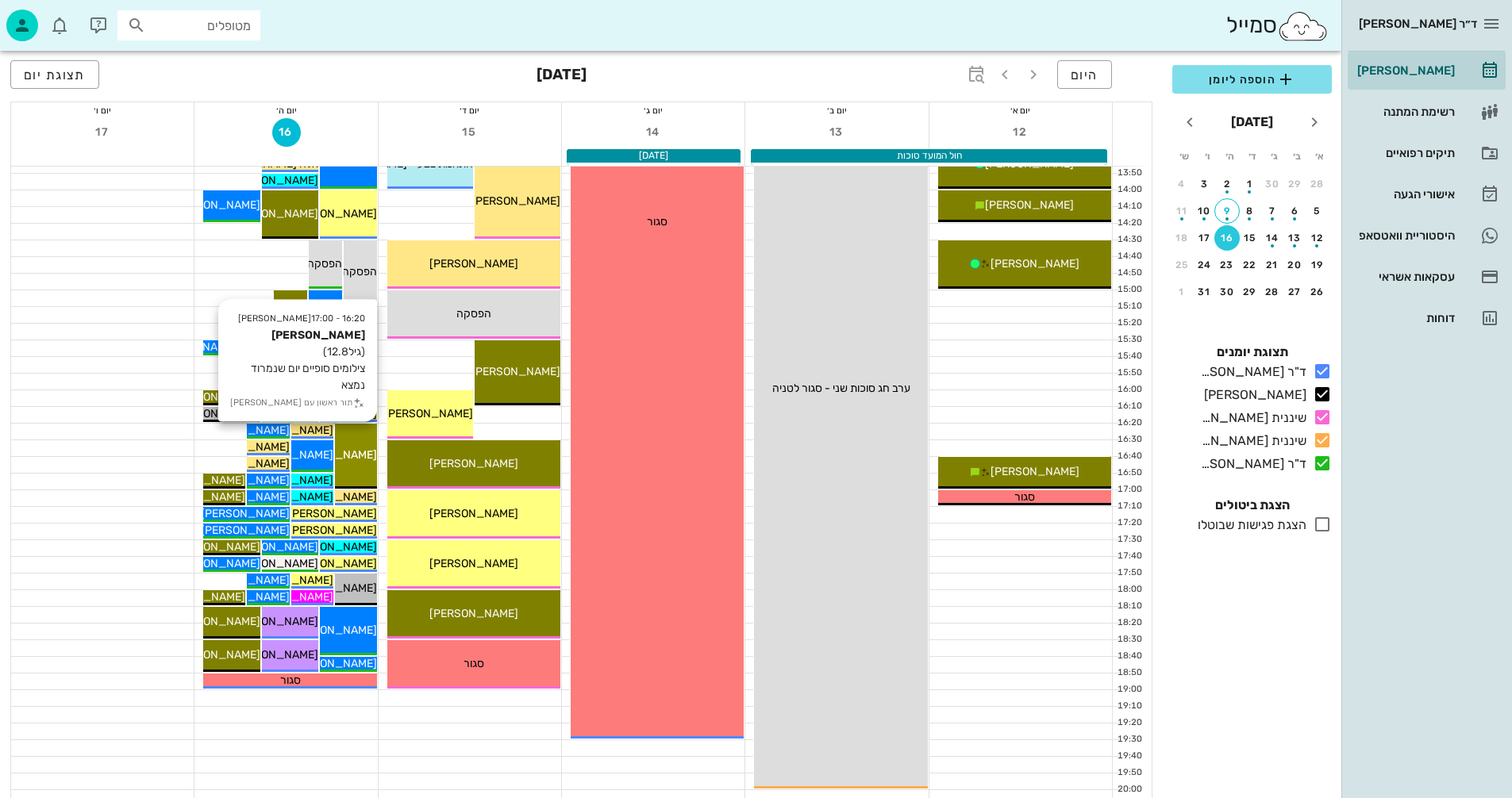
scroll to position [714, 0]
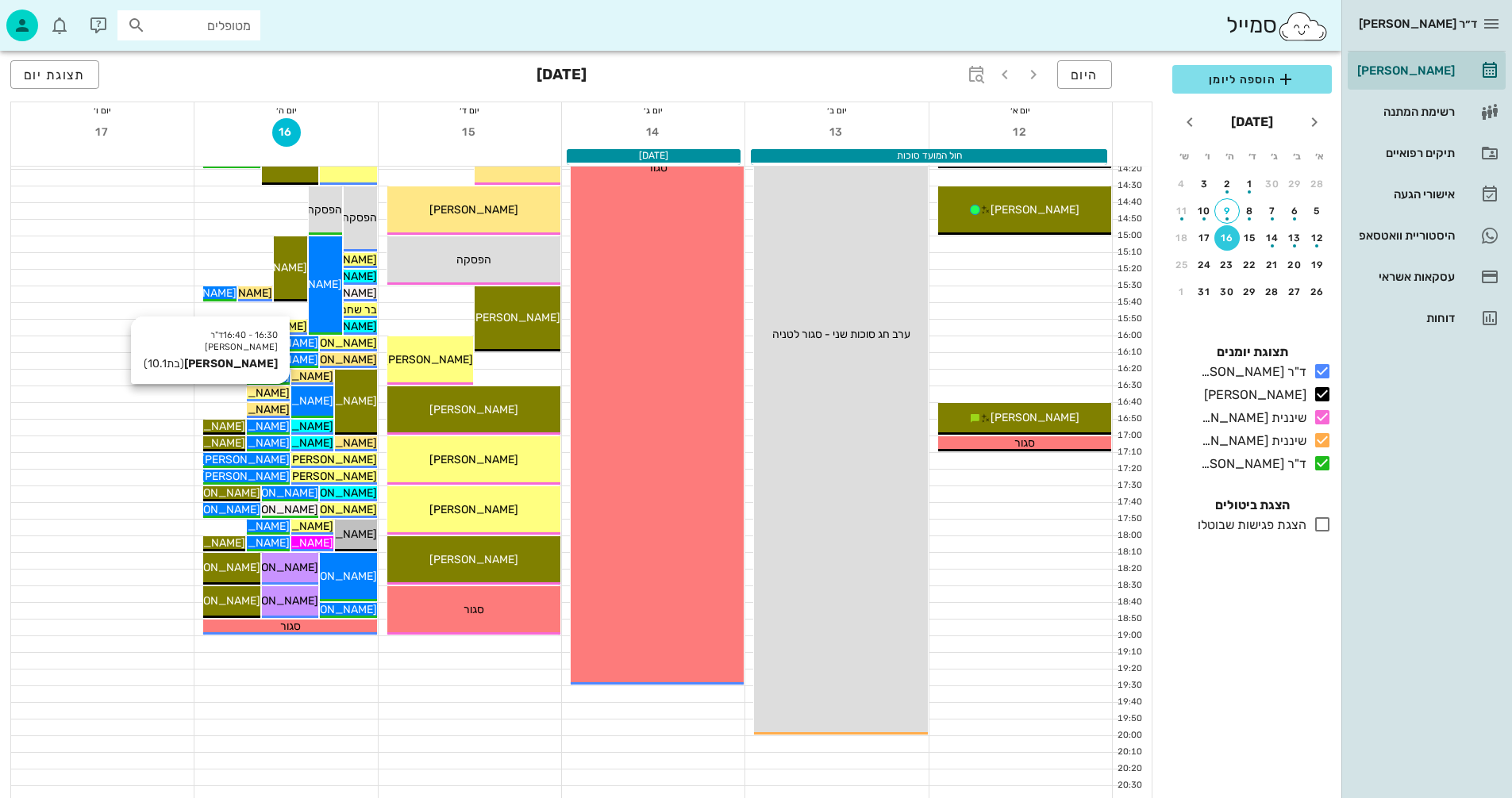
click at [263, 392] on span "[PERSON_NAME]" at bounding box center [244, 393] width 89 height 13
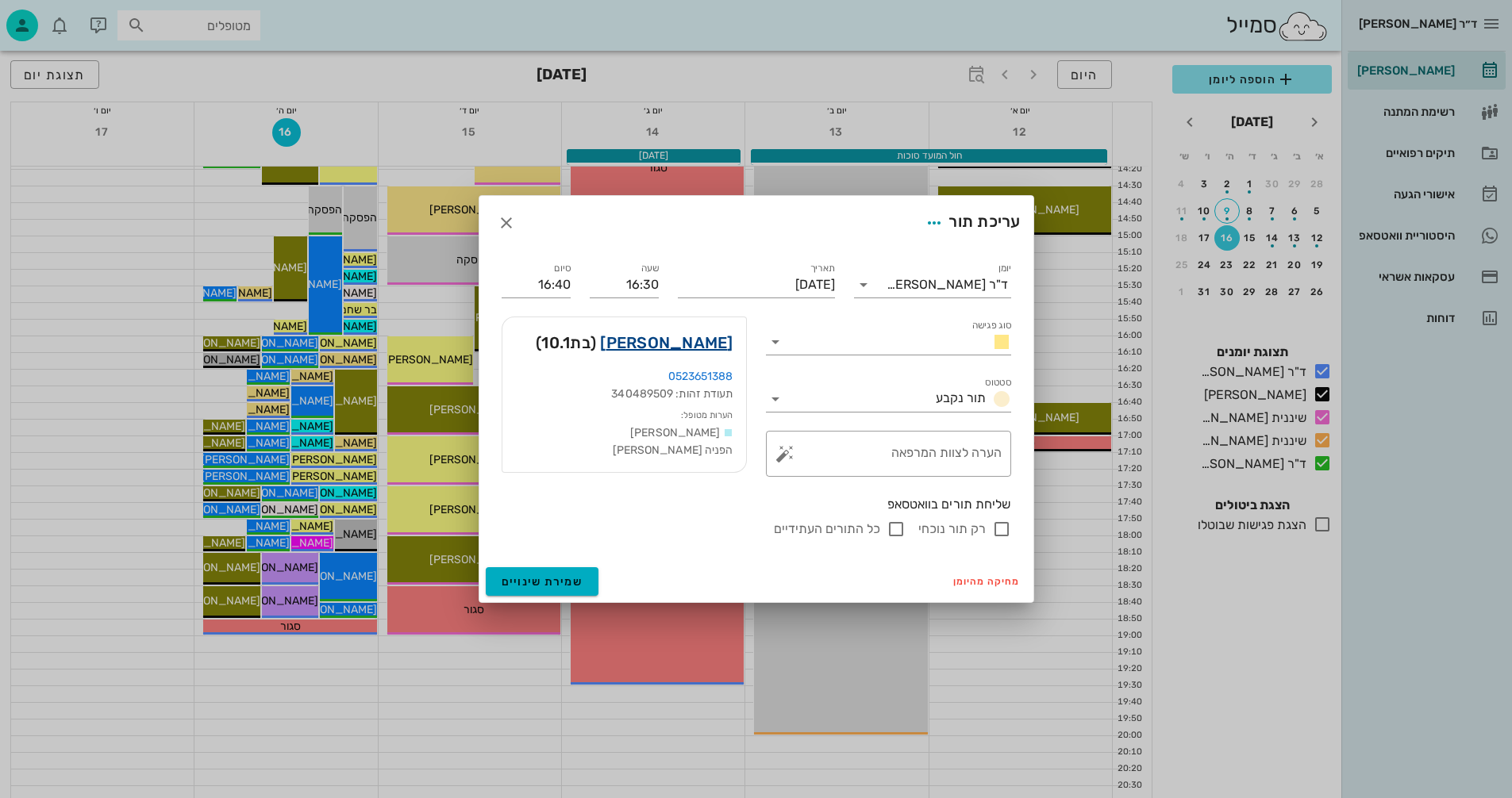
click at [687, 339] on link "נדב קופמן" at bounding box center [666, 343] width 132 height 25
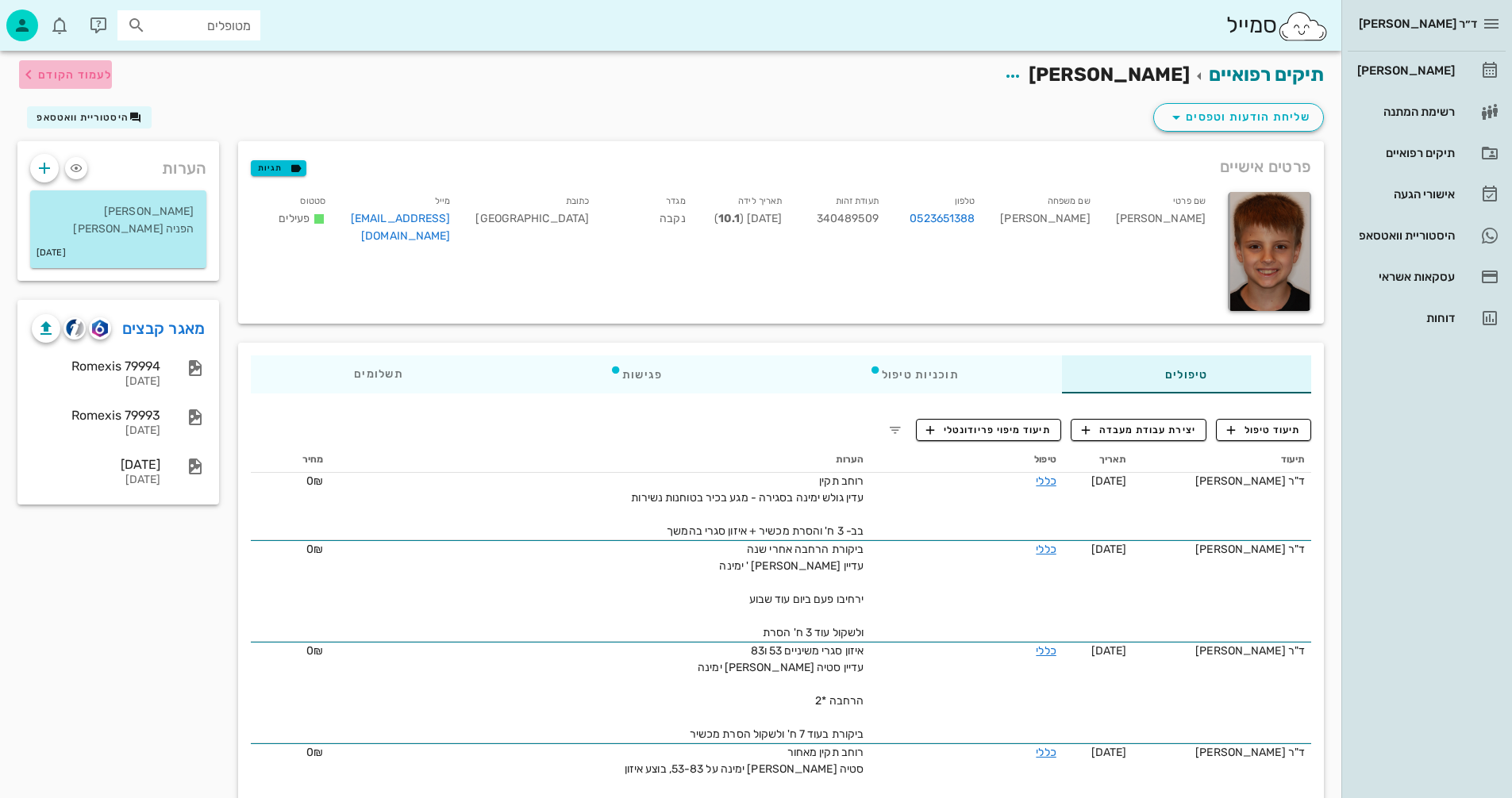
click at [73, 76] on span "לעמוד הקודם" at bounding box center [75, 74] width 73 height 13
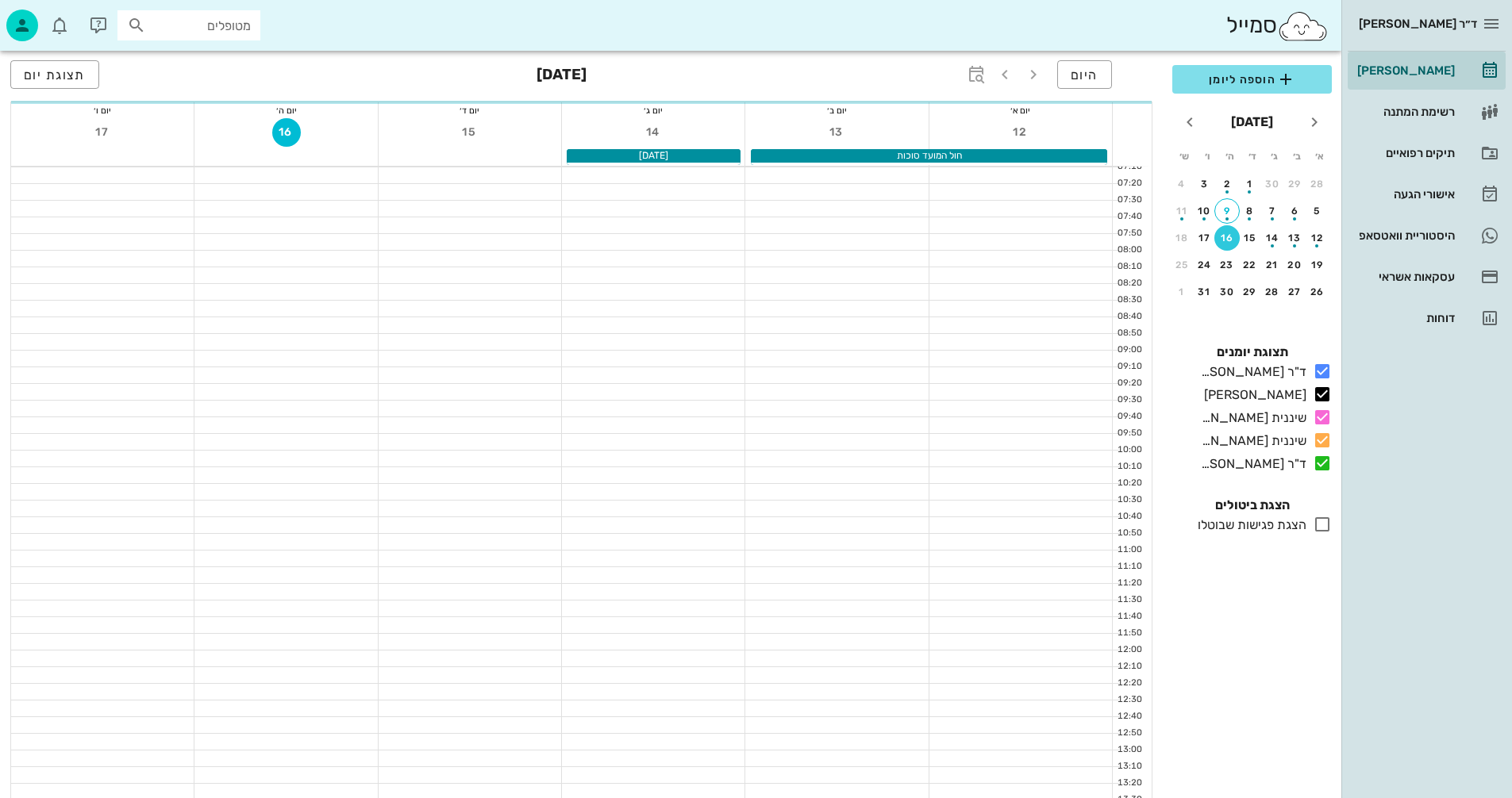
scroll to position [714, 0]
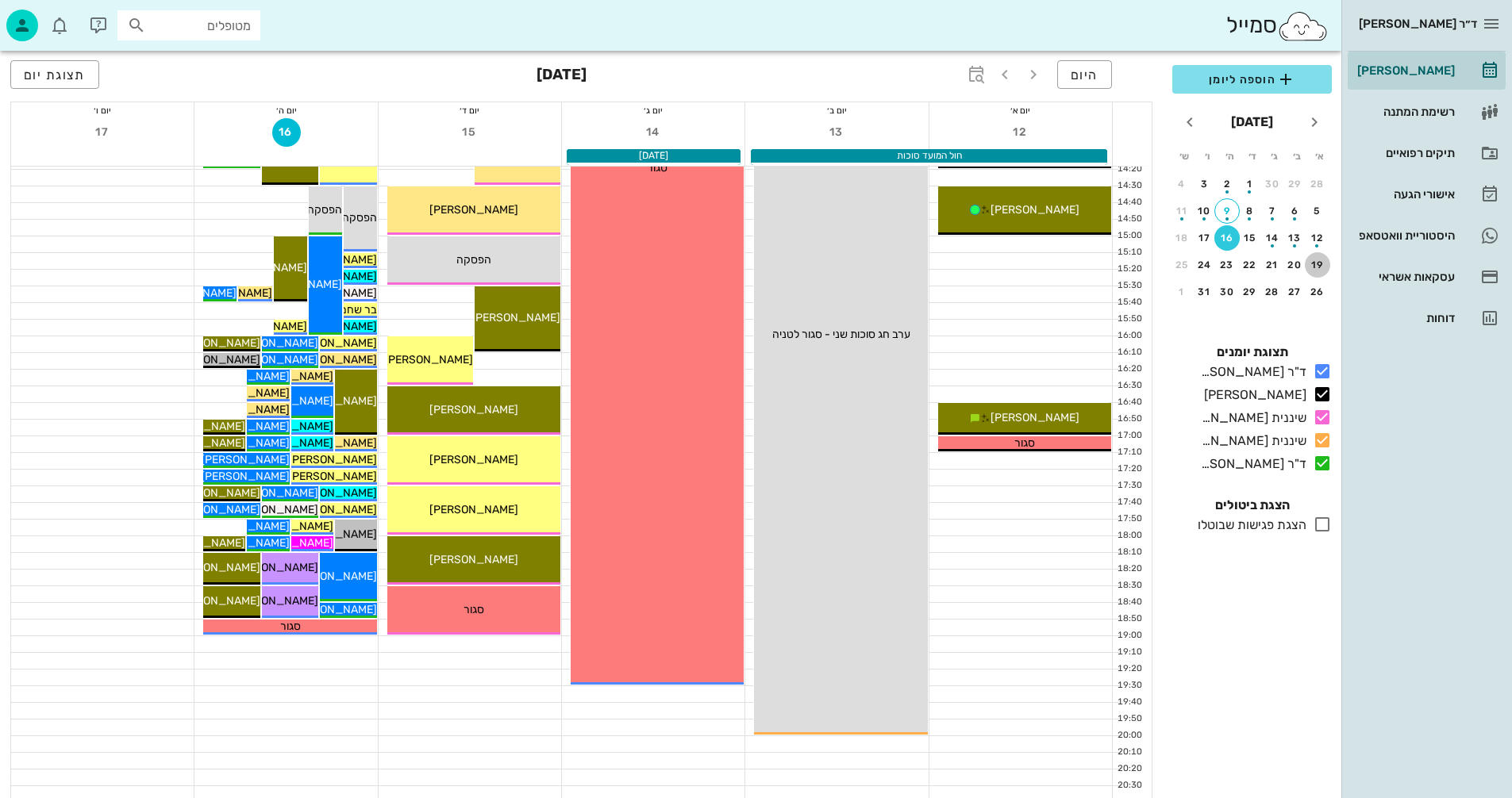
click at [1316, 266] on div "19" at bounding box center [1317, 265] width 25 height 11
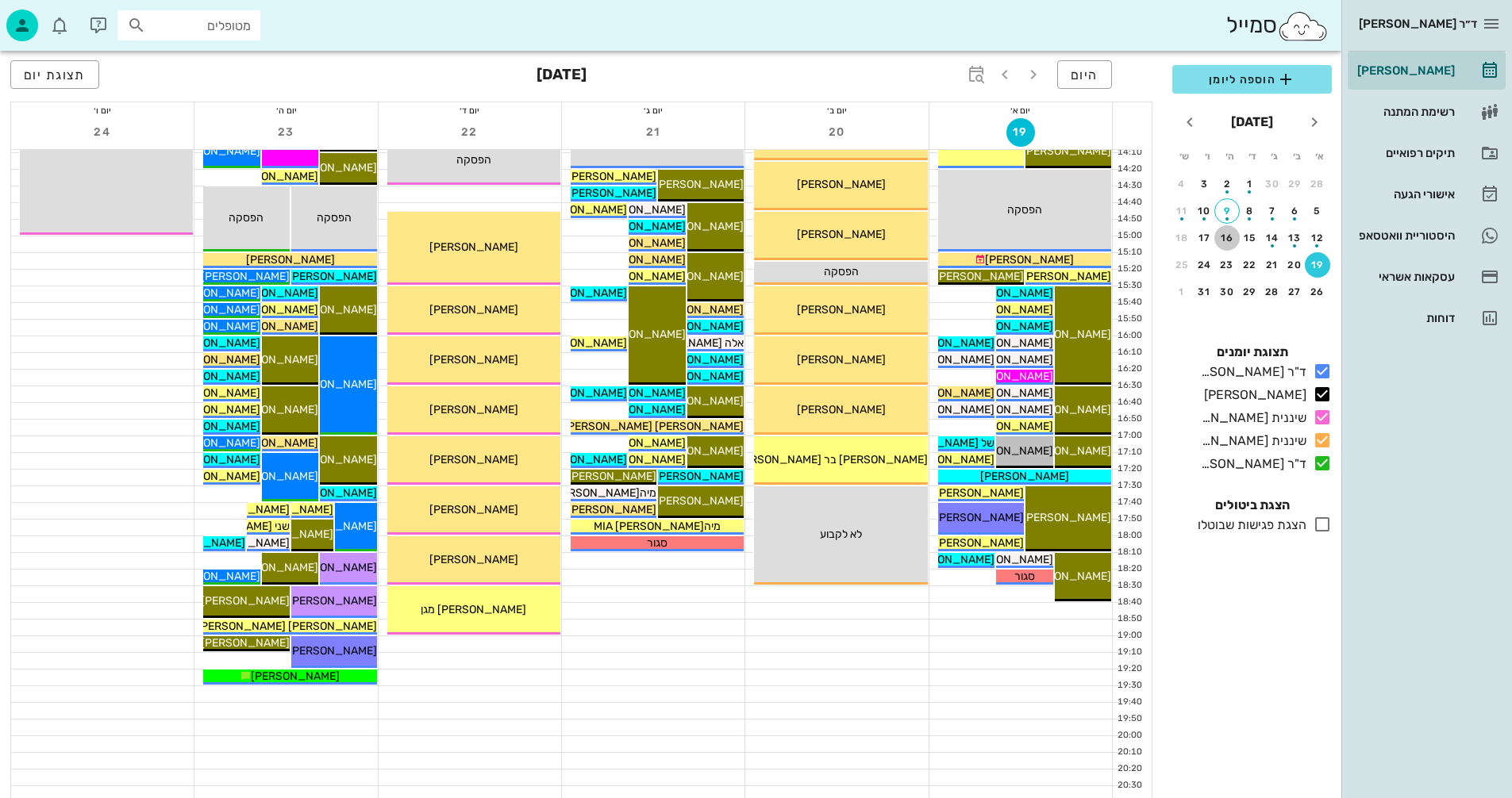
click at [1226, 242] on div "16" at bounding box center [1227, 238] width 25 height 11
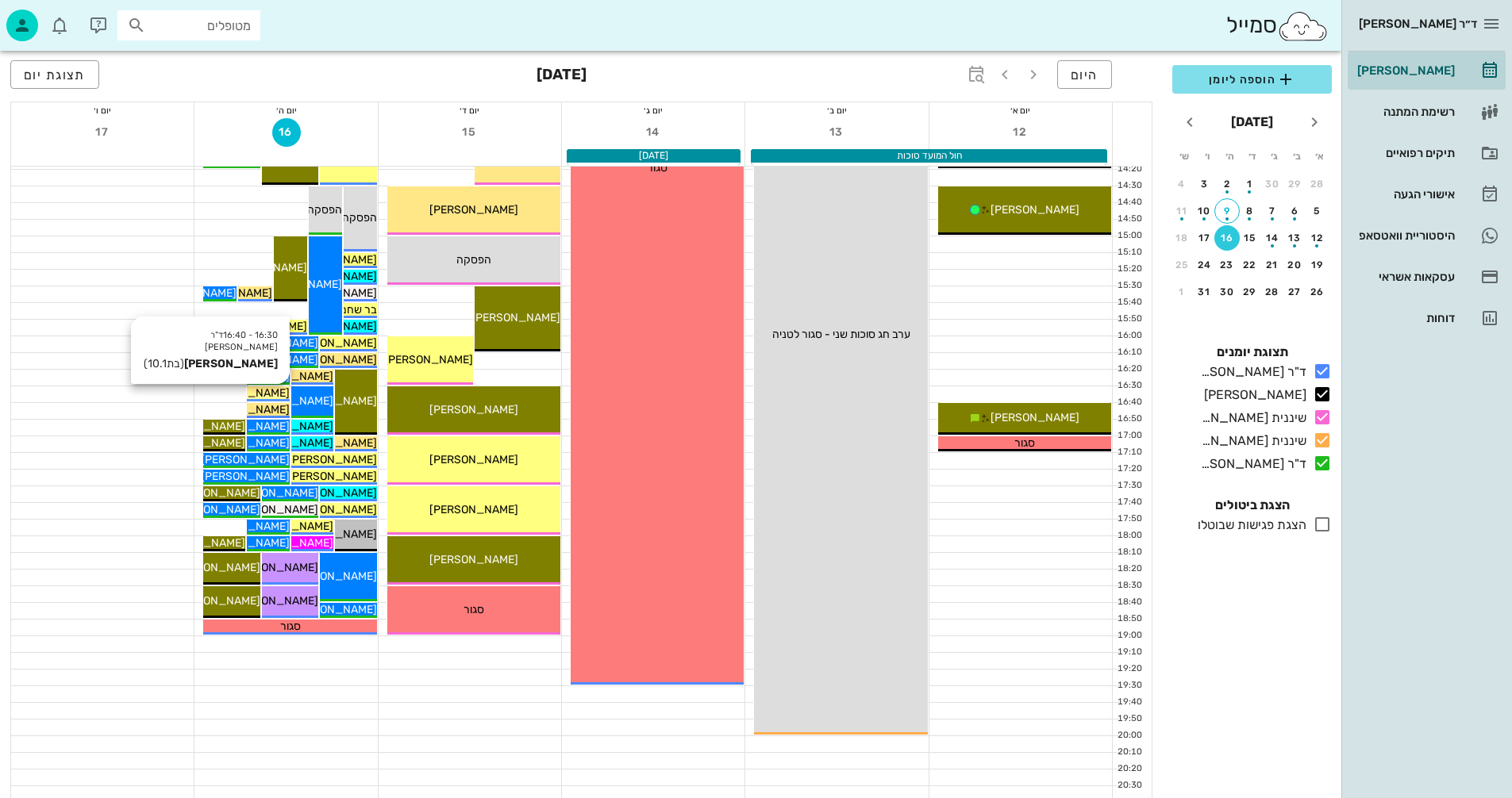
click at [259, 390] on span "[PERSON_NAME]" at bounding box center [244, 393] width 89 height 13
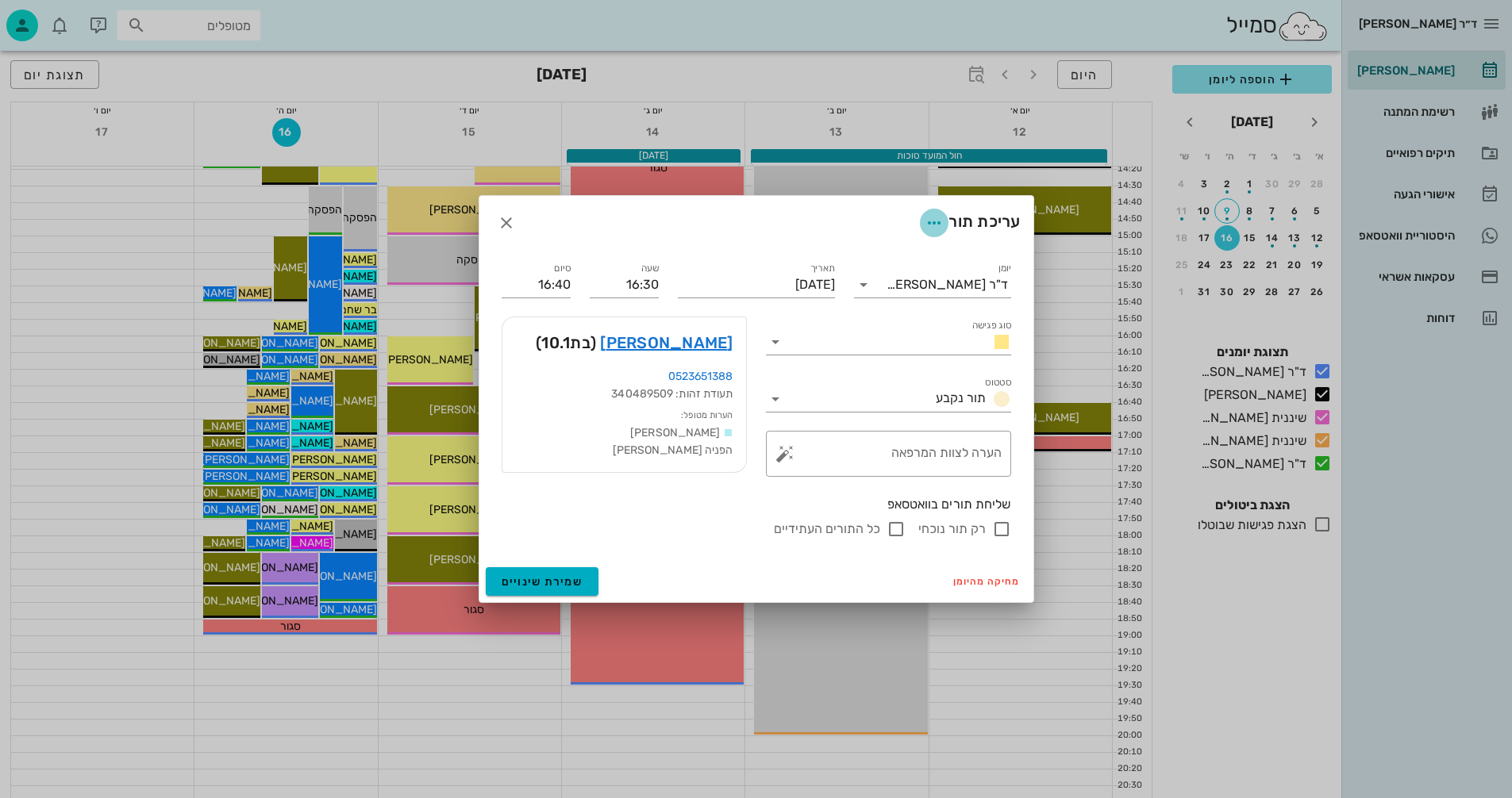
click at [929, 223] on icon "button" at bounding box center [933, 223] width 19 height 19
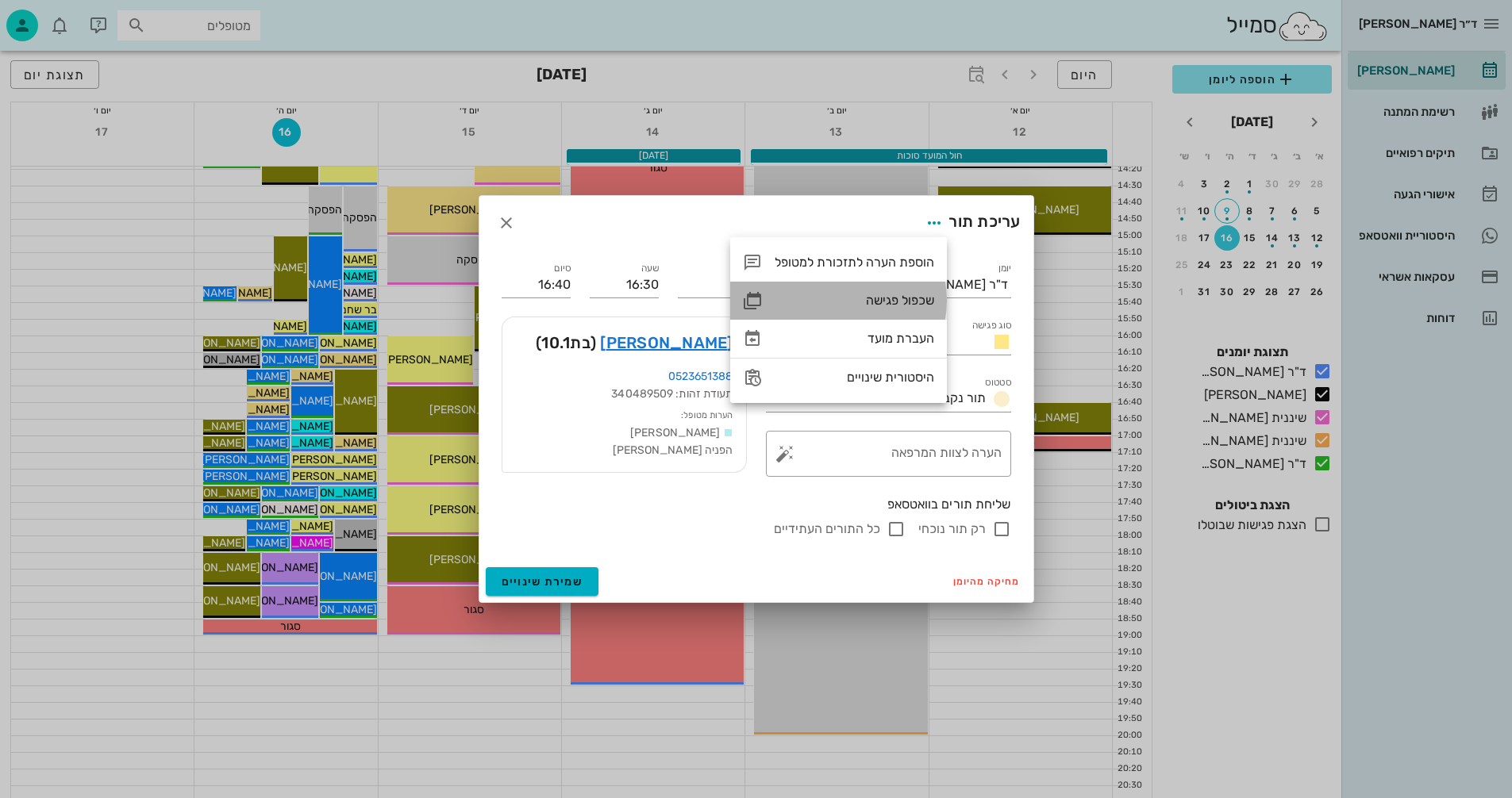
click at [880, 297] on div "שכפול פגישה" at bounding box center [854, 300] width 159 height 15
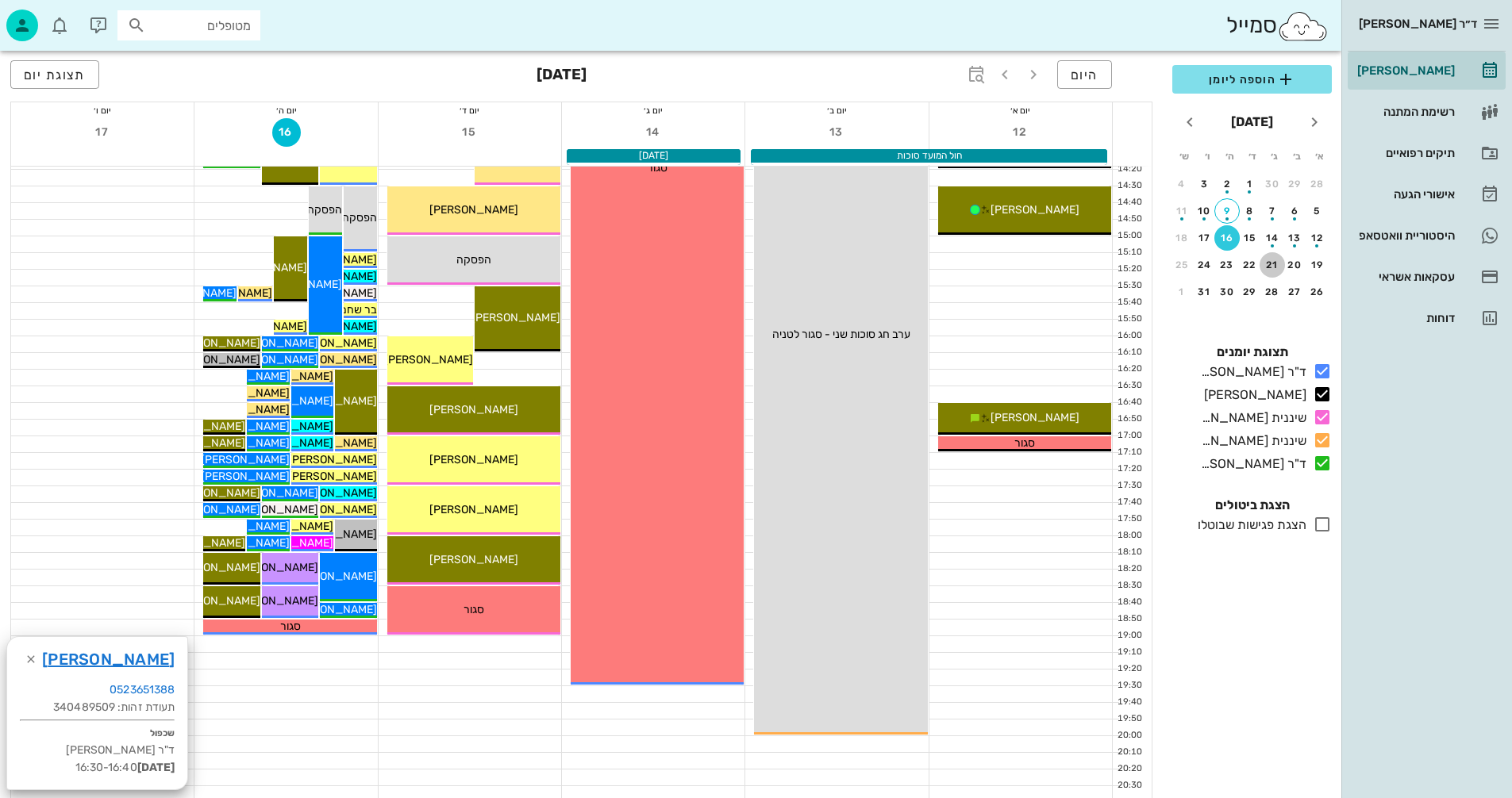
click at [1270, 265] on div "21" at bounding box center [1271, 265] width 25 height 11
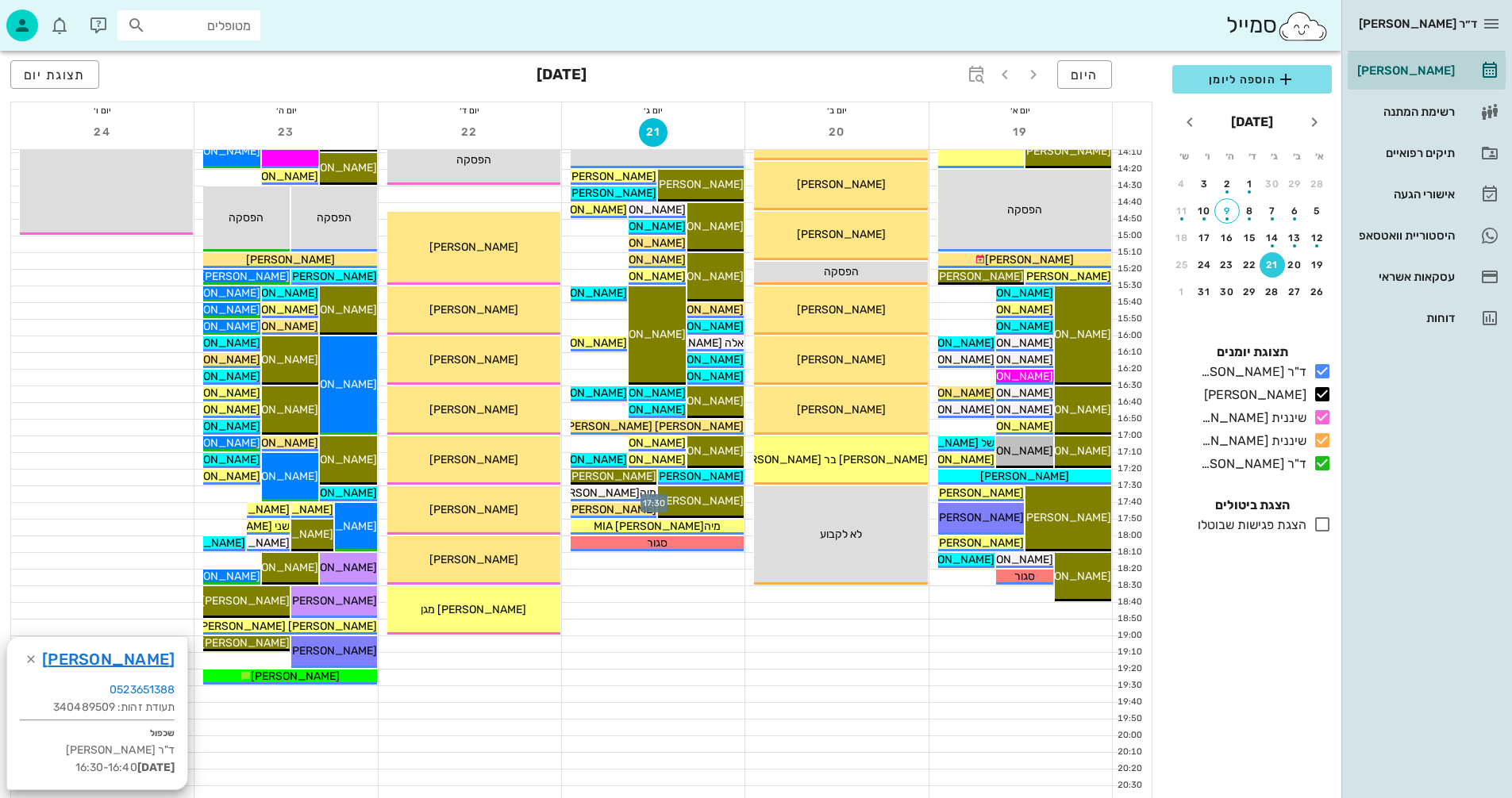
click at [565, 493] on div at bounding box center [653, 495] width 183 height 16
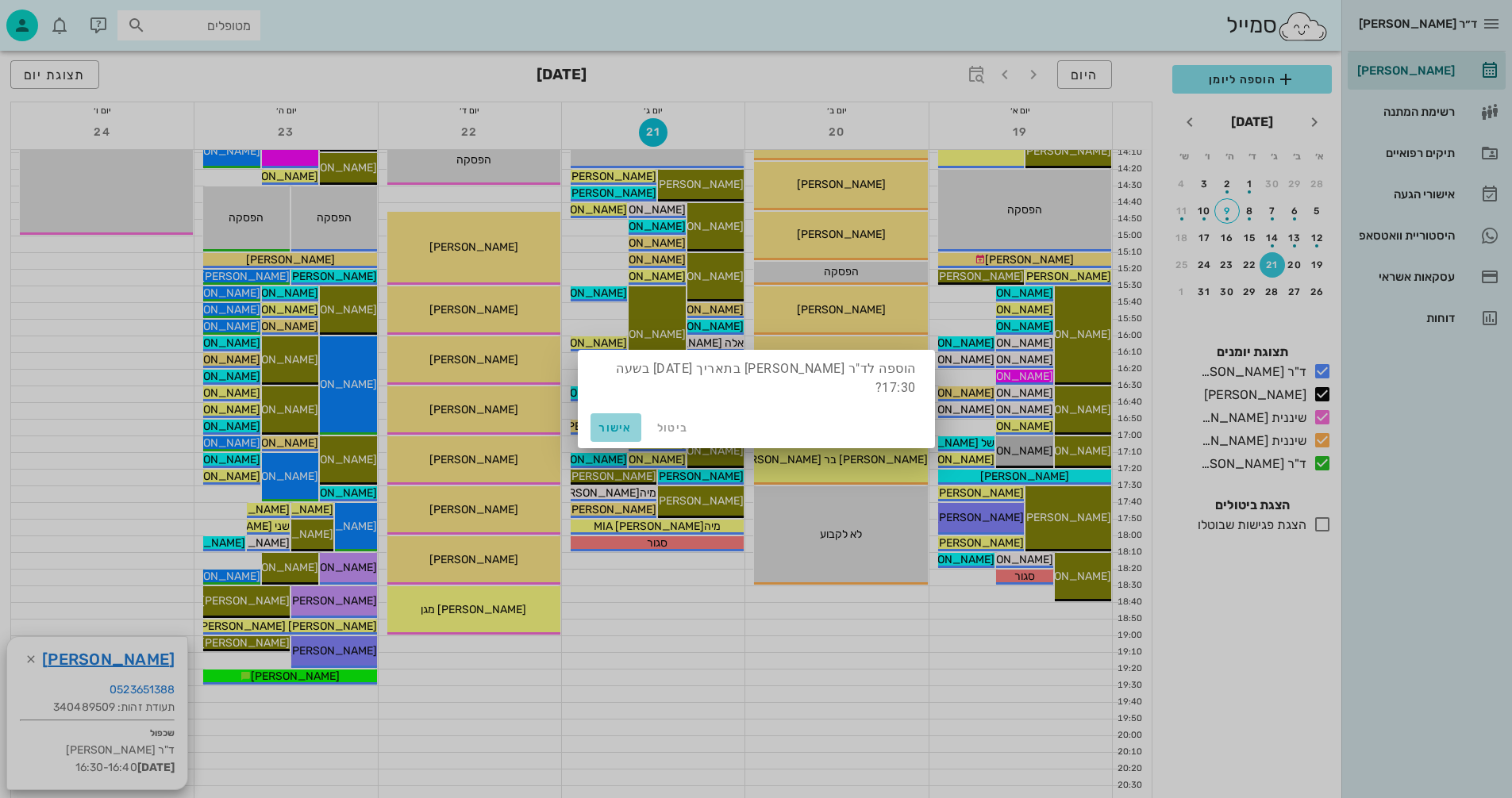
click at [607, 428] on span "אישור" at bounding box center [616, 428] width 38 height 13
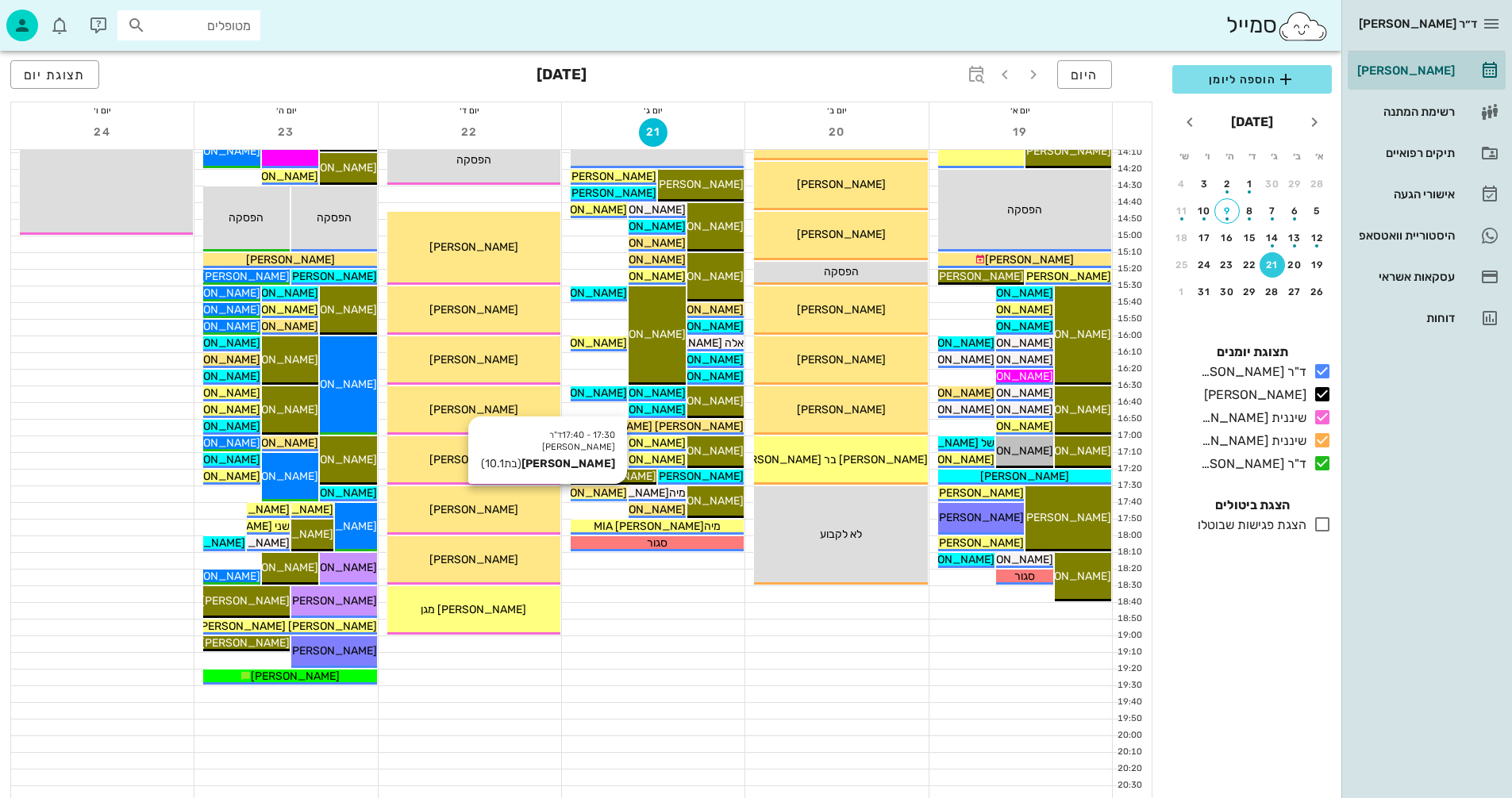
click at [592, 490] on span "[PERSON_NAME]" at bounding box center [582, 493] width 89 height 13
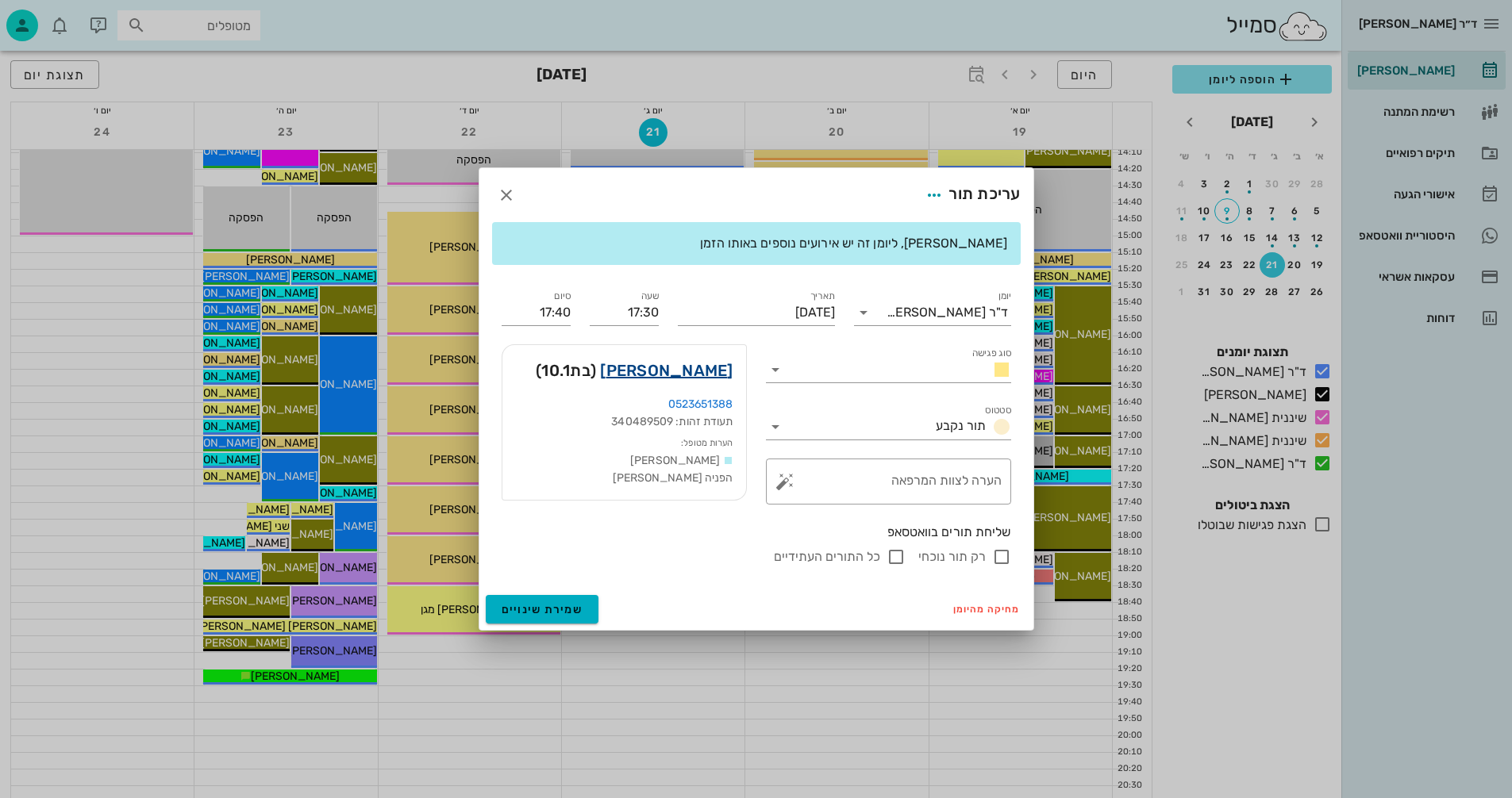
click at [708, 370] on link "נדב קופמן" at bounding box center [666, 370] width 132 height 25
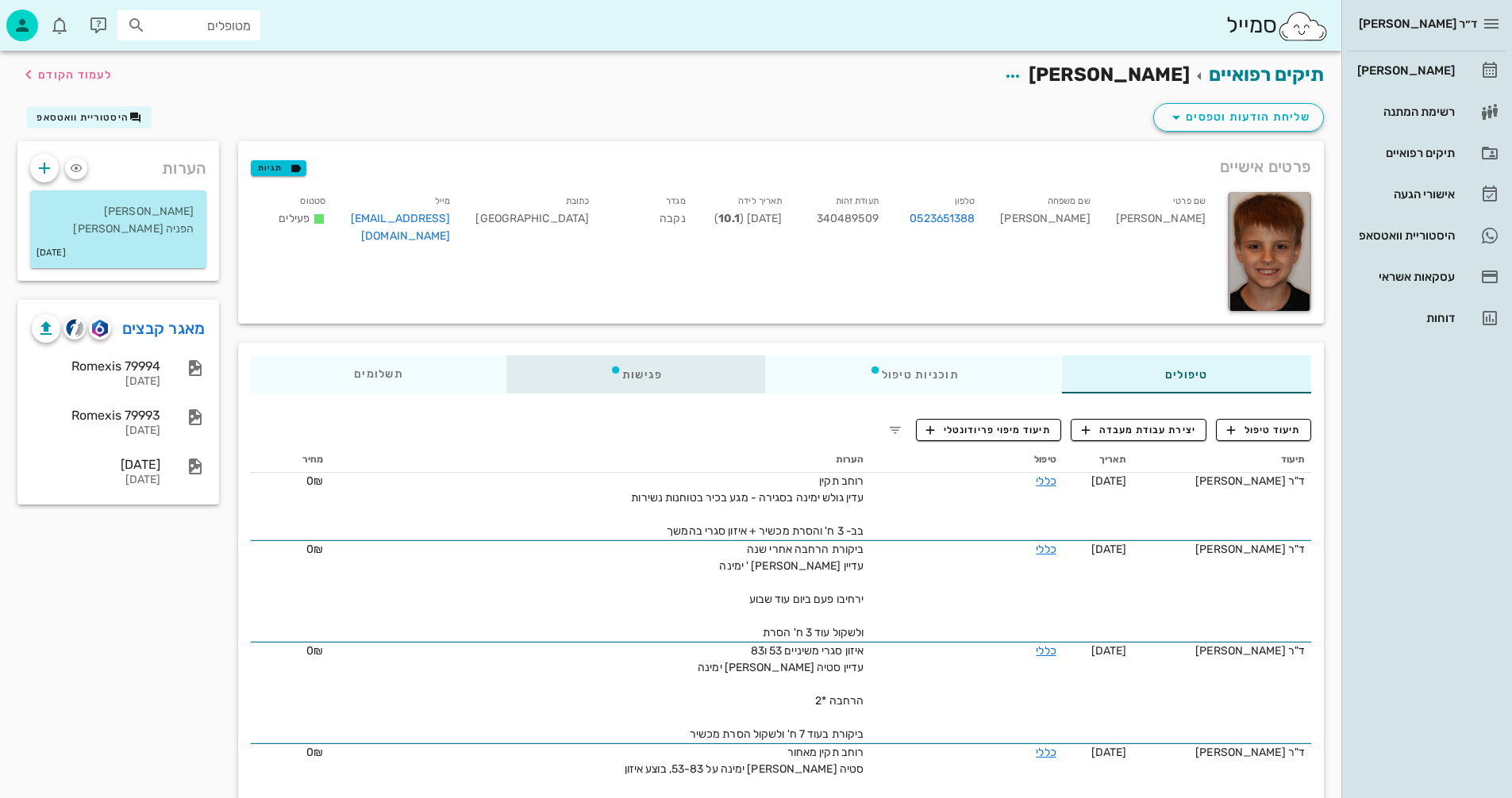
drag, startPoint x: 641, startPoint y: 368, endPoint x: 632, endPoint y: 369, distance: 9.1
click at [634, 369] on div "פגישות" at bounding box center [636, 374] width 259 height 38
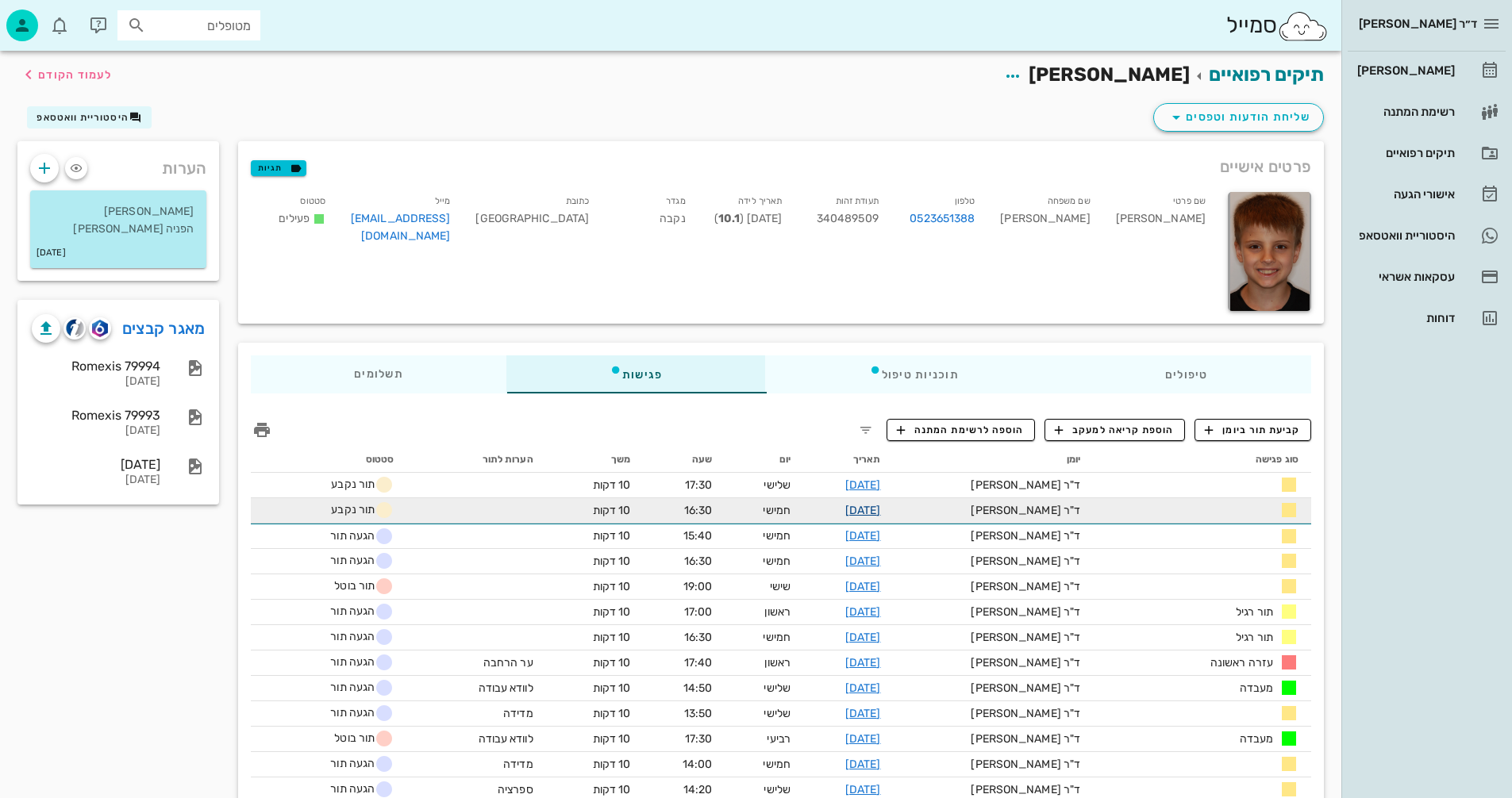
click at [880, 508] on link "16-10-2025" at bounding box center [863, 510] width 36 height 13
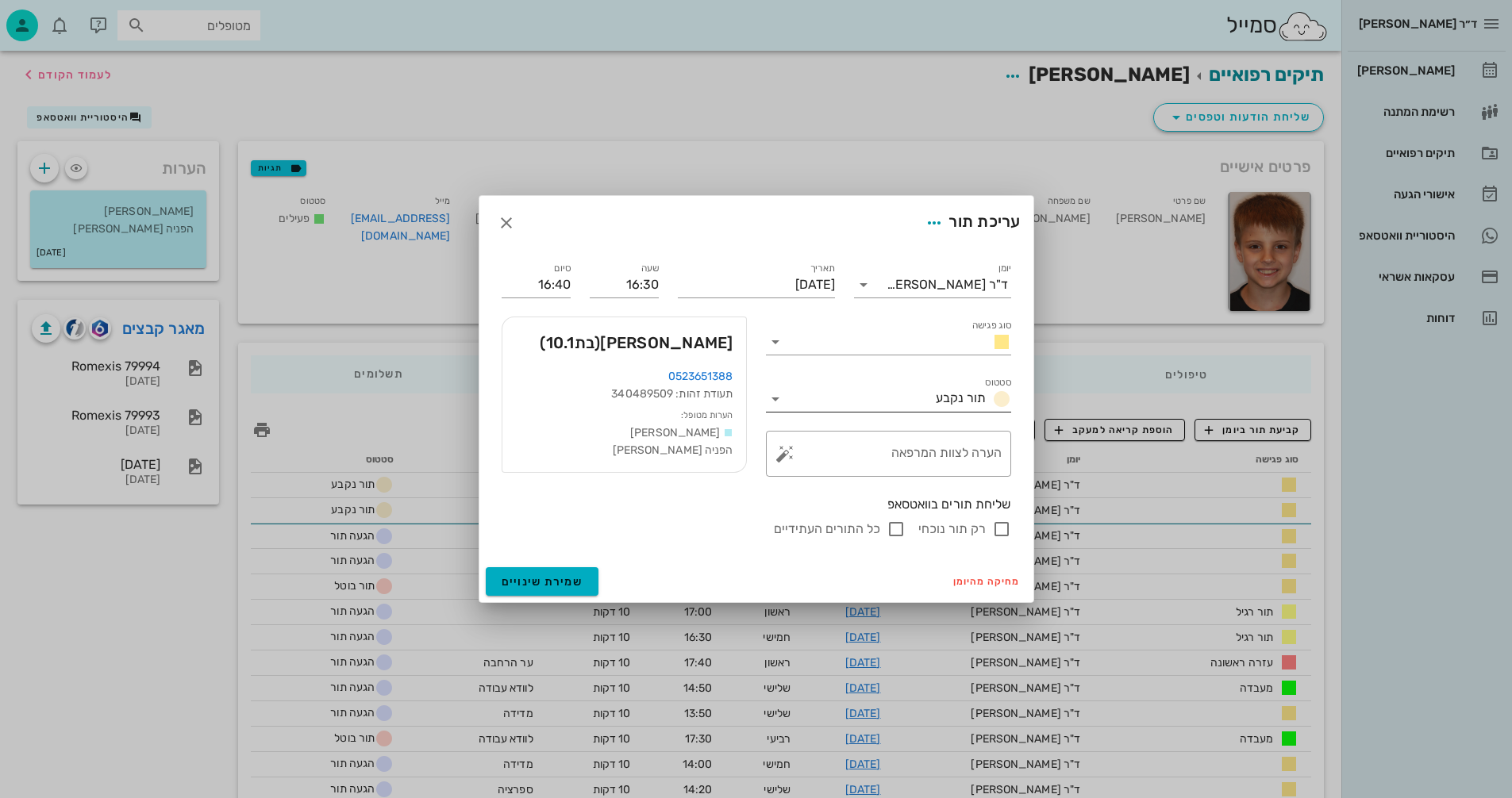
click at [775, 396] on icon at bounding box center [775, 398] width 19 height 19
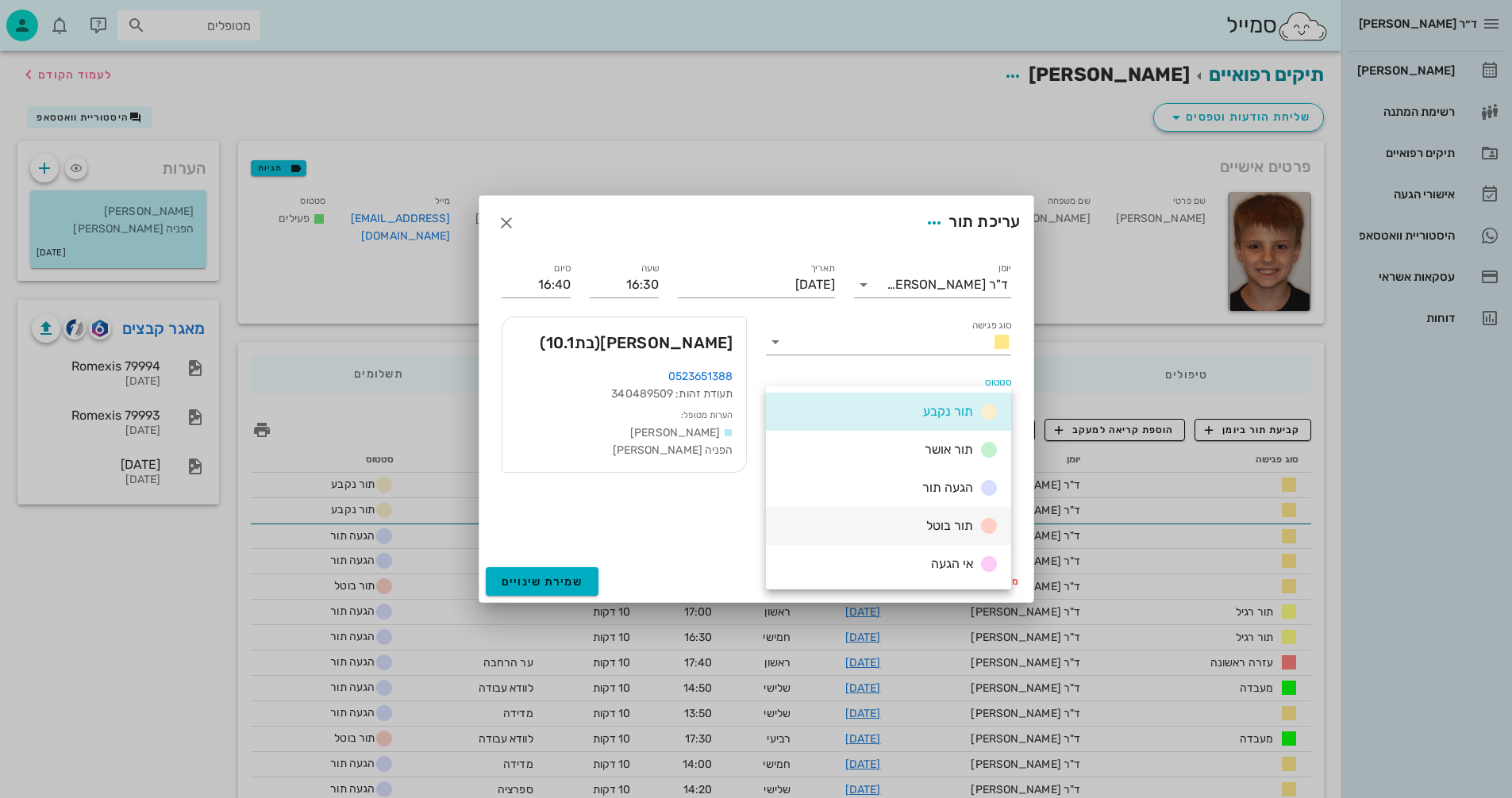
click at [890, 526] on div "תור בוטל" at bounding box center [888, 526] width 245 height 38
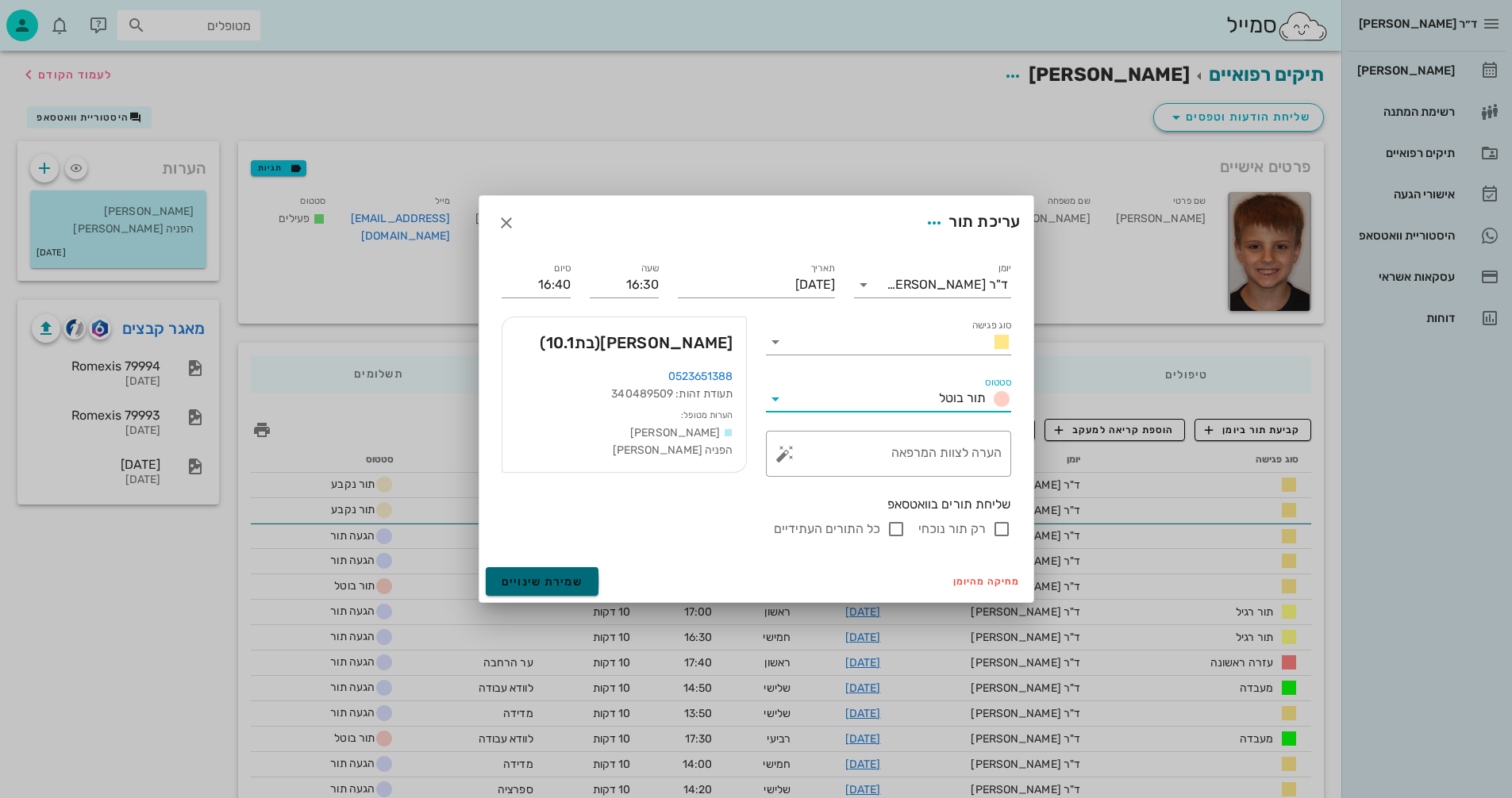
click at [510, 577] on span "שמירת שינויים" at bounding box center [542, 582] width 81 height 13
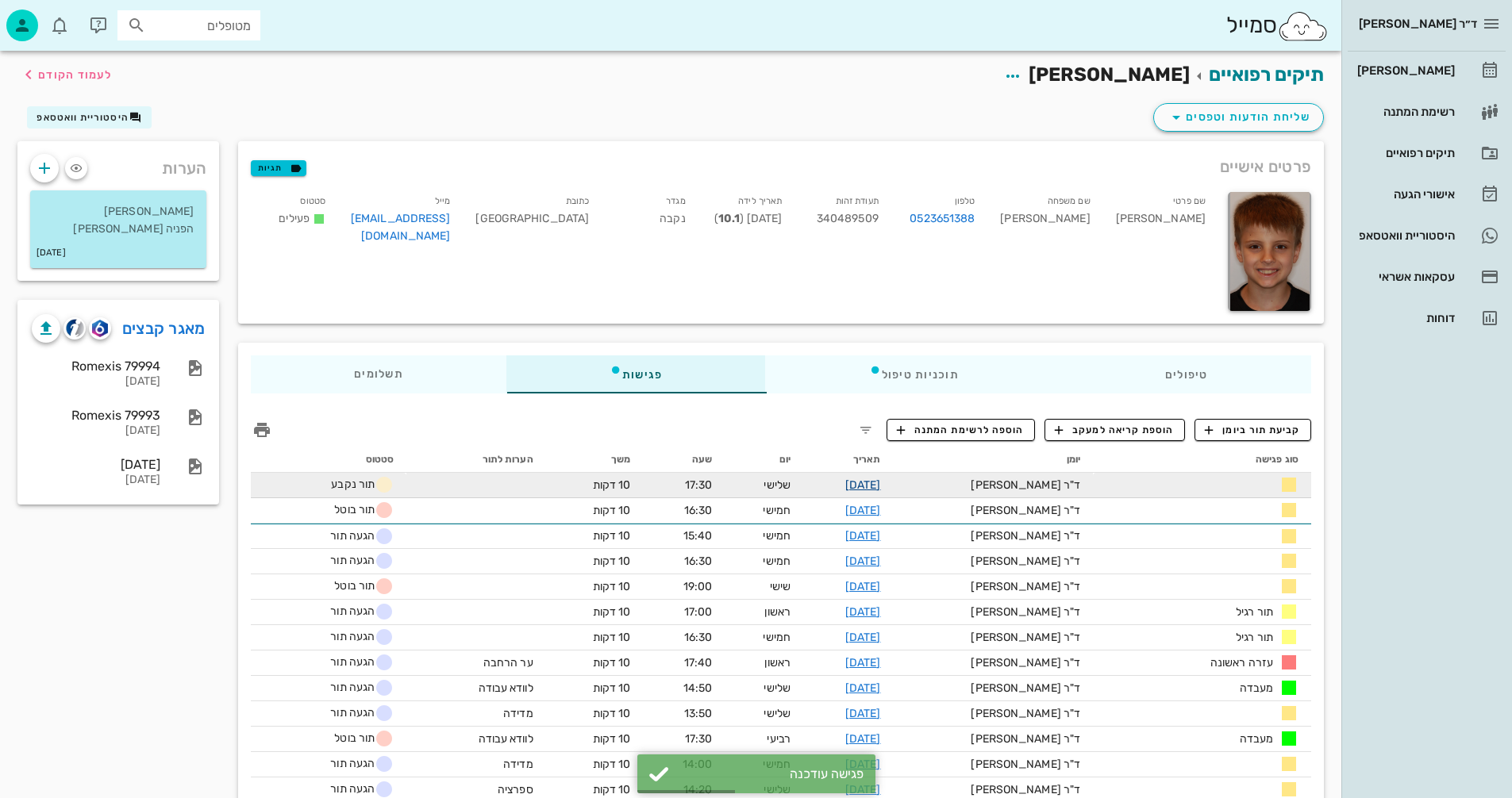
click at [880, 482] on link "21-10-2025" at bounding box center [863, 485] width 36 height 13
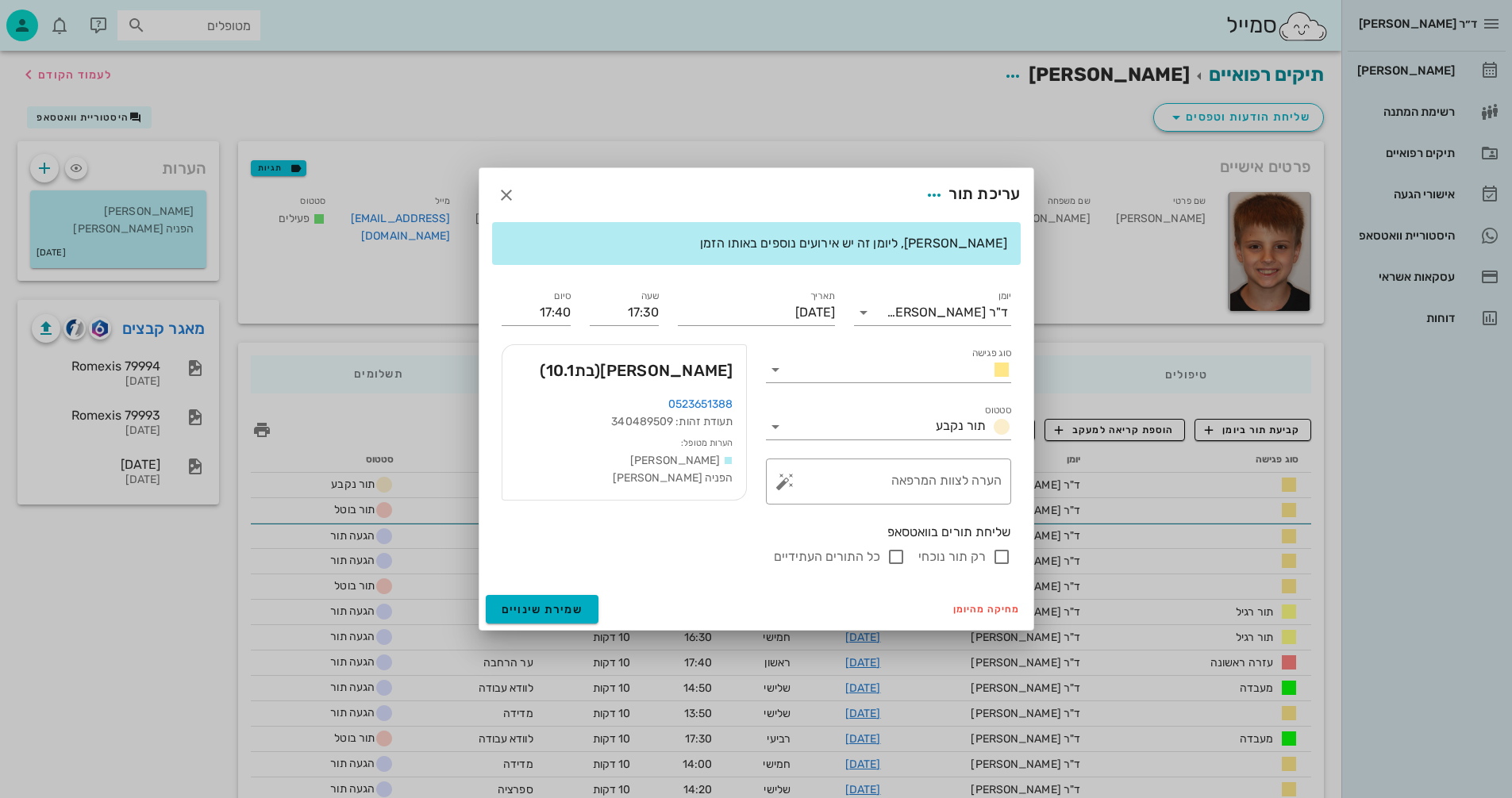
click at [999, 557] on input "רק תור נוכחי" at bounding box center [1001, 556] width 19 height 19
checkbox input "false"
click at [533, 609] on span "שמירת שינויים" at bounding box center [542, 609] width 81 height 13
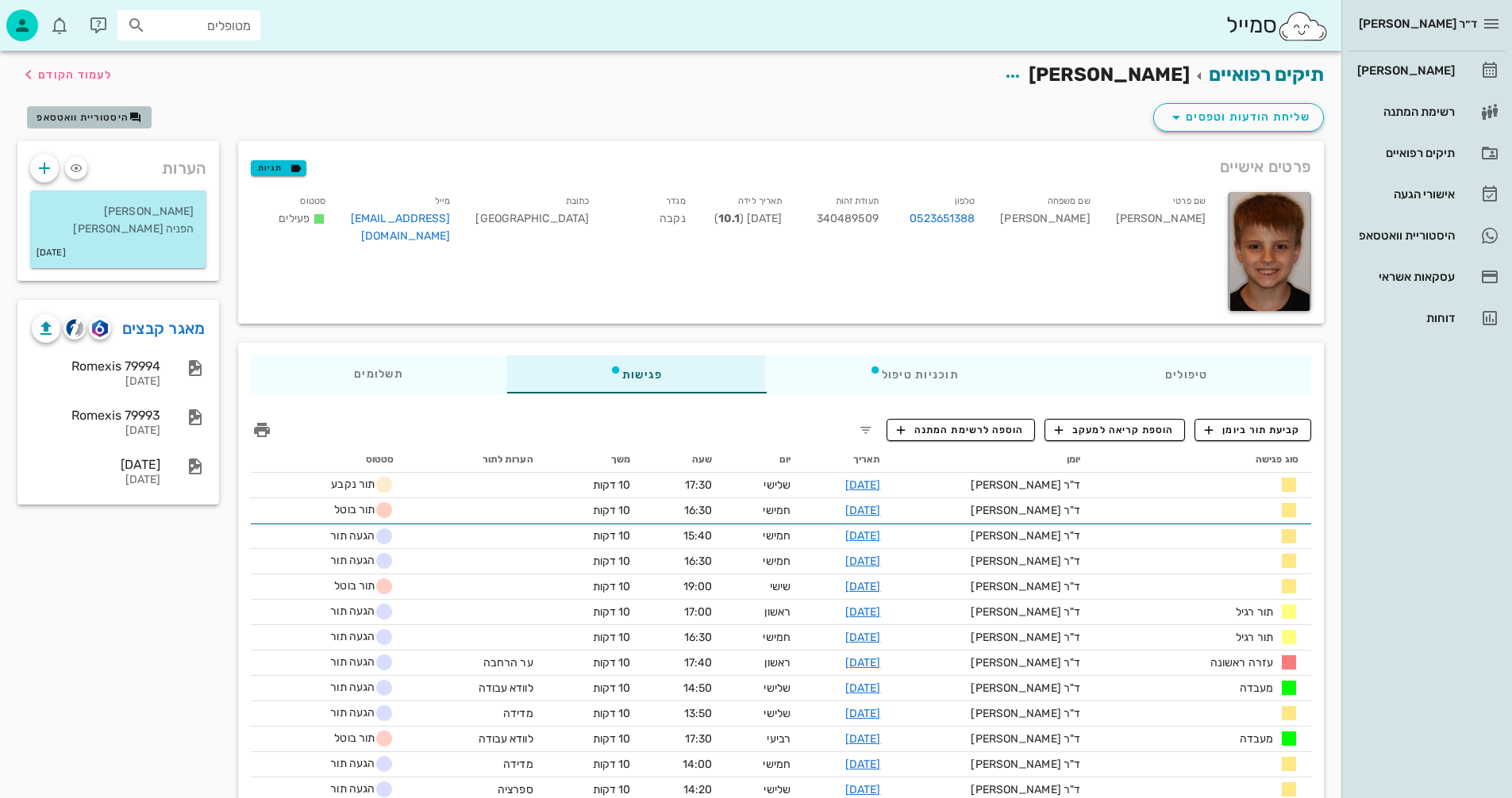
click at [87, 117] on span "היסטוריית וואטסאפ" at bounding box center [82, 117] width 92 height 11
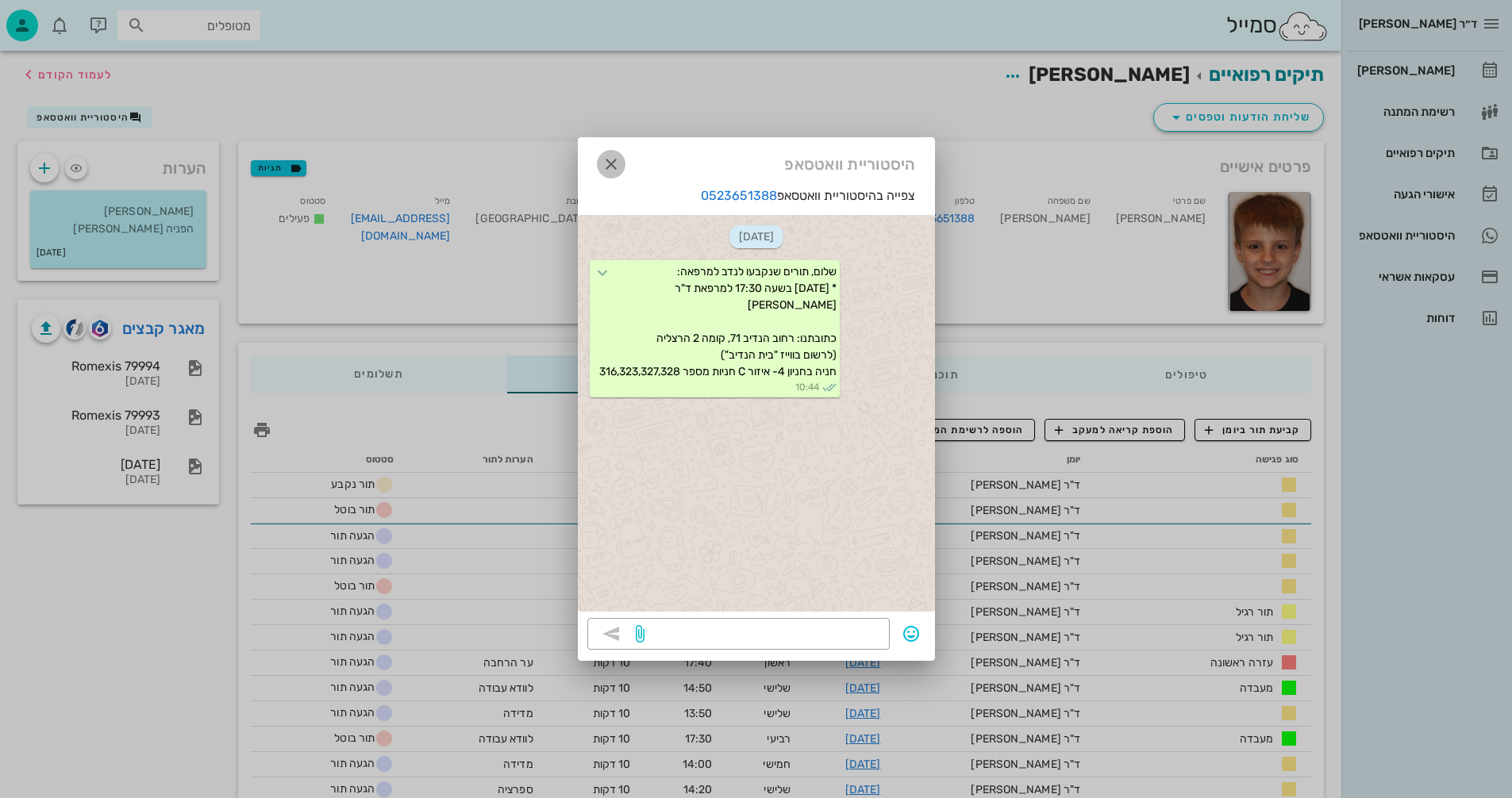
click at [612, 165] on icon "button" at bounding box center [610, 164] width 19 height 19
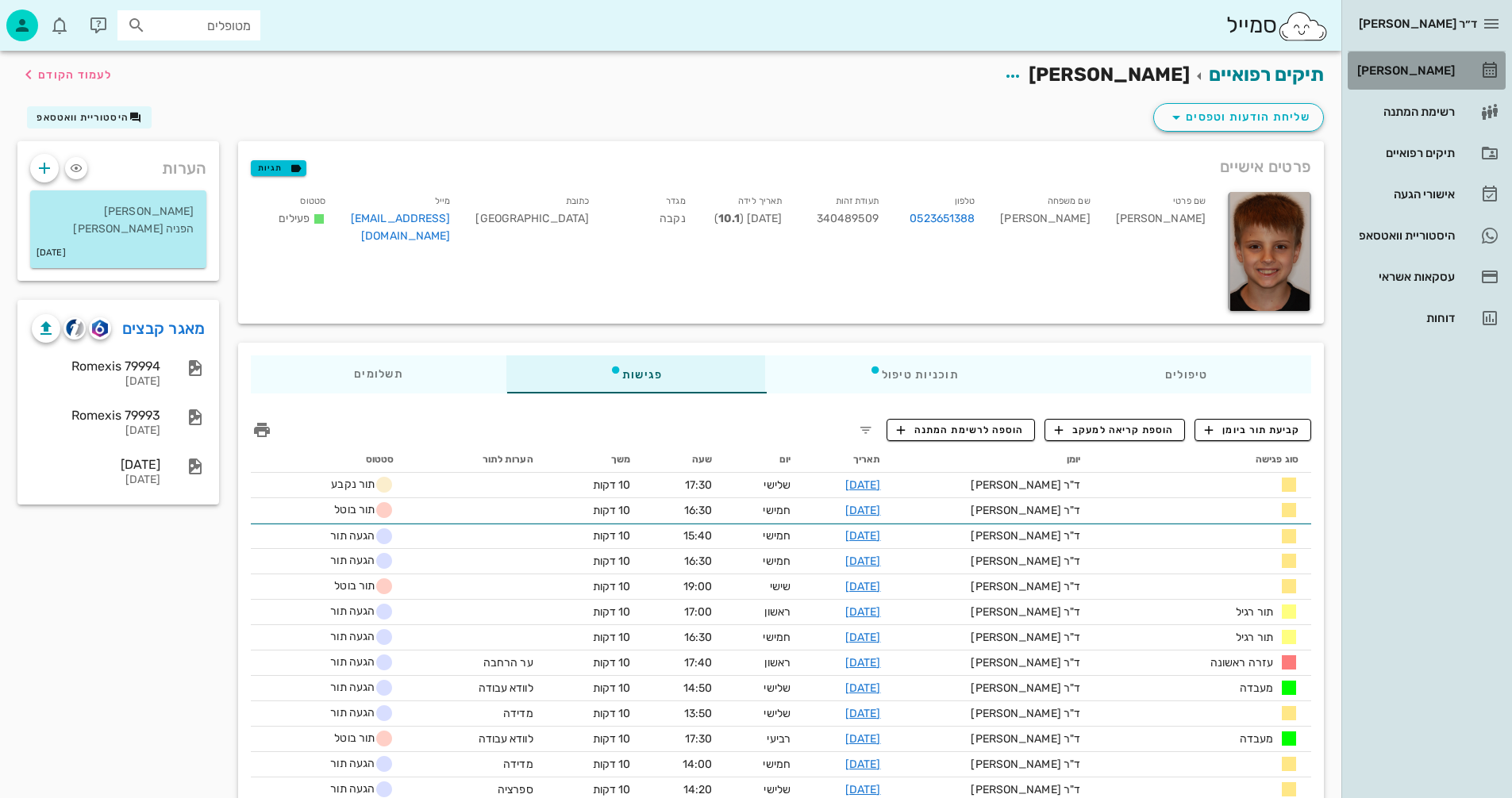
click at [1428, 69] on div "[PERSON_NAME]" at bounding box center [1404, 71] width 101 height 13
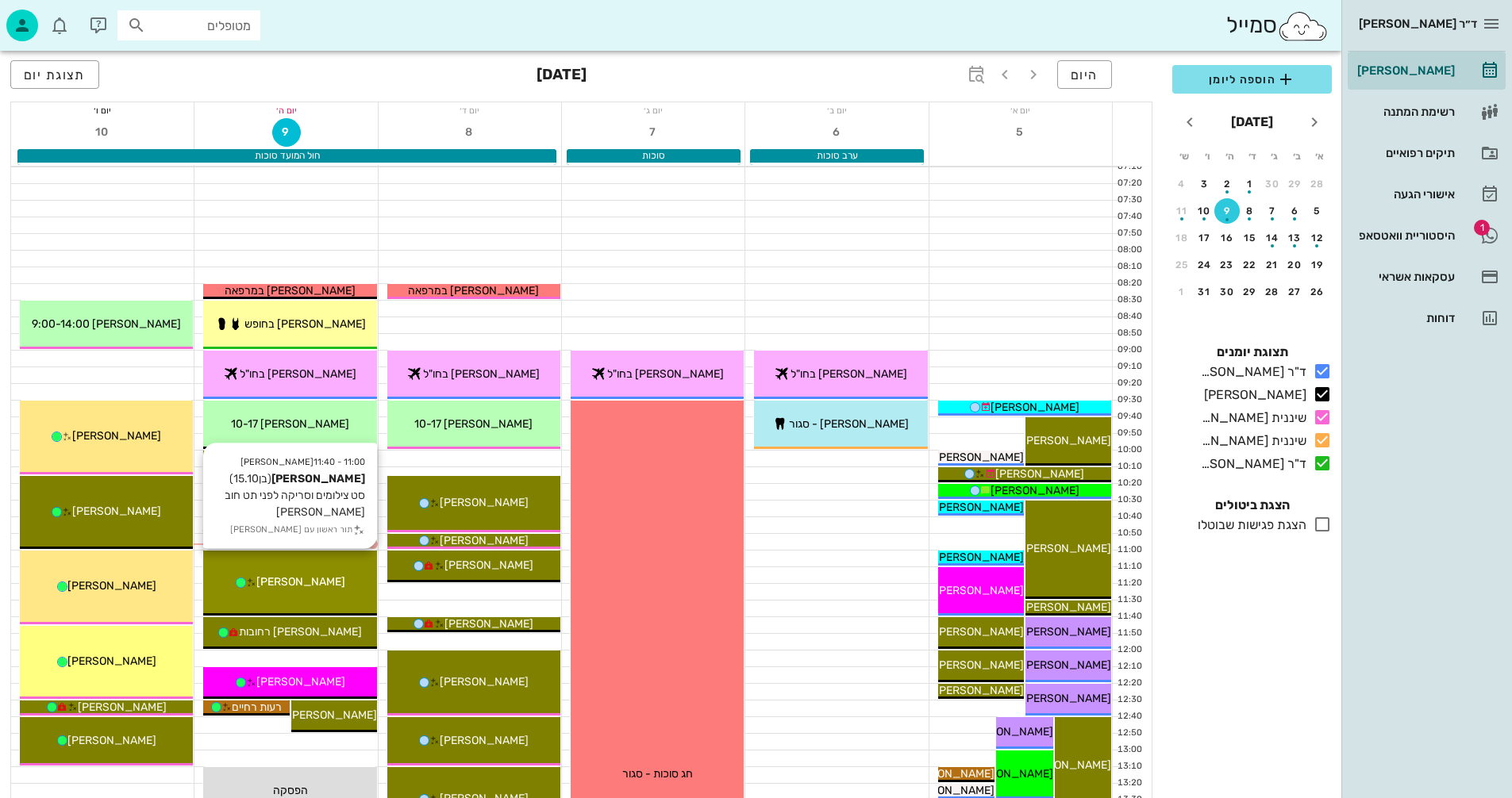
click at [327, 582] on div "[PERSON_NAME]" at bounding box center [289, 582] width 173 height 17
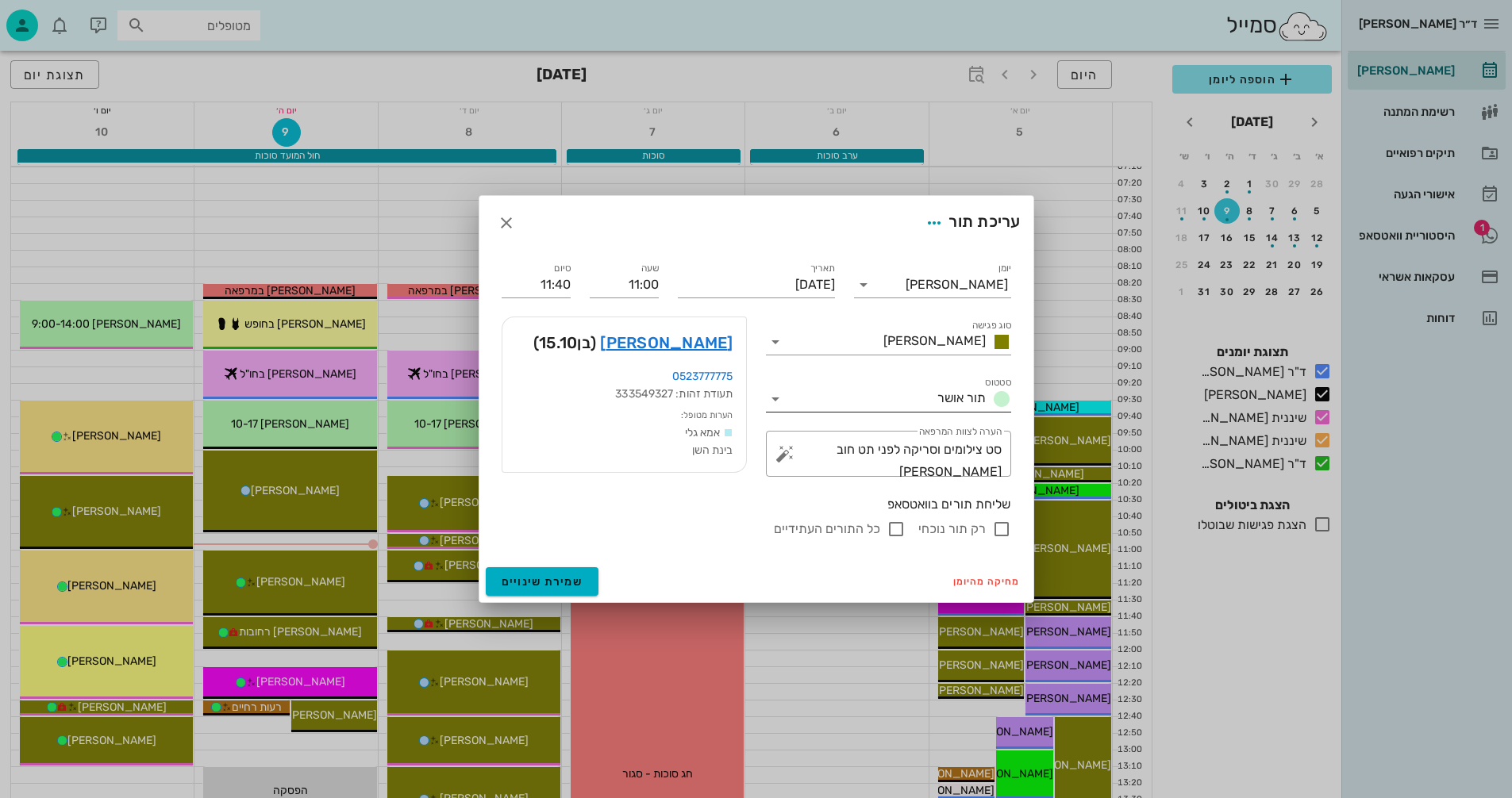
click at [772, 399] on icon at bounding box center [775, 398] width 19 height 19
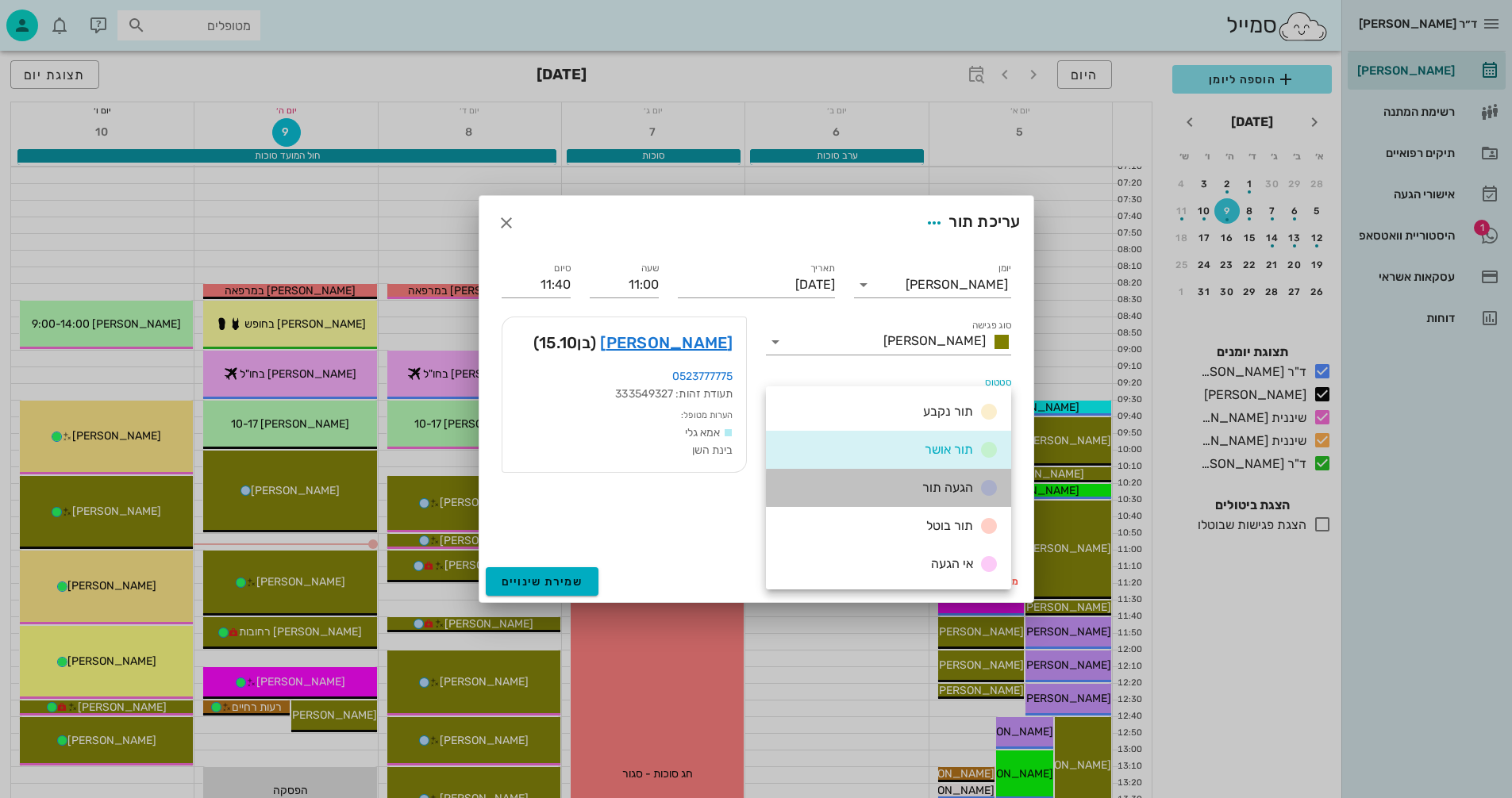
click at [933, 488] on span "הגעה תור" at bounding box center [947, 488] width 51 height 15
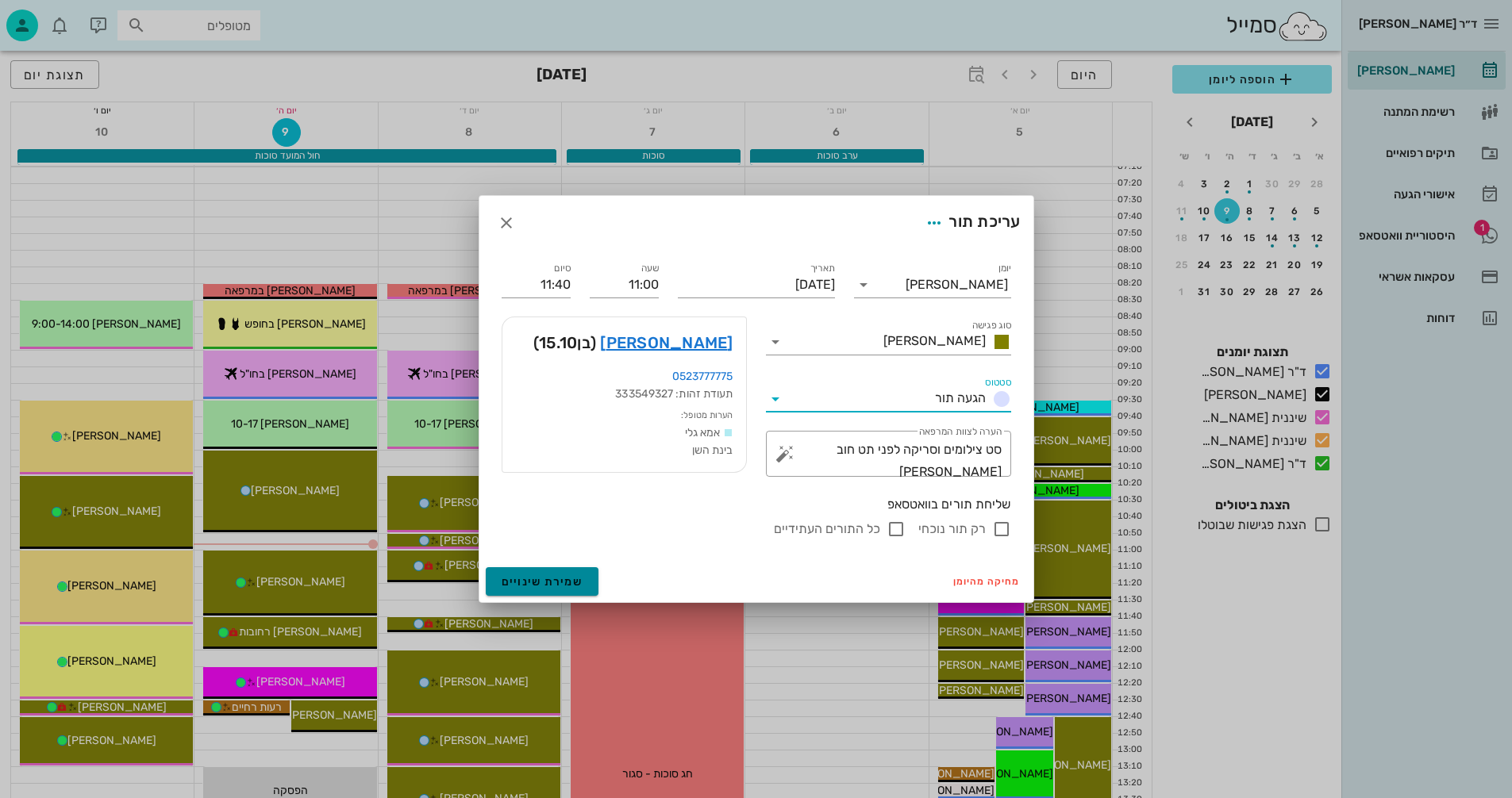
click at [526, 584] on span "שמירת שינויים" at bounding box center [542, 582] width 81 height 13
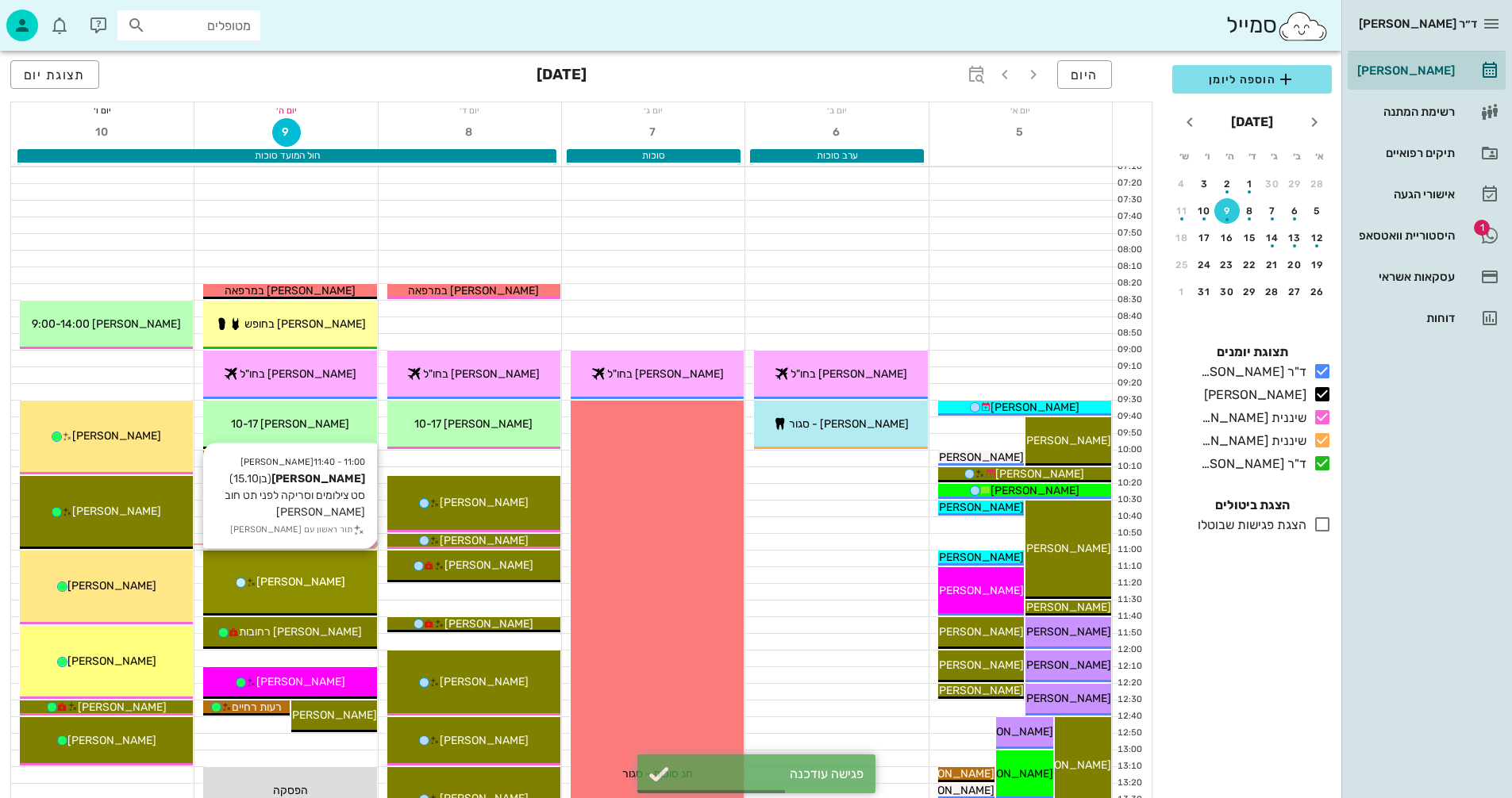
click at [331, 580] on div "[PERSON_NAME]" at bounding box center [289, 582] width 173 height 17
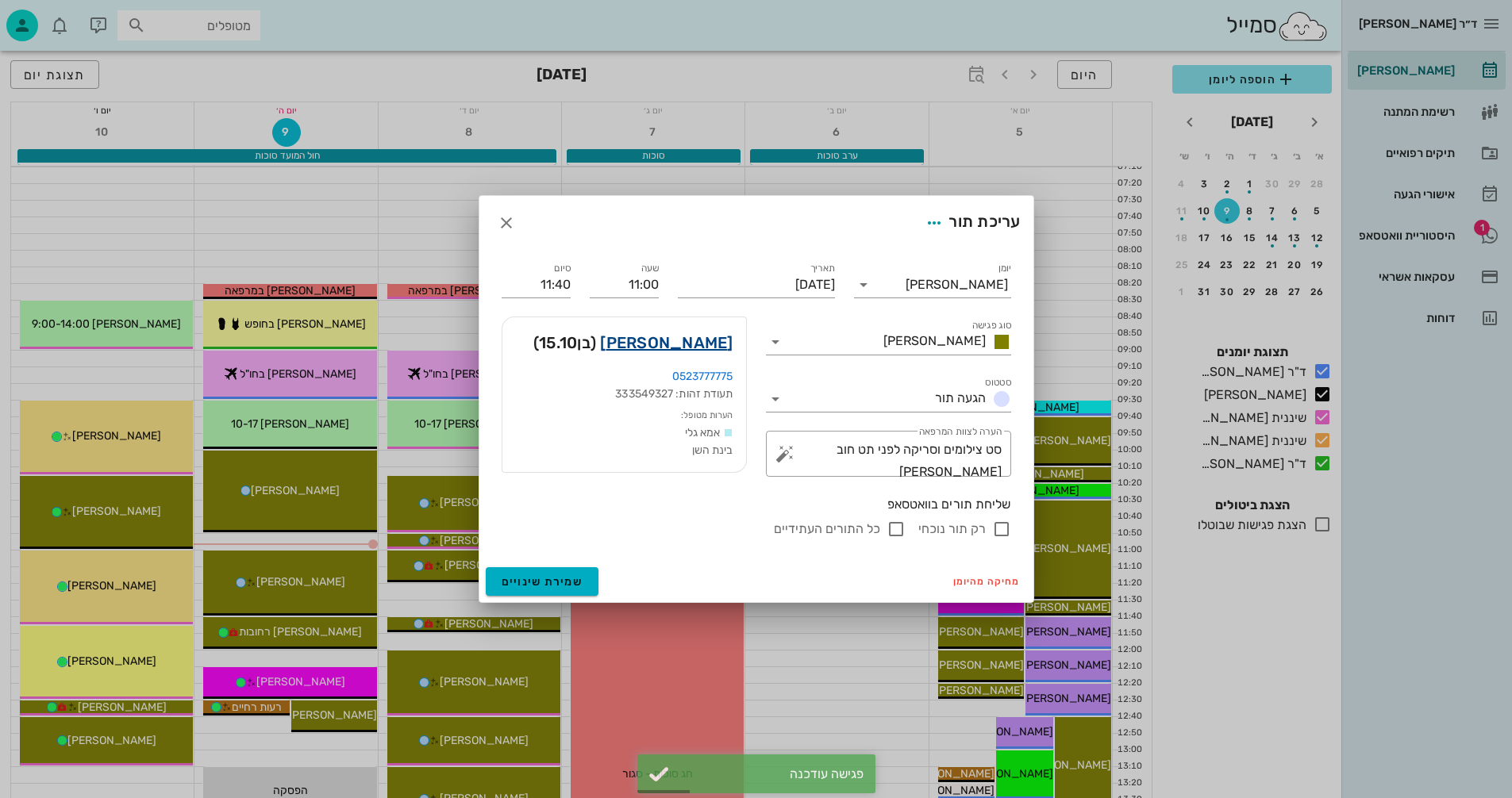
click at [712, 342] on link "אילון כץ" at bounding box center [666, 343] width 132 height 25
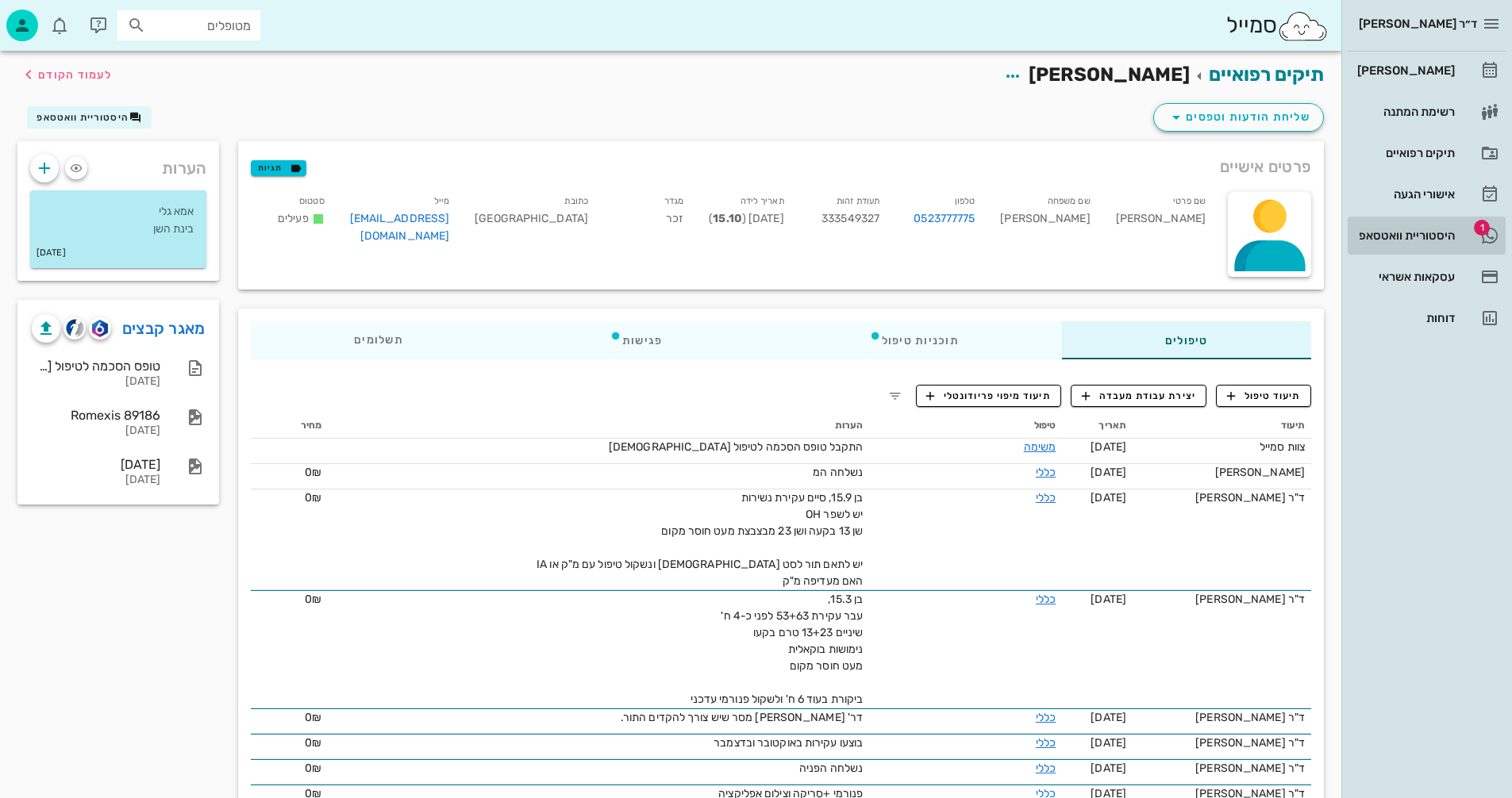
click at [1401, 233] on div "היסטוריית וואטסאפ" at bounding box center [1404, 235] width 101 height 13
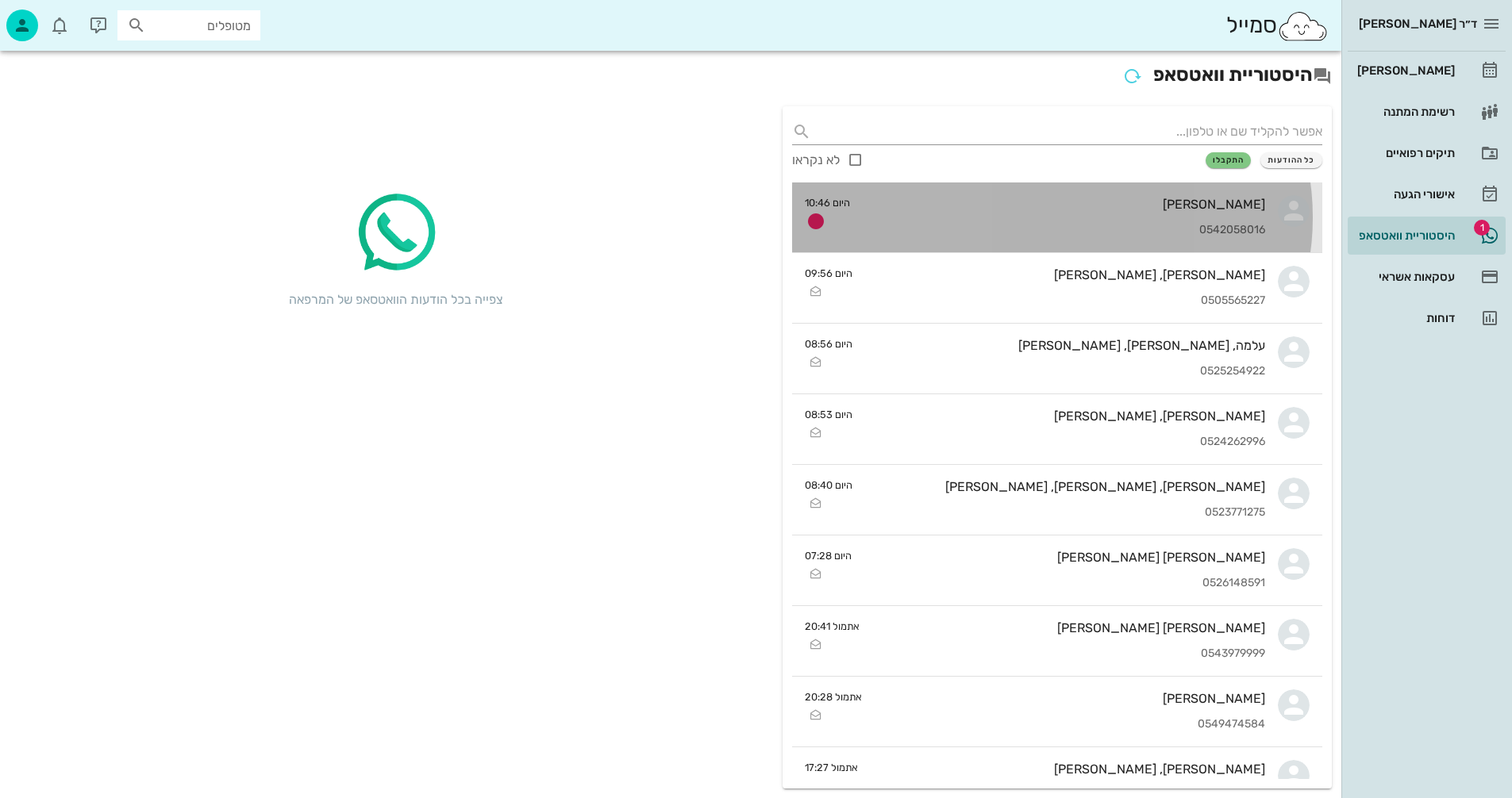
click at [981, 213] on div "אוריURI בייניש 0542058016" at bounding box center [1064, 217] width 403 height 70
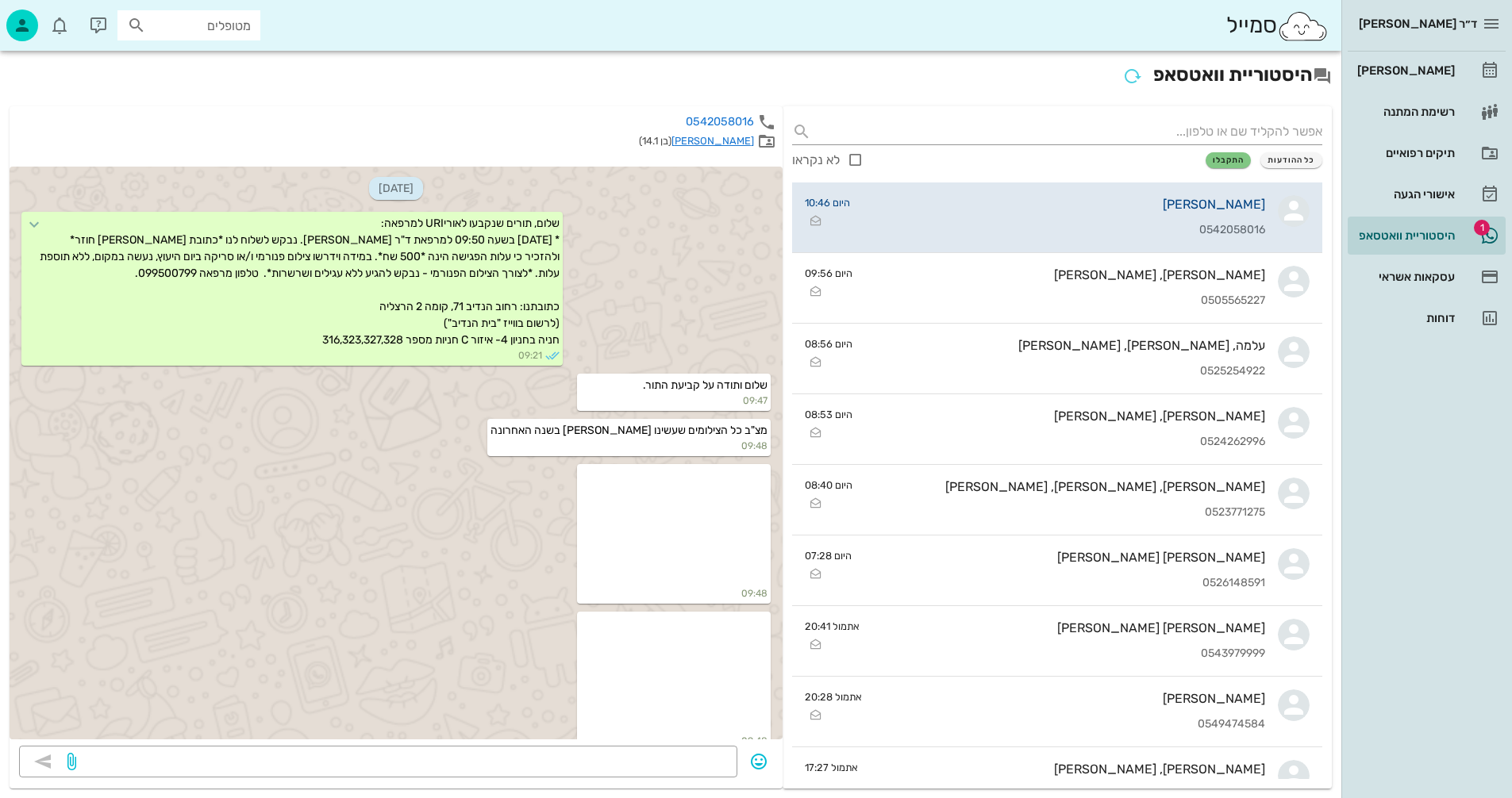
scroll to position [3401, 0]
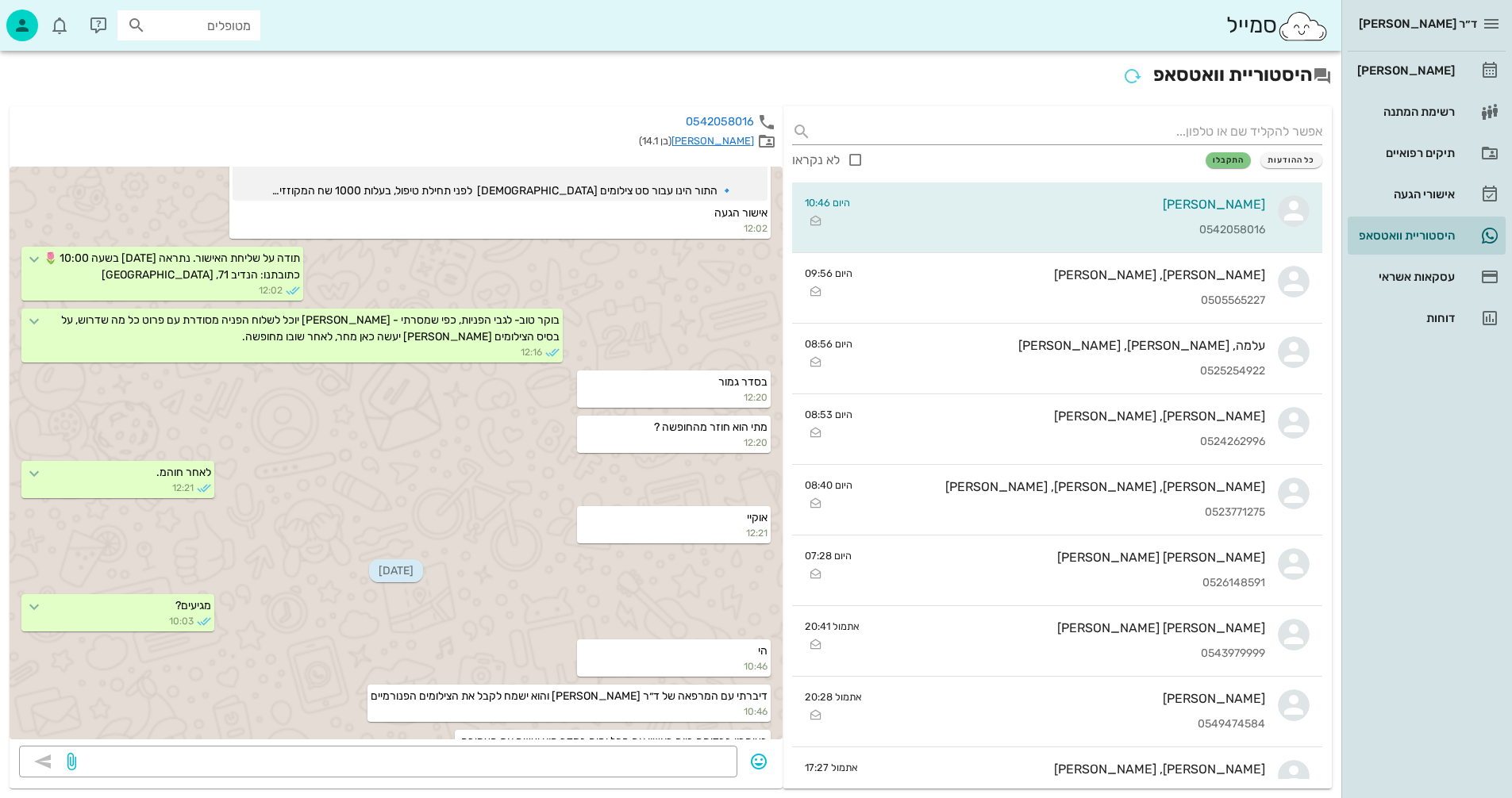
click at [718, 140] on link "[PERSON_NAME]" at bounding box center [712, 140] width 82 height 12
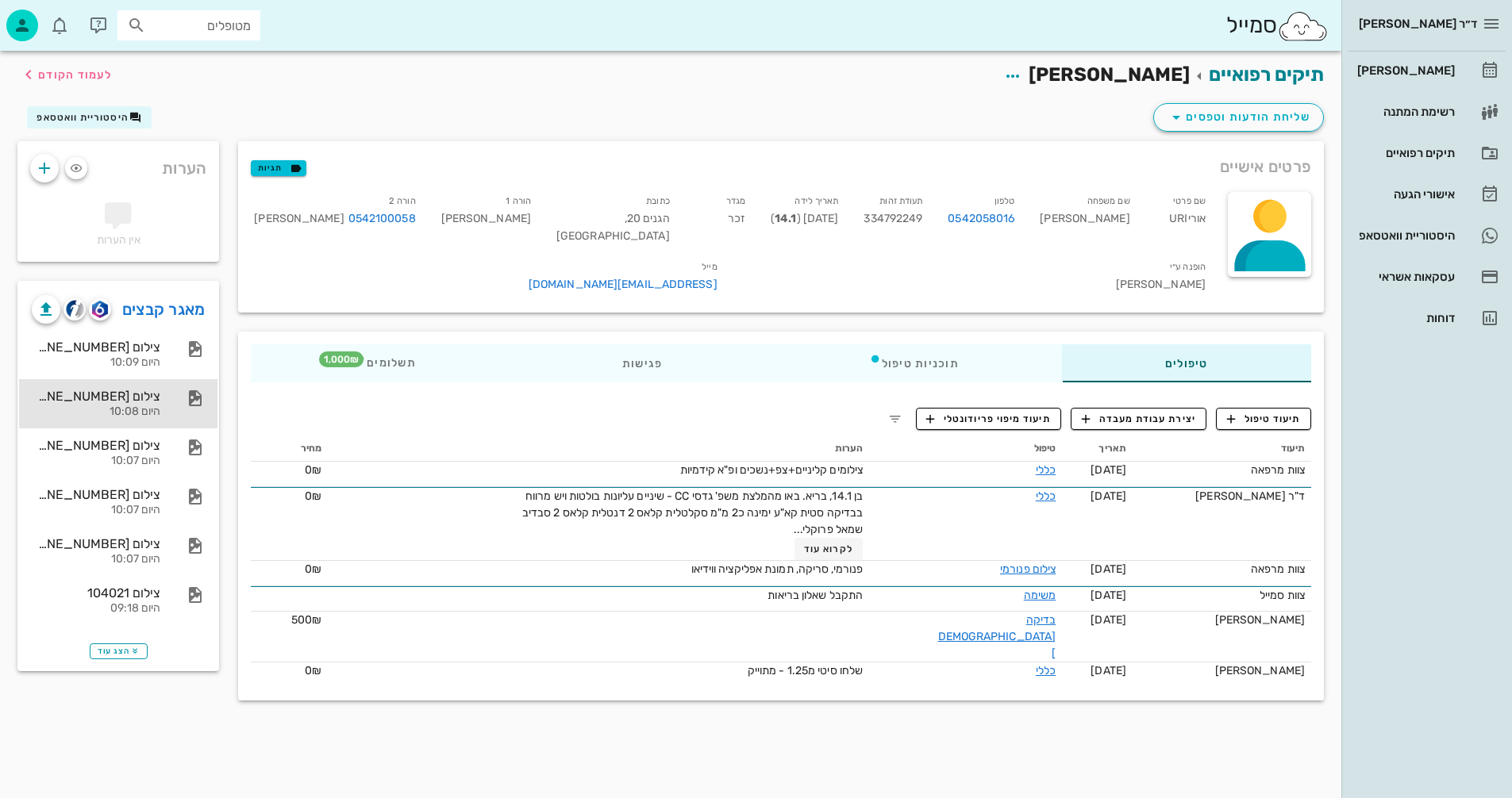
click at [126, 405] on div "היום 10:08" at bounding box center [96, 412] width 129 height 13
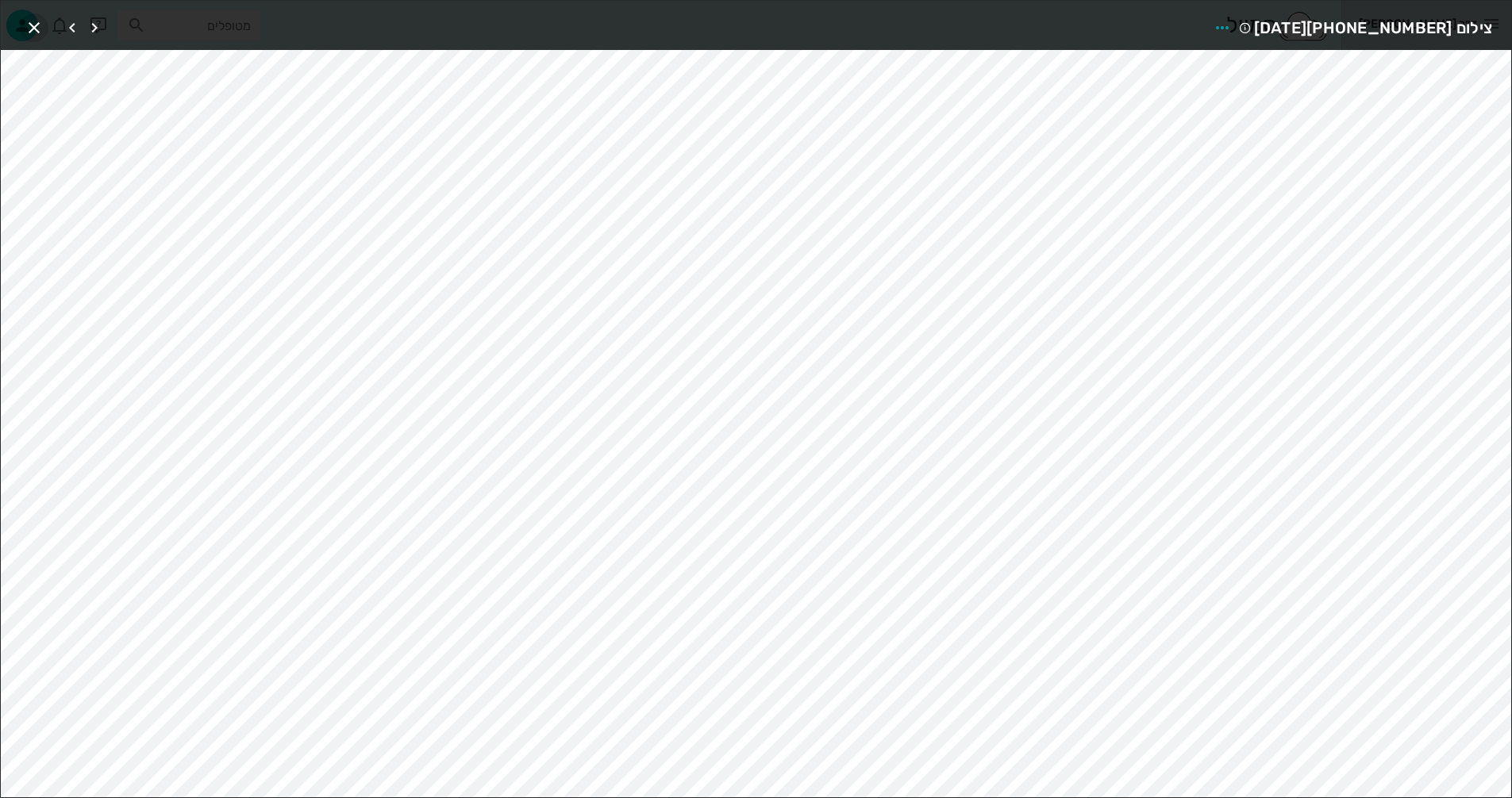
click at [30, 27] on icon "button" at bounding box center [33, 27] width 19 height 19
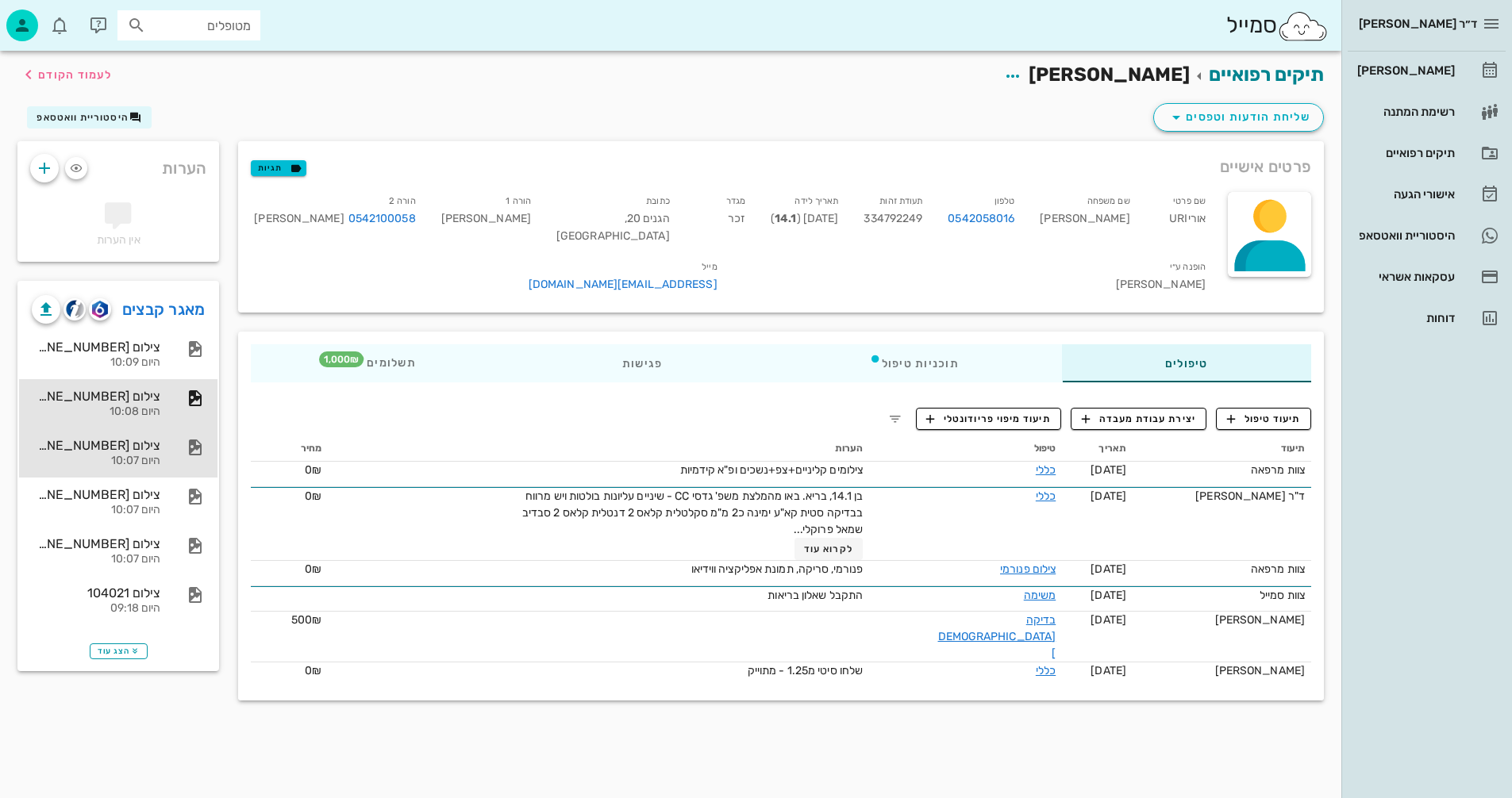
click at [120, 453] on div "צילום 752 09-10-25 היום 10:07" at bounding box center [96, 453] width 129 height 49
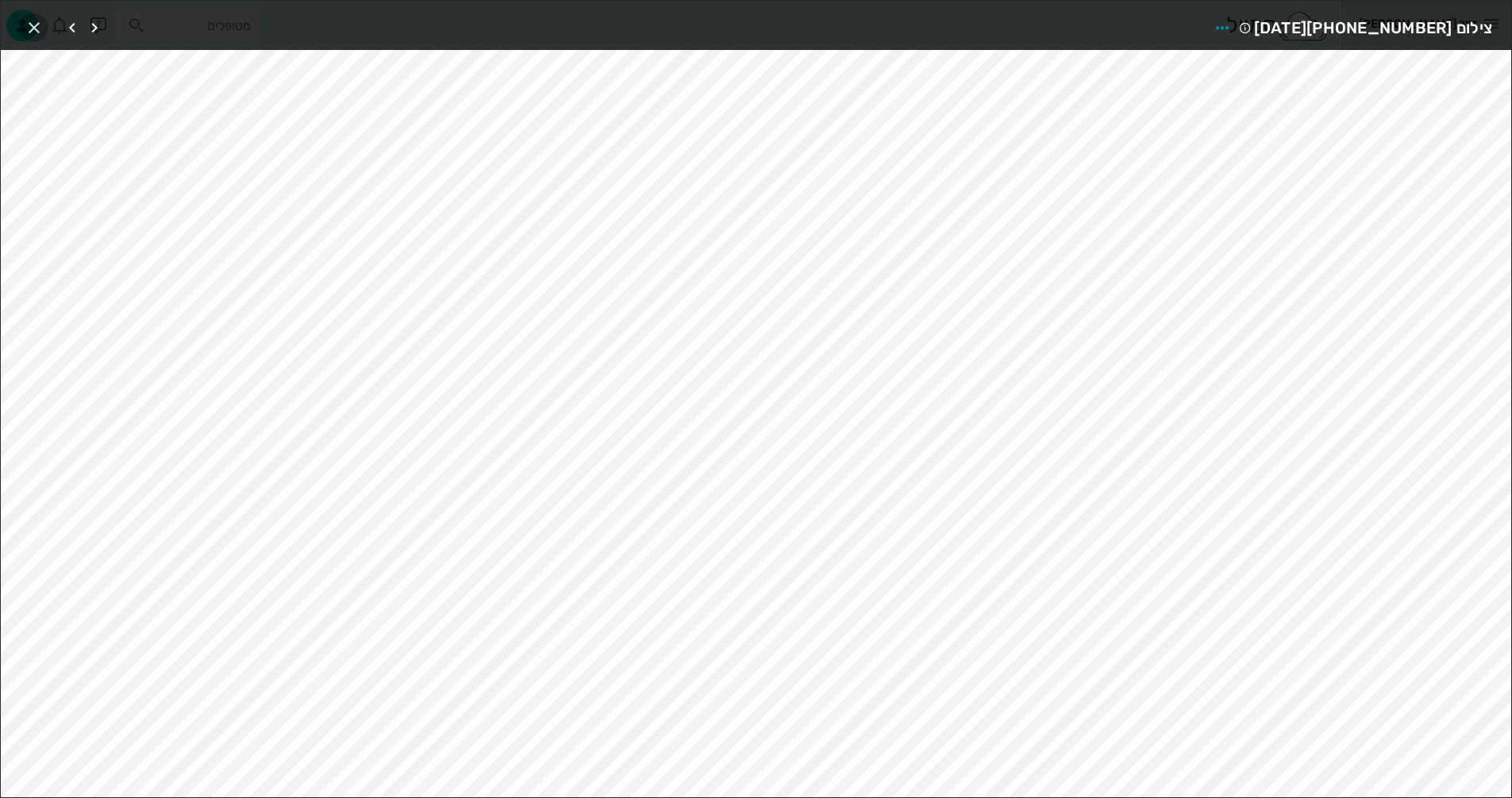
click at [34, 26] on icon "button" at bounding box center [33, 27] width 19 height 19
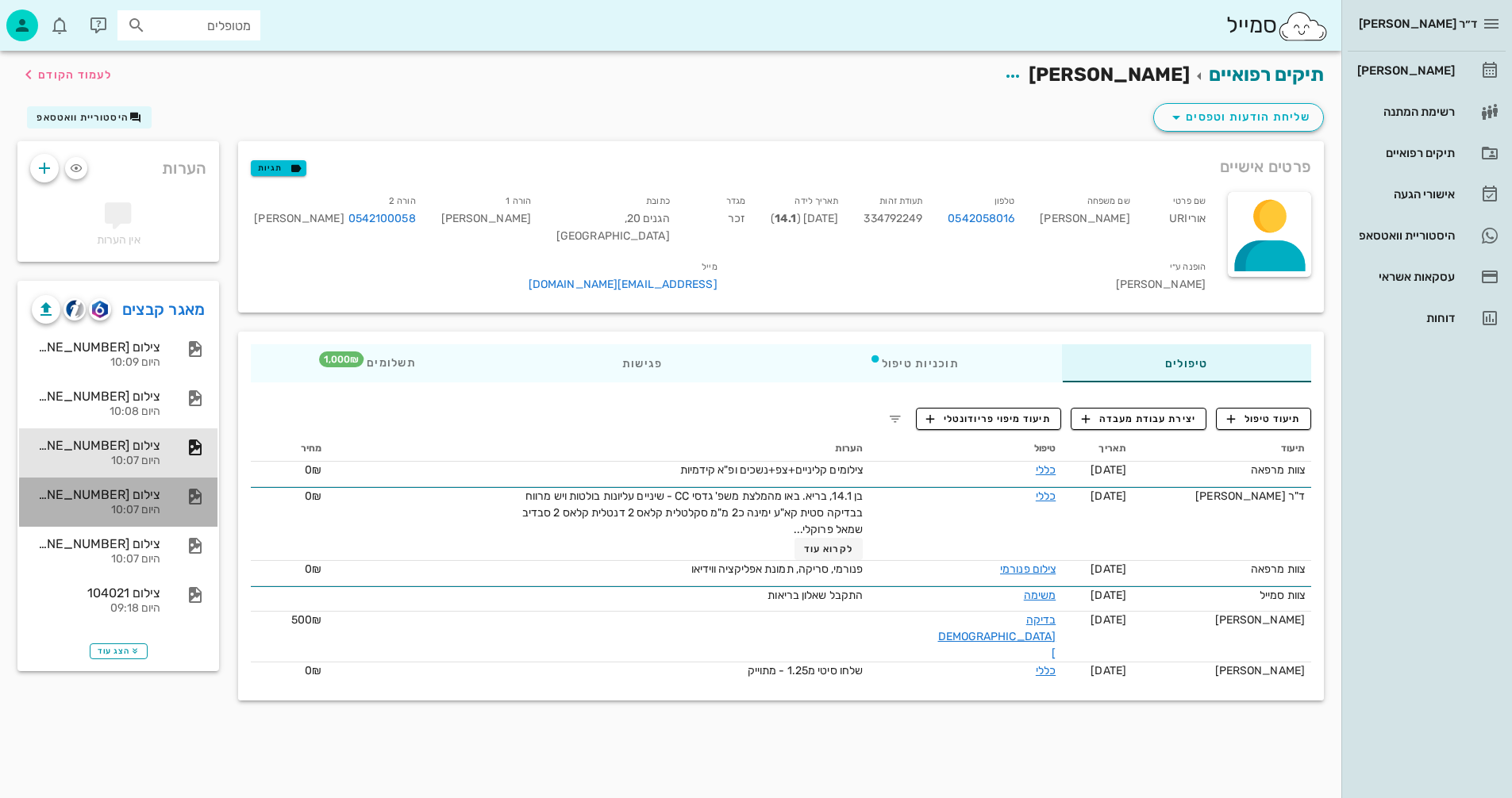
click at [130, 502] on div "צילום [PHONE_NUMBER][DATE]" at bounding box center [96, 495] width 129 height 15
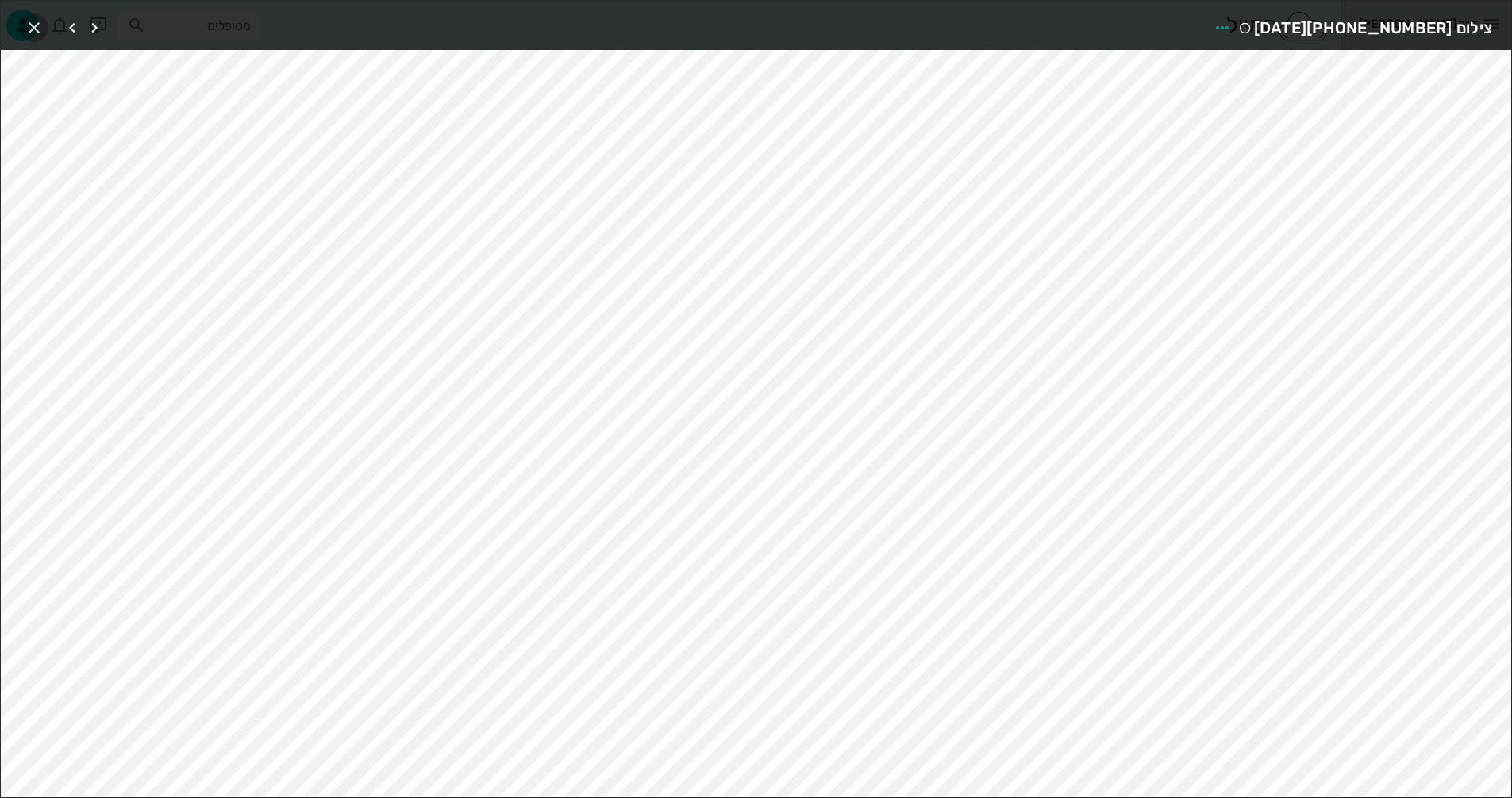
click at [31, 25] on icon "button" at bounding box center [33, 27] width 19 height 19
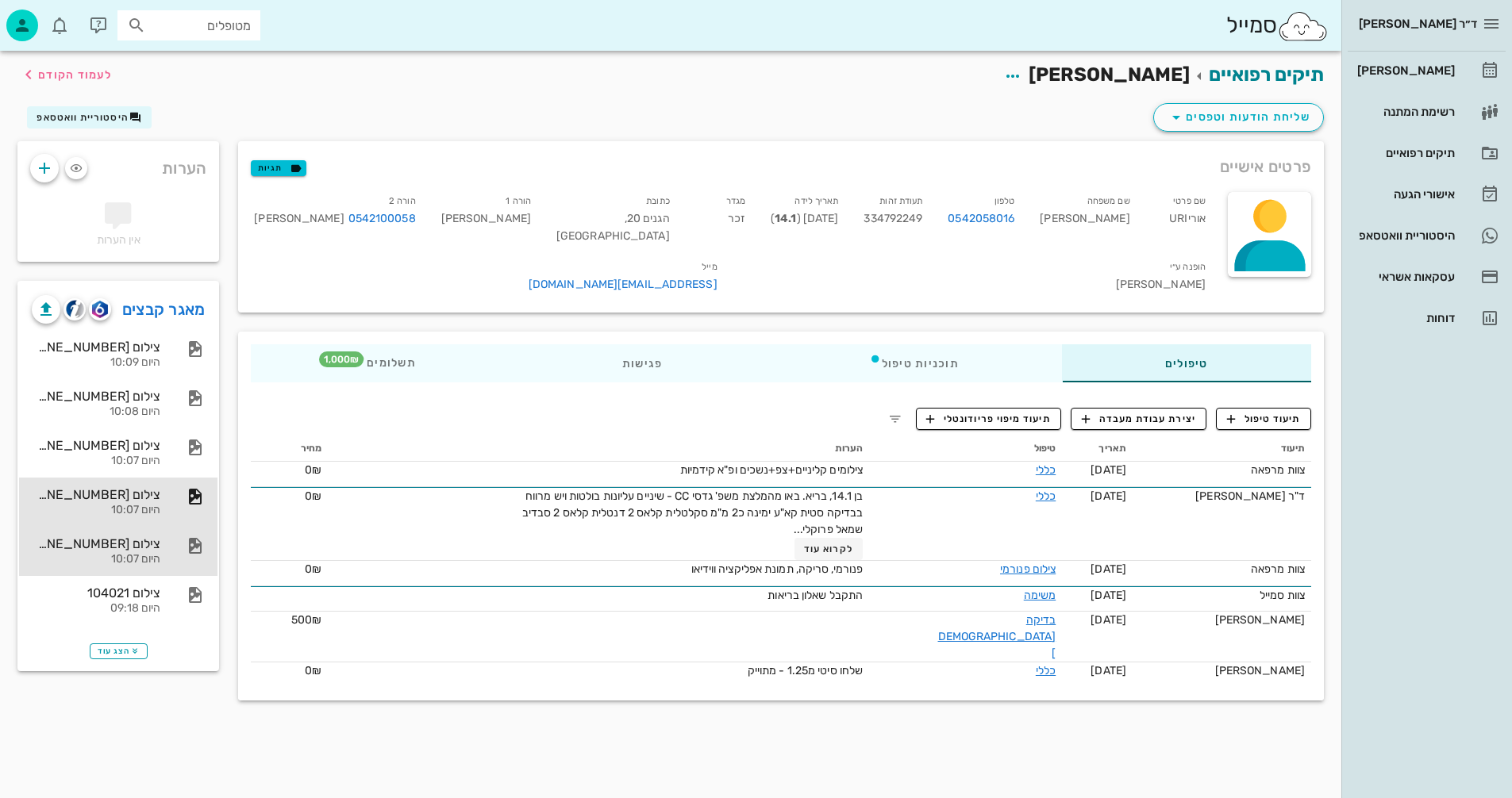
click at [123, 551] on div "צילום 707 09-10-25 היום 10:07" at bounding box center [96, 551] width 129 height 49
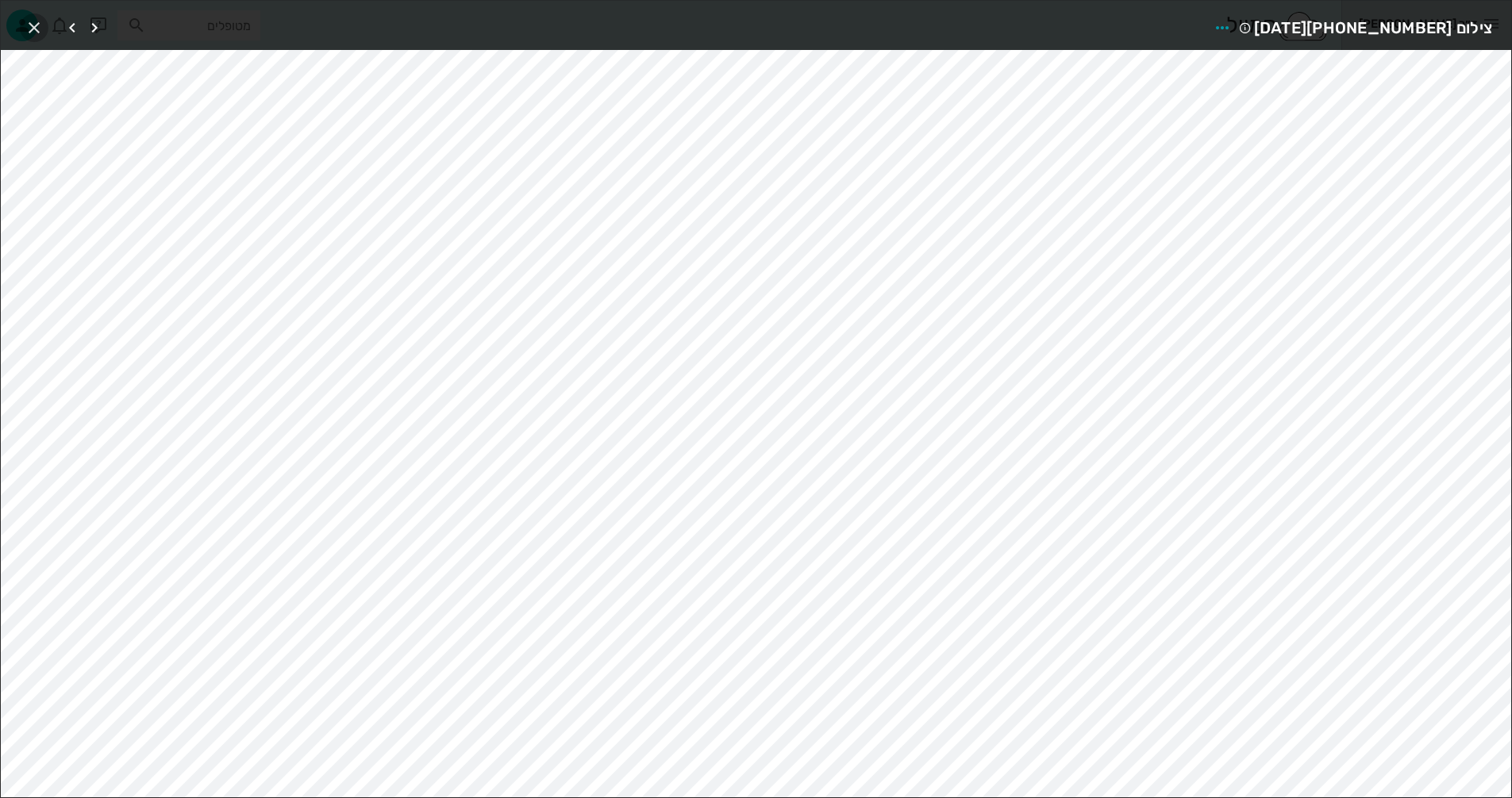
click at [32, 27] on icon "button" at bounding box center [33, 27] width 19 height 19
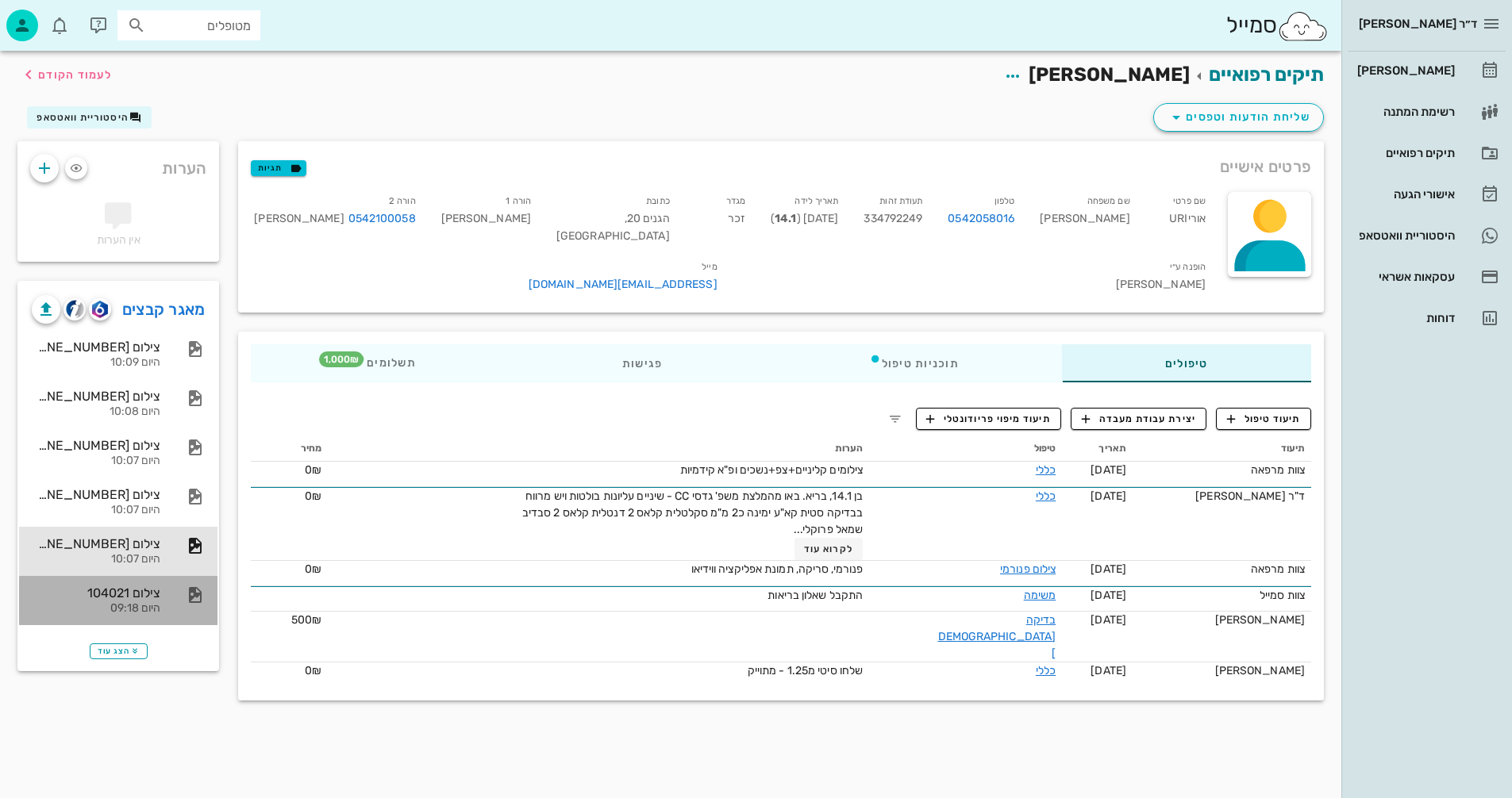
click at [137, 594] on div "צילום 104021" at bounding box center [96, 593] width 129 height 15
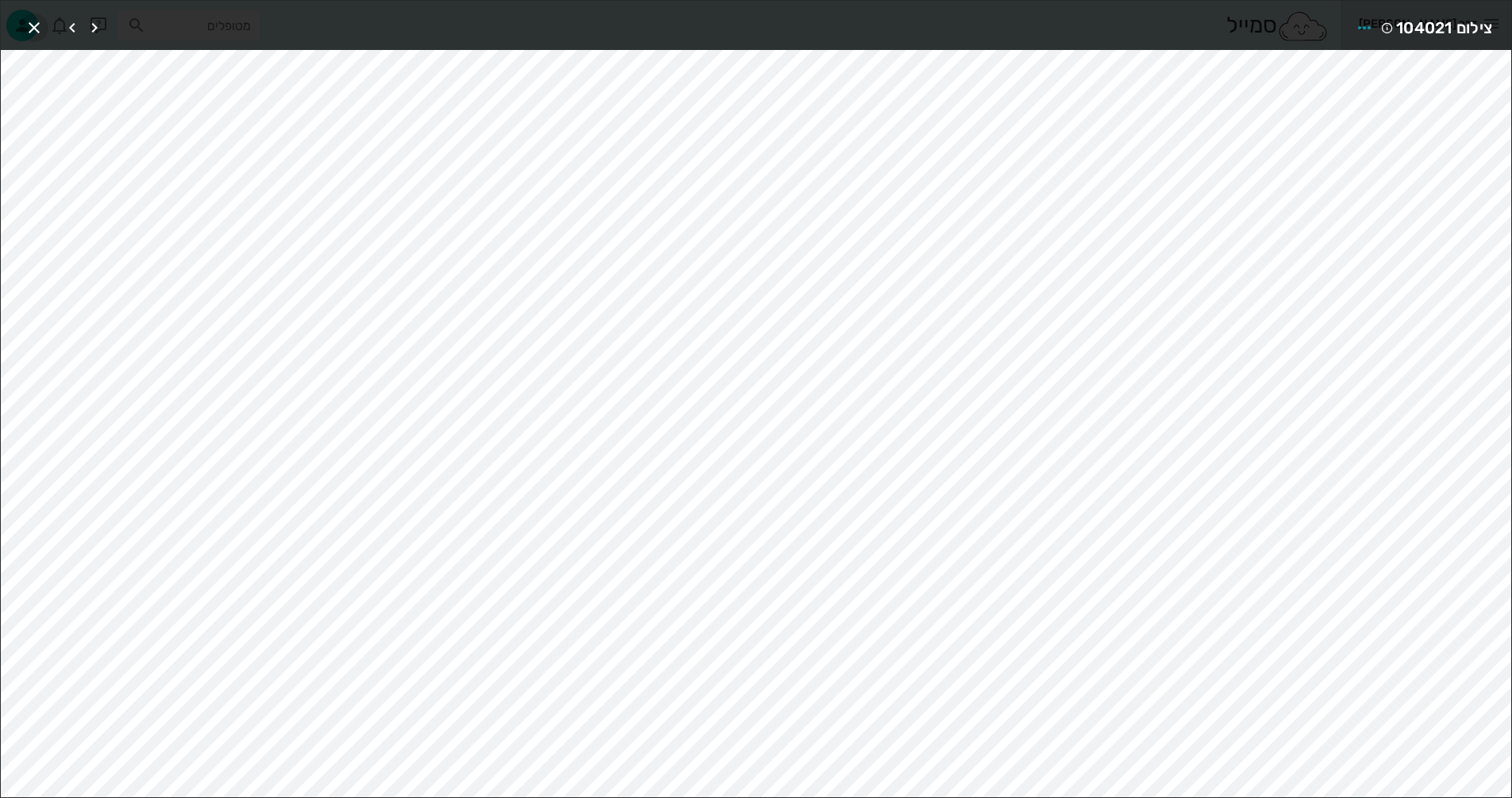
click at [32, 30] on icon "button" at bounding box center [33, 27] width 19 height 19
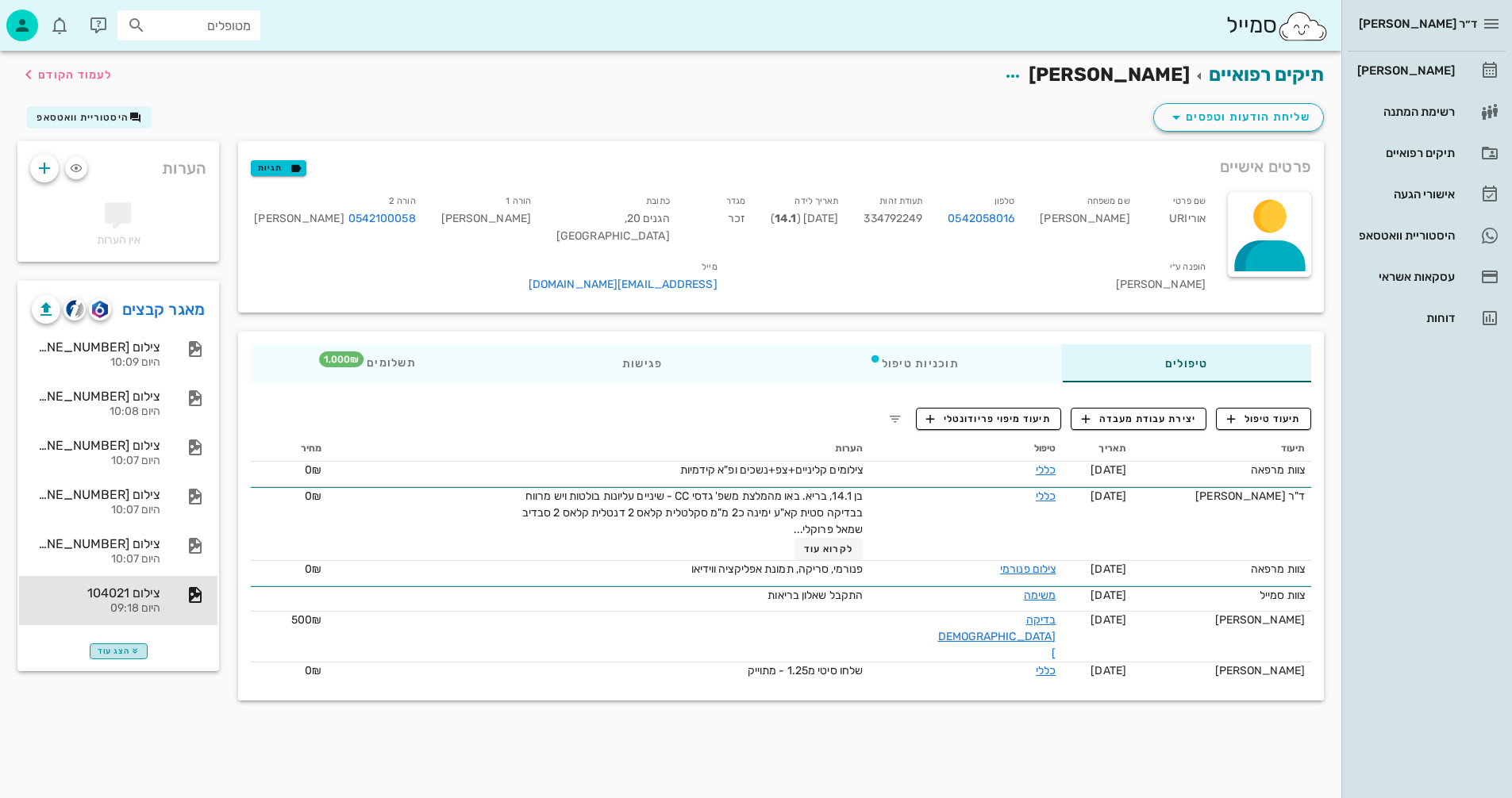
click at [118, 652] on span "הצג עוד" at bounding box center [118, 651] width 42 height 10
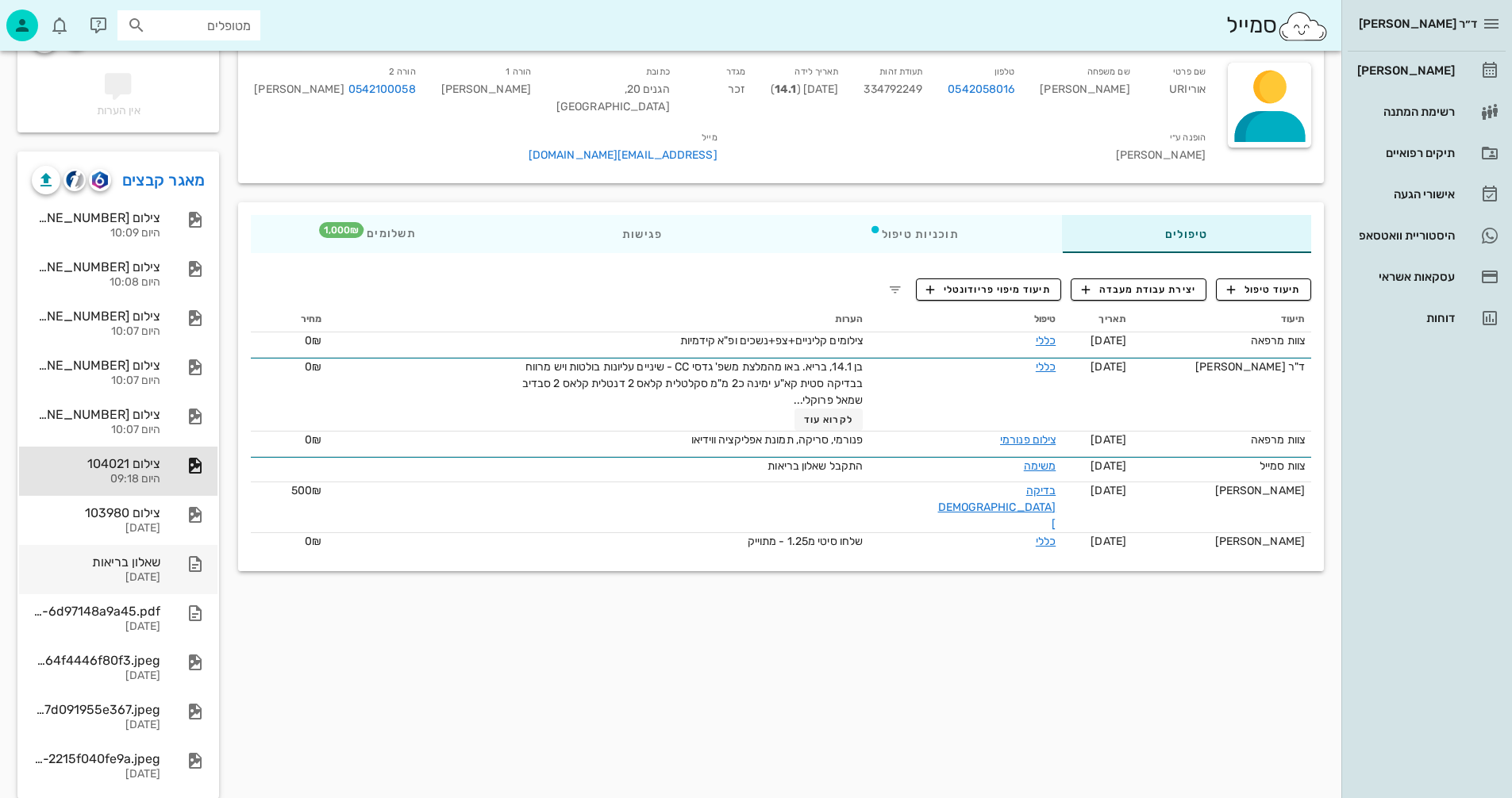
scroll to position [156, 0]
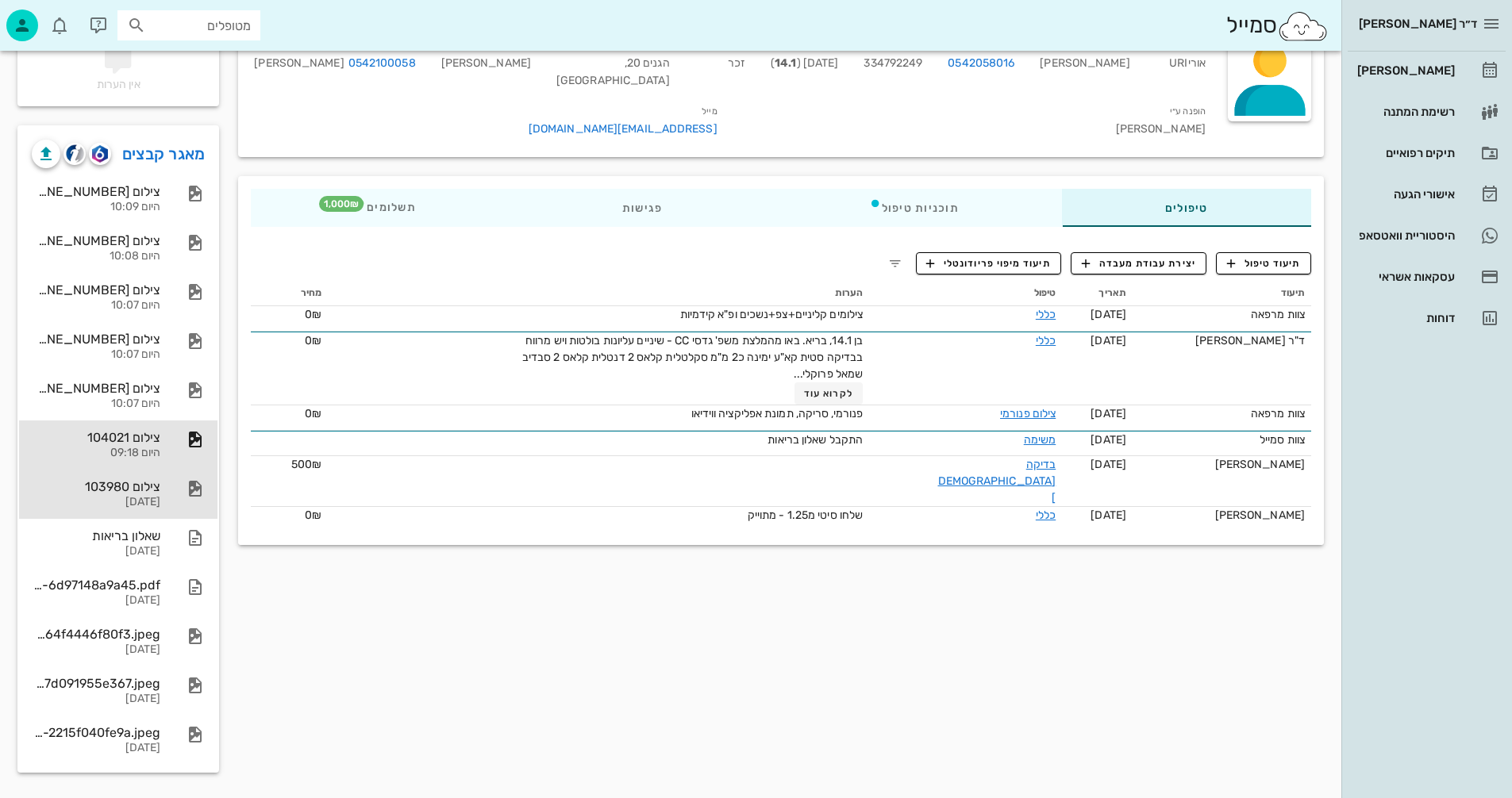
click at [123, 495] on div "צילום 103980 25-09-2025" at bounding box center [96, 494] width 129 height 49
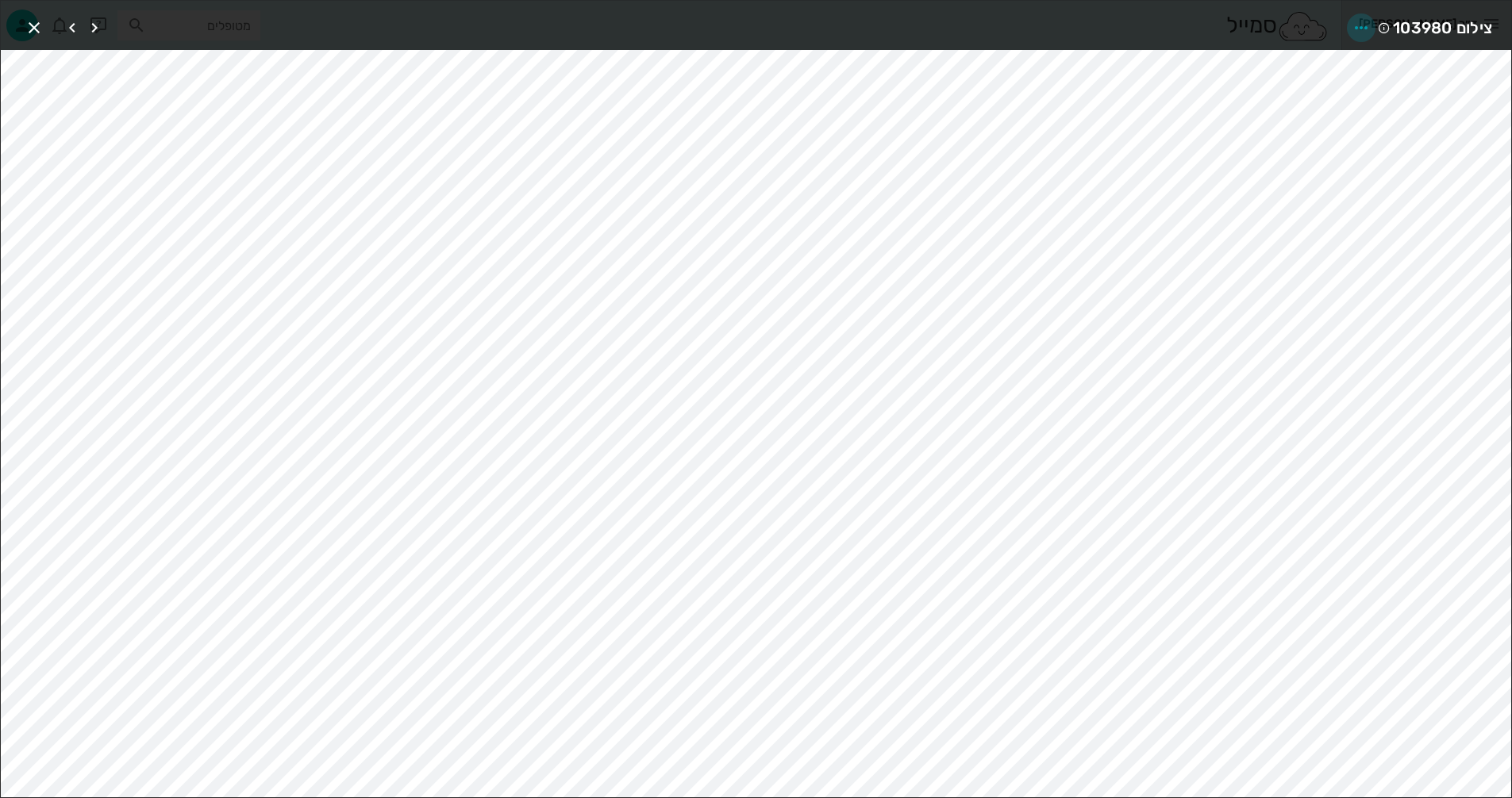
click at [1359, 26] on icon "button" at bounding box center [1360, 27] width 19 height 19
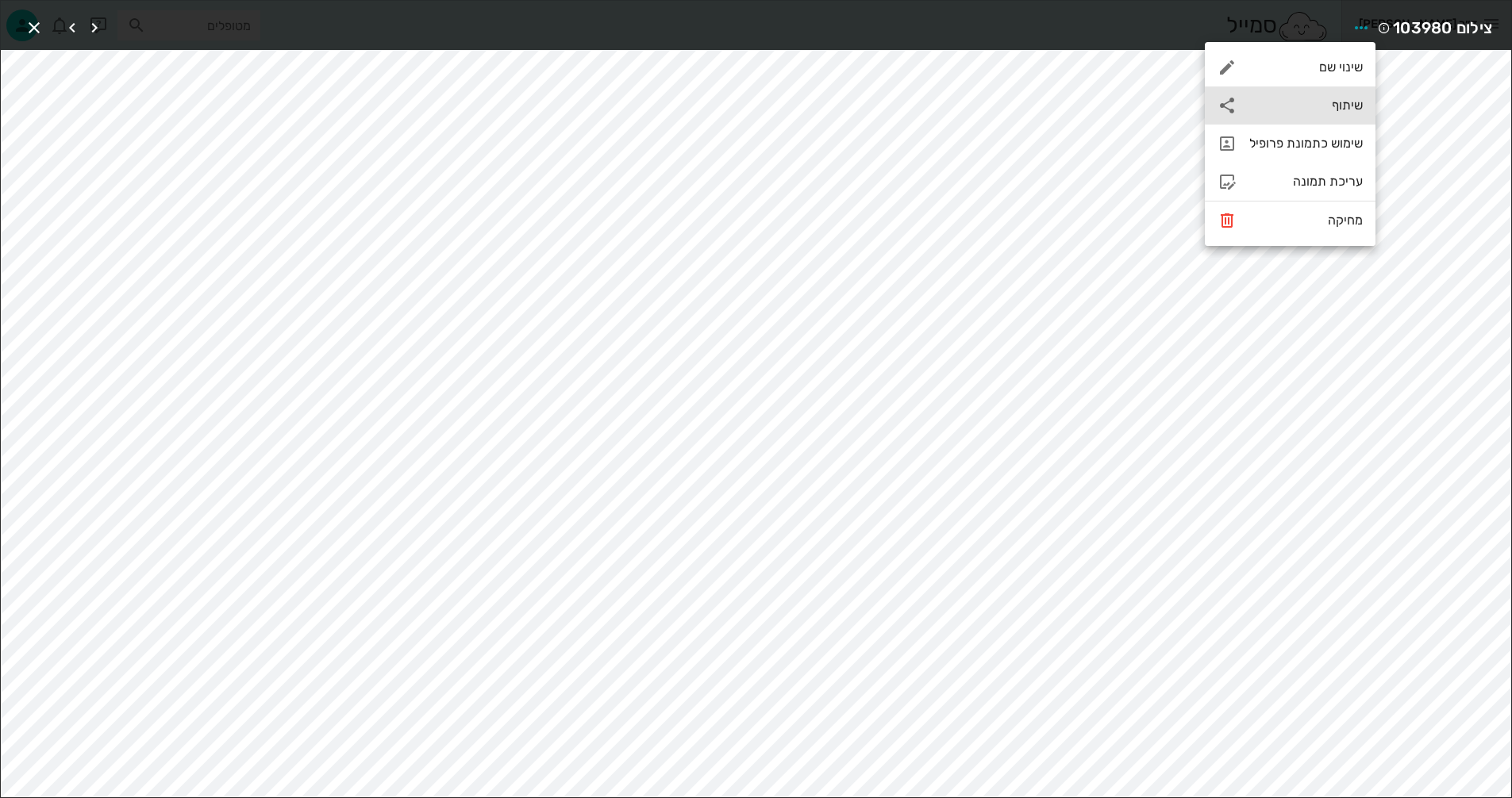
click at [1261, 103] on div "שיתוף" at bounding box center [1305, 105] width 114 height 15
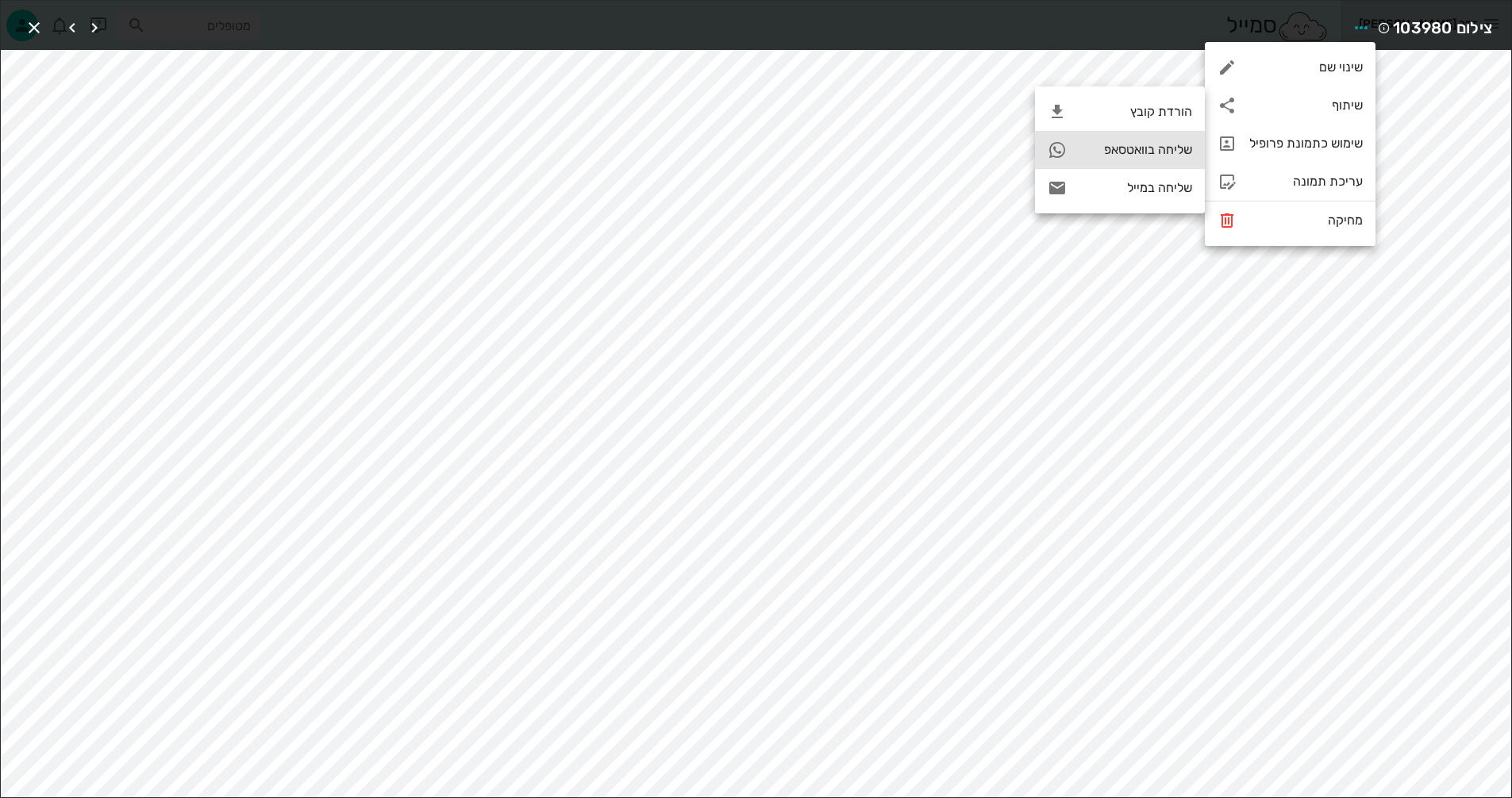
click at [1102, 149] on div "שליחה בוואטסאפ" at bounding box center [1135, 149] width 113 height 15
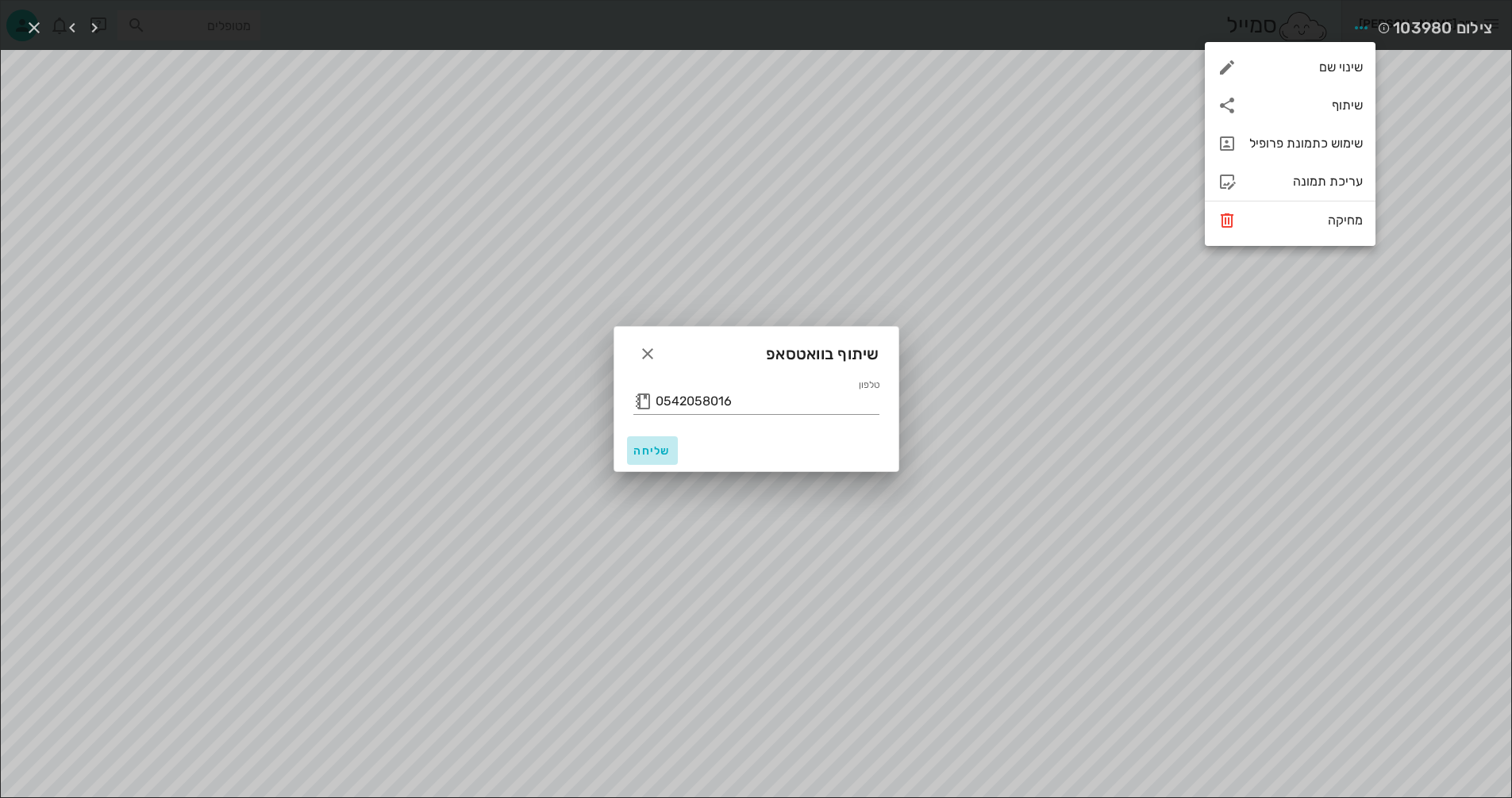
click at [635, 450] on span "שליחה" at bounding box center [652, 451] width 38 height 13
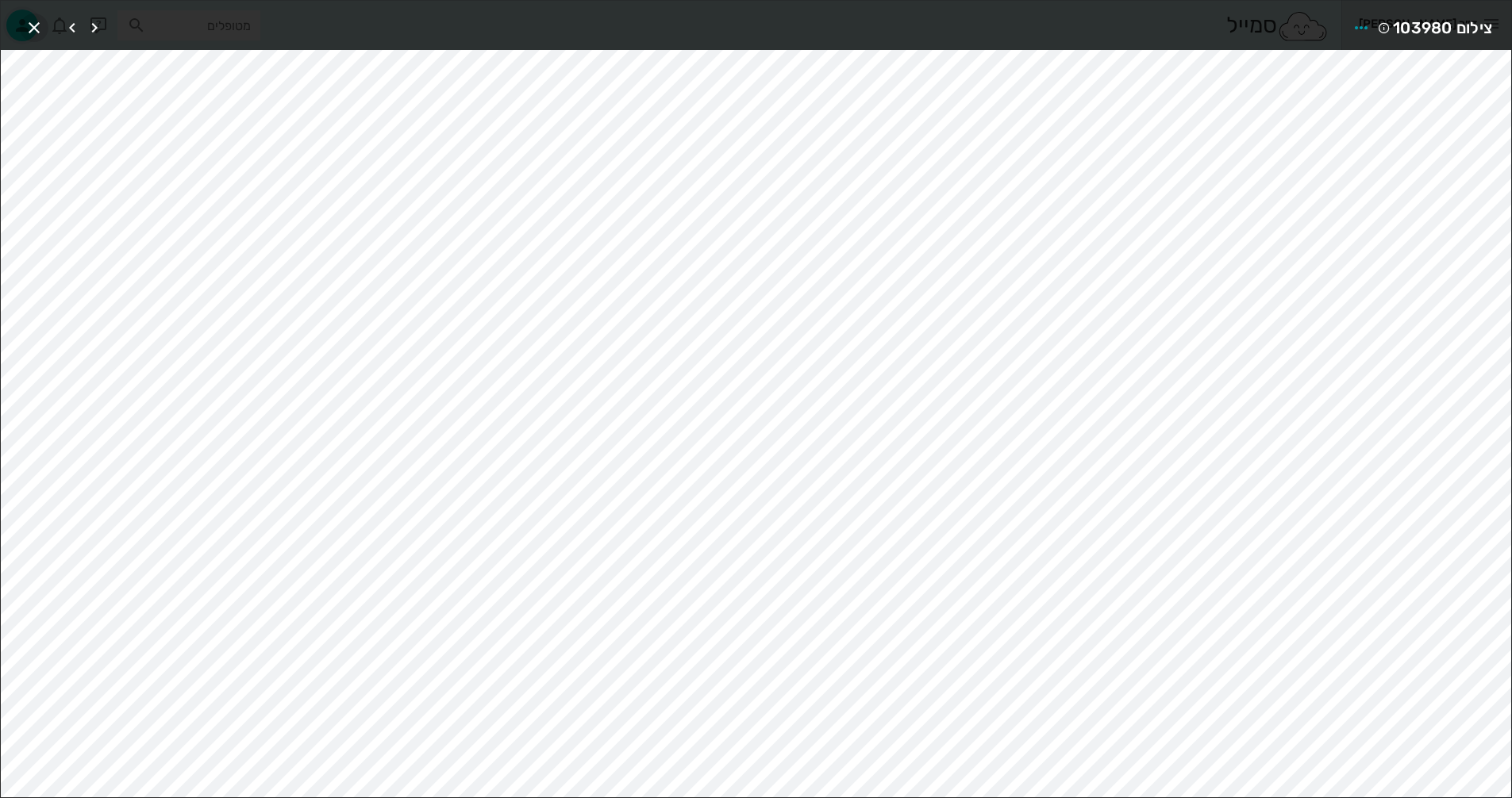
click at [37, 25] on icon "button" at bounding box center [33, 27] width 19 height 19
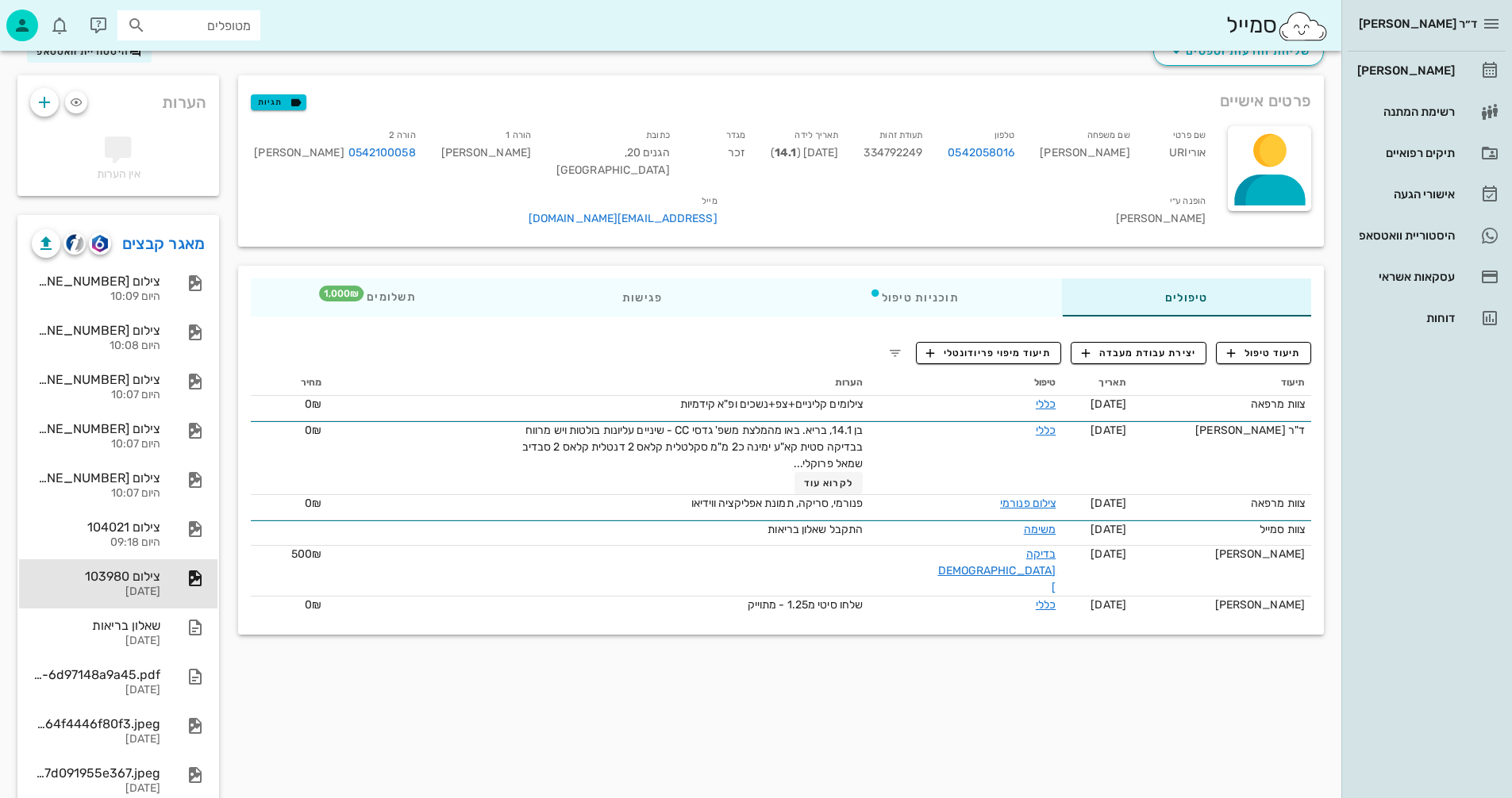
scroll to position [0, 0]
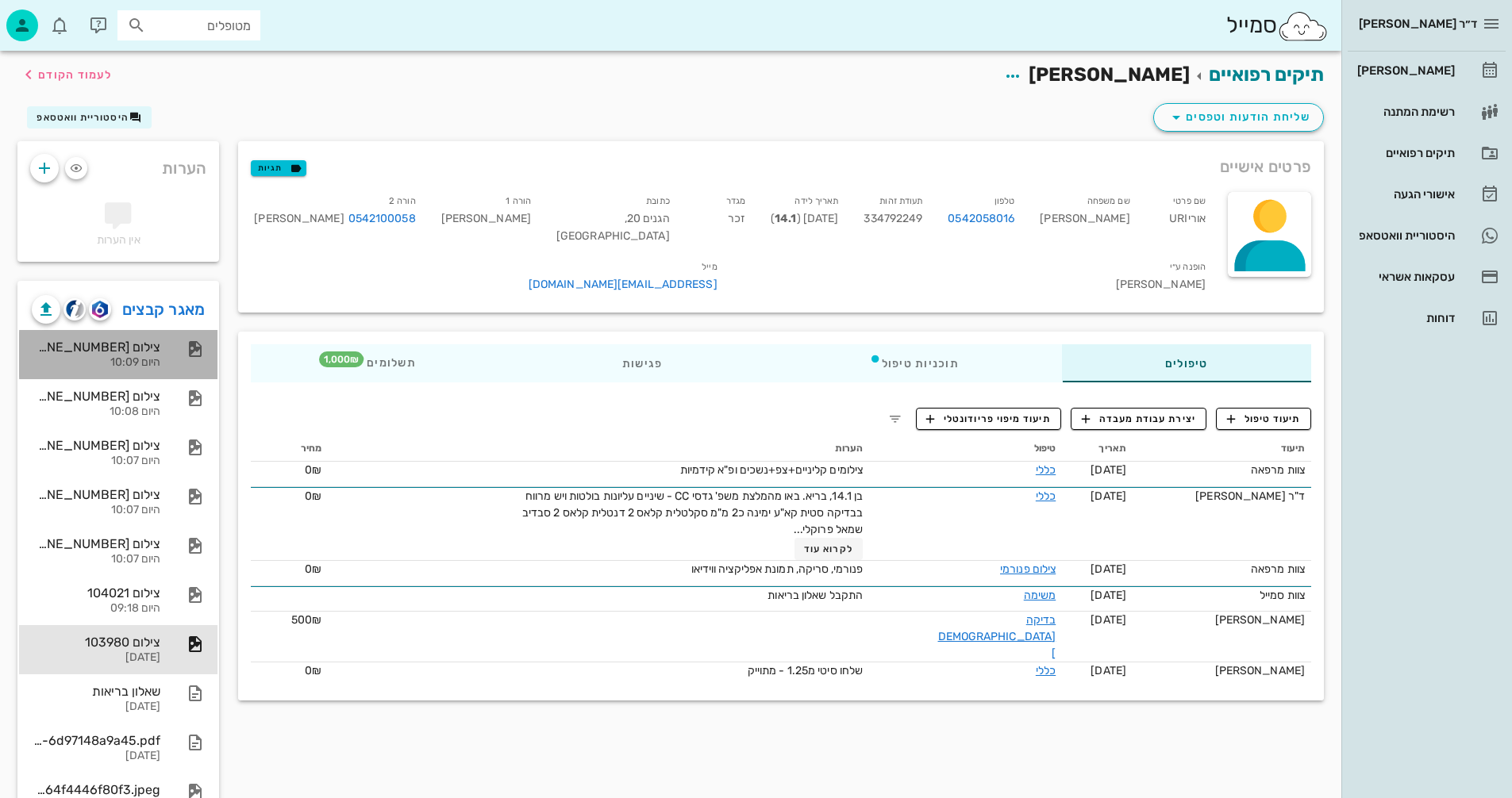
click at [123, 353] on div "צילום [PHONE_NUMBER][DATE]" at bounding box center [96, 347] width 129 height 15
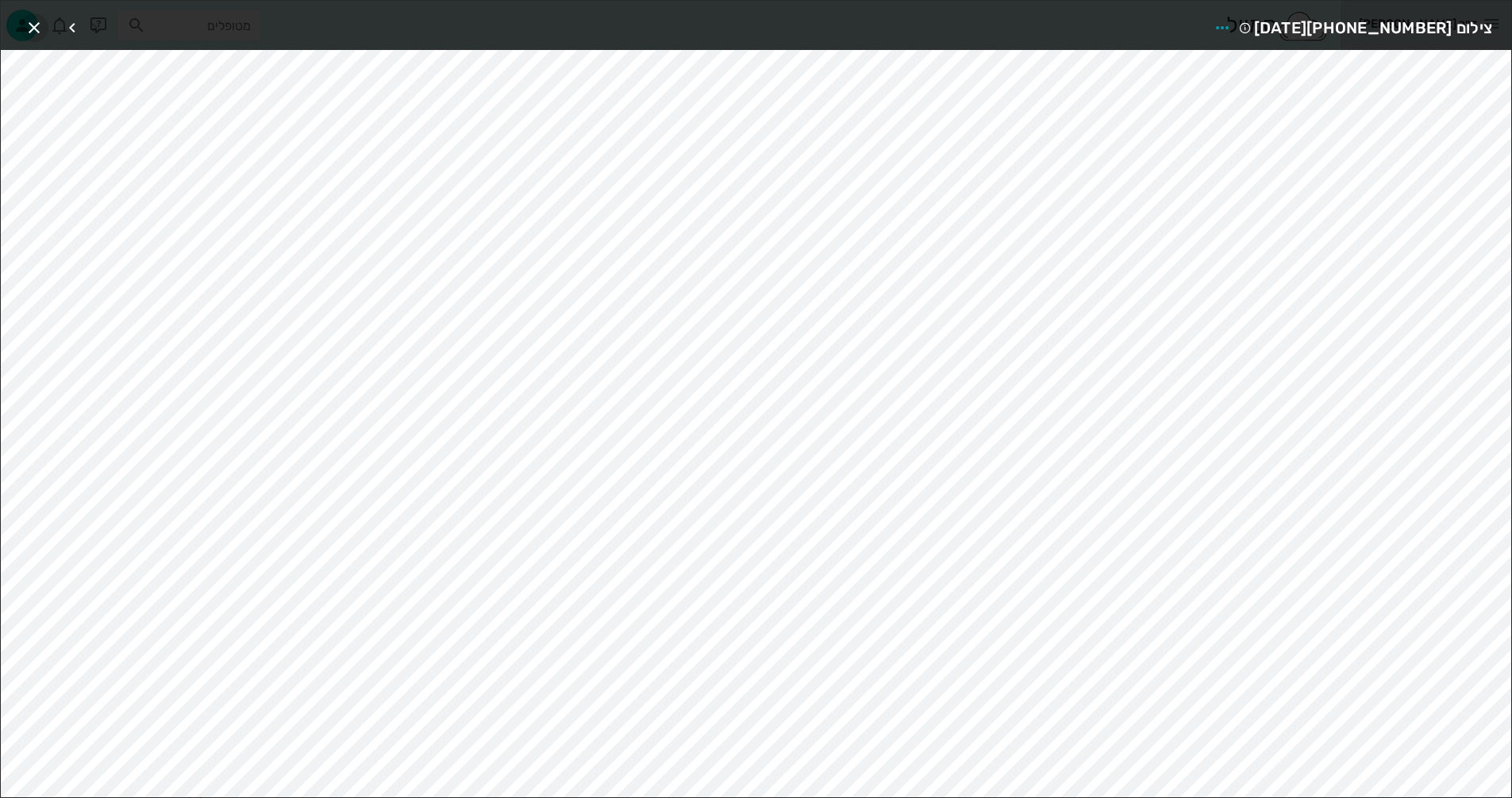
click at [31, 31] on icon "button" at bounding box center [33, 27] width 19 height 19
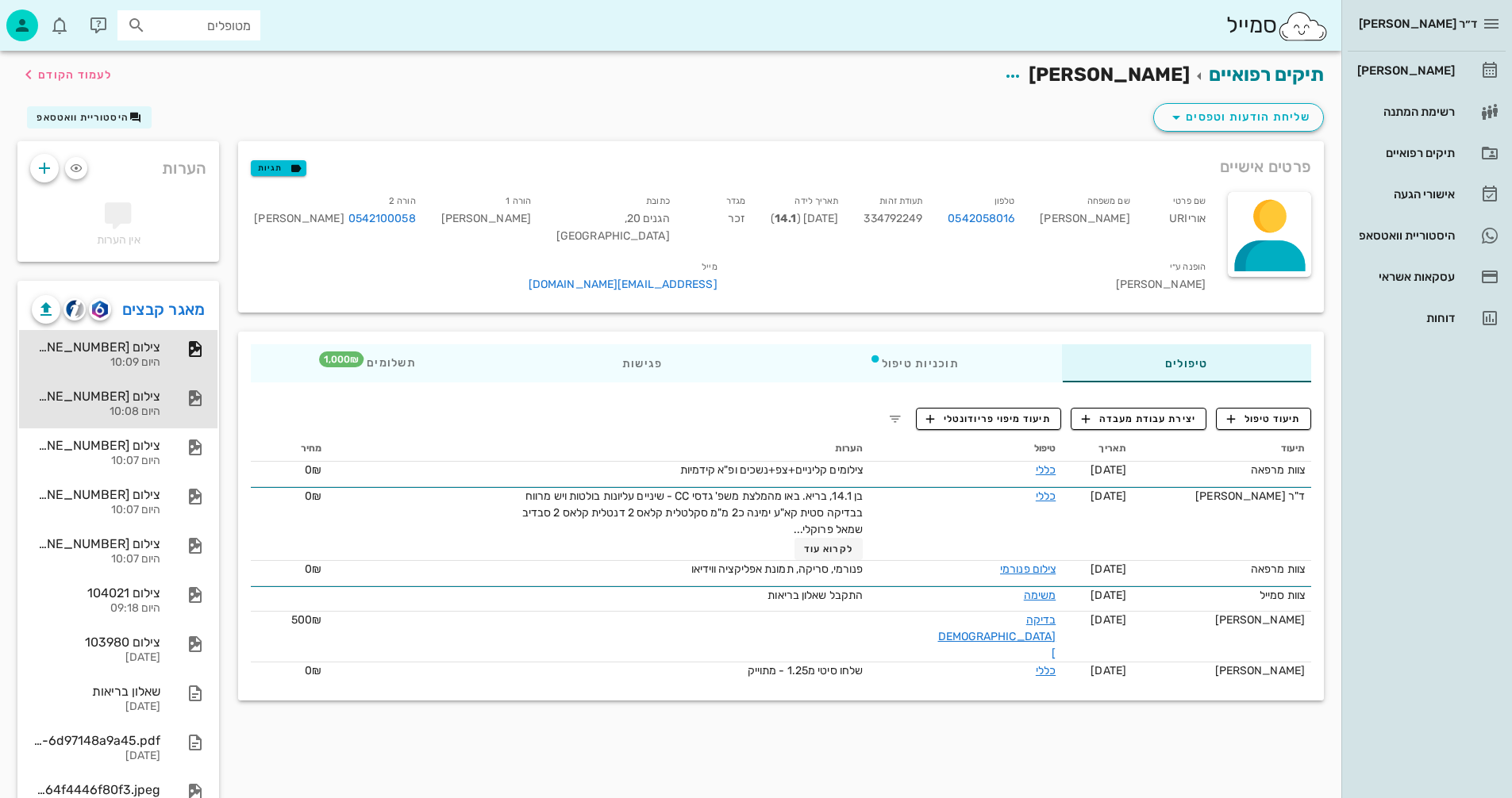
click at [104, 401] on div "צילום [PHONE_NUMBER][DATE]" at bounding box center [96, 396] width 129 height 15
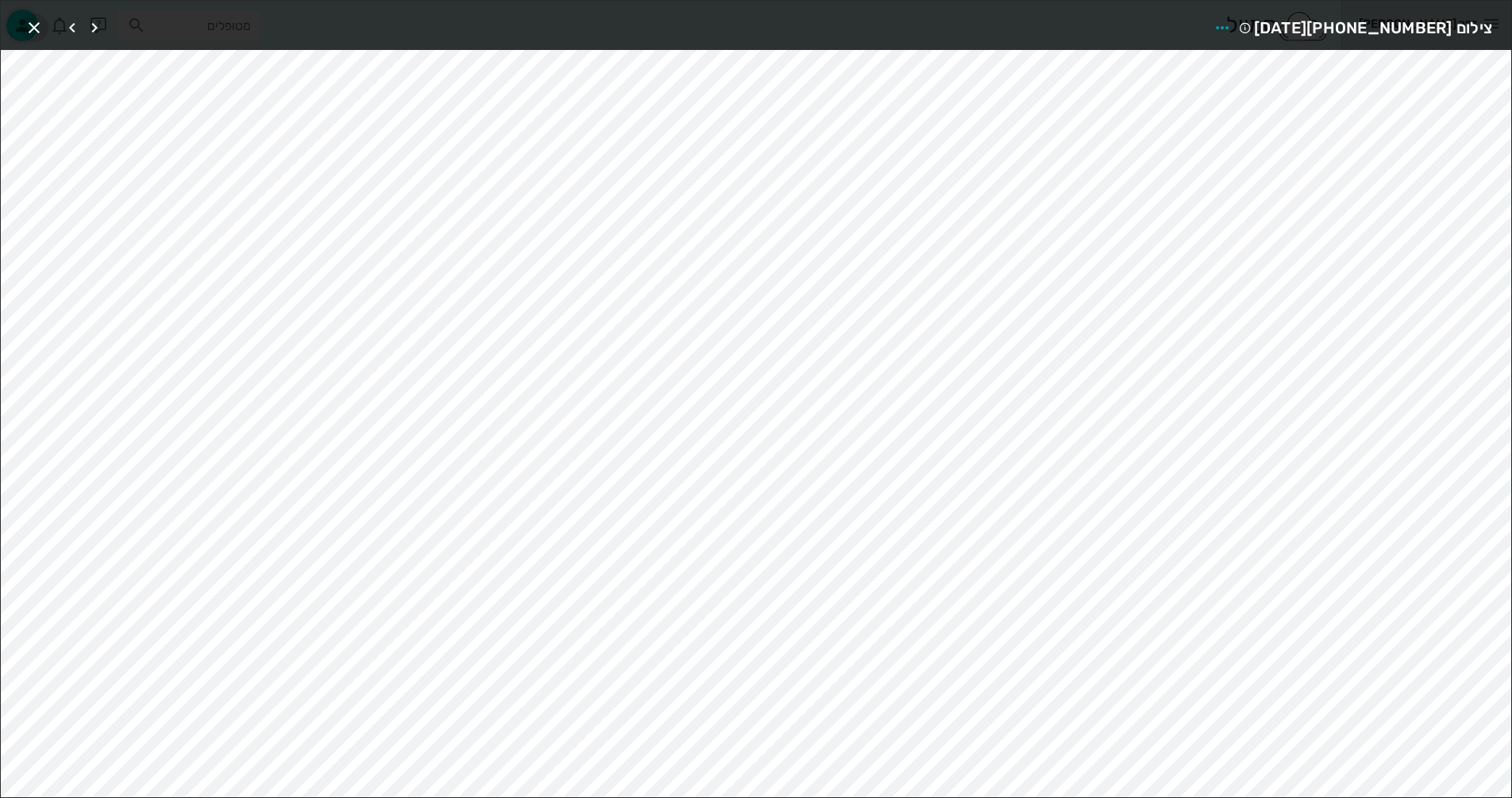
click at [38, 31] on icon "button" at bounding box center [33, 27] width 19 height 19
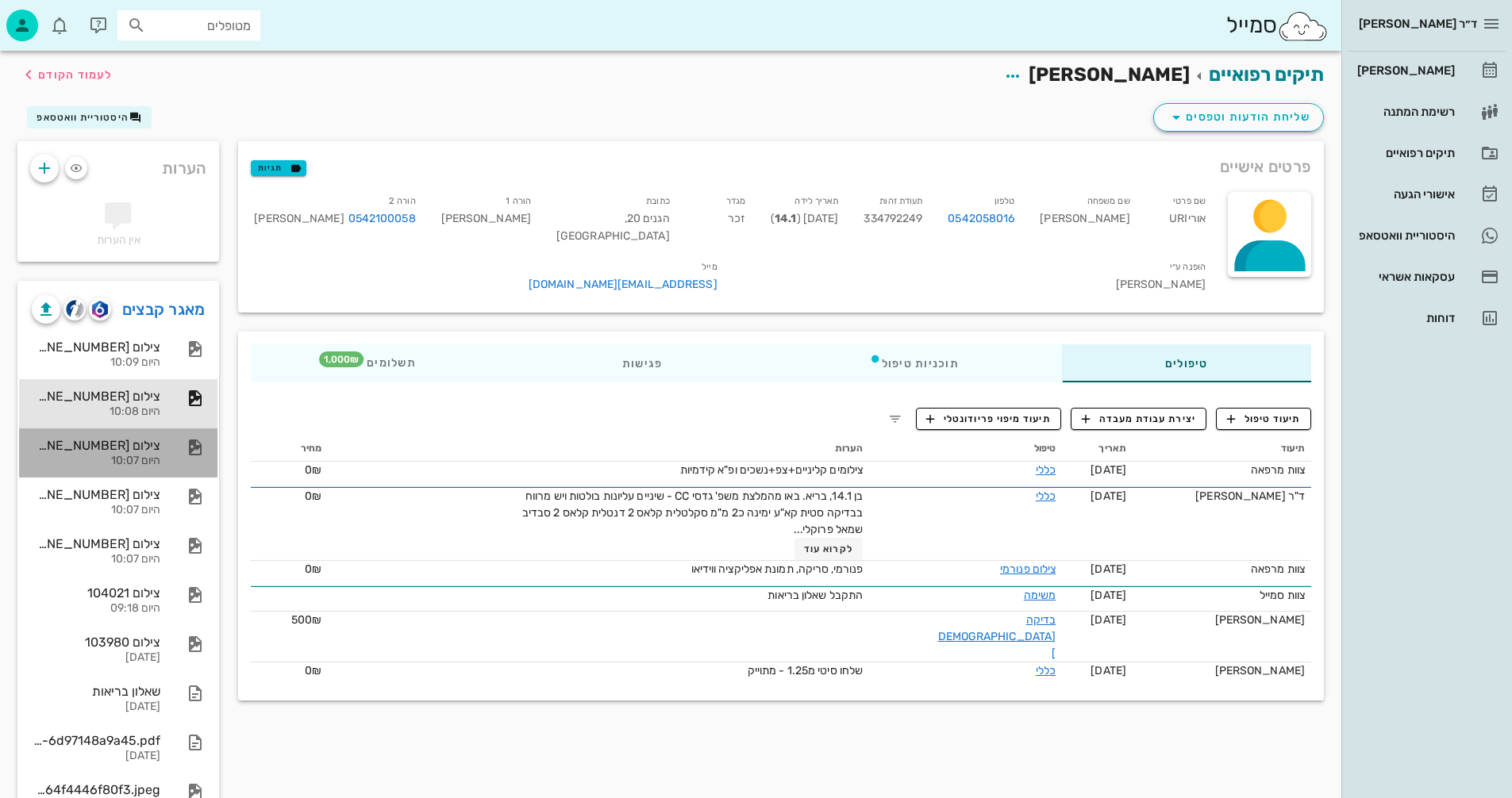
click at [144, 451] on div "צילום [PHONE_NUMBER][DATE]" at bounding box center [96, 446] width 129 height 15
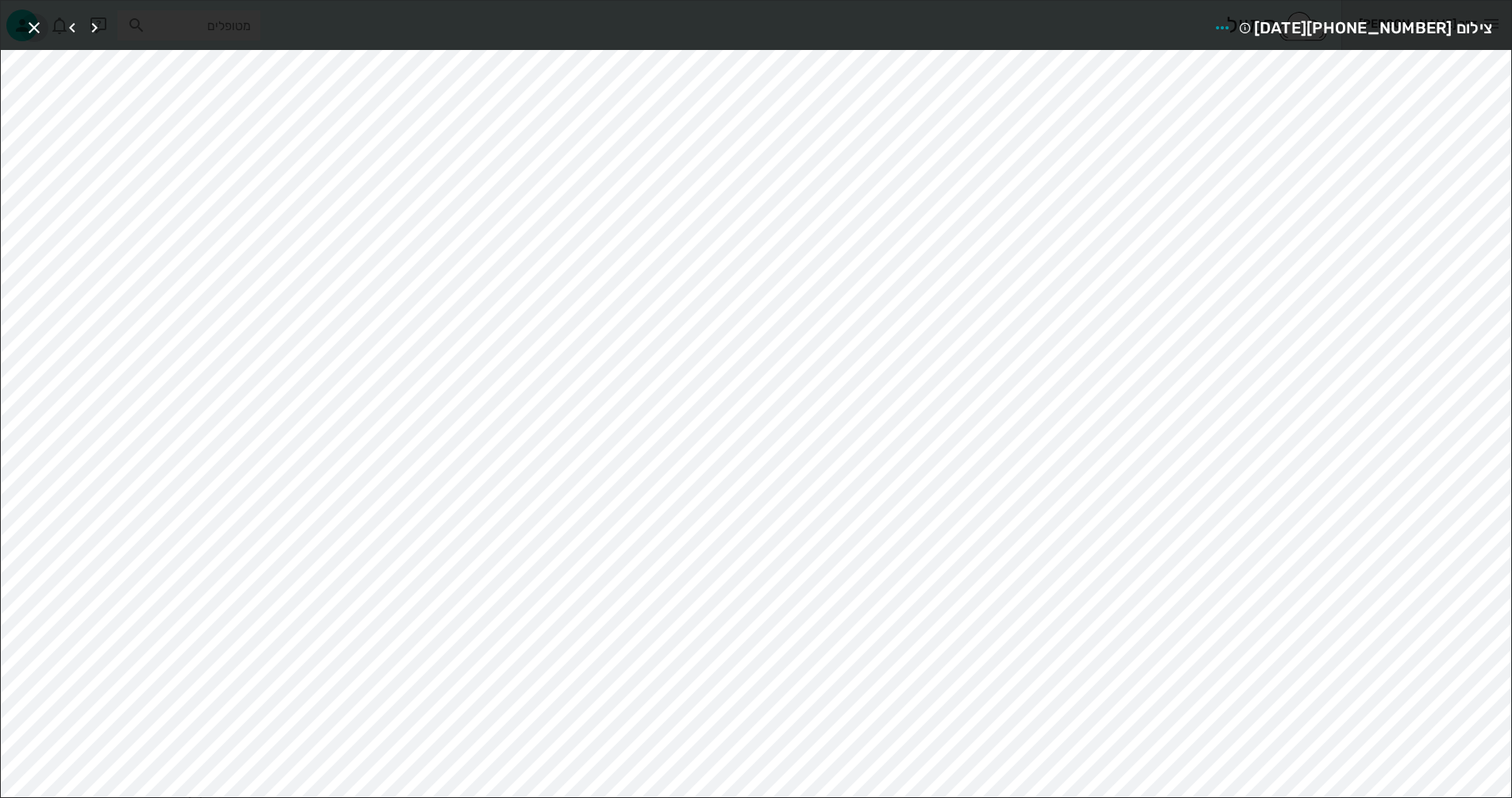
click at [29, 35] on icon "button" at bounding box center [33, 27] width 19 height 19
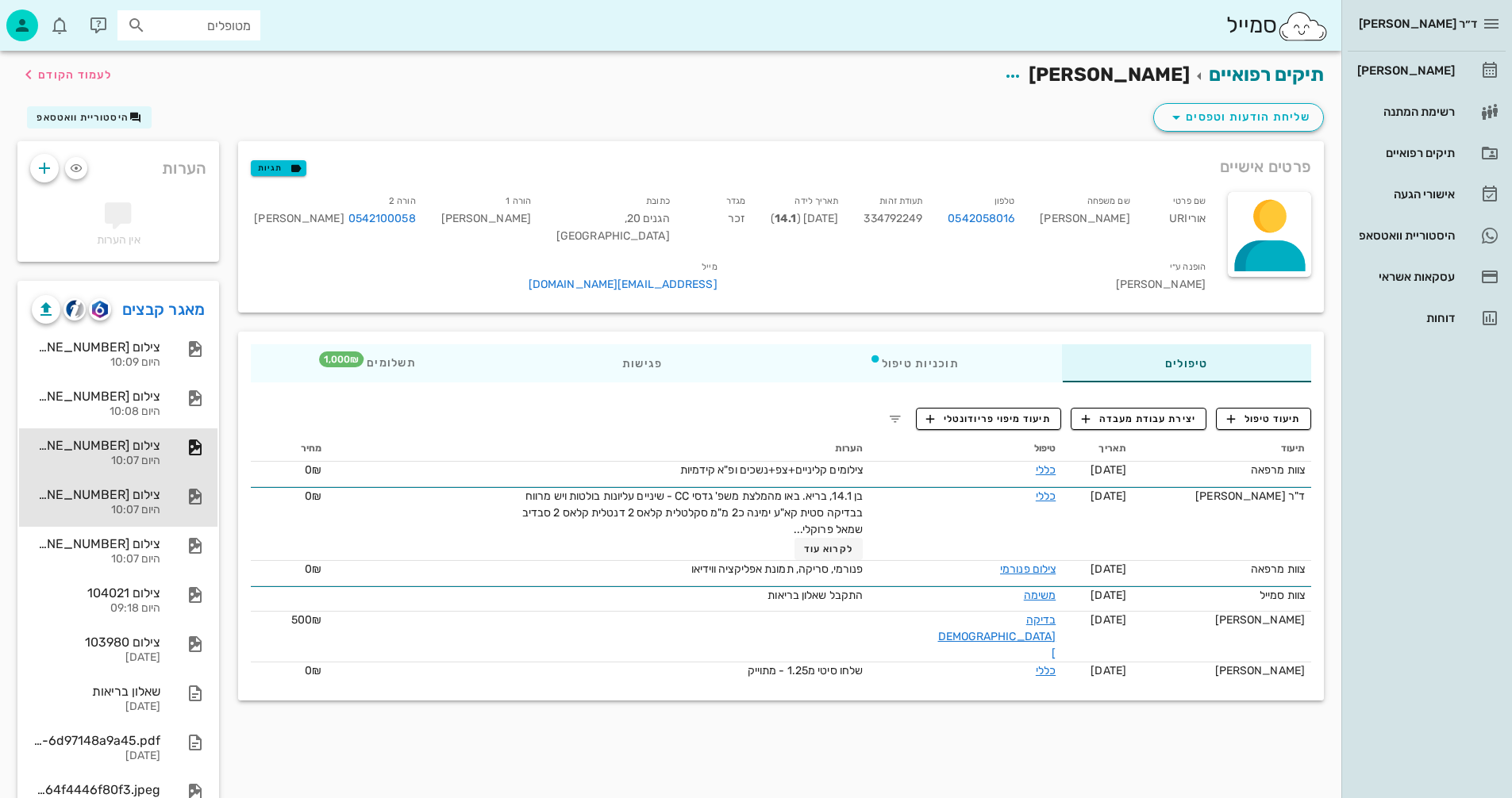
click at [102, 499] on div "צילום [PHONE_NUMBER][DATE]" at bounding box center [96, 495] width 129 height 15
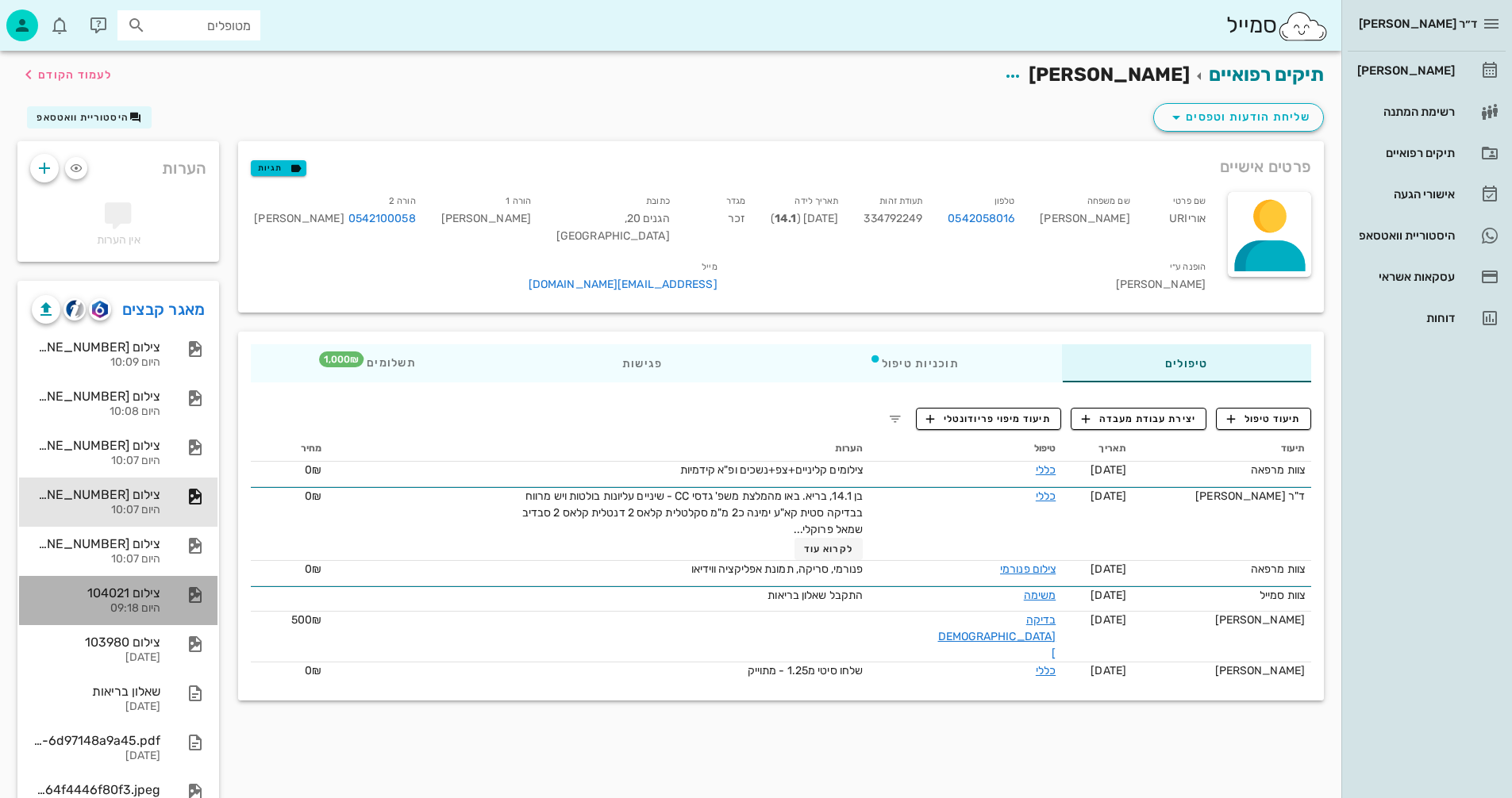
click at [137, 599] on div "צילום 104021" at bounding box center [96, 593] width 129 height 15
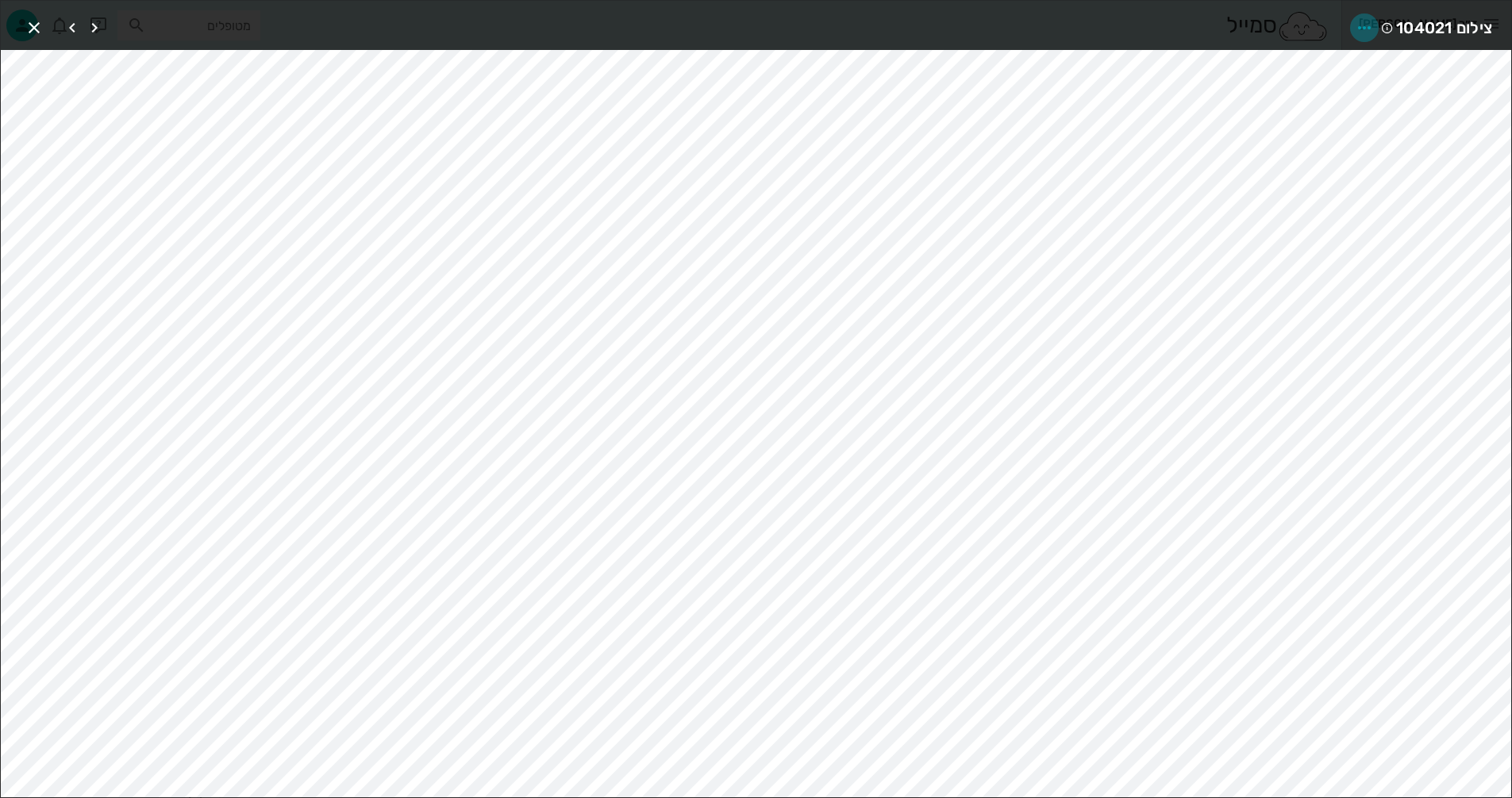
click at [1360, 30] on icon "button" at bounding box center [1363, 27] width 19 height 19
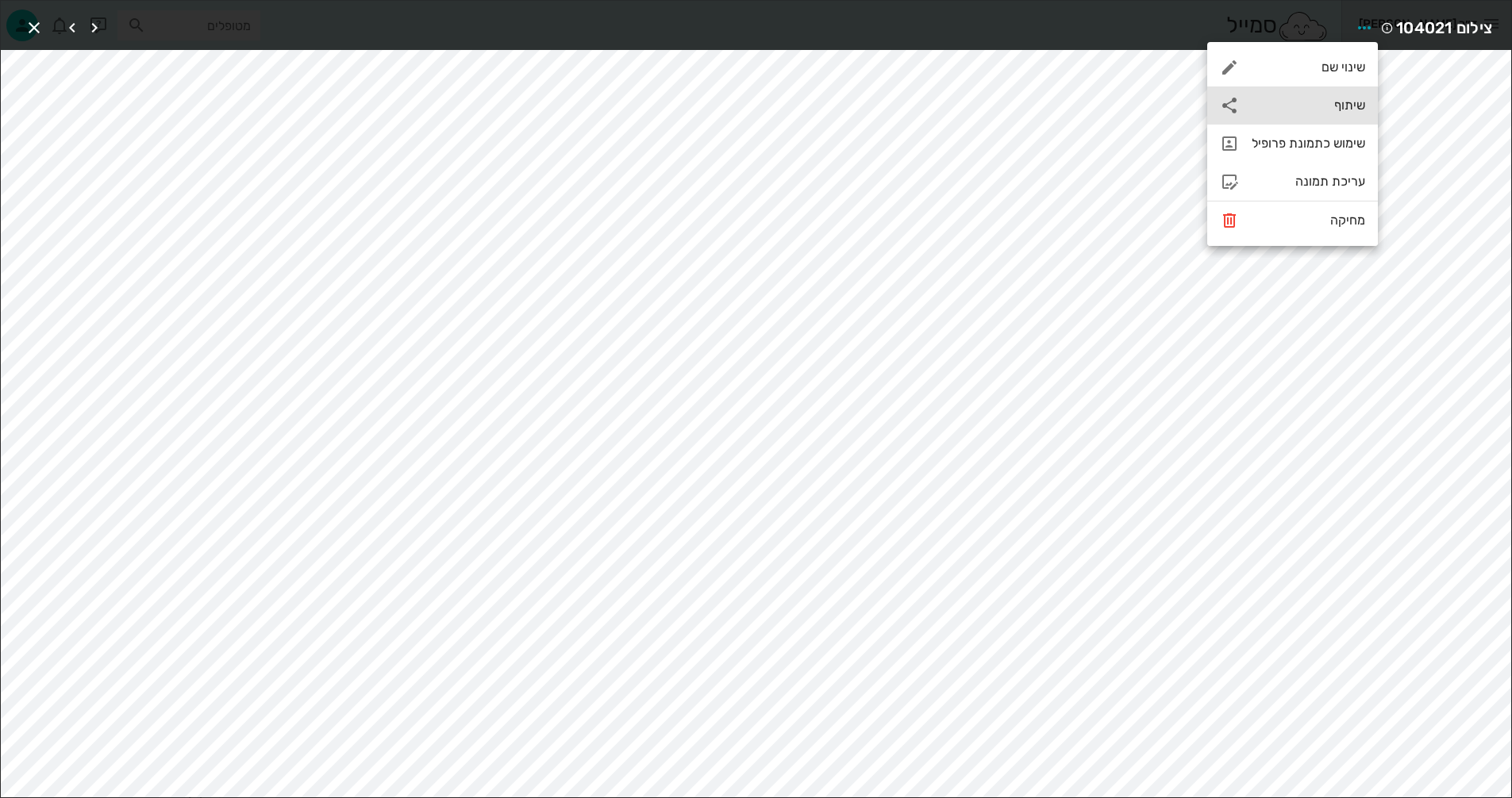
click at [1273, 105] on div "שיתוף" at bounding box center [1308, 105] width 114 height 15
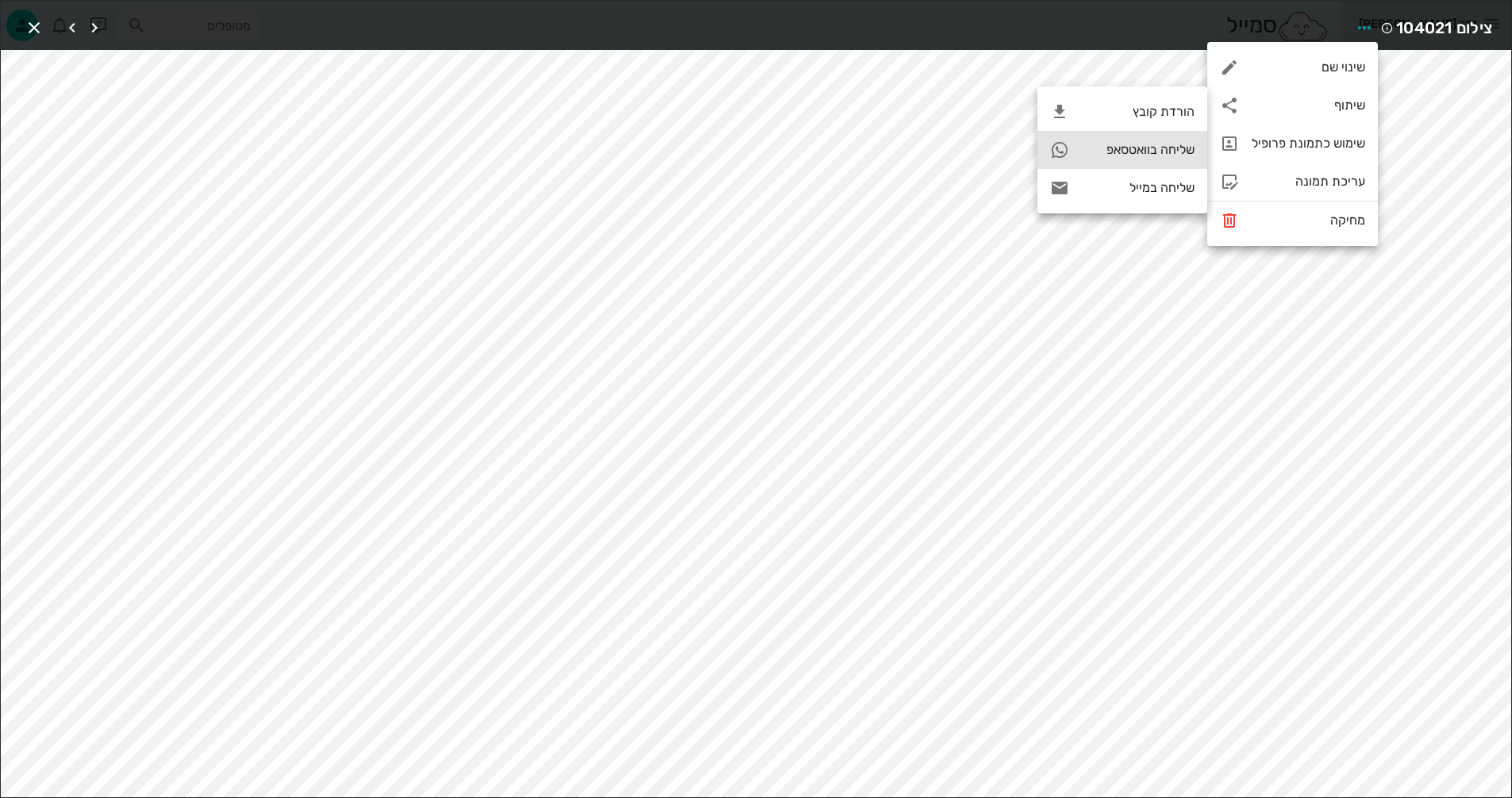
click at [1155, 150] on div "שליחה בוואטסאפ" at bounding box center [1138, 149] width 113 height 15
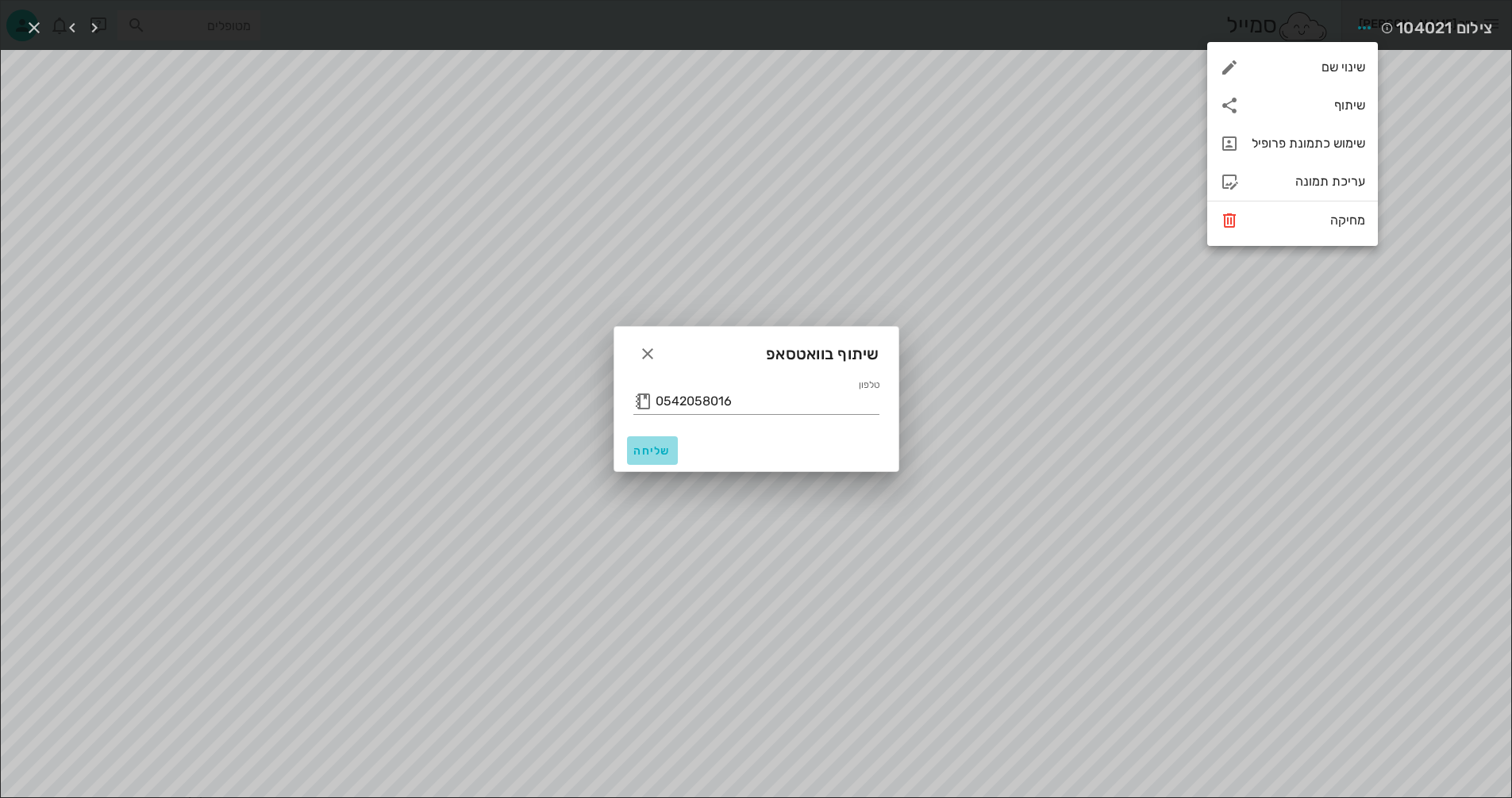
click at [645, 452] on span "שליחה" at bounding box center [652, 451] width 38 height 13
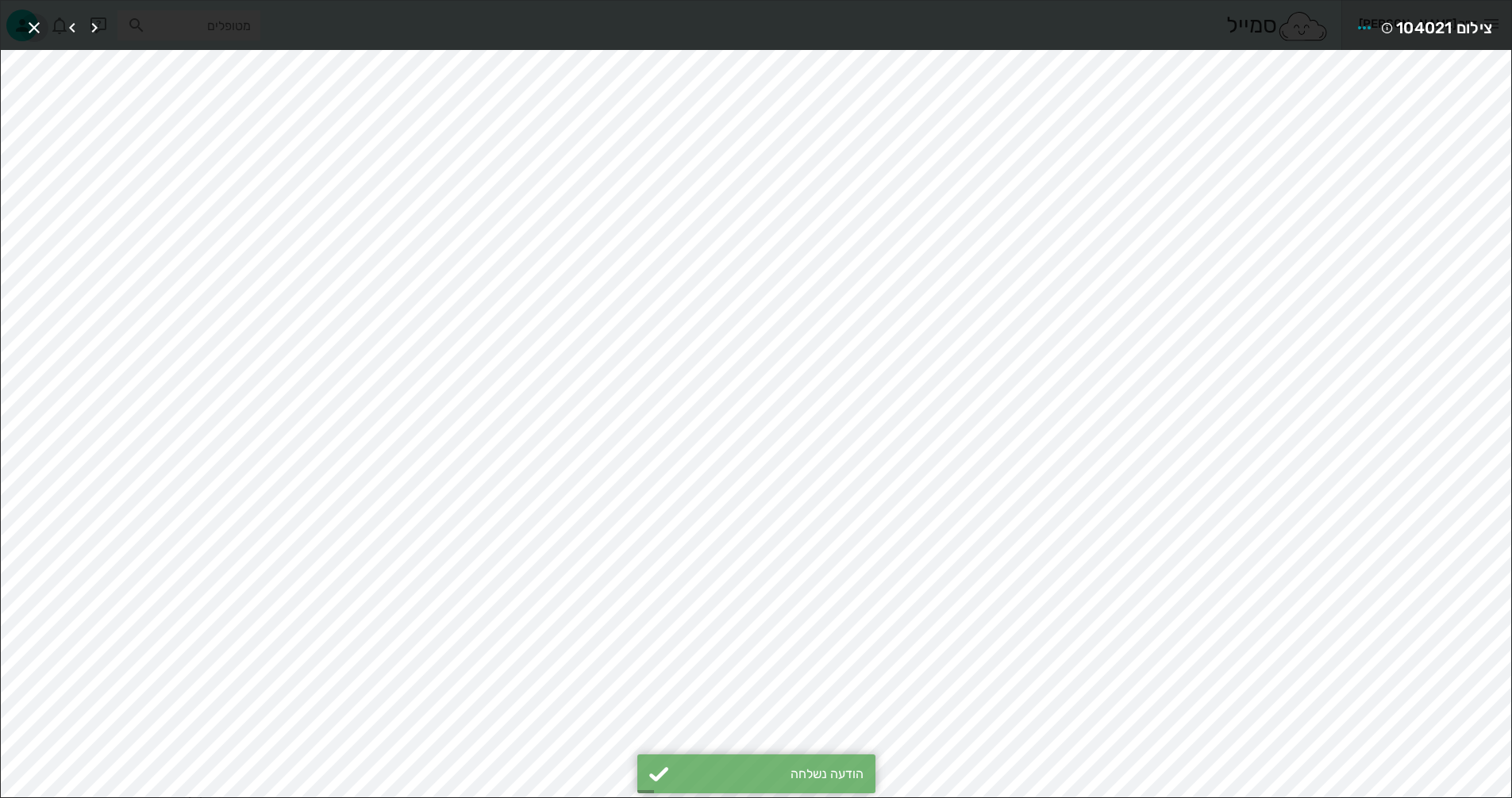
click at [38, 30] on icon "button" at bounding box center [33, 27] width 19 height 19
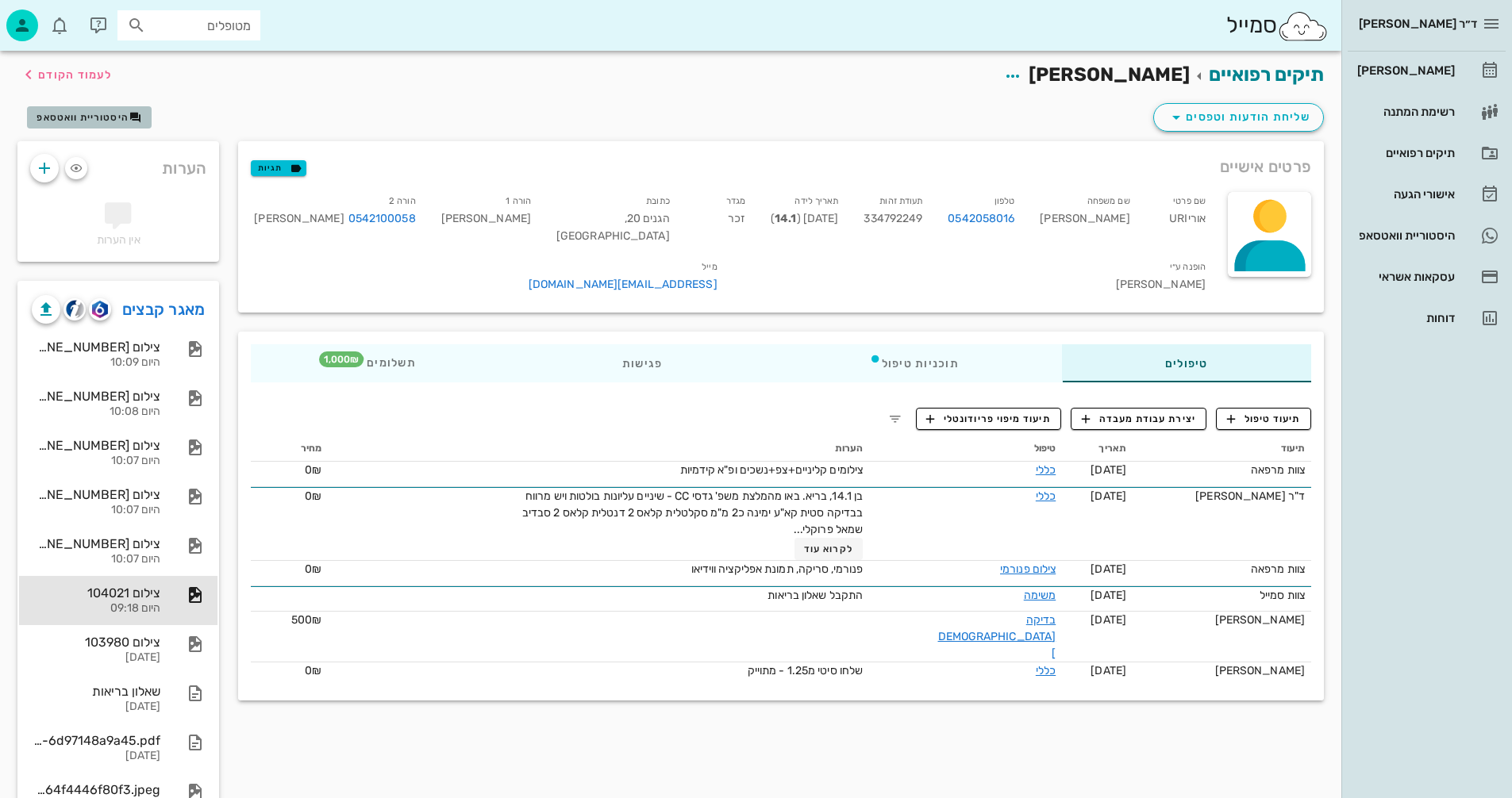
click at [91, 115] on span "היסטוריית וואטסאפ" at bounding box center [82, 117] width 92 height 11
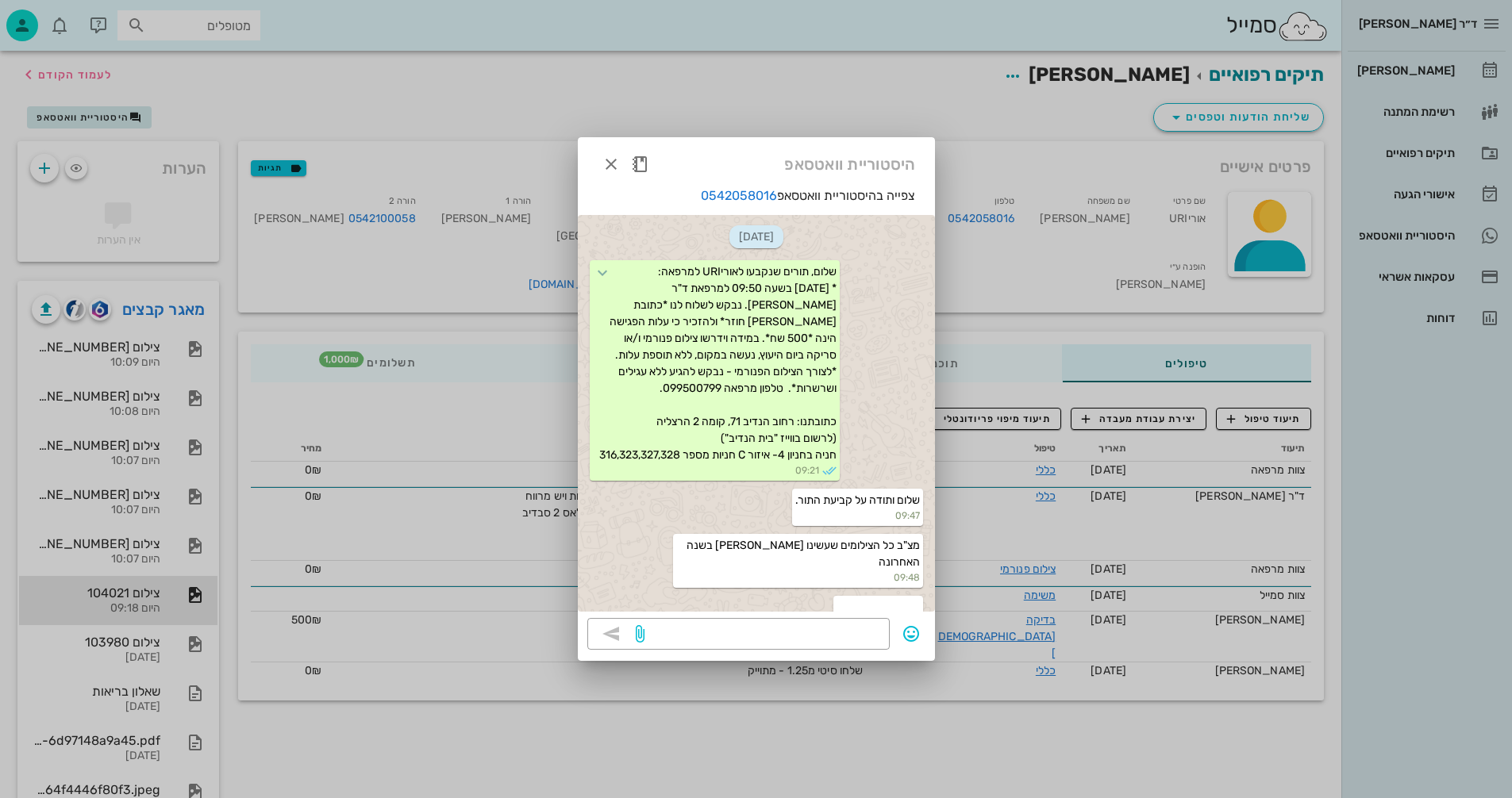
scroll to position [4594, 0]
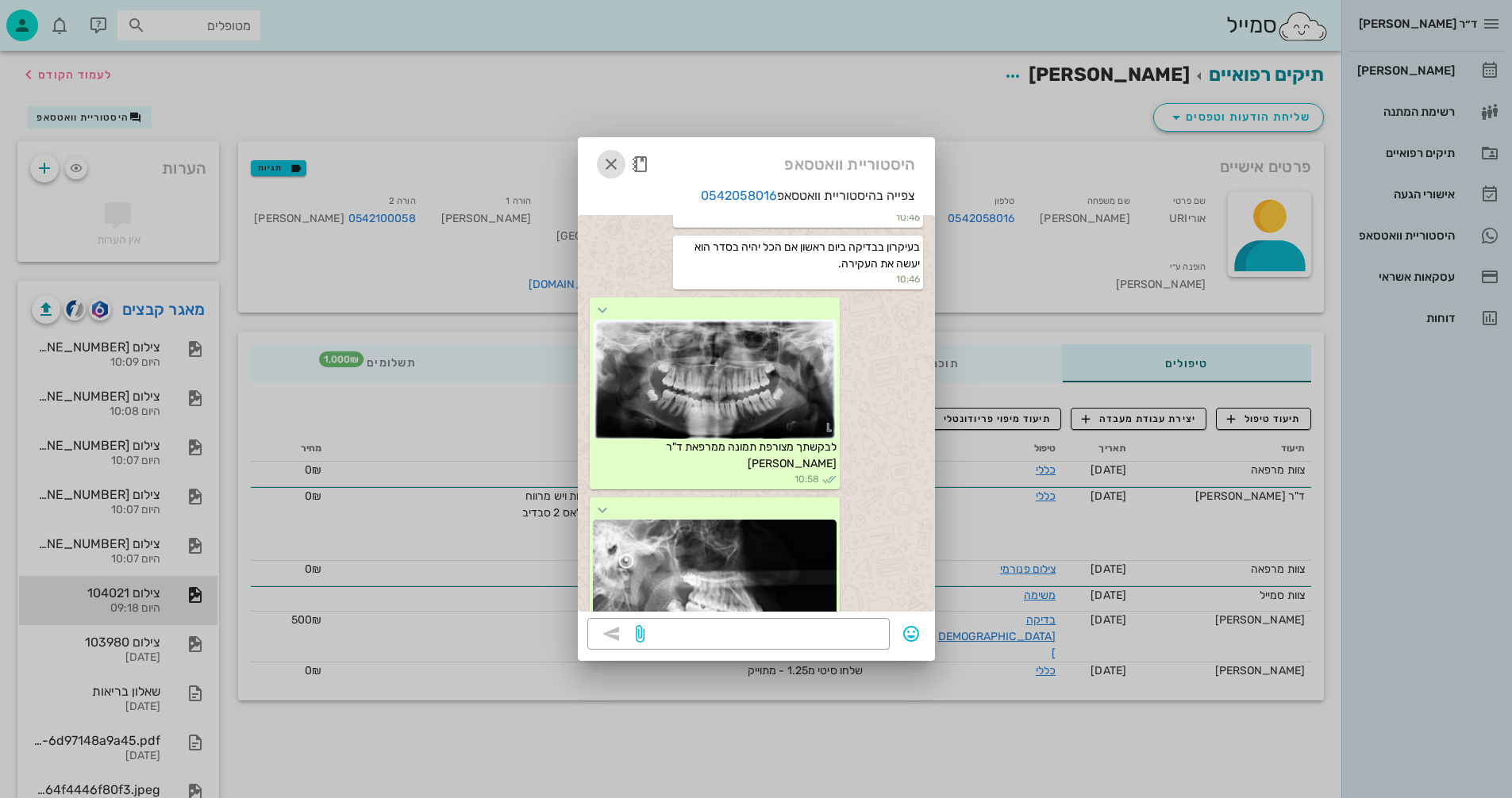
click at [614, 164] on icon "button" at bounding box center [610, 164] width 19 height 19
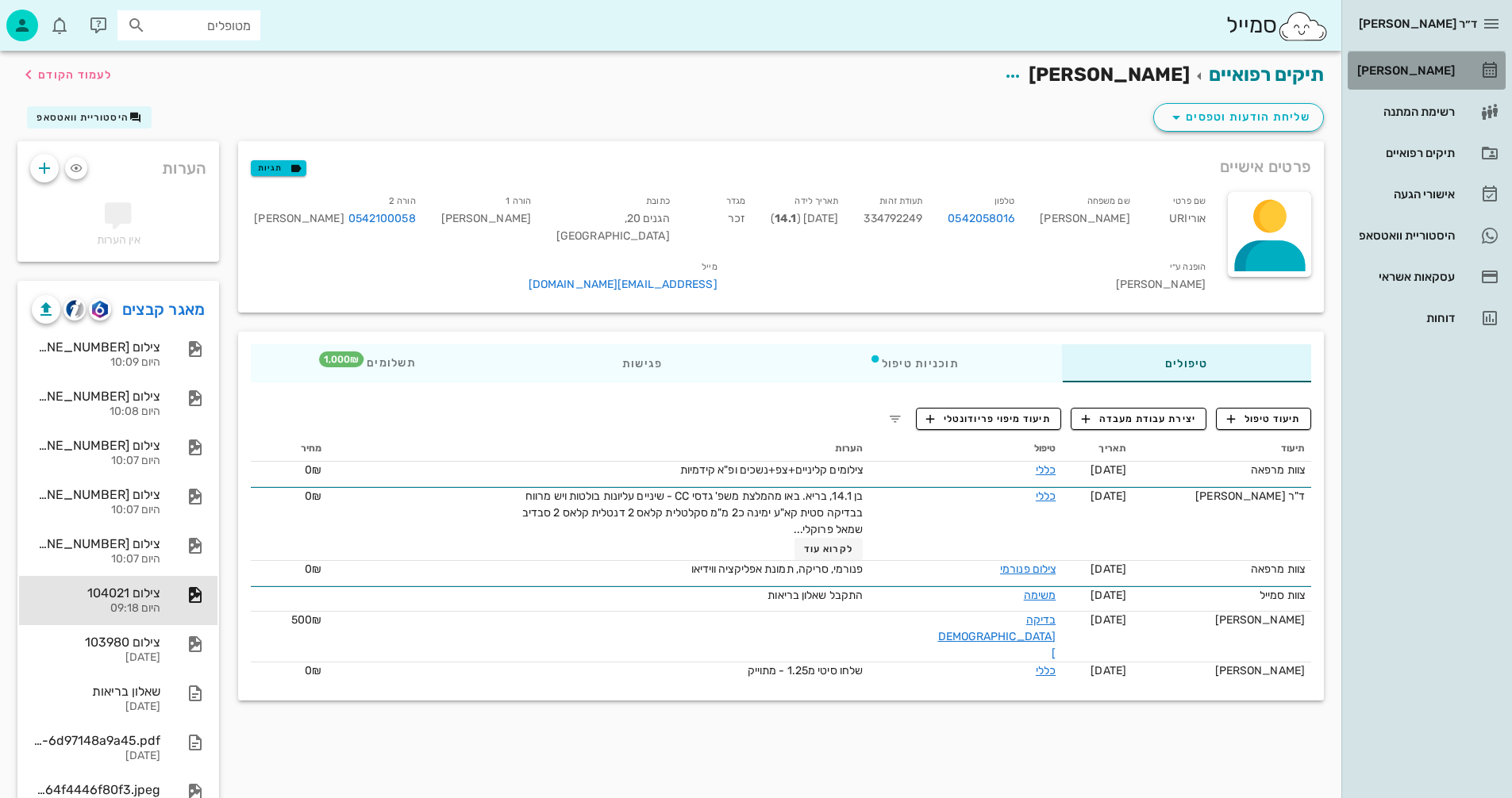
click at [1404, 67] on div "[PERSON_NAME]" at bounding box center [1404, 71] width 101 height 13
